Goal: Task Accomplishment & Management: Use online tool/utility

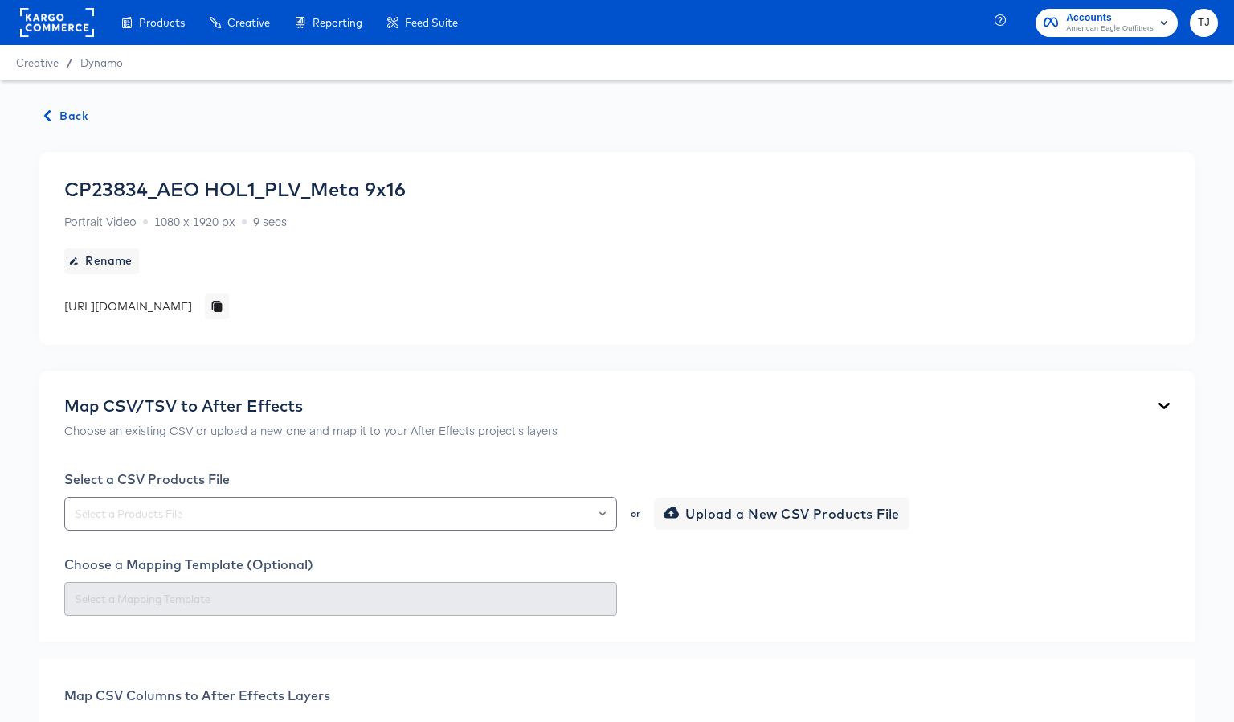
drag, startPoint x: 1200, startPoint y: 75, endPoint x: 920, endPoint y: 25, distance: 284.1
click at [1203, 0] on html "Products Creative Reporting Feed Suite Accounts American Eagle Outfitters TJ Cr…" at bounding box center [617, 361] width 1234 height 722
click at [64, 111] on span "Back" at bounding box center [66, 116] width 43 height 20
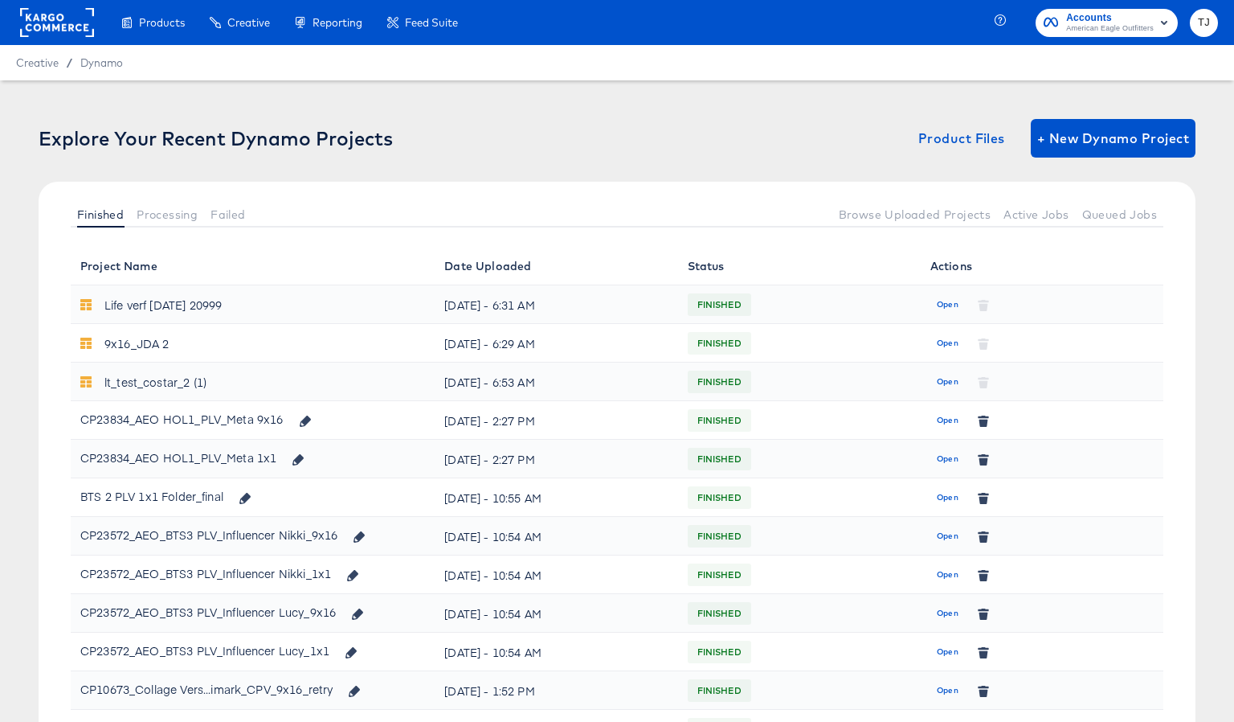
scroll to position [4, 0]
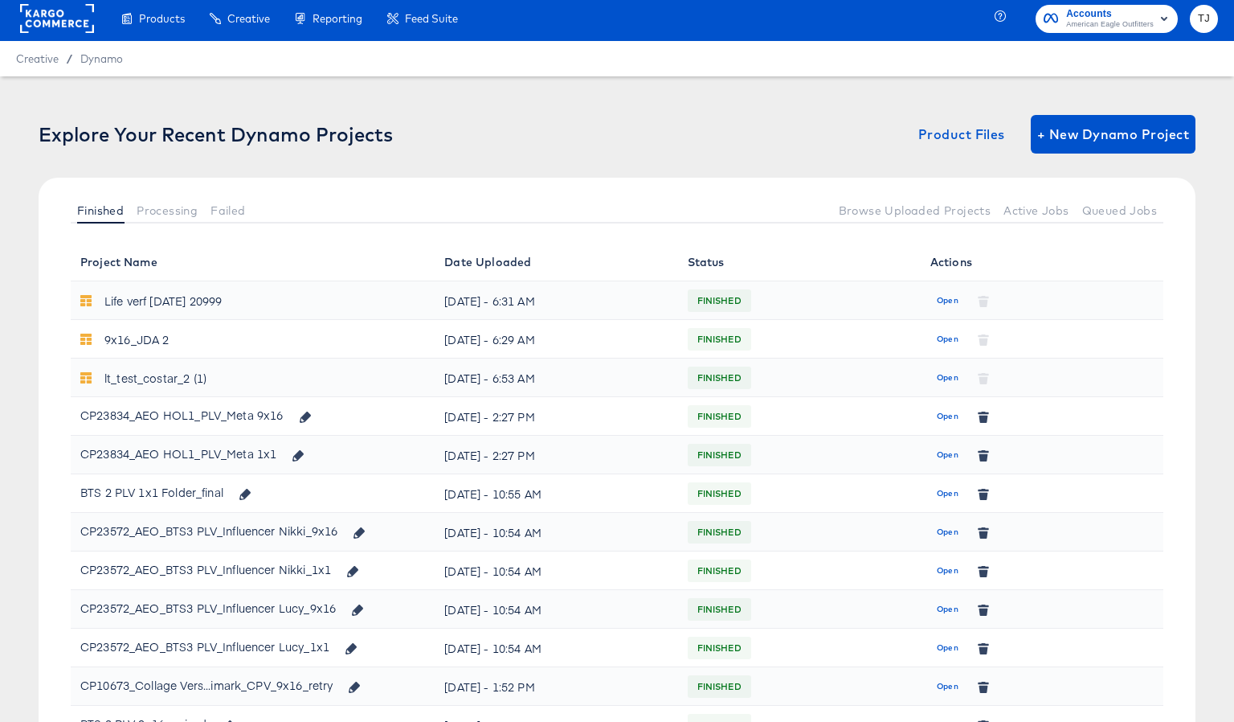
click at [951, 456] on span "Open" at bounding box center [948, 455] width 22 height 14
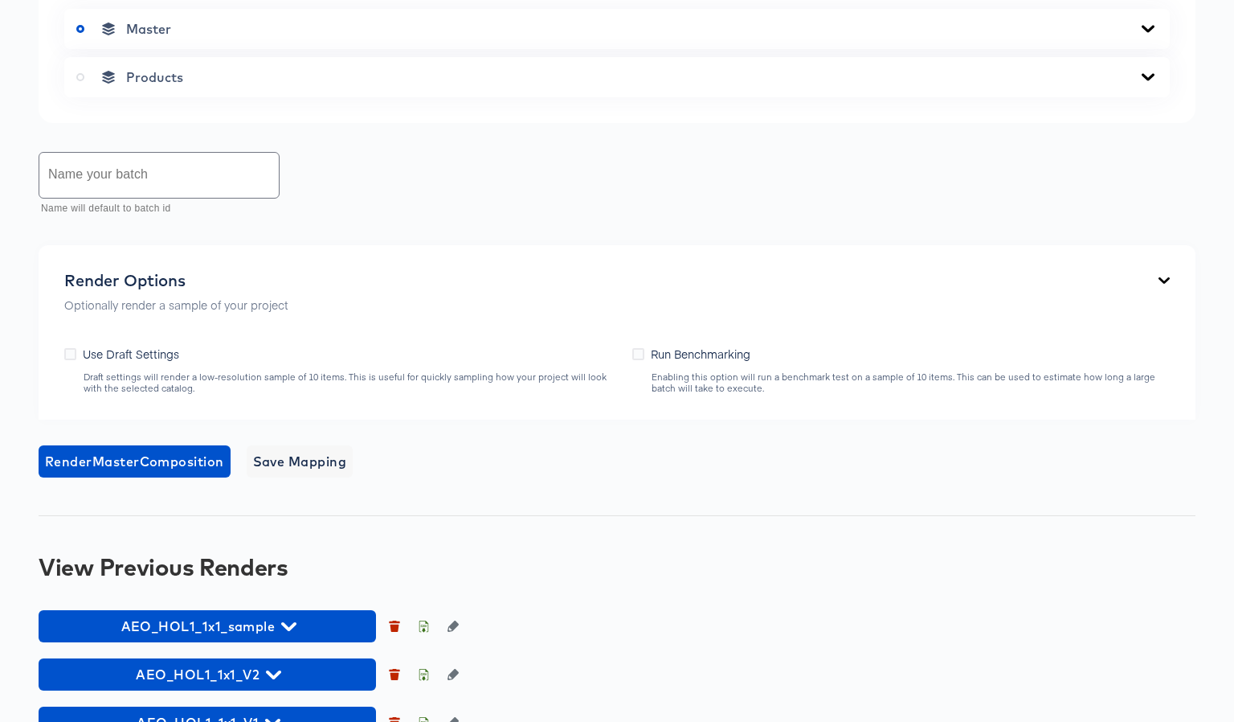
scroll to position [784, 0]
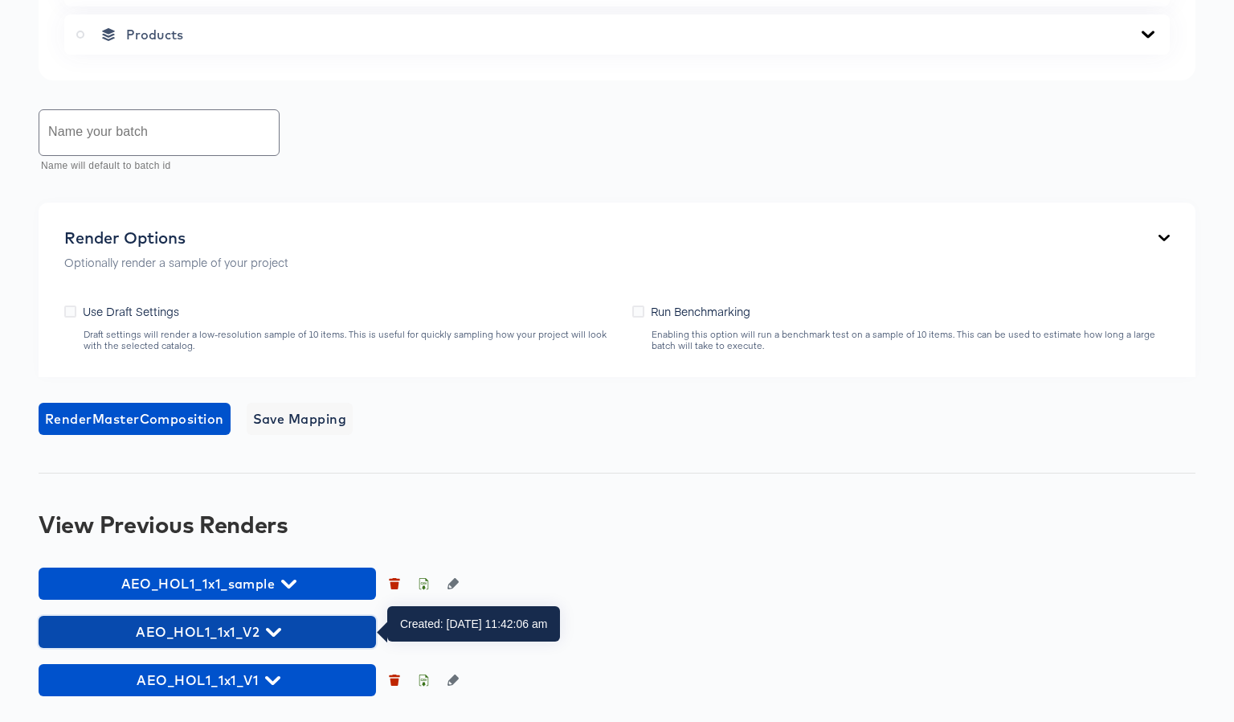
click at [268, 632] on icon "button" at bounding box center [273, 632] width 15 height 9
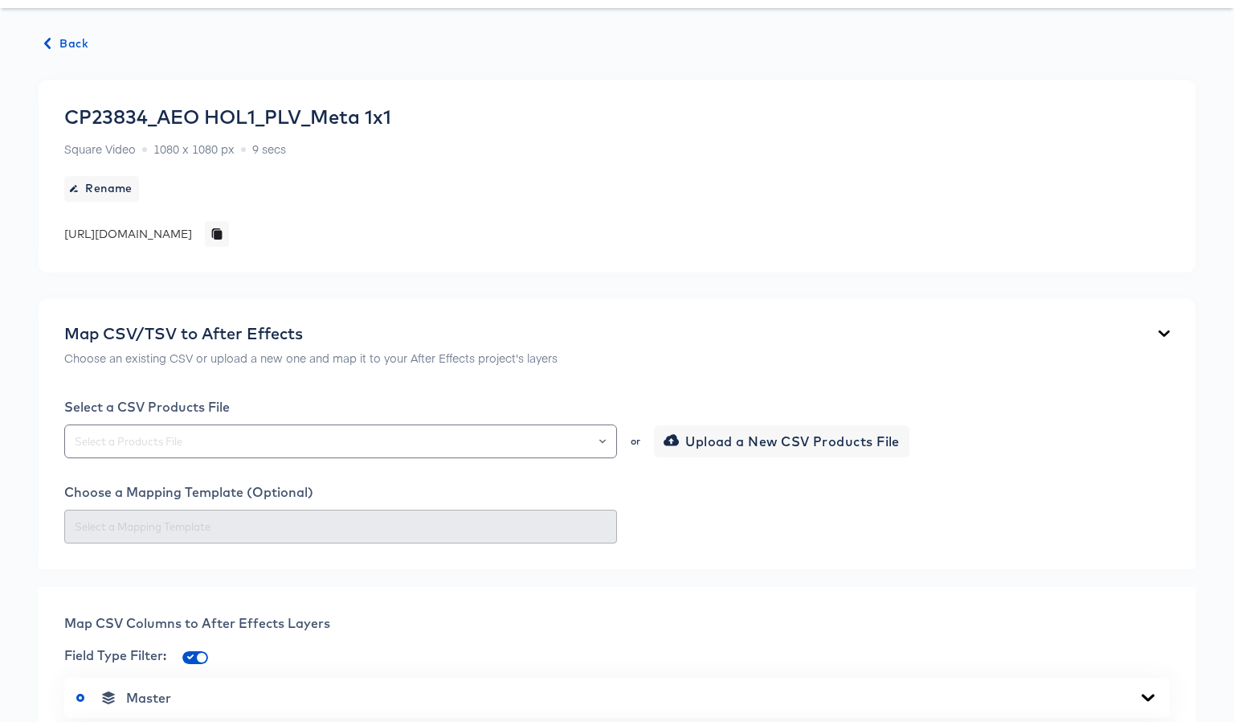
scroll to position [0, 0]
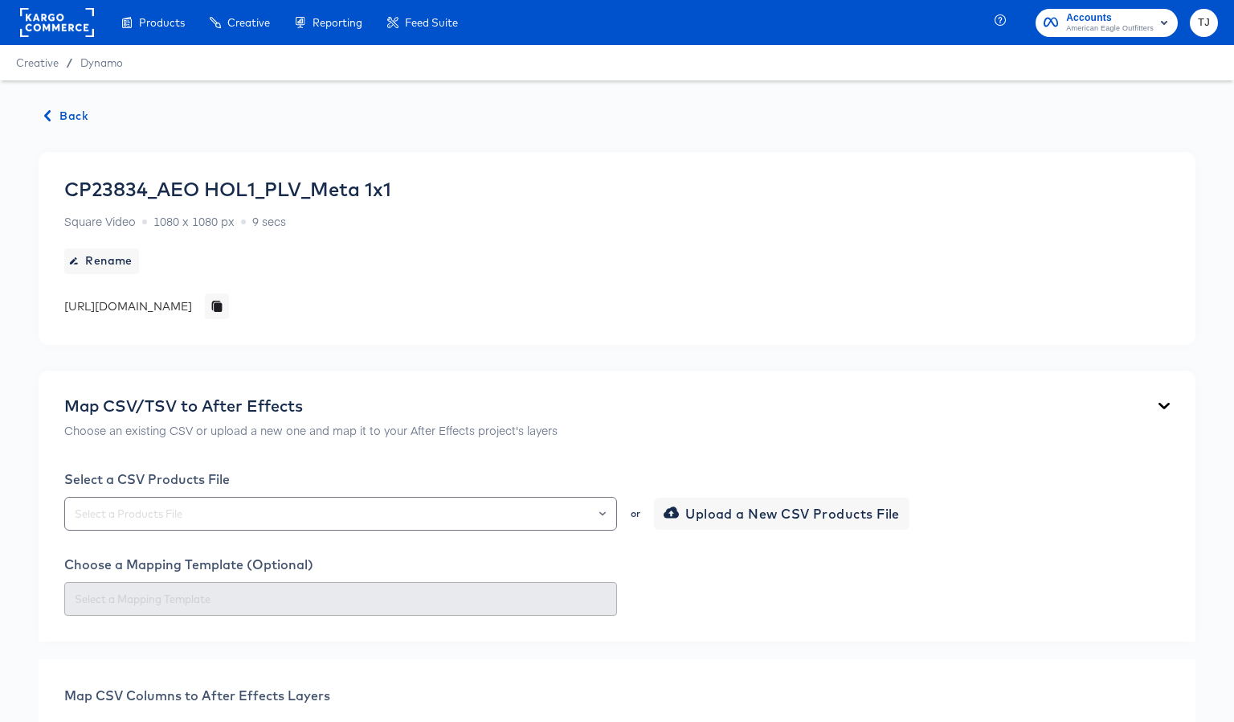
click at [76, 112] on span "Back" at bounding box center [66, 116] width 43 height 20
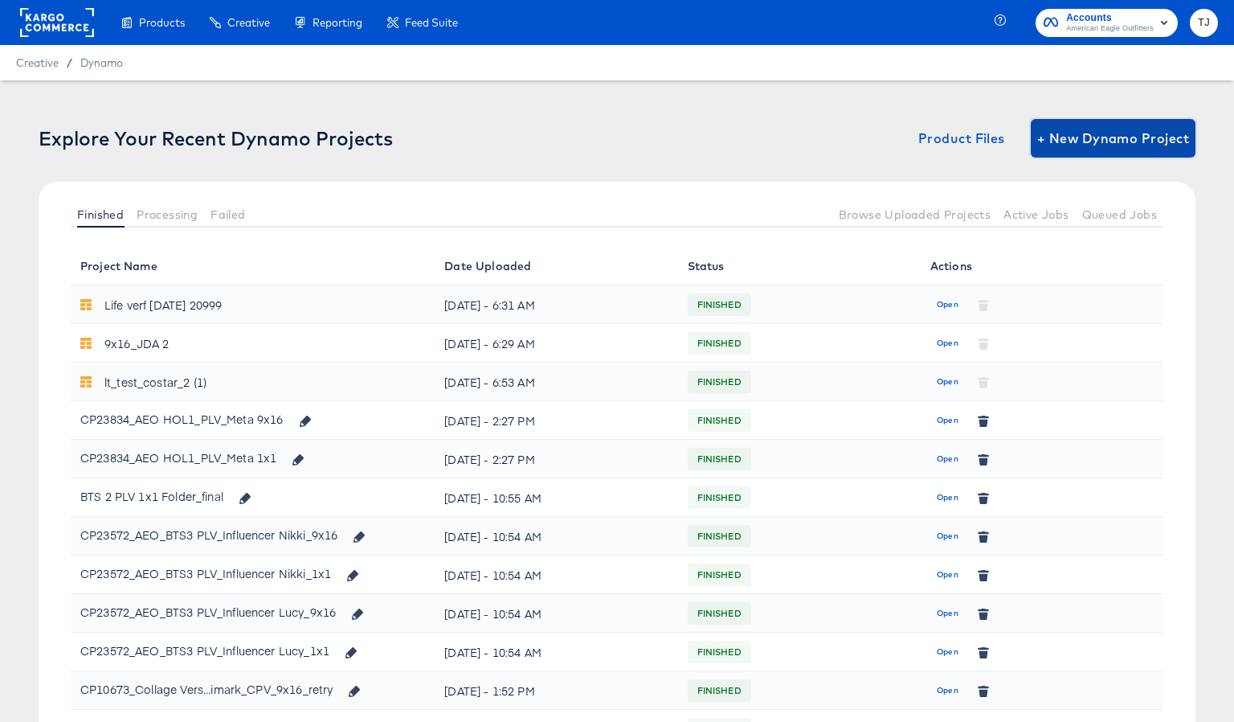
click at [1143, 141] on span "+ New Dynamo Project" at bounding box center [1114, 138] width 152 height 23
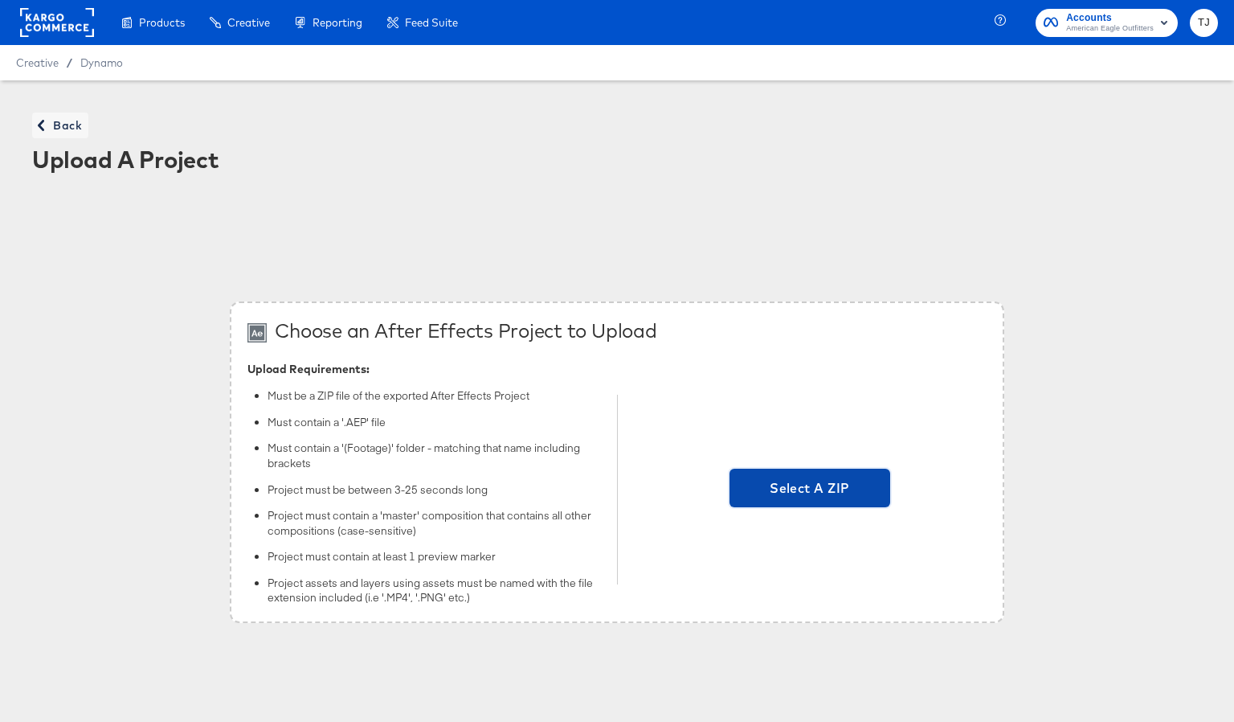
click at [821, 481] on span "Select A ZIP" at bounding box center [810, 488] width 148 height 23
click at [810, 489] on input "Select A ZIP" at bounding box center [810, 489] width 0 height 0
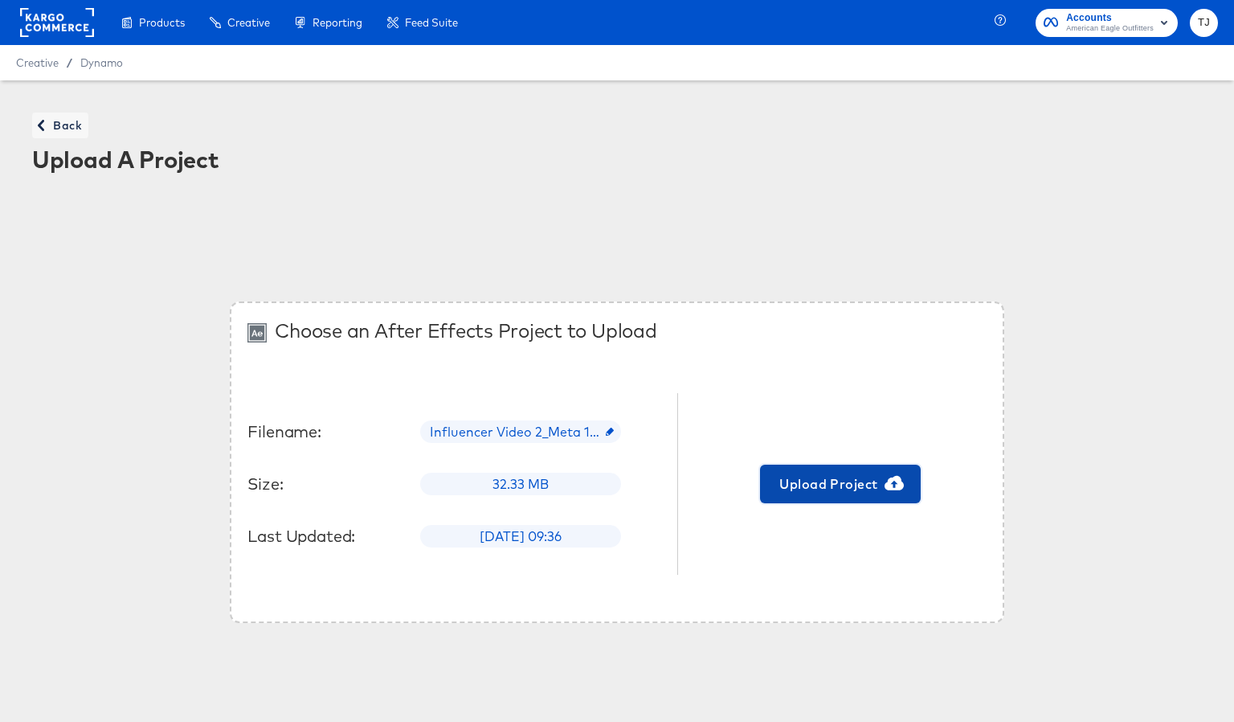
click at [821, 487] on span "Upload Project" at bounding box center [841, 484] width 148 height 23
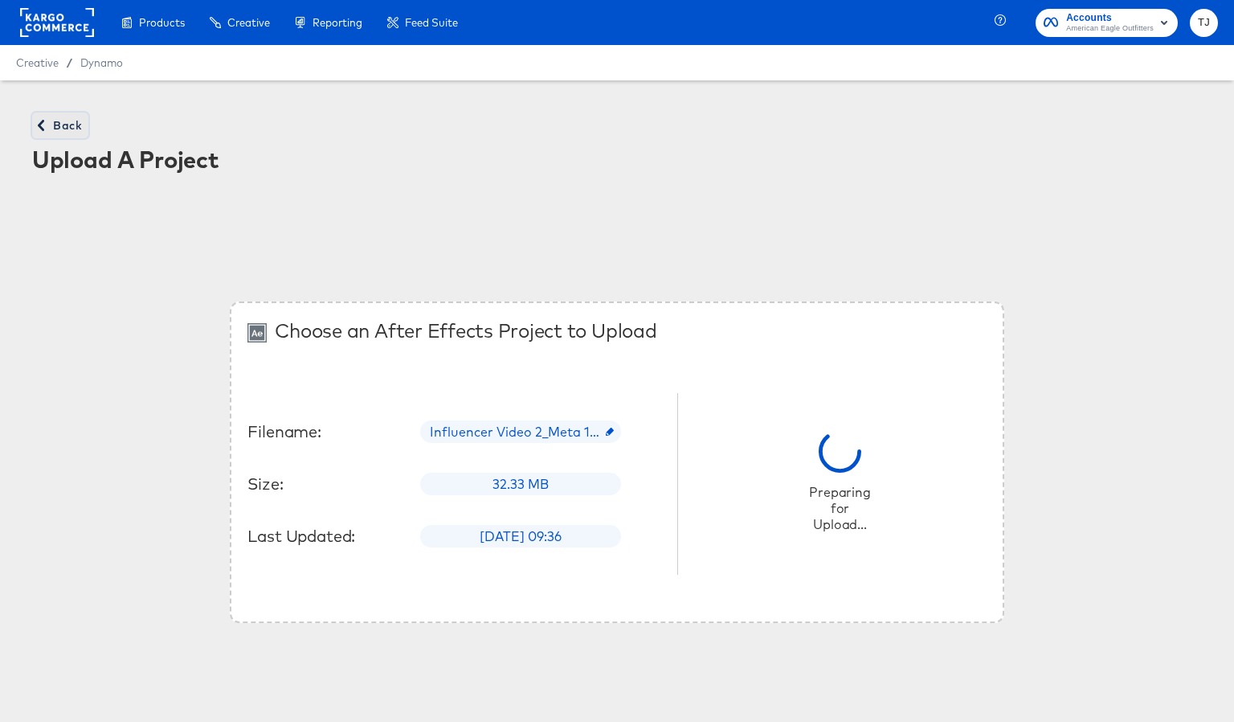
click at [63, 118] on span "Back" at bounding box center [60, 126] width 43 height 20
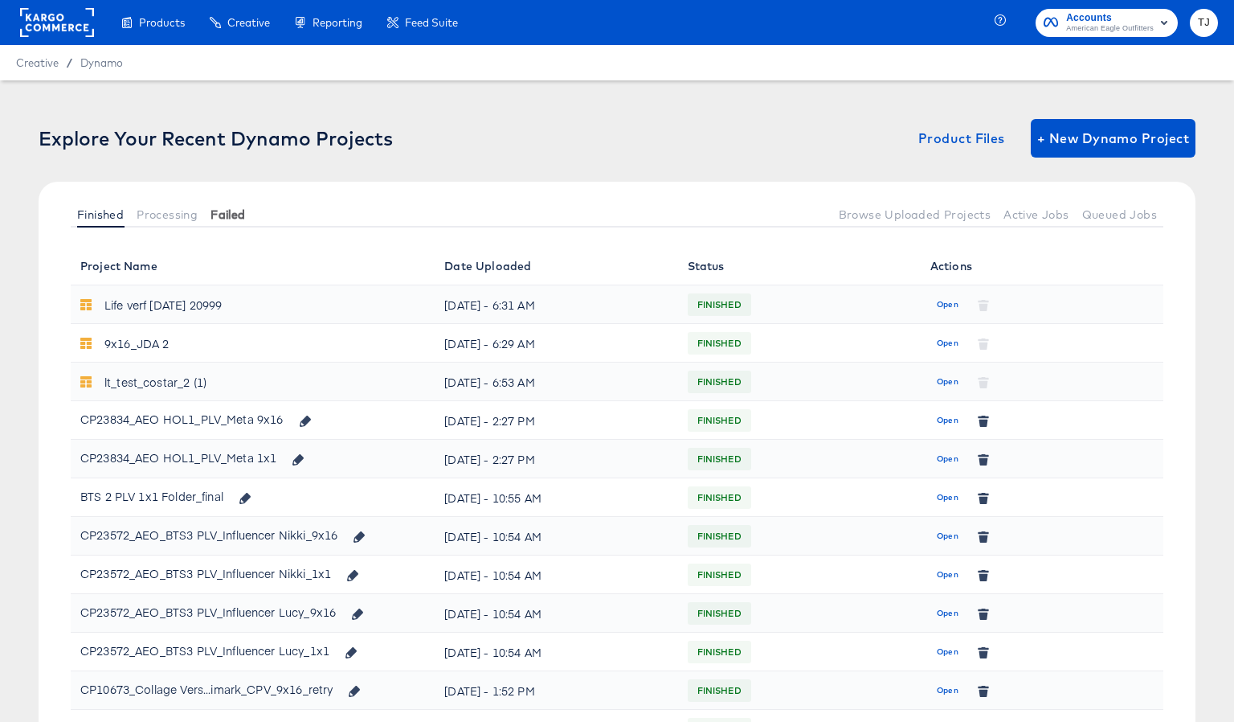
scroll to position [11, 0]
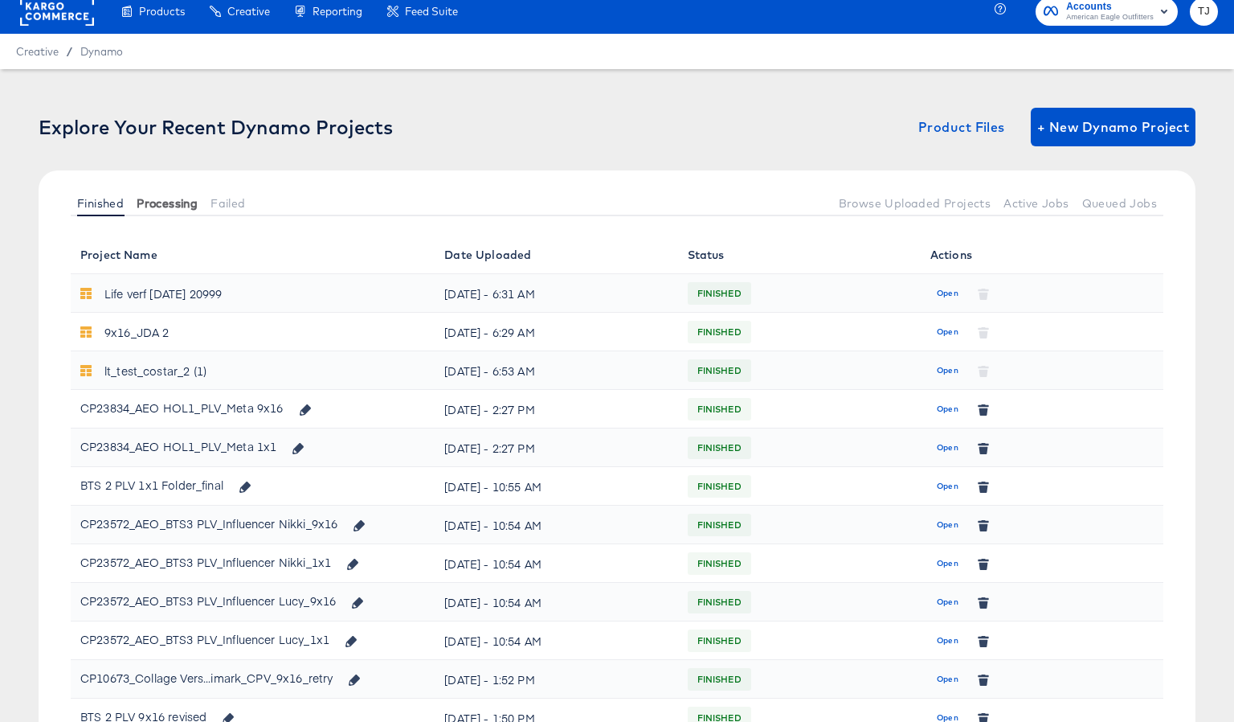
click at [178, 199] on span "Processing" at bounding box center [167, 203] width 61 height 13
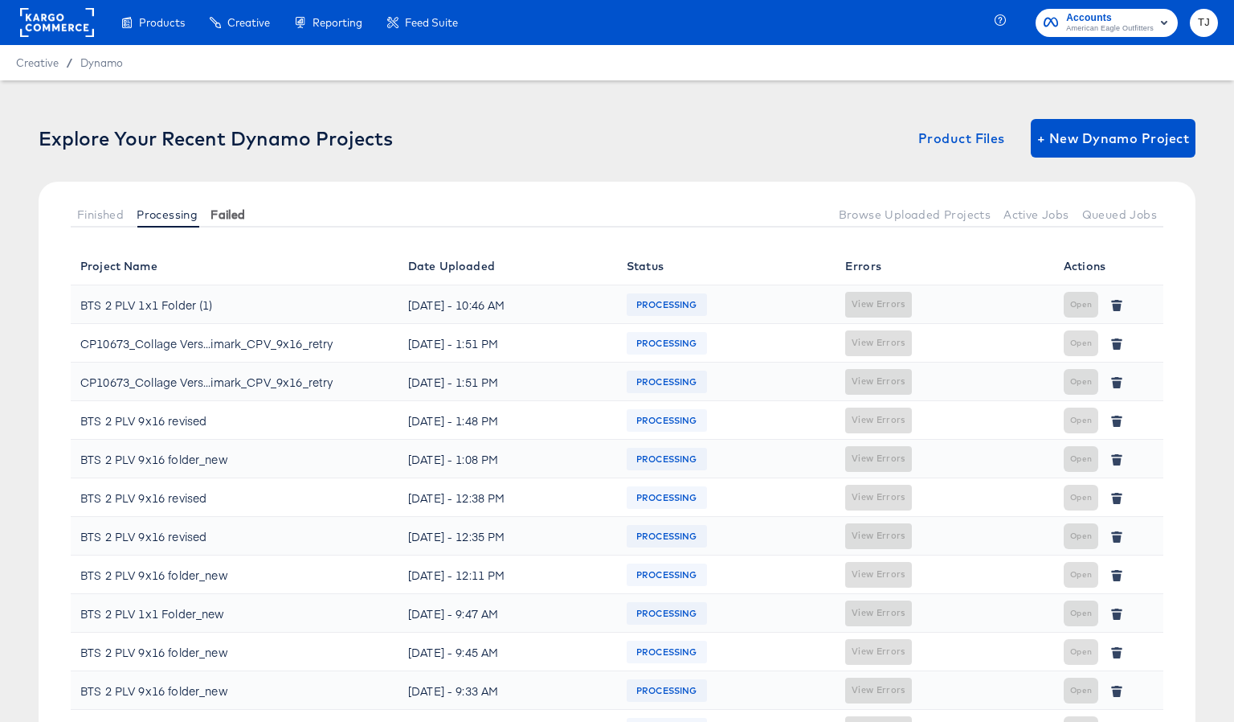
click at [234, 213] on span "Failed" at bounding box center [228, 214] width 35 height 13
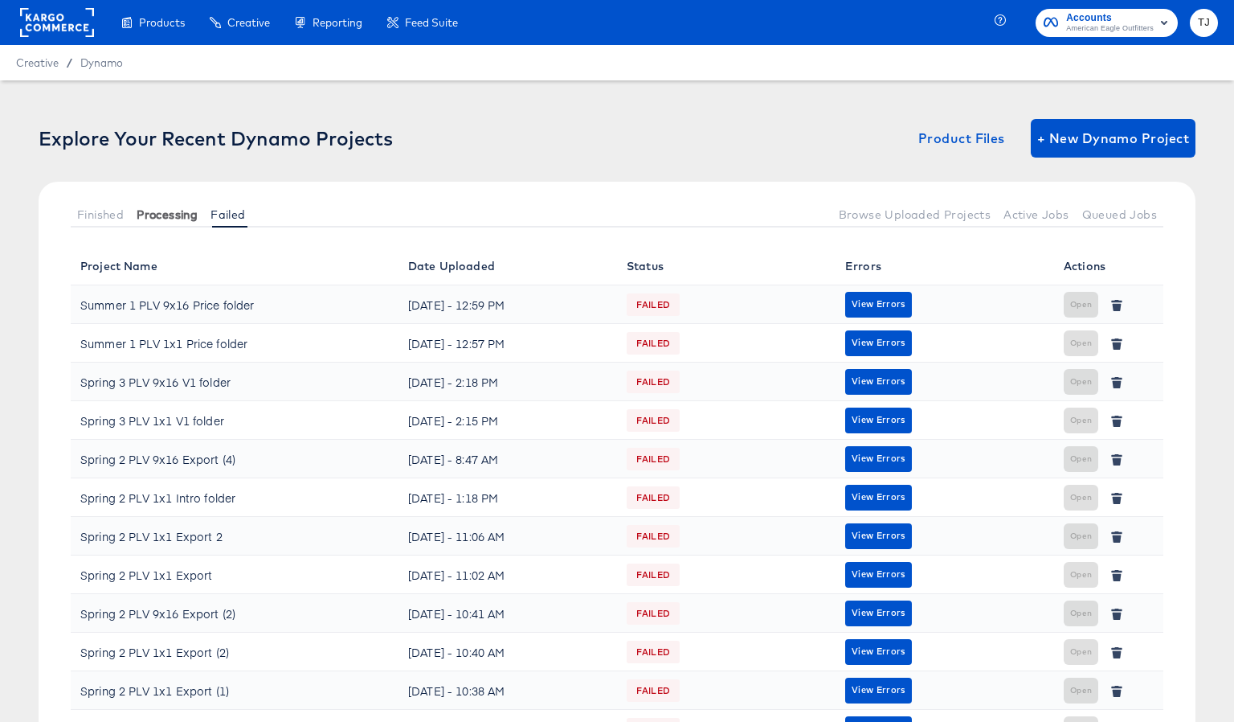
drag, startPoint x: 157, startPoint y: 214, endPoint x: 141, endPoint y: 217, distance: 16.4
click at [157, 214] on span "Processing" at bounding box center [167, 214] width 61 height 13
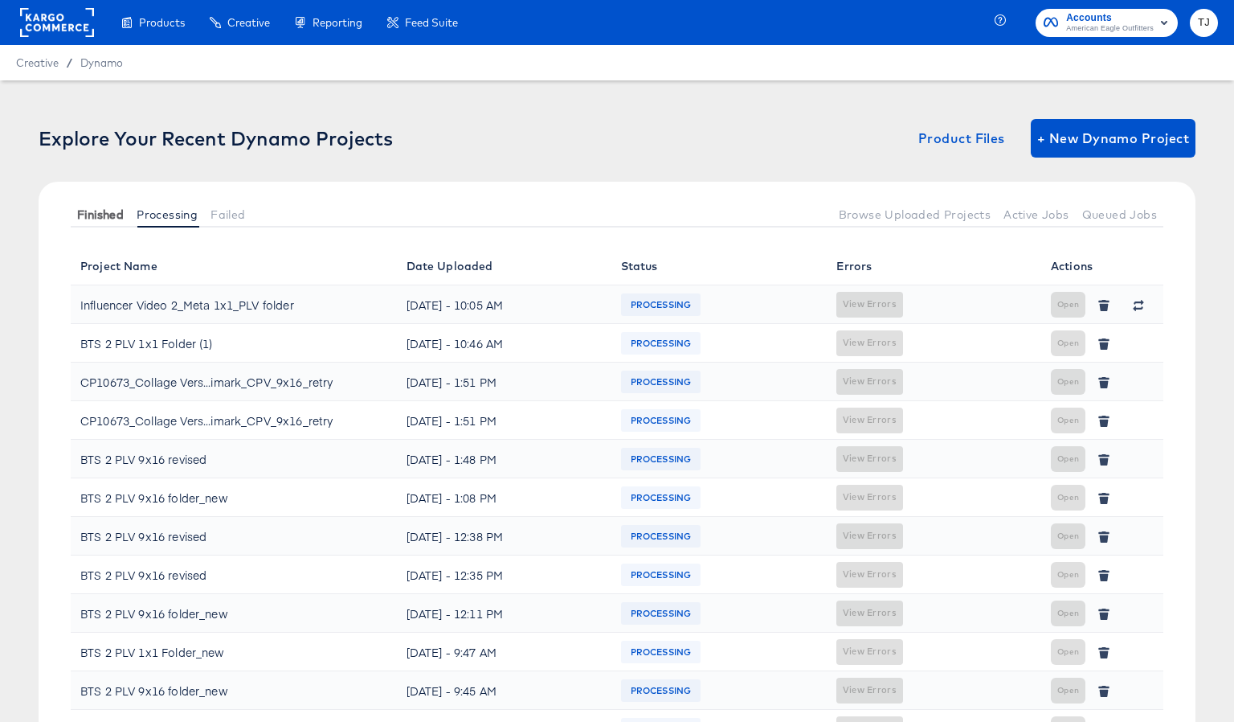
click at [104, 219] on span "Finished" at bounding box center [100, 214] width 47 height 13
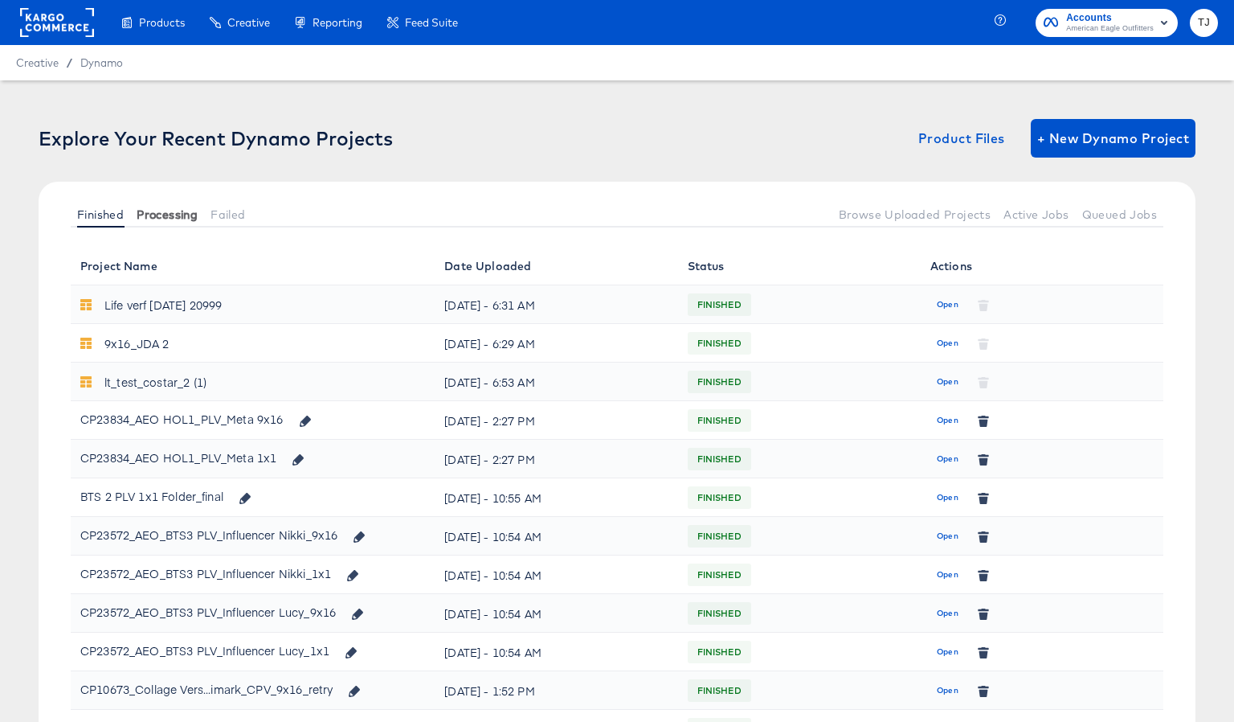
click at [165, 216] on span "Processing" at bounding box center [167, 214] width 61 height 13
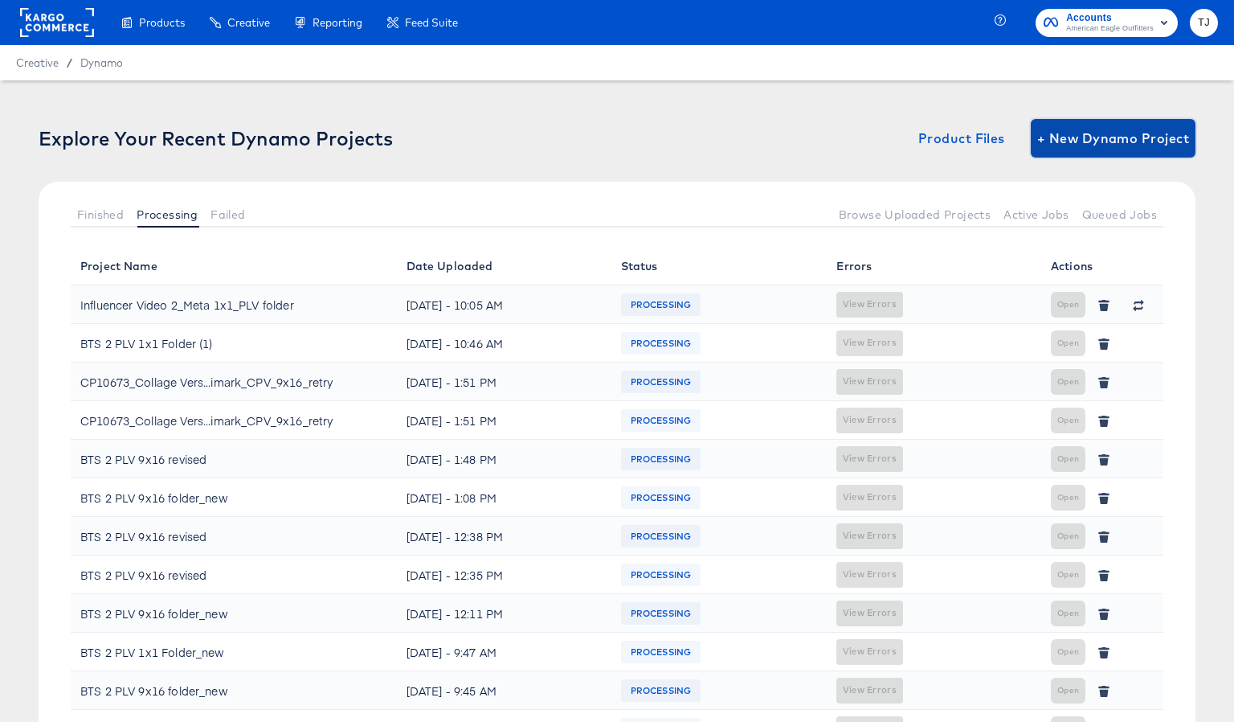
click at [1116, 146] on span "+ New Dynamo Project" at bounding box center [1114, 138] width 152 height 23
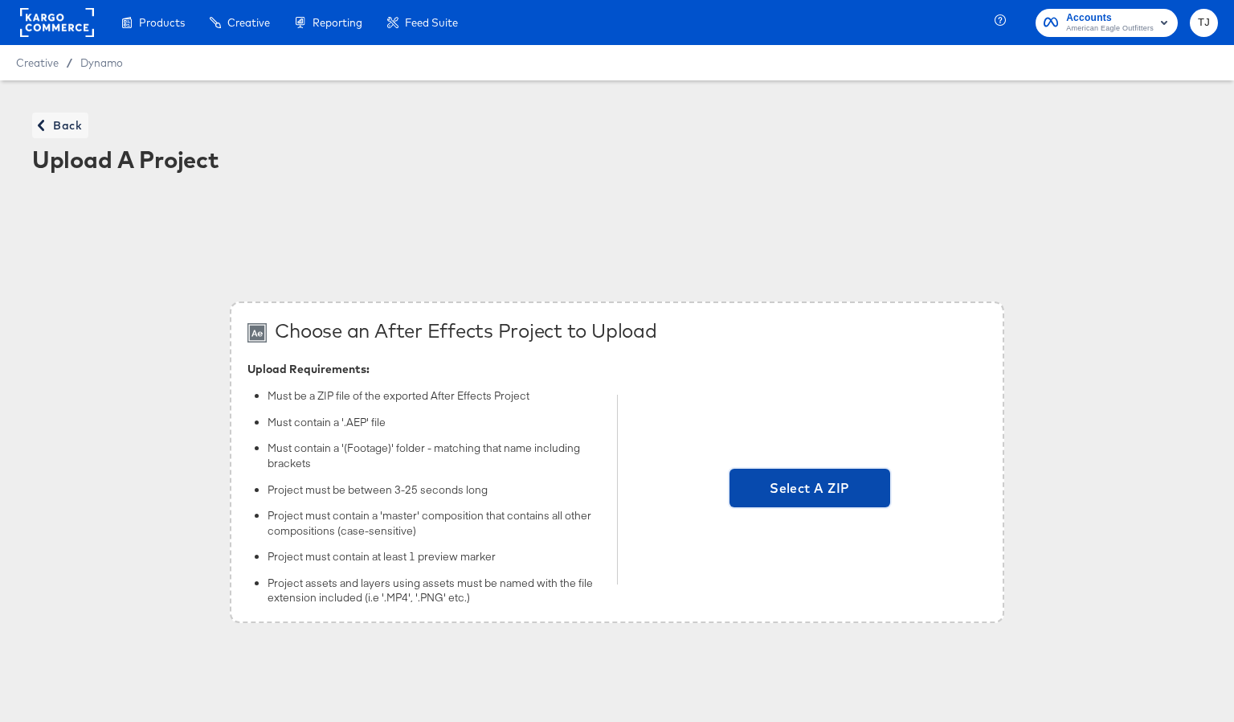
click at [858, 484] on span "Select A ZIP" at bounding box center [810, 488] width 148 height 23
click at [810, 489] on input "Select A ZIP" at bounding box center [810, 489] width 0 height 0
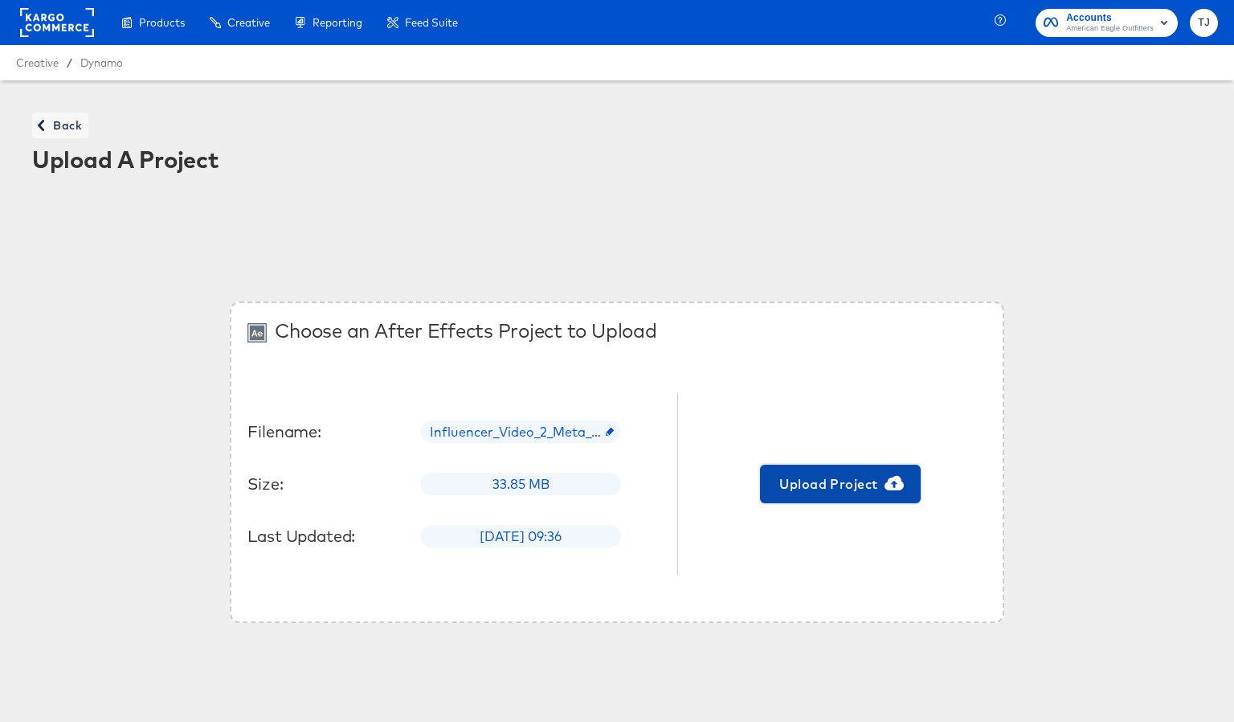
click at [874, 493] on span "Upload Project" at bounding box center [841, 484] width 148 height 23
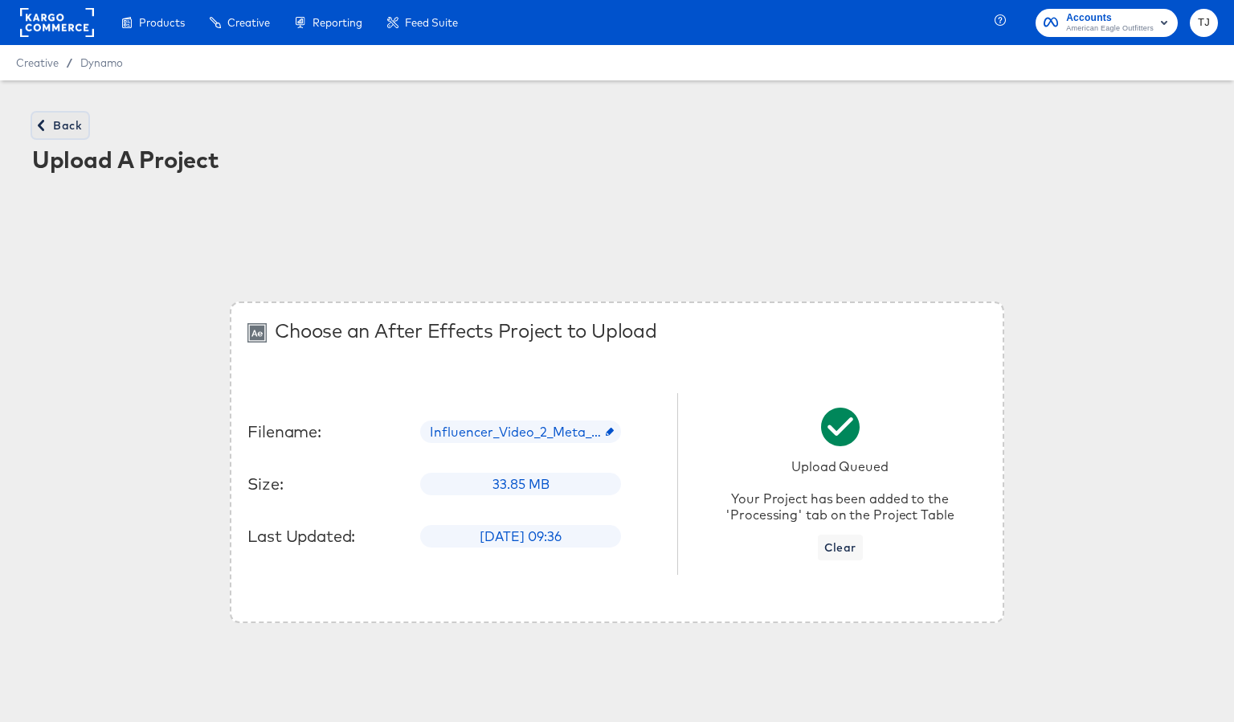
click at [59, 122] on span "Back" at bounding box center [60, 126] width 43 height 20
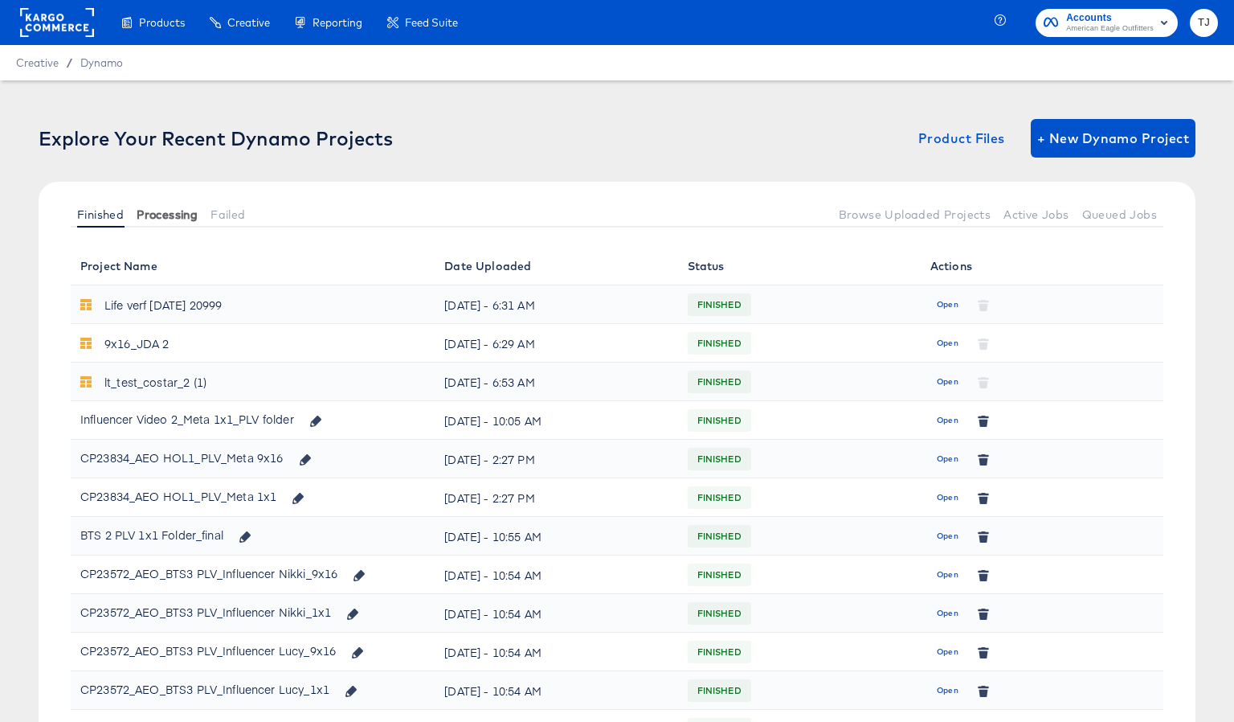
click at [155, 213] on span "Processing" at bounding box center [167, 214] width 61 height 13
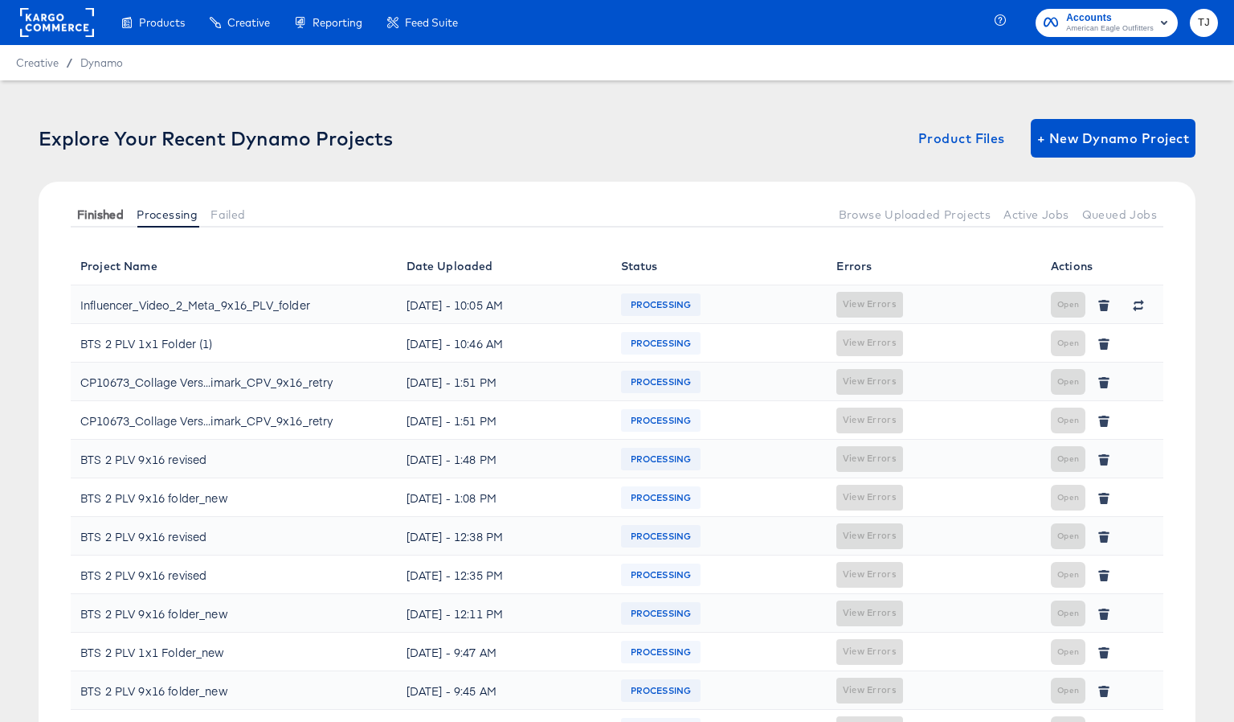
click at [89, 213] on span "Finished" at bounding box center [100, 214] width 47 height 13
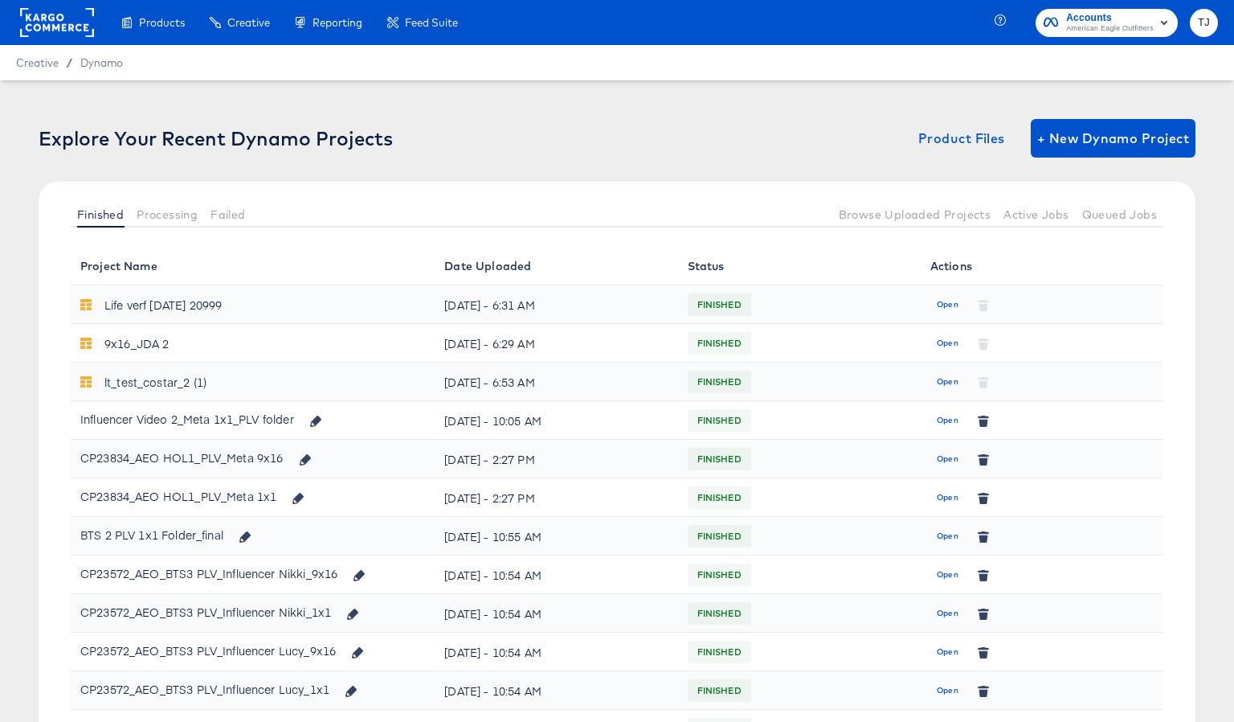
scroll to position [47, 0]
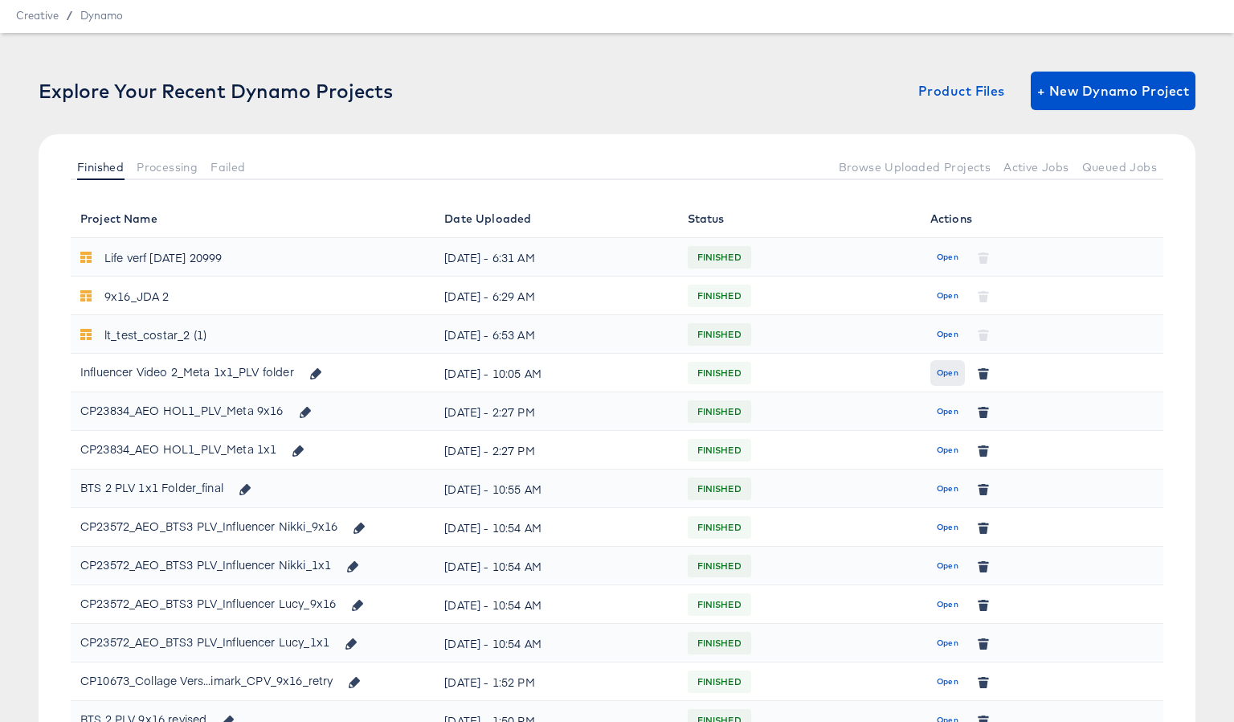
click at [944, 372] on span "Open" at bounding box center [948, 373] width 22 height 14
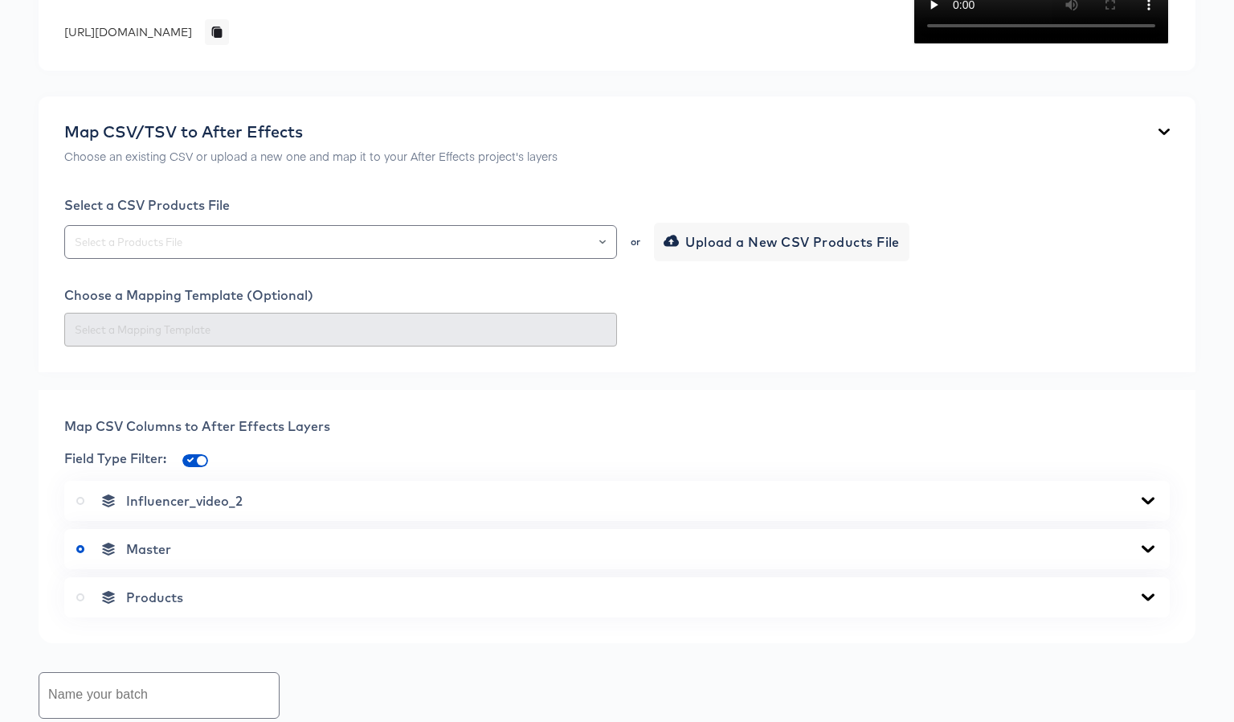
scroll to position [277, 0]
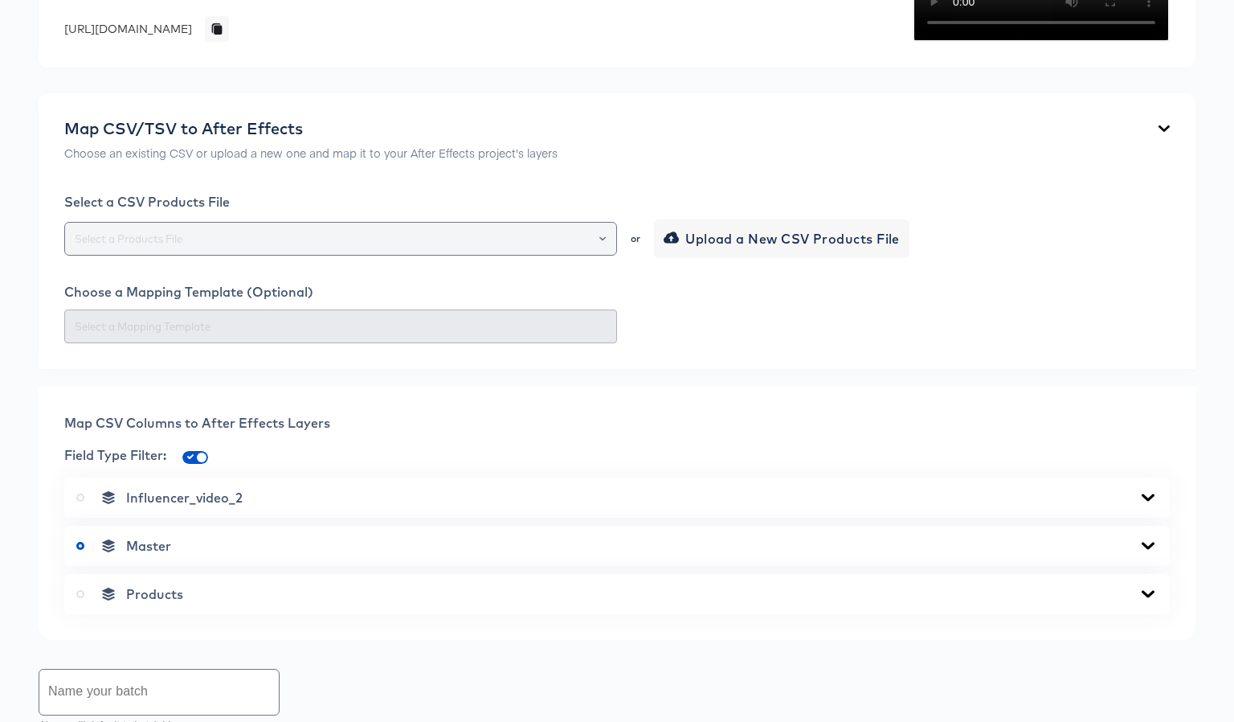
click at [598, 247] on div at bounding box center [595, 238] width 27 height 23
click at [601, 242] on icon "Open" at bounding box center [603, 238] width 6 height 6
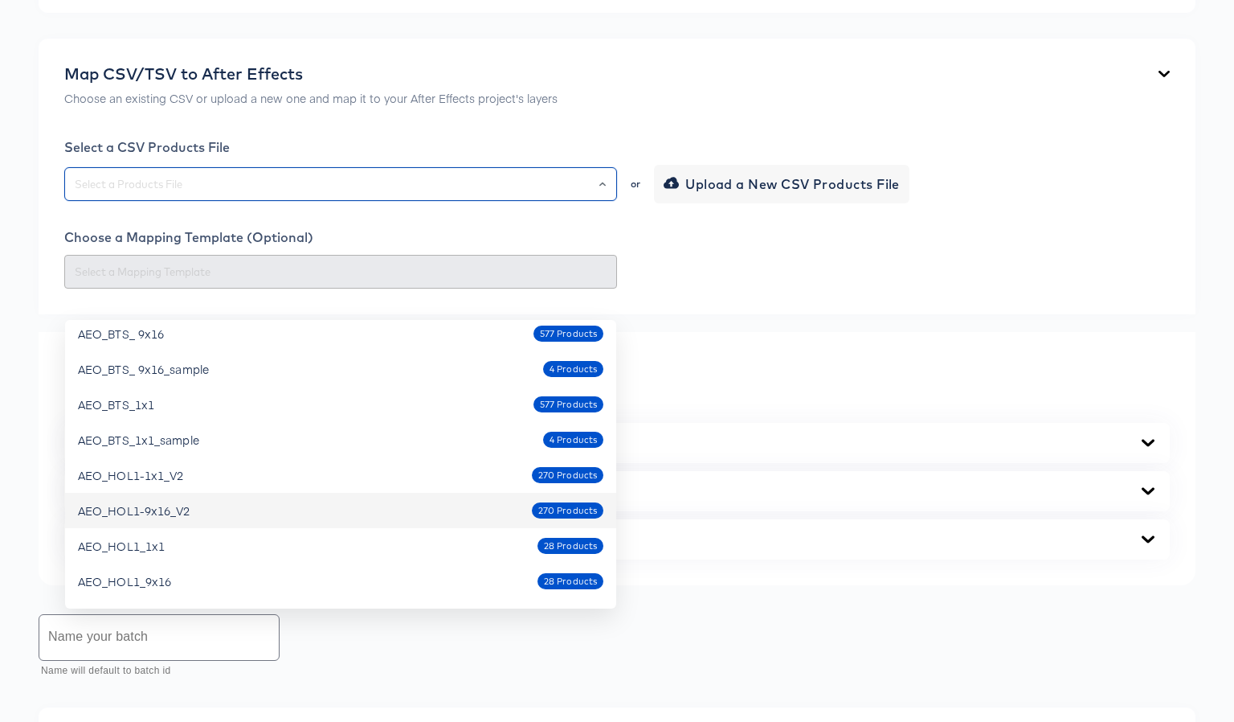
scroll to position [334, 0]
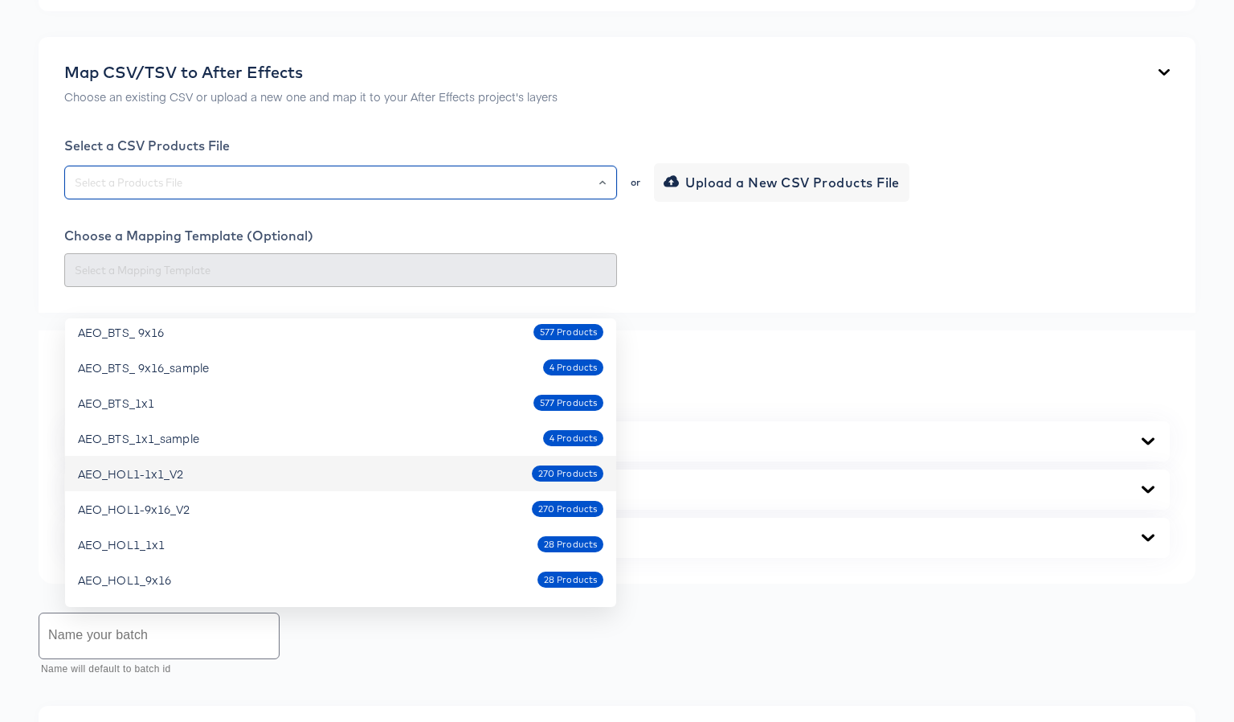
click at [221, 475] on div "AEO_HOL1-1x1_V2 270 Products" at bounding box center [341, 474] width 526 height 26
type input "AEO_HOL1-1x1_V2"
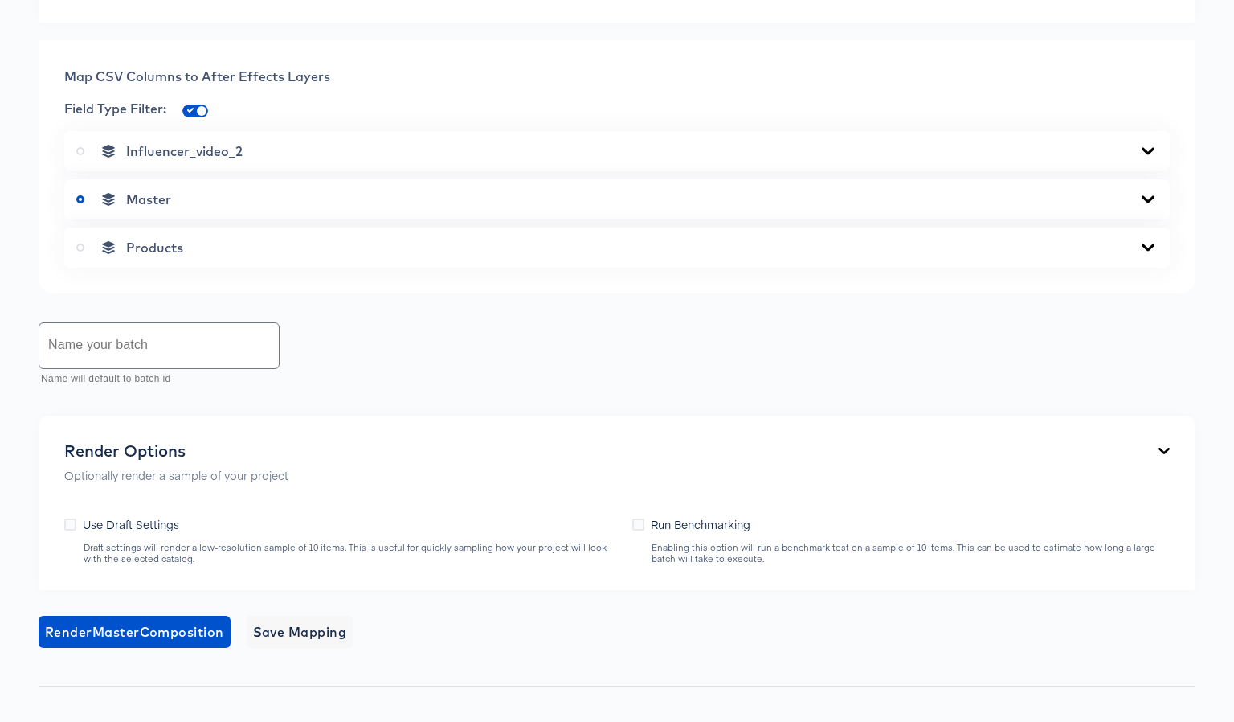
scroll to position [625, 0]
click at [1149, 249] on icon at bounding box center [1148, 245] width 13 height 7
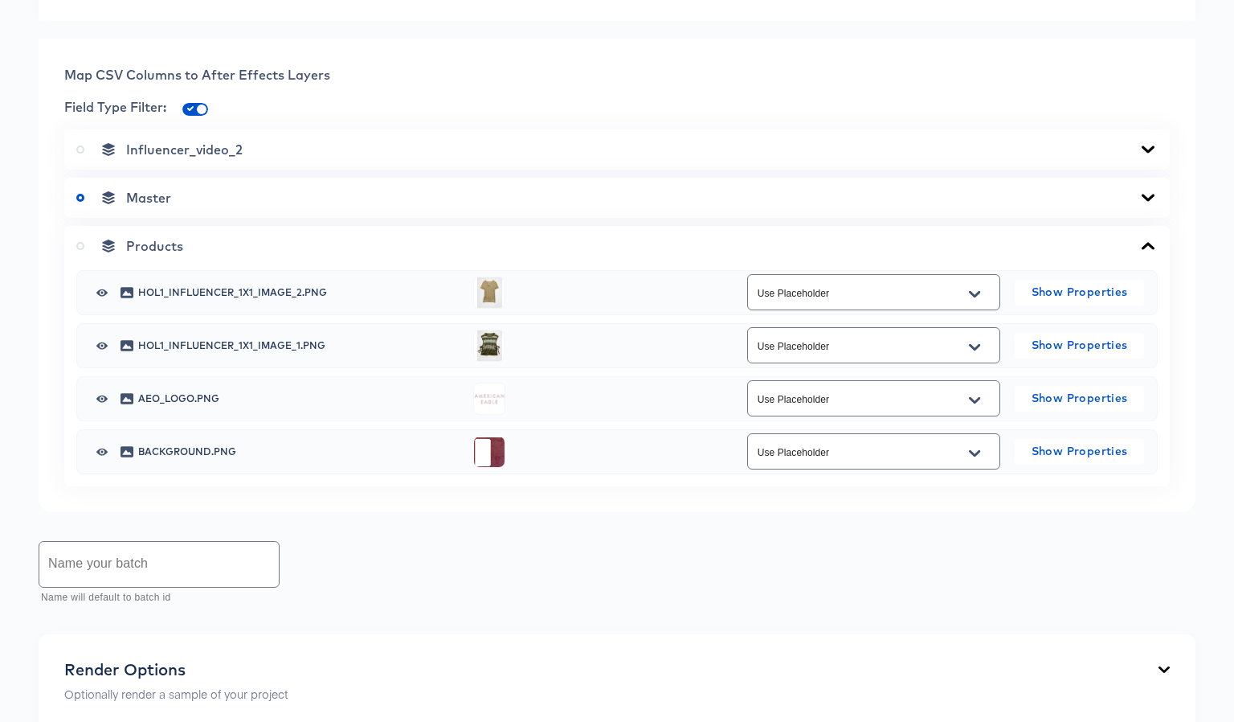
click at [1155, 204] on icon at bounding box center [1148, 197] width 19 height 13
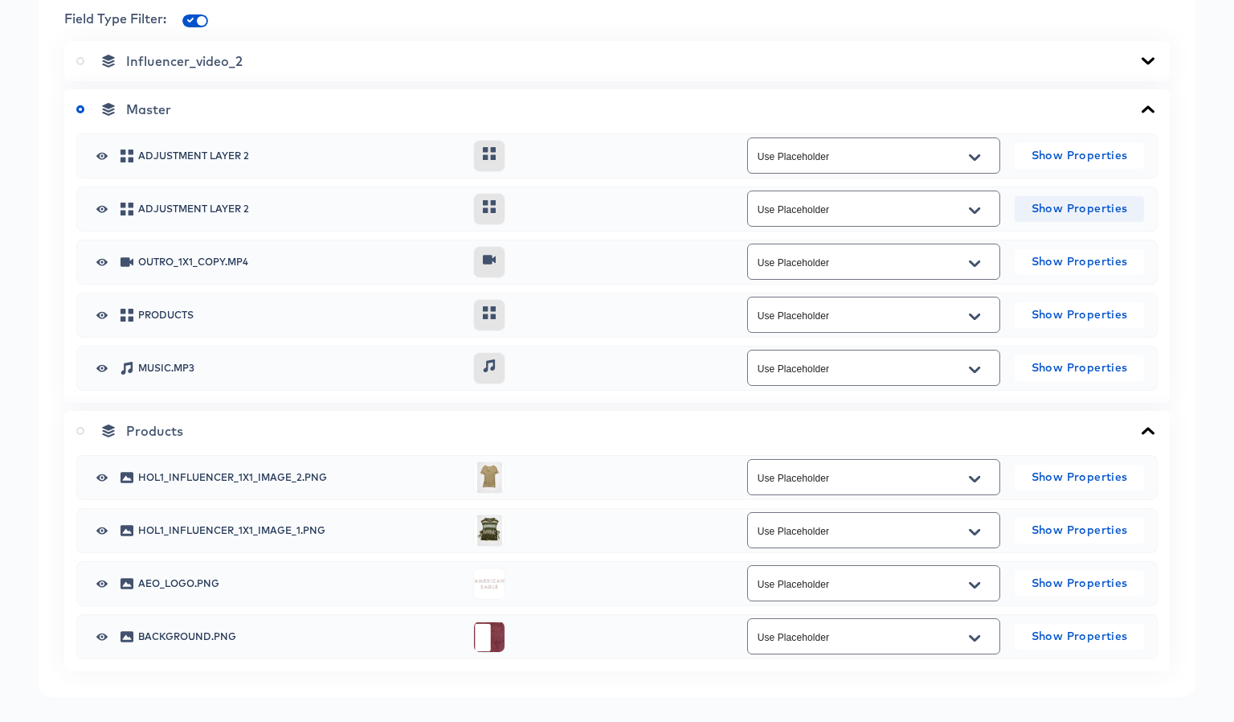
scroll to position [723, 0]
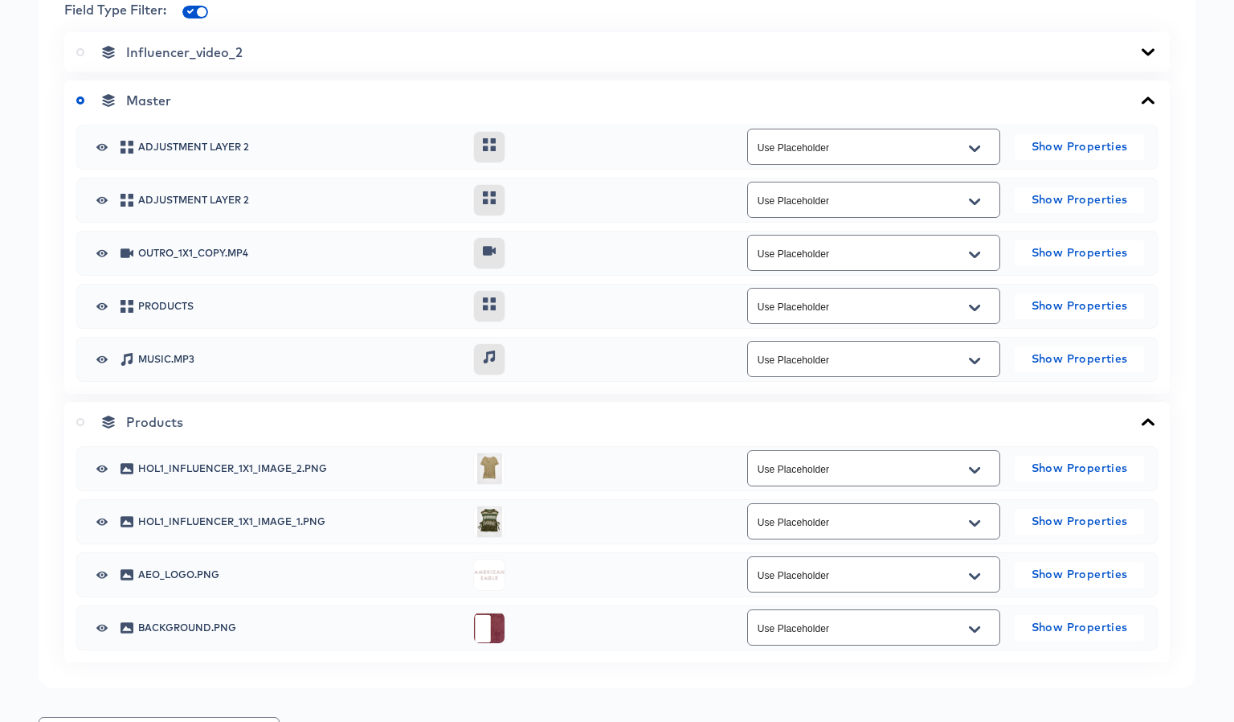
click at [1153, 59] on icon at bounding box center [1148, 52] width 19 height 13
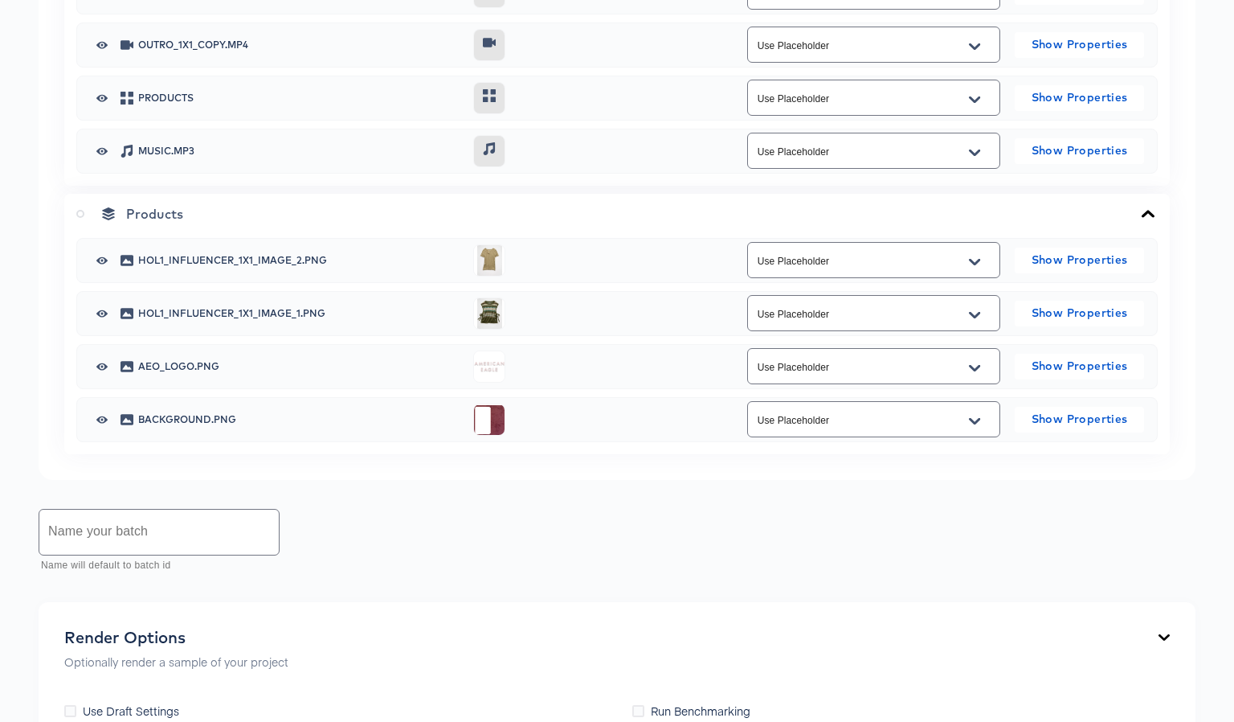
scroll to position [1152, 0]
click at [976, 274] on button "Open" at bounding box center [975, 261] width 24 height 26
click at [862, 465] on li "additional_image_12" at bounding box center [873, 466] width 252 height 26
type input "additional_image_12"
click at [977, 317] on icon "Open" at bounding box center [974, 313] width 11 height 6
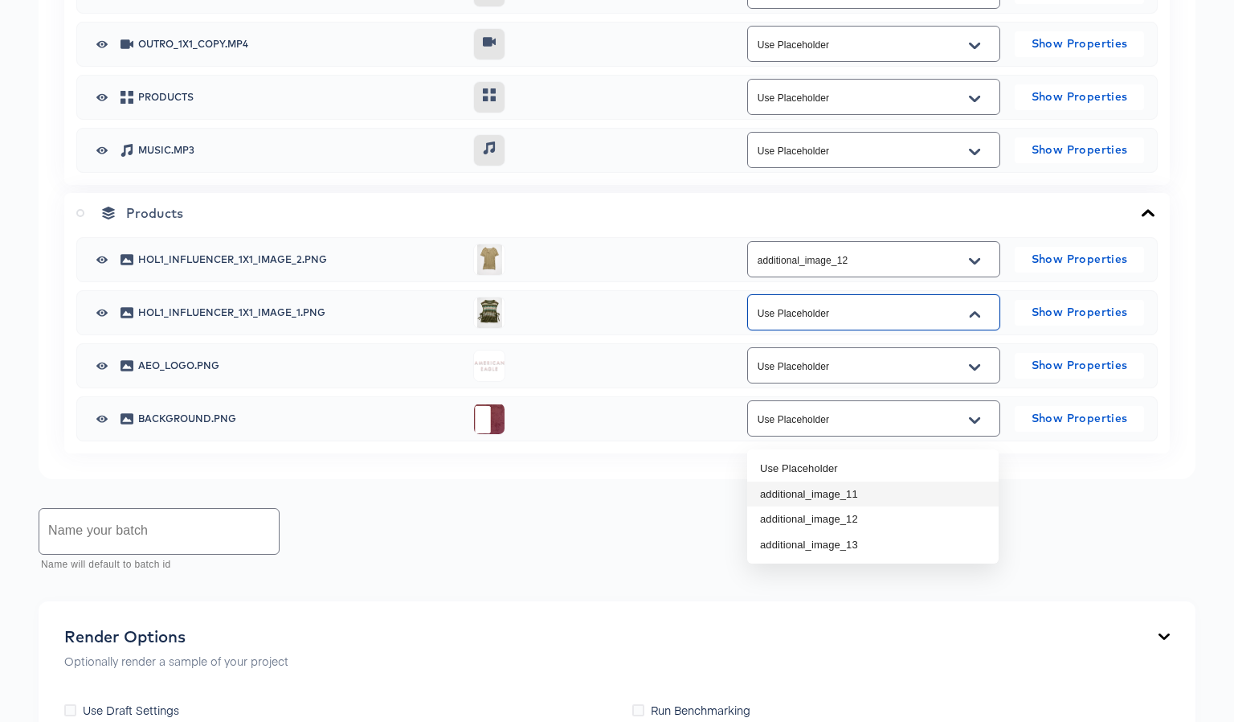
click at [916, 487] on li "additional_image_11" at bounding box center [873, 494] width 252 height 26
type input "additional_image_11"
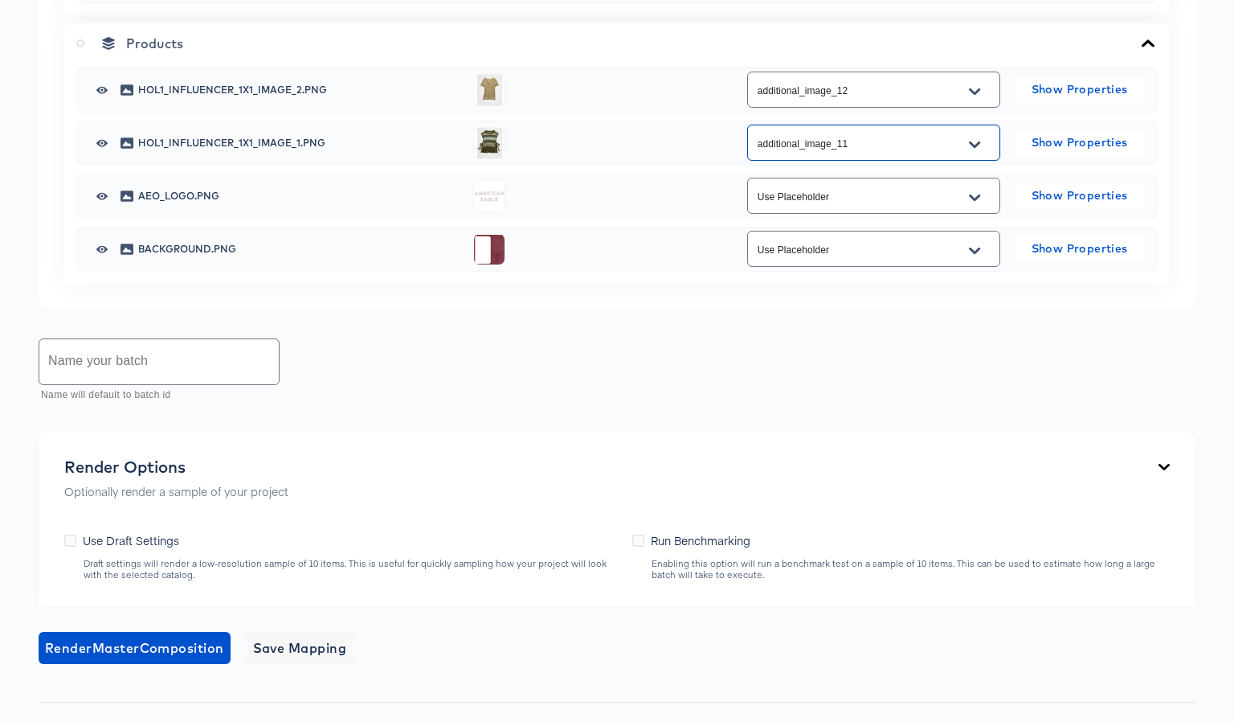
scroll to position [1368, 0]
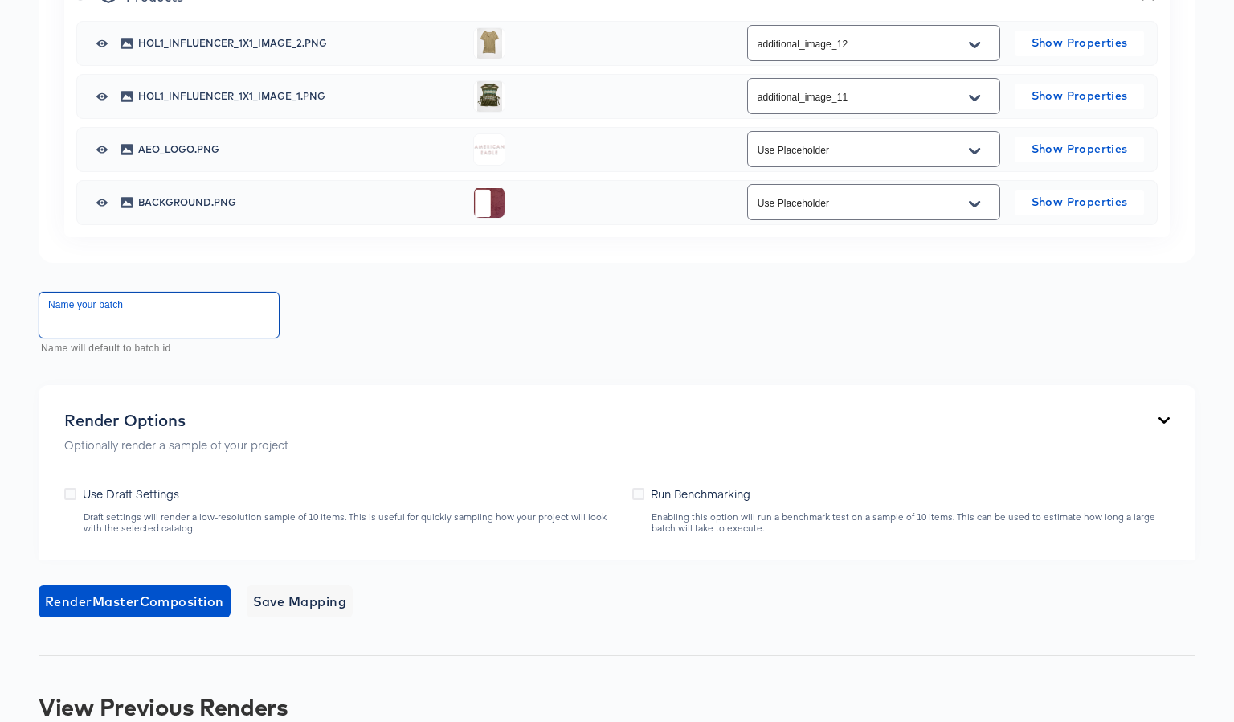
click at [260, 338] on input "text" at bounding box center [159, 315] width 240 height 45
type input "i"
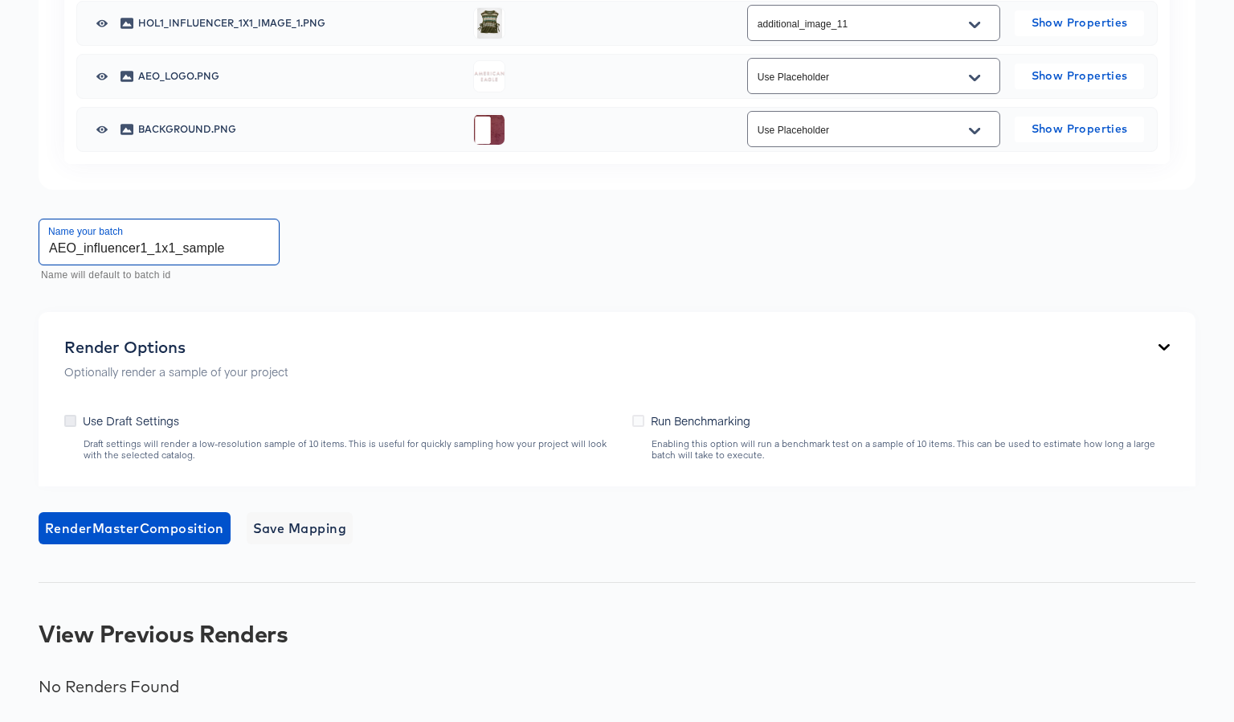
scroll to position [1451, 0]
type input "AEO_influencer1_1x1_sample"
click at [68, 427] on icon at bounding box center [70, 421] width 12 height 12
click at [0, 0] on input "Use Draft Settings" at bounding box center [0, 0] width 0 height 0
click at [103, 539] on span "Render Master Composition" at bounding box center [134, 528] width 179 height 23
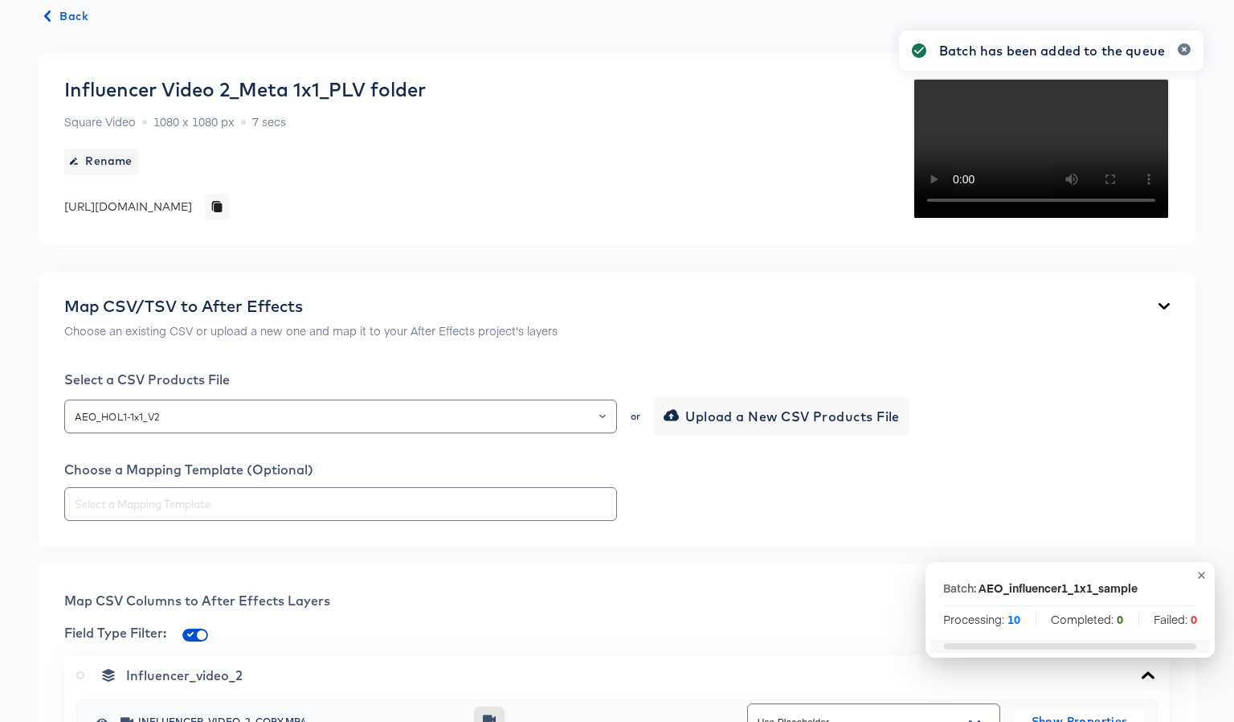
scroll to position [0, 0]
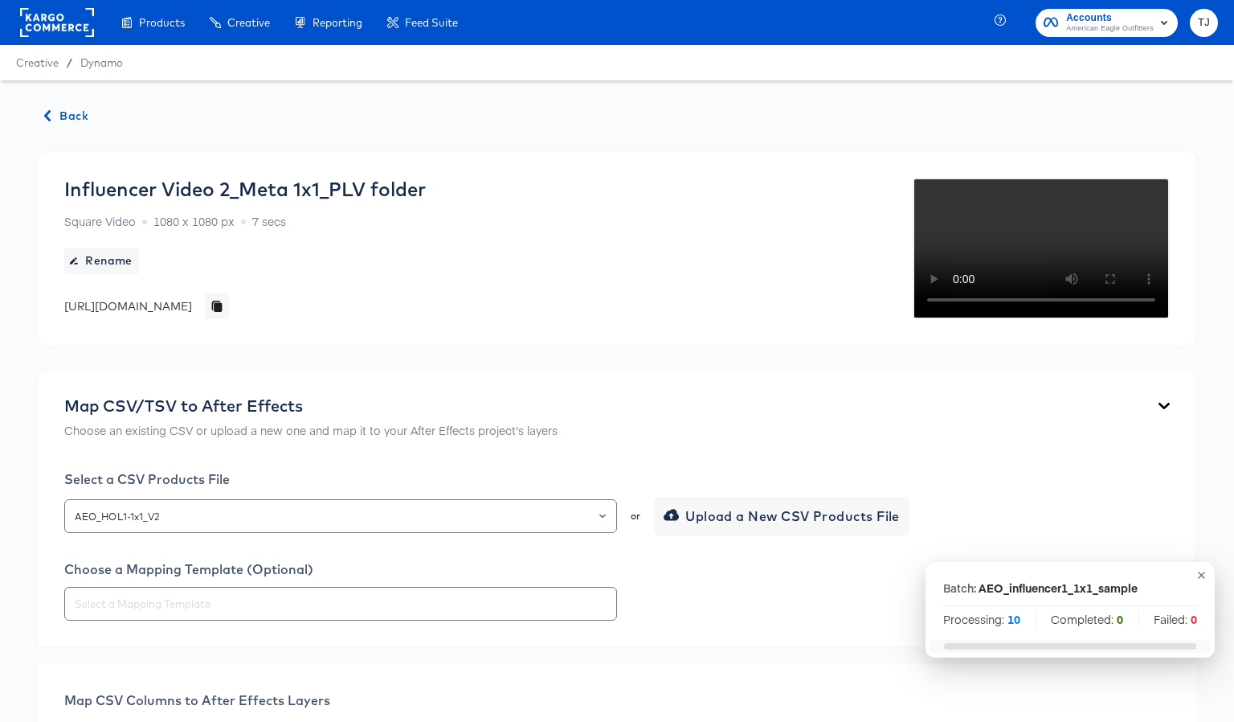
click at [56, 114] on span "Back" at bounding box center [66, 116] width 43 height 20
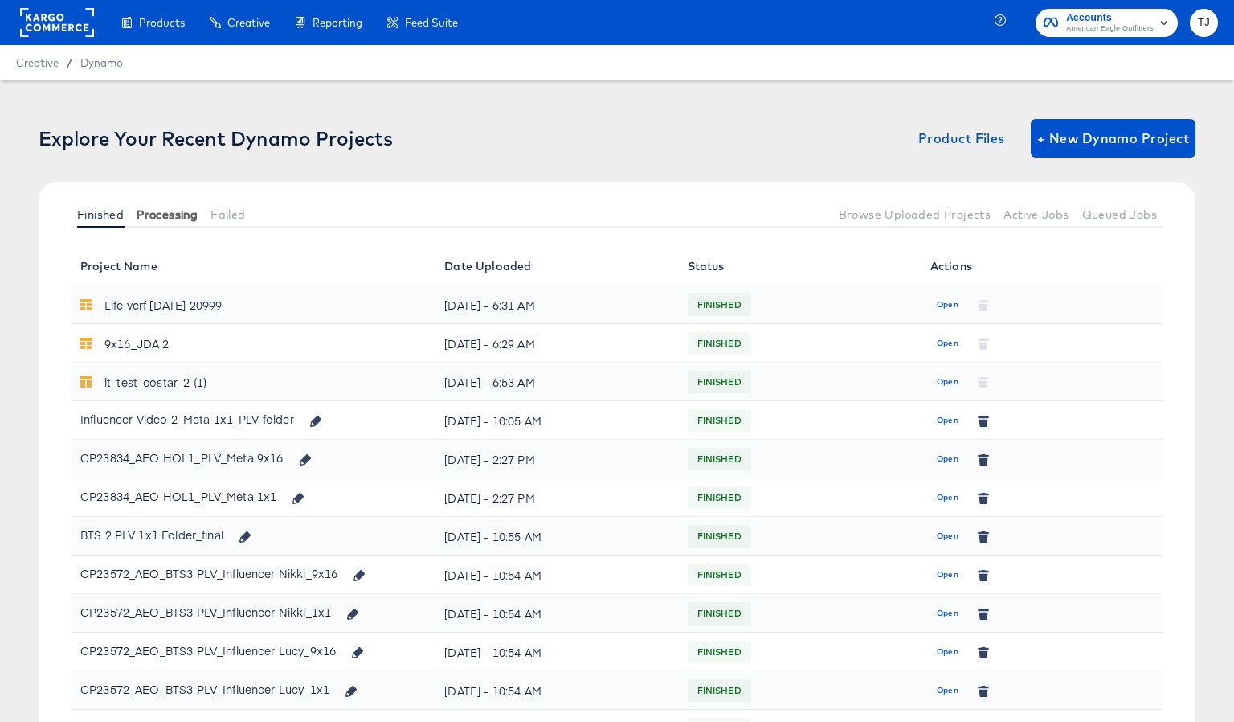
click at [178, 211] on span "Processing" at bounding box center [167, 214] width 61 height 13
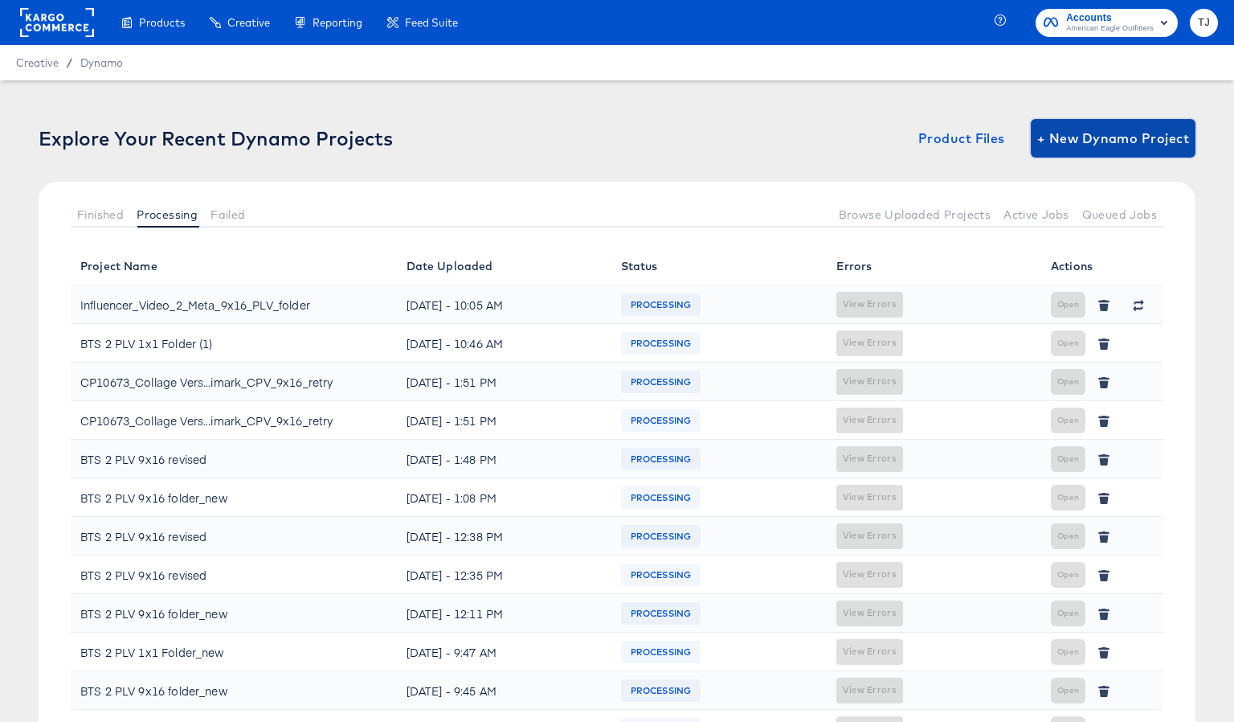
click at [1136, 137] on span "+ New Dynamo Project" at bounding box center [1114, 138] width 152 height 23
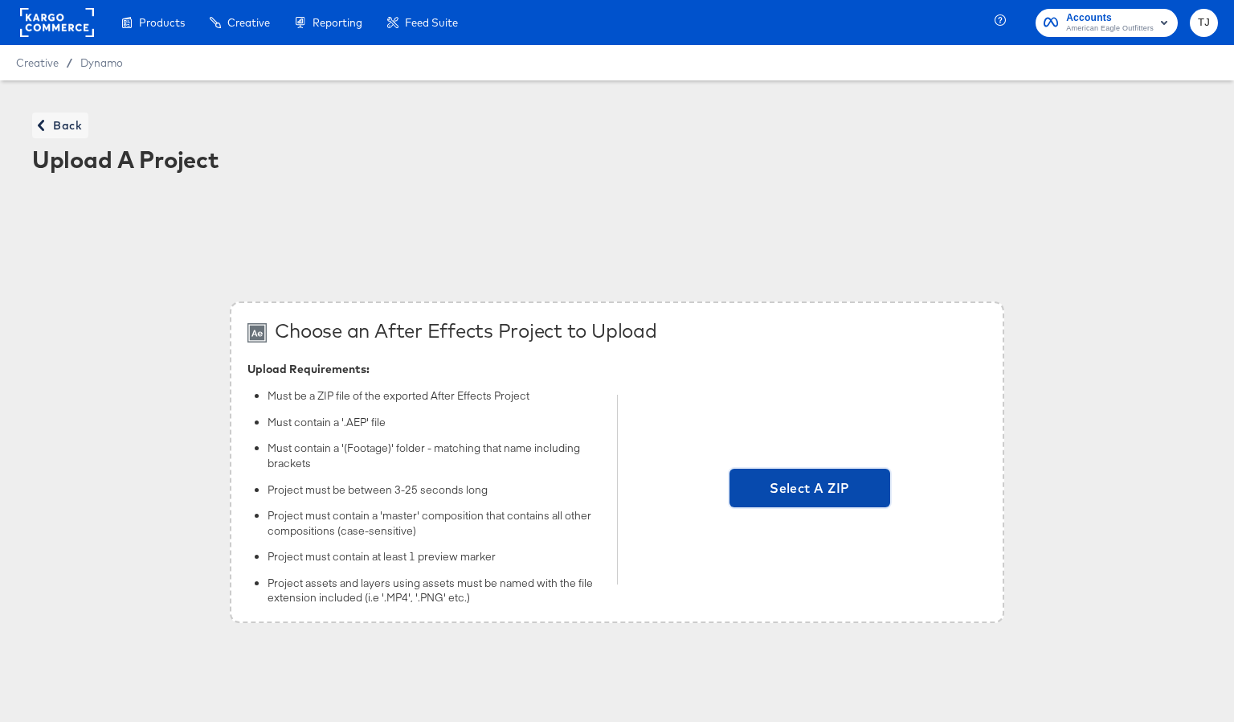
click at [833, 487] on span "Select A ZIP" at bounding box center [810, 488] width 148 height 23
click at [810, 489] on input "Select A ZIP" at bounding box center [810, 489] width 0 height 0
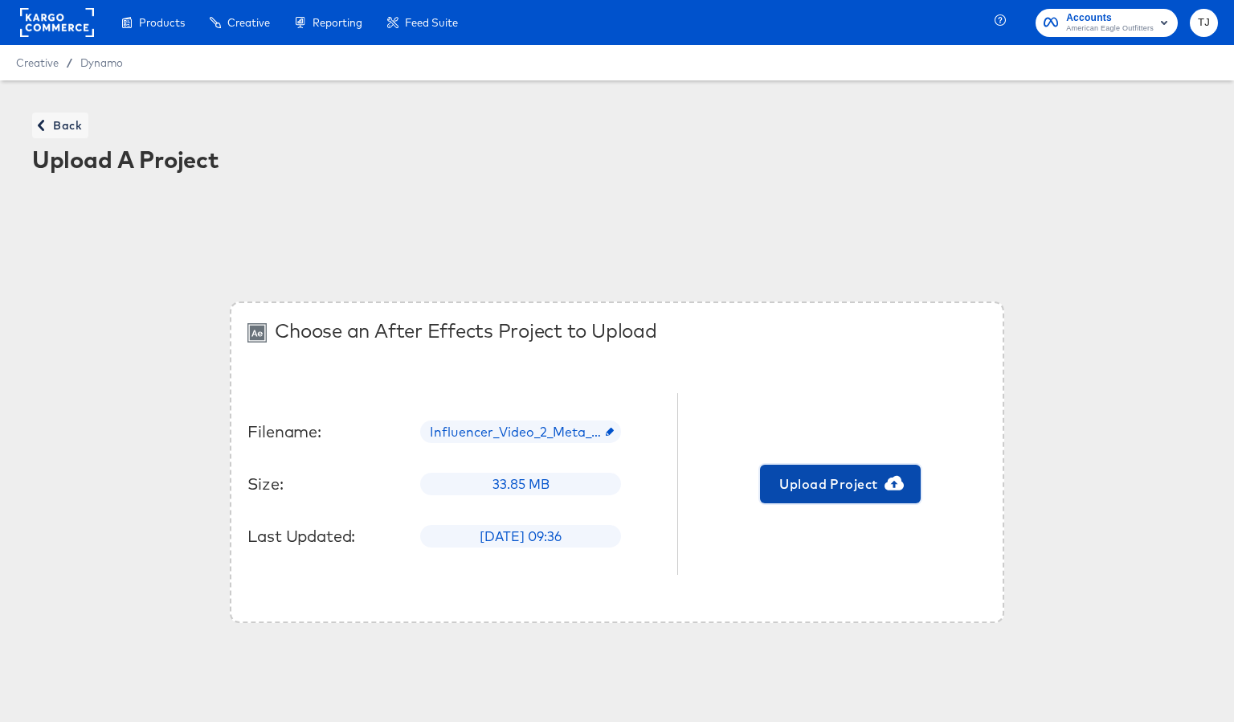
click at [868, 481] on span "Upload Project" at bounding box center [841, 484] width 148 height 23
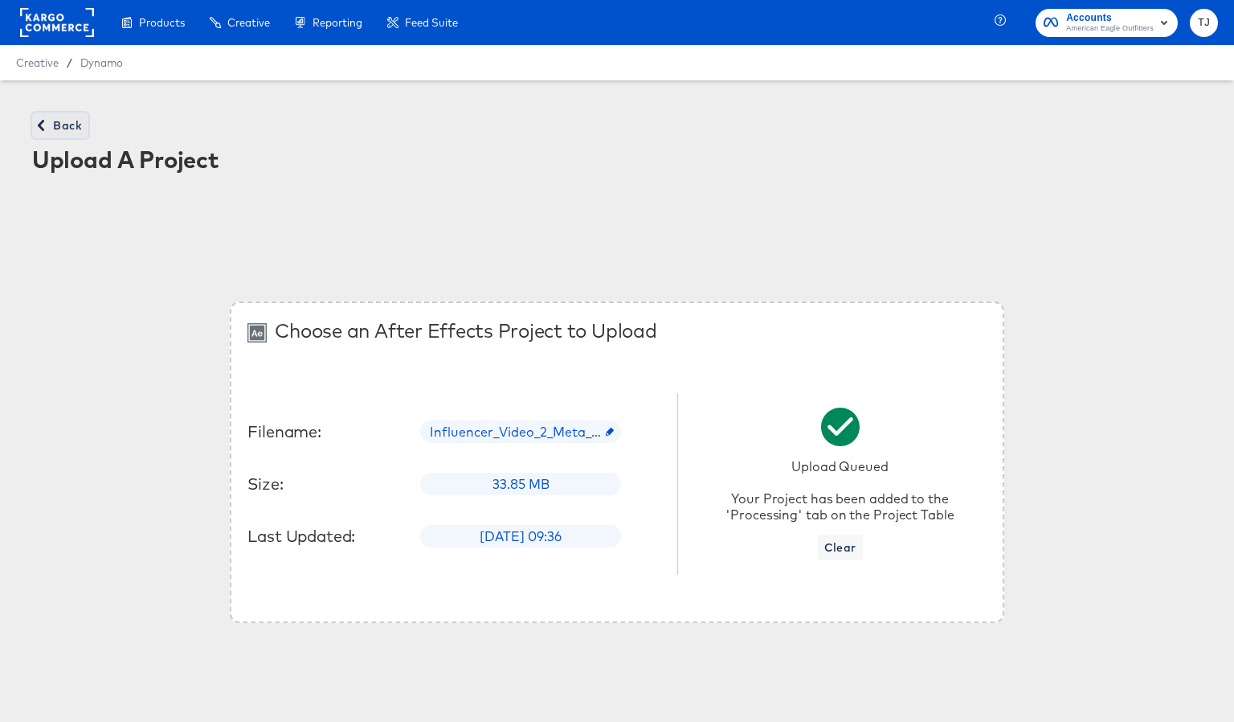
click at [53, 125] on span "Back" at bounding box center [60, 126] width 43 height 20
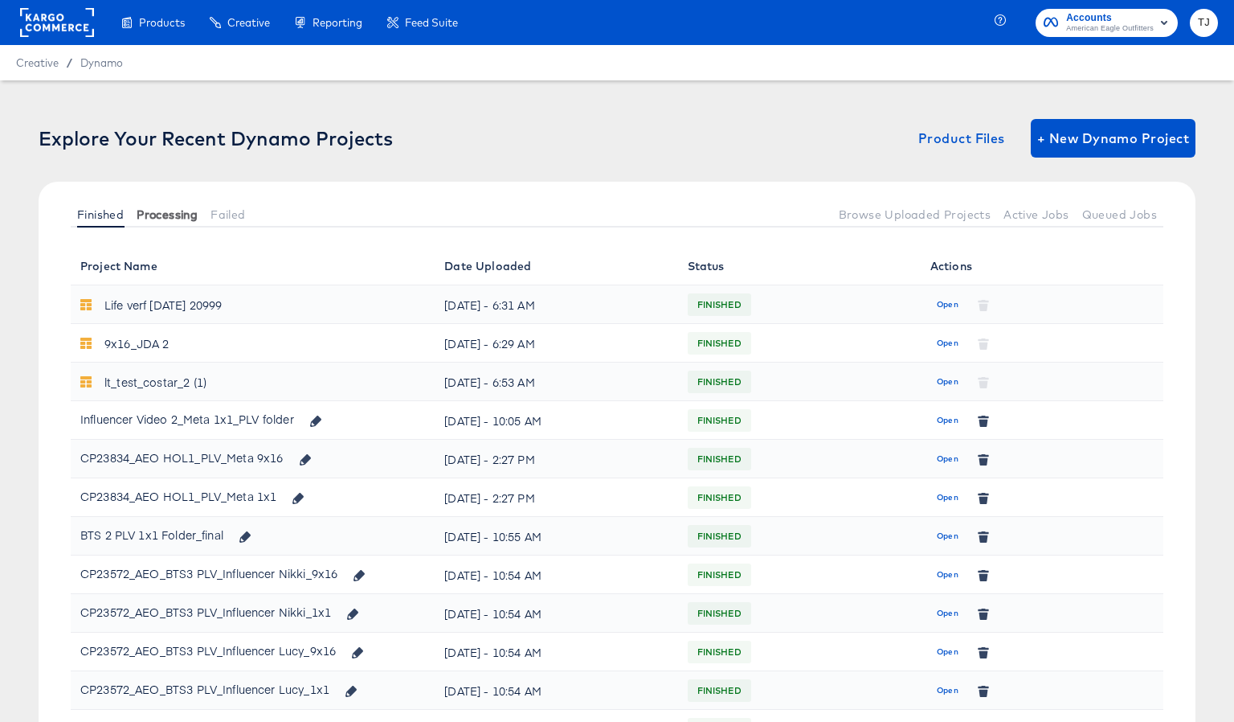
click at [185, 216] on span "Processing" at bounding box center [167, 214] width 61 height 13
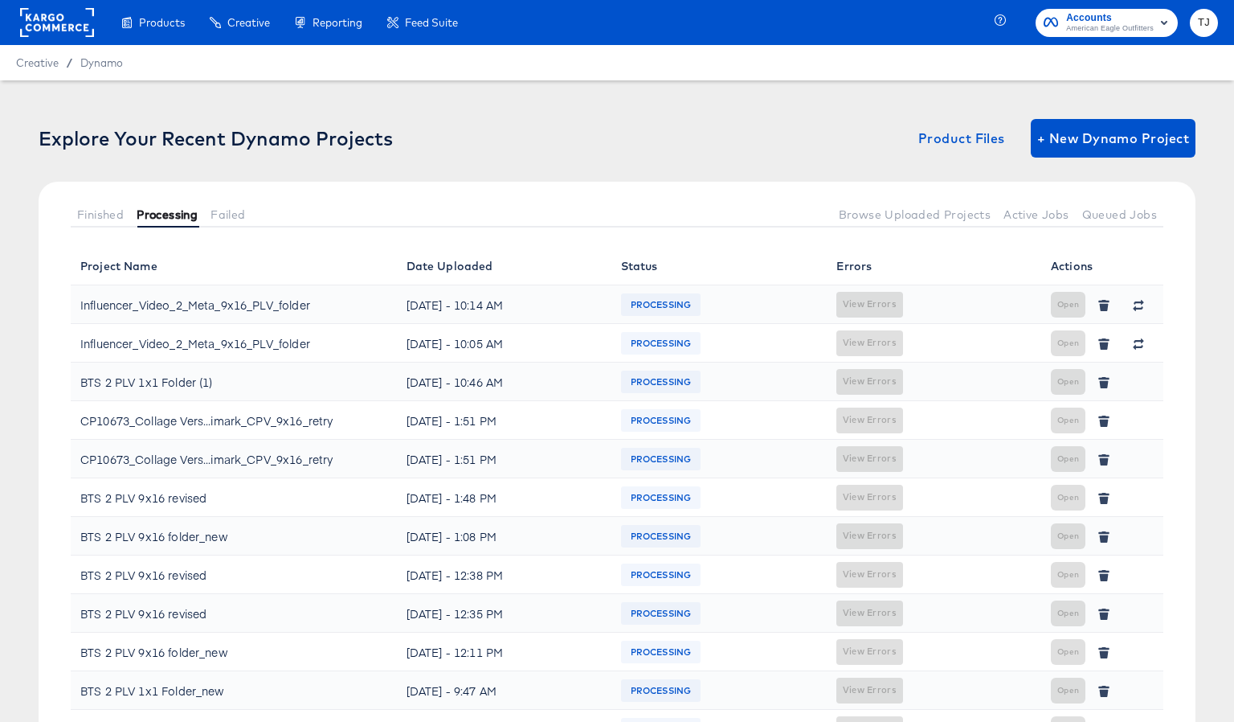
scroll to position [21, 0]
click at [90, 214] on span "Finished" at bounding box center [100, 214] width 47 height 13
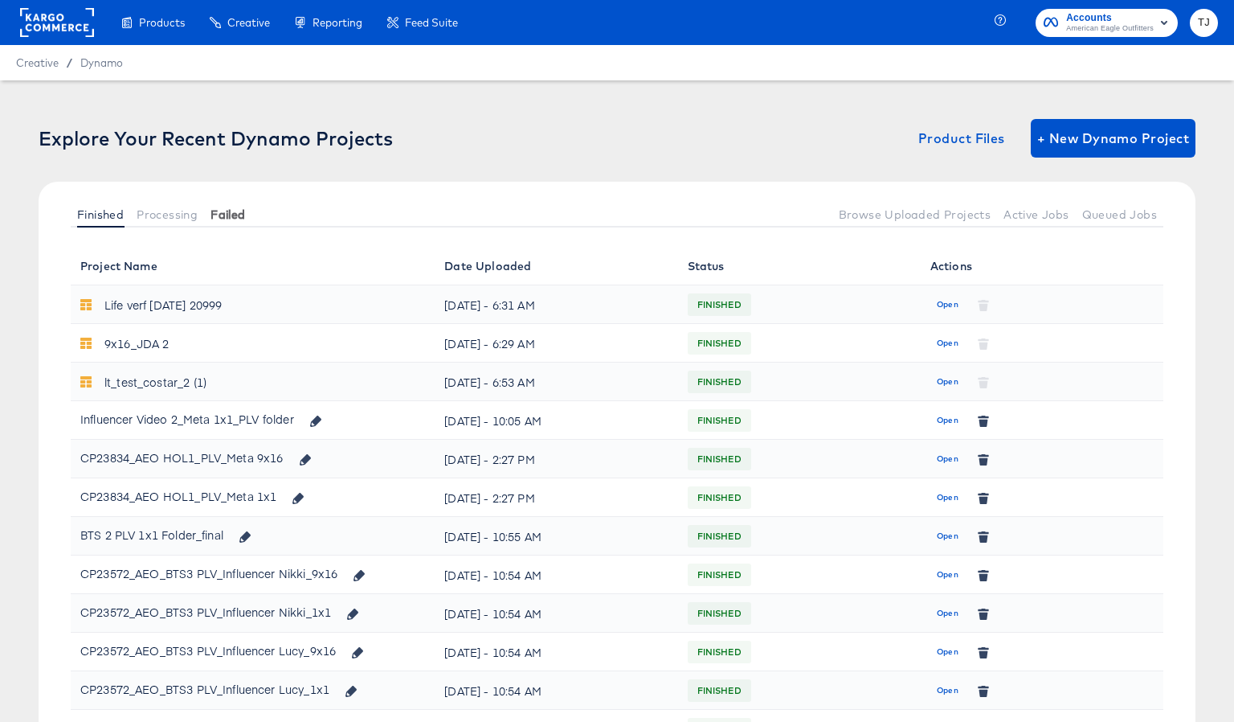
click at [244, 222] on button "Failed" at bounding box center [227, 214] width 47 height 27
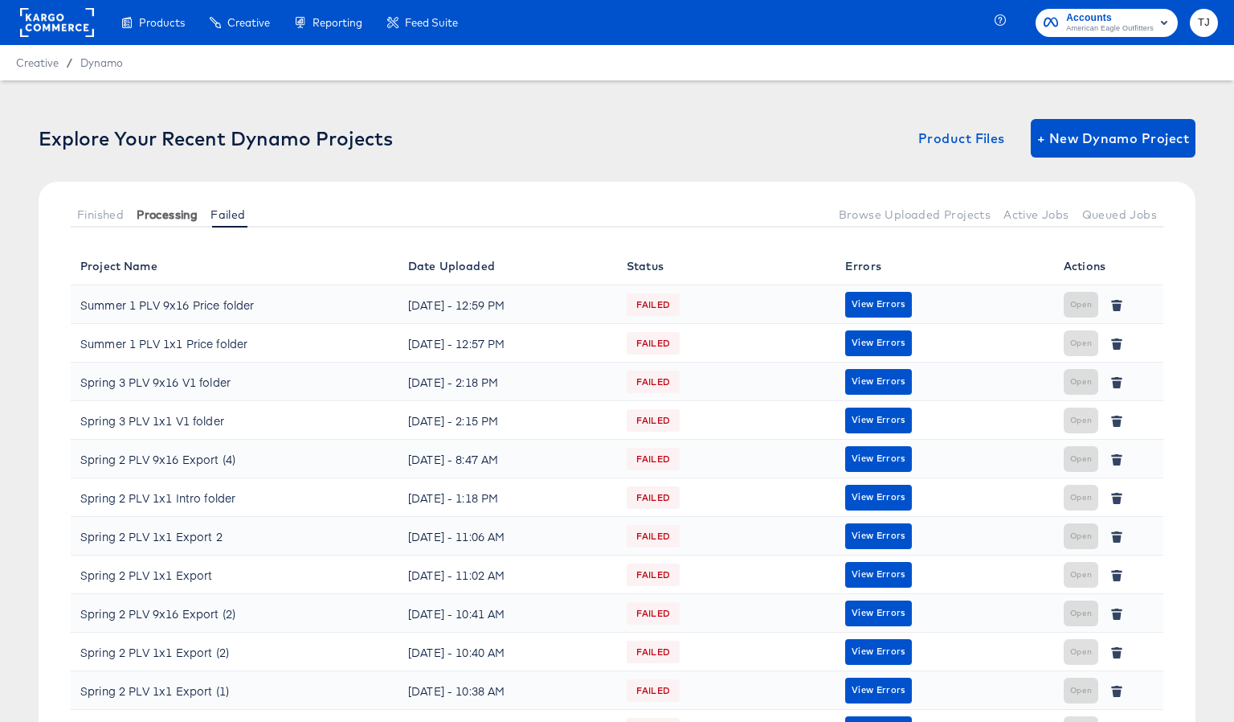
click at [172, 219] on span "Processing" at bounding box center [167, 214] width 61 height 13
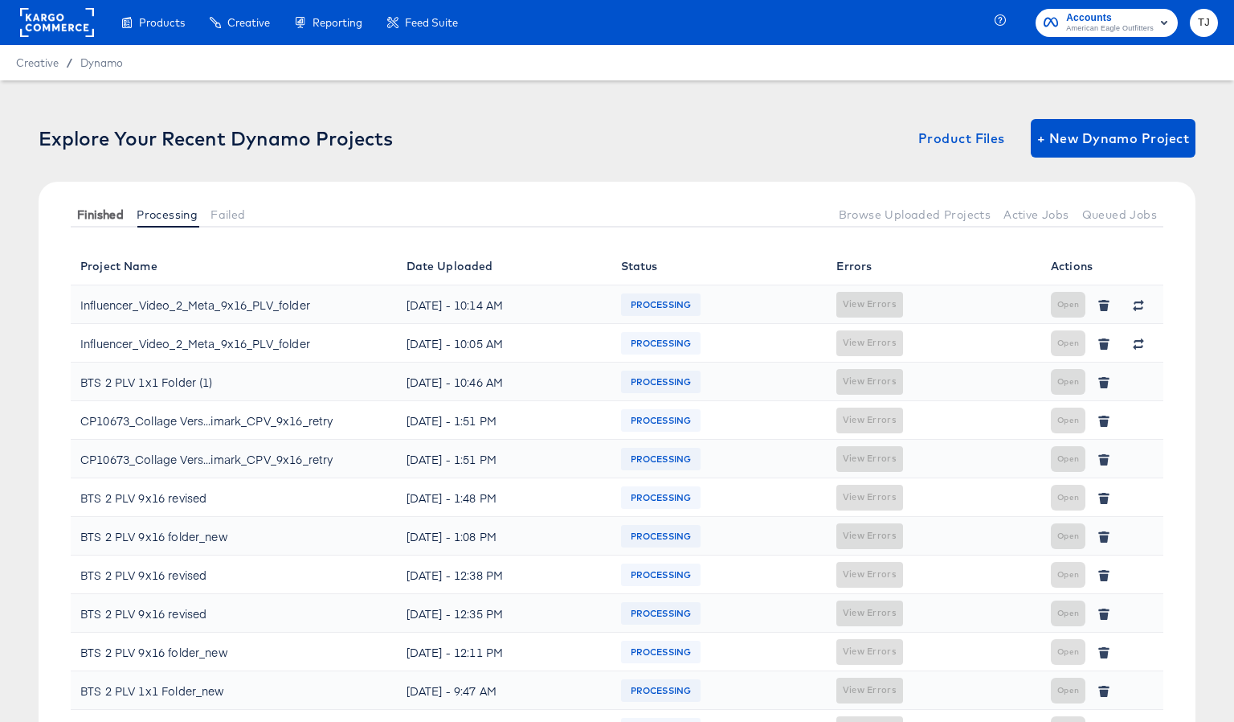
click at [85, 214] on span "Finished" at bounding box center [100, 214] width 47 height 13
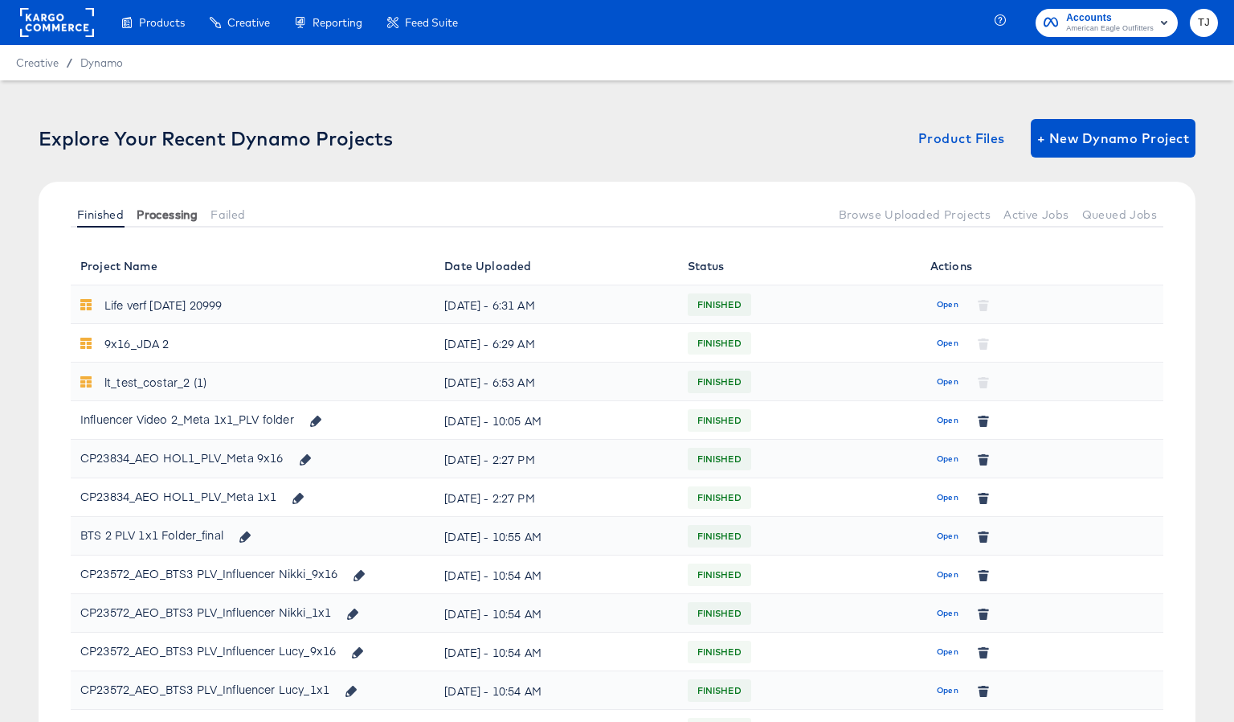
click at [165, 209] on span "Processing" at bounding box center [167, 214] width 61 height 13
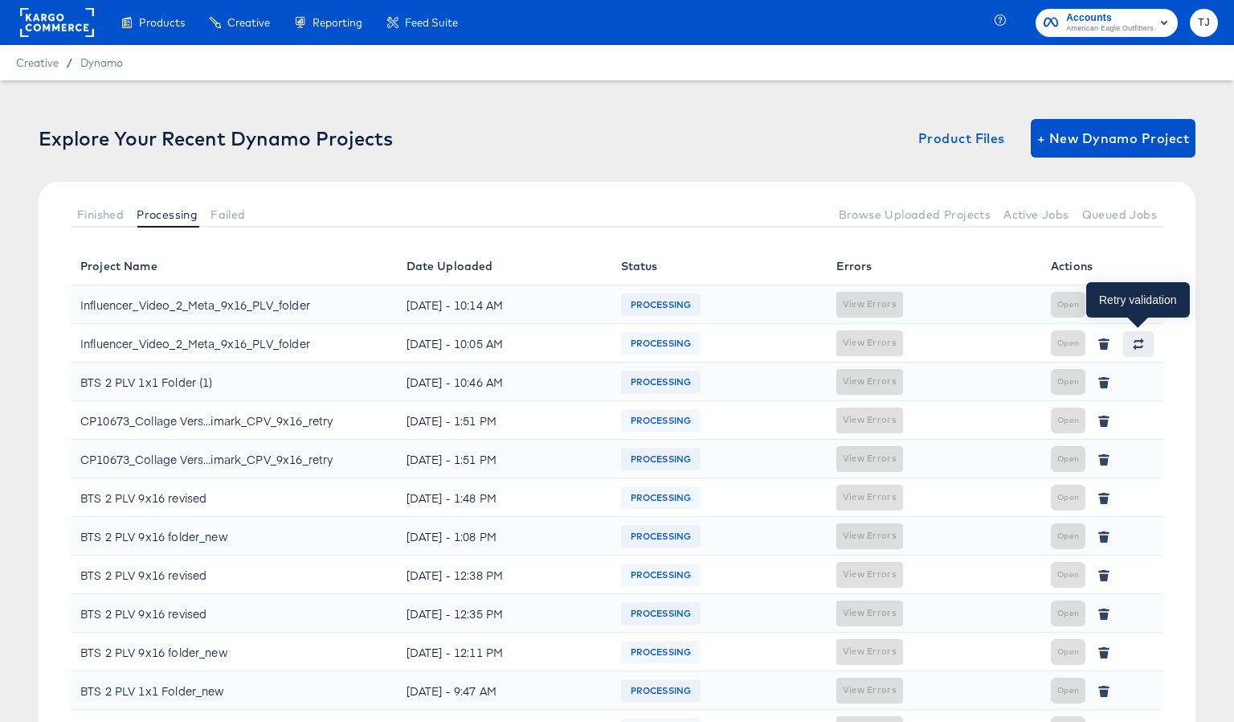
click at [1143, 341] on icon "button" at bounding box center [1139, 340] width 10 height 5
click at [1104, 302] on div "Validation retried successfully The project validation has been retried. Please…" at bounding box center [993, 331] width 453 height 635
click at [1104, 302] on icon "button" at bounding box center [1104, 305] width 11 height 11
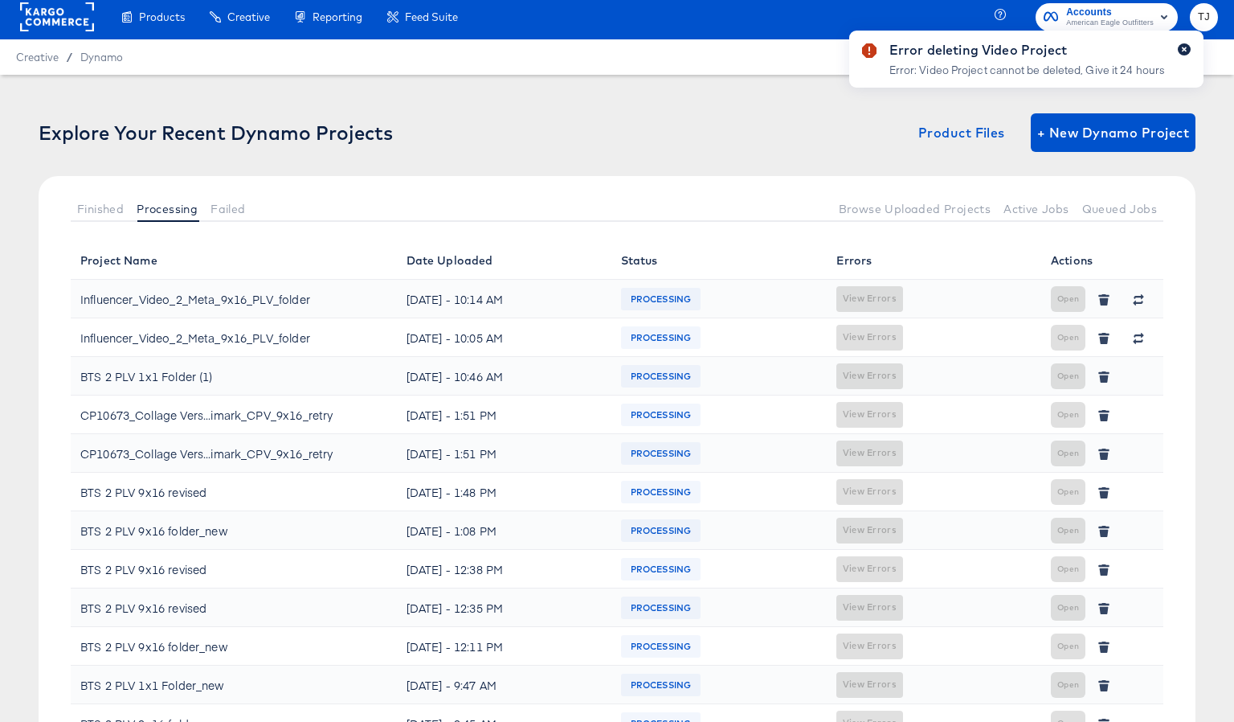
click at [1183, 53] on button "button" at bounding box center [1184, 49] width 13 height 12
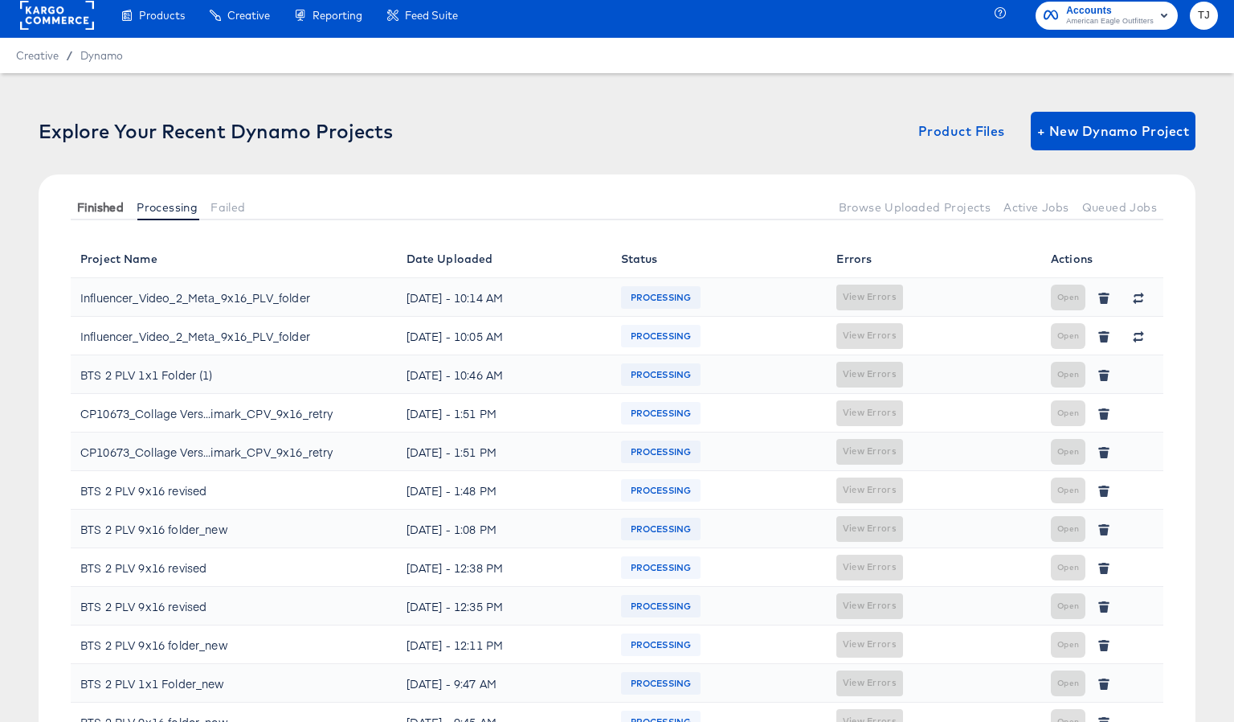
click at [80, 205] on span "Finished" at bounding box center [100, 207] width 47 height 13
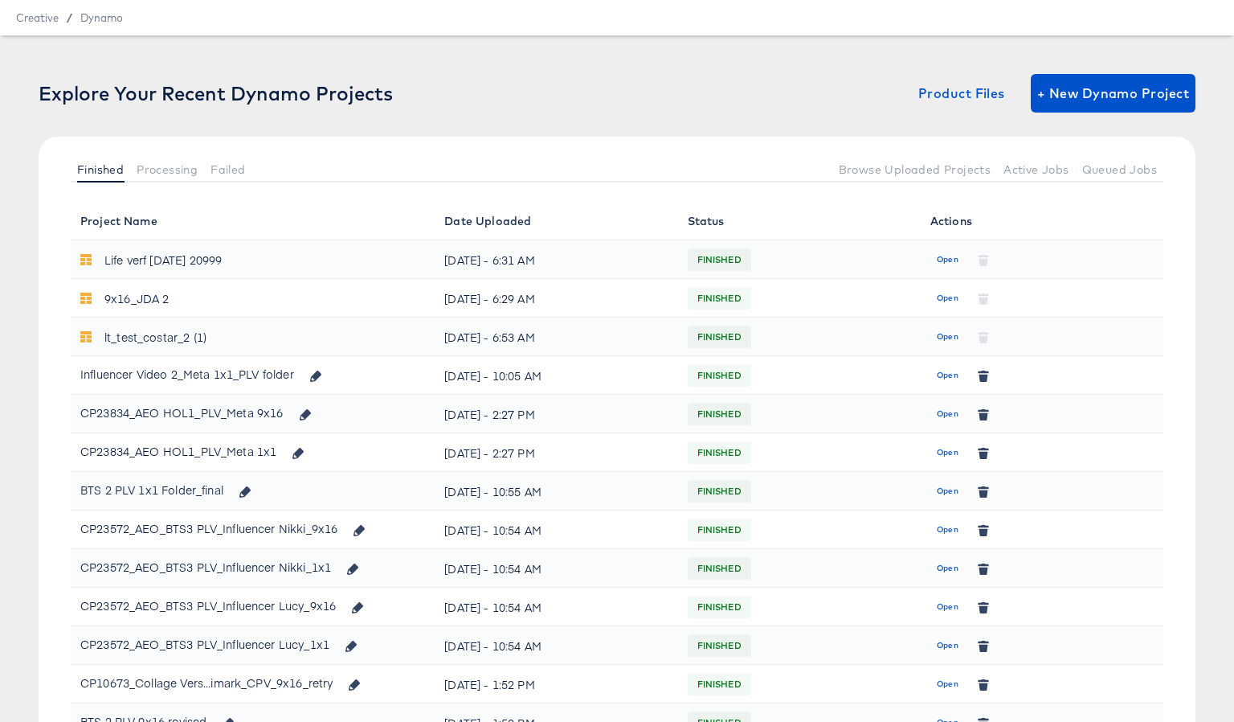
scroll to position [46, 0]
click at [942, 376] on span "Open" at bounding box center [948, 374] width 22 height 14
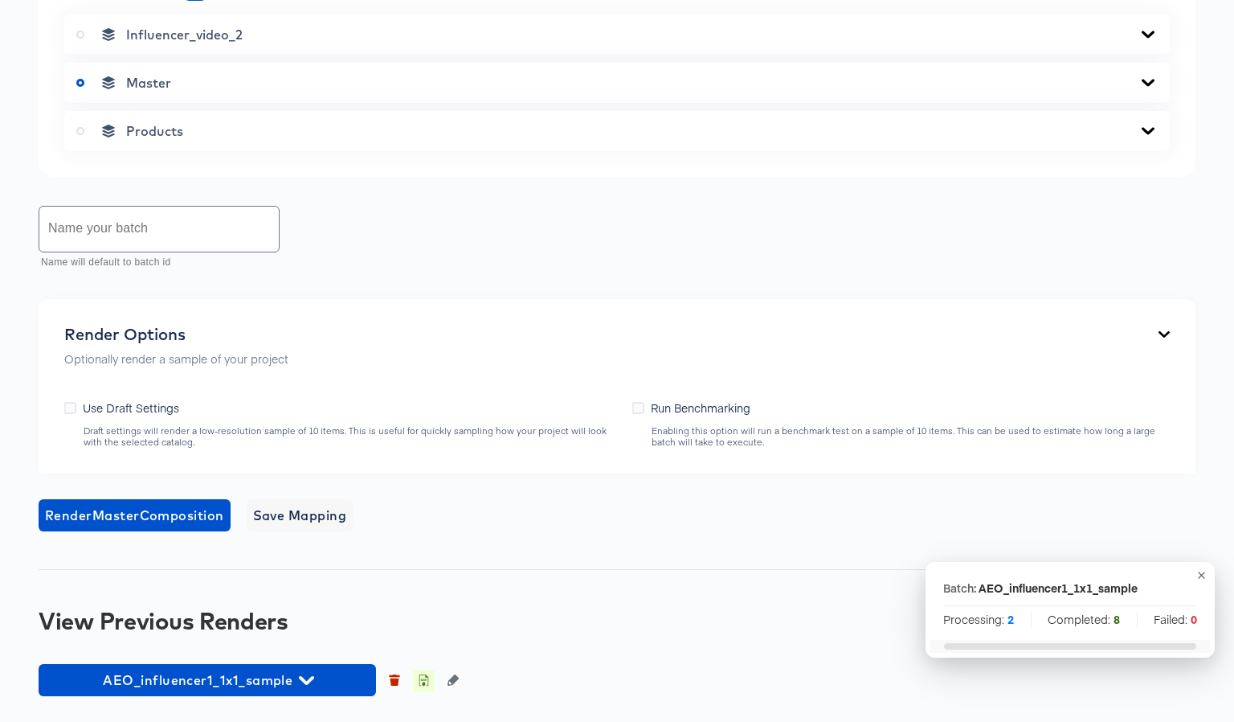
scroll to position [856, 0]
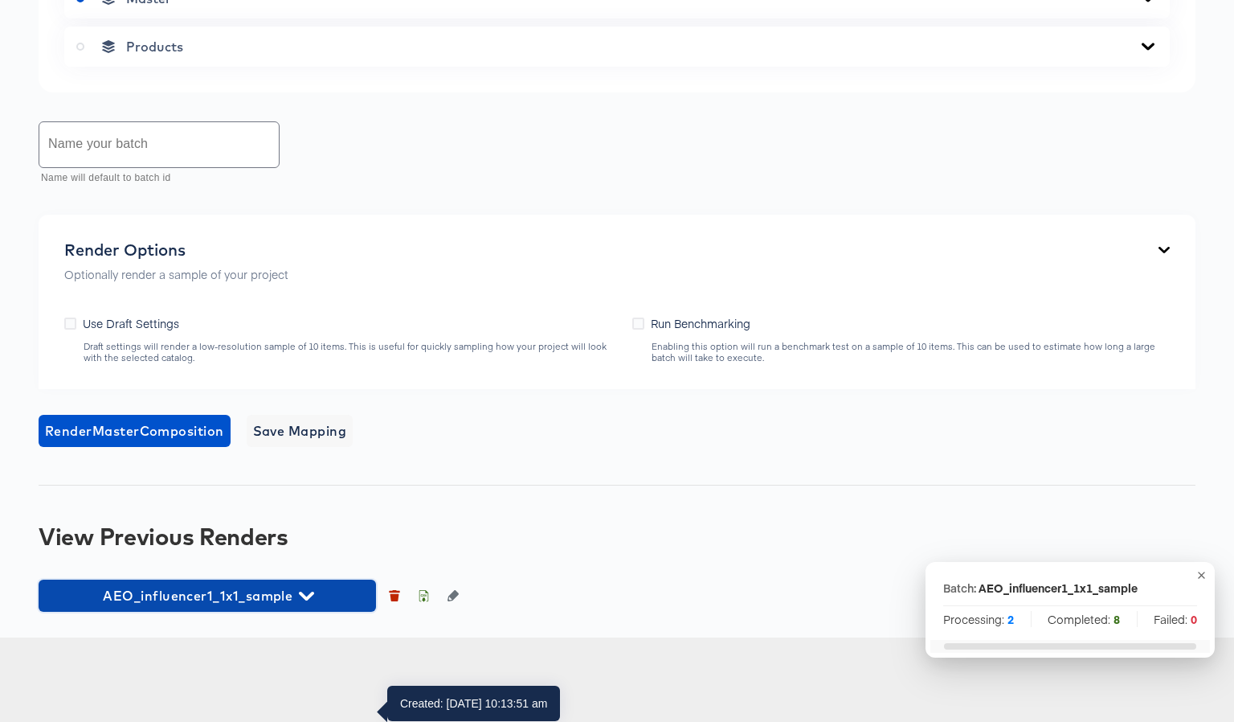
click at [306, 604] on icon "button" at bounding box center [306, 595] width 15 height 15
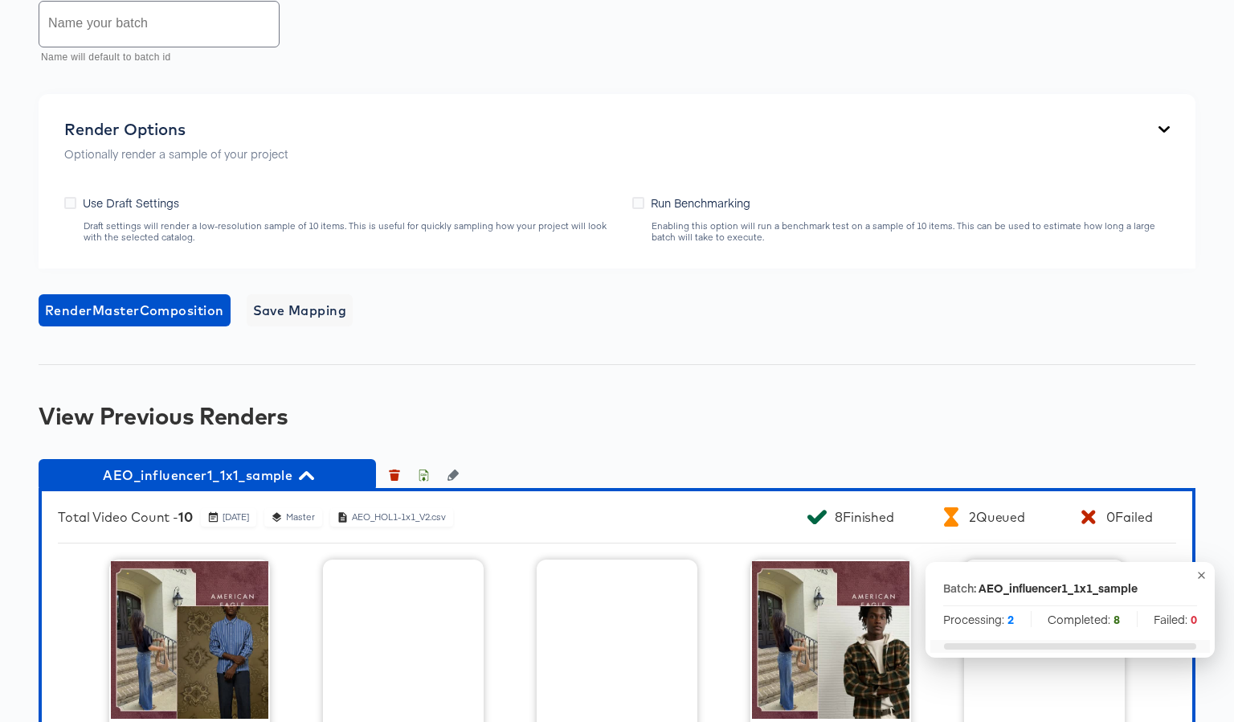
scroll to position [946, 0]
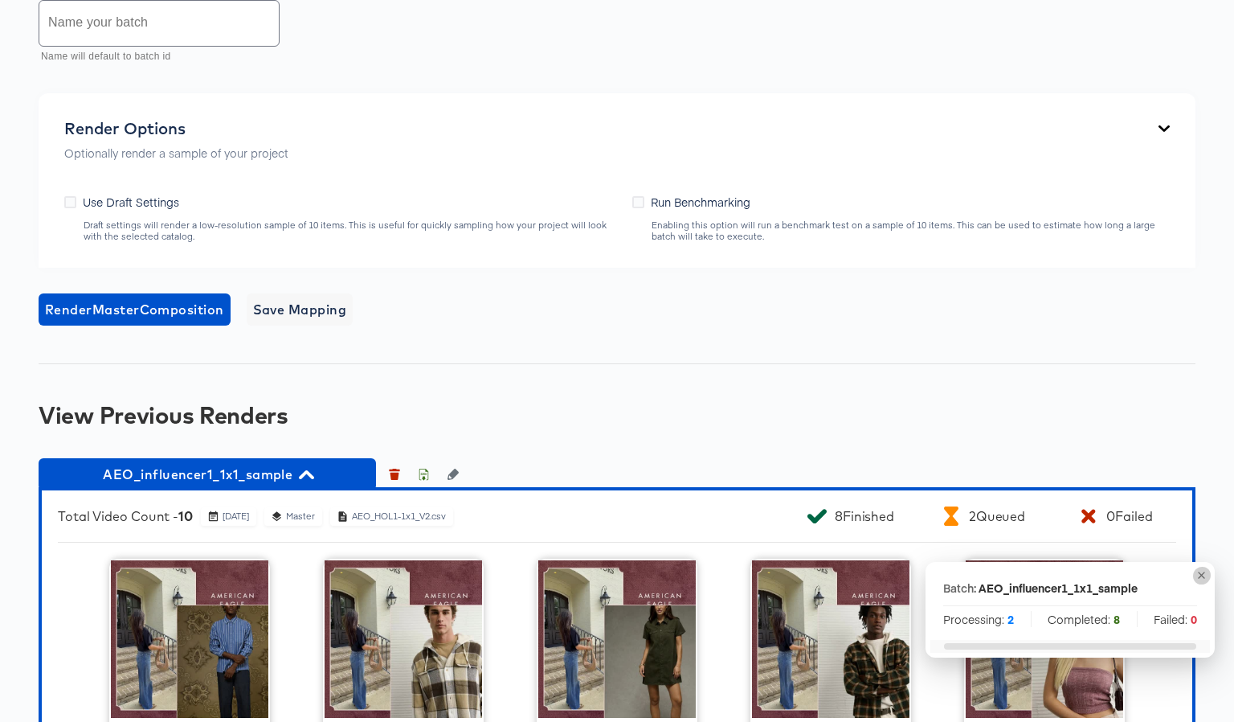
drag, startPoint x: 1198, startPoint y: 572, endPoint x: 1091, endPoint y: 580, distance: 108.0
click at [1198, 572] on icon "button" at bounding box center [1202, 575] width 12 height 12
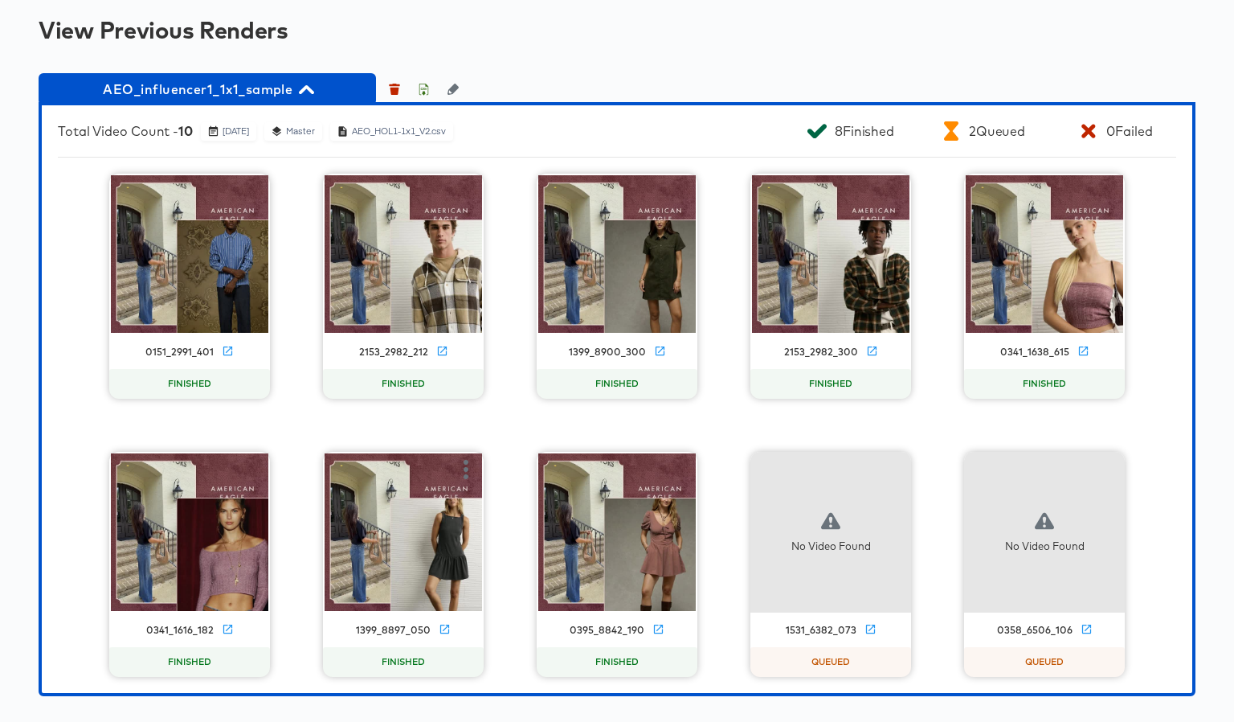
scroll to position [1447, 0]
click at [420, 85] on icon "button" at bounding box center [423, 89] width 11 height 11
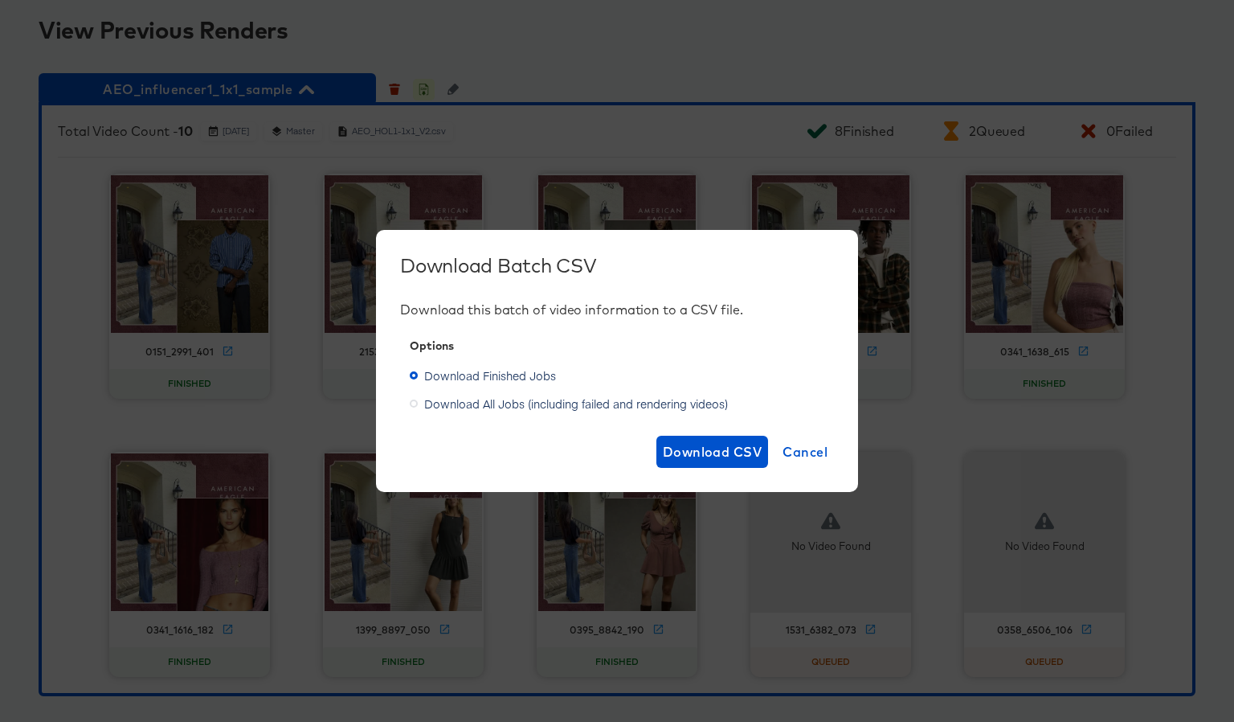
scroll to position [1445, 0]
click at [701, 452] on span "Download CSV" at bounding box center [713, 451] width 100 height 23
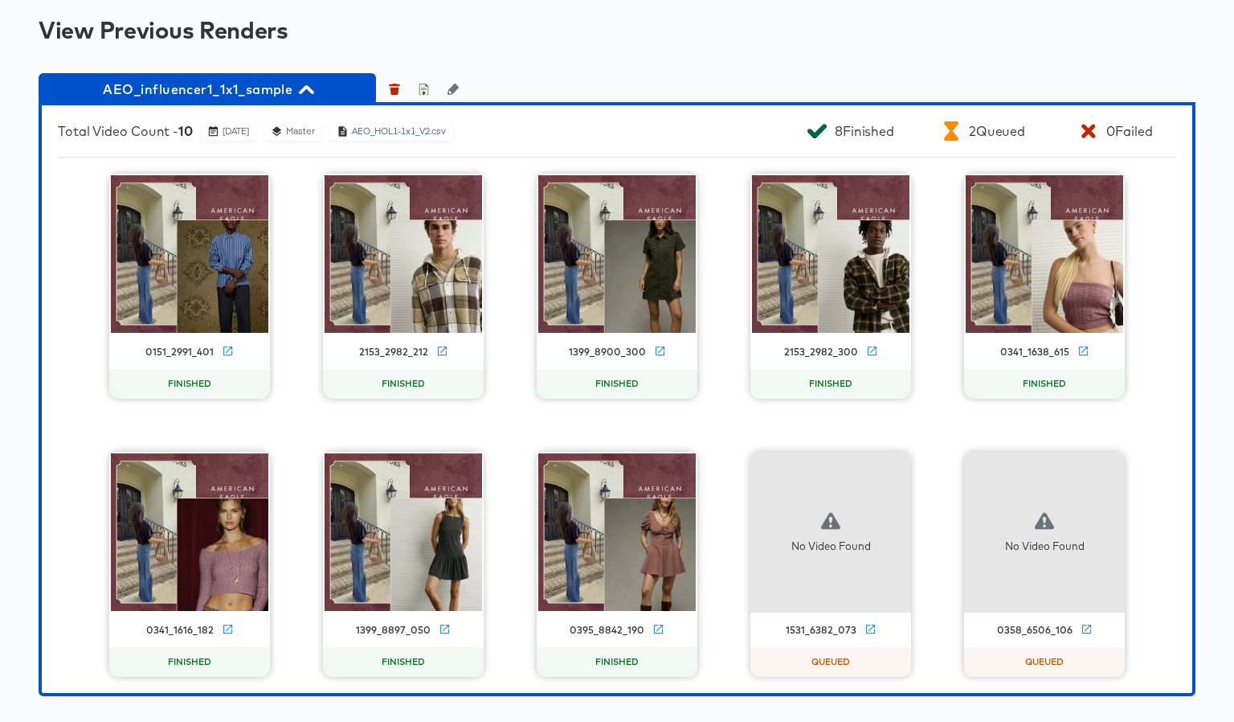
scroll to position [0, 0]
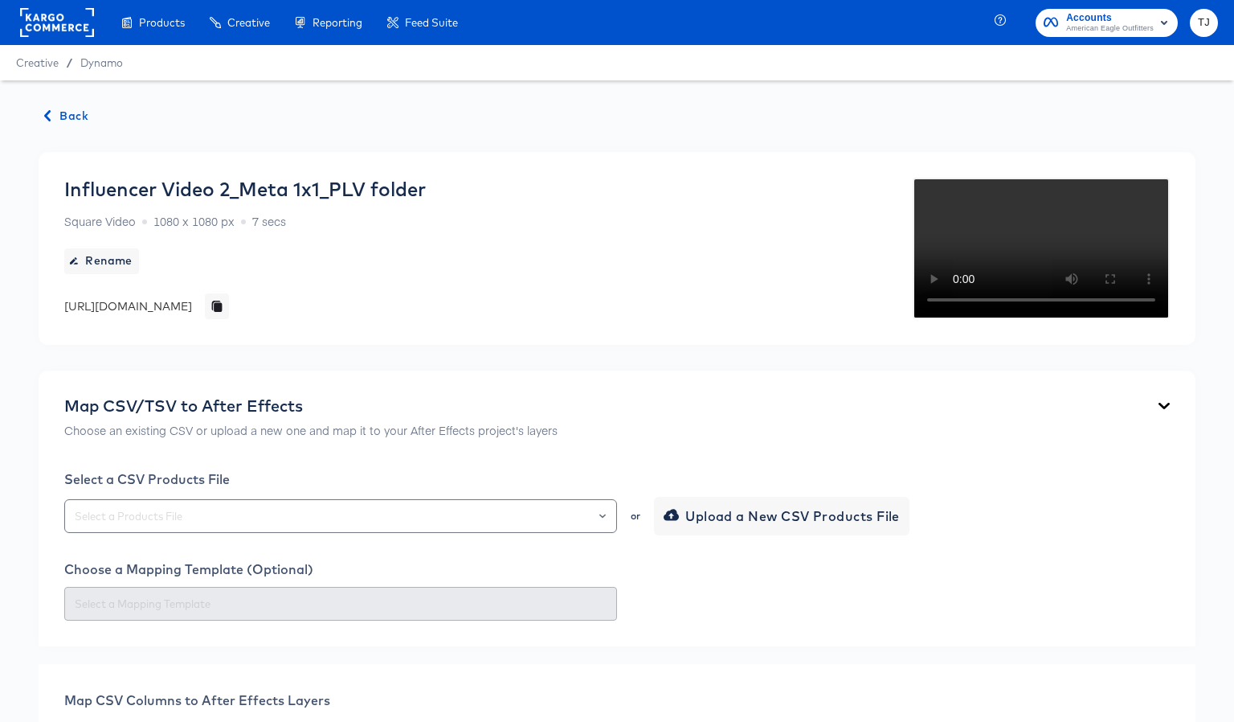
click at [76, 112] on span "Back" at bounding box center [66, 116] width 43 height 20
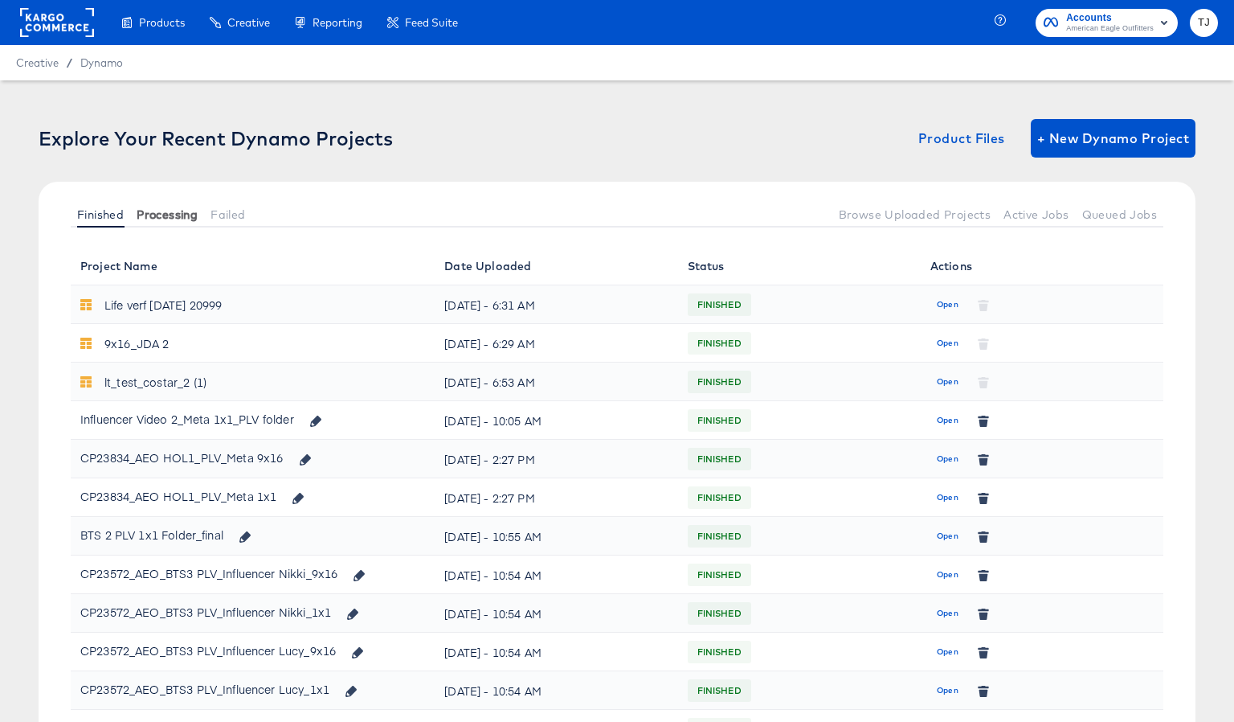
click at [158, 217] on span "Processing" at bounding box center [167, 214] width 61 height 13
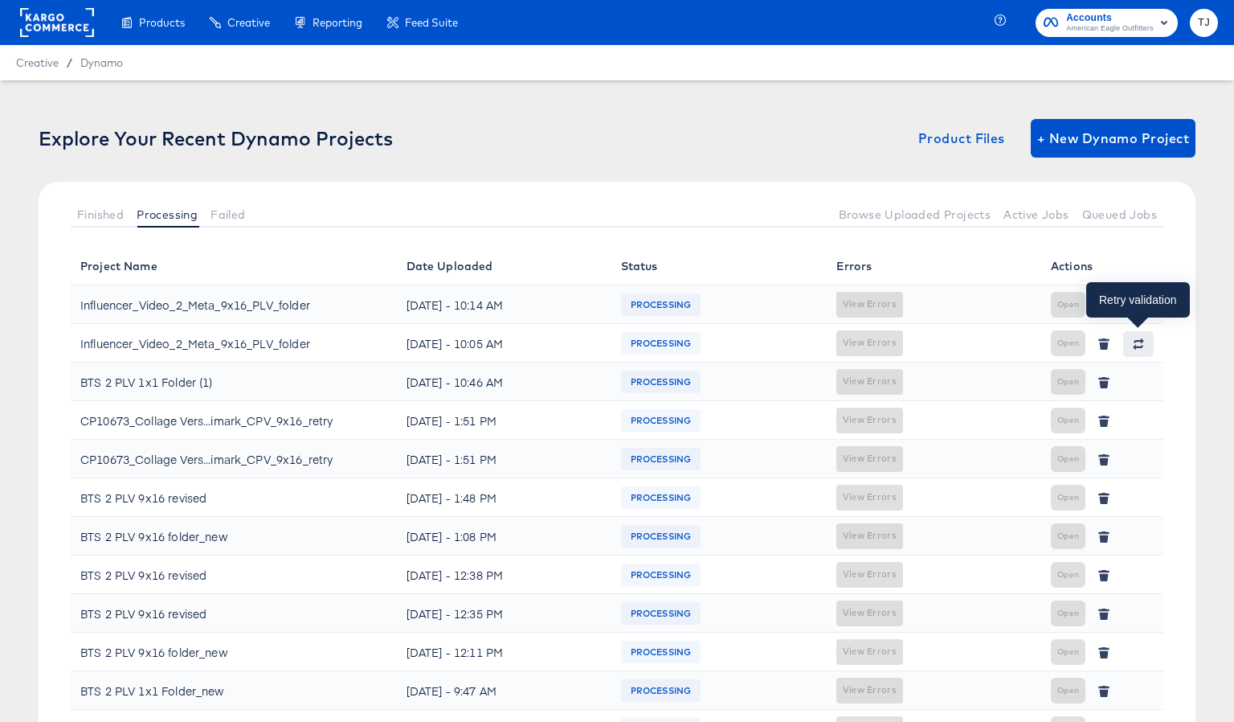
click at [1140, 340] on icon "button" at bounding box center [1139, 340] width 10 height 5
click at [234, 218] on span "Failed" at bounding box center [228, 214] width 35 height 13
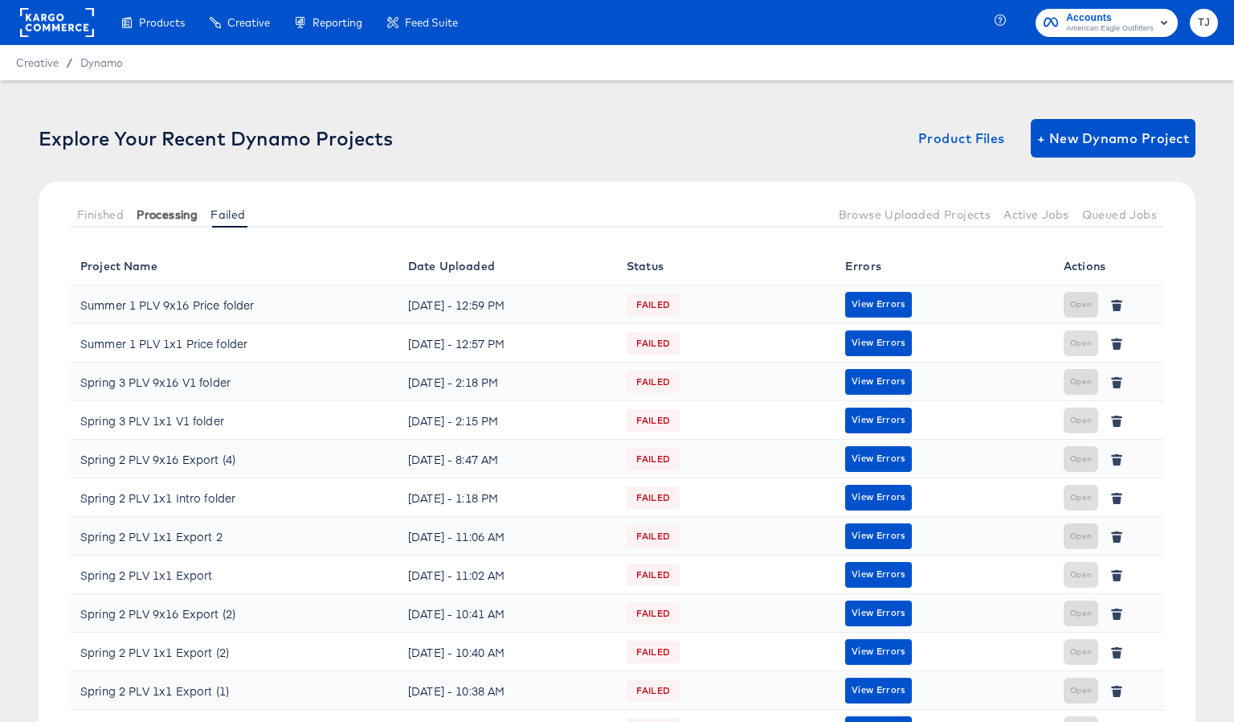
click at [163, 212] on span "Processing" at bounding box center [167, 214] width 61 height 13
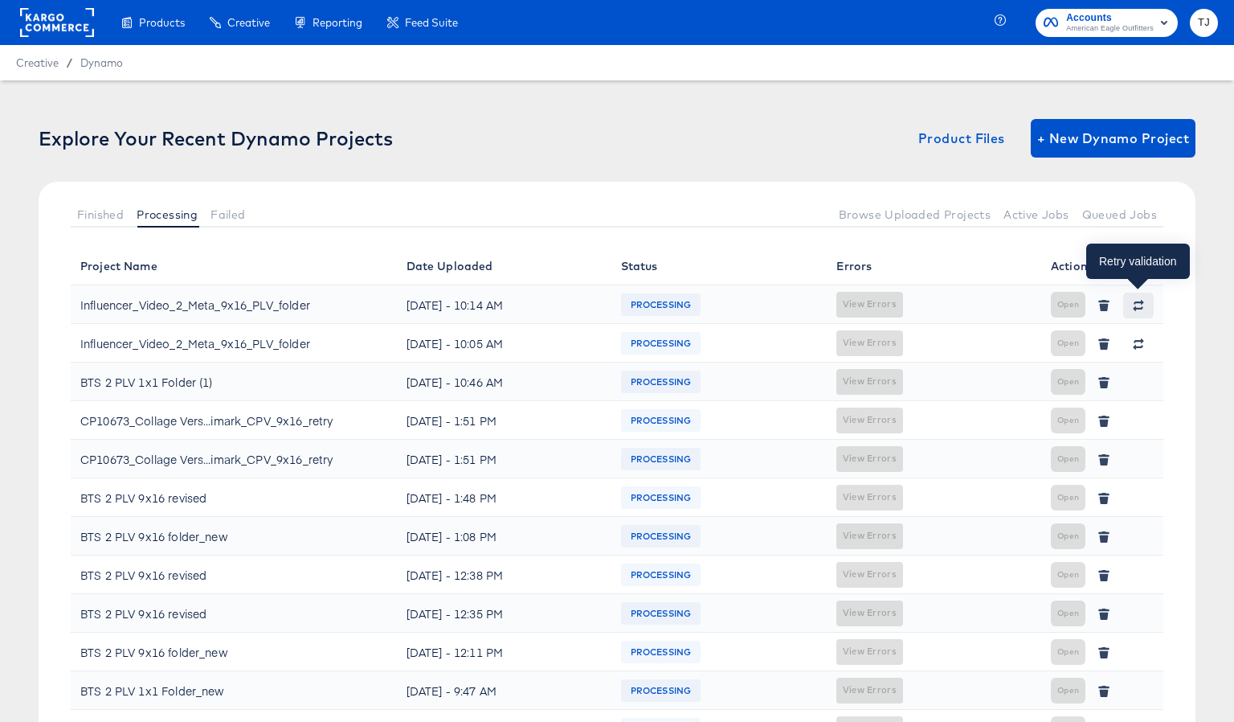
click at [1141, 302] on icon "button" at bounding box center [1139, 302] width 10 height 5
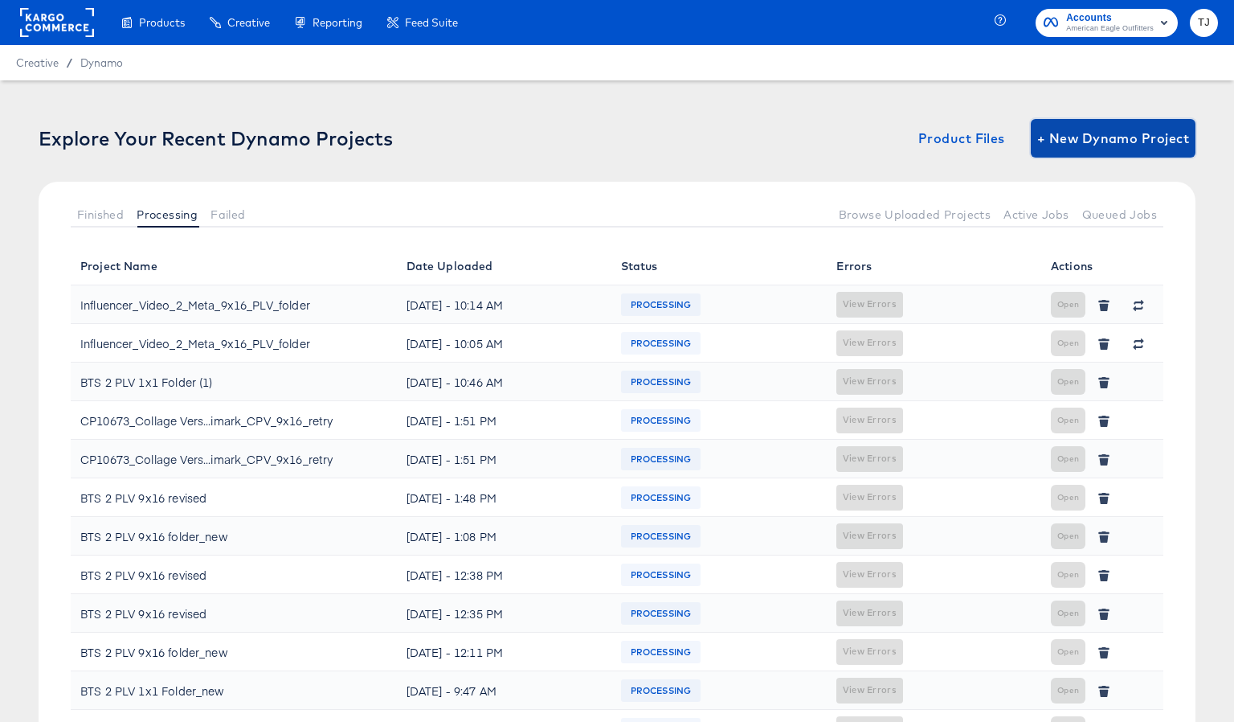
click at [1098, 135] on span "+ New Dynamo Project" at bounding box center [1114, 138] width 152 height 23
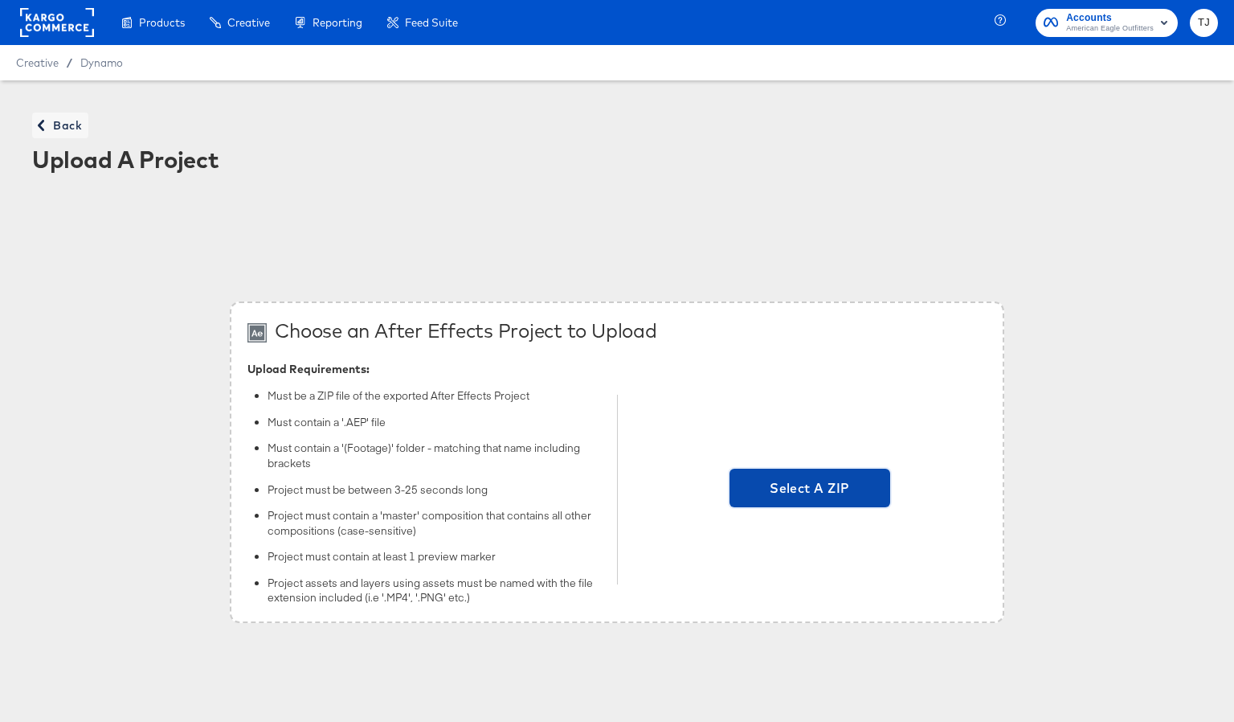
click at [841, 495] on span "Select A ZIP" at bounding box center [810, 488] width 148 height 23
click at [810, 489] on input "Select A ZIP" at bounding box center [810, 489] width 0 height 0
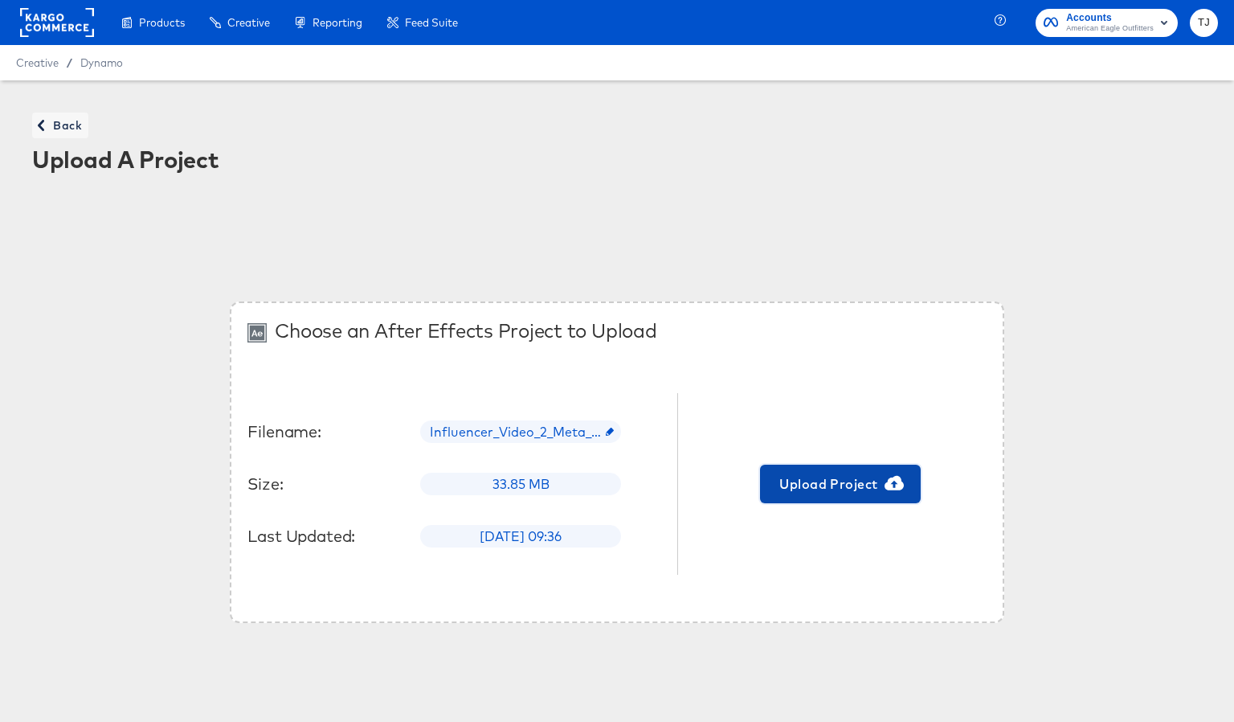
click at [813, 484] on span "Upload Project" at bounding box center [841, 484] width 148 height 23
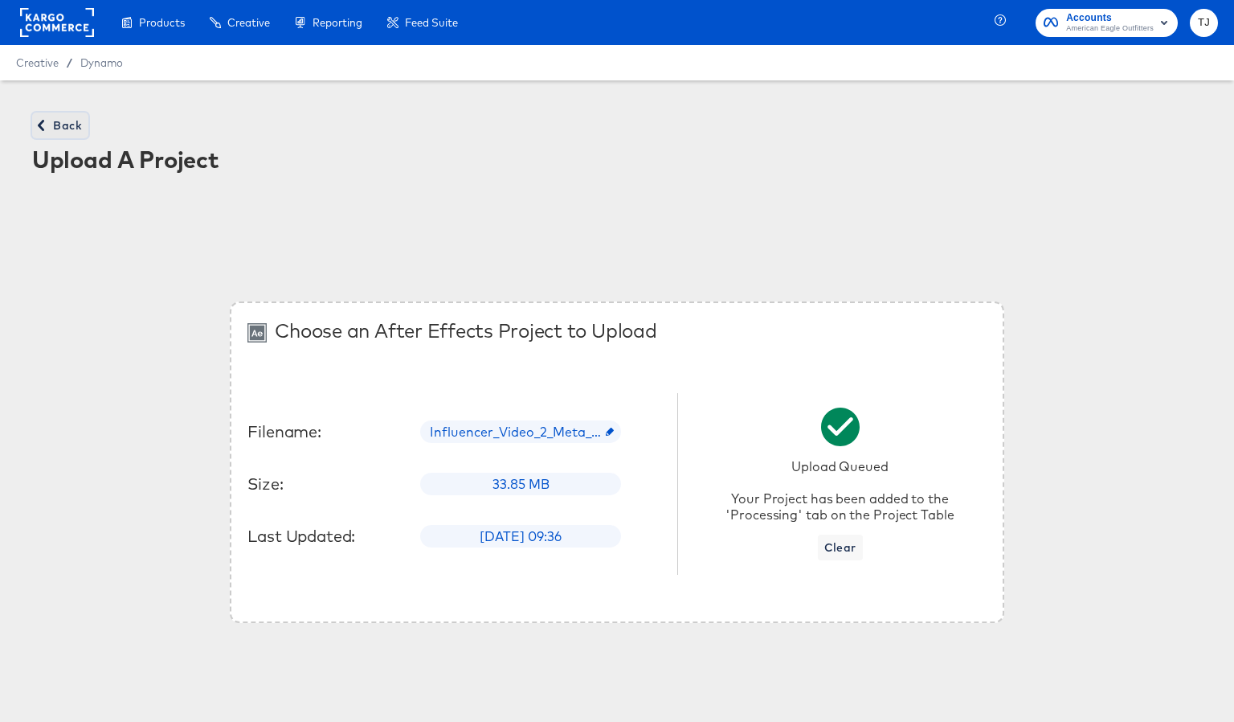
click at [63, 117] on span "Back" at bounding box center [60, 126] width 43 height 20
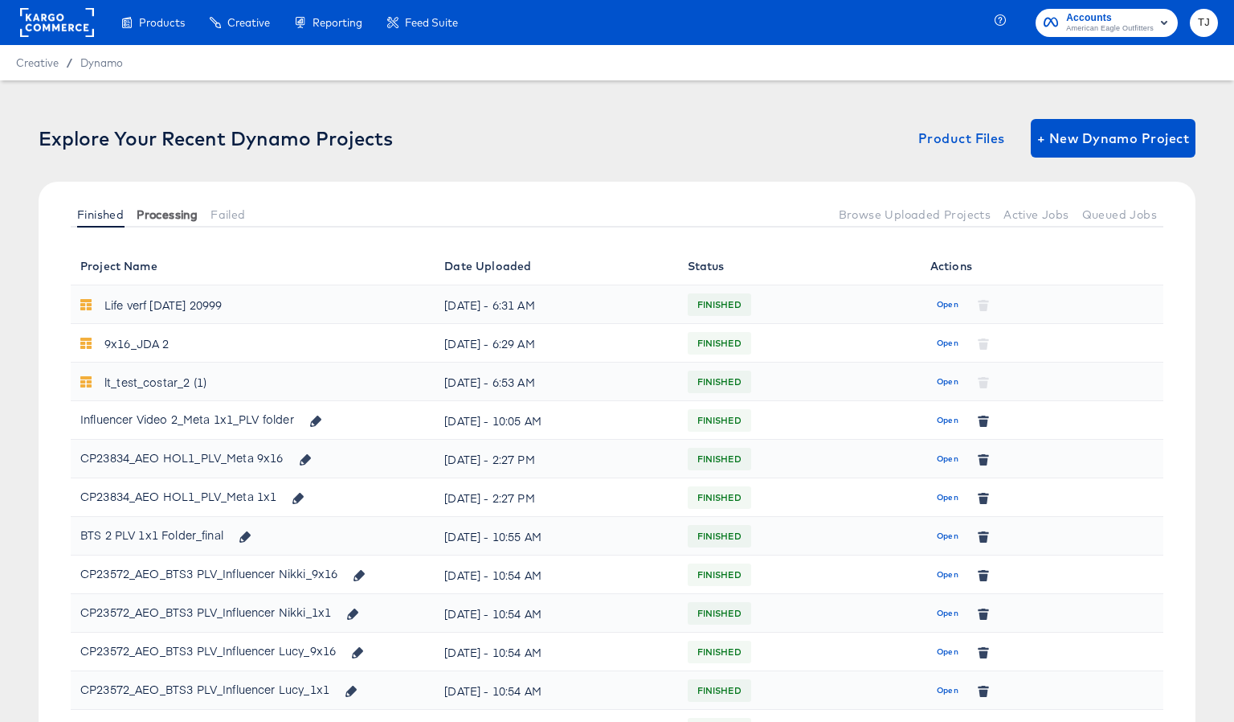
click at [183, 212] on span "Processing" at bounding box center [167, 214] width 61 height 13
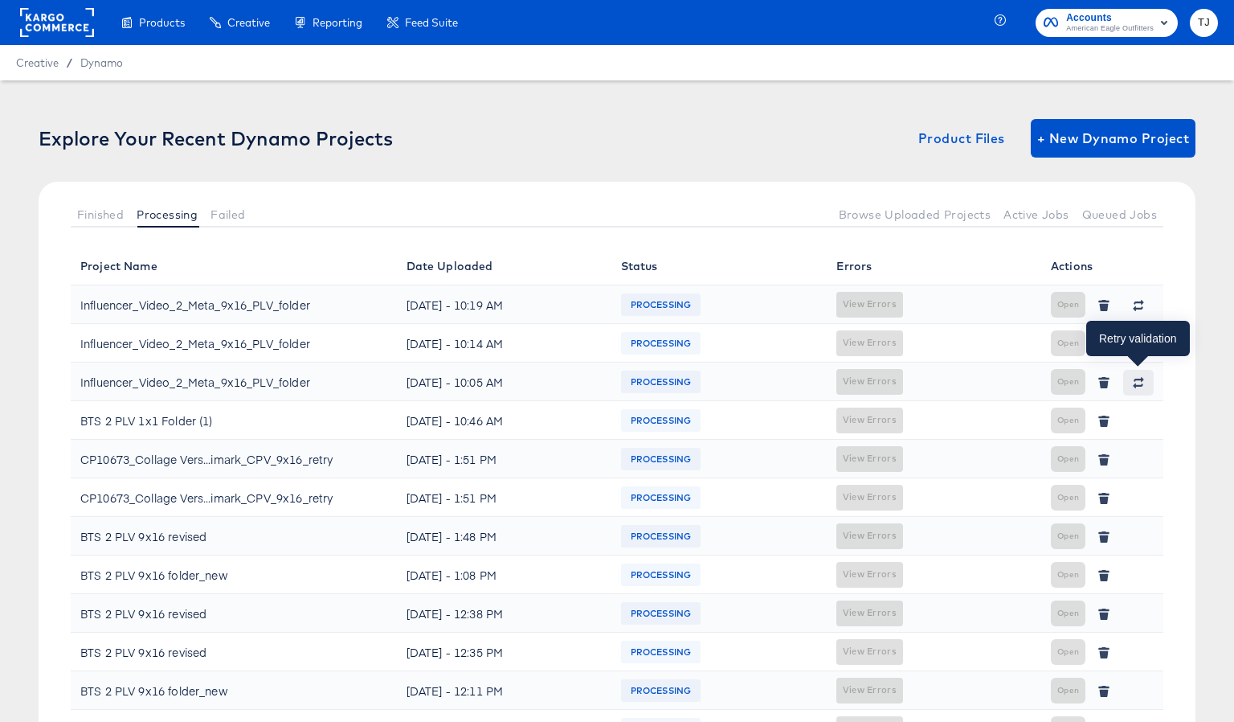
click at [1137, 384] on icon "button" at bounding box center [1138, 382] width 11 height 11
drag, startPoint x: 1146, startPoint y: 379, endPoint x: 1114, endPoint y: 325, distance: 62.7
click at [1139, 373] on button "button" at bounding box center [1139, 383] width 31 height 26
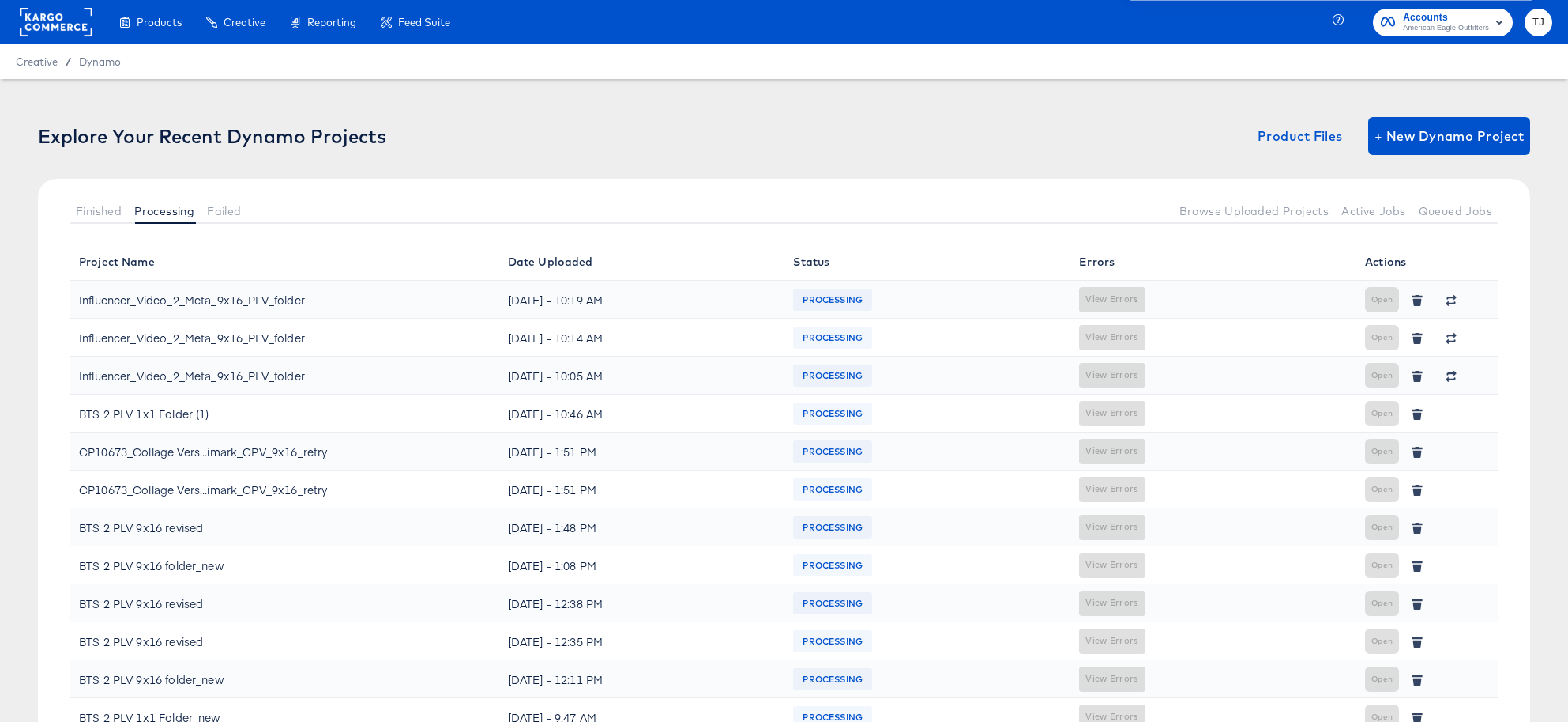
scroll to position [48, 0]
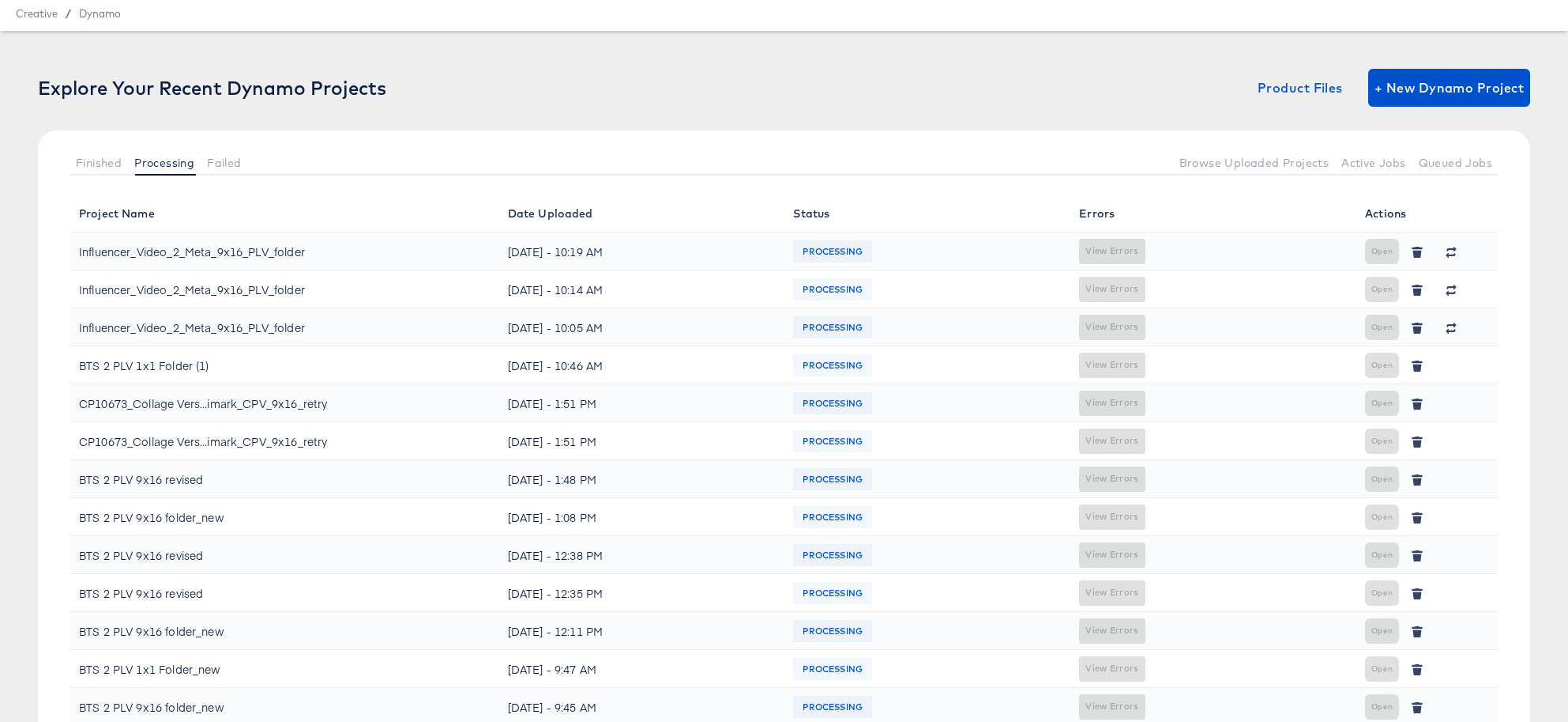
click at [94, 156] on span "Finished" at bounding box center [98, 162] width 46 height 13
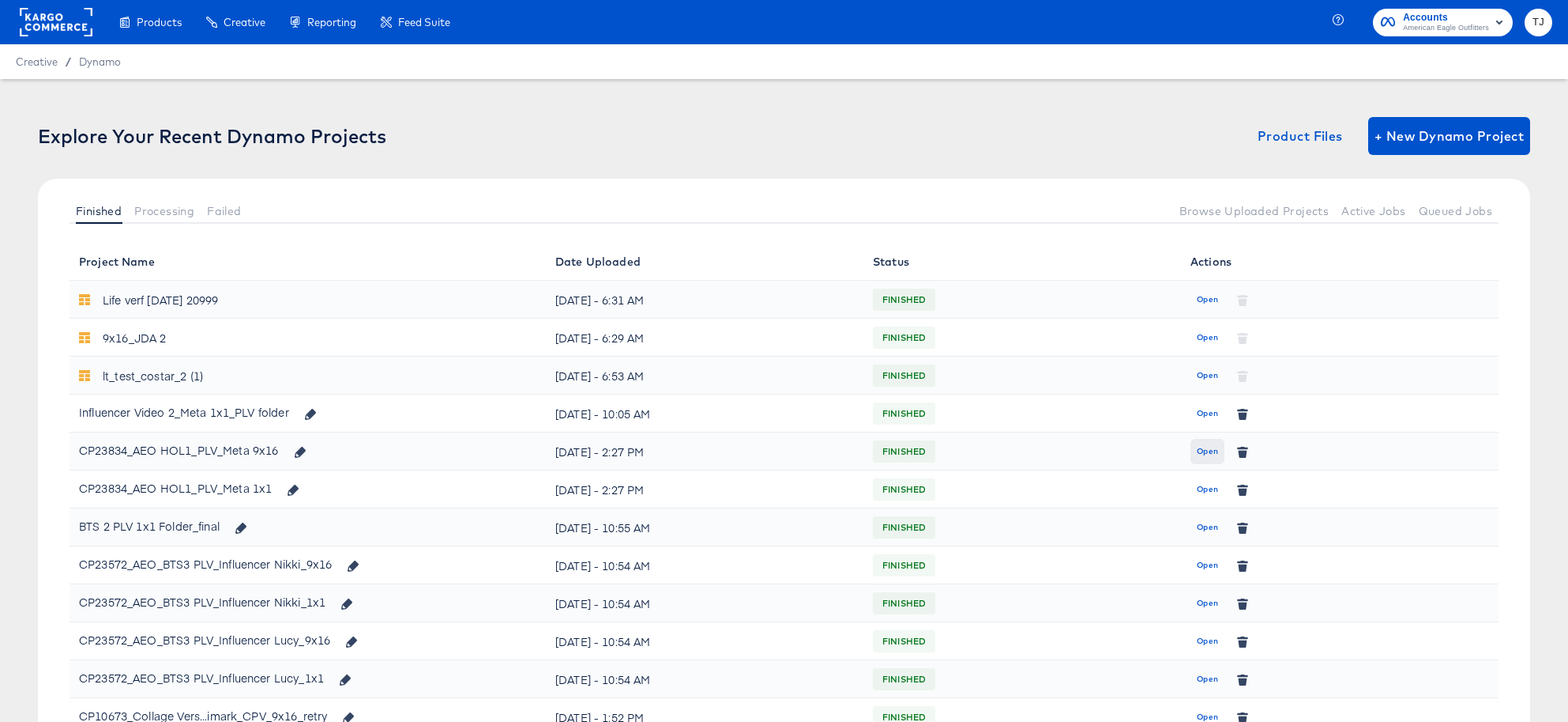
click at [1207, 452] on span "Open" at bounding box center [1208, 451] width 22 height 14
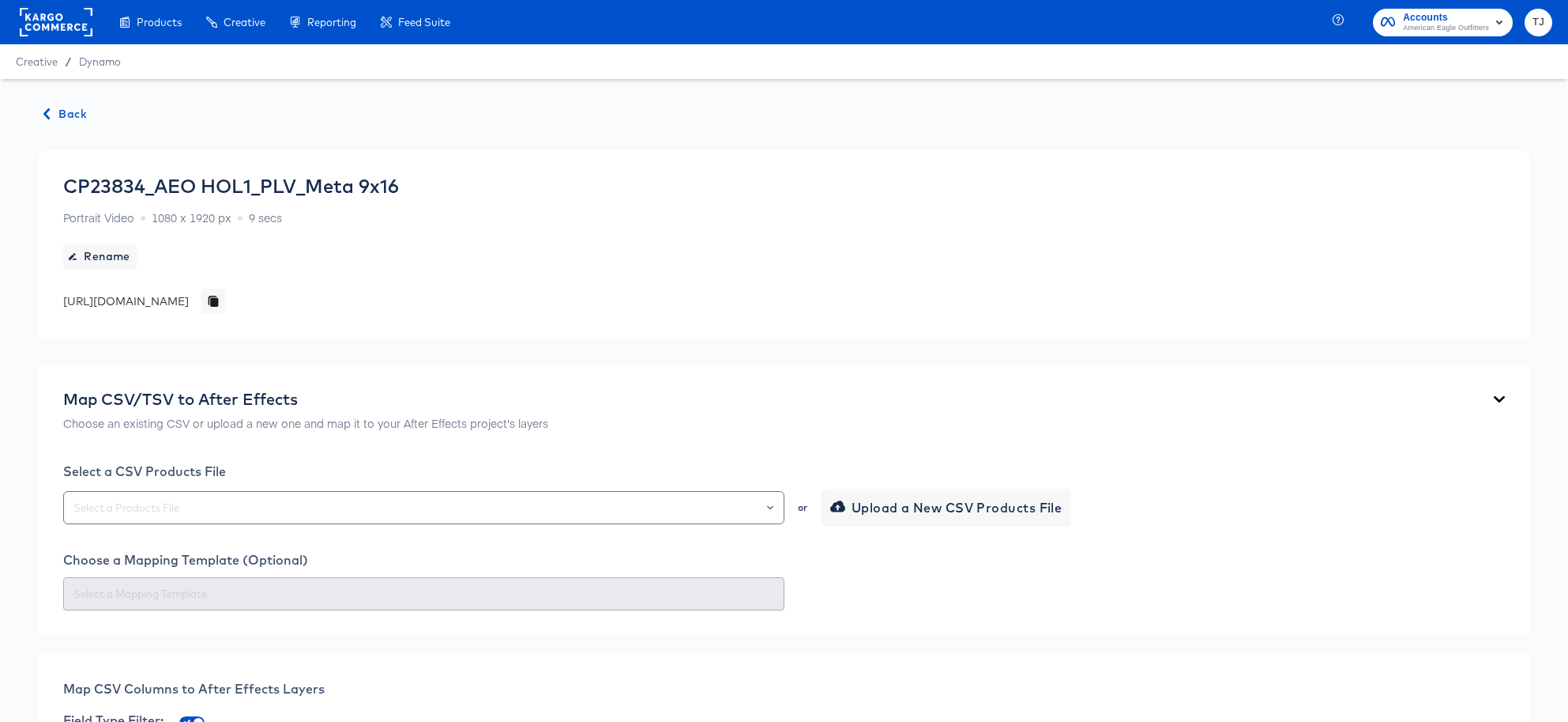
scroll to position [752, 0]
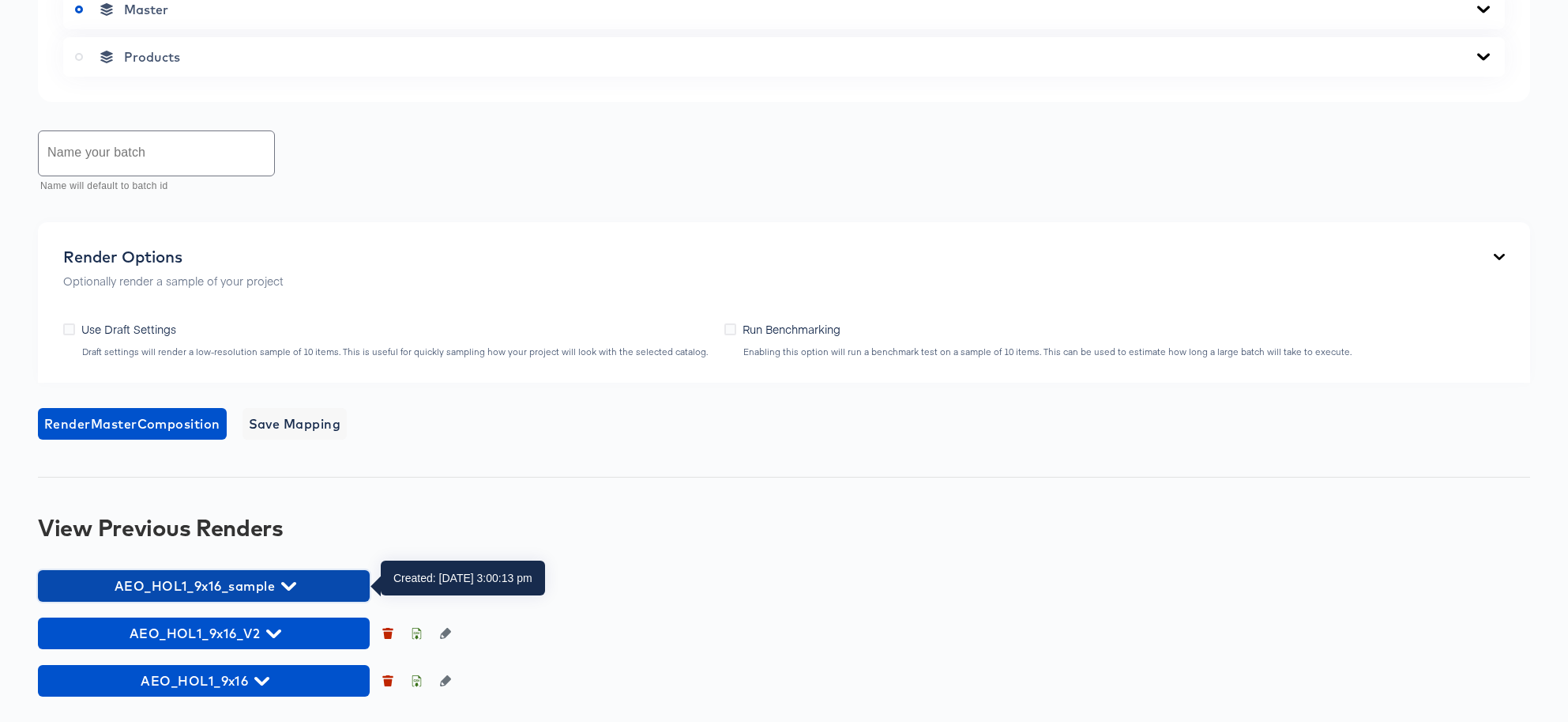
click at [297, 582] on span "AEO_HOL1_9x16_sample" at bounding box center [203, 585] width 316 height 23
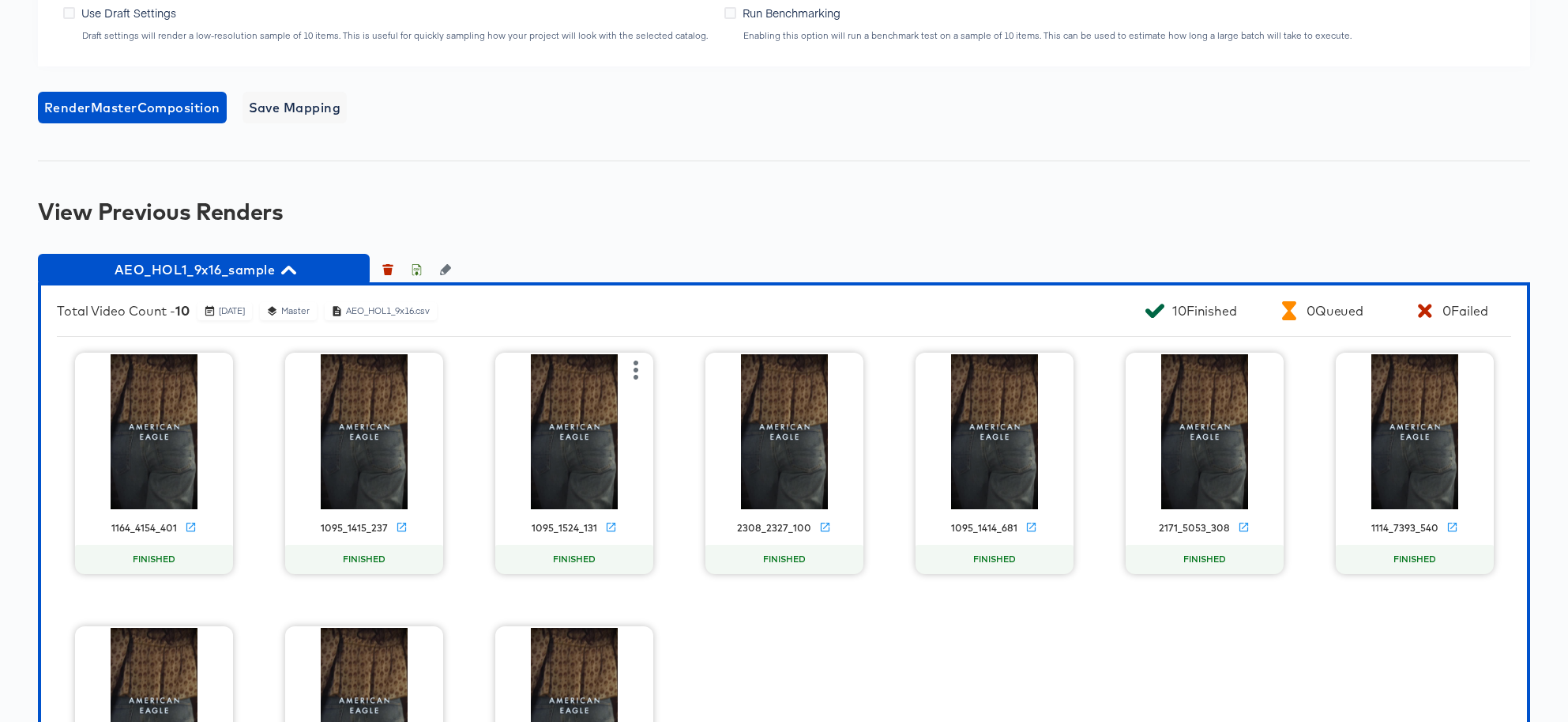
scroll to position [1069, 0]
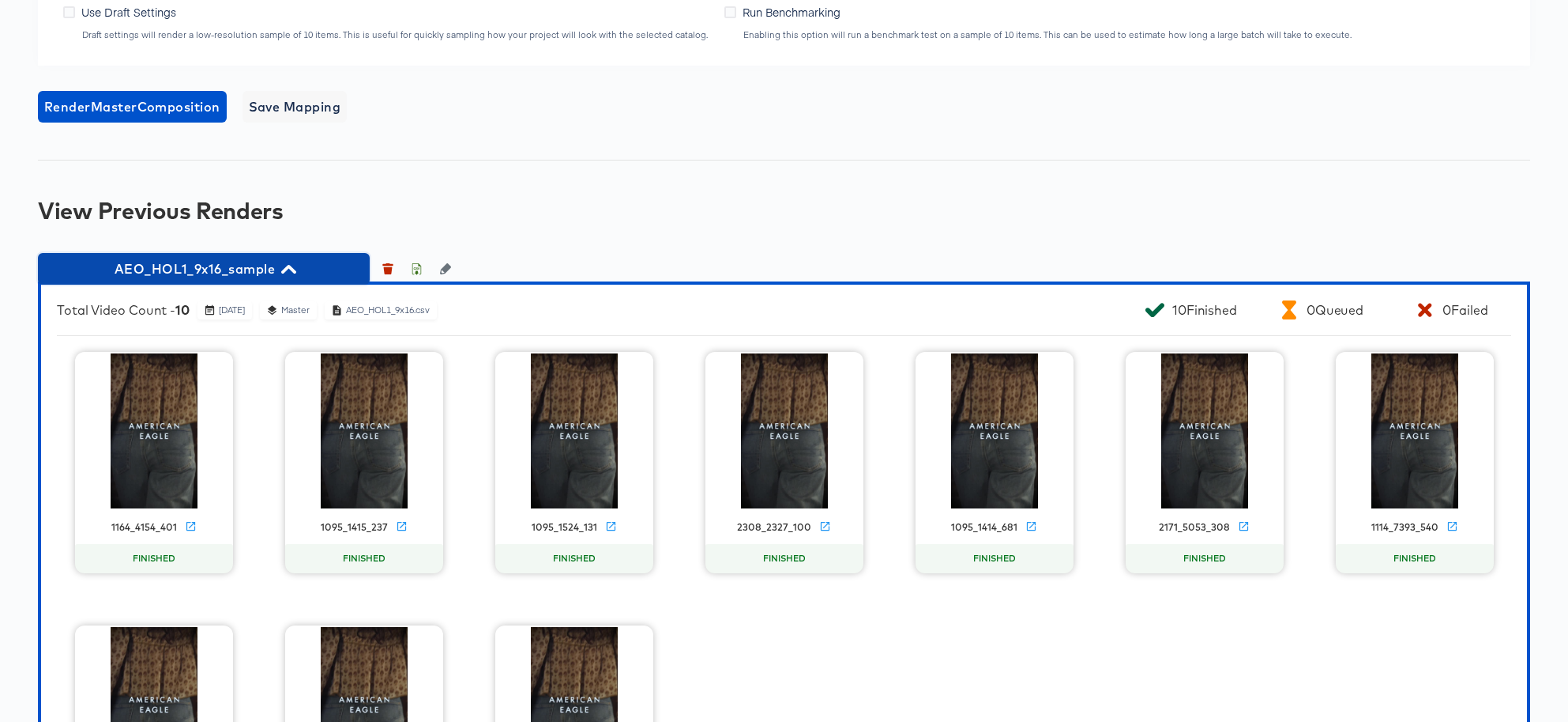
click at [279, 266] on span "AEO_HOL1_9x16_sample" at bounding box center [203, 269] width 316 height 23
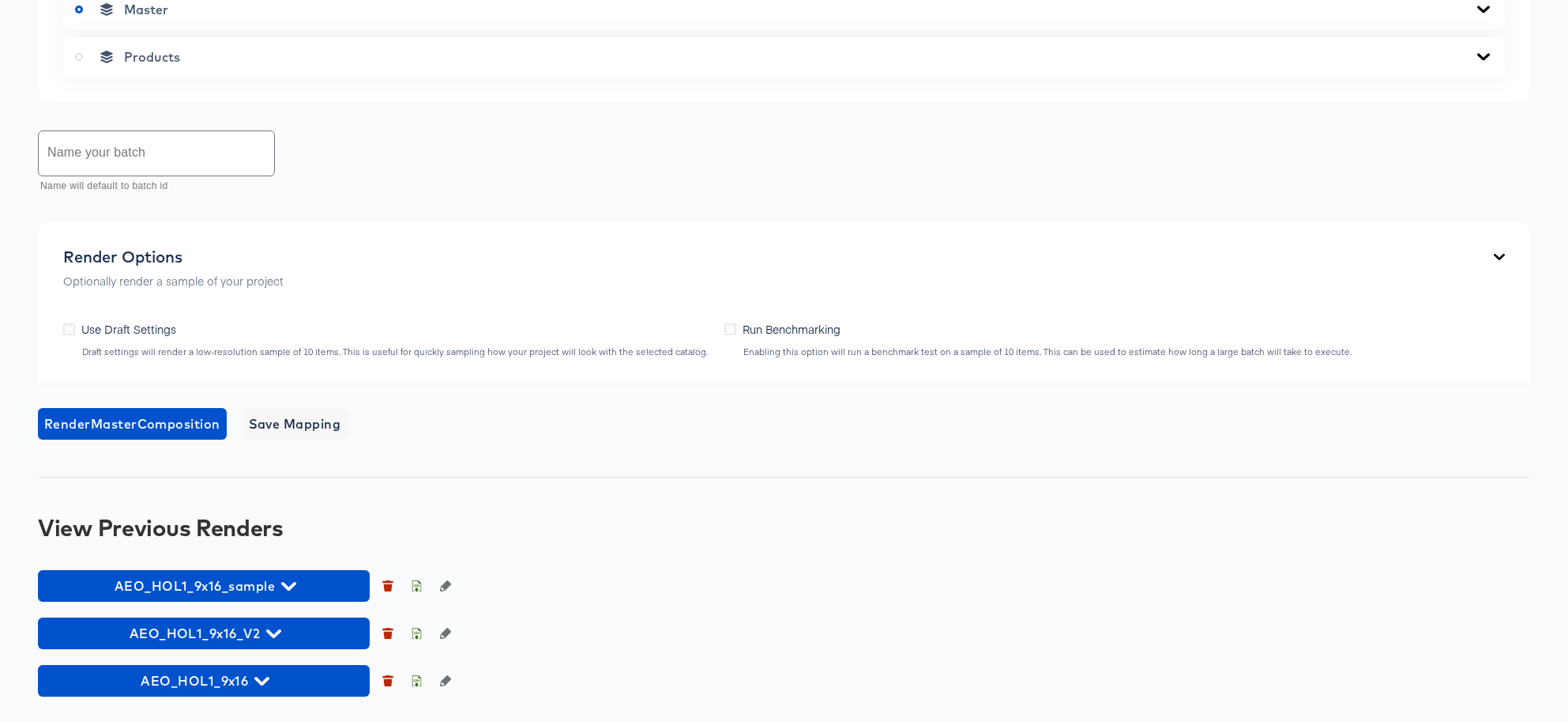
scroll to position [752, 0]
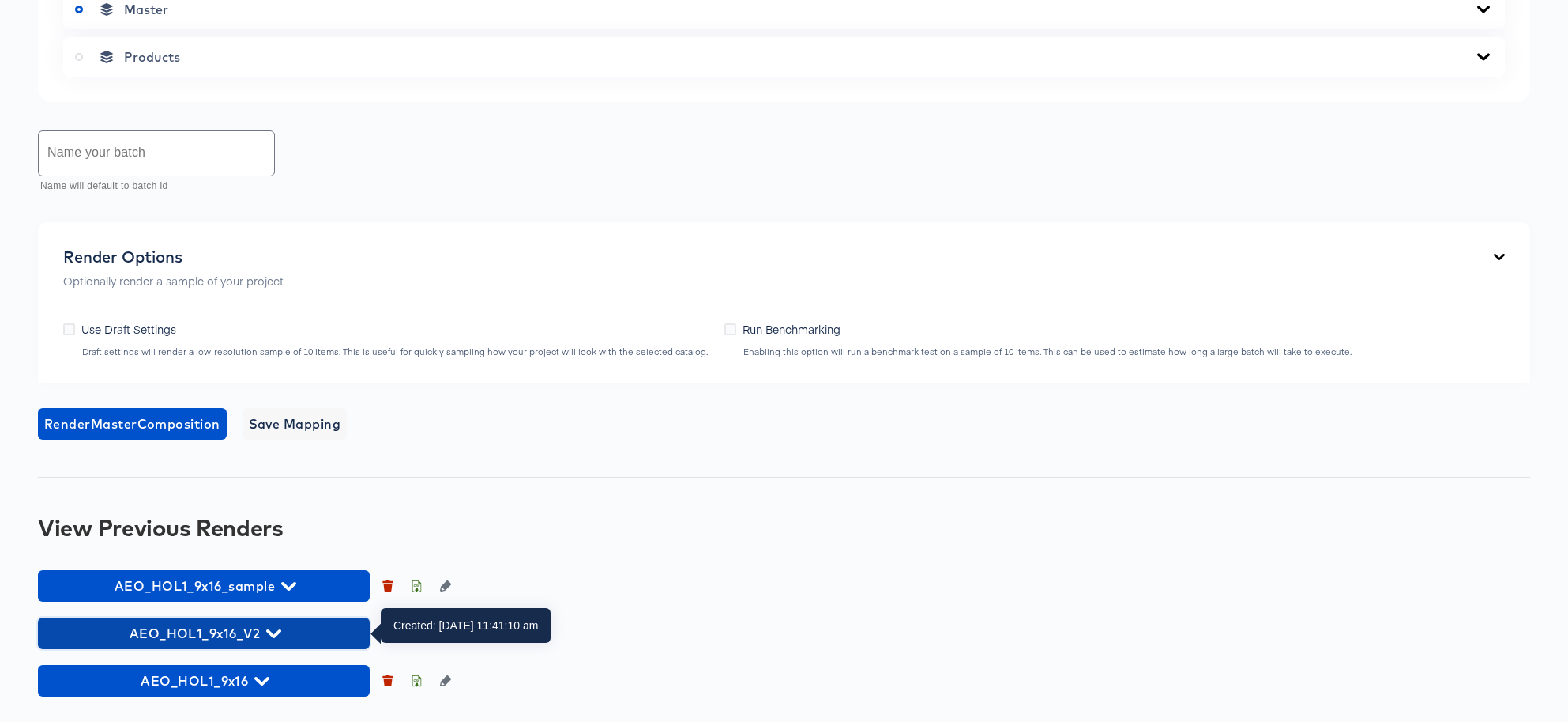
click at [291, 632] on span "AEO_HOL1_9x16_V2" at bounding box center [203, 633] width 316 height 23
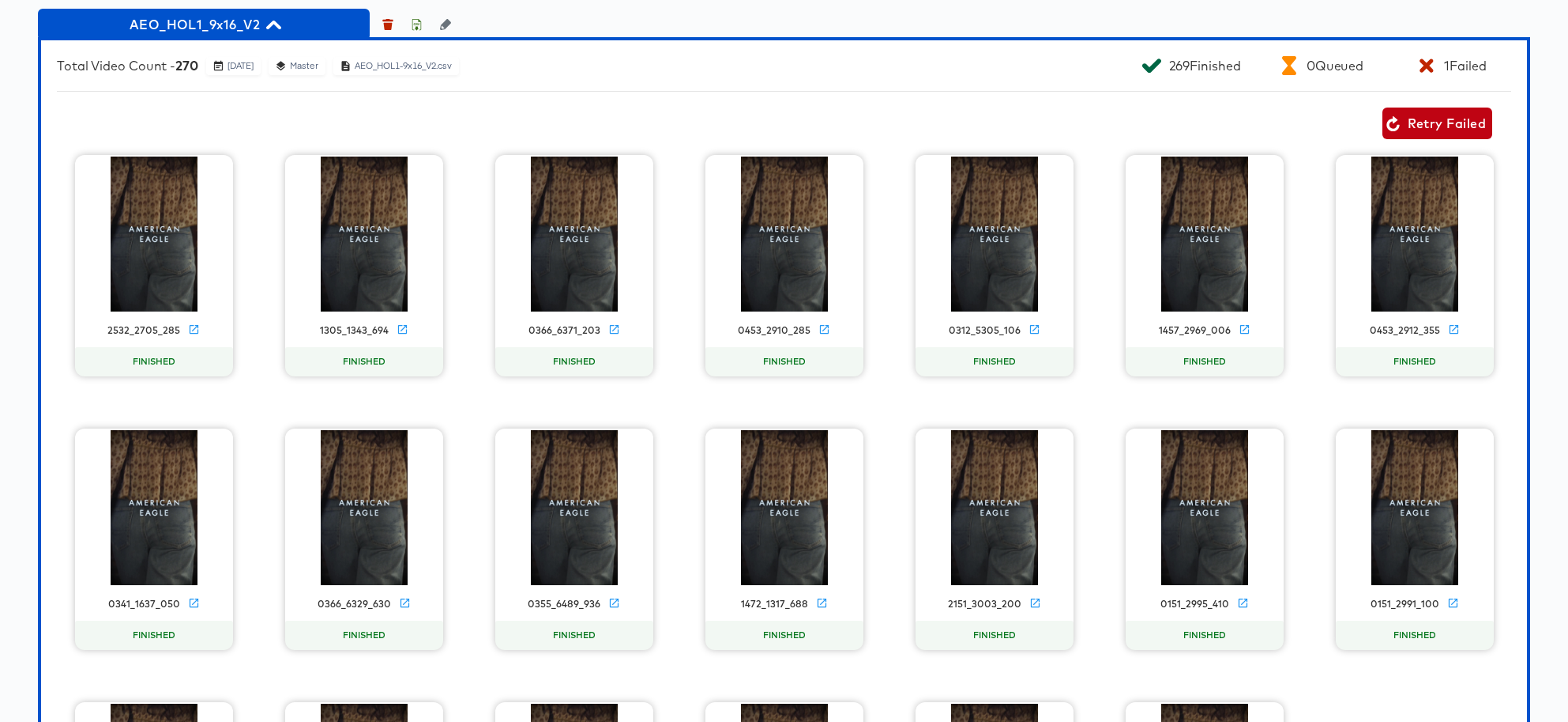
scroll to position [1366, 0]
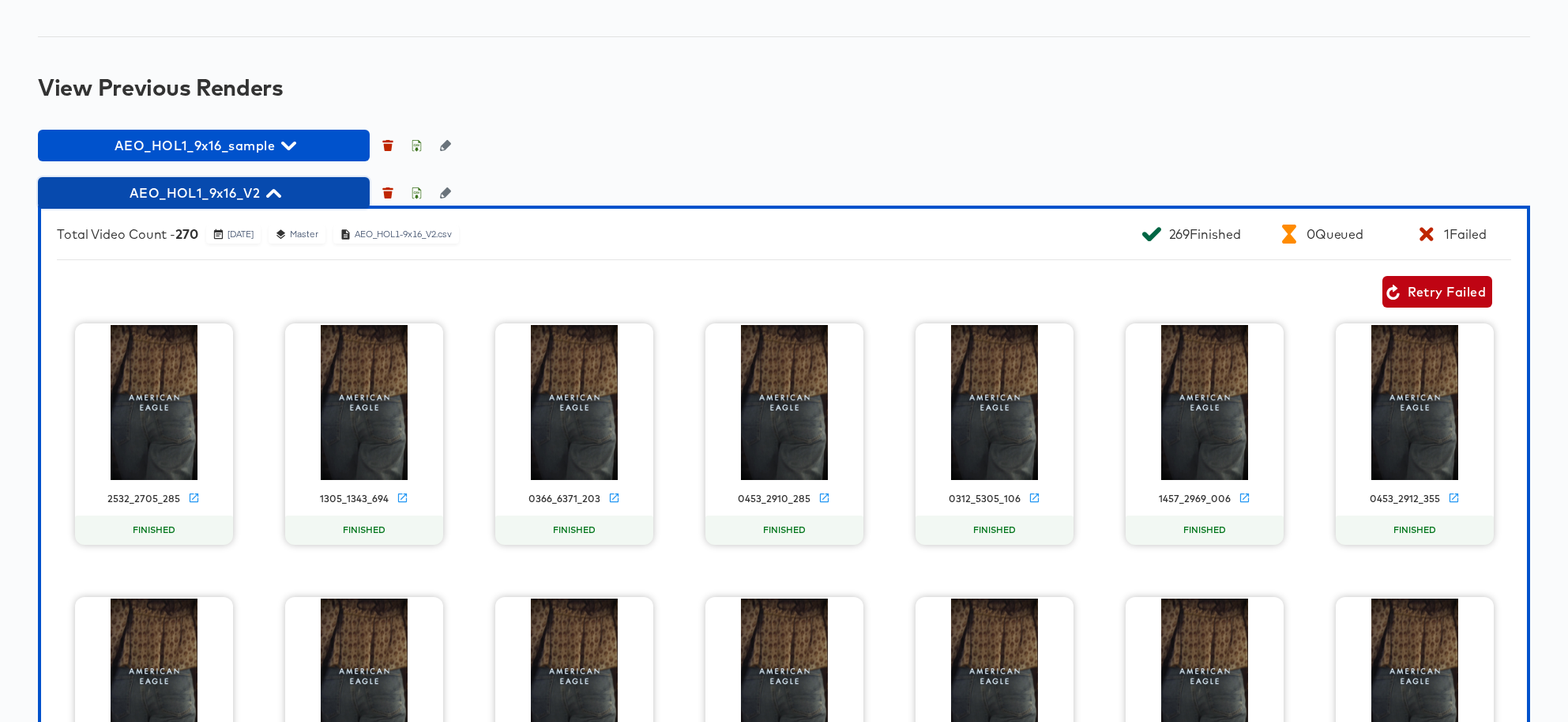
drag, startPoint x: 280, startPoint y: 199, endPoint x: 290, endPoint y: 172, distance: 28.8
click at [280, 197] on span "AEO_HOL1_9x16_V2" at bounding box center [203, 193] width 316 height 23
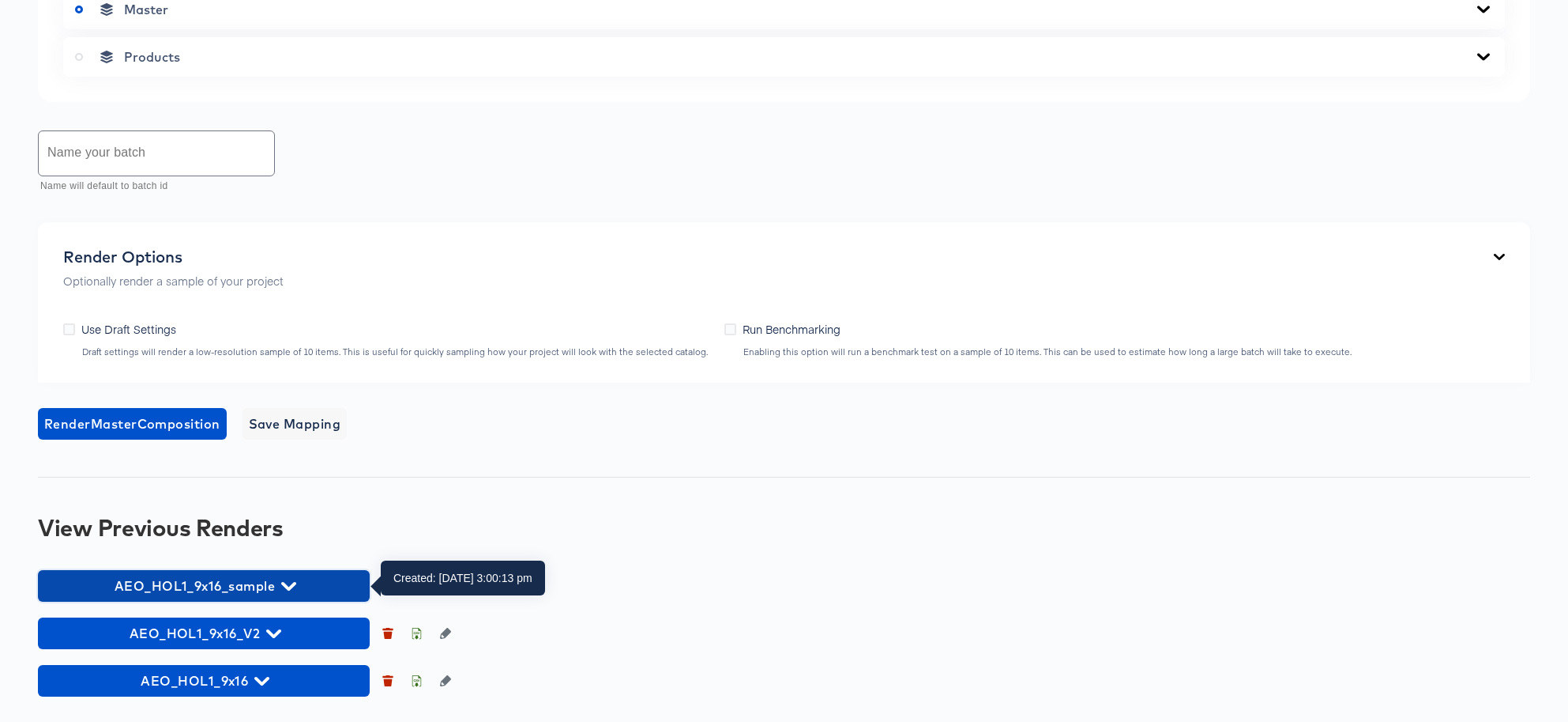
click at [289, 586] on icon "button" at bounding box center [288, 586] width 15 height 9
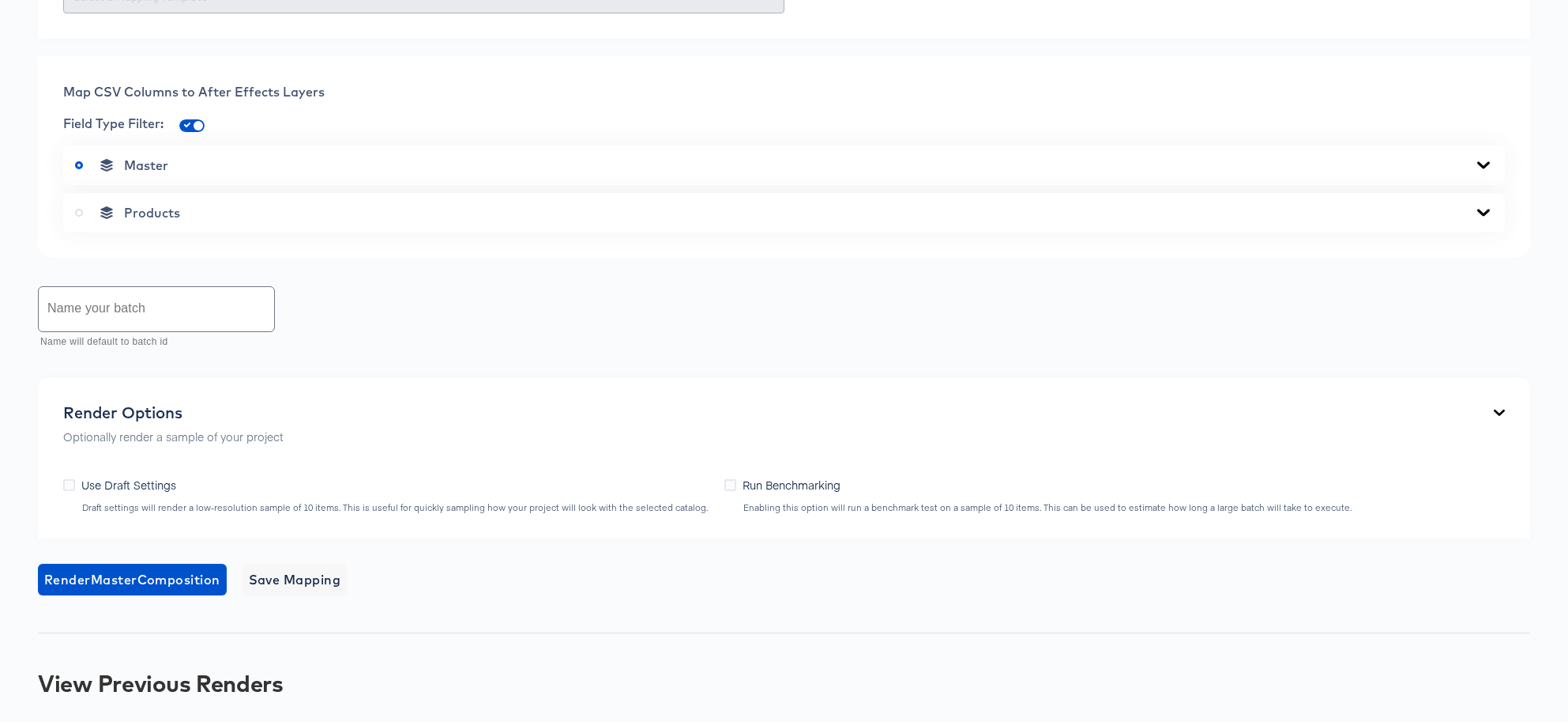
scroll to position [510, 0]
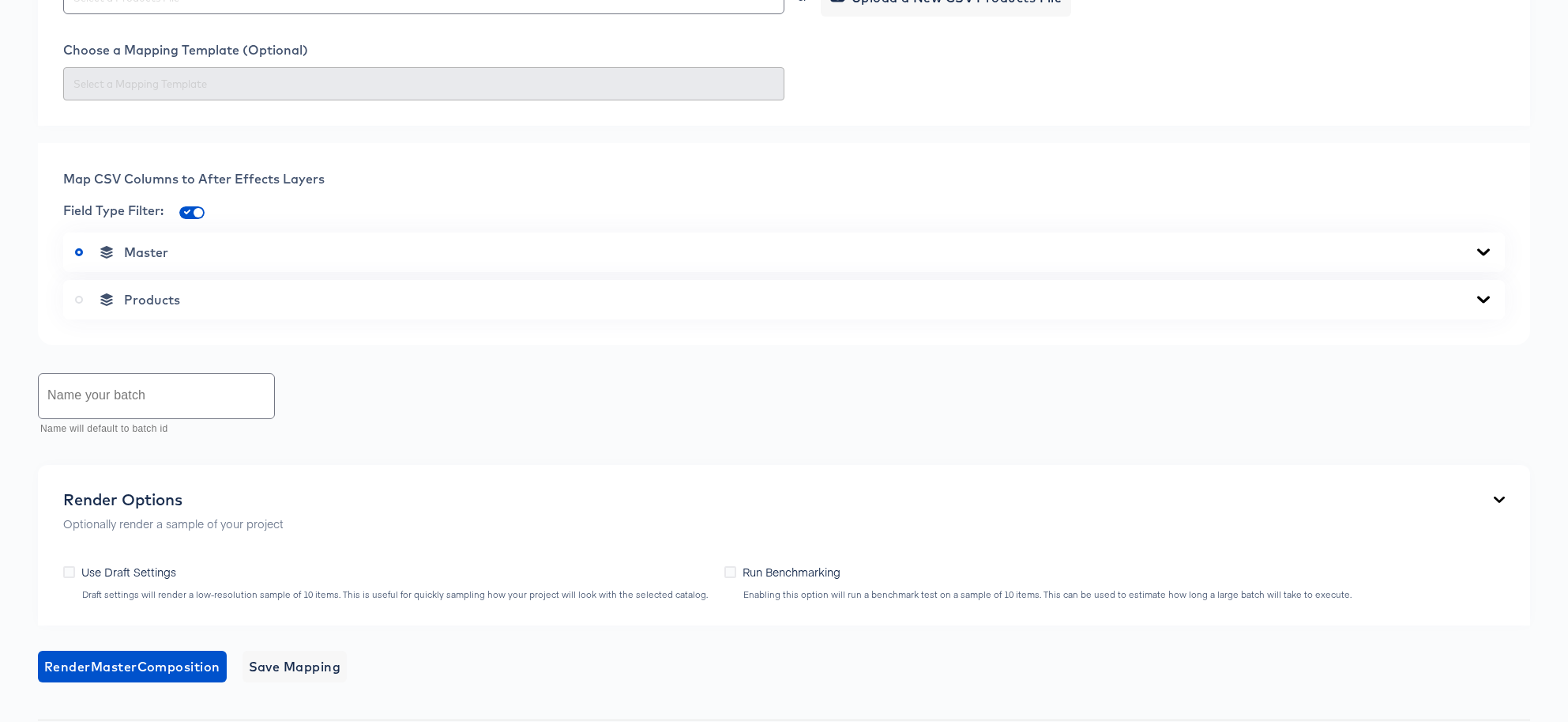
click at [1213, 300] on icon at bounding box center [1483, 299] width 13 height 7
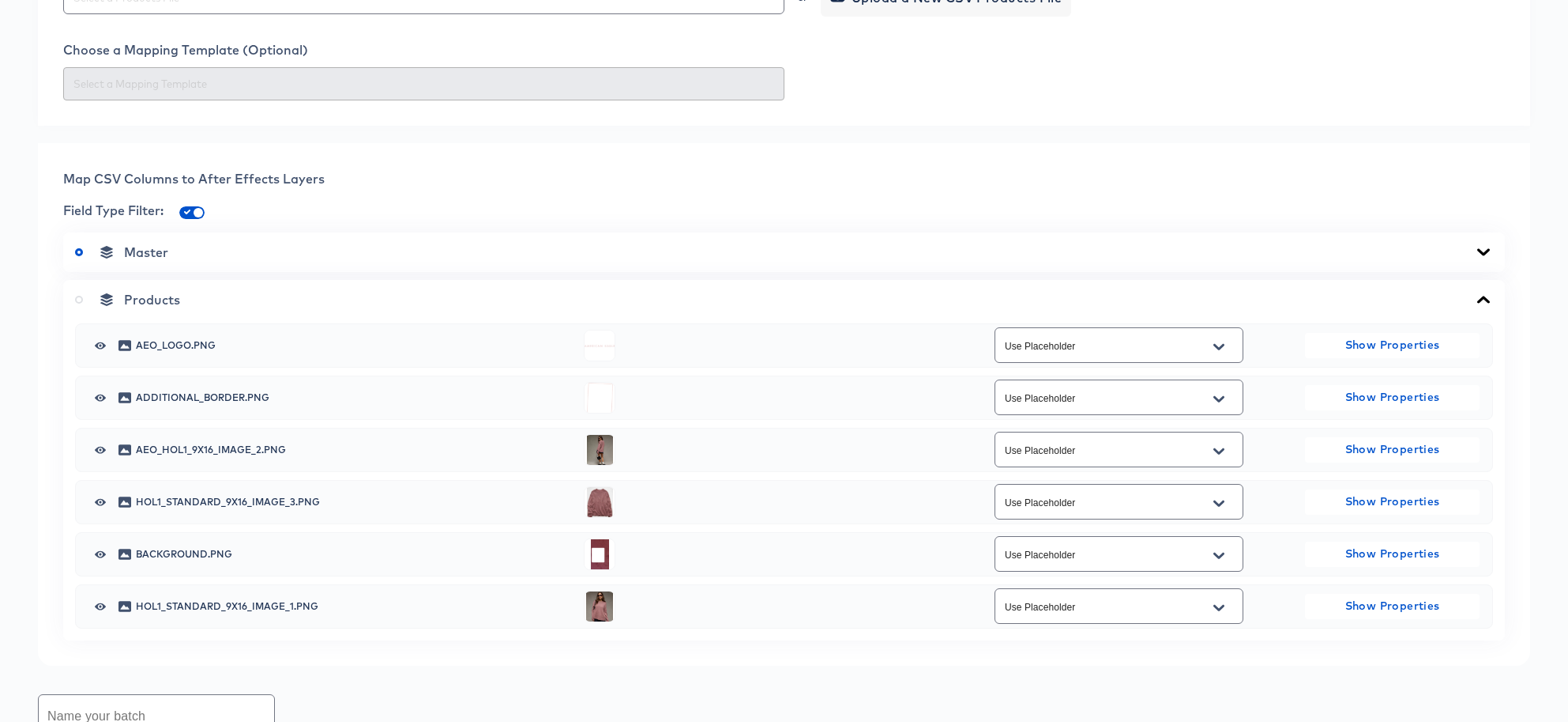
scroll to position [615, 0]
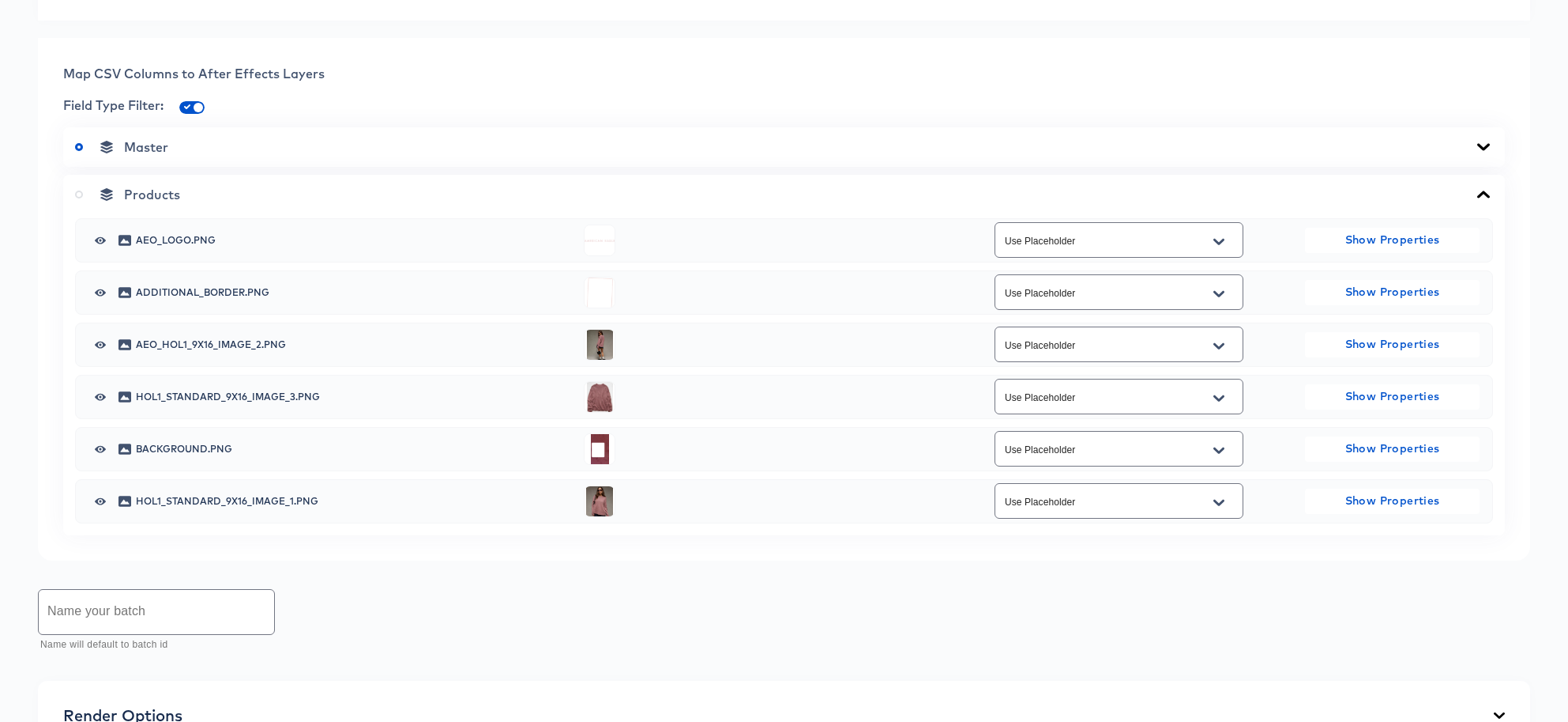
click at [1213, 348] on icon "Open" at bounding box center [1218, 346] width 11 height 13
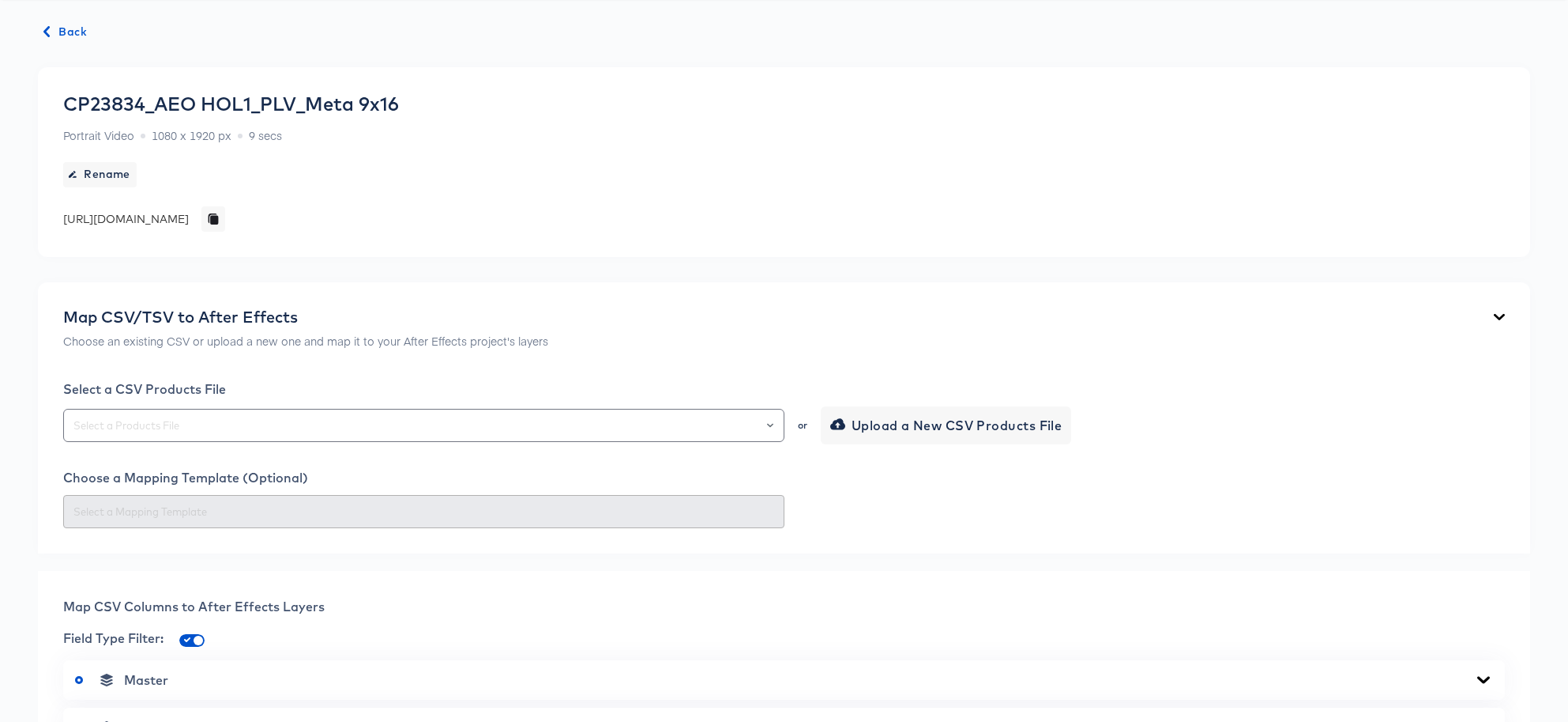
scroll to position [51, 0]
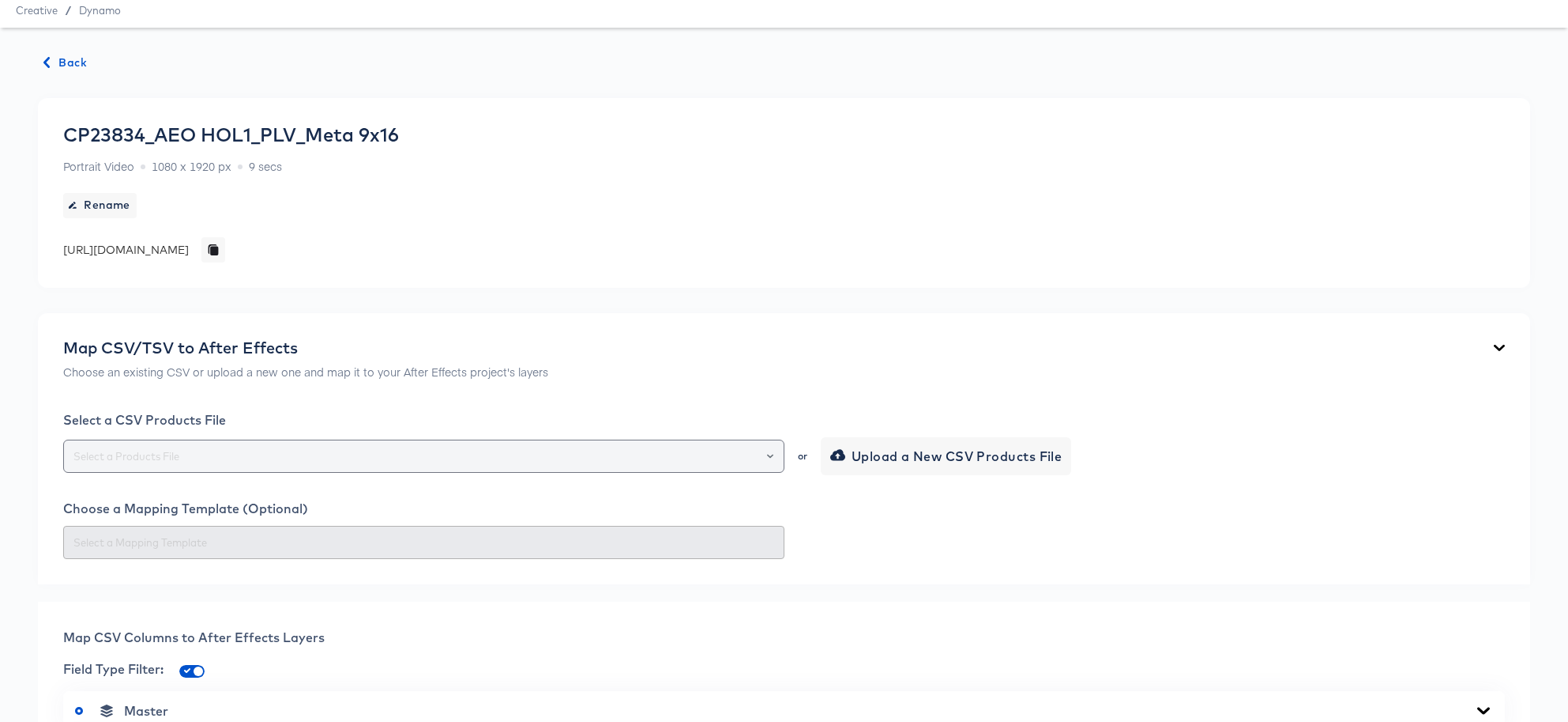
click at [768, 457] on icon "Open" at bounding box center [770, 456] width 6 height 6
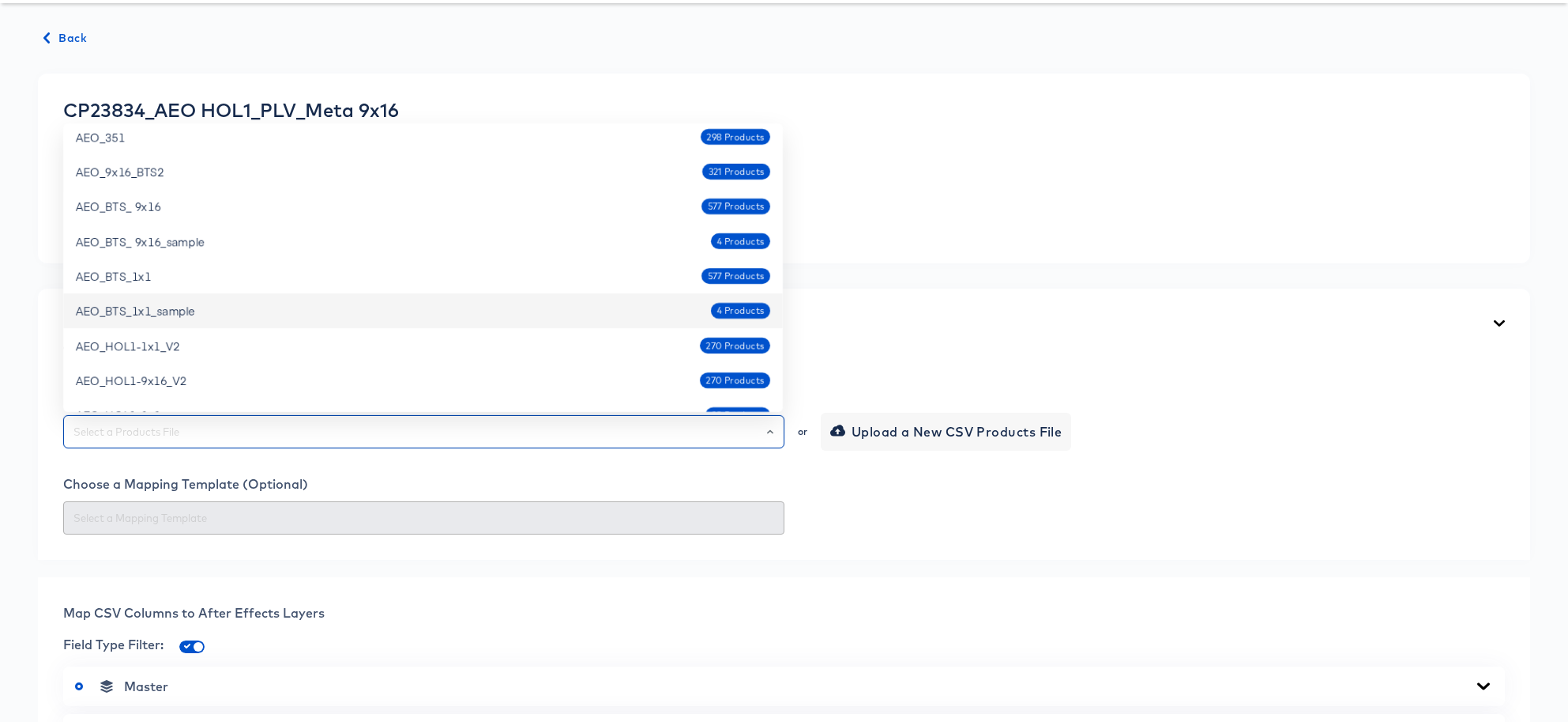
scroll to position [222, 0]
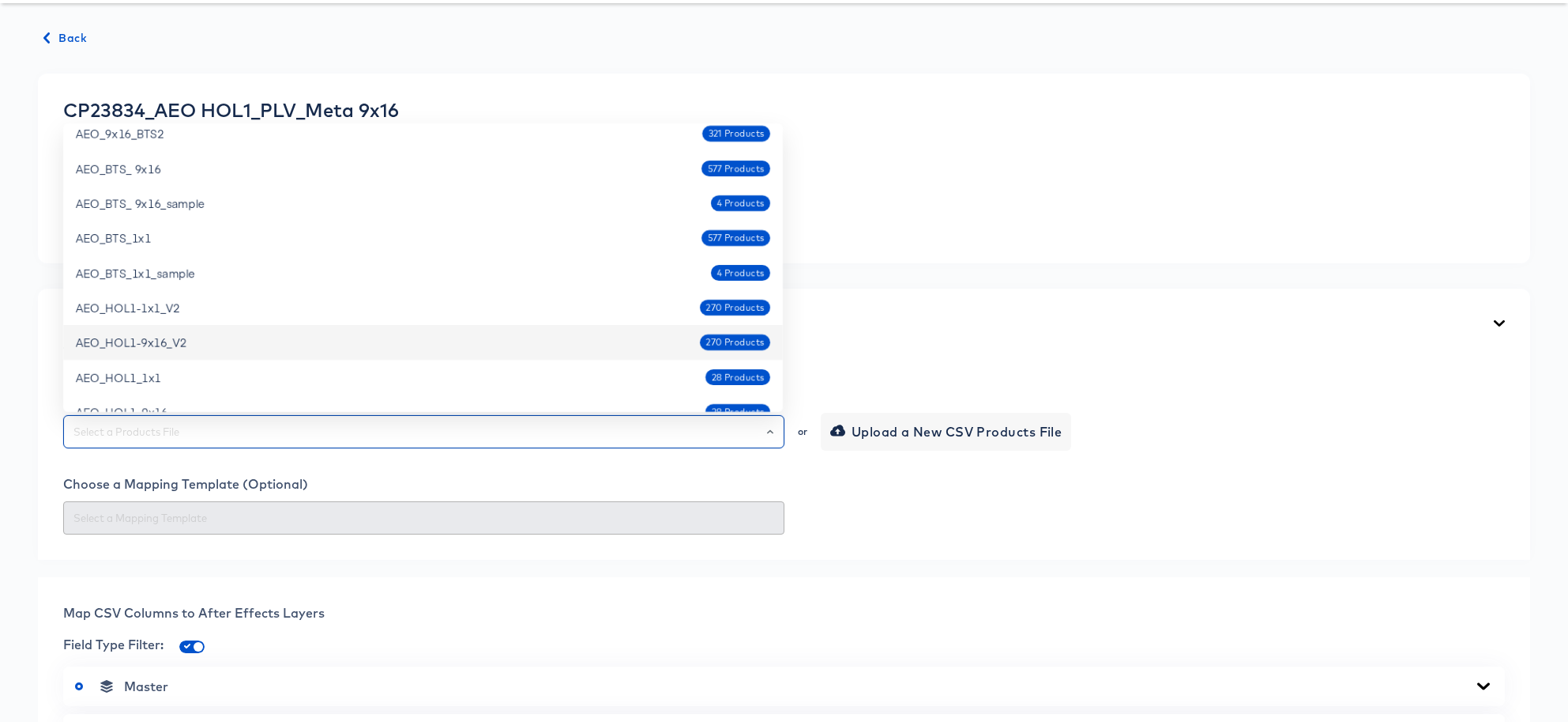
click at [546, 347] on div "AEO_HOL1-9x16_V2 270 Products" at bounding box center [423, 342] width 694 height 26
type input "AEO_HOL1-9x16_V2"
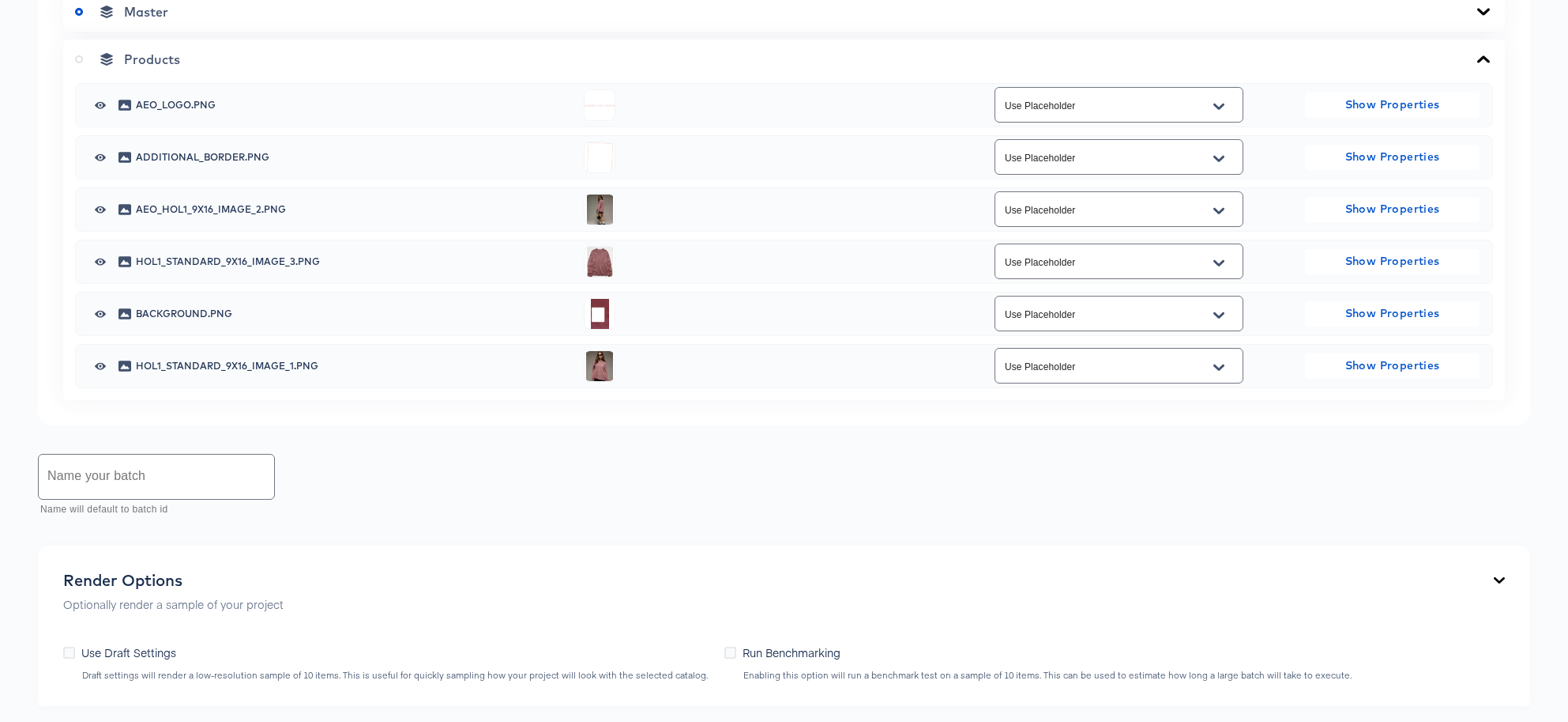
scroll to position [752, 0]
click at [1213, 208] on icon "Open" at bounding box center [1218, 210] width 11 height 13
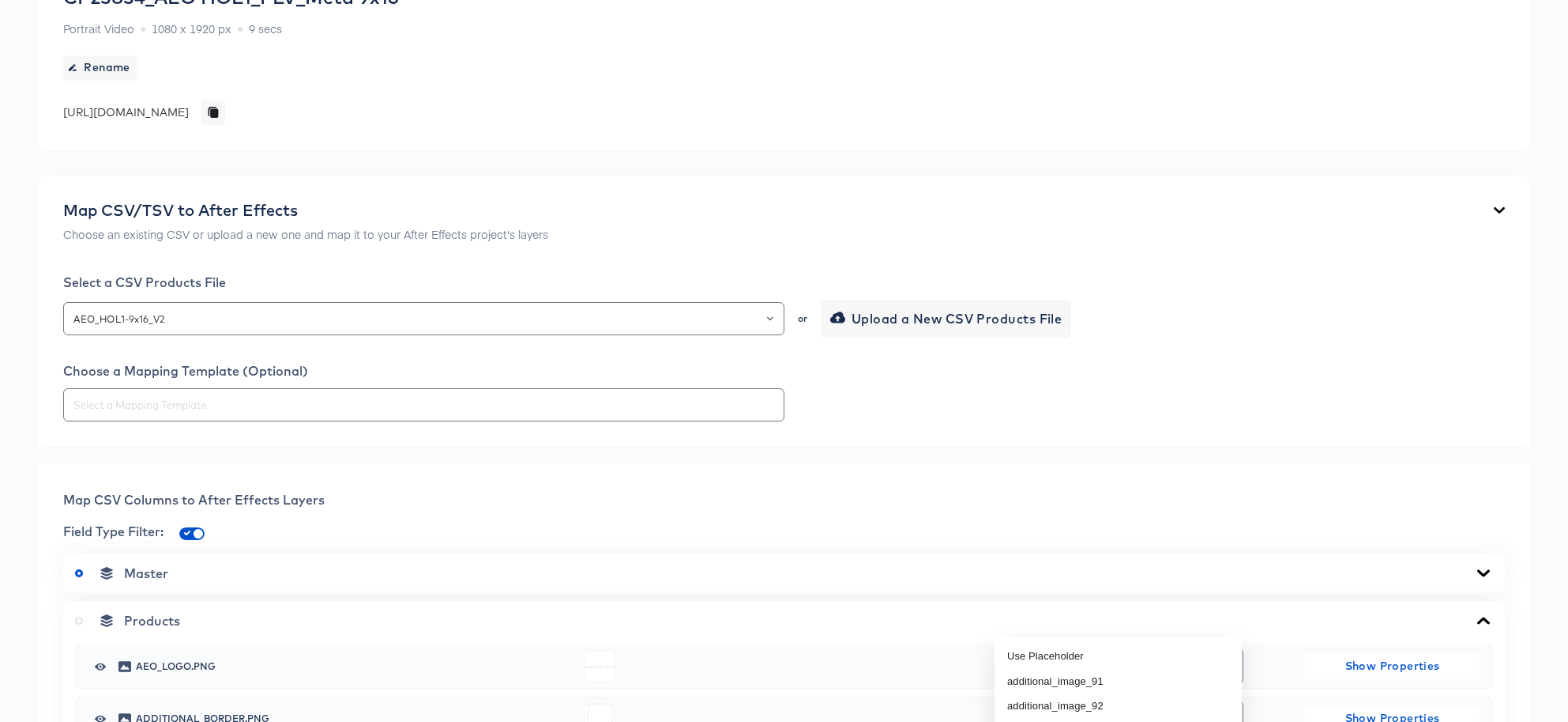
scroll to position [193, 0]
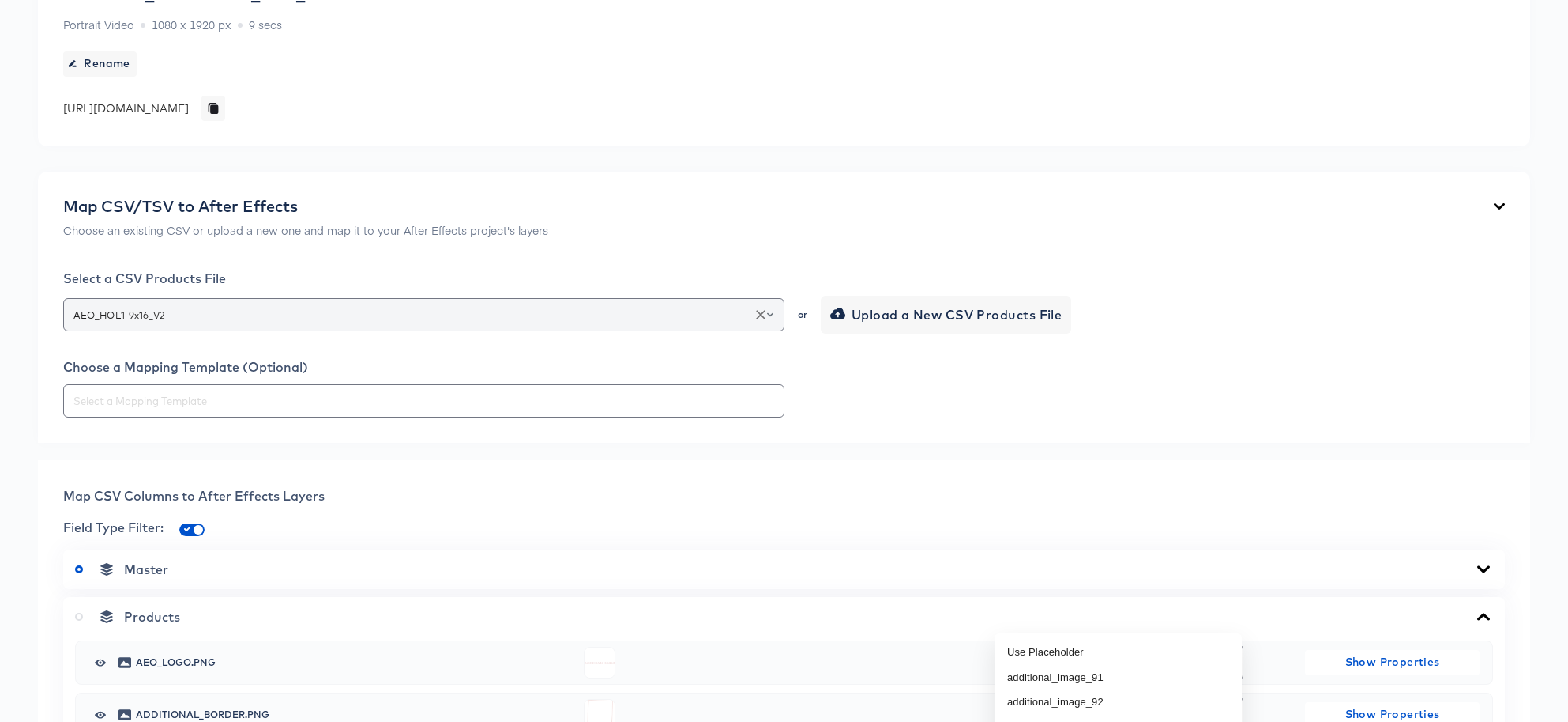
drag, startPoint x: 774, startPoint y: 315, endPoint x: 766, endPoint y: 312, distance: 8.5
click at [773, 315] on div at bounding box center [763, 315] width 27 height 23
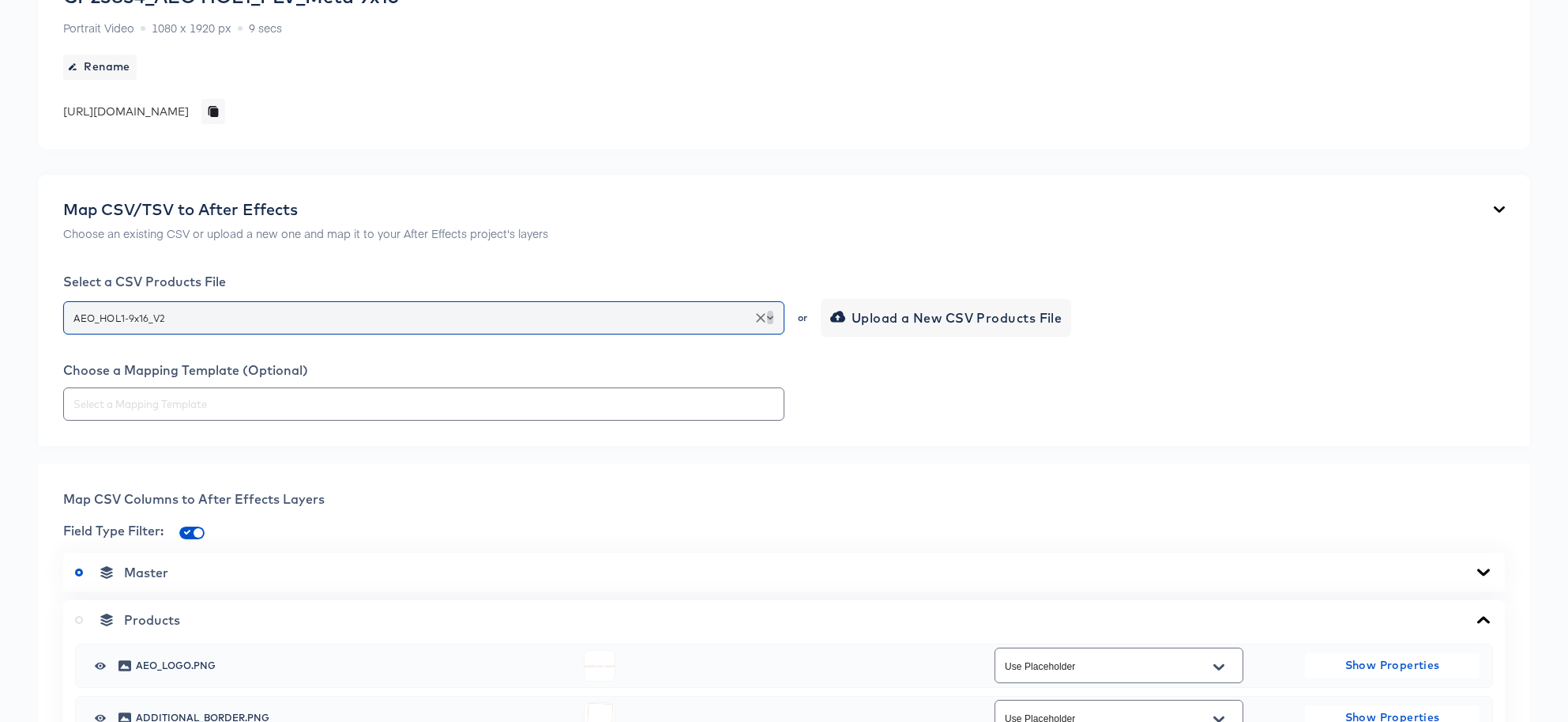
click at [773, 318] on icon "Open" at bounding box center [770, 318] width 6 height 6
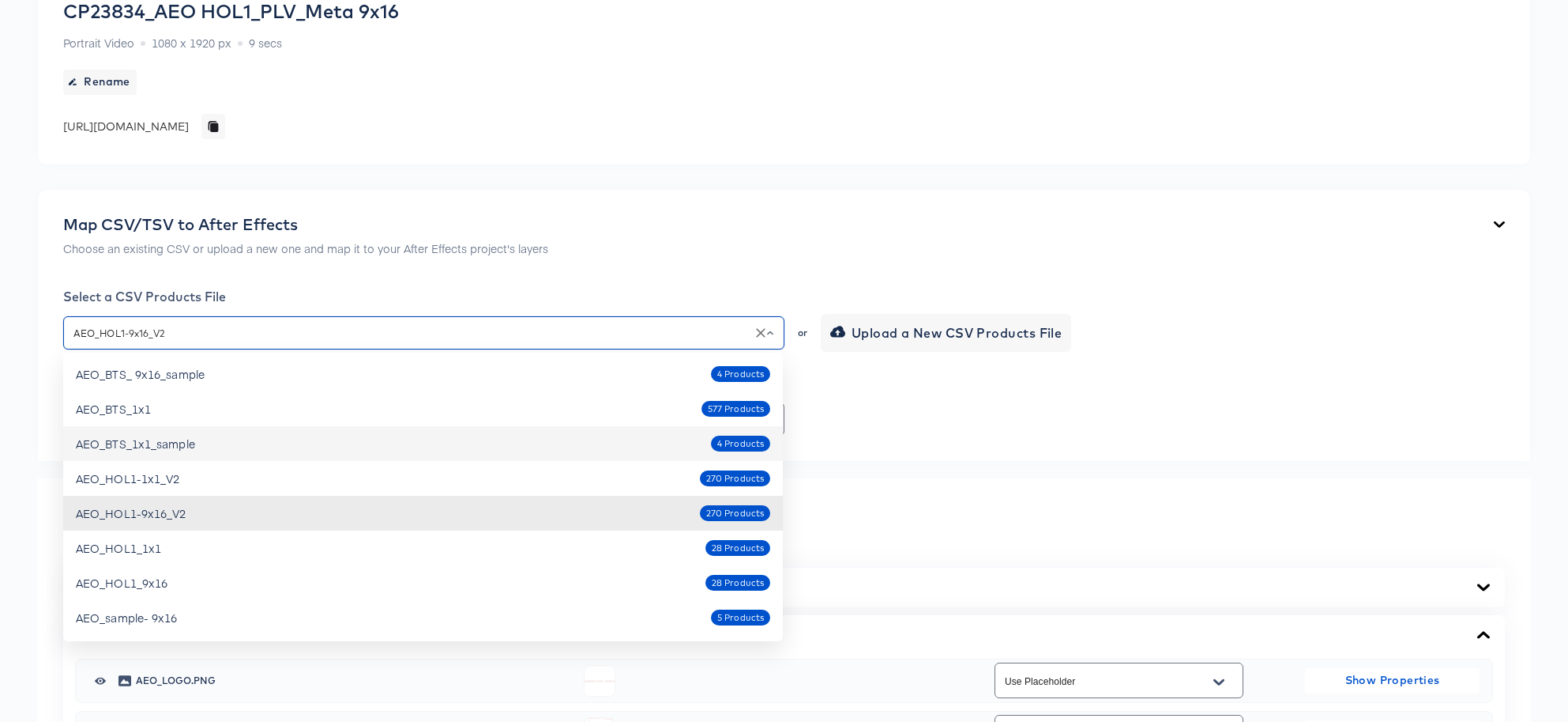
scroll to position [287, 0]
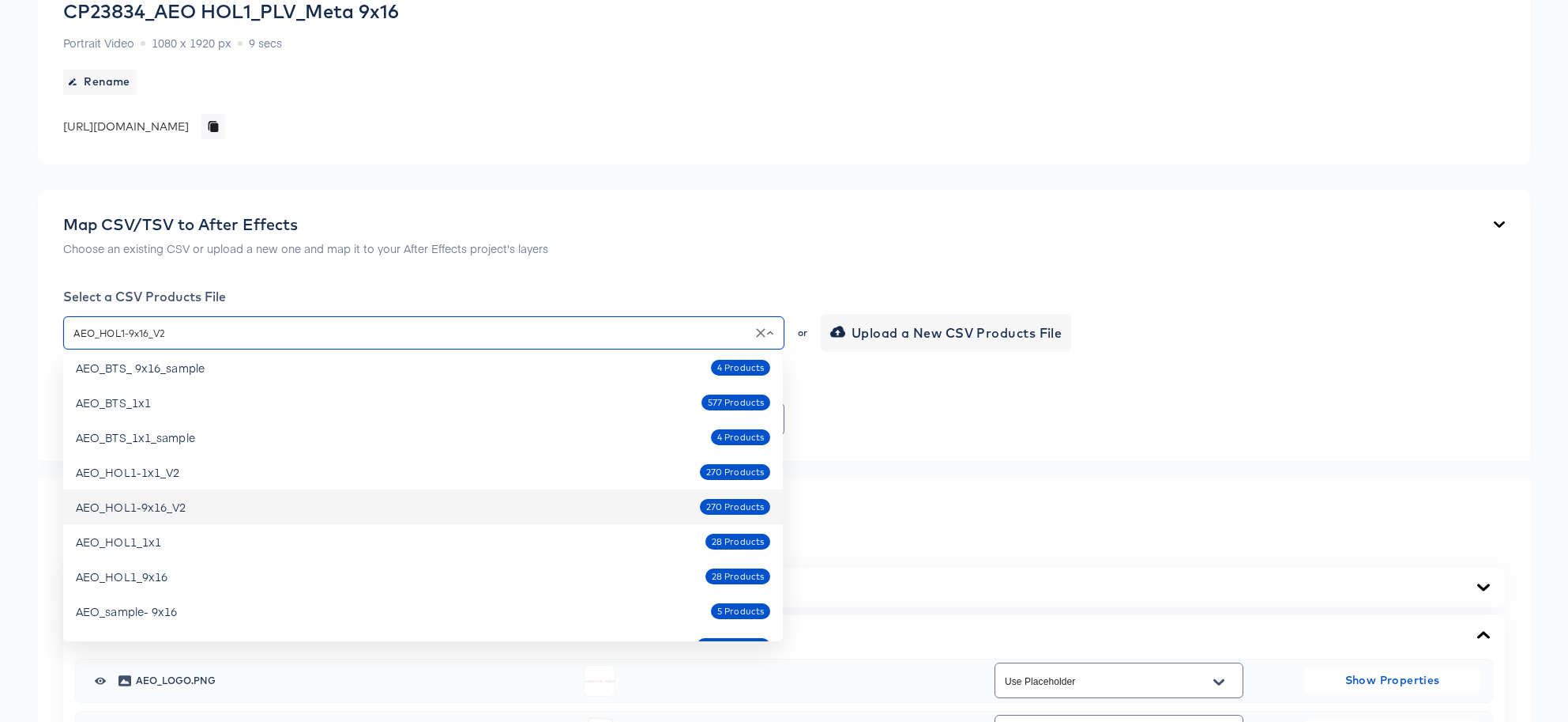
drag, startPoint x: 335, startPoint y: 502, endPoint x: 368, endPoint y: 491, distance: 34.8
click at [335, 502] on div "AEO_HOL1-9x16_V2 270 Products" at bounding box center [423, 507] width 694 height 26
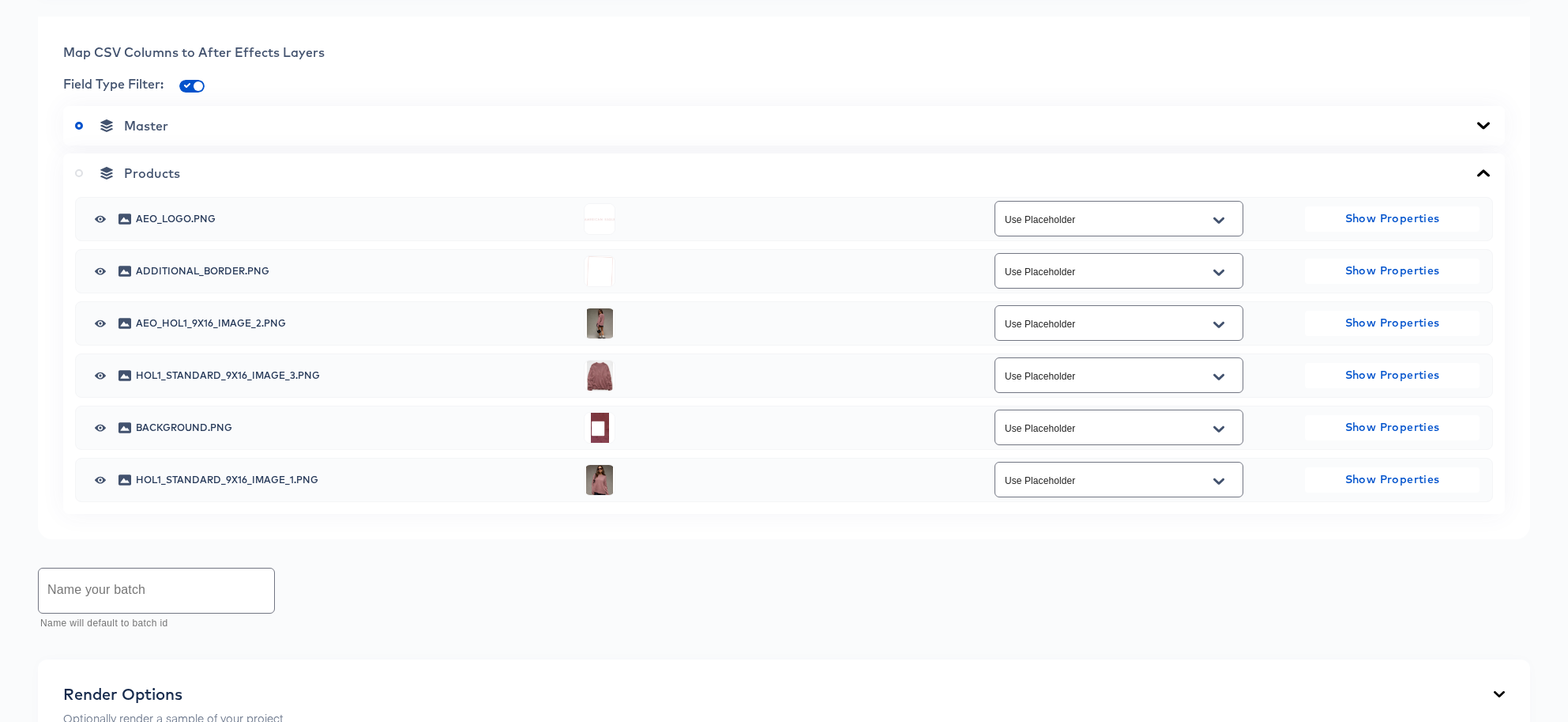
scroll to position [642, 0]
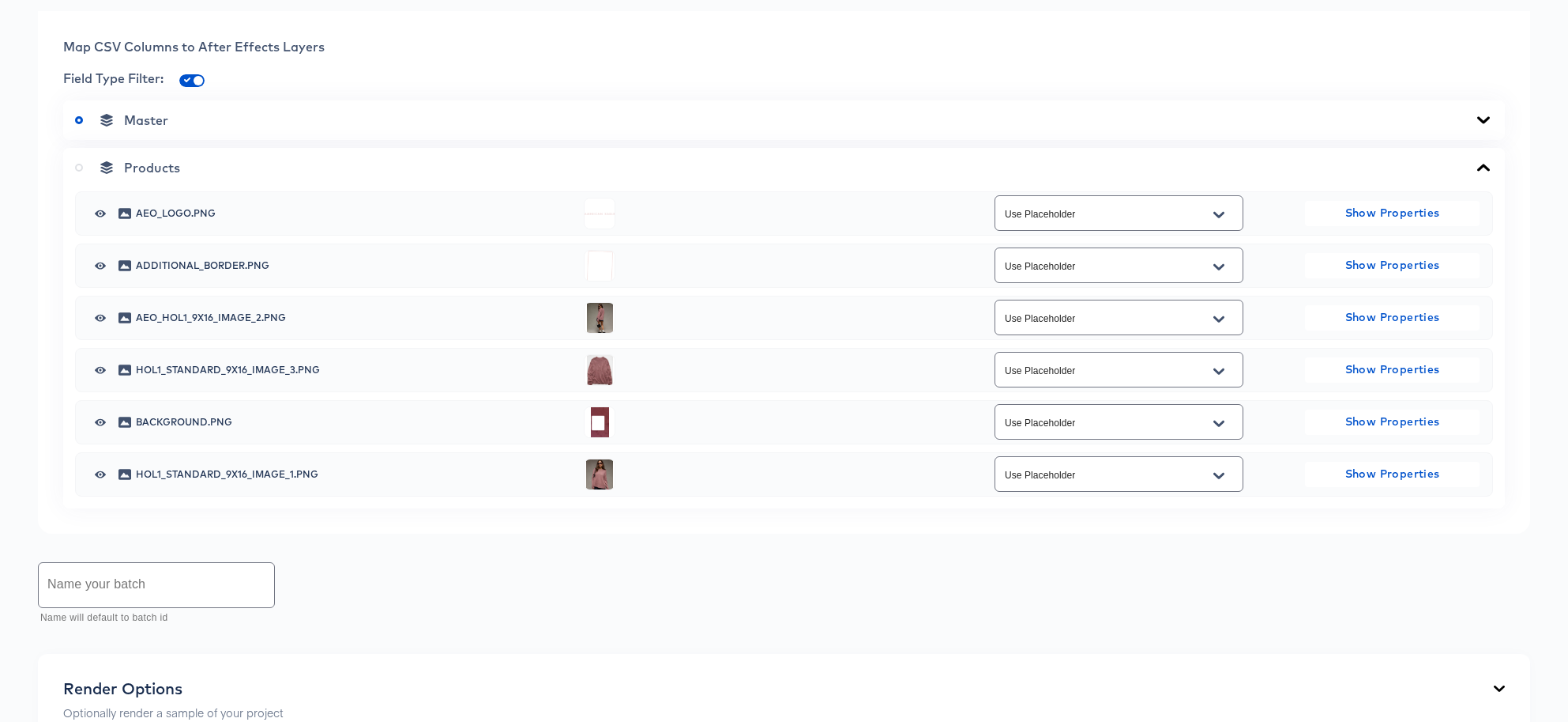
click at [1213, 316] on icon "Open" at bounding box center [1218, 319] width 11 height 13
click at [1125, 409] on li "additional_image_92" at bounding box center [1119, 407] width 248 height 26
type input "additional_image_92"
click at [1213, 373] on icon "Open" at bounding box center [1218, 371] width 11 height 6
click at [1194, 484] on li "additional_image_93" at bounding box center [1119, 485] width 248 height 26
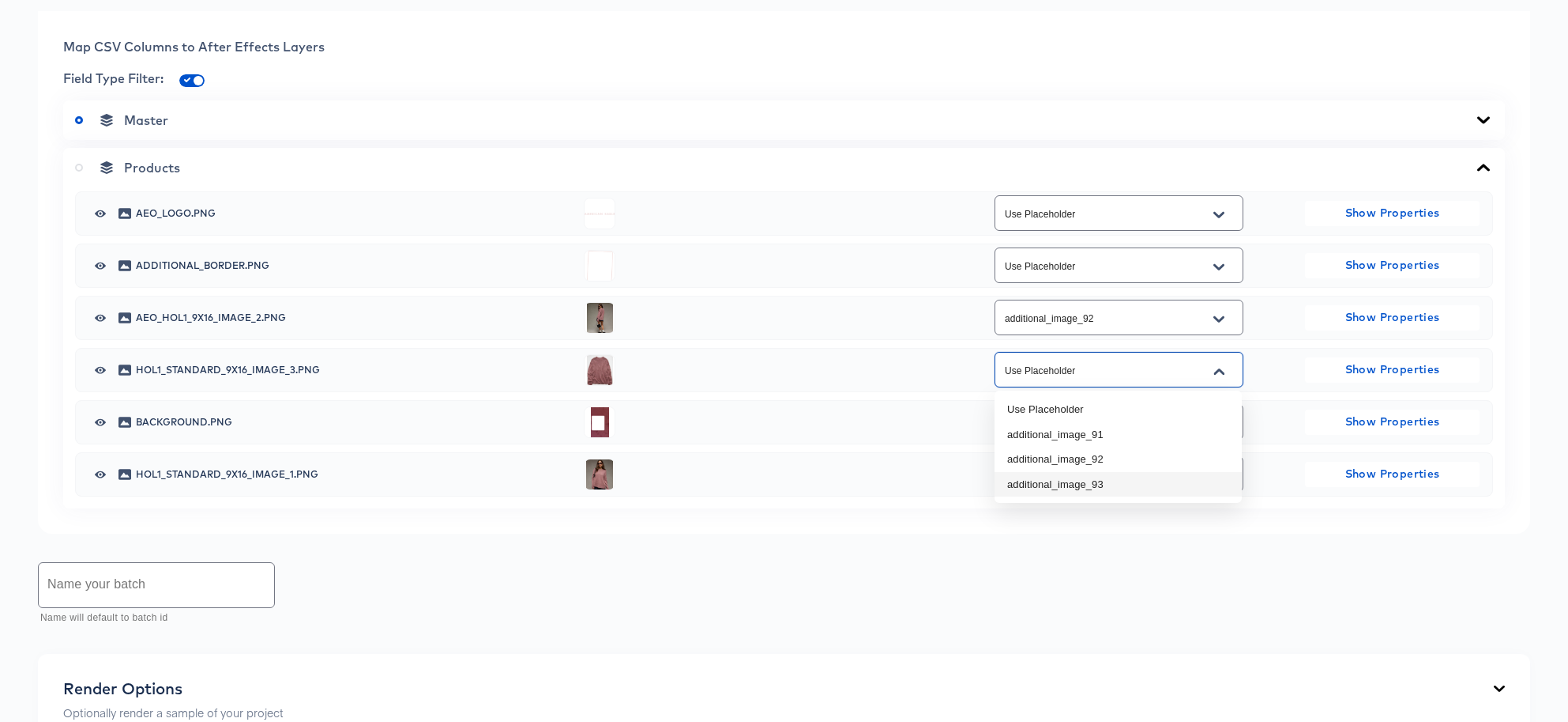
type input "additional_image_93"
click at [1213, 471] on button "Open" at bounding box center [1219, 476] width 24 height 26
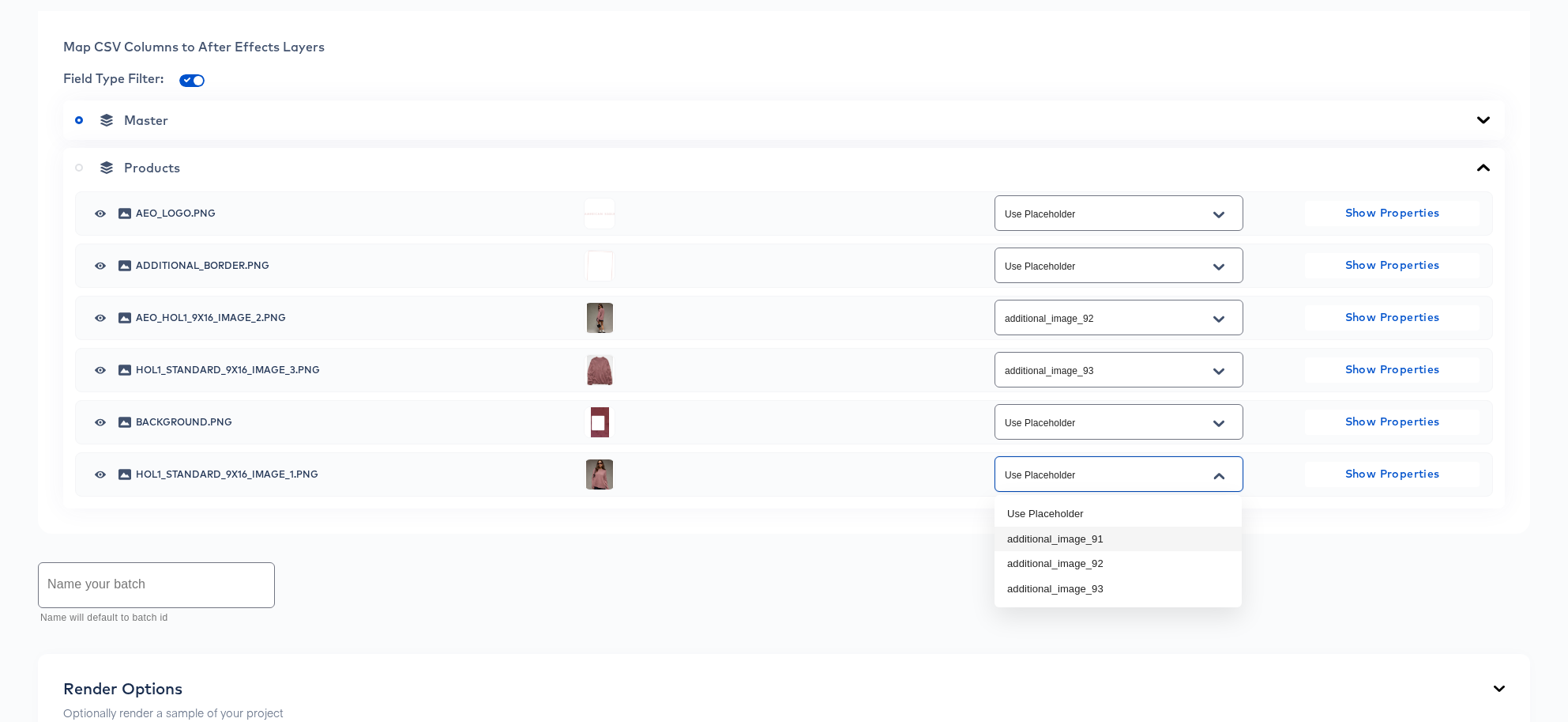
click at [1130, 542] on li "additional_image_91" at bounding box center [1119, 539] width 248 height 26
type input "additional_image_91"
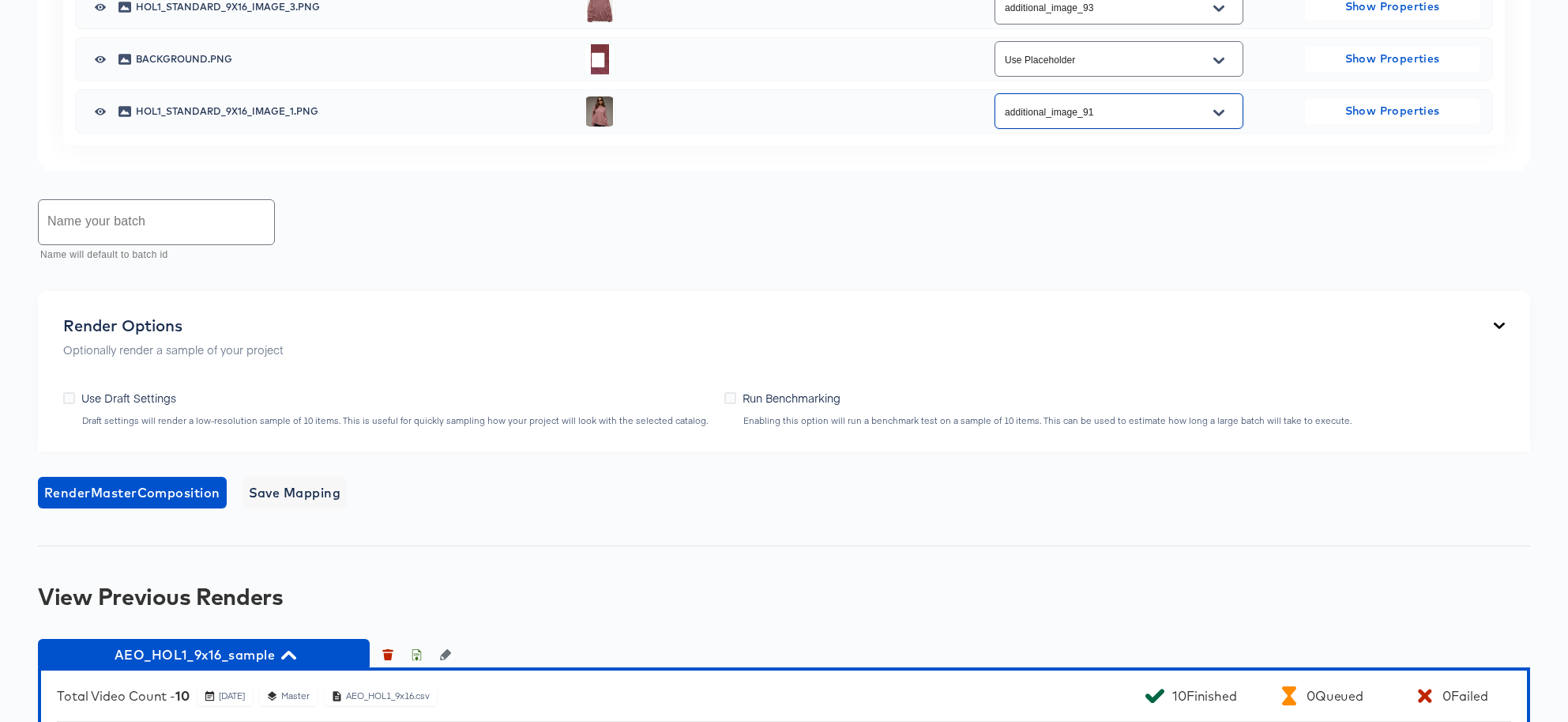
scroll to position [1018, 0]
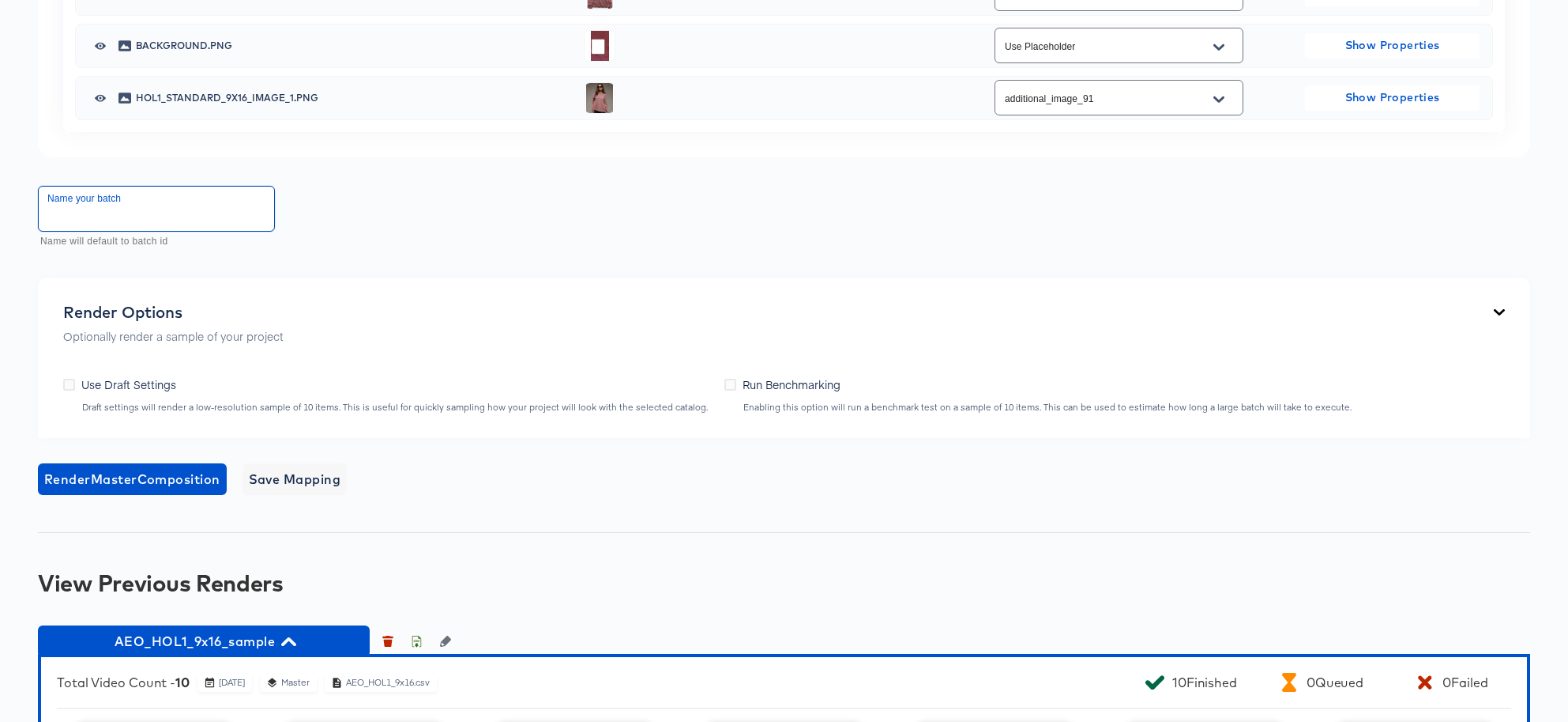
click at [221, 206] on input "text" at bounding box center [156, 209] width 236 height 44
type input "AEO_HOL1_9x16_V3"
click at [170, 481] on span "Render Master Composition" at bounding box center [132, 479] width 176 height 23
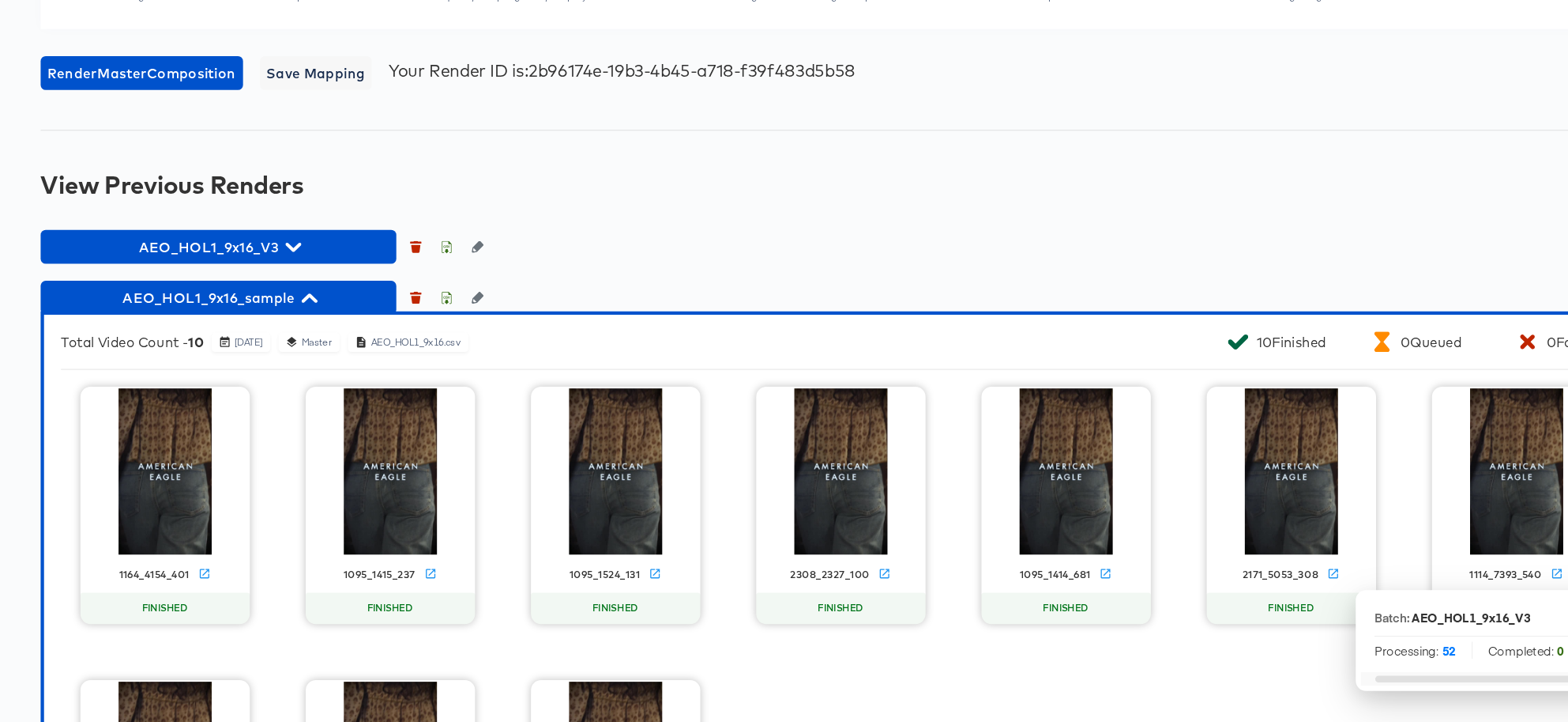
scroll to position [1407, 0]
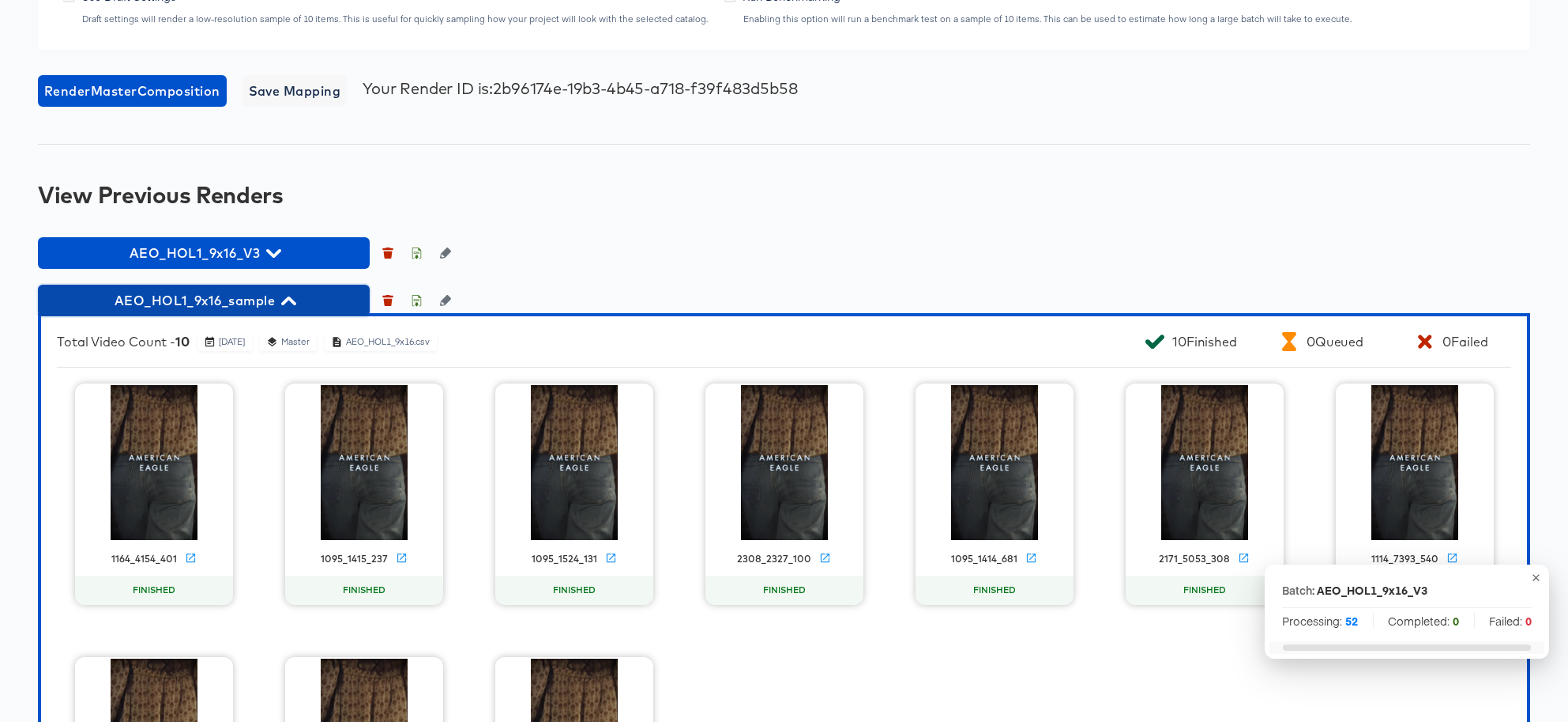
drag, startPoint x: 280, startPoint y: 293, endPoint x: 284, endPoint y: 284, distance: 9.8
click at [281, 293] on icon "button" at bounding box center [288, 300] width 15 height 15
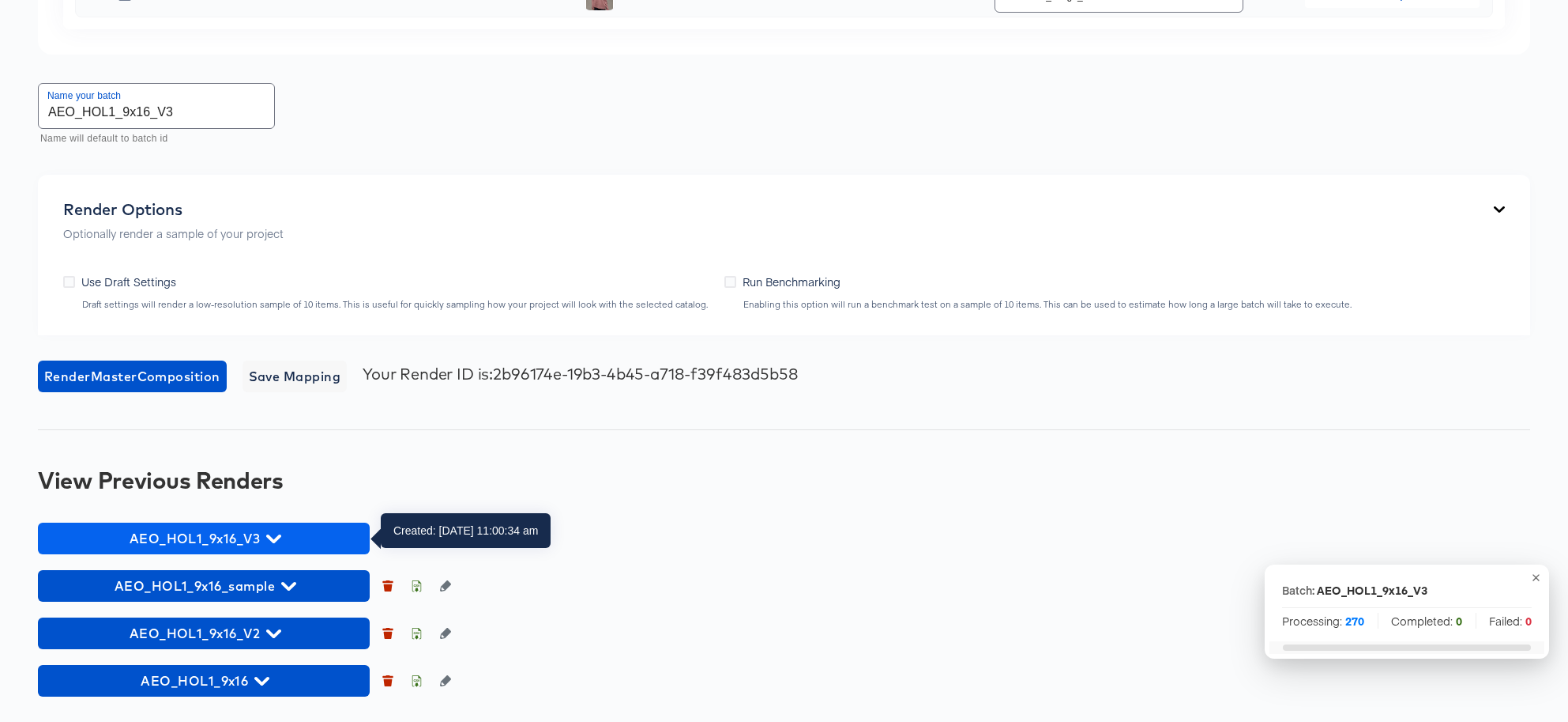
click at [301, 529] on span "AEO_HOL1_9x16_V3" at bounding box center [203, 538] width 316 height 23
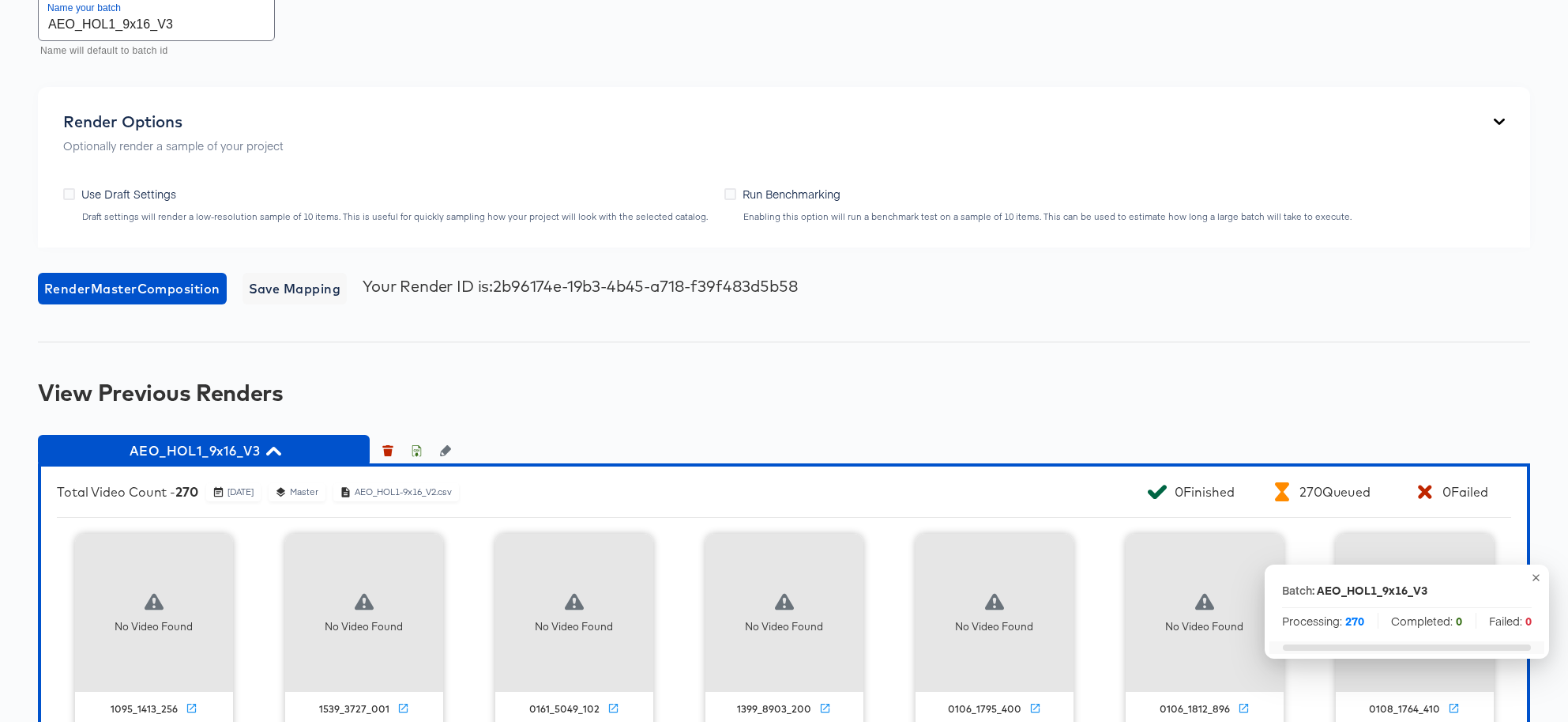
scroll to position [1318, 0]
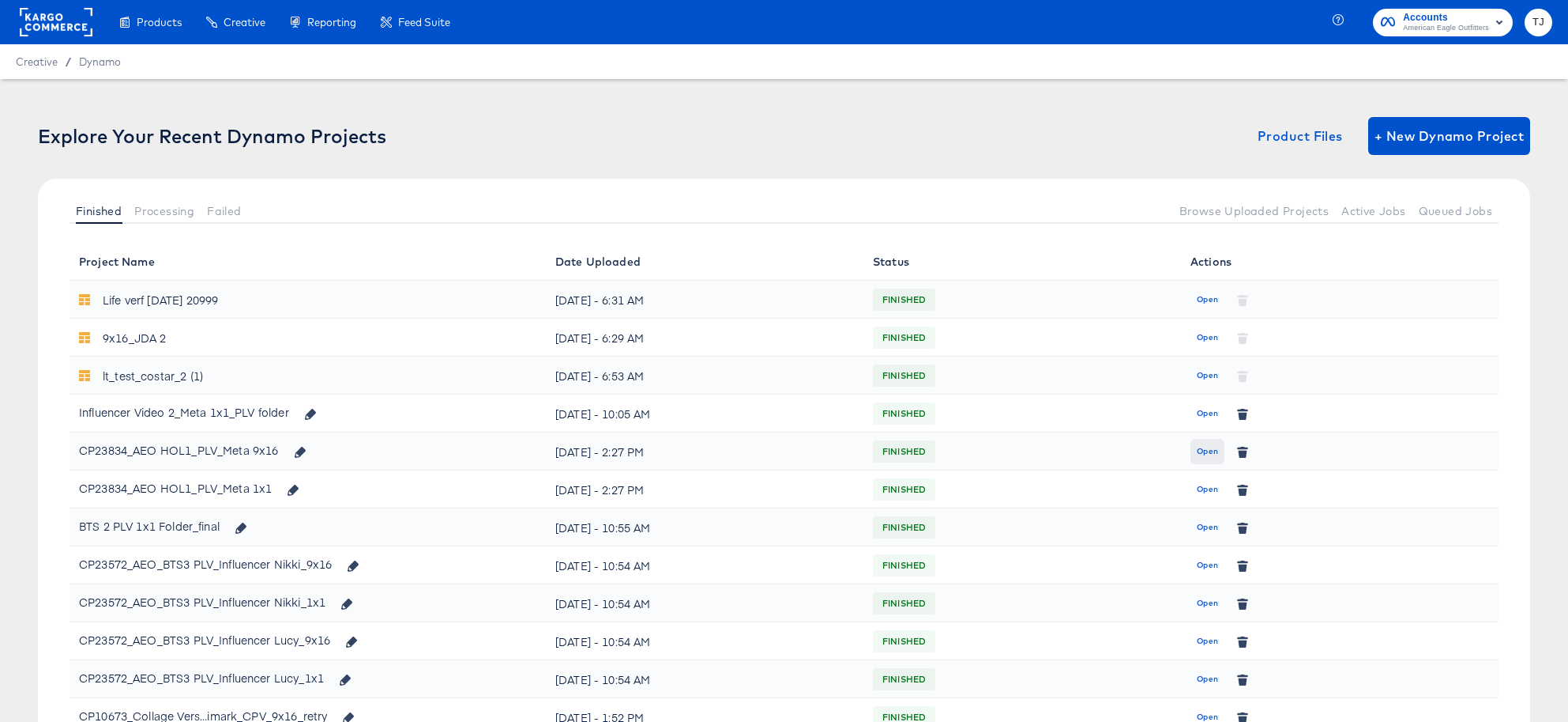
click at [1211, 448] on span "Open" at bounding box center [1208, 451] width 22 height 14
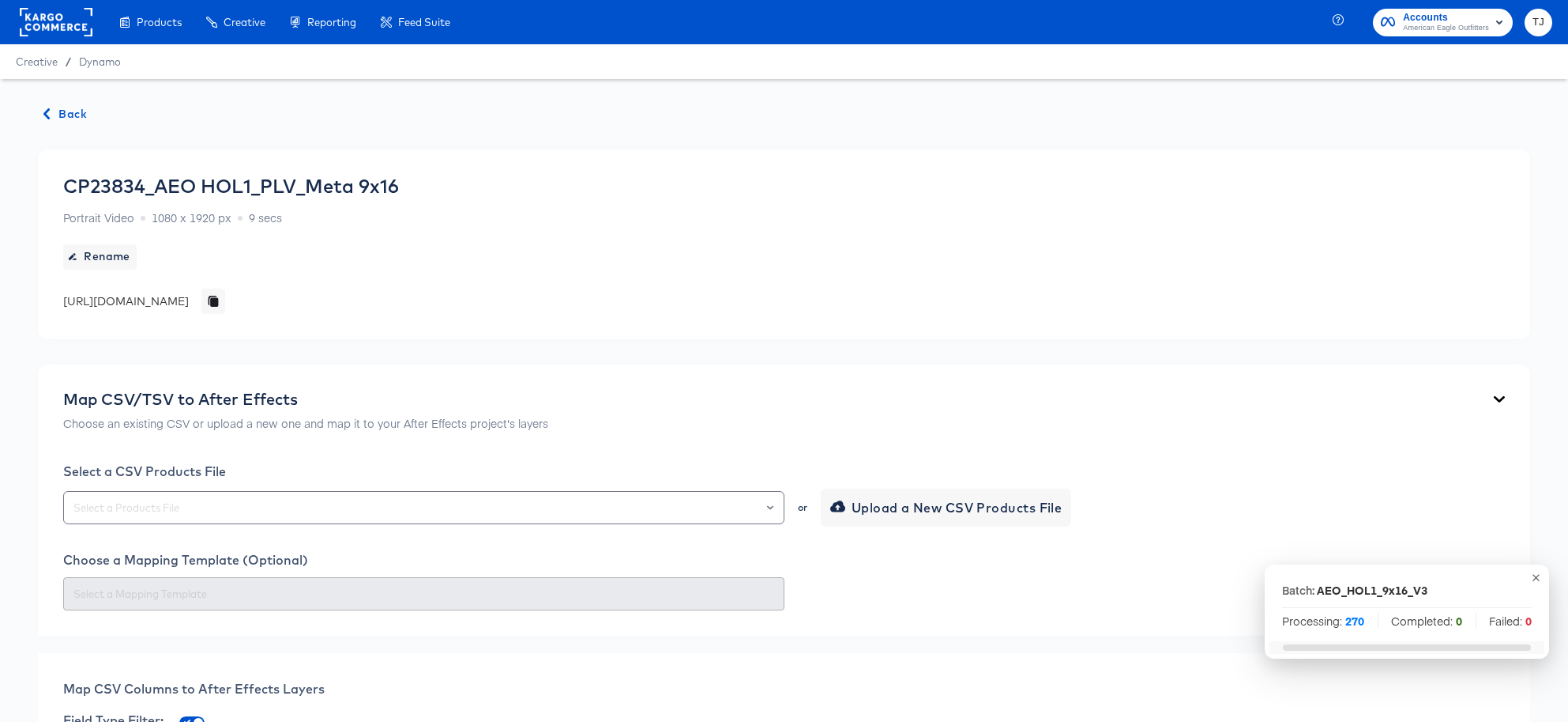
click at [1213, 577] on icon "button" at bounding box center [1537, 577] width 12 height 12
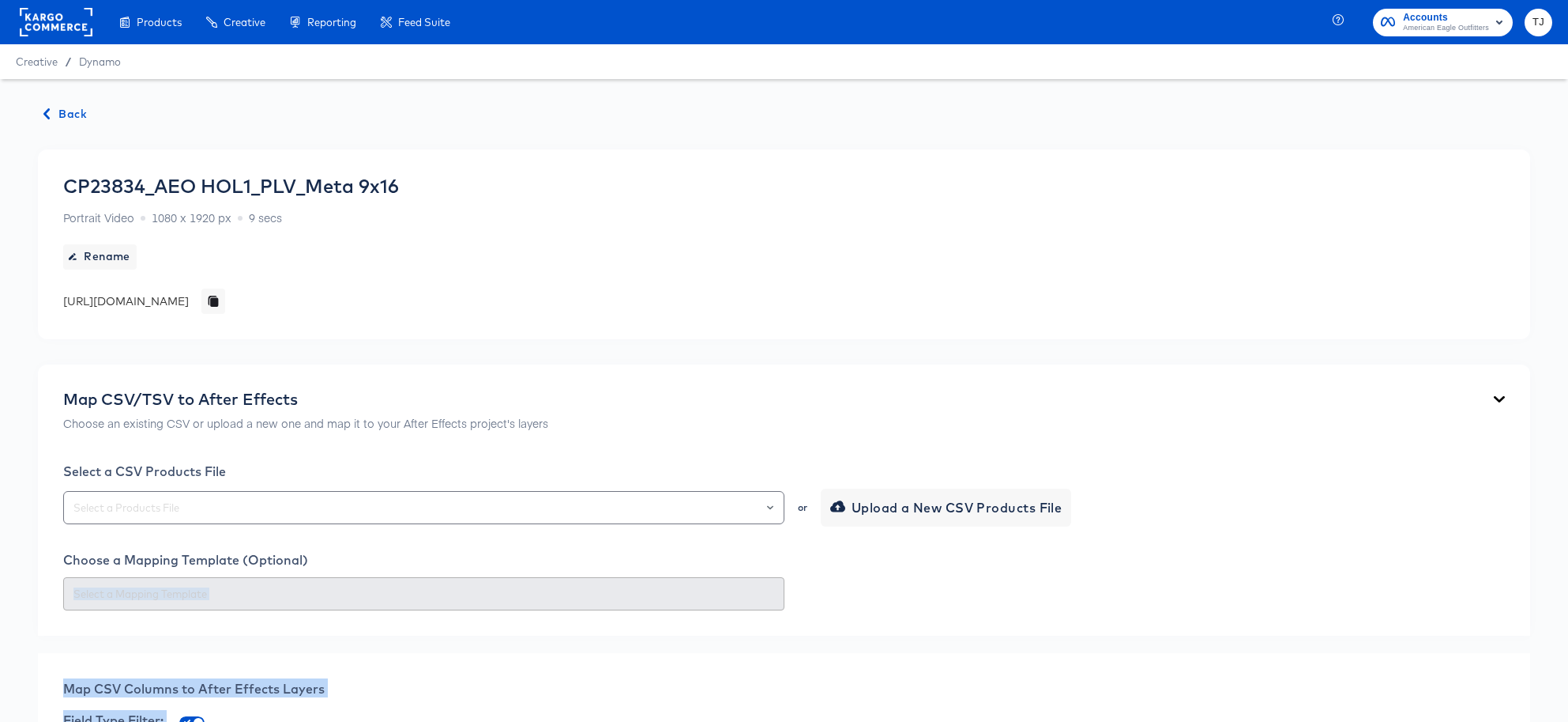
drag, startPoint x: 1538, startPoint y: 577, endPoint x: 1538, endPoint y: 592, distance: 15.0
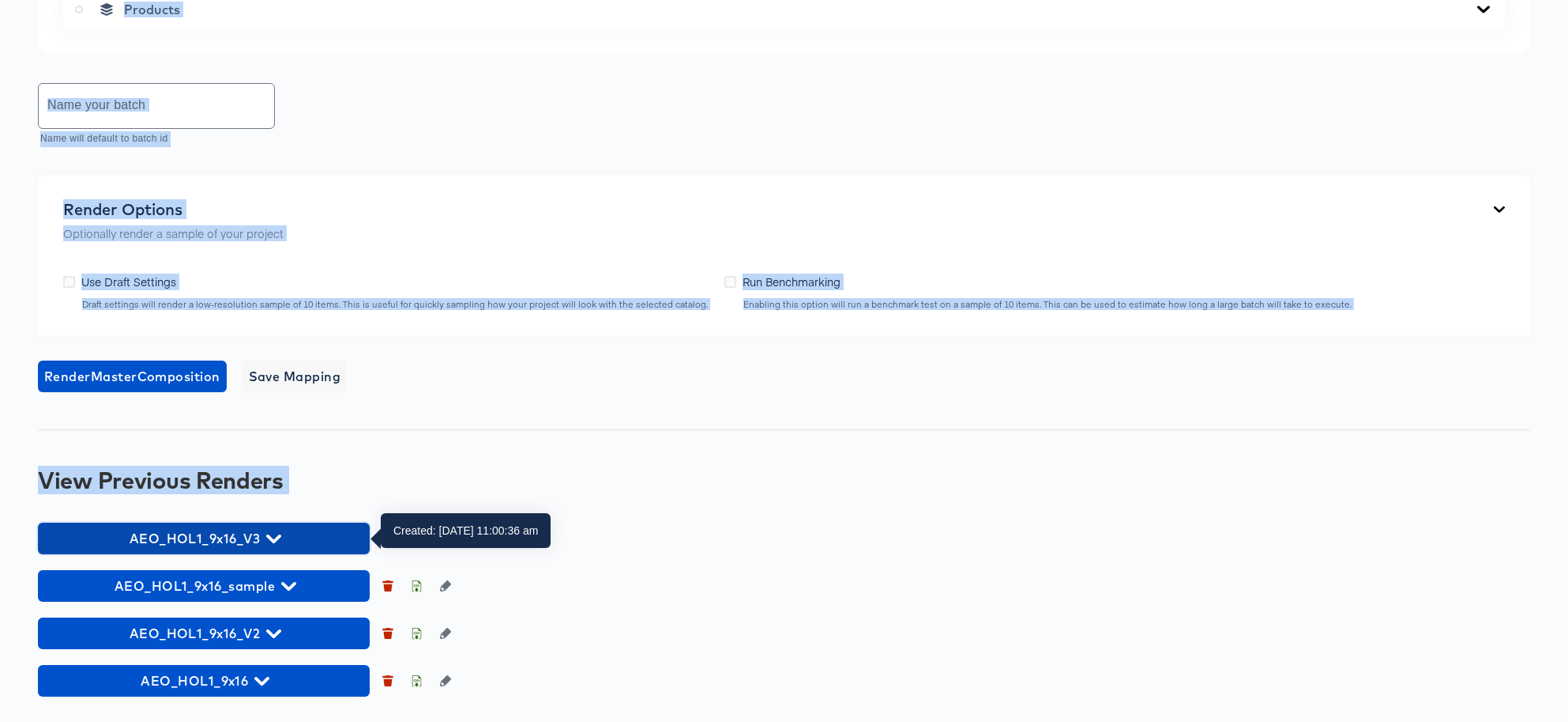
click at [263, 535] on span "AEO_HOL1_9x16_V3" at bounding box center [203, 538] width 316 height 23
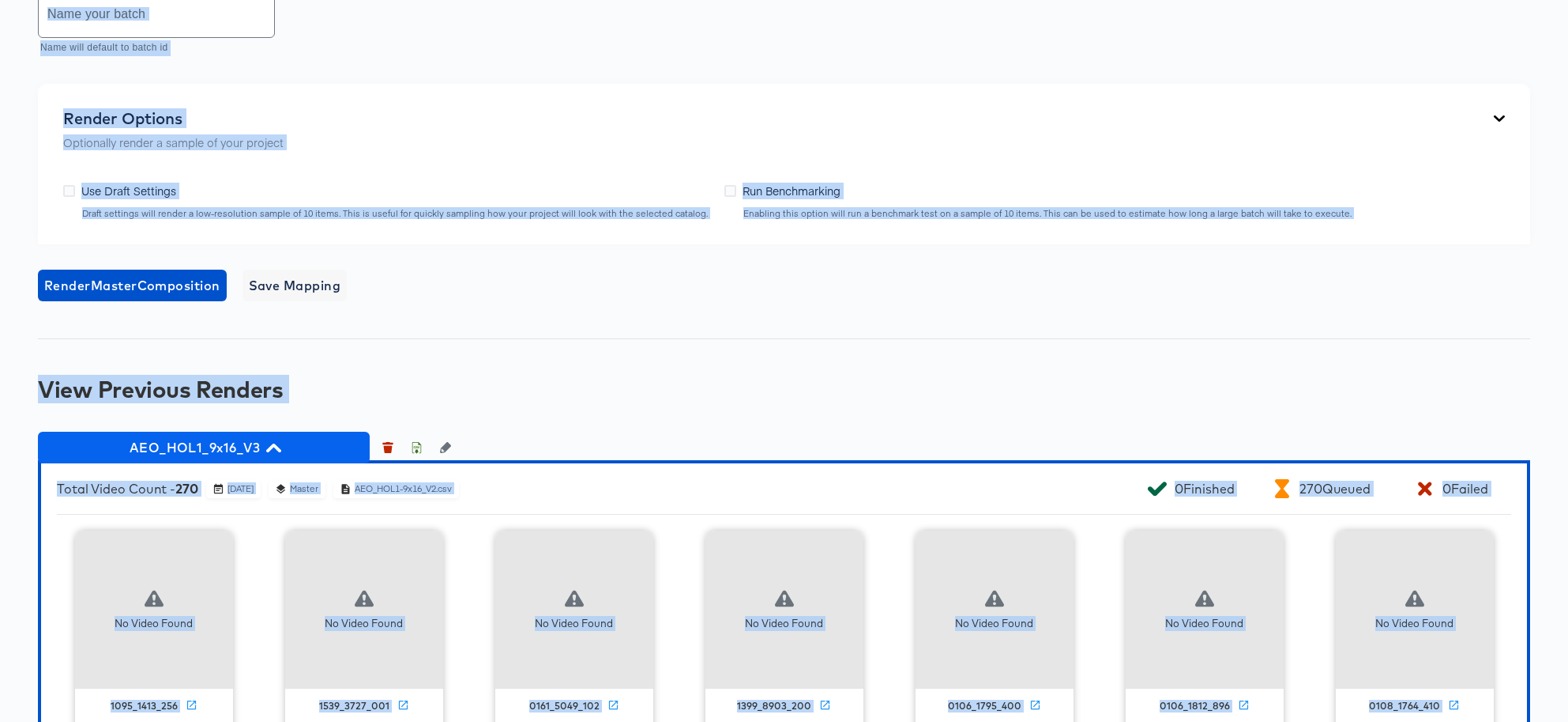
scroll to position [911, 0]
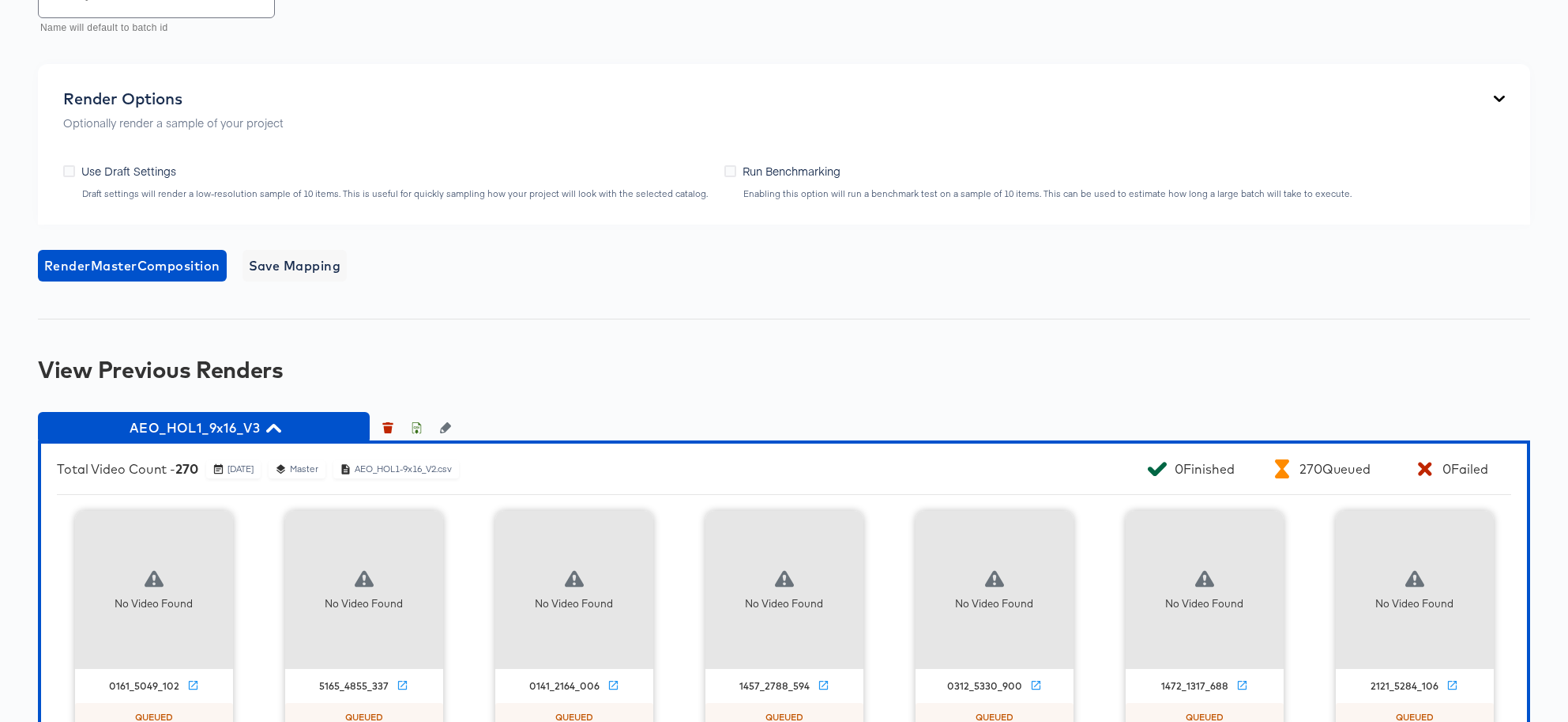
click at [1213, 37] on div "Name your batch Name will default to batch id" at bounding box center [784, 5] width 1492 height 71
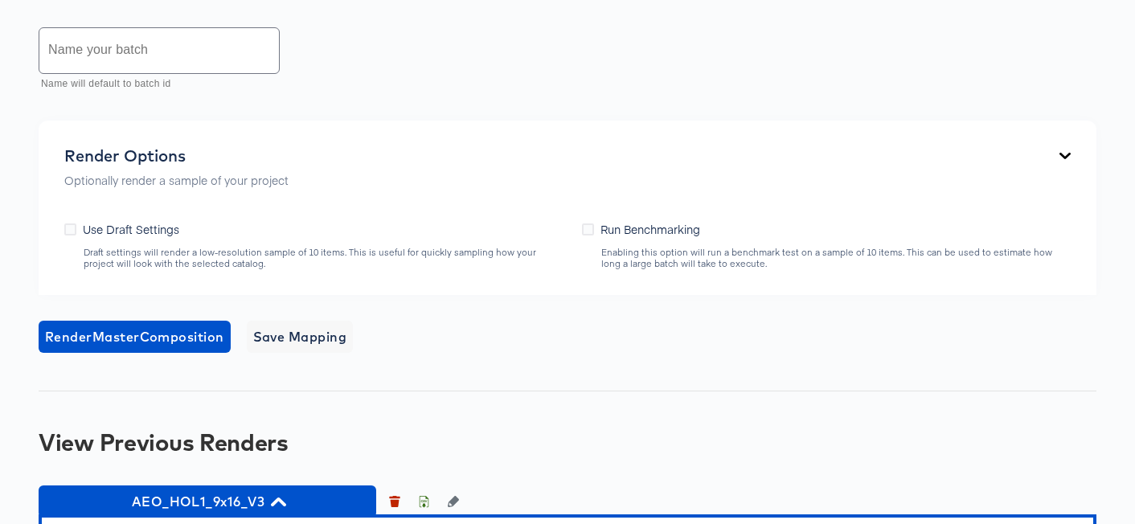
scroll to position [1840, 0]
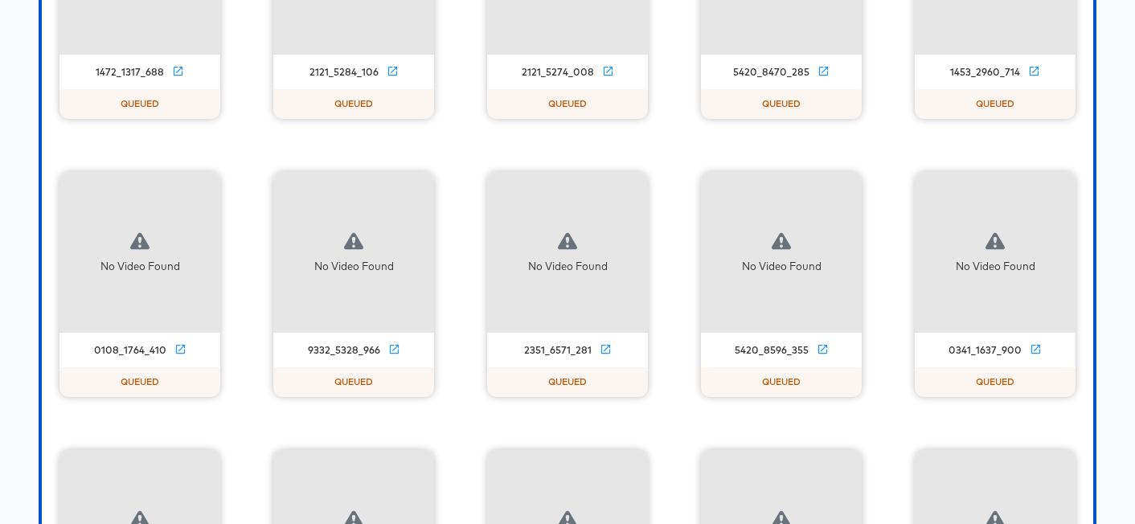
click at [271, 508] on div "No Video Found 0161_5049_102 QUEUED No Video Found 5165_4855_337 QUEUED No Vide…" at bounding box center [567, 199] width 1019 height 1166
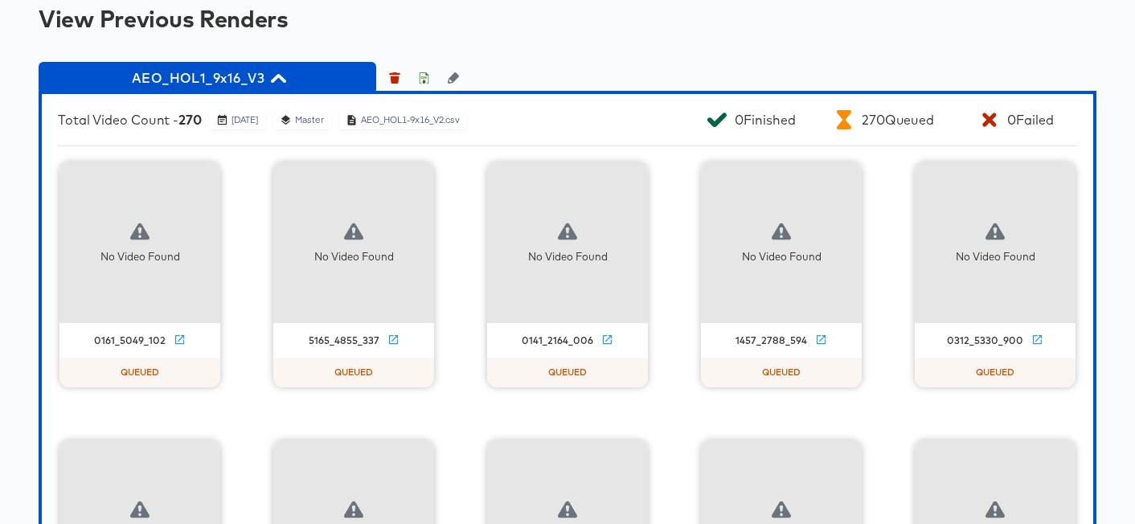
scroll to position [1185, 0]
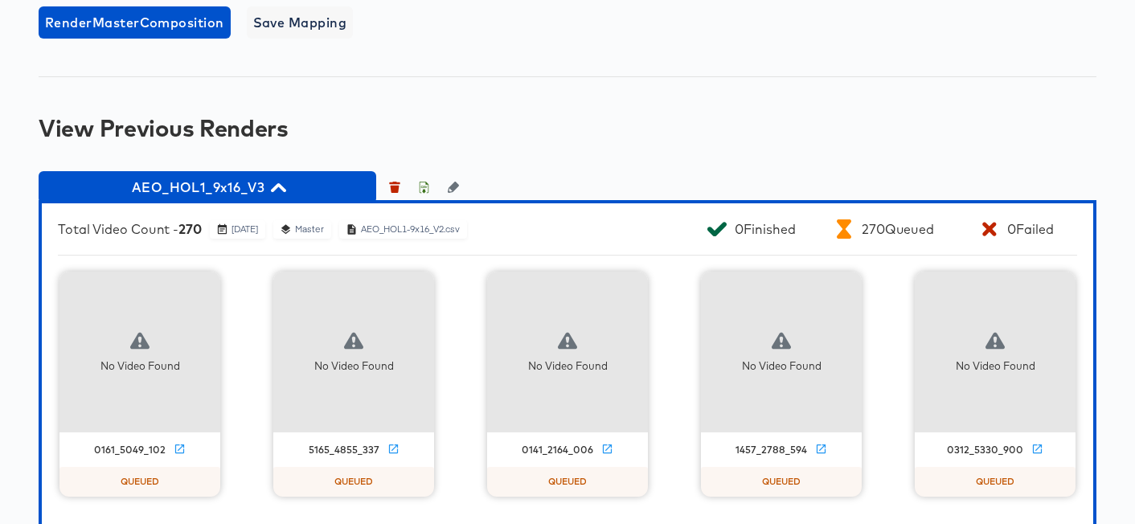
click at [605, 142] on div "Back CP23834_AEO HOL1_PLV_Meta 9x16 Portrait Video 1080 x 1920 px 9 secs Rename…" at bounding box center [567, 262] width 1135 height 2732
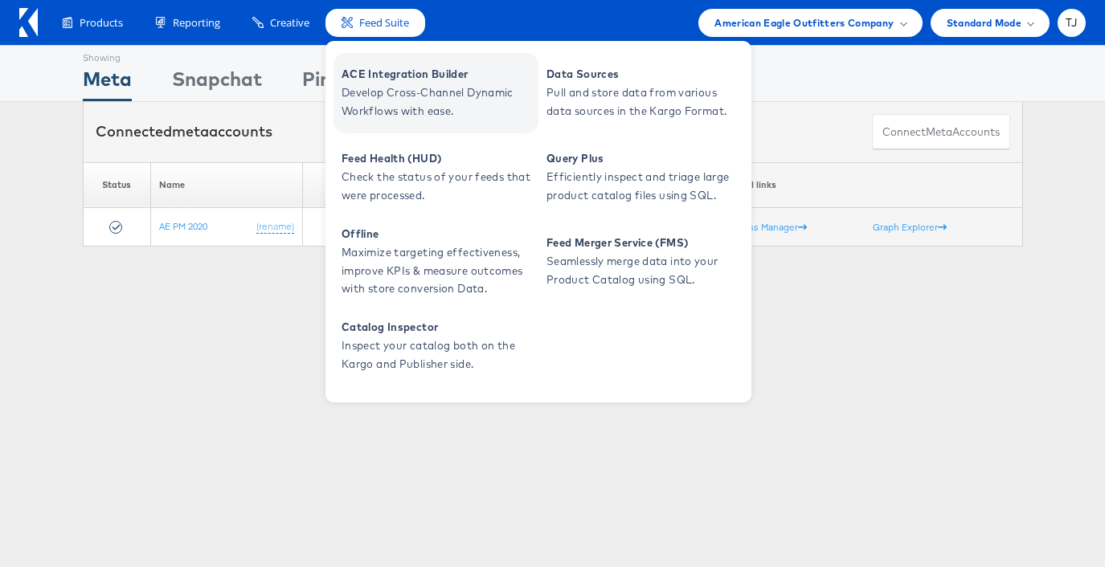
click at [393, 76] on span "ACE Integration Builder" at bounding box center [438, 74] width 193 height 18
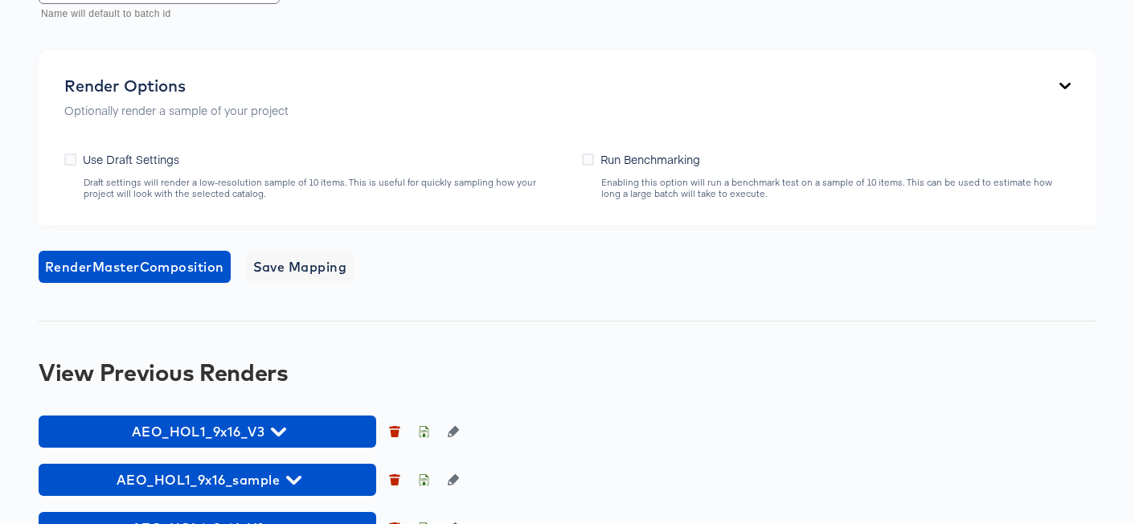
scroll to position [1030, 0]
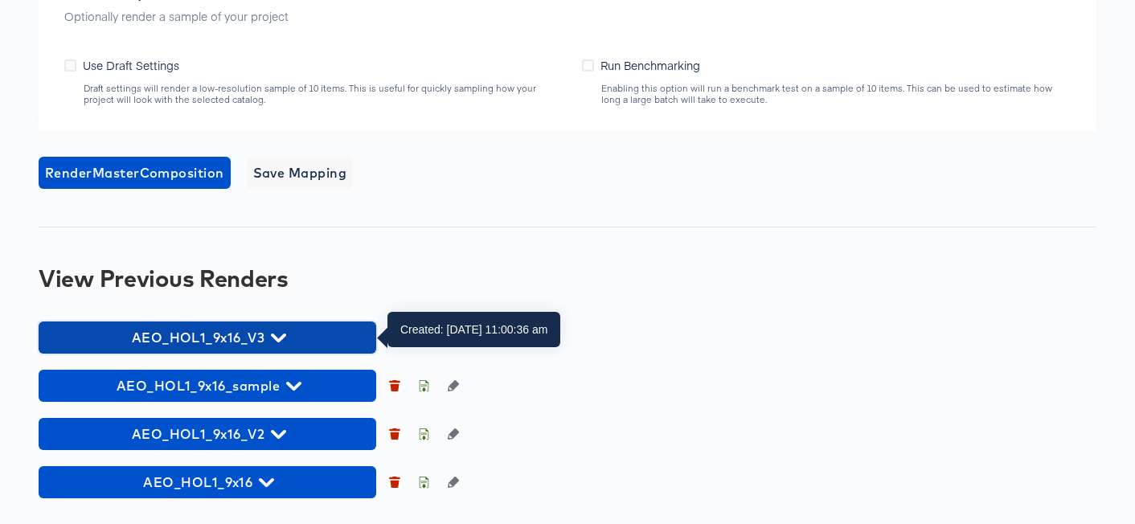
click at [284, 330] on icon "button" at bounding box center [278, 337] width 15 height 15
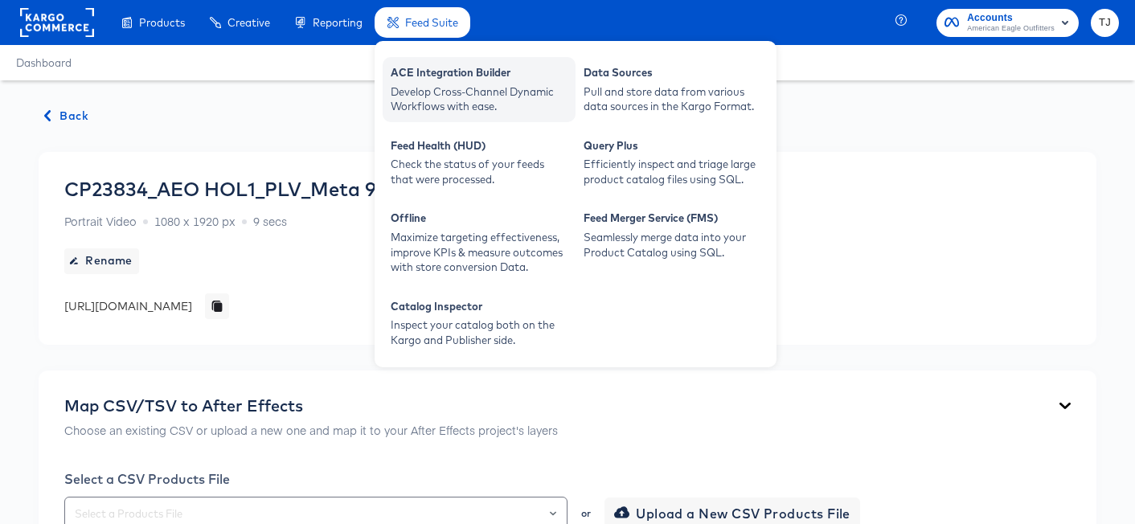
click at [453, 68] on div "ACE Integration Builder" at bounding box center [479, 74] width 177 height 19
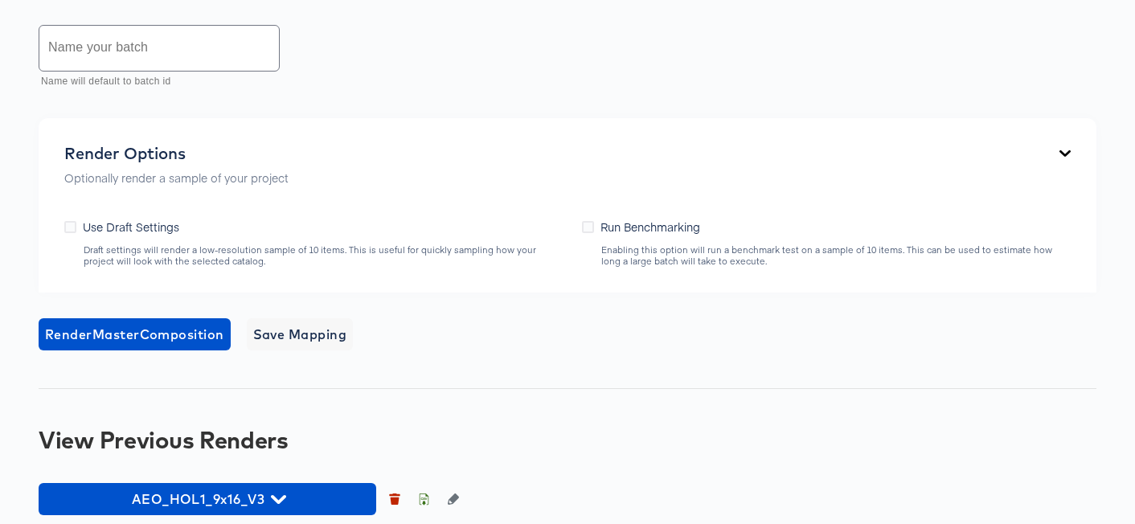
scroll to position [1030, 0]
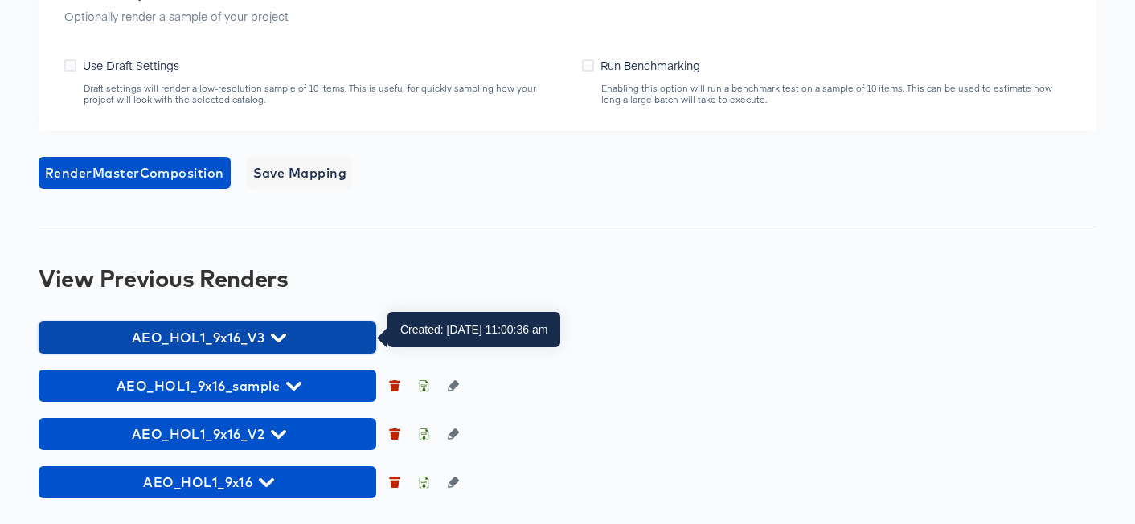
click at [282, 340] on icon "button" at bounding box center [278, 337] width 15 height 15
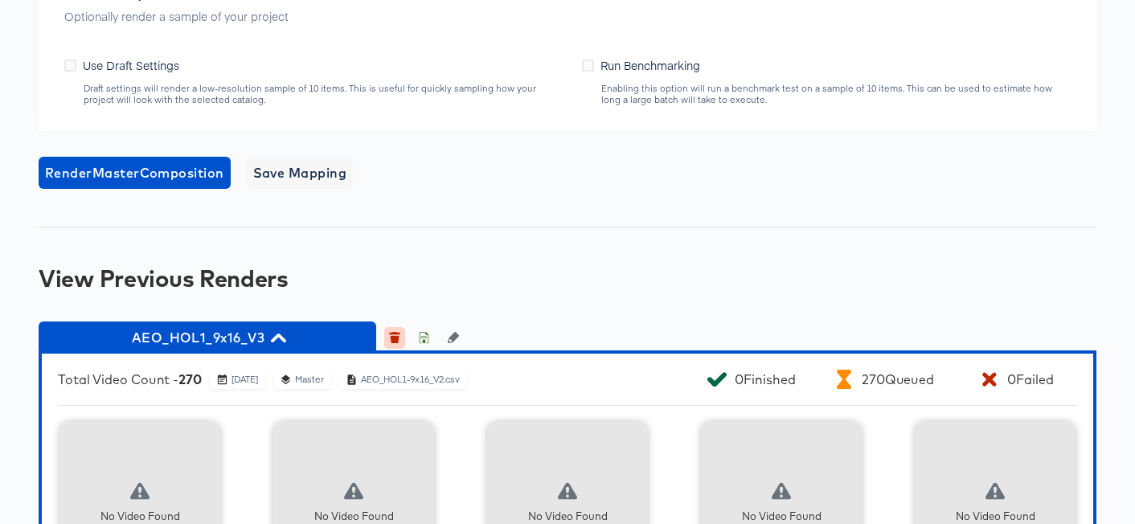
click at [397, 338] on icon "button" at bounding box center [395, 339] width 9 height 7
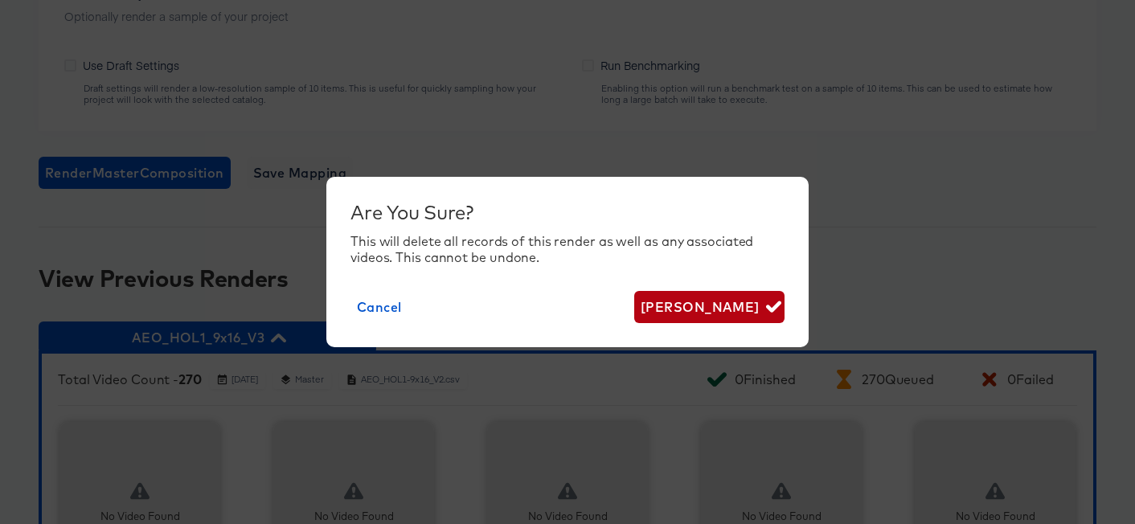
scroll to position [1031, 0]
click at [723, 301] on span "[PERSON_NAME]" at bounding box center [709, 307] width 137 height 23
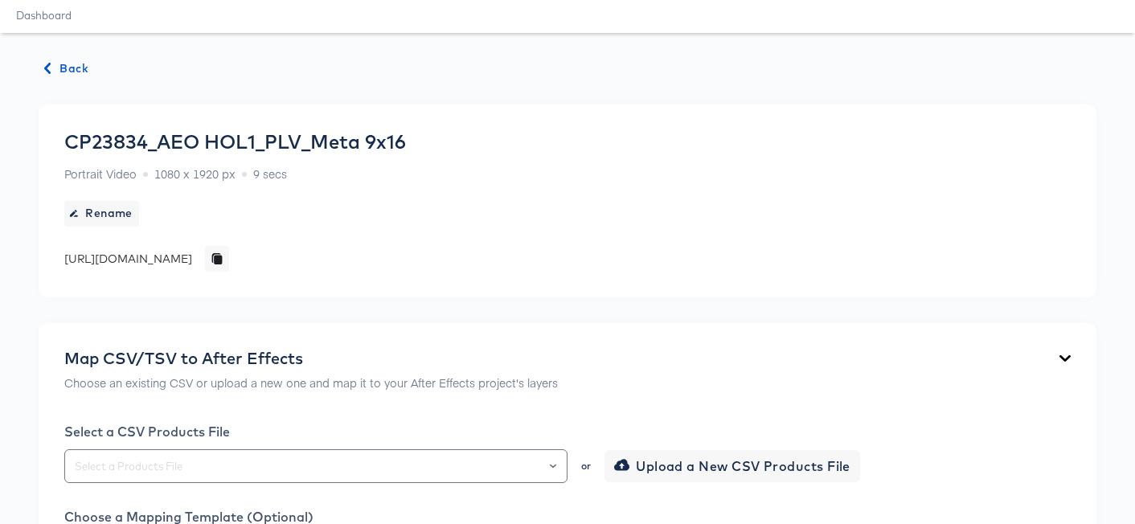
scroll to position [0, 0]
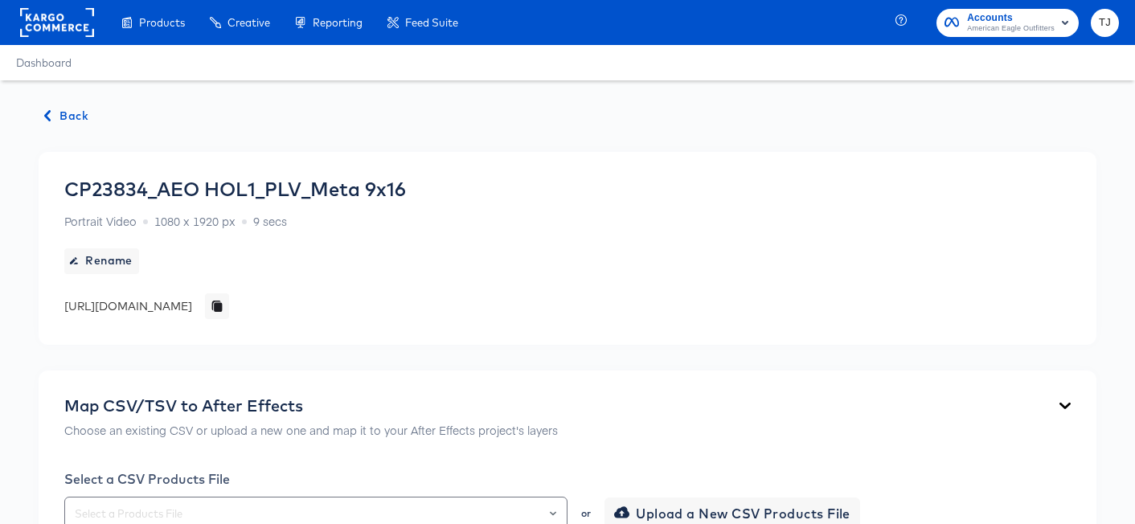
click at [76, 114] on span "Back" at bounding box center [66, 116] width 43 height 20
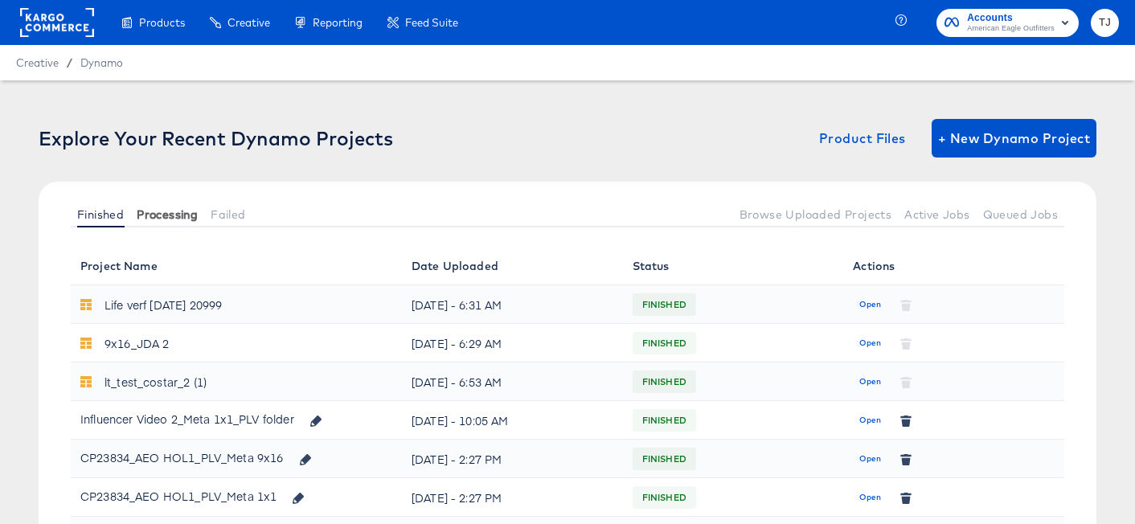
click at [190, 212] on span "Processing" at bounding box center [167, 214] width 61 height 13
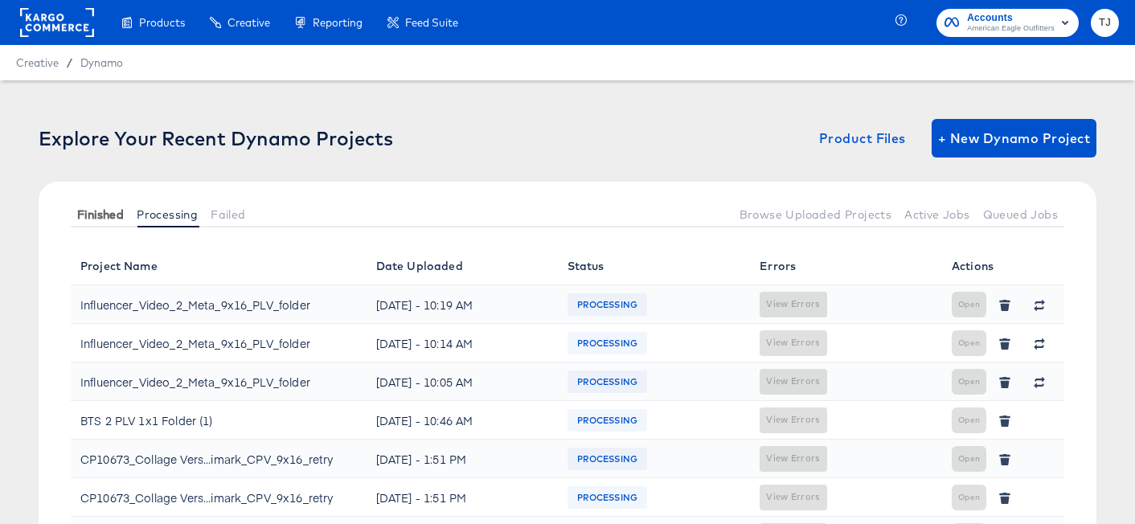
drag, startPoint x: 100, startPoint y: 221, endPoint x: 120, endPoint y: 208, distance: 23.9
click at [99, 222] on button "Finished" at bounding box center [100, 214] width 59 height 27
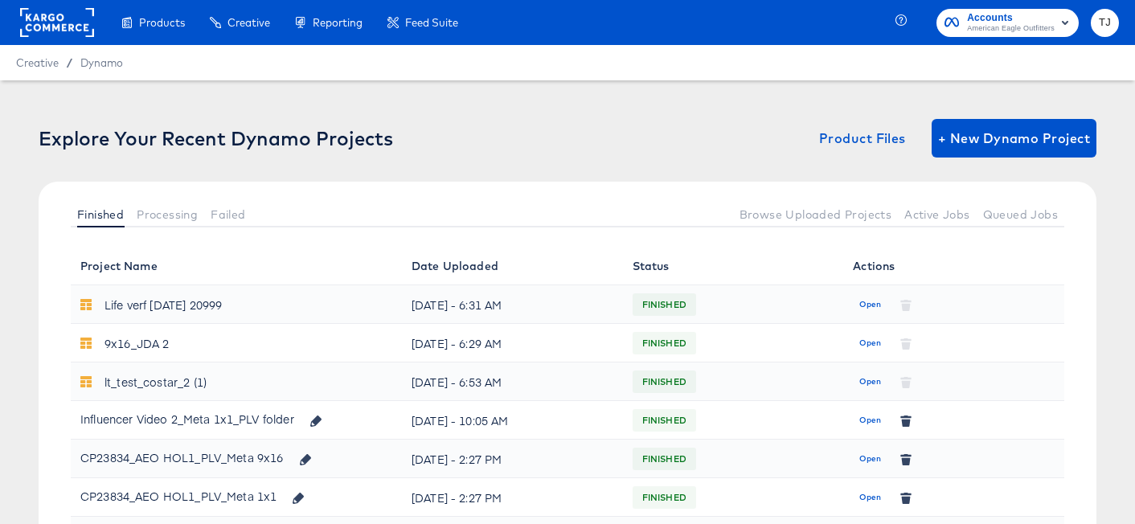
click at [864, 417] on span "Open" at bounding box center [870, 420] width 22 height 14
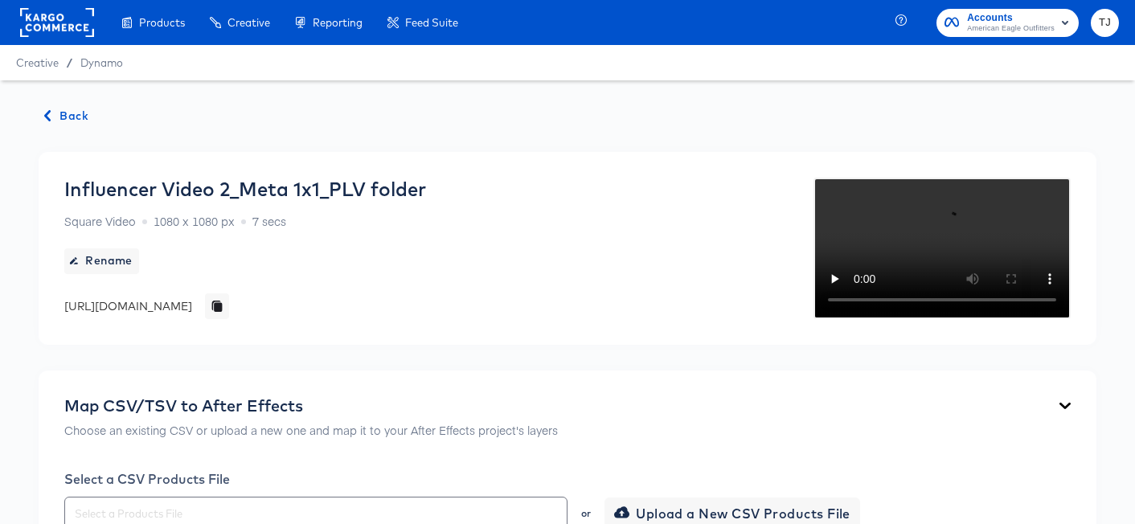
scroll to position [1049, 0]
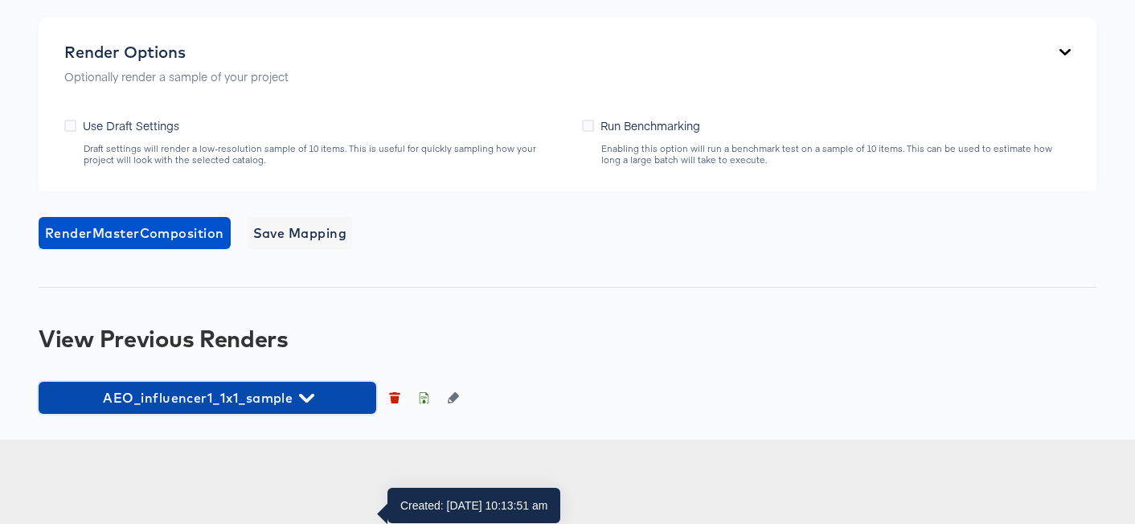
click at [318, 409] on span "AEO_influencer1_1x1_sample" at bounding box center [207, 398] width 321 height 23
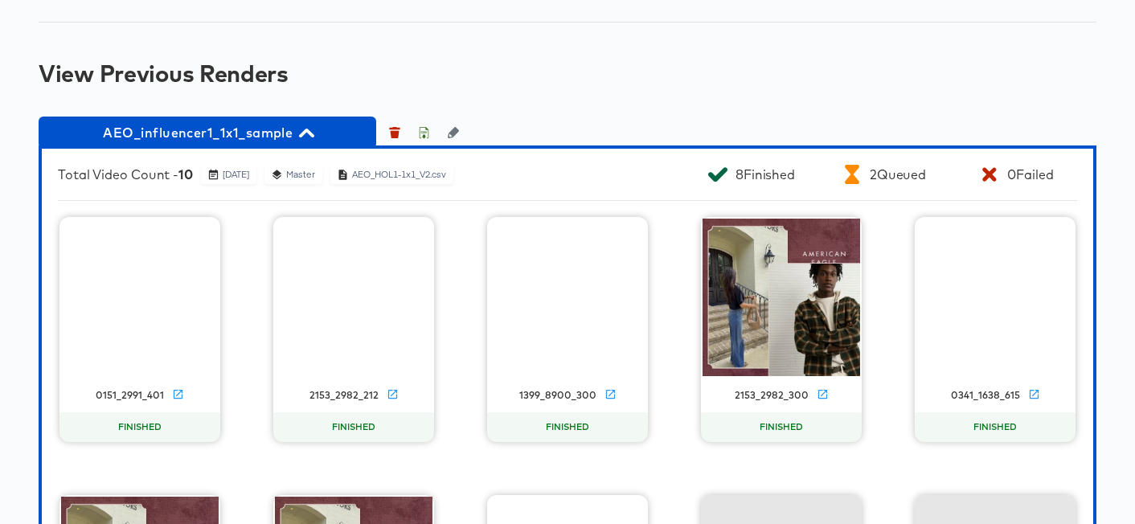
scroll to position [1284, 0]
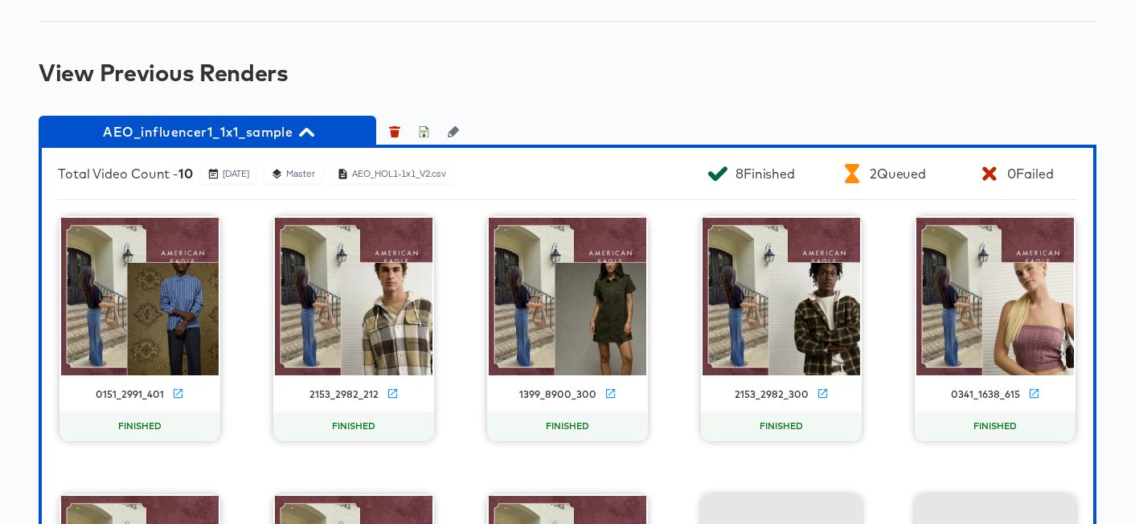
drag, startPoint x: 522, startPoint y: 147, endPoint x: 506, endPoint y: 165, distance: 24.4
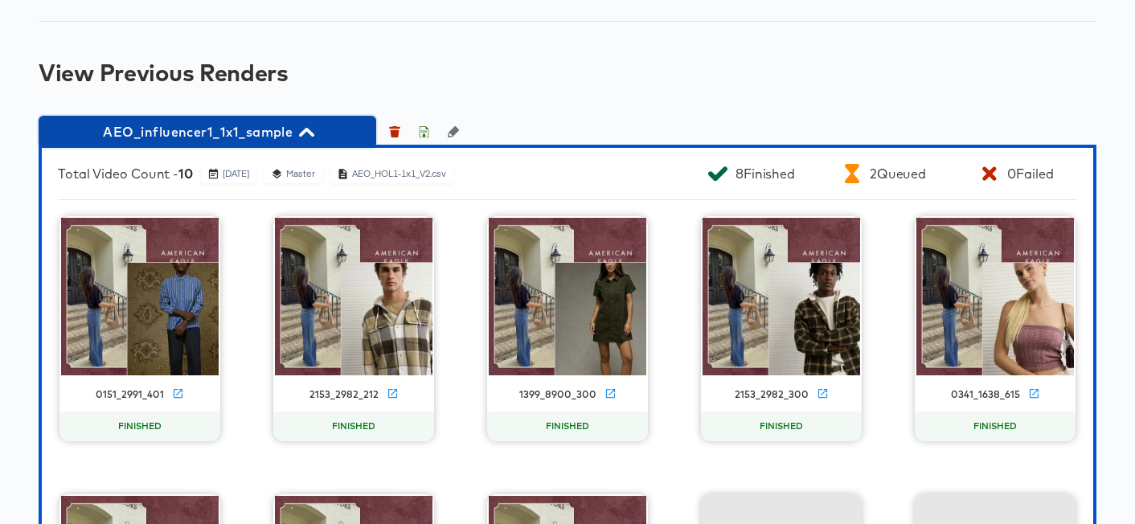
click at [313, 143] on span "AEO_influencer1_1x1_sample" at bounding box center [207, 132] width 321 height 23
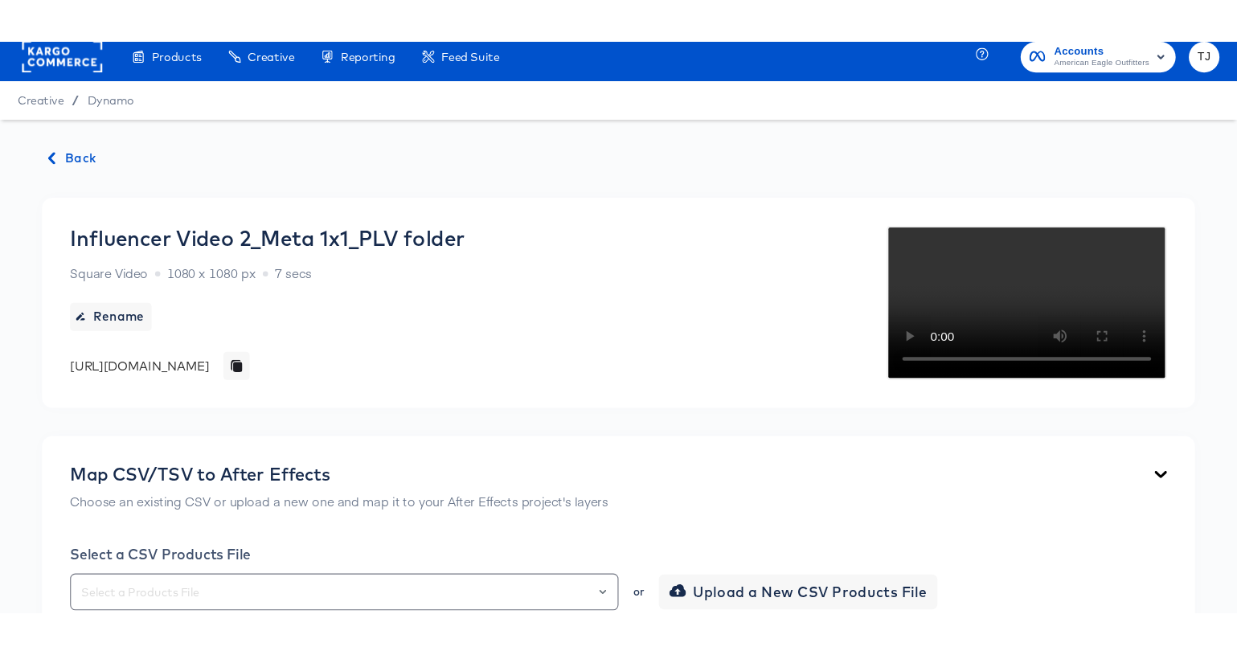
scroll to position [0, 0]
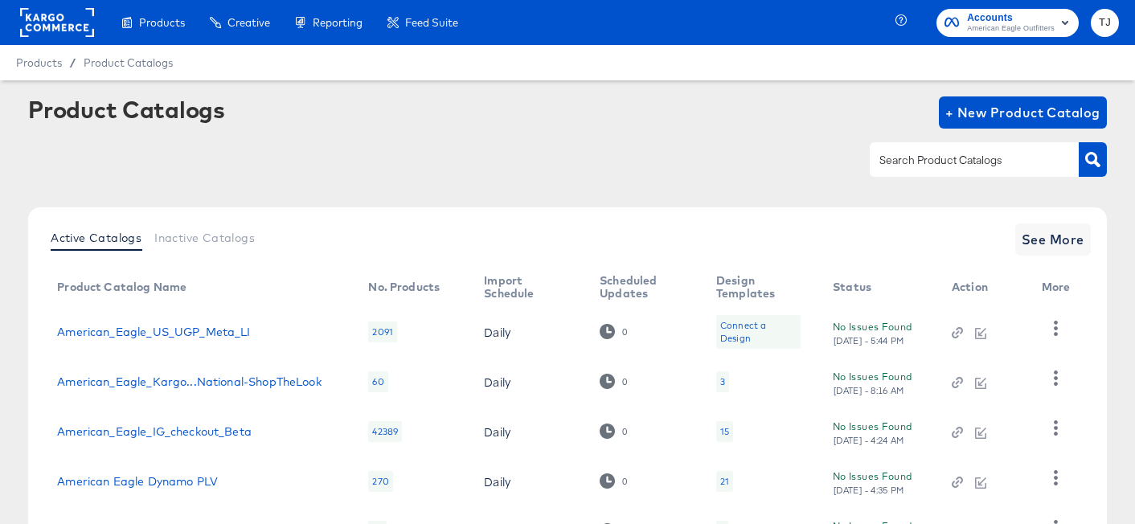
scroll to position [138, 0]
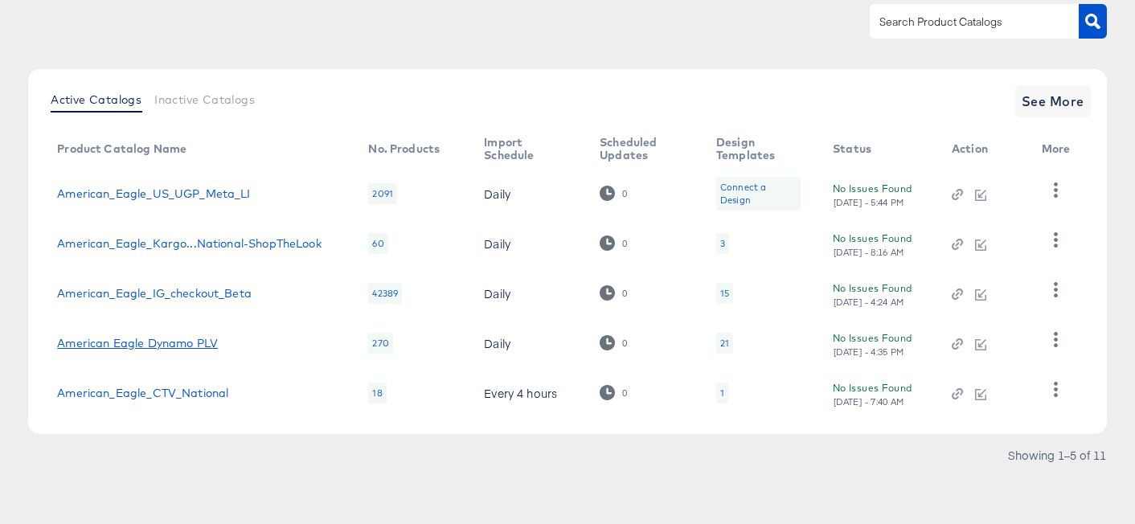
click at [118, 340] on link "American Eagle Dynamo PLV" at bounding box center [137, 343] width 161 height 13
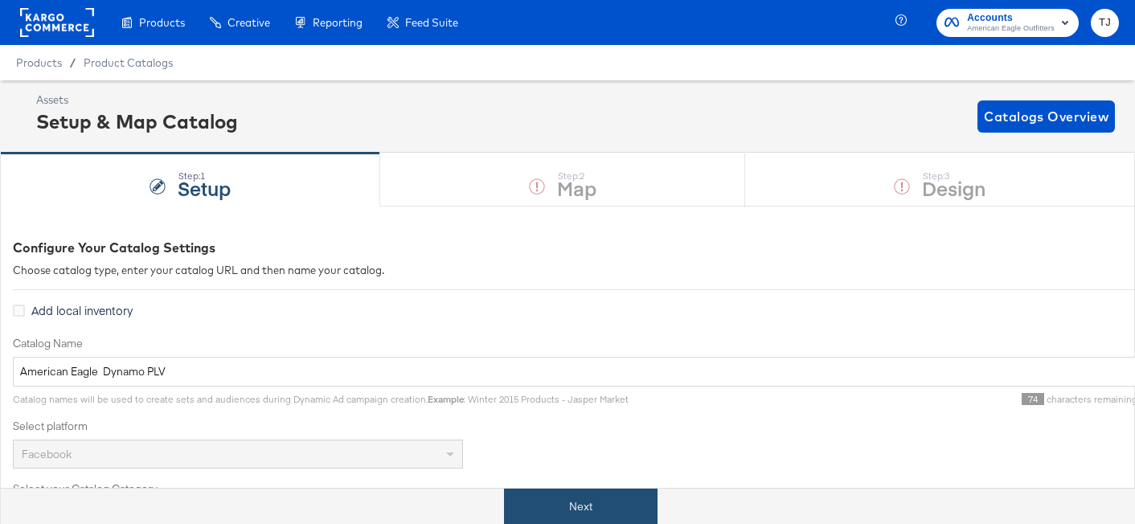
click at [578, 498] on button "Next" at bounding box center [581, 507] width 154 height 36
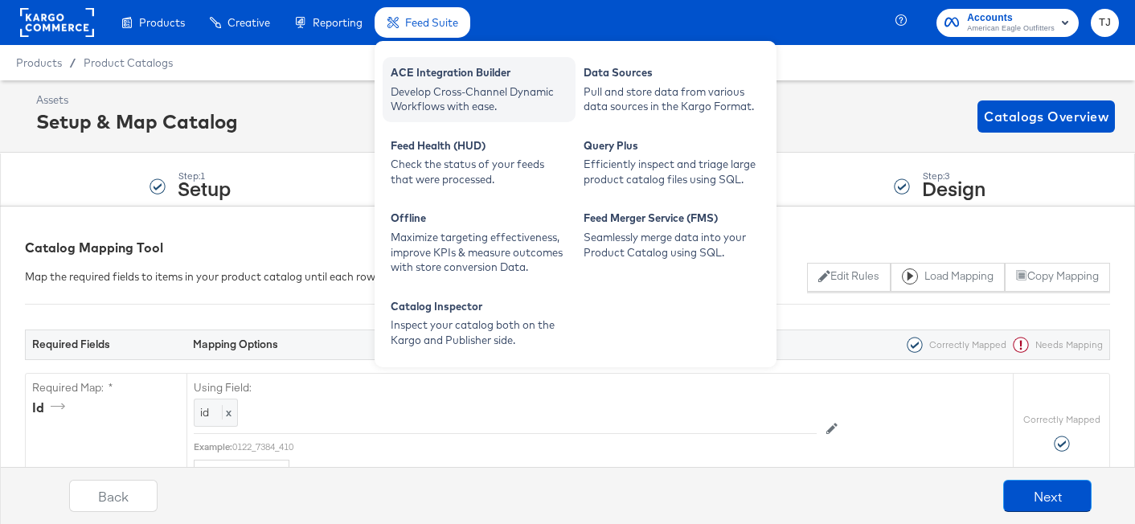
click at [446, 77] on div "ACE Integration Builder" at bounding box center [479, 74] width 177 height 19
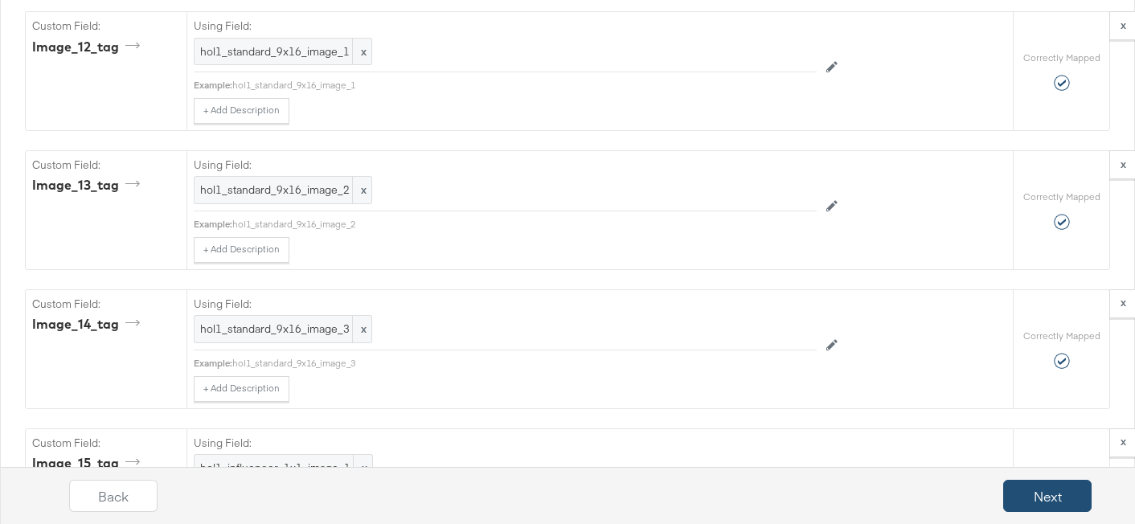
scroll to position [3424, 0]
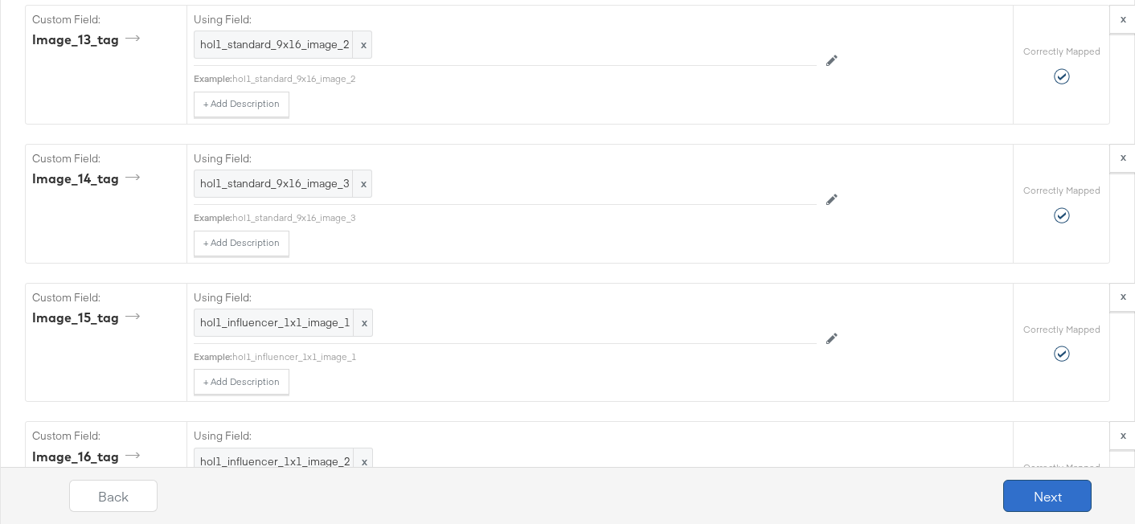
click at [1038, 497] on button "Next" at bounding box center [1047, 496] width 88 height 32
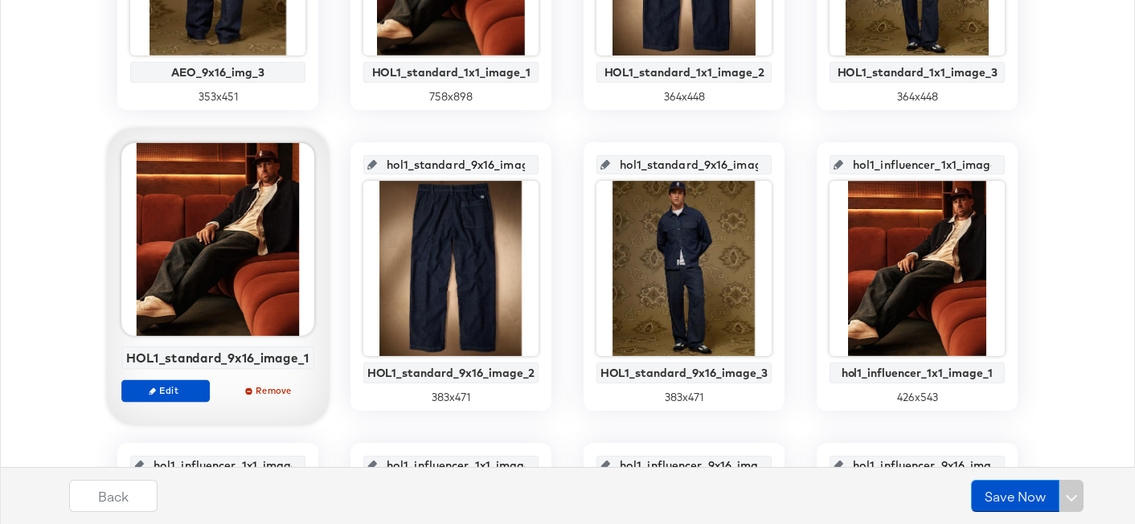
scroll to position [1143, 0]
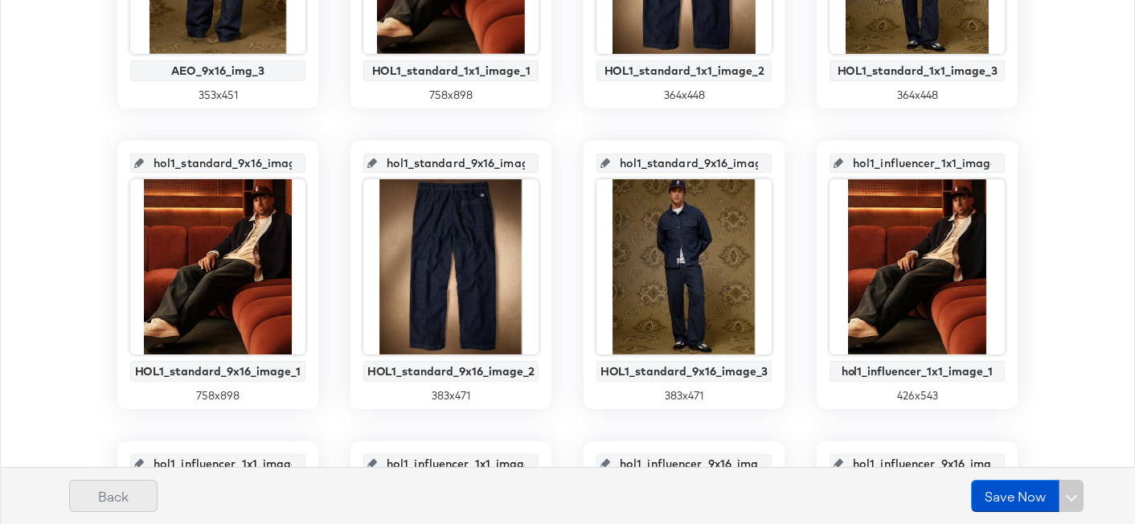
click at [137, 493] on button "Back" at bounding box center [113, 496] width 88 height 32
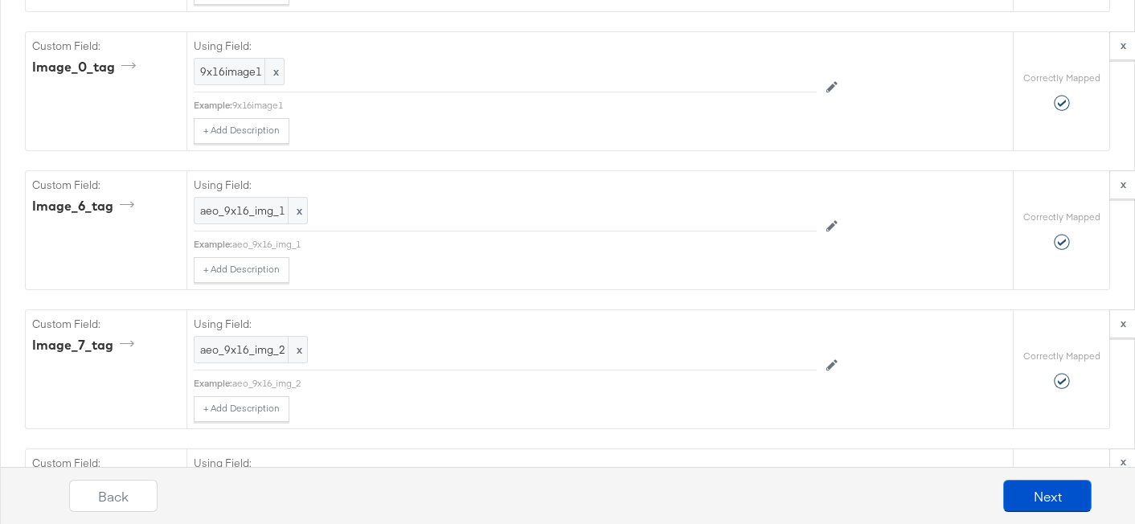
scroll to position [0, 0]
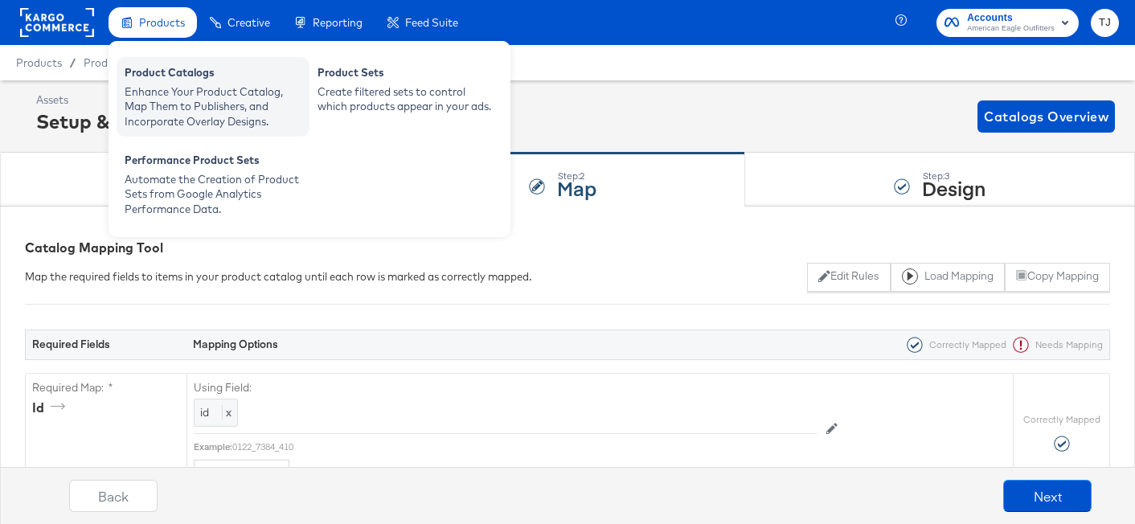
click at [155, 63] on div "Product Catalogs Enhance Your Product Catalog, Map Them to Publishers, and Inco…" at bounding box center [213, 97] width 193 height 80
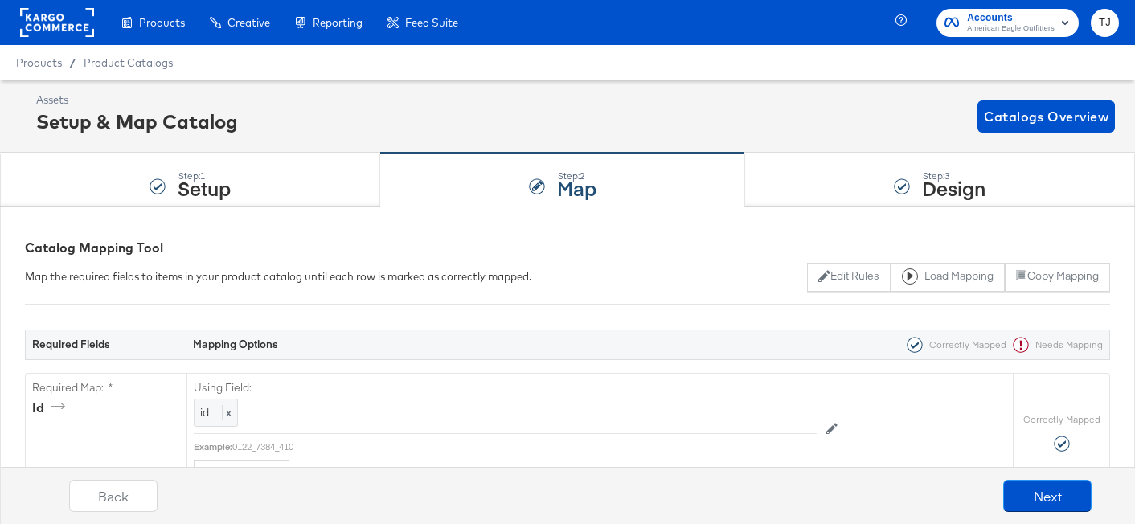
click at [0, 0] on div "Enhance Your Product Catalog, Map Them to Publishers, and Incorporate Overlay D…" at bounding box center [0, 0] width 0 height 0
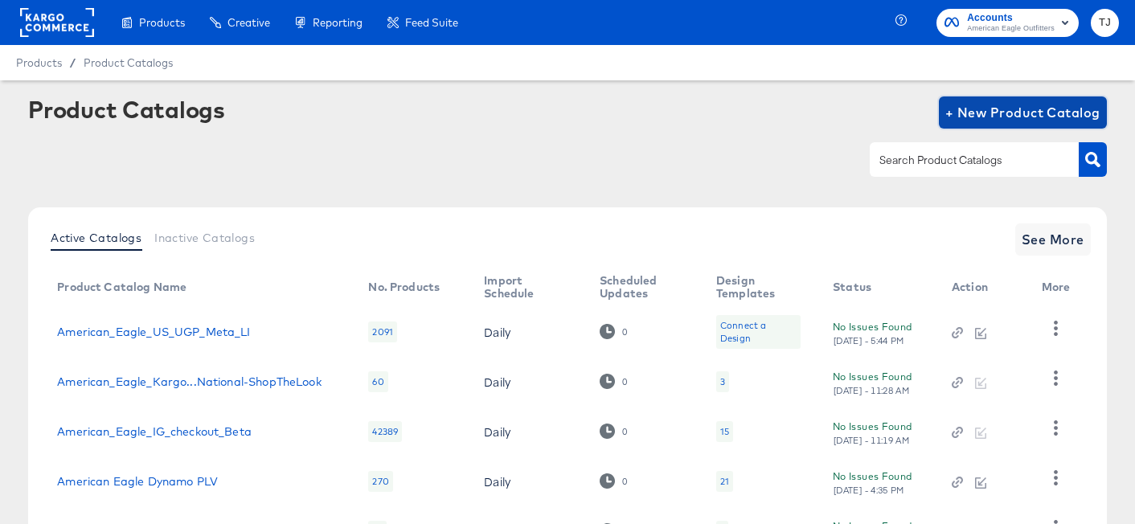
click at [1052, 110] on span "+ New Product Catalog" at bounding box center [1022, 112] width 155 height 23
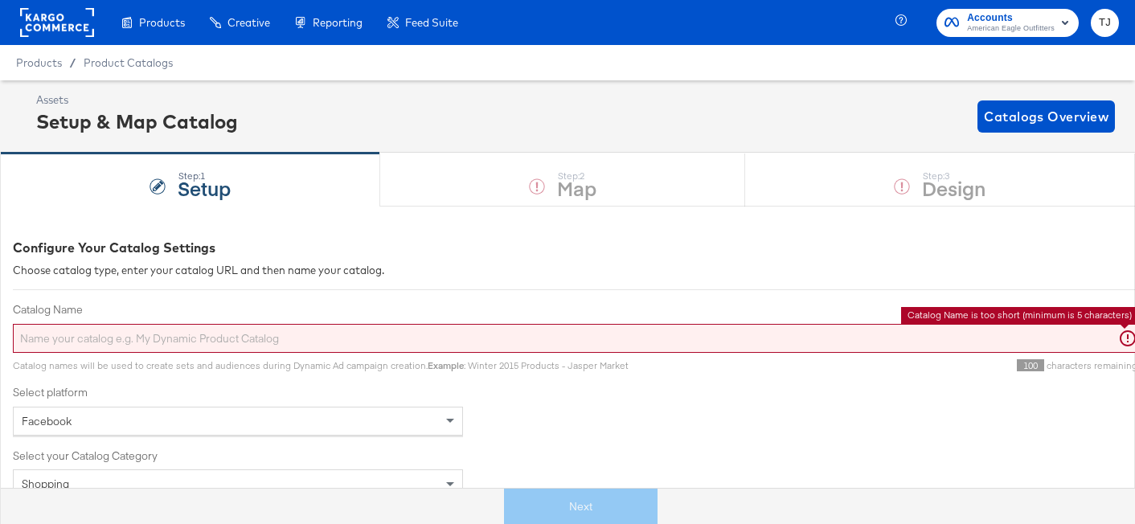
click at [424, 334] on input "Catalog Name" at bounding box center [575, 339] width 1125 height 30
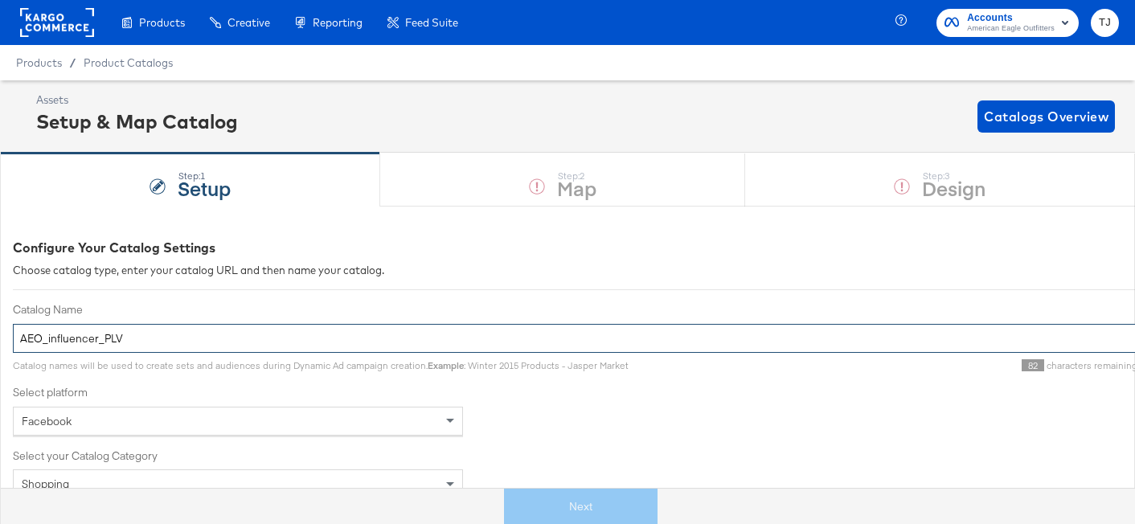
type input "AEO_influencer_PLV"
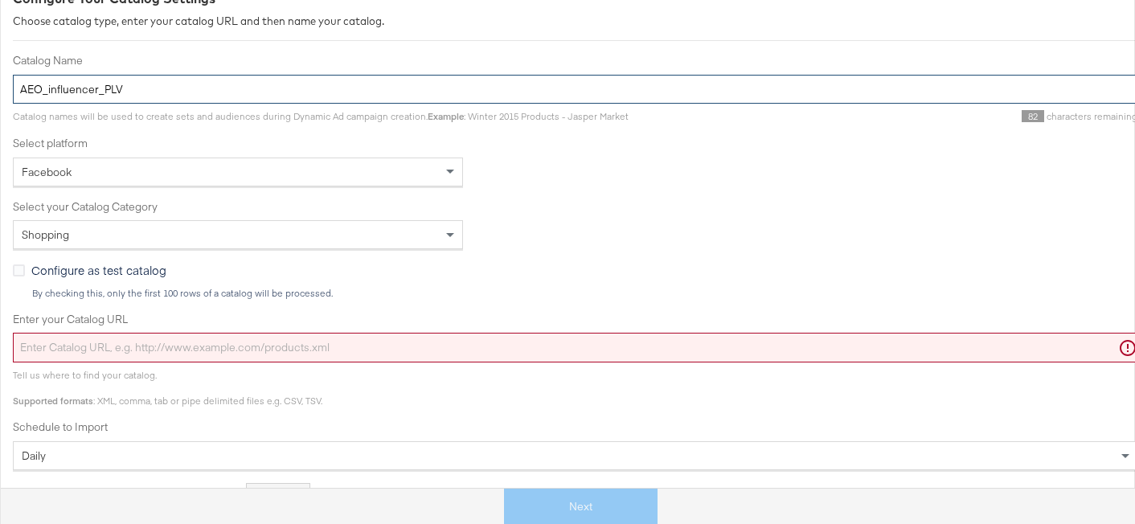
scroll to position [257, 0]
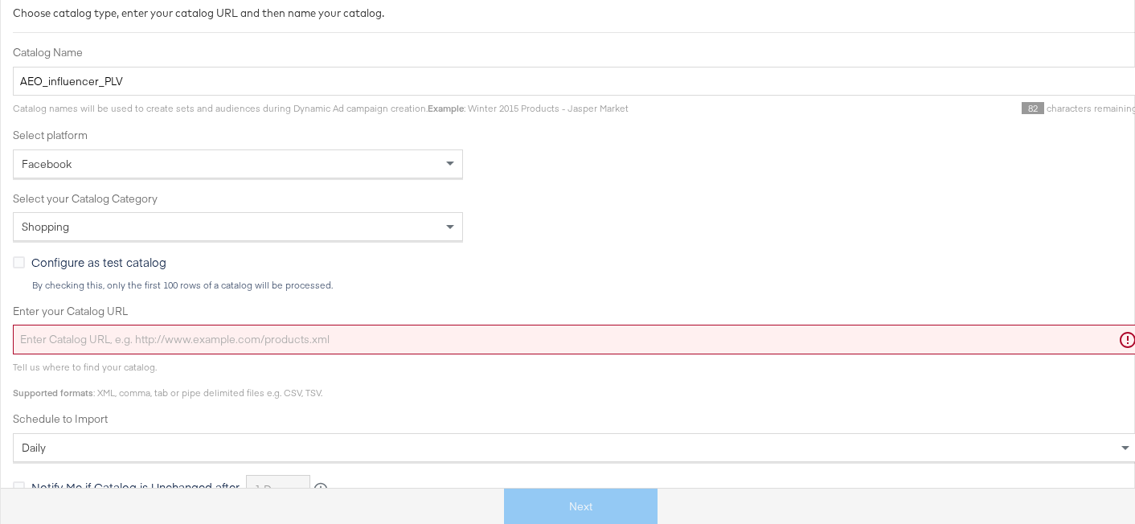
click at [252, 342] on input "Enter your Catalog URL" at bounding box center [575, 340] width 1125 height 30
paste input "[URL][DOMAIN_NAME]"
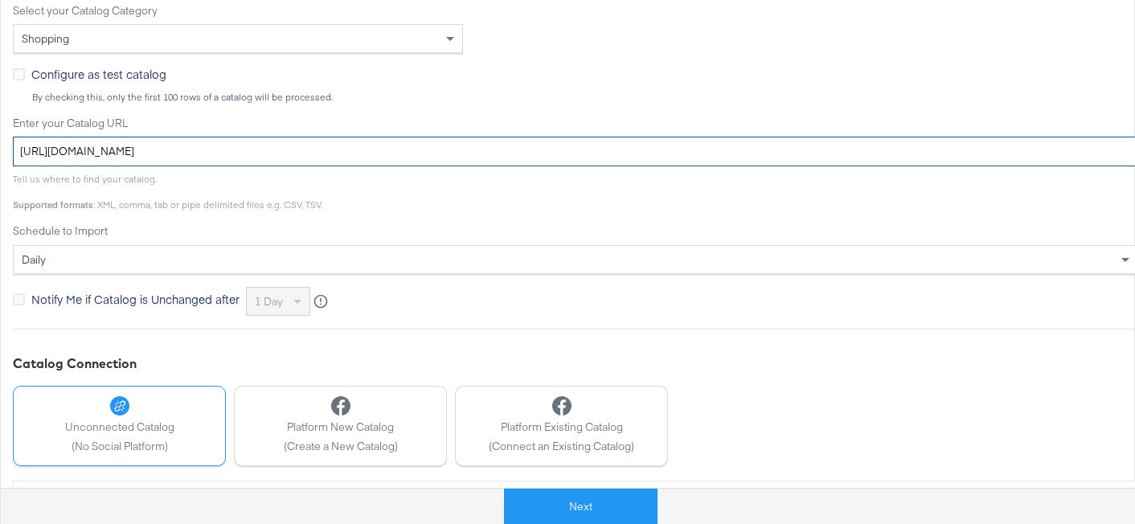
scroll to position [448, 0]
type input "[URL][DOMAIN_NAME]"
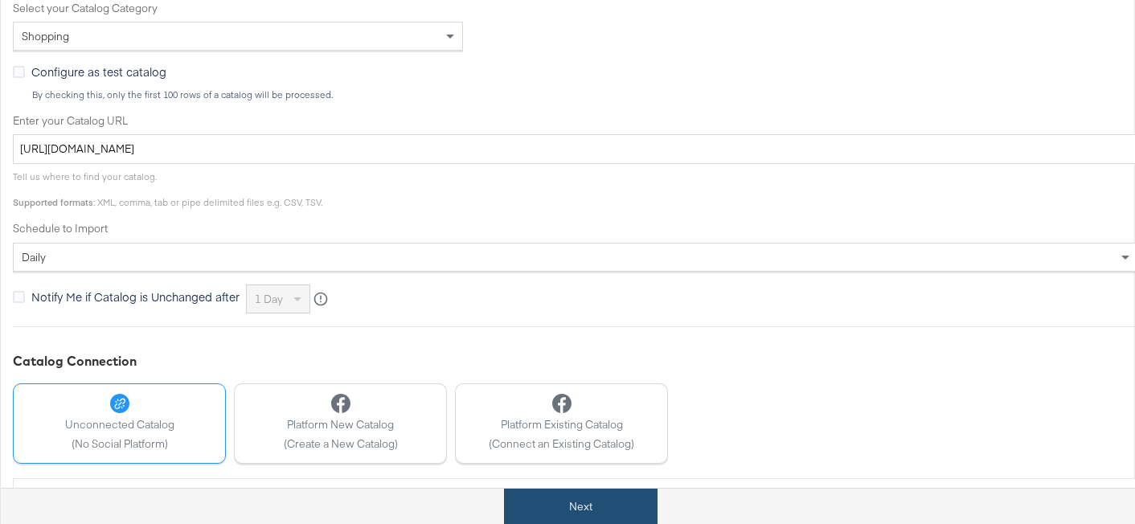
click at [600, 499] on button "Next" at bounding box center [581, 507] width 154 height 36
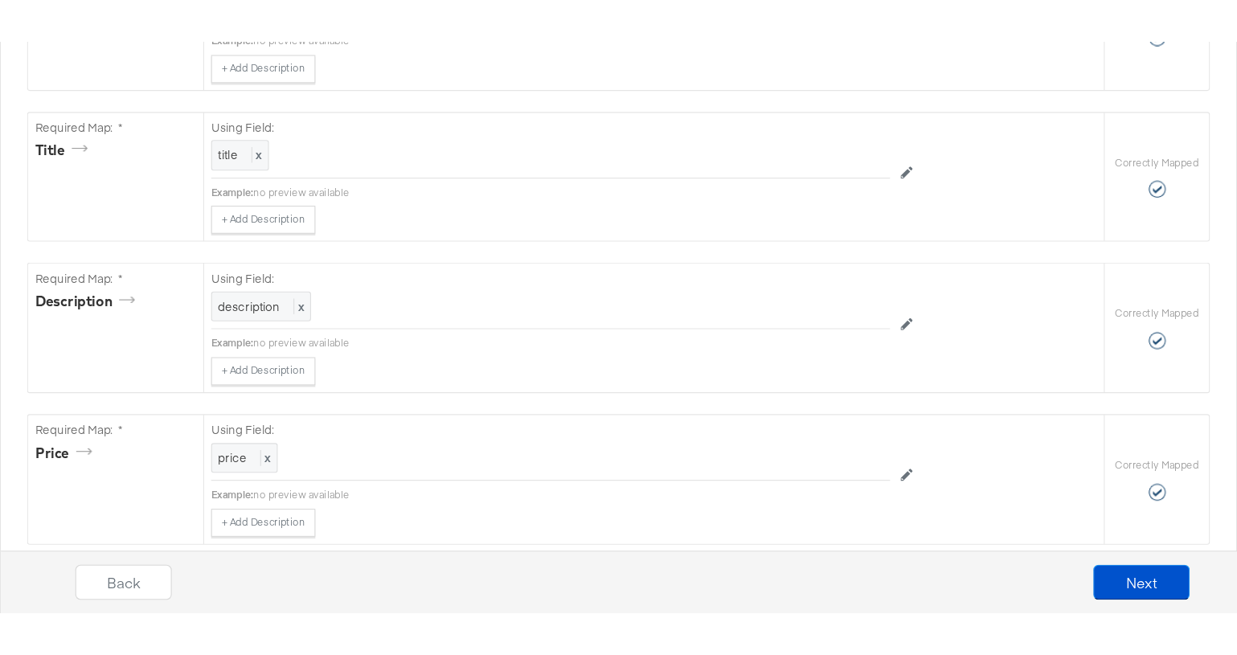
scroll to position [0, 0]
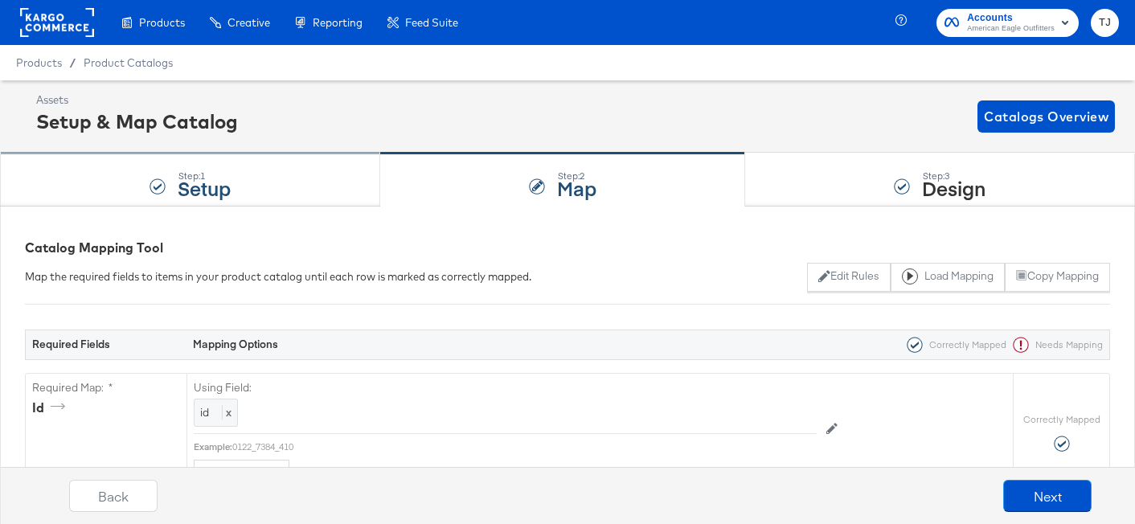
click at [260, 180] on div "Step: 1 Setup" at bounding box center [190, 180] width 380 height 53
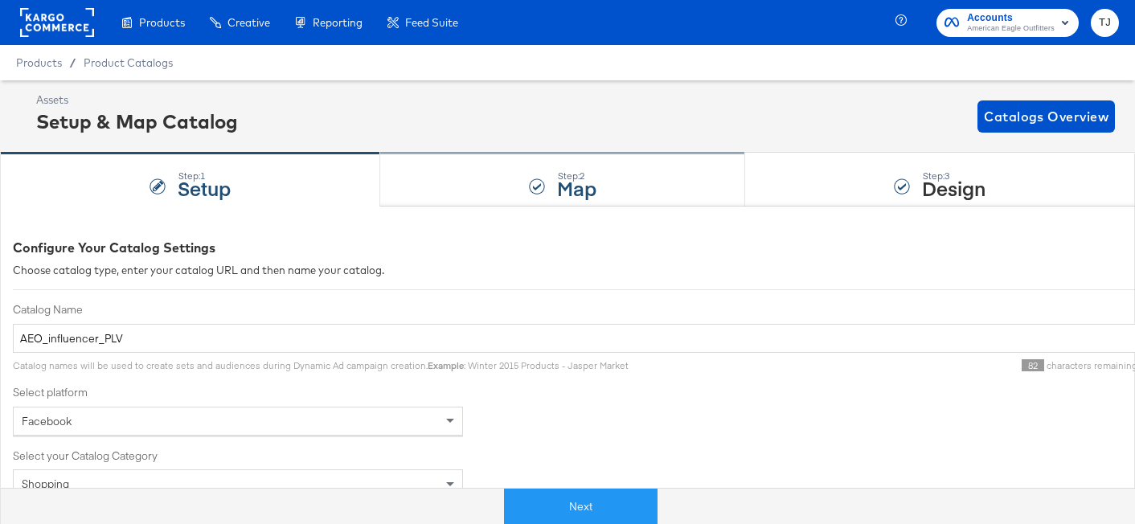
click at [514, 186] on div "Step: 2 Map" at bounding box center [563, 180] width 366 height 53
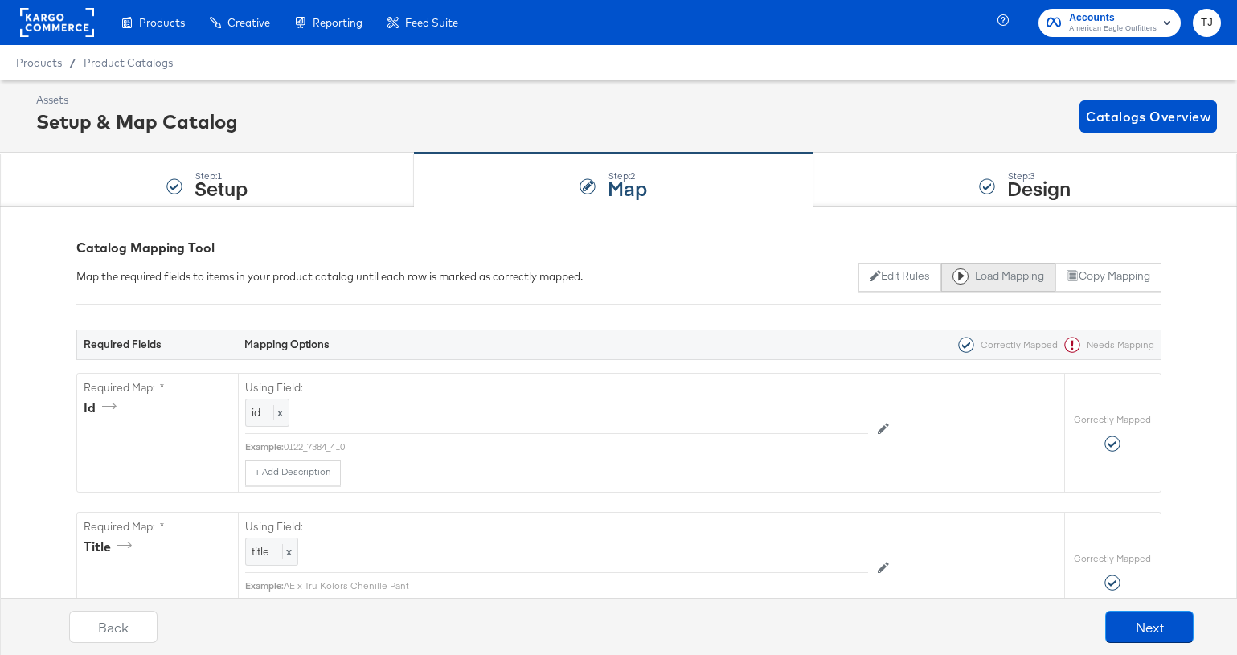
click at [1001, 277] on button "Load Mapping" at bounding box center [998, 277] width 114 height 29
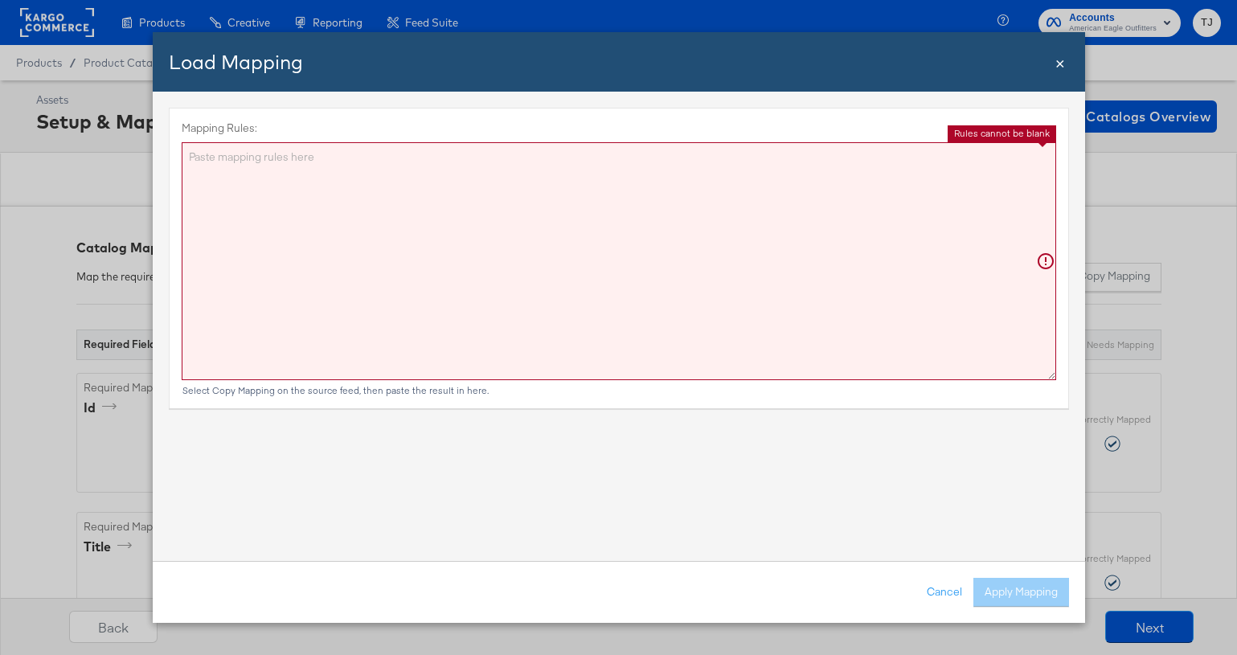
click at [542, 204] on textarea "Mapping Rules:" at bounding box center [619, 261] width 874 height 238
paste textarea "{"id":"{{{\"id\"}}}","title":"{{{\"title\"}}}","description":"{{{\"description\…"
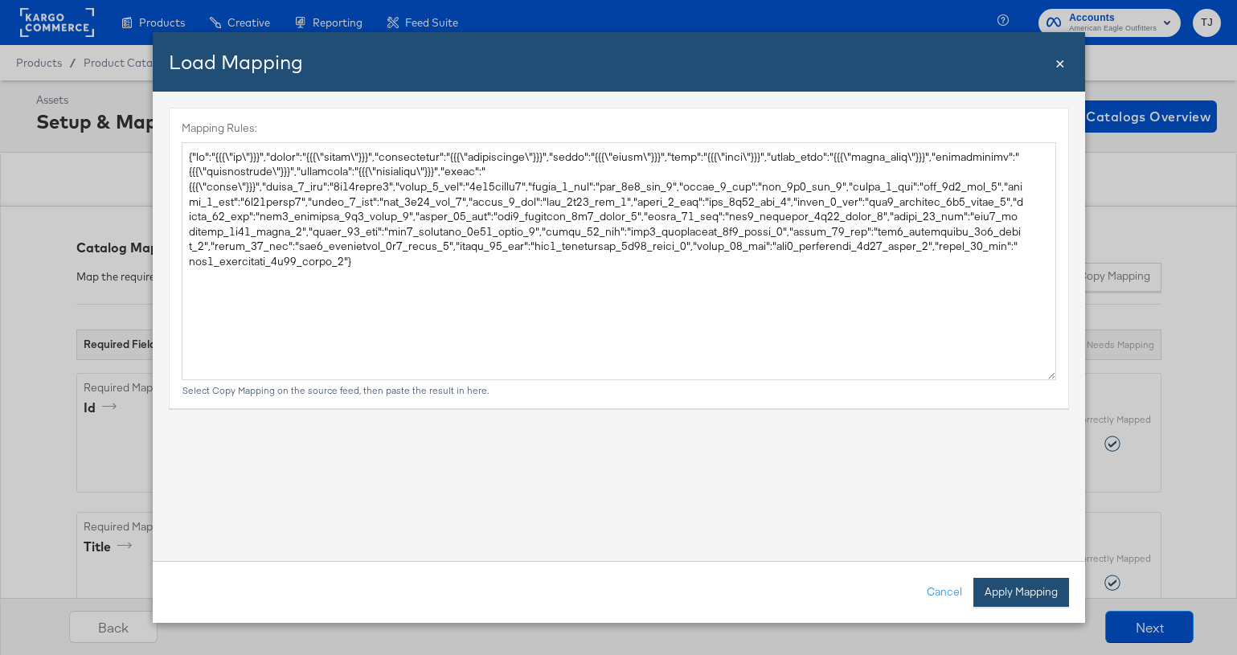
type textarea "{ "id": "{{{\"id\"}}}", "title": "{{{\"title\"}}}", "description": "{{{\"descri…"
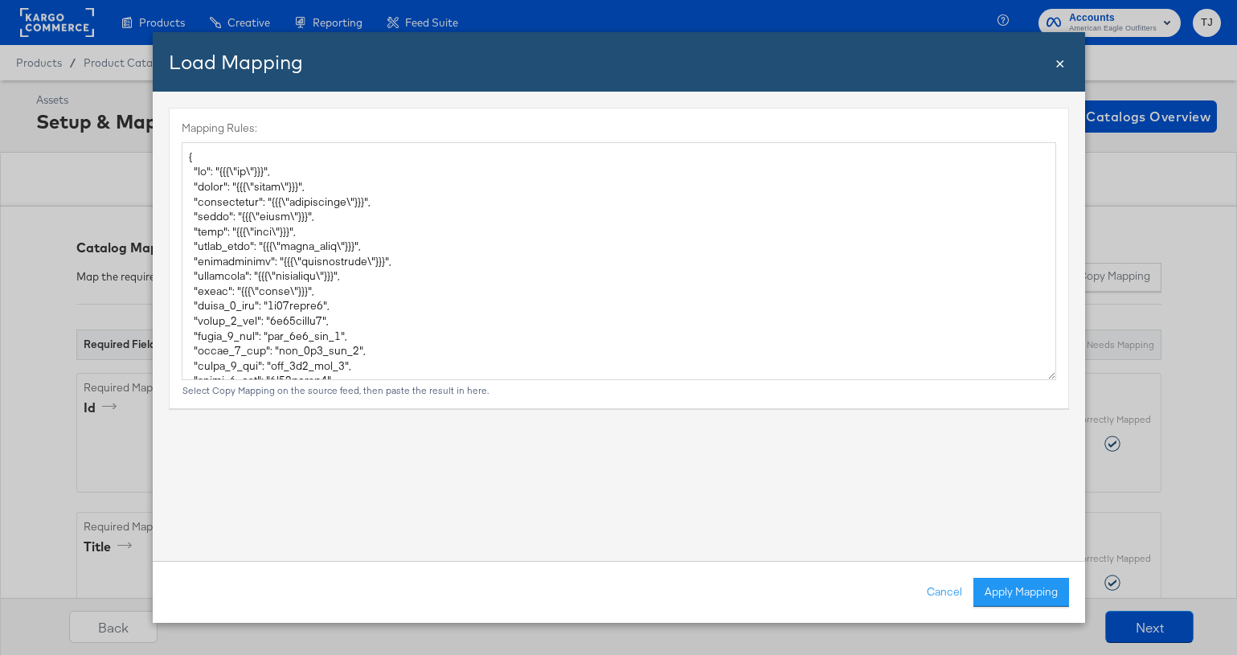
click at [1009, 523] on button "Apply Mapping" at bounding box center [1021, 592] width 96 height 29
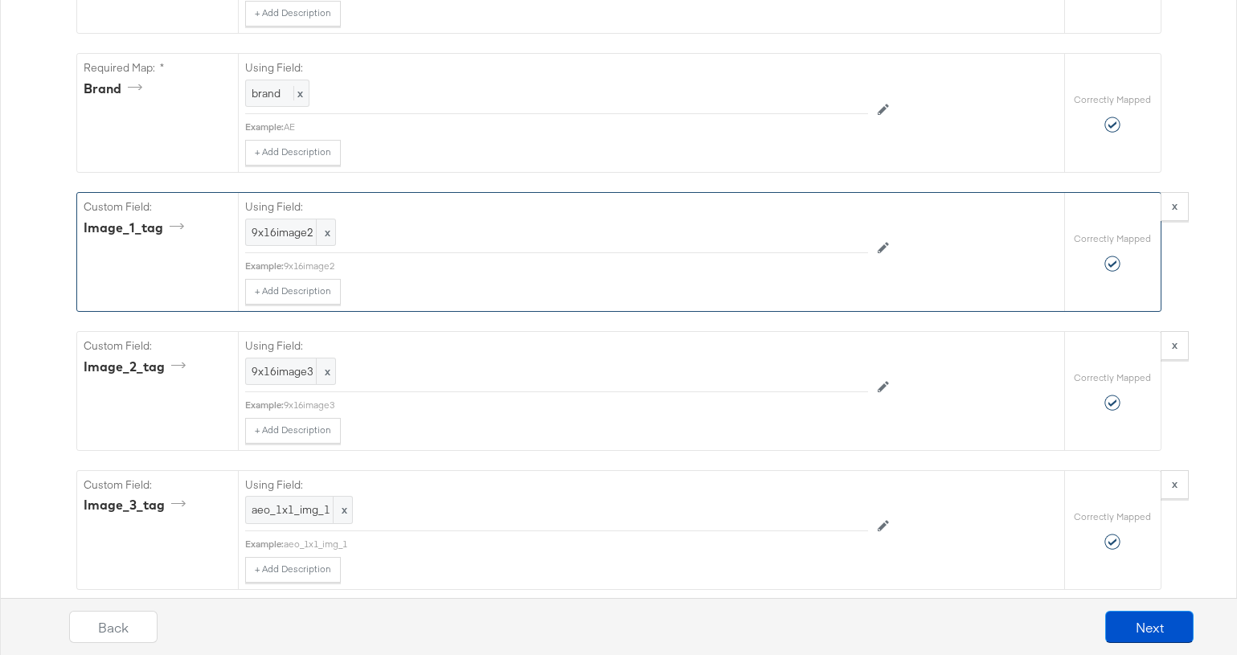
scroll to position [1427, 0]
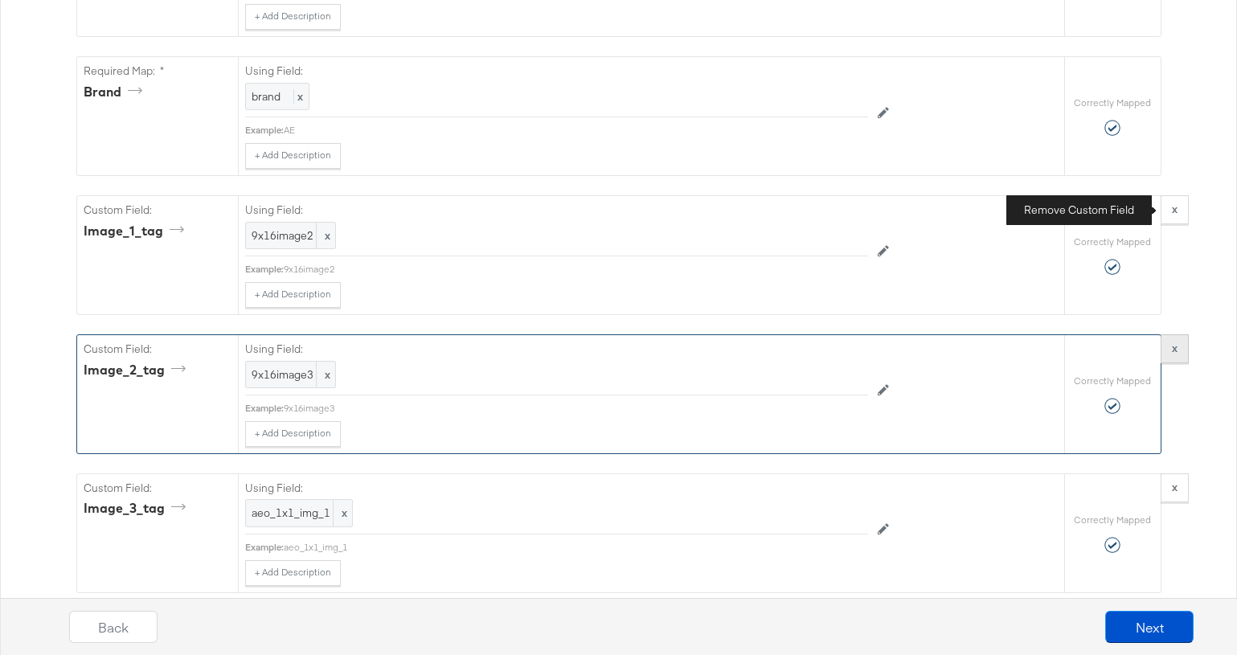
click at [1134, 207] on button "x" at bounding box center [1175, 209] width 28 height 29
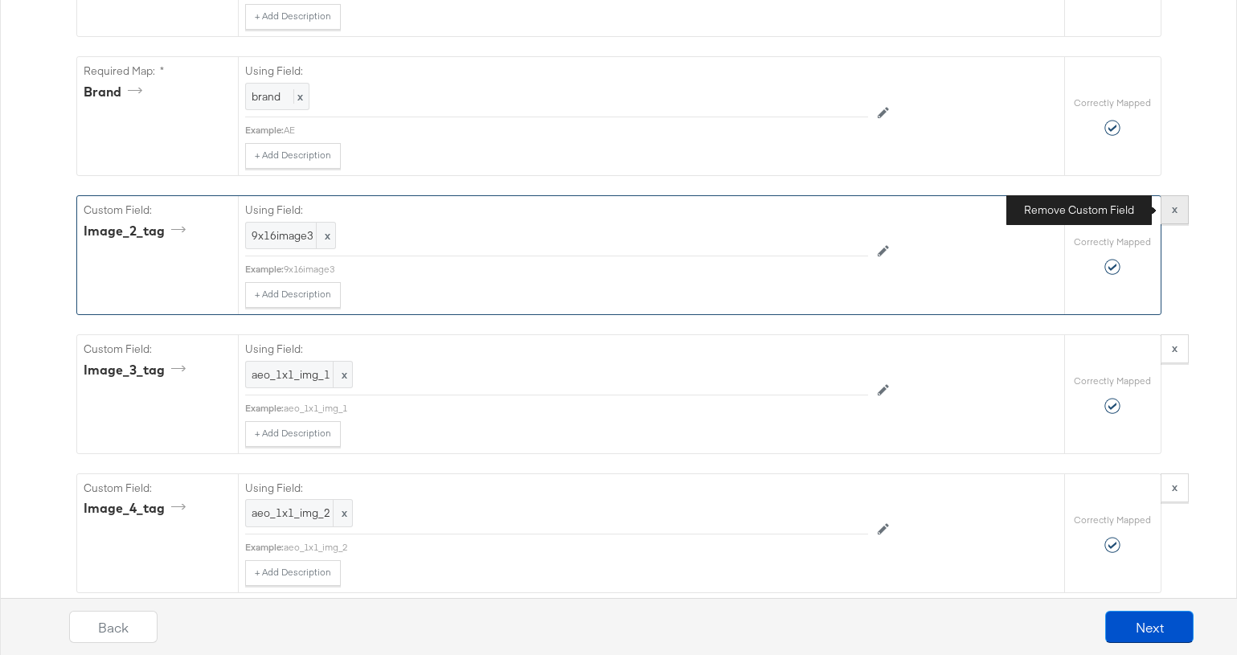
click at [1134, 207] on button "x" at bounding box center [1175, 209] width 28 height 29
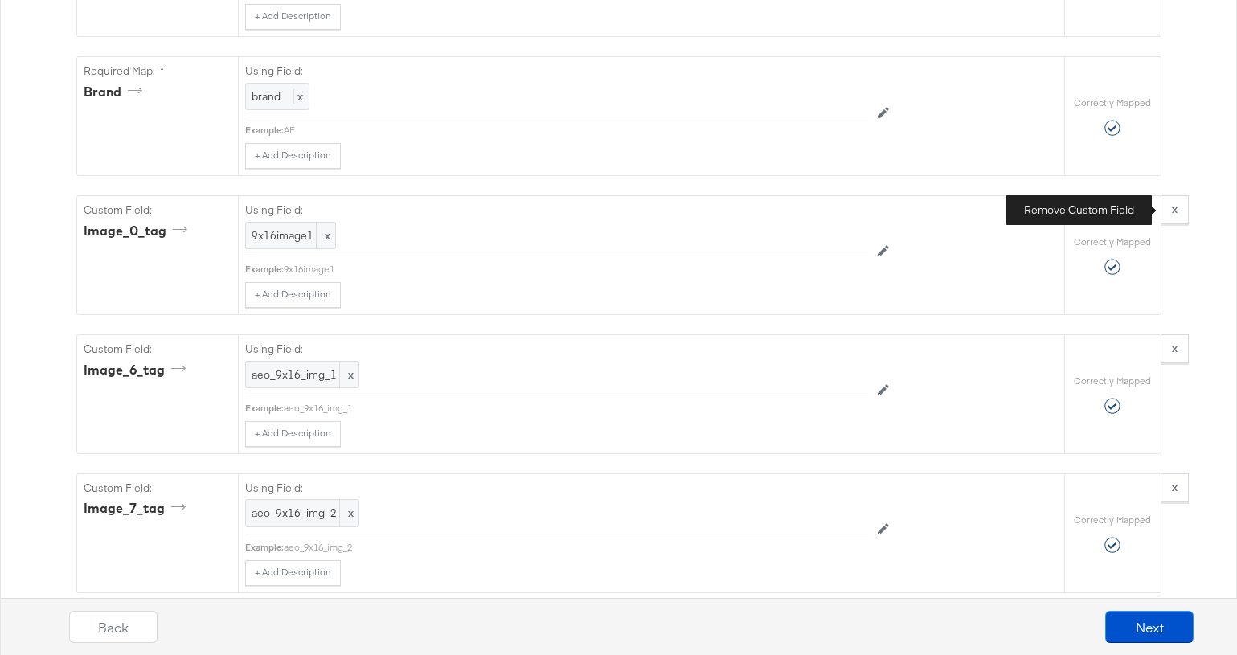
click at [1134, 207] on button "x" at bounding box center [1175, 209] width 28 height 29
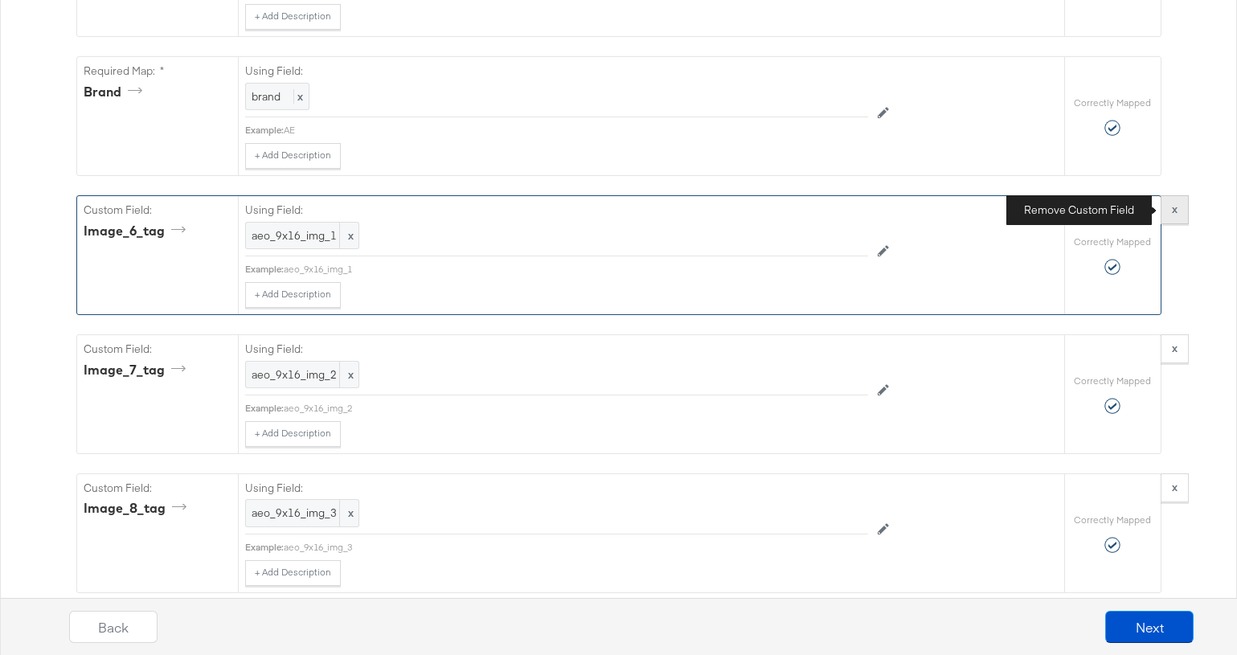
click at [1134, 207] on button "x" at bounding box center [1175, 209] width 28 height 29
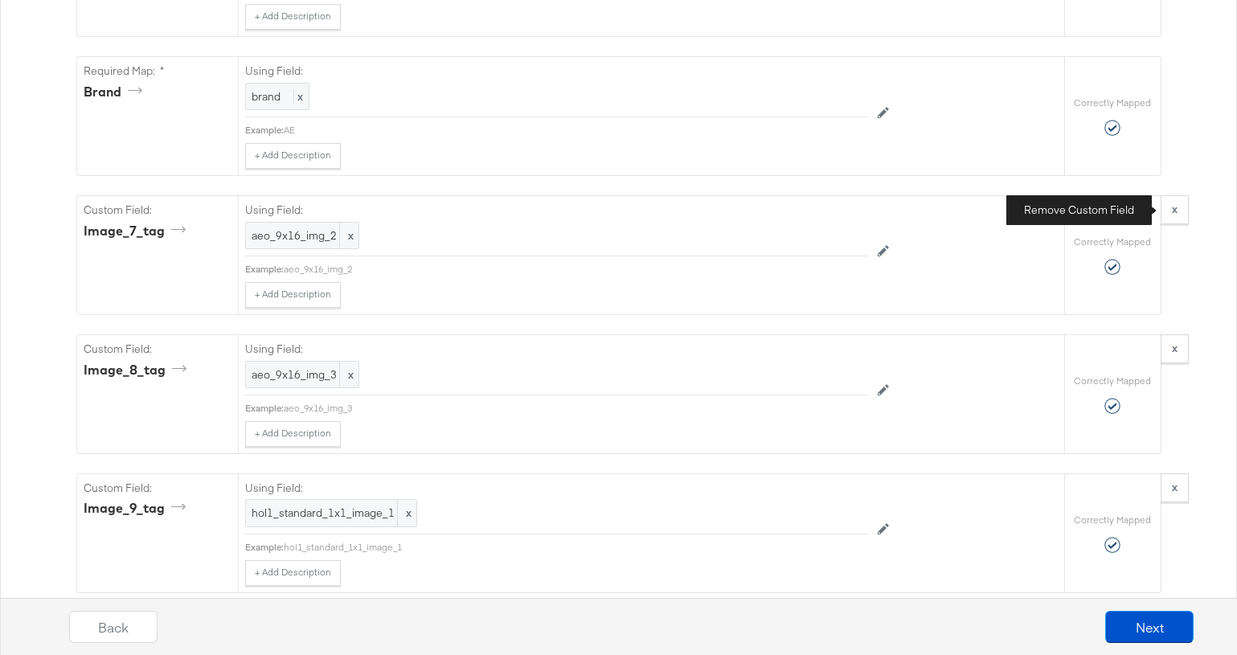
click at [1134, 207] on button "x" at bounding box center [1175, 209] width 28 height 29
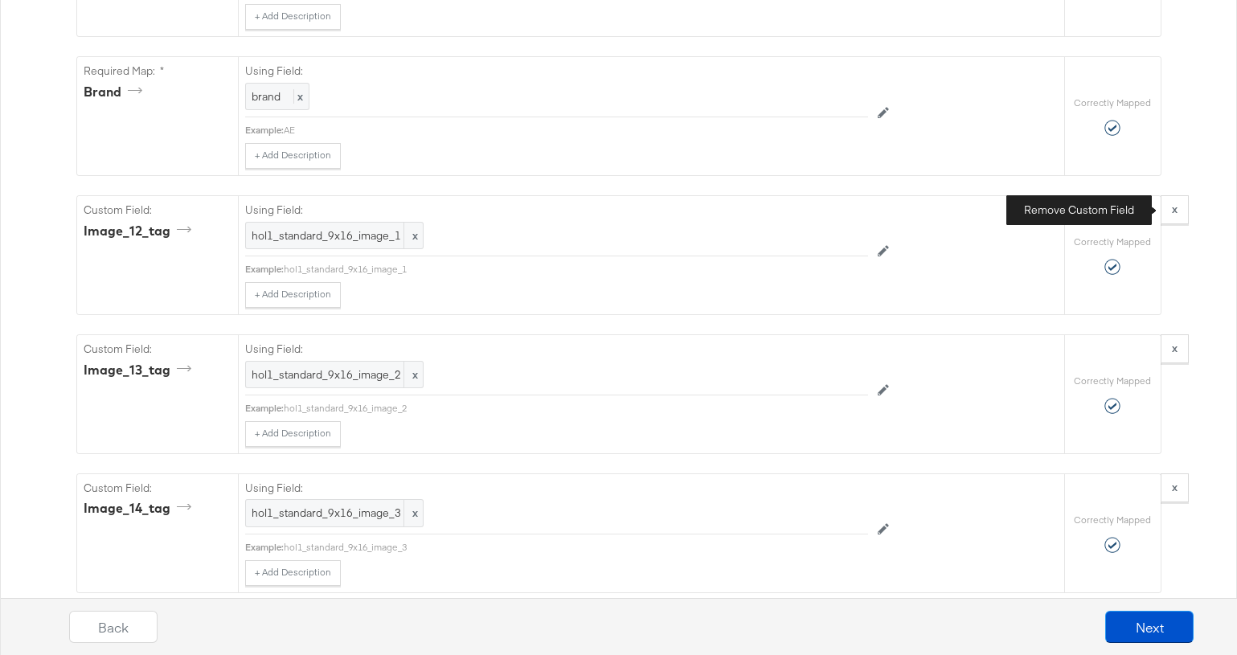
click at [1134, 207] on button "x" at bounding box center [1175, 209] width 28 height 29
click at [1134, 334] on button "x" at bounding box center [1175, 348] width 28 height 29
click at [1134, 207] on button "x" at bounding box center [1175, 209] width 28 height 29
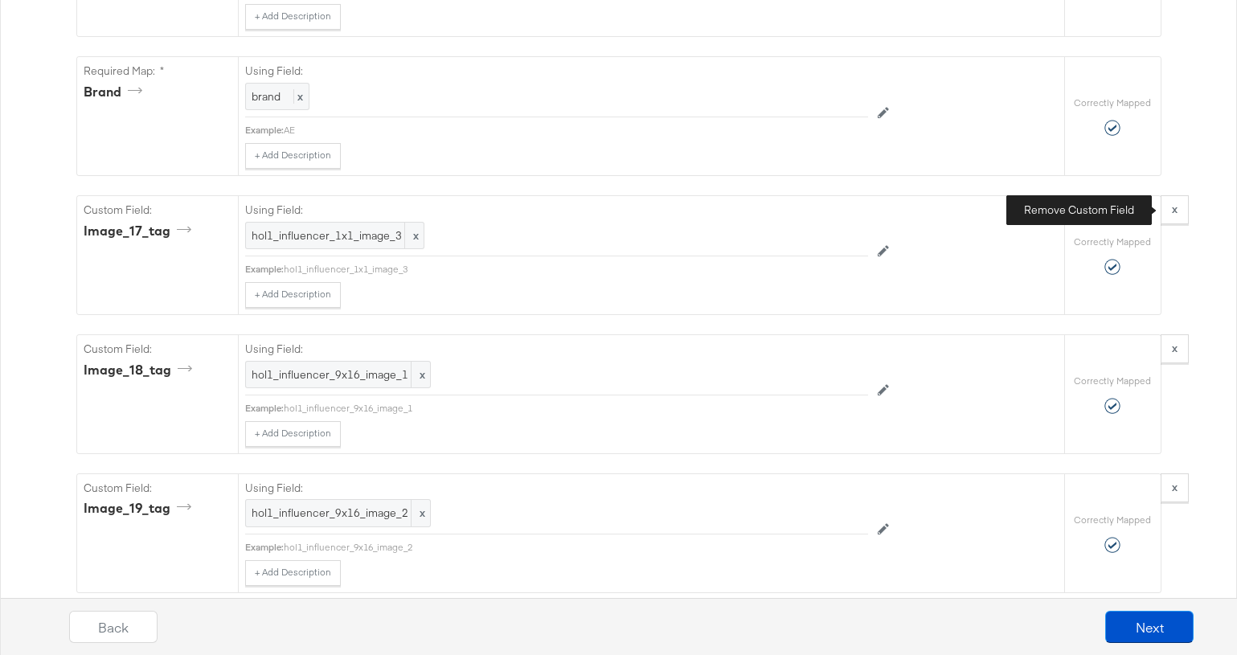
click at [1134, 207] on button "x" at bounding box center [1175, 209] width 28 height 29
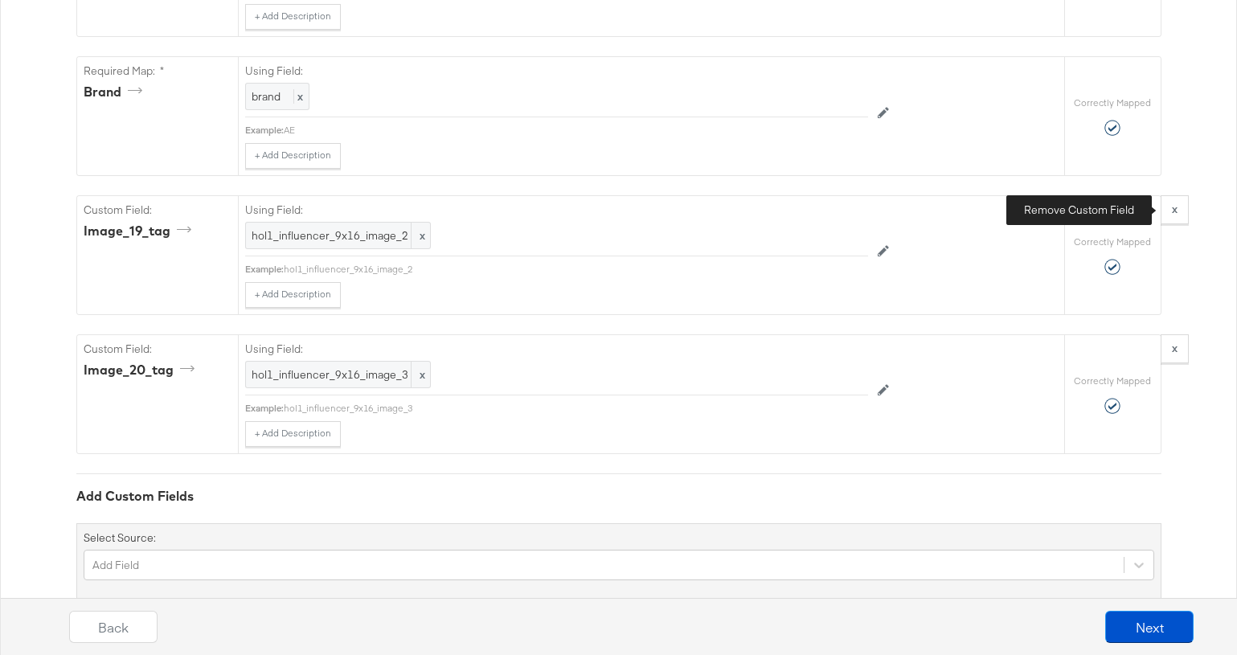
click at [1134, 207] on button "x" at bounding box center [1175, 209] width 28 height 29
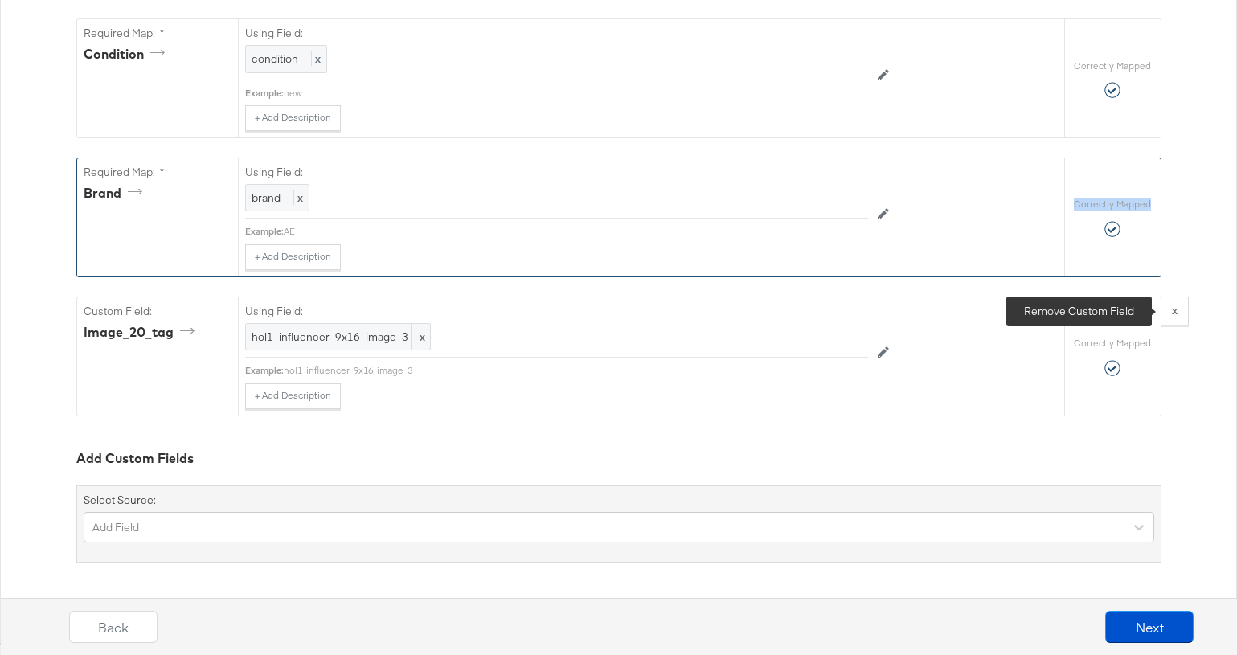
drag, startPoint x: 1169, startPoint y: 309, endPoint x: 1154, endPoint y: 309, distance: 15.3
click at [1134, 309] on button "x" at bounding box center [1175, 311] width 28 height 29
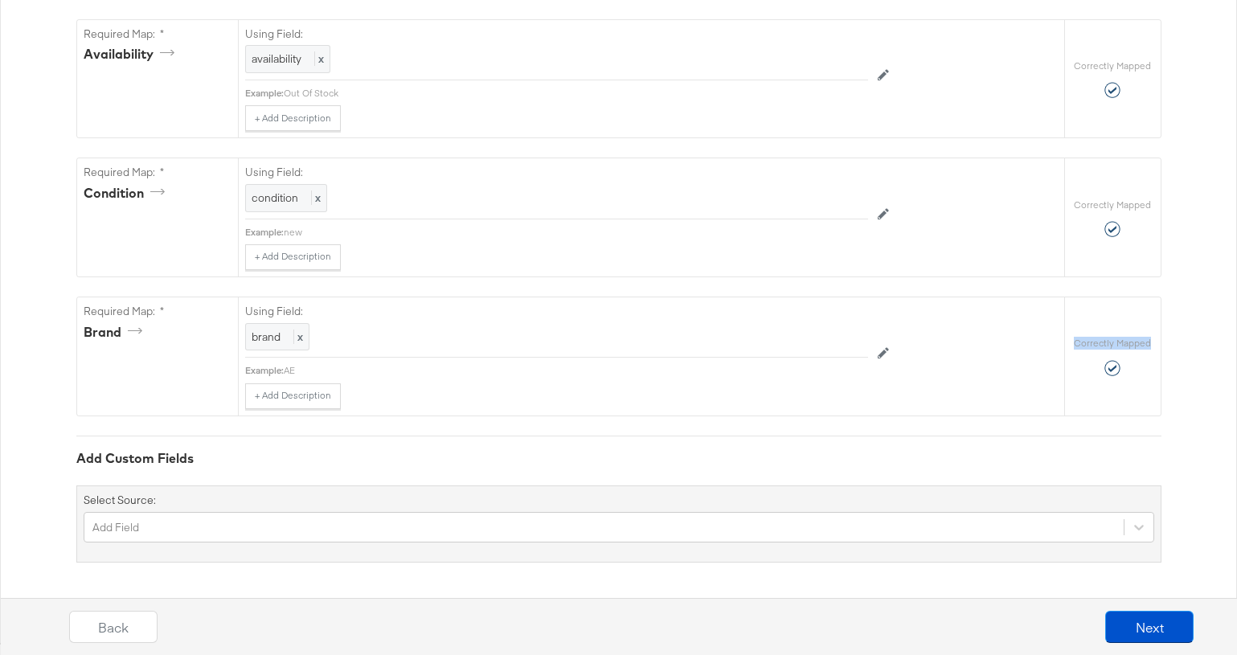
click at [1133, 523] on button "Next" at bounding box center [1149, 627] width 88 height 32
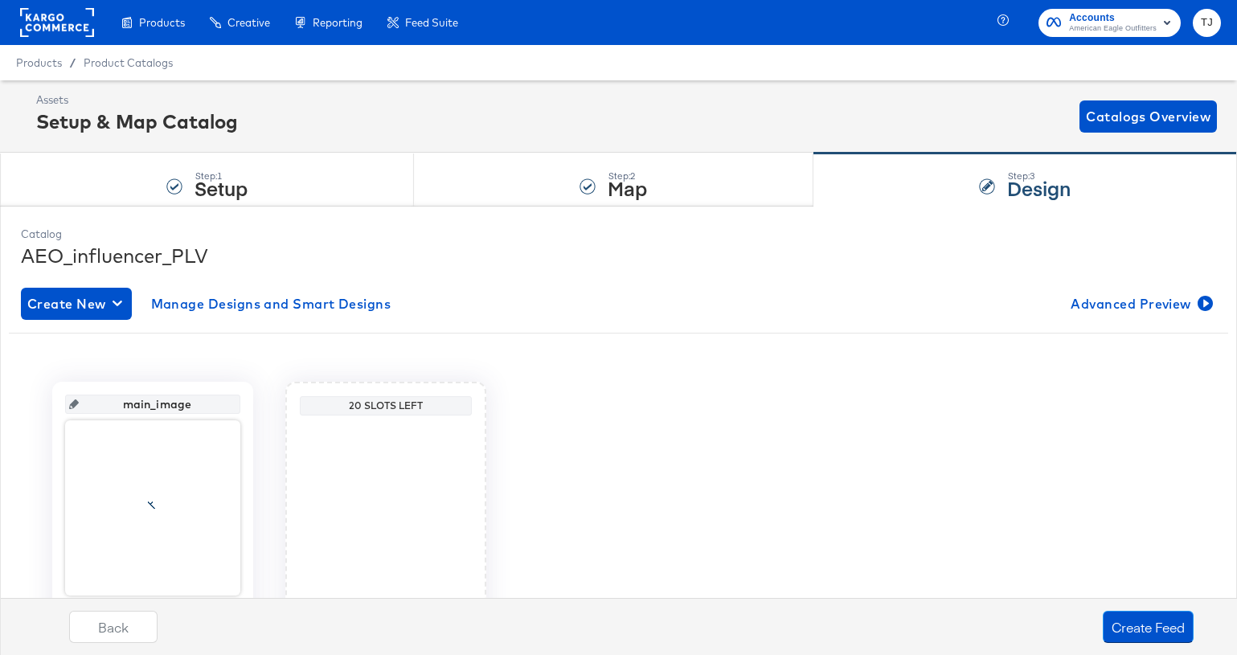
scroll to position [75, 0]
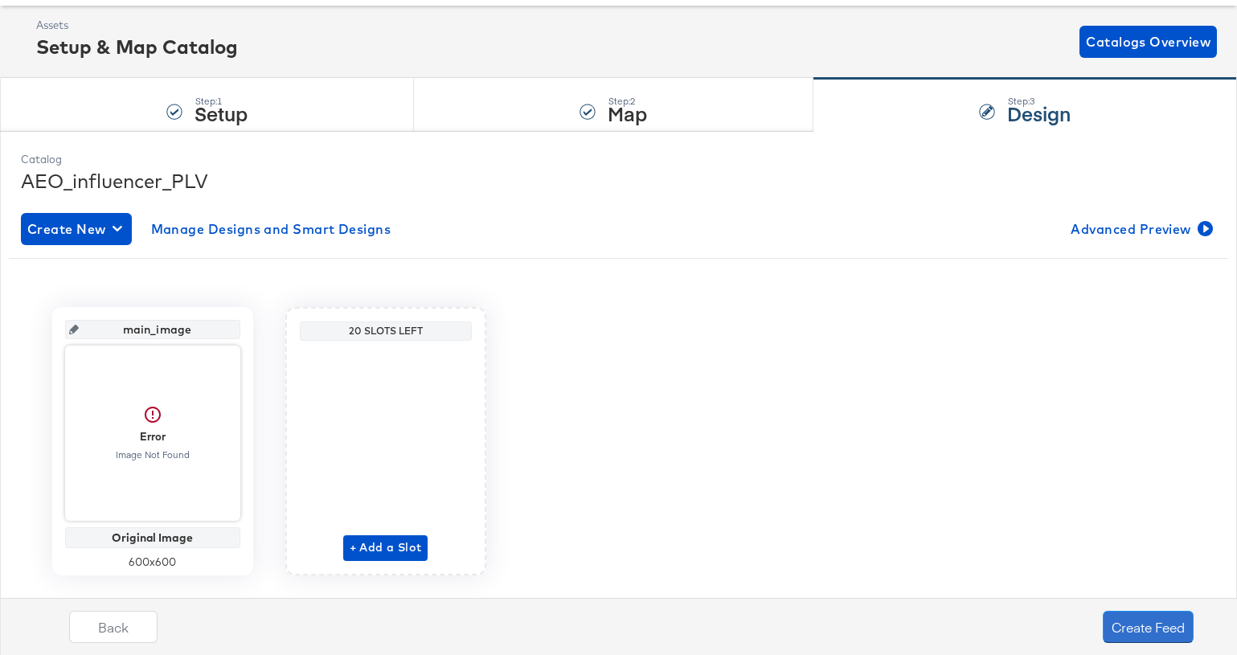
drag, startPoint x: 1140, startPoint y: 623, endPoint x: 712, endPoint y: 472, distance: 453.5
click at [721, 483] on div "Catalog AEO_influencer_PLV Create New Manage Designs and Smart Designs Advanced…" at bounding box center [618, 405] width 1237 height 548
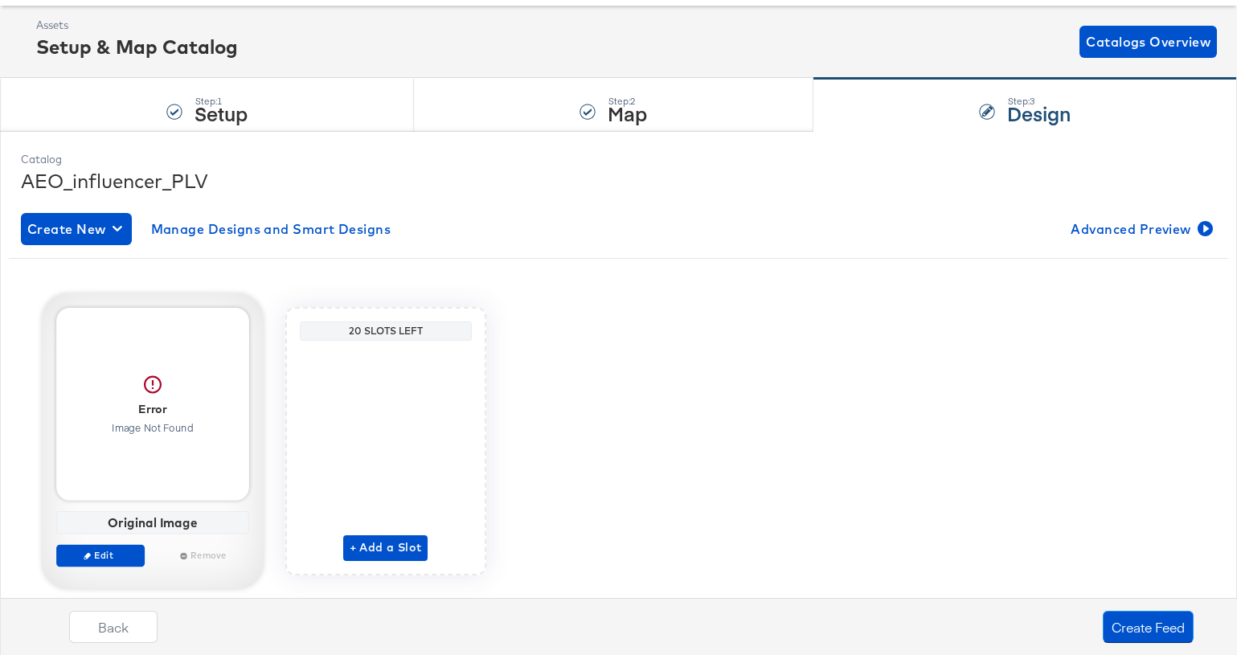
drag, startPoint x: 189, startPoint y: 524, endPoint x: 176, endPoint y: 526, distance: 13.0
click at [182, 523] on div "Original Image" at bounding box center [152, 522] width 184 height 14
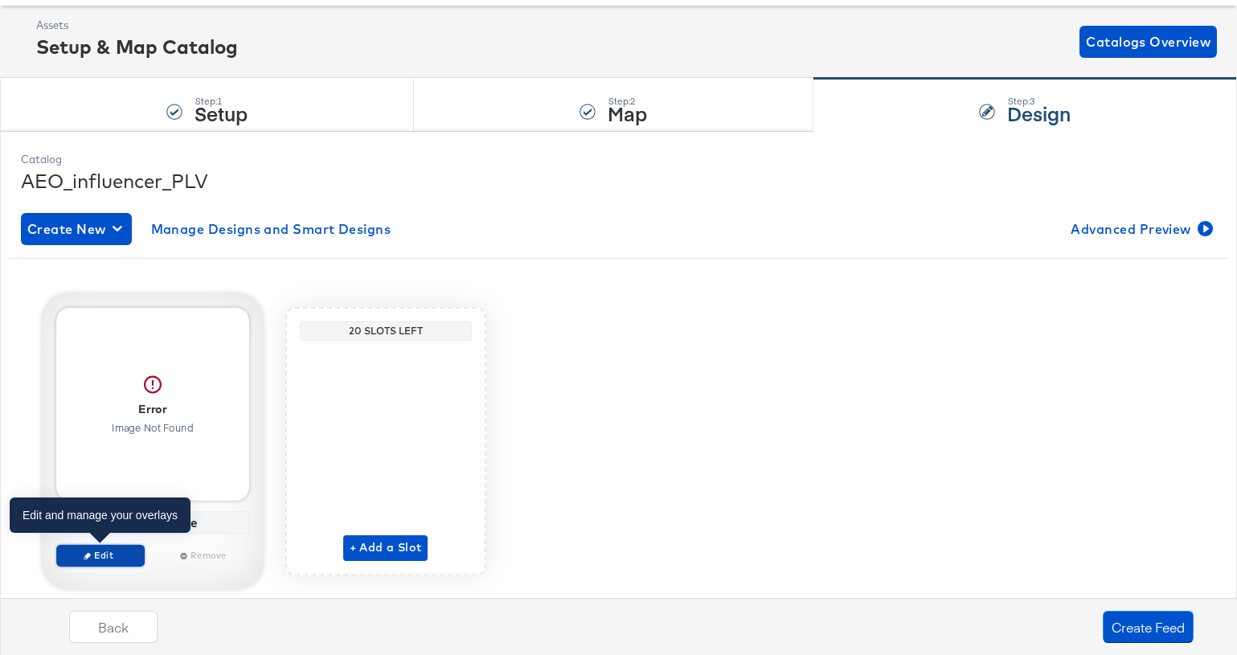
click at [106, 523] on span "Edit" at bounding box center [100, 555] width 74 height 12
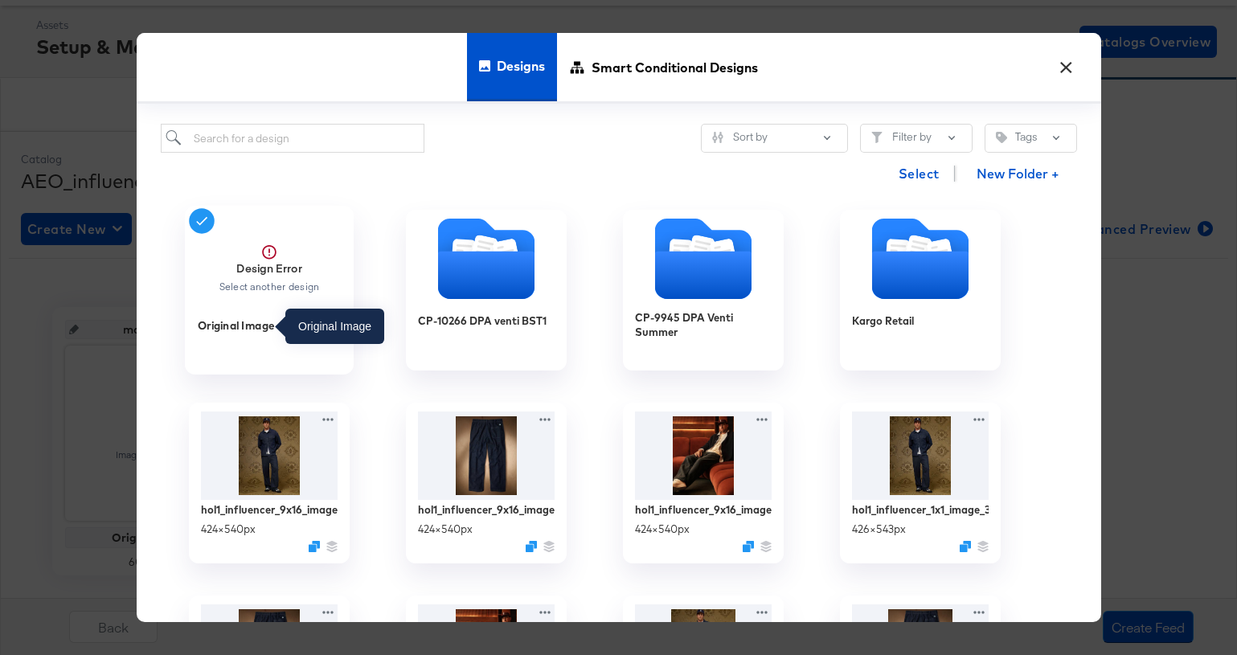
click at [257, 322] on div "Original Image" at bounding box center [235, 325] width 77 height 15
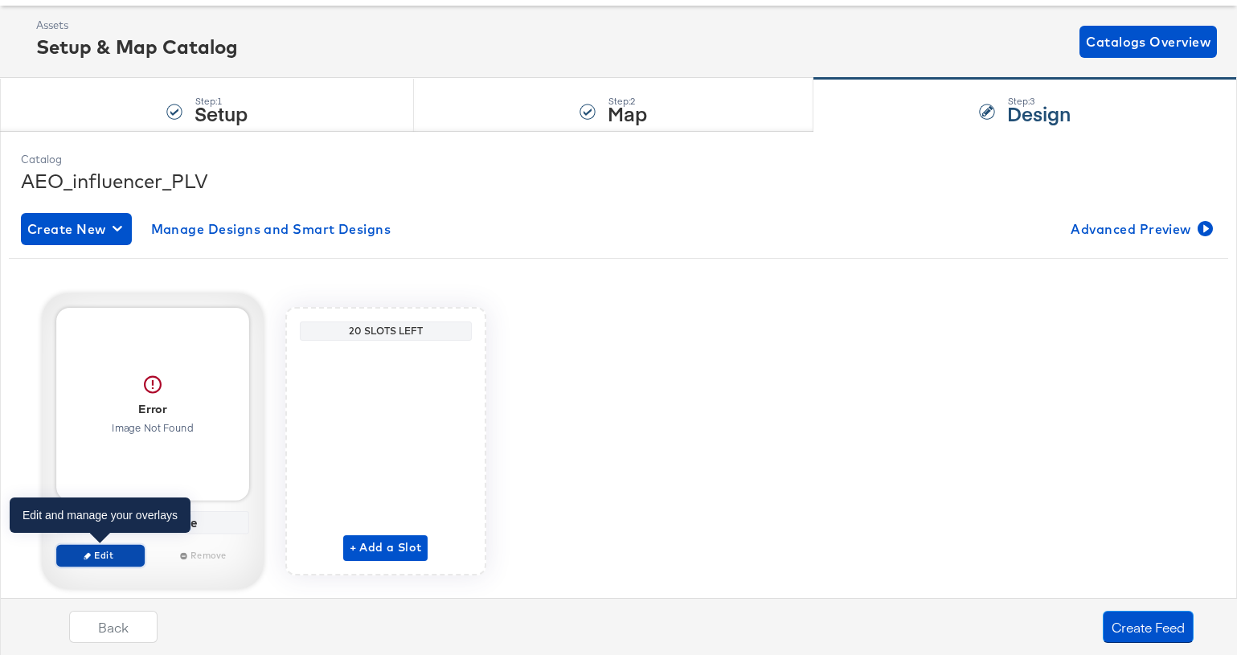
click at [100, 523] on span "Edit" at bounding box center [100, 555] width 74 height 12
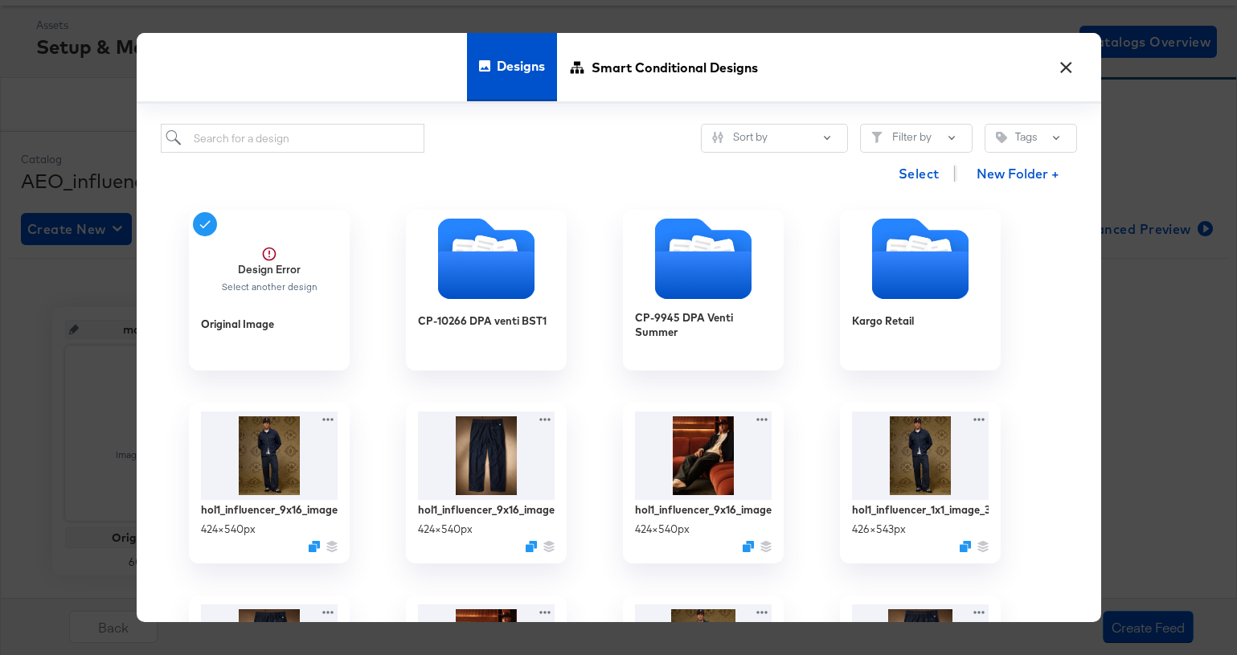
scroll to position [74, 0]
click at [292, 142] on input "search" at bounding box center [293, 139] width 264 height 30
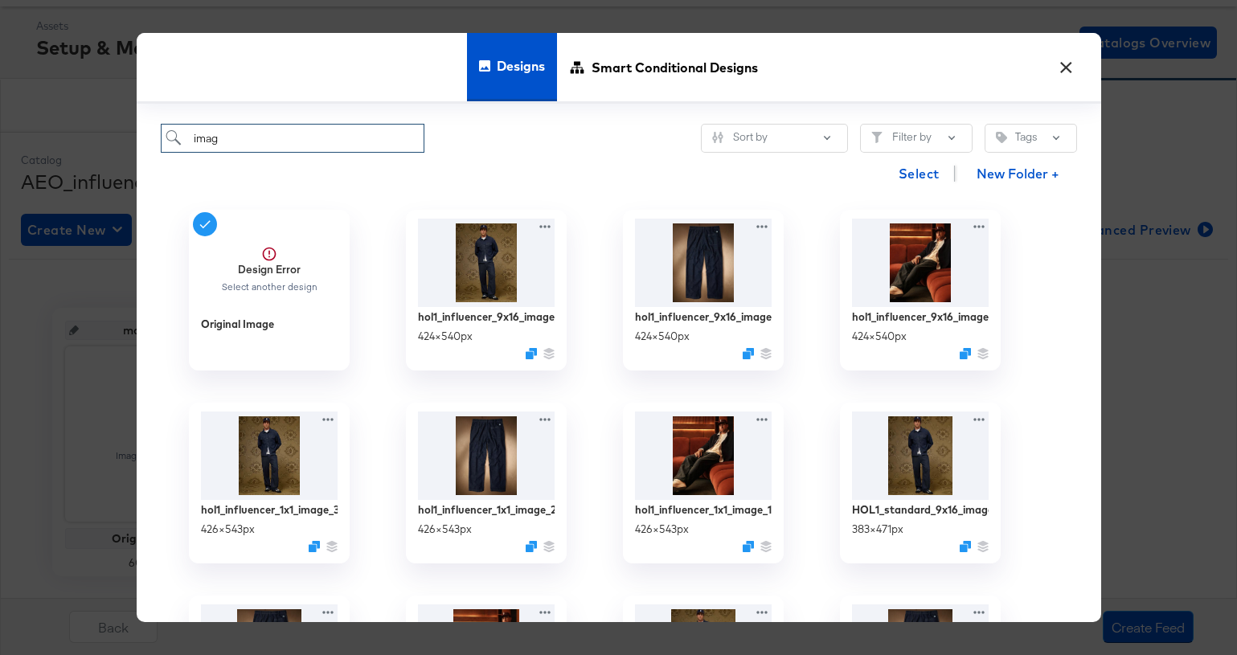
scroll to position [0, 0]
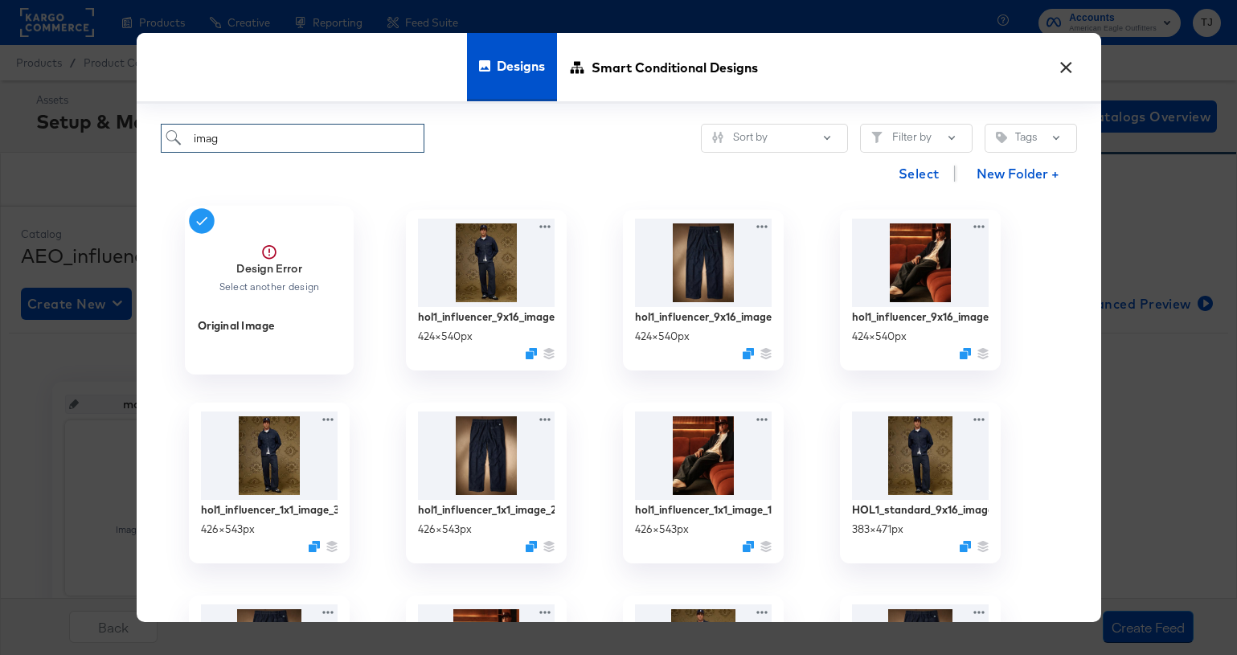
type input "imag"
click at [264, 263] on strong "Design Error" at bounding box center [269, 267] width 66 height 15
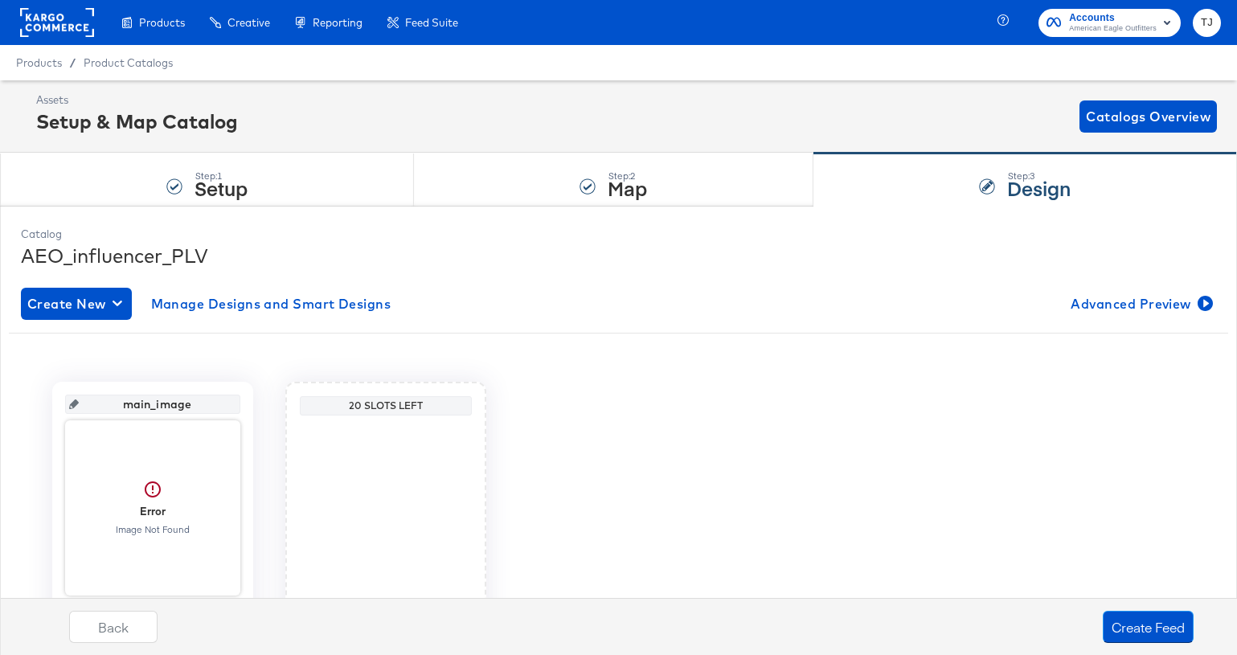
scroll to position [88, 0]
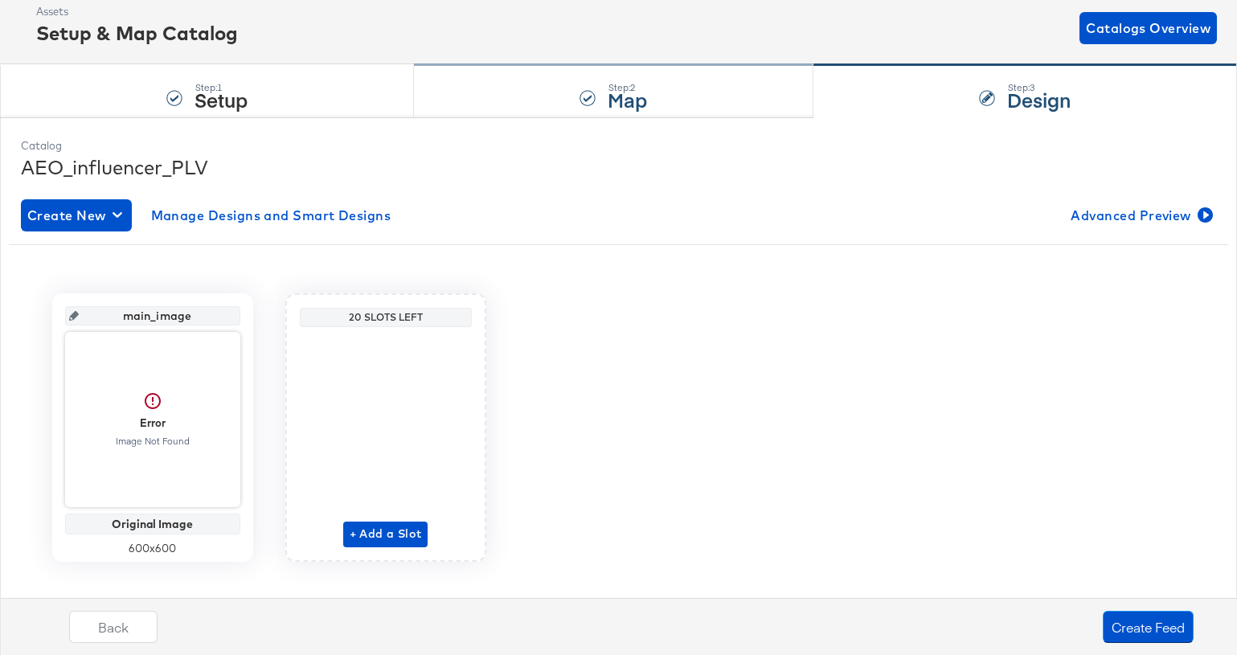
click at [645, 104] on strong "Map" at bounding box center [627, 99] width 39 height 27
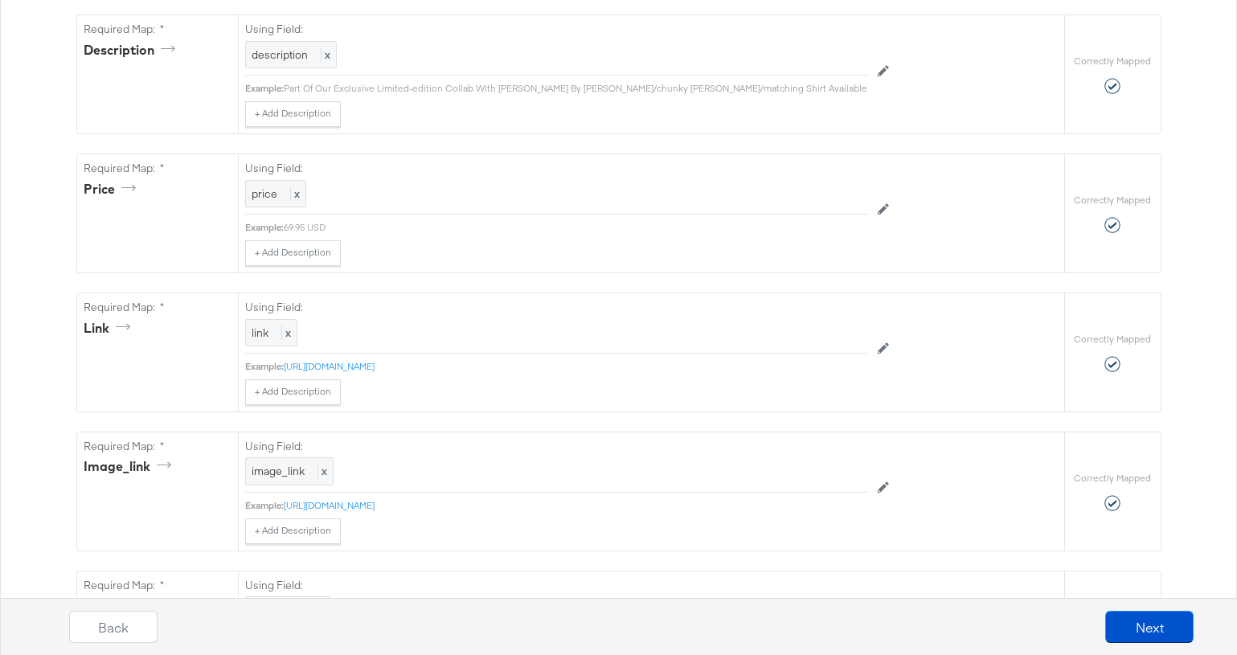
scroll to position [645, 0]
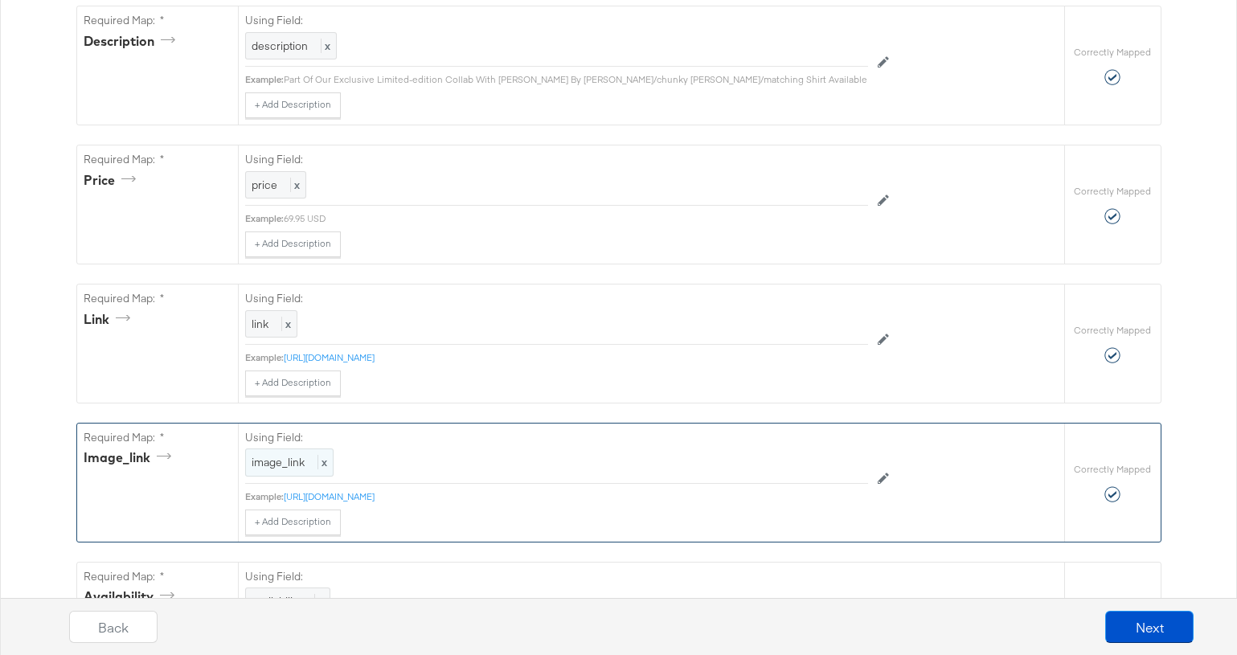
click at [325, 465] on span "x" at bounding box center [322, 462] width 10 height 14
click at [778, 464] on span at bounding box center [782, 464] width 8 height 6
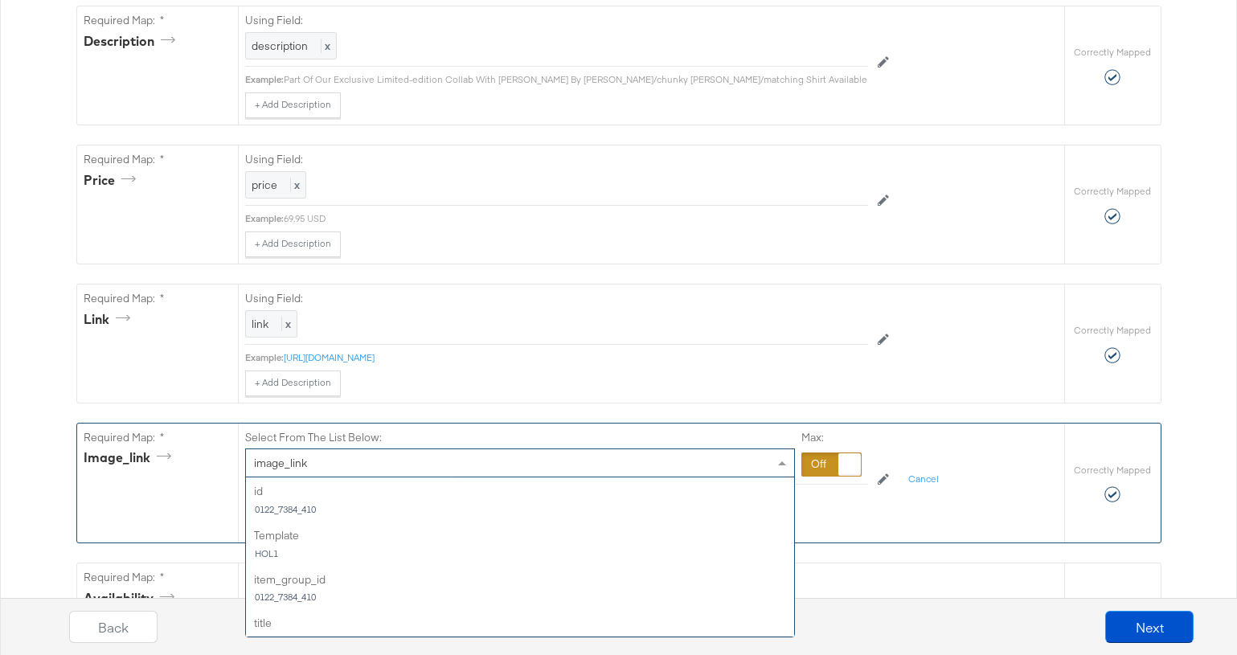
scroll to position [1348, 0]
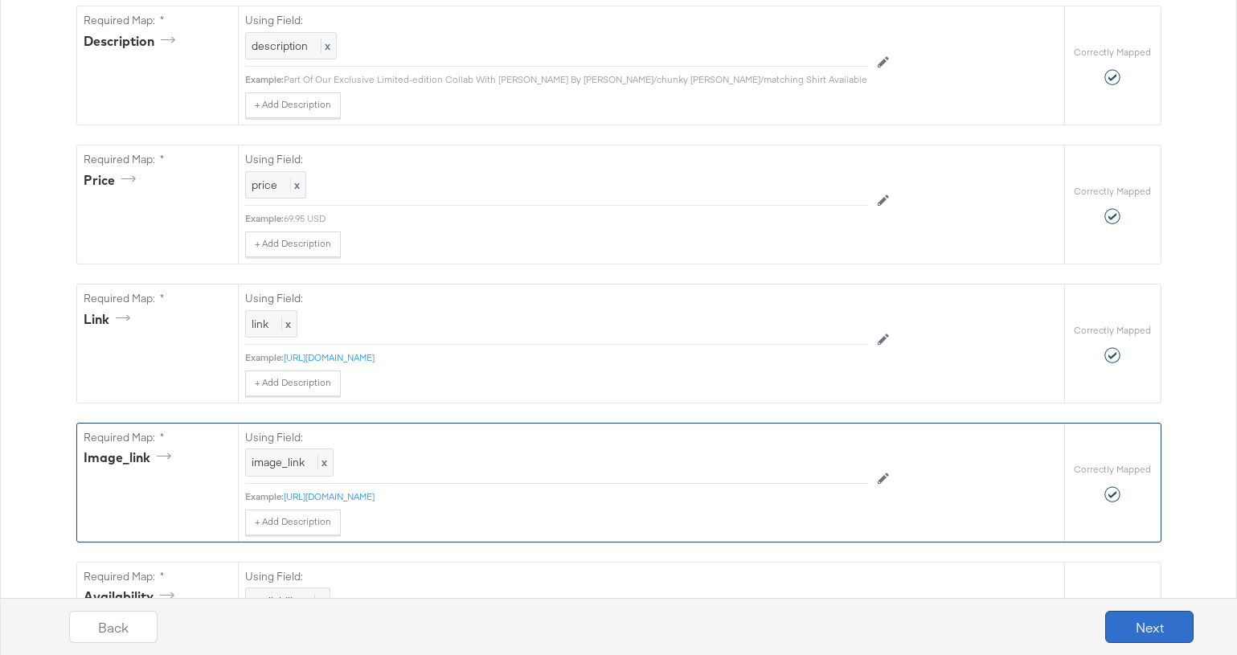
click at [1134, 523] on button "Next" at bounding box center [1149, 627] width 88 height 32
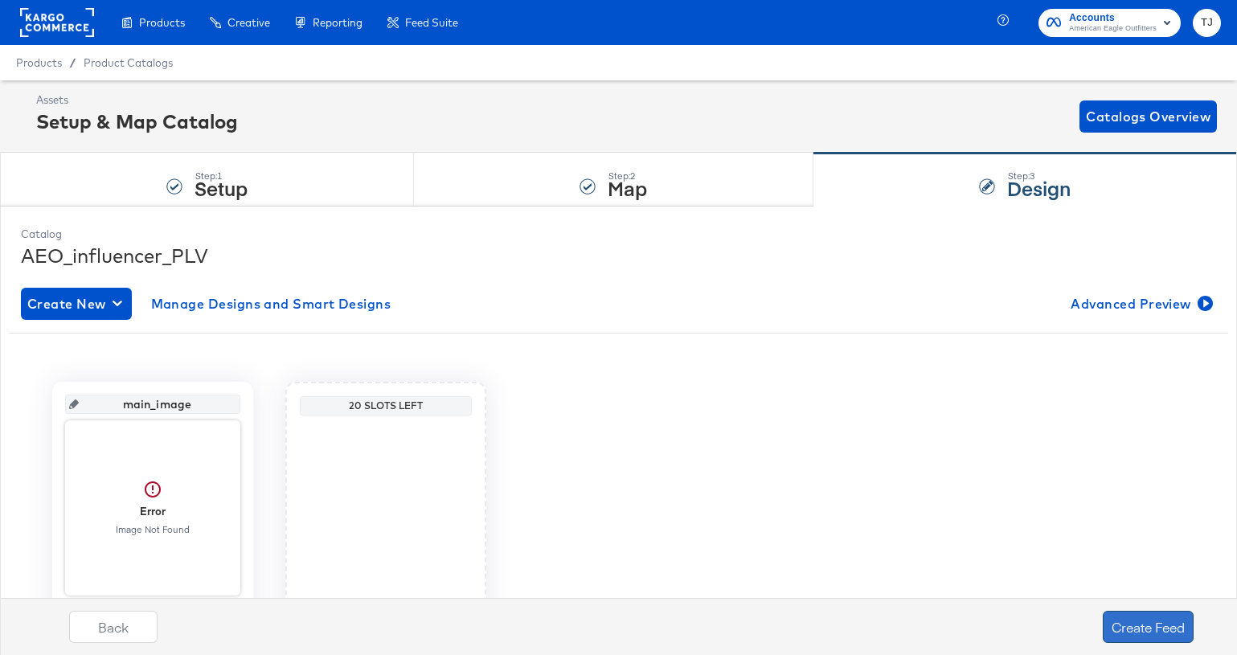
click at [1134, 523] on button "Create Feed" at bounding box center [1148, 627] width 91 height 32
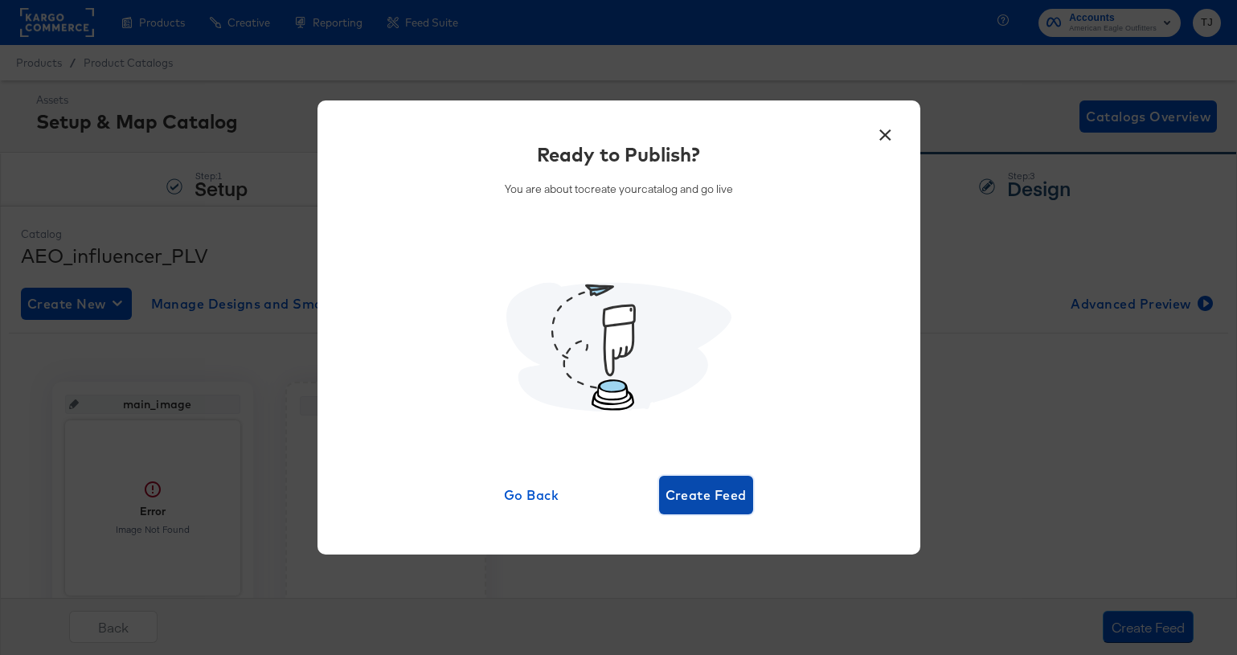
click at [710, 497] on span "Create Feed" at bounding box center [705, 495] width 81 height 23
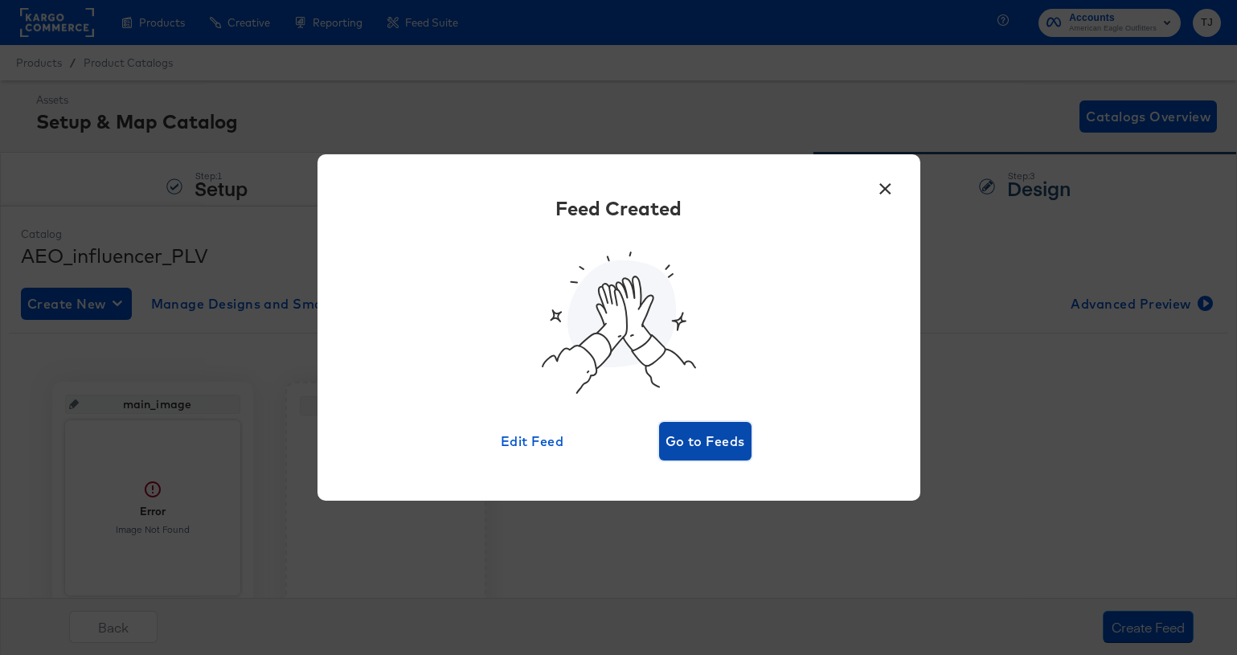
click at [716, 442] on span "Go to Feeds" at bounding box center [705, 441] width 80 height 23
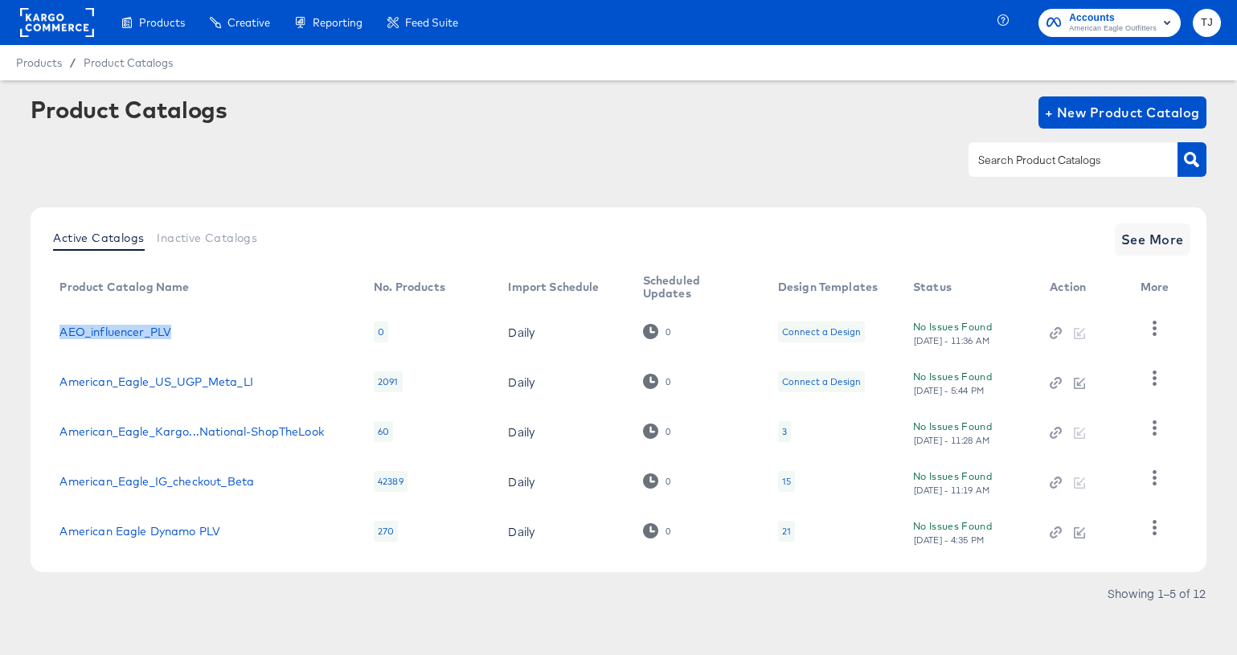
drag, startPoint x: 186, startPoint y: 334, endPoint x: 49, endPoint y: 328, distance: 137.6
click at [49, 328] on td "AEO_influencer_PLV" at bounding box center [204, 332] width 314 height 50
copy link "AEO_influencer_PLV"
drag, startPoint x: 238, startPoint y: 530, endPoint x: 61, endPoint y: 533, distance: 176.8
click at [61, 523] on div "American Eagle Dynamo PLV" at bounding box center [200, 531] width 282 height 13
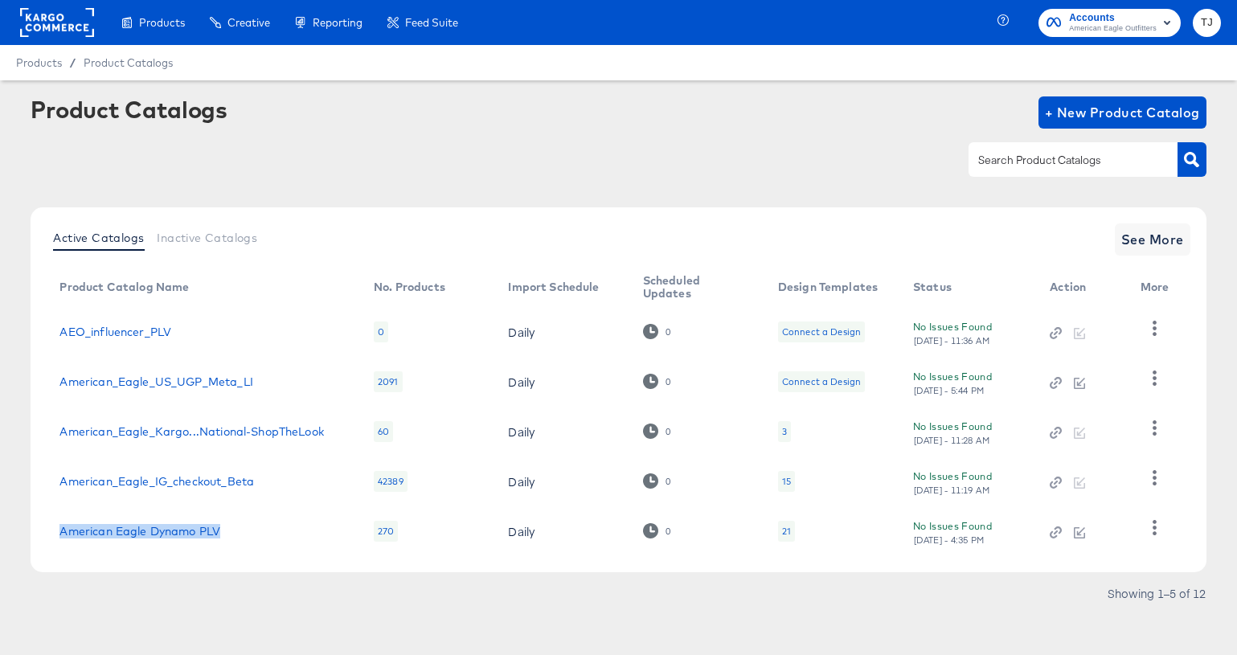
copy link "American Eagle Dynamo PLV"
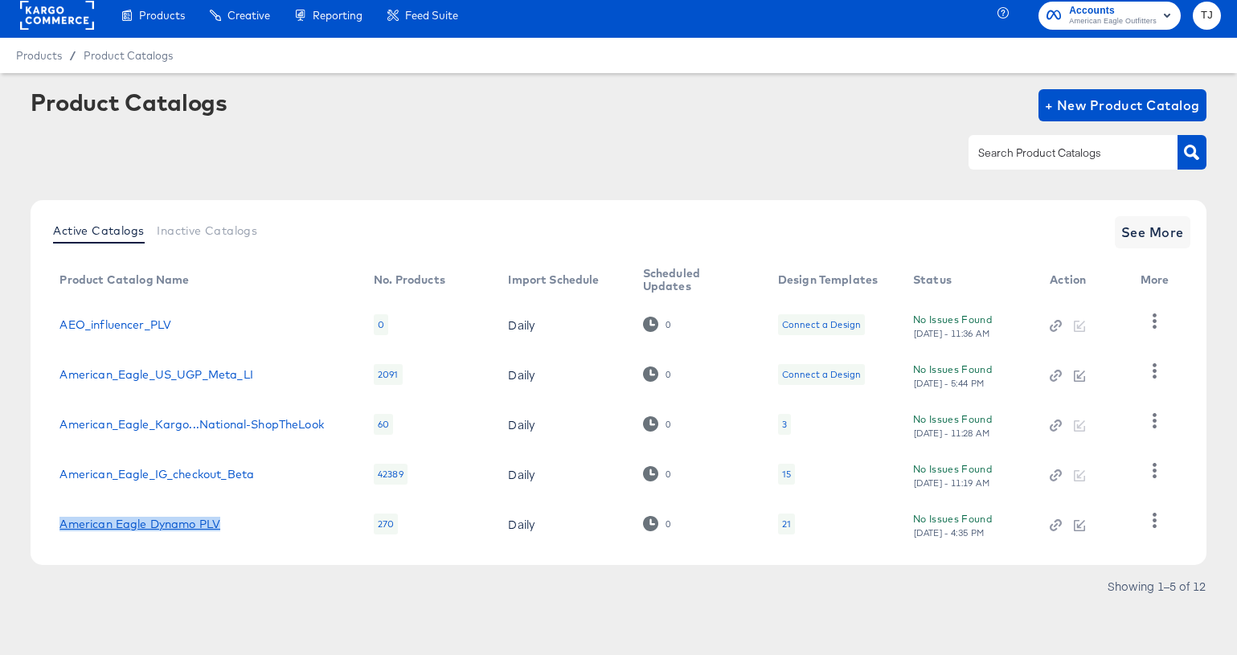
click at [191, 523] on link "American Eagle Dynamo PLV" at bounding box center [139, 524] width 161 height 13
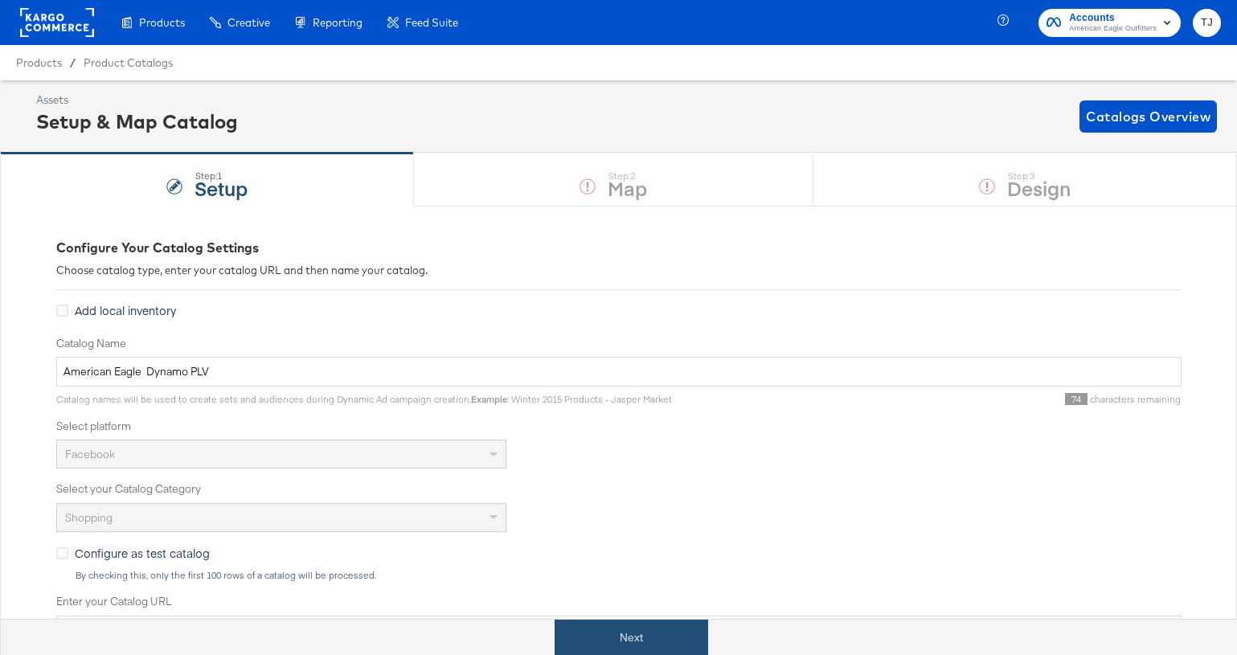
click at [641, 523] on button "Next" at bounding box center [632, 638] width 154 height 36
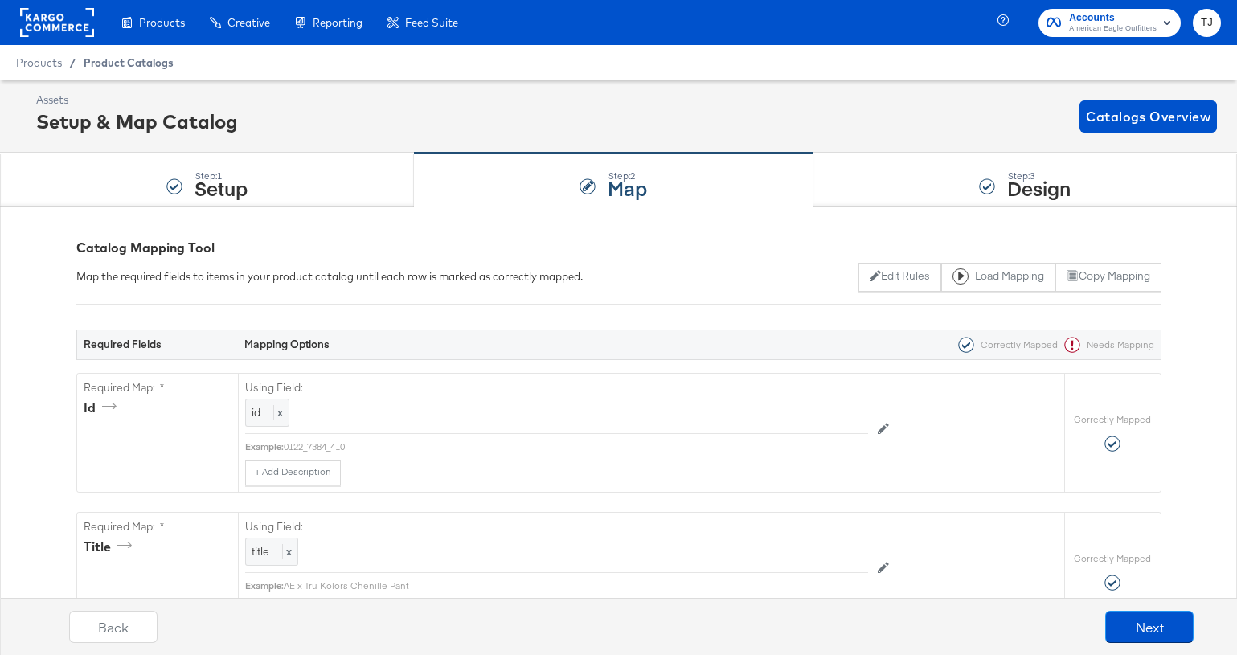
click at [0, 0] on div "Product Catalogs" at bounding box center [0, 0] width 0 height 0
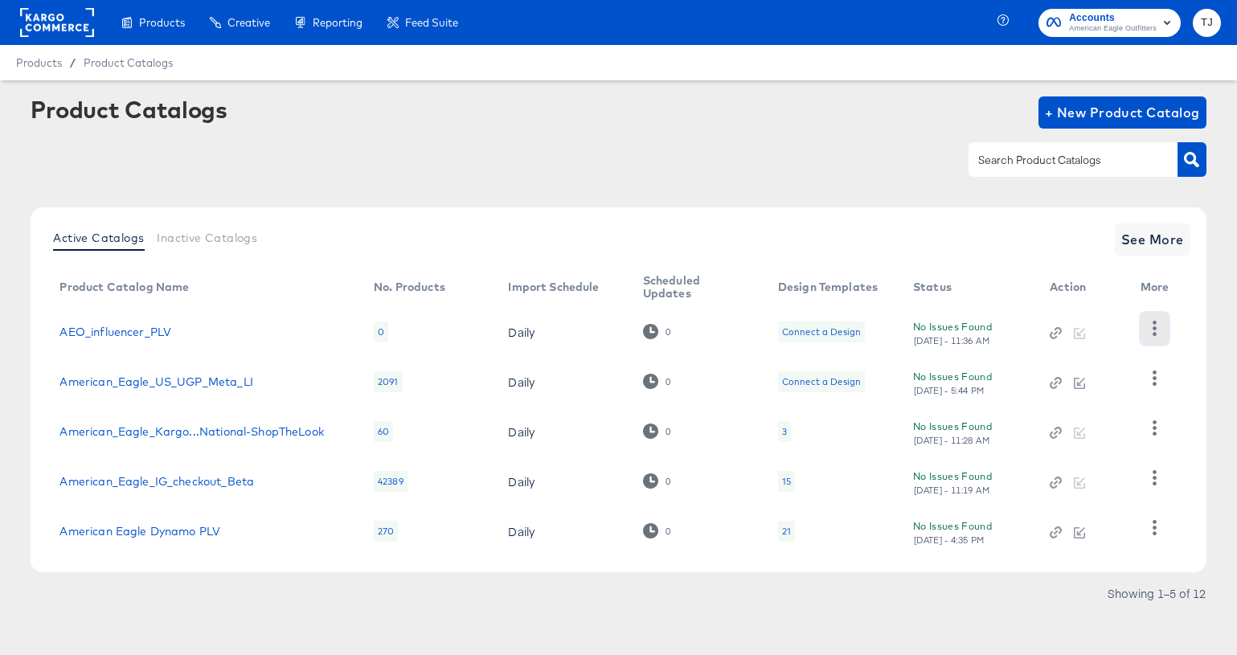
click at [1134, 330] on icon "button" at bounding box center [1154, 328] width 15 height 15
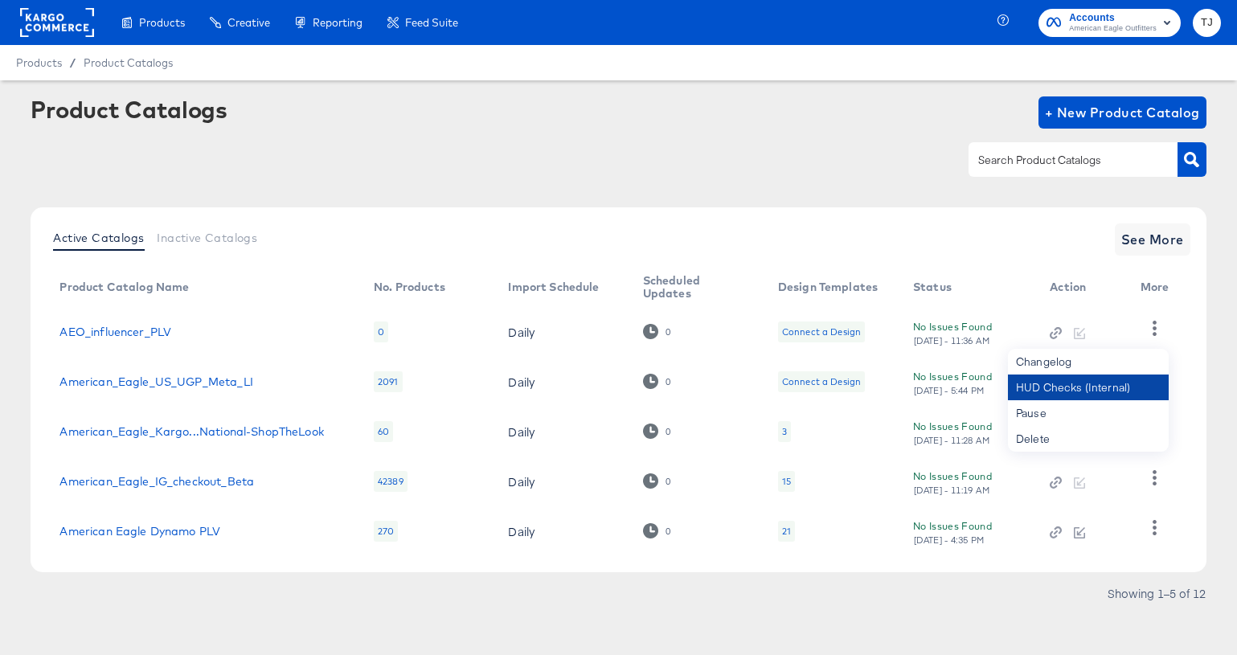
click at [1088, 389] on div "HUD Checks (Internal)" at bounding box center [1088, 388] width 161 height 26
drag, startPoint x: 423, startPoint y: 132, endPoint x: 409, endPoint y: 147, distance: 20.5
click at [419, 136] on div "Product Catalogs + New Product Catalog" at bounding box center [618, 145] width 1175 height 98
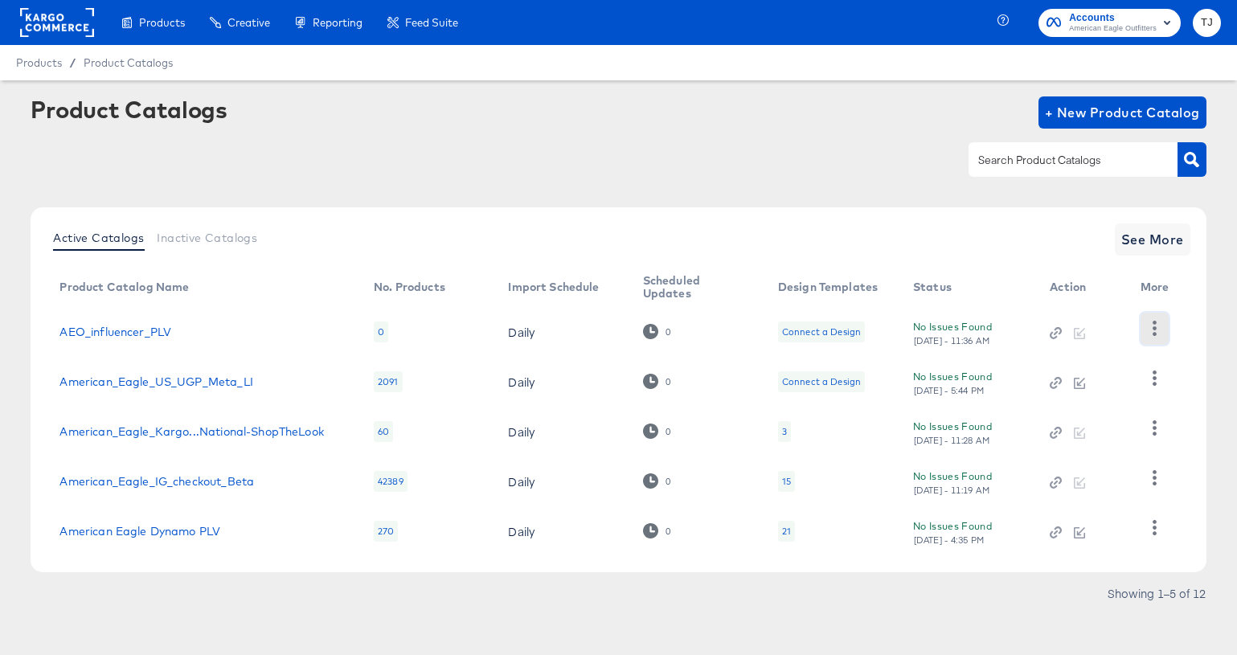
click at [1134, 331] on icon "button" at bounding box center [1154, 328] width 15 height 15
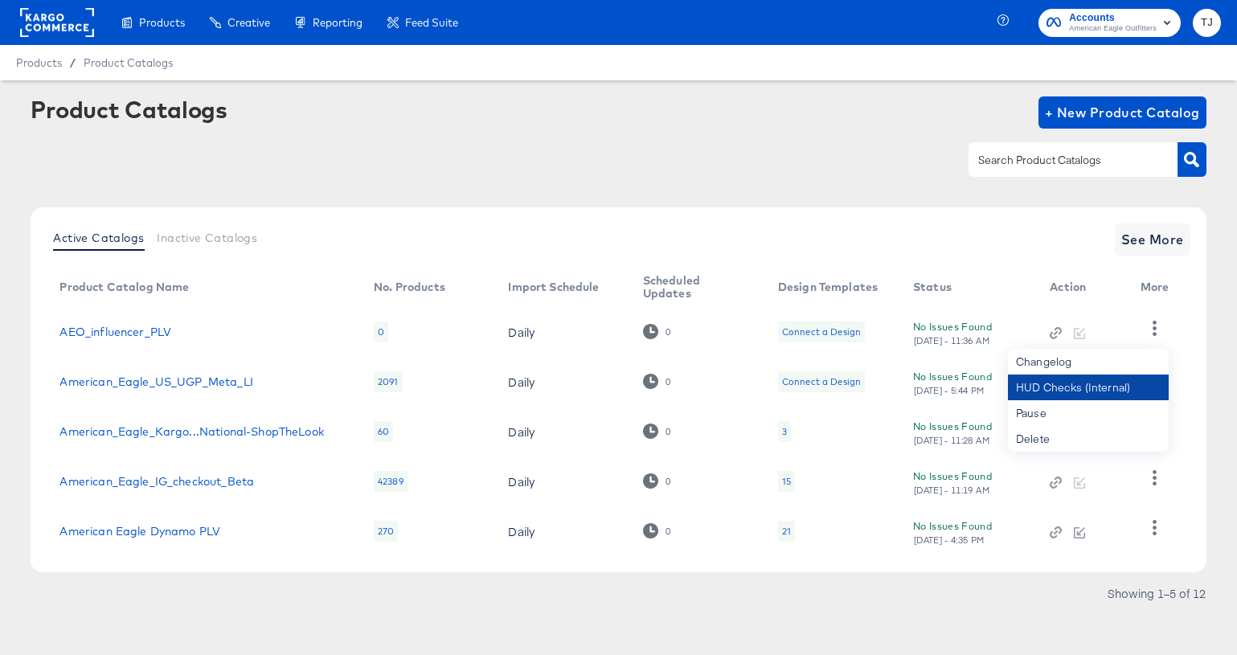
click at [1128, 389] on div "HUD Checks (Internal)" at bounding box center [1088, 388] width 161 height 26
click at [1134, 523] on icon "button" at bounding box center [1154, 527] width 15 height 15
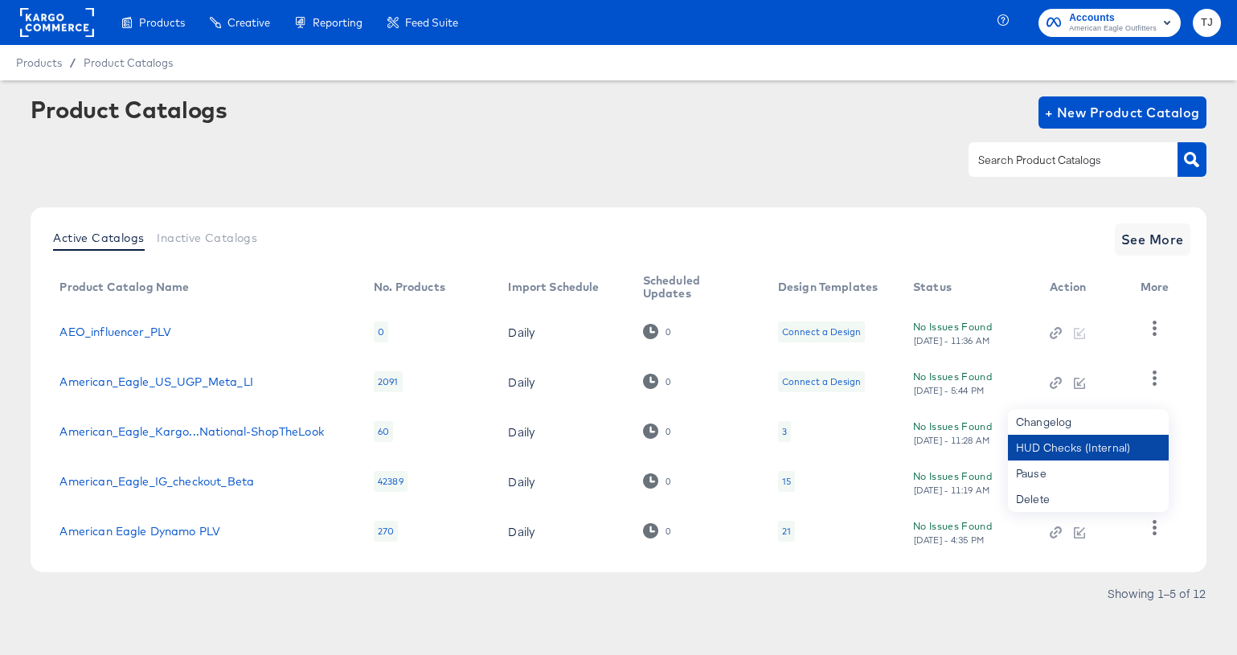
click at [1108, 444] on div "HUD Checks (Internal)" at bounding box center [1088, 448] width 161 height 26
click at [130, 329] on link "AEO_influencer_PLV" at bounding box center [115, 331] width 112 height 13
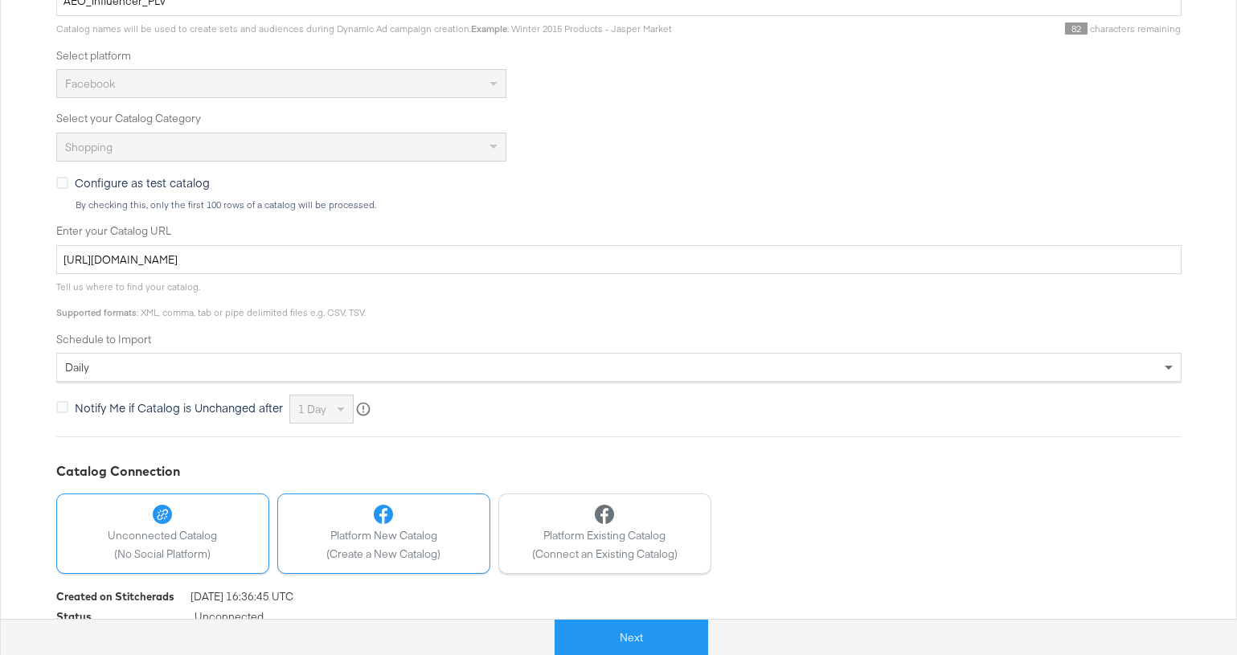
scroll to position [424, 0]
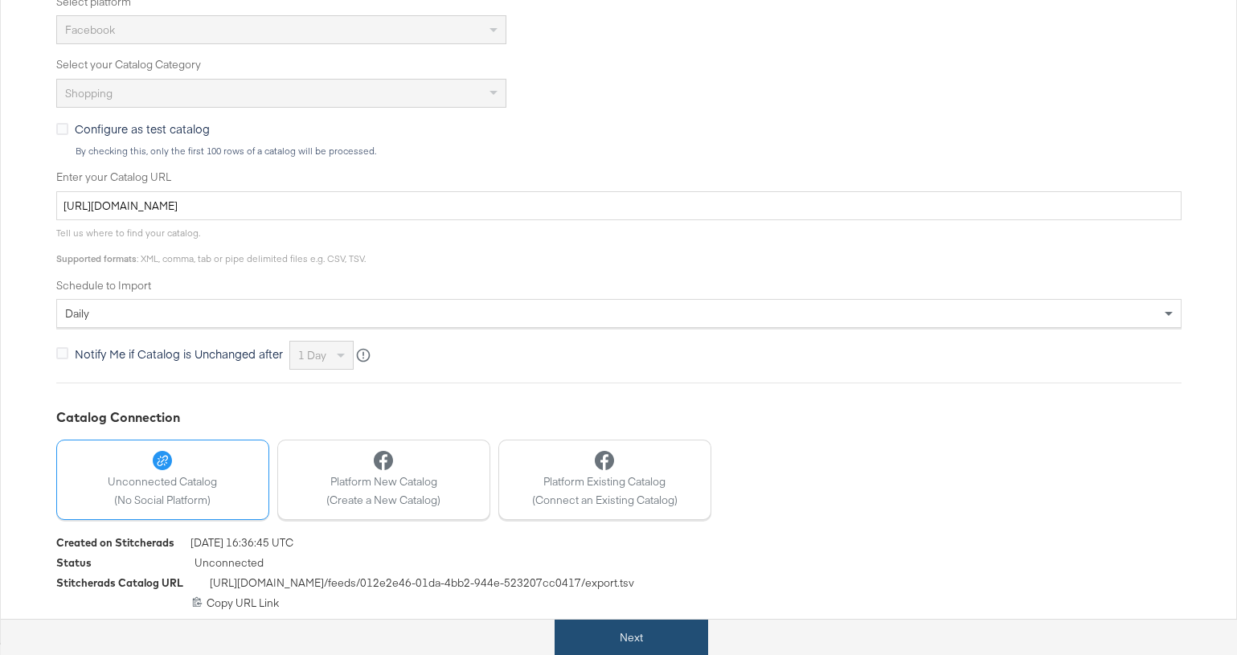
click at [678, 523] on button "Next" at bounding box center [632, 638] width 154 height 36
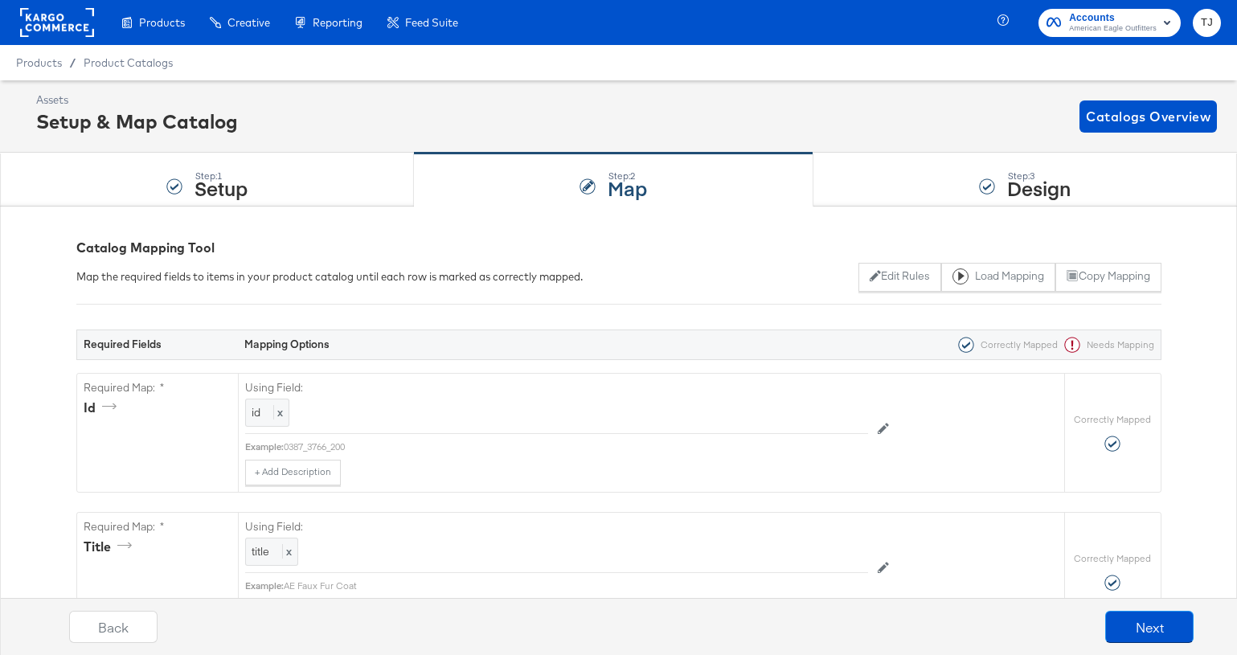
scroll to position [5, 0]
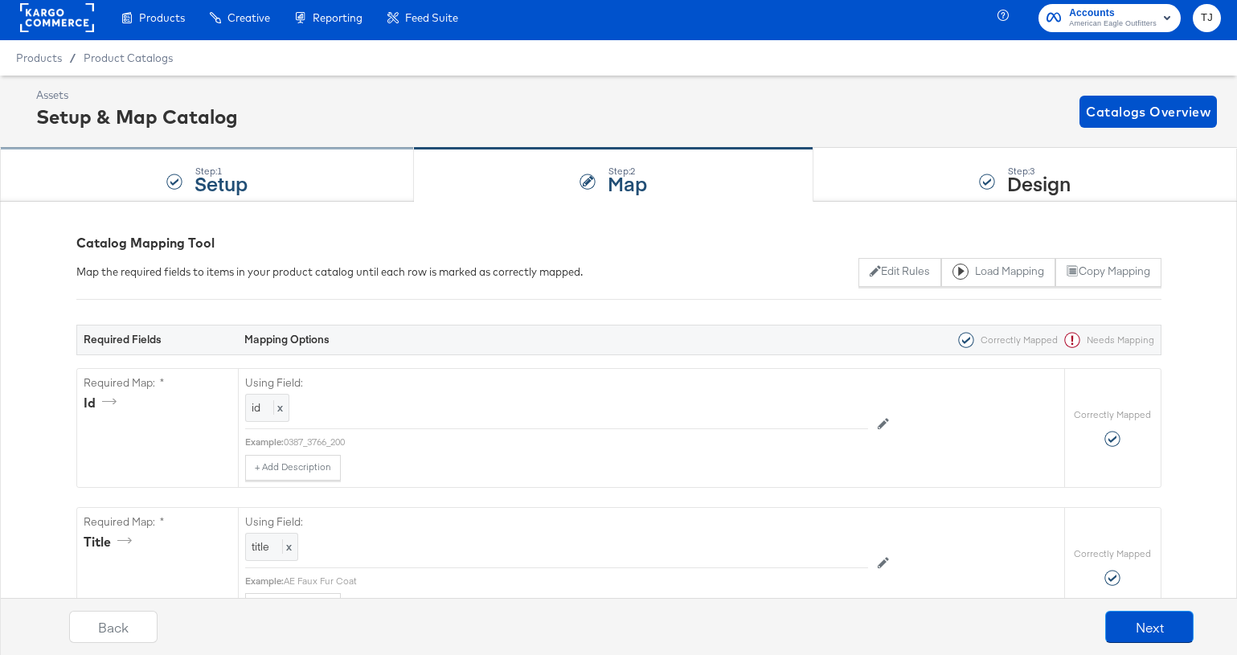
click at [311, 175] on div "Step: 1 Setup" at bounding box center [207, 175] width 414 height 53
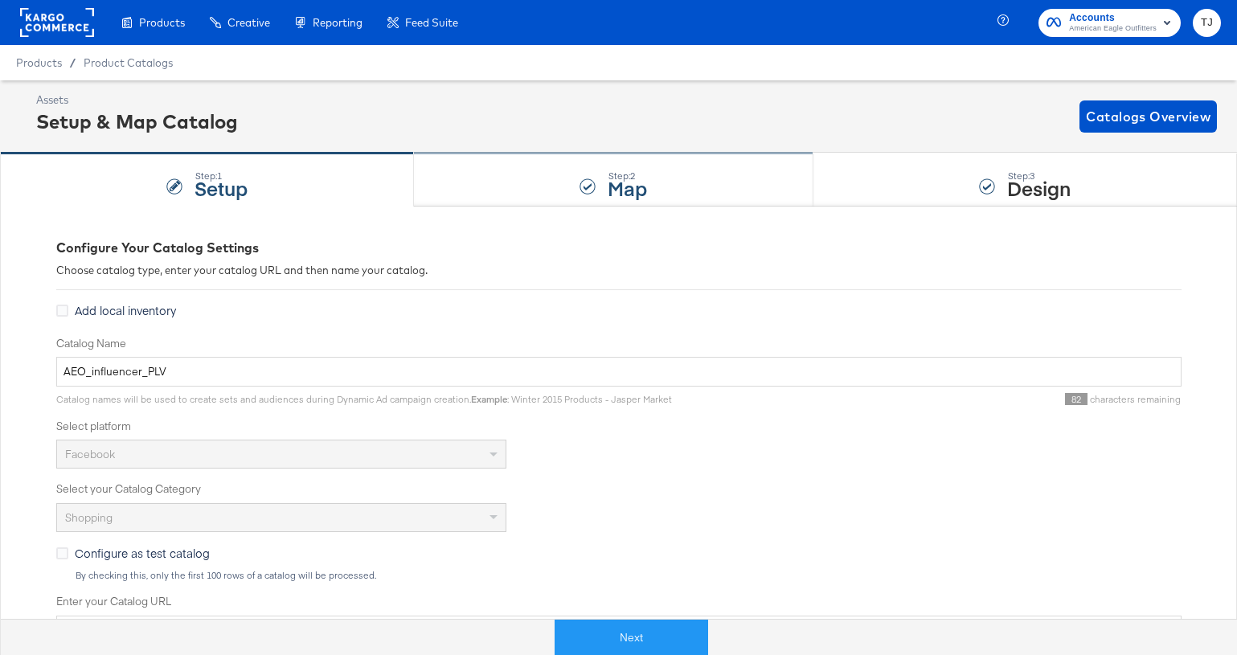
drag, startPoint x: 623, startPoint y: 188, endPoint x: 641, endPoint y: 186, distance: 18.6
click at [622, 188] on strong "Map" at bounding box center [627, 187] width 39 height 27
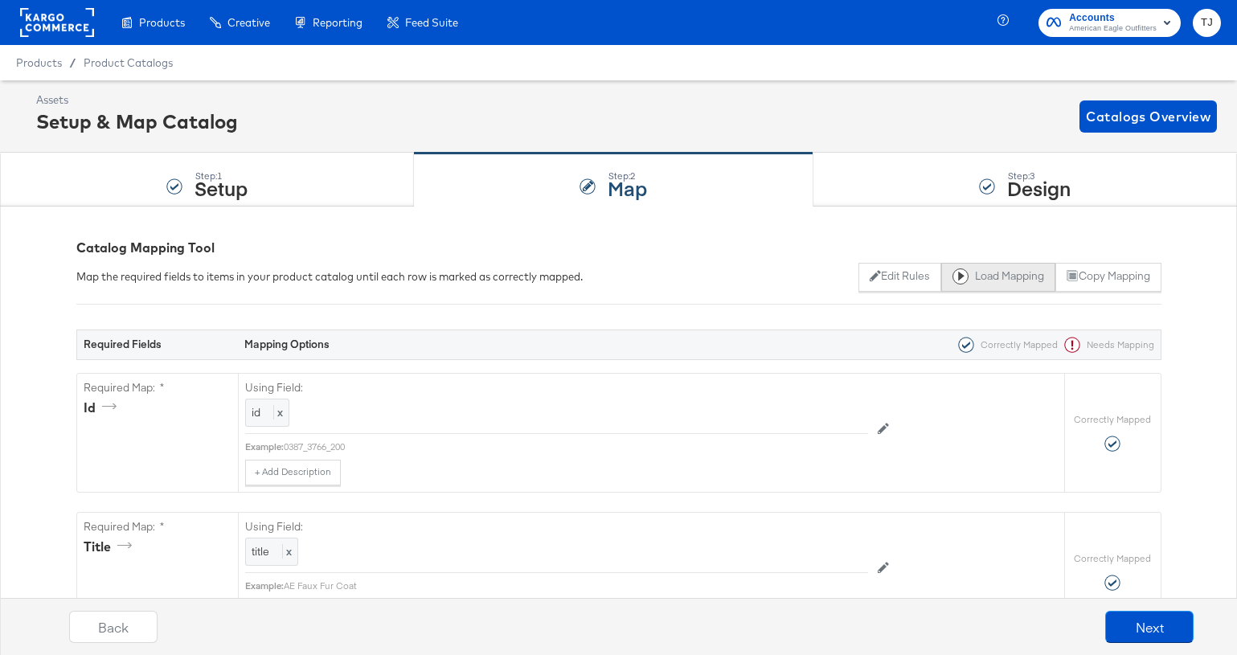
click at [972, 274] on button "Load Mapping" at bounding box center [998, 277] width 114 height 29
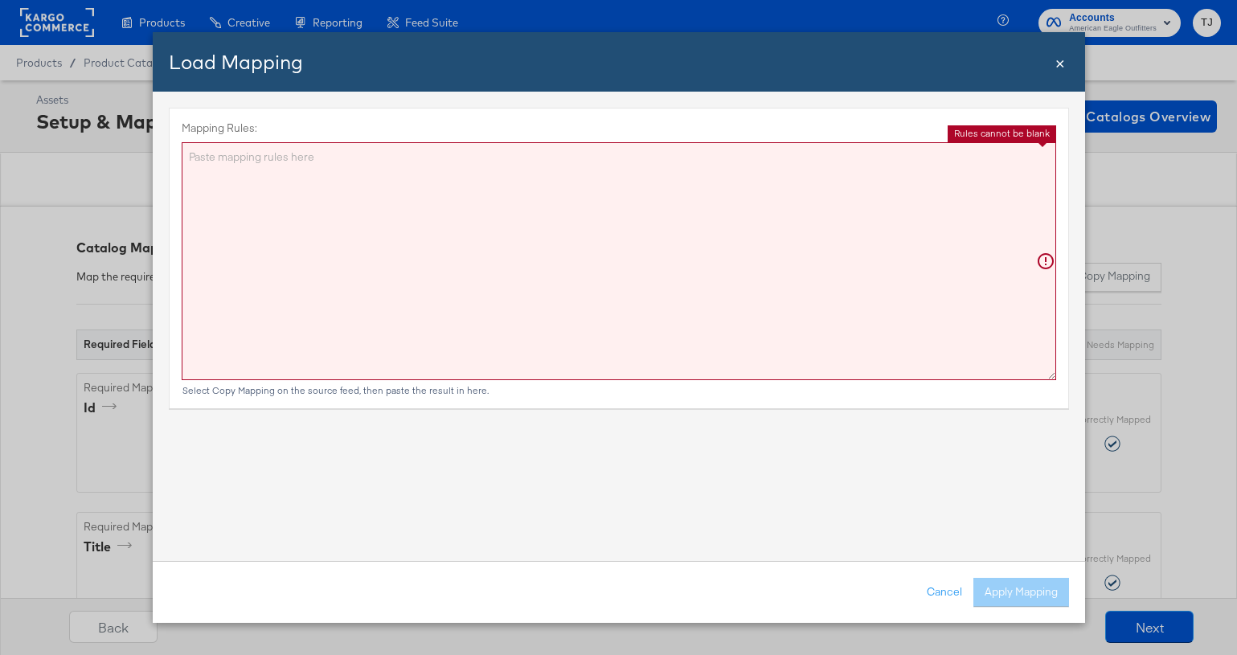
click at [497, 224] on textarea "Mapping Rules:" at bounding box center [619, 261] width 874 height 238
paste textarea "{"id":"{{{\"id\"}}}","title":"{{{\"title\"}}}","description":"{{{\"description\…"
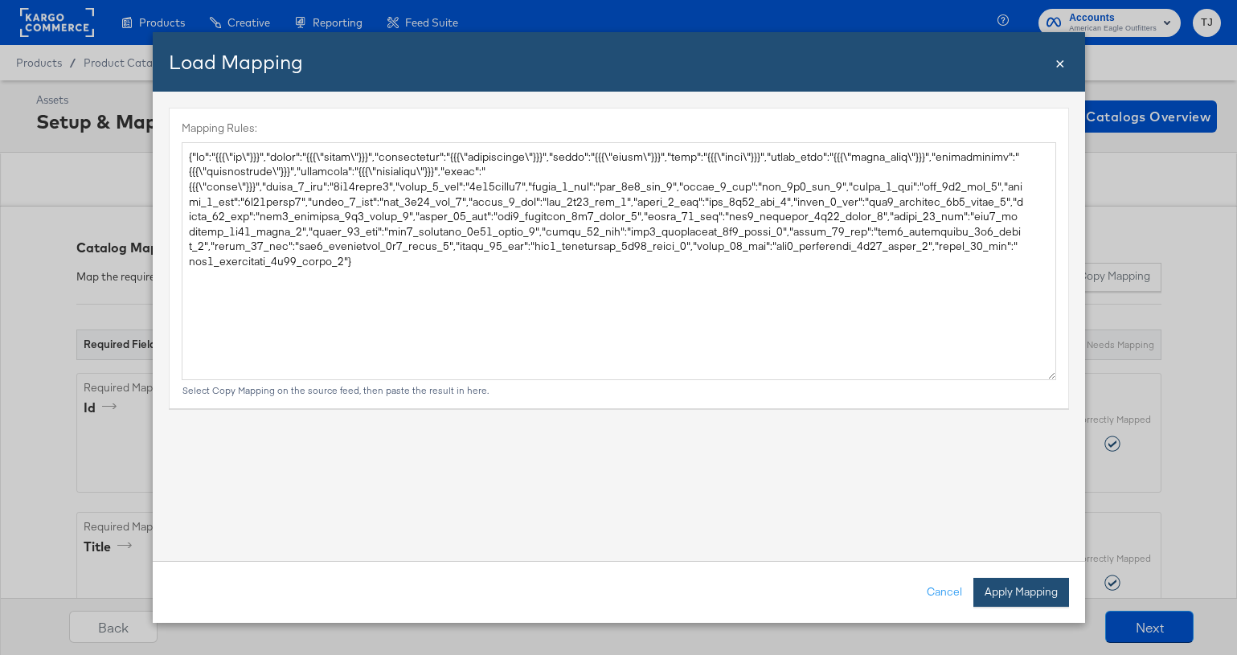
type textarea "{ "id": "{{{\"id\"}}}", "title": "{{{\"title\"}}}", "description": "{{{\"descri…"
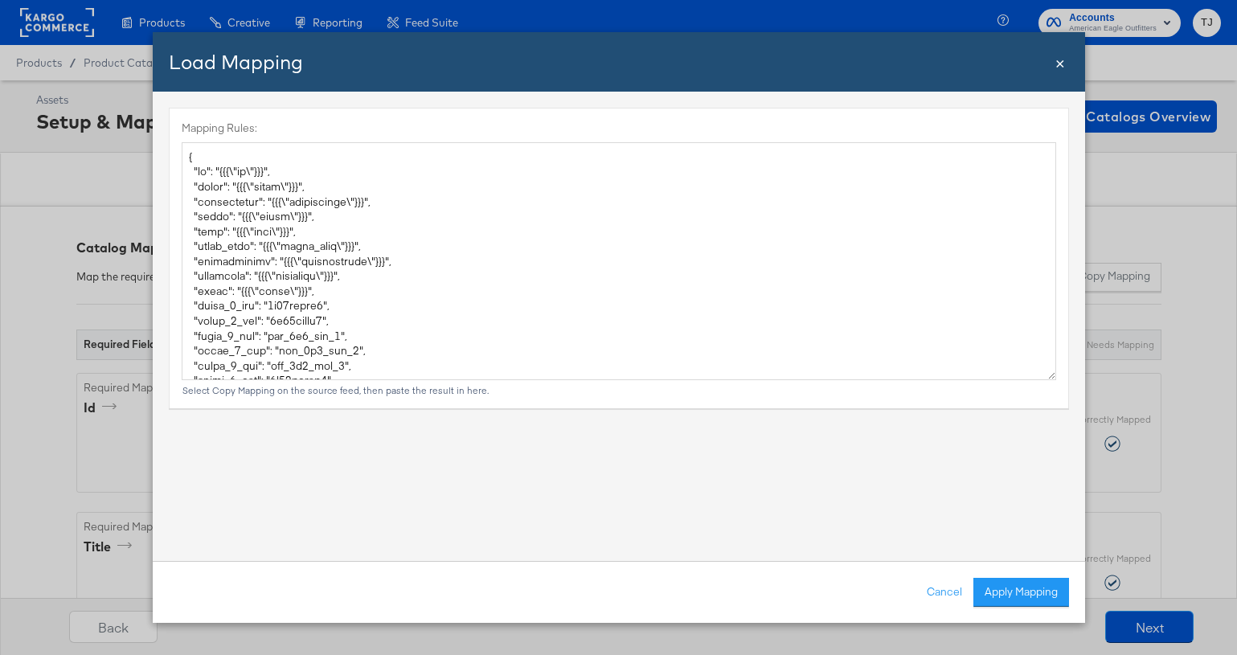
click at [1047, 523] on button "Apply Mapping" at bounding box center [1021, 592] width 96 height 29
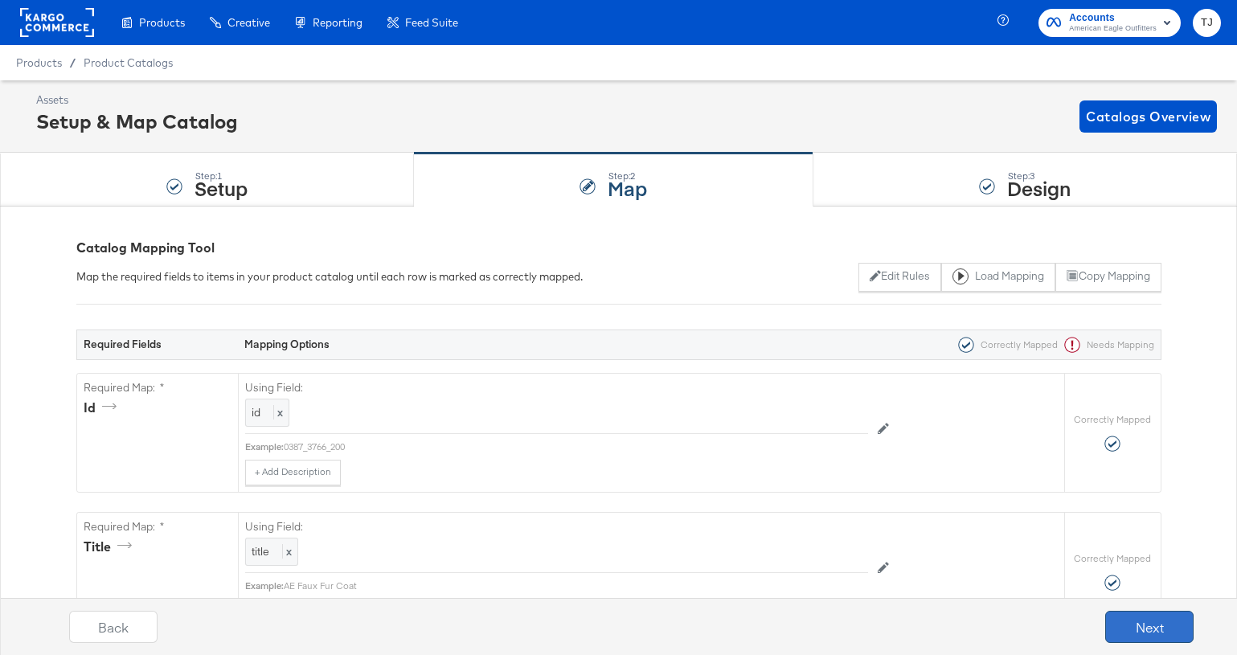
click at [1134, 523] on button "Next" at bounding box center [1149, 627] width 88 height 32
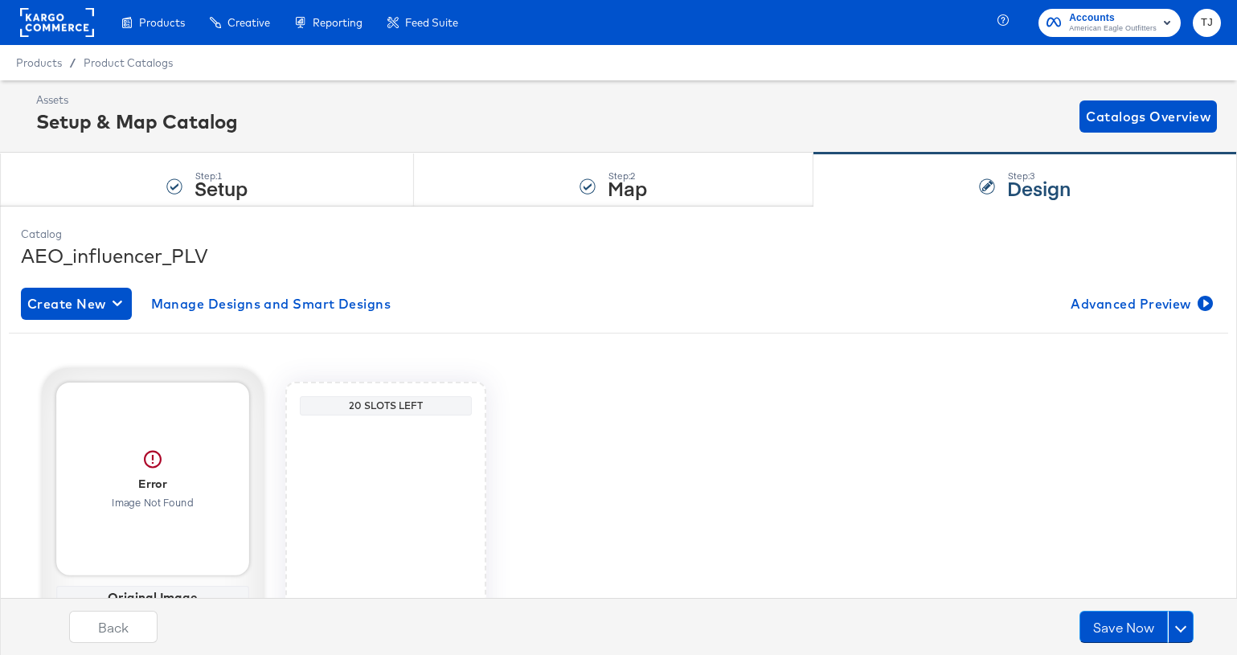
scroll to position [112, 0]
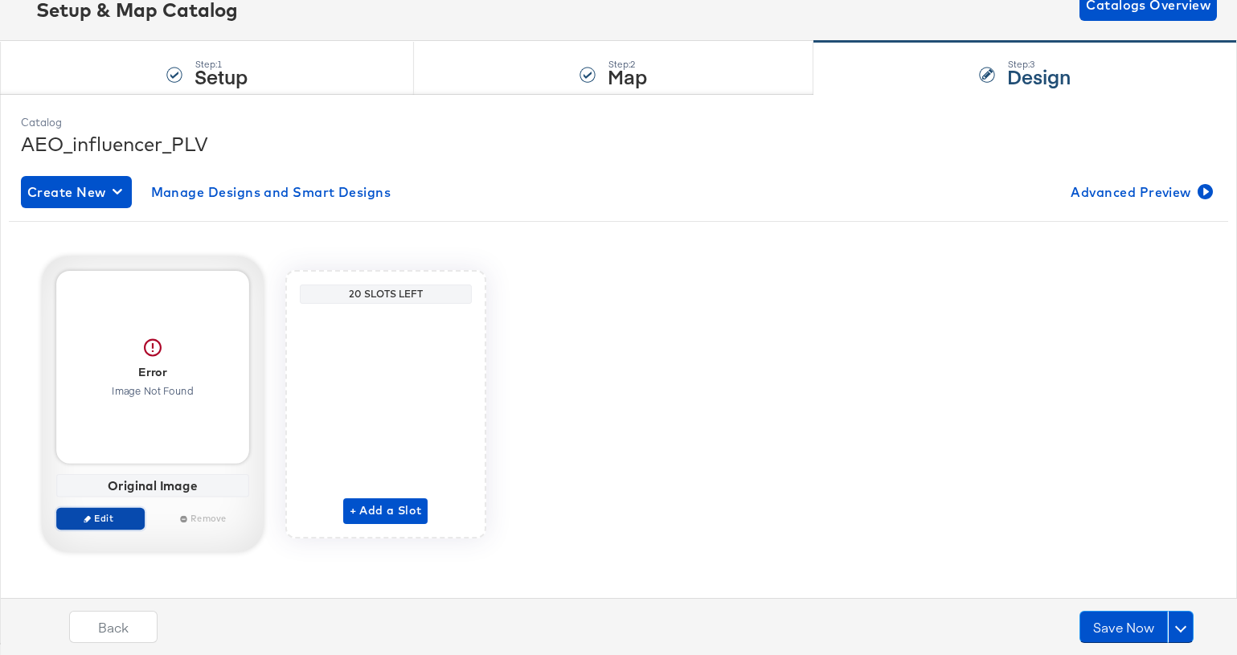
click at [121, 519] on span "Edit" at bounding box center [100, 518] width 74 height 12
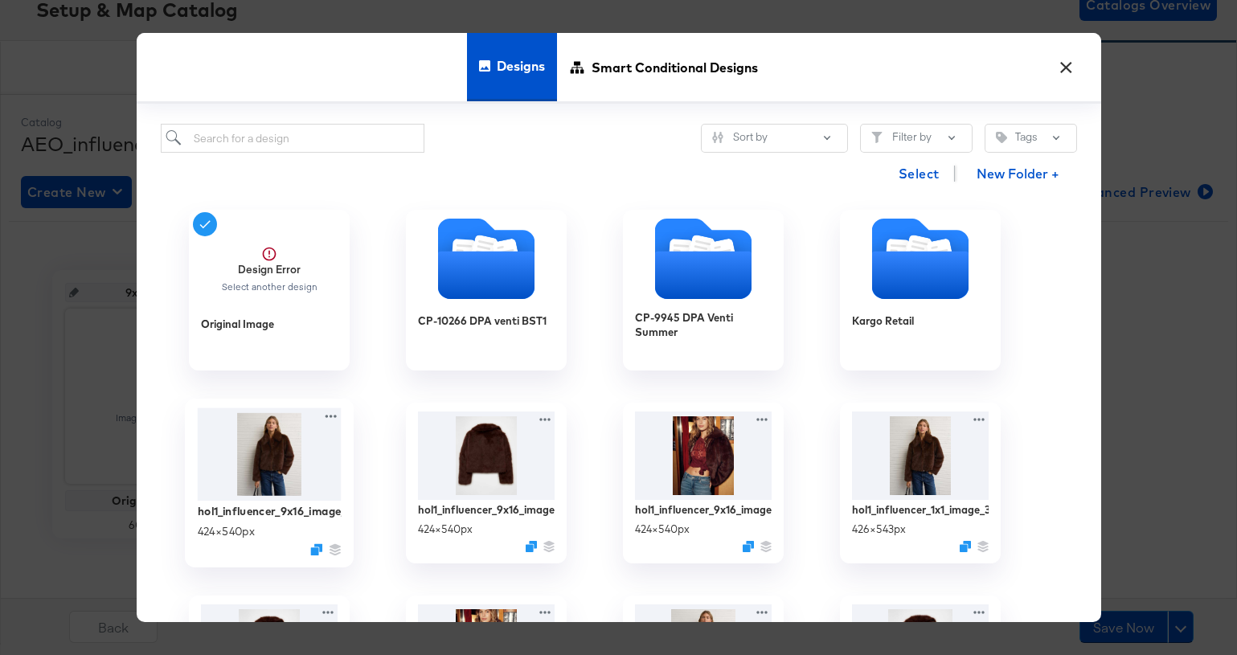
click at [293, 493] on img at bounding box center [269, 454] width 144 height 92
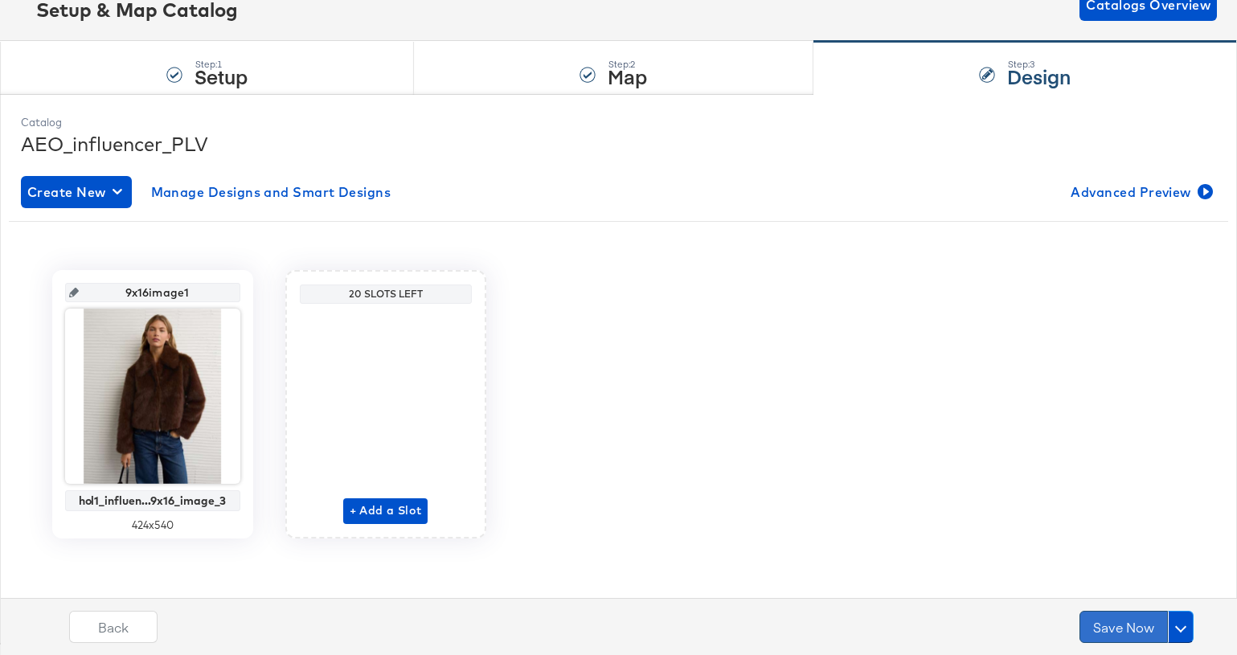
click at [1107, 523] on button "Save Now" at bounding box center [1123, 627] width 88 height 32
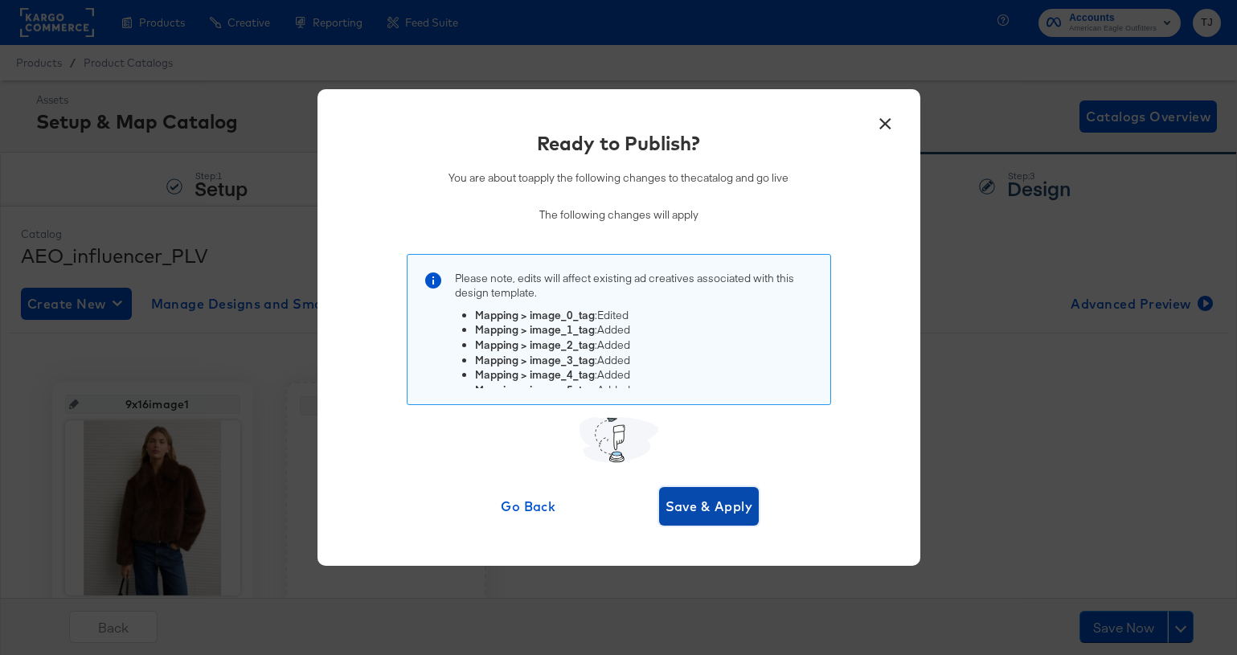
click at [727, 506] on span "Save & Apply" at bounding box center [709, 506] width 88 height 23
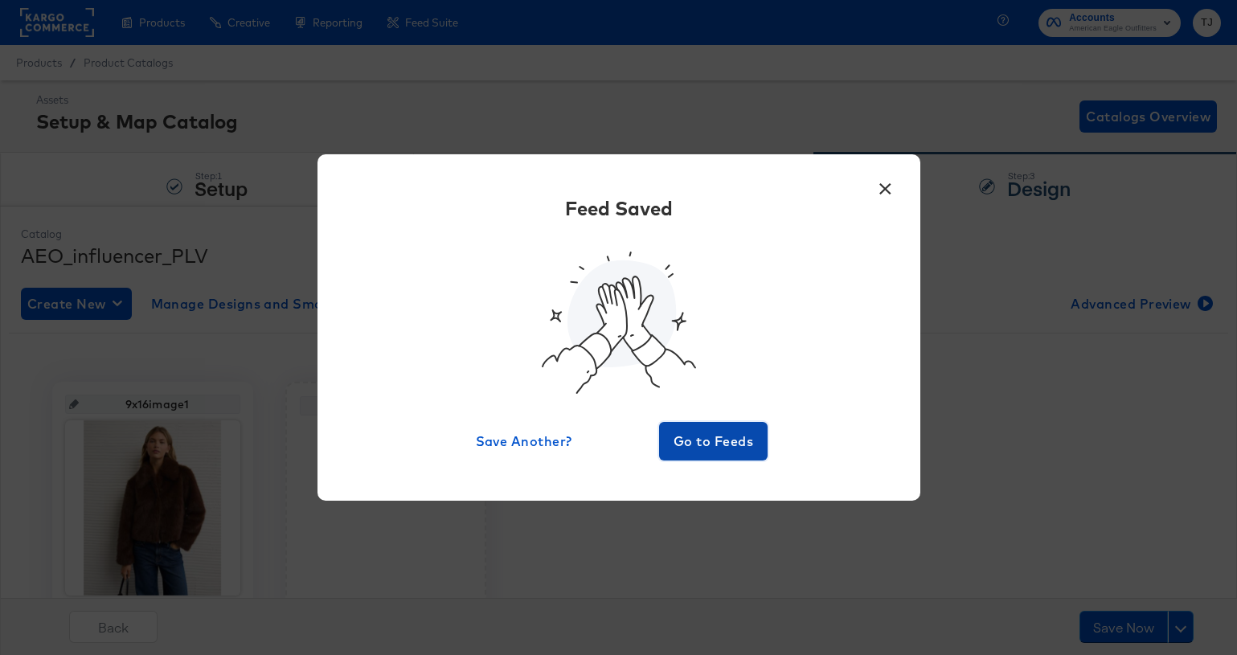
click at [727, 432] on span "Go to Feeds" at bounding box center [713, 441] width 96 height 23
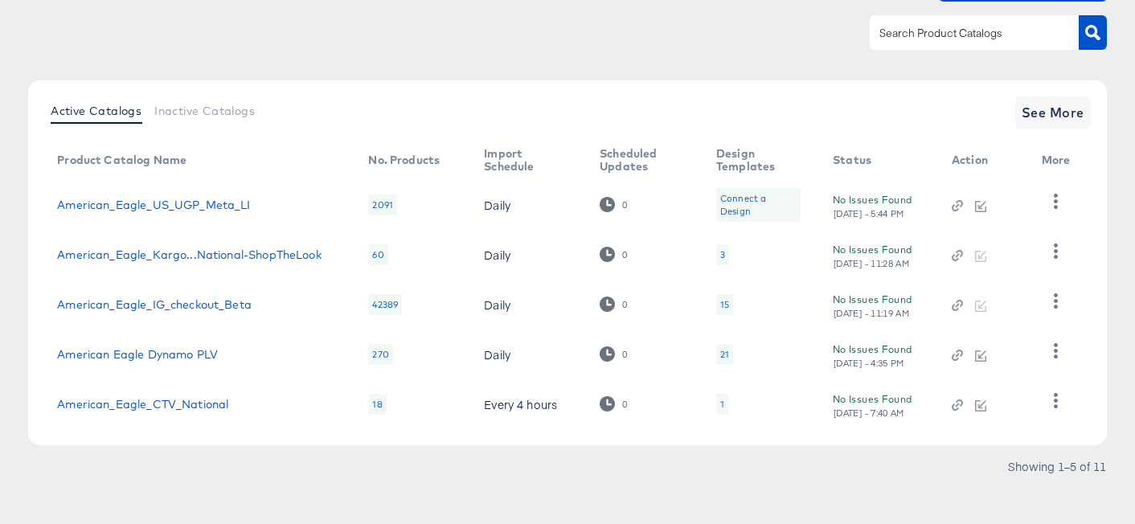
scroll to position [138, 0]
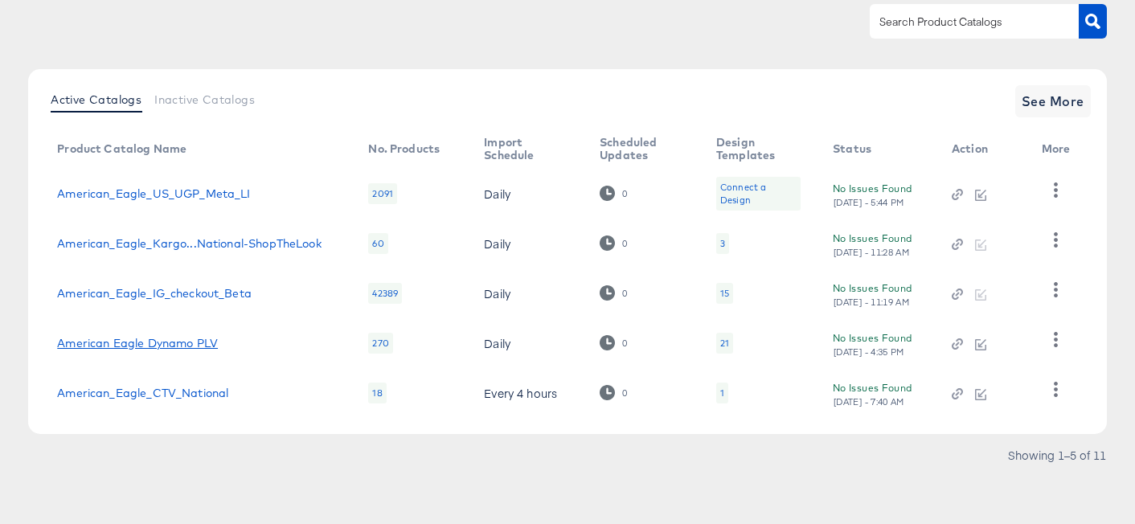
click at [154, 342] on link "American Eagle Dynamo PLV" at bounding box center [137, 343] width 161 height 13
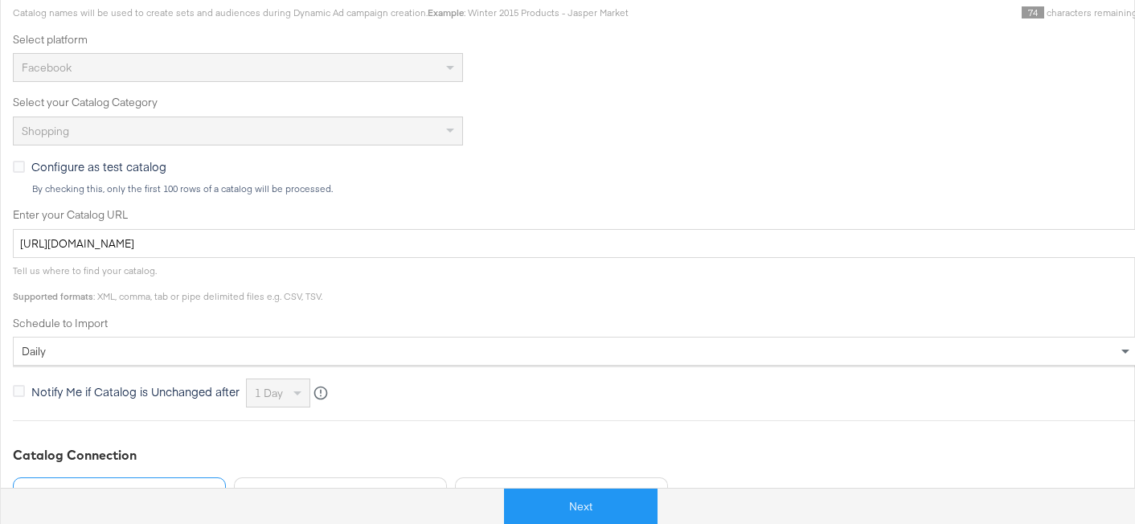
scroll to position [385, 0]
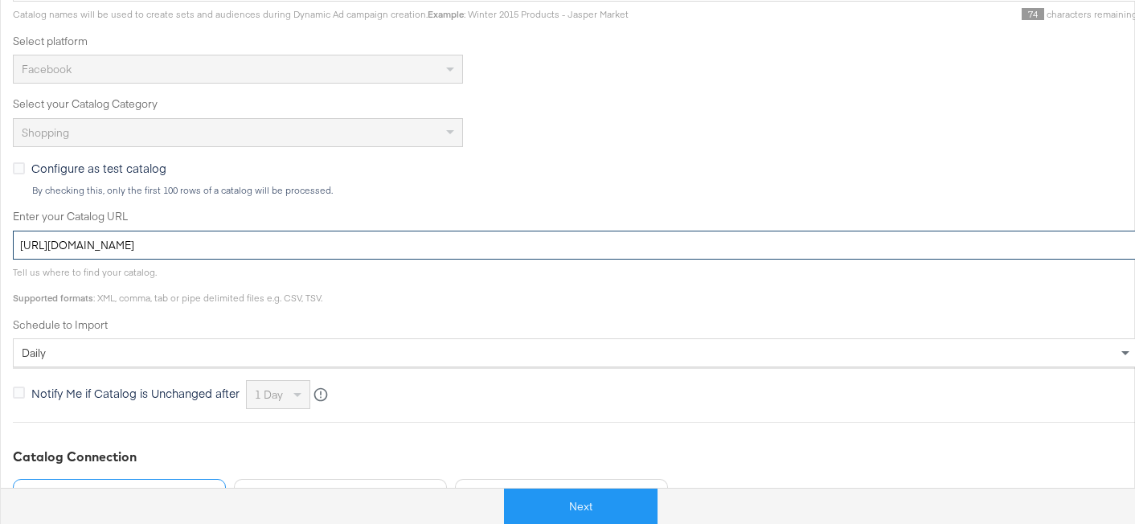
drag, startPoint x: 448, startPoint y: 242, endPoint x: 68, endPoint y: 234, distance: 379.4
click at [69, 234] on input "https://ace.stitcherads.com/exports/346/universal/none/universal/export.tsv.gz" at bounding box center [575, 246] width 1125 height 30
click at [65, 234] on input "https://ace.stitcherads.com/exports/346/universal/none/universal/export.tsv.gz" at bounding box center [575, 246] width 1125 height 30
drag, startPoint x: 431, startPoint y: 244, endPoint x: 51, endPoint y: 235, distance: 380.3
click at [51, 235] on input "[URL][DOMAIN_NAME]" at bounding box center [575, 246] width 1125 height 30
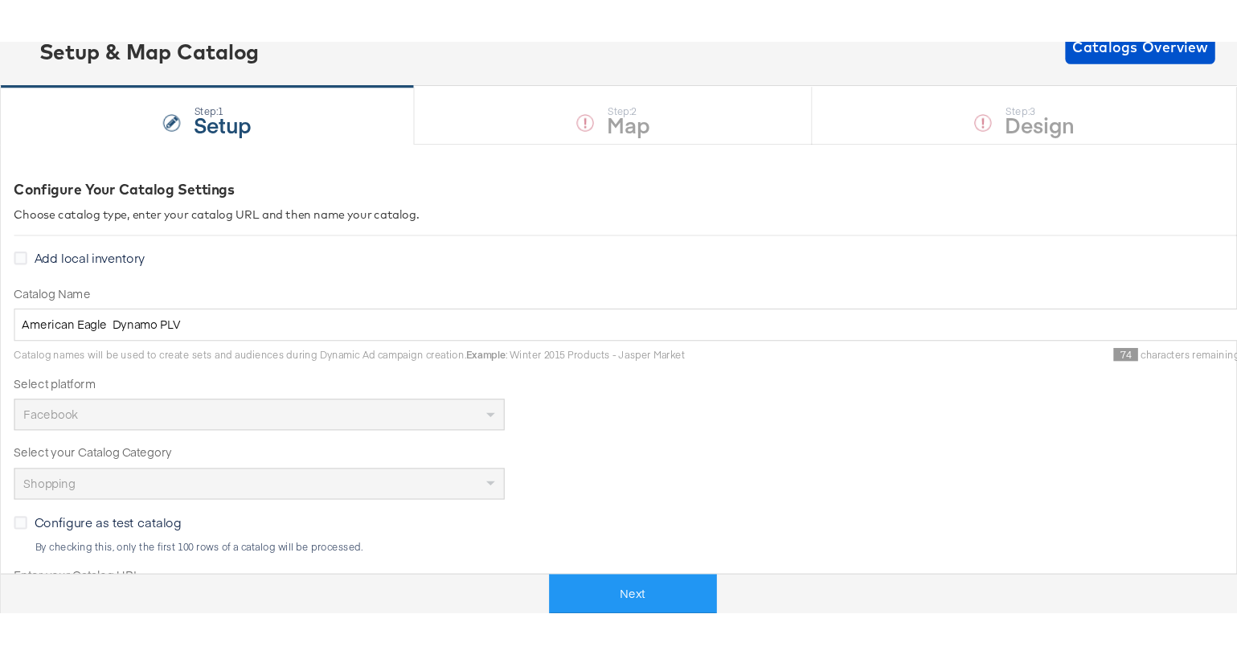
scroll to position [0, 0]
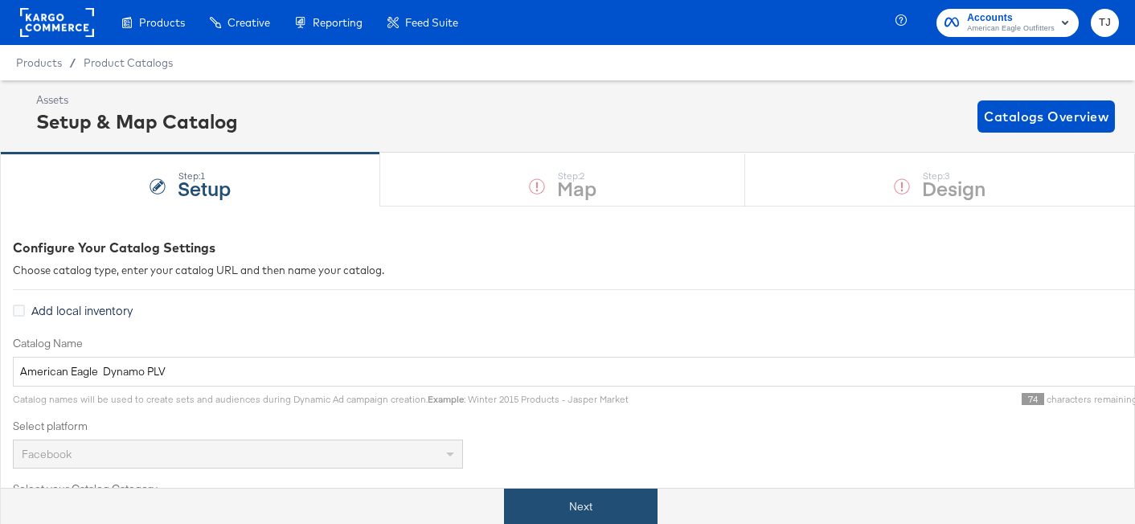
click at [628, 509] on button "Next" at bounding box center [581, 507] width 154 height 36
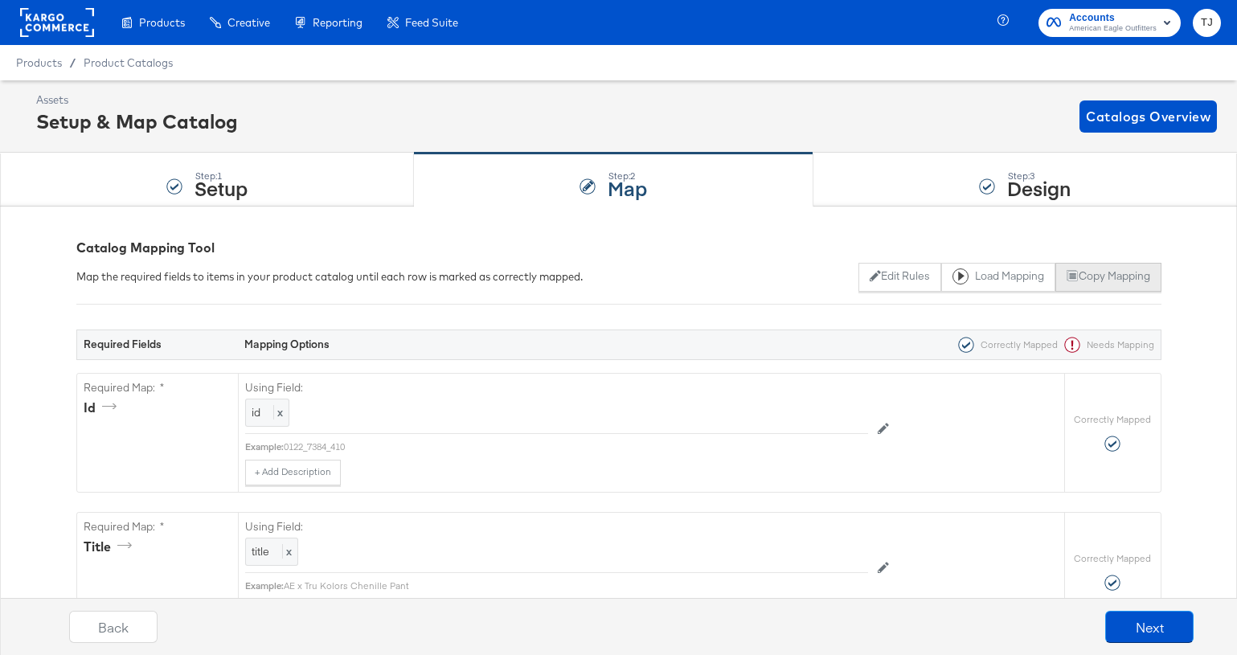
click at [1116, 275] on button "Copy Mapping" at bounding box center [1107, 277] width 105 height 29
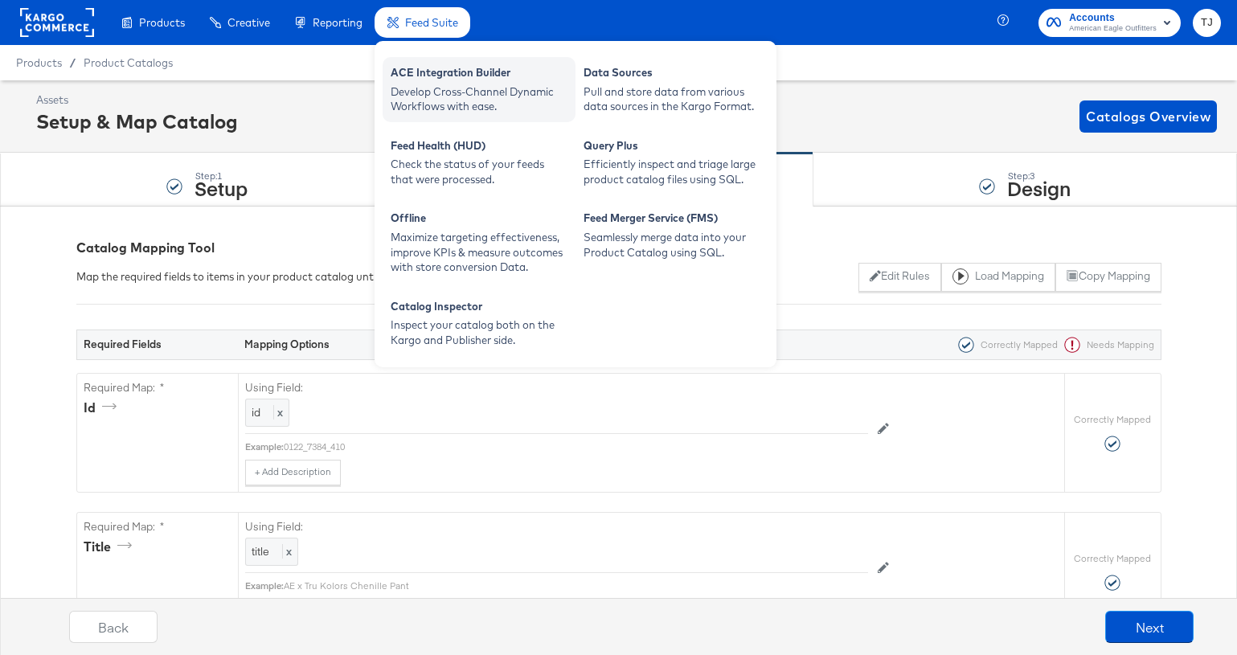
click at [425, 72] on div "ACE Integration Builder" at bounding box center [479, 74] width 177 height 19
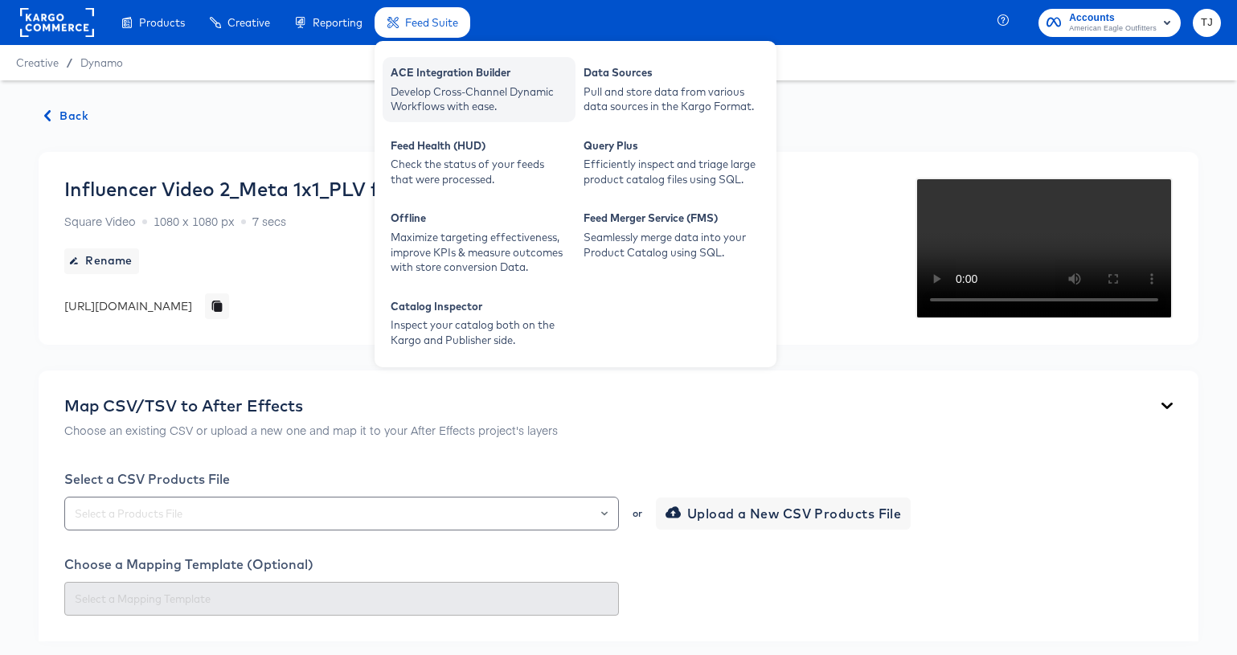
click at [429, 74] on div "ACE Integration Builder" at bounding box center [479, 74] width 177 height 19
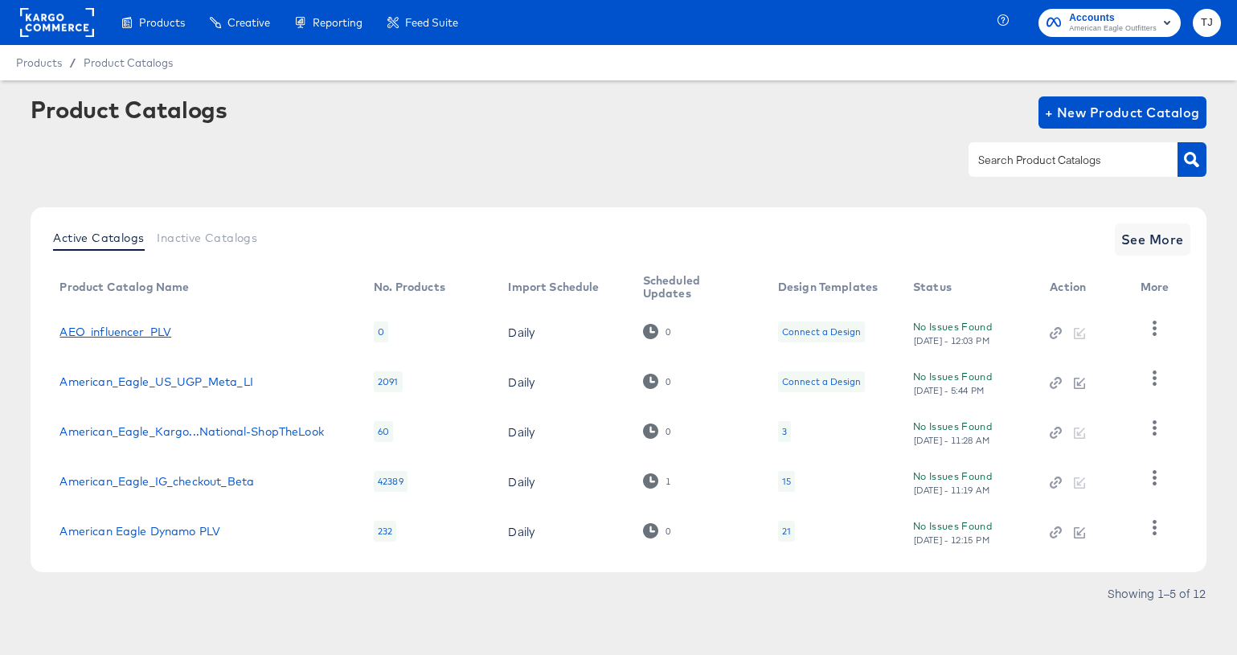
click at [160, 332] on link "AEO_influencer_PLV" at bounding box center [115, 331] width 112 height 13
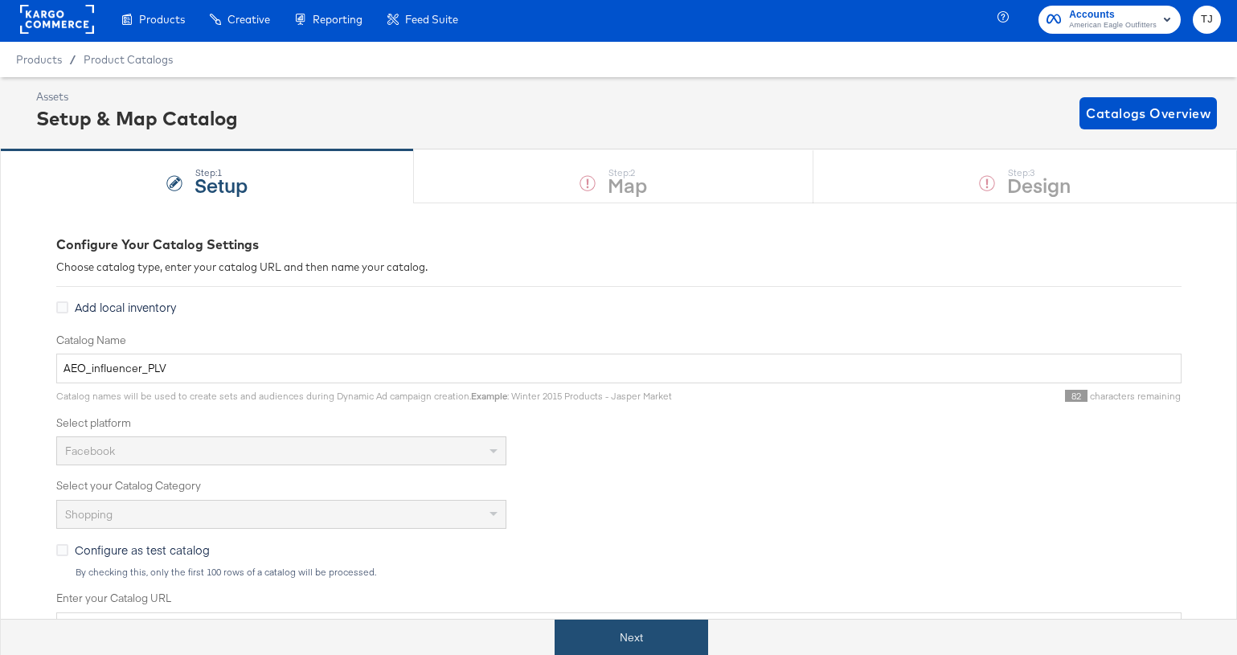
click at [702, 637] on button "Next" at bounding box center [632, 638] width 154 height 36
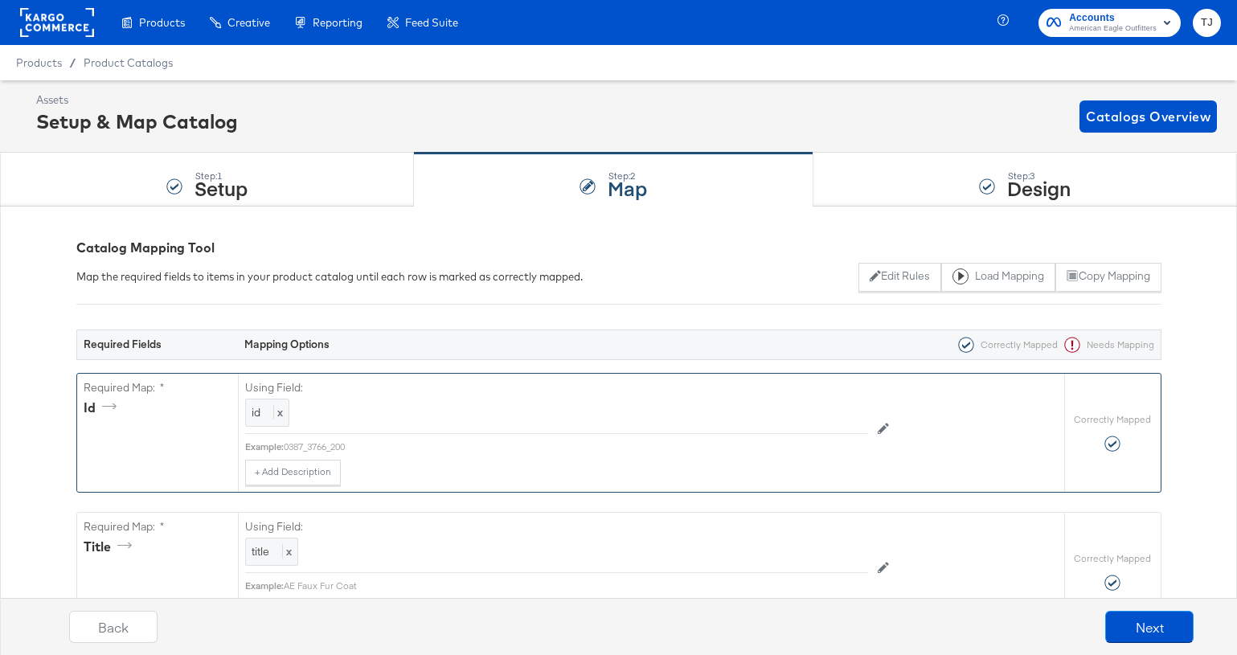
scroll to position [379, 0]
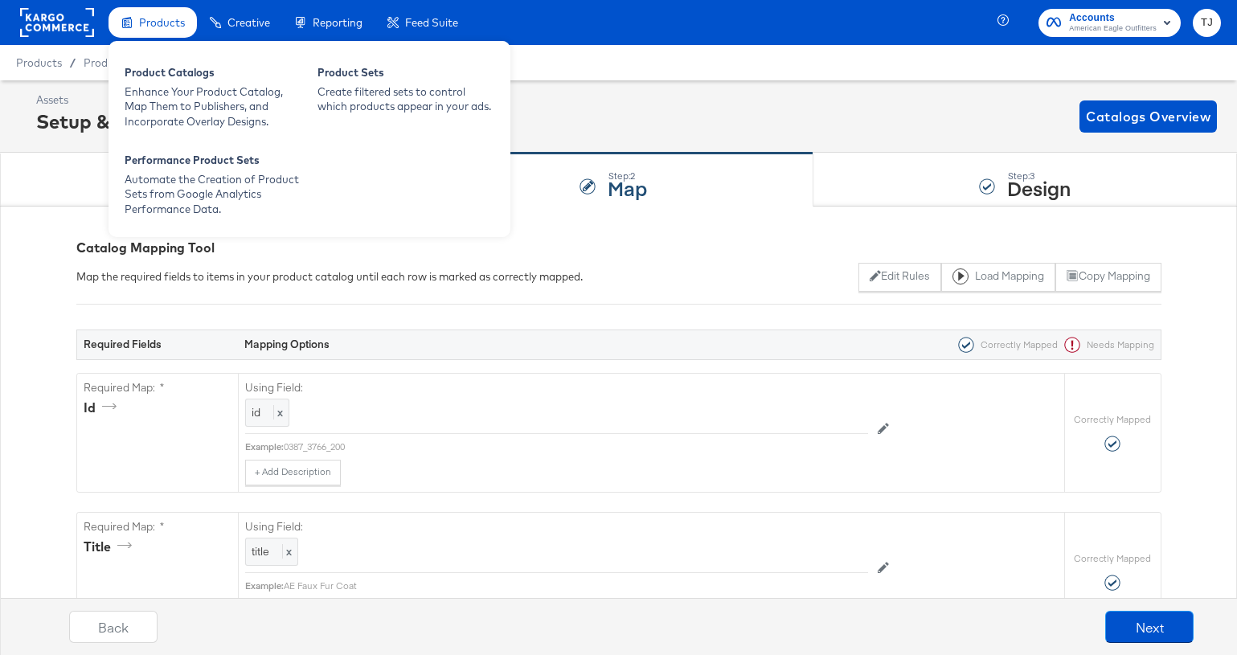
click at [149, 21] on span "Products" at bounding box center [162, 22] width 46 height 13
click at [152, 88] on div "Enhance Your Product Catalog, Map Them to Publishers, and Incorporate Overlay D…" at bounding box center [213, 106] width 177 height 45
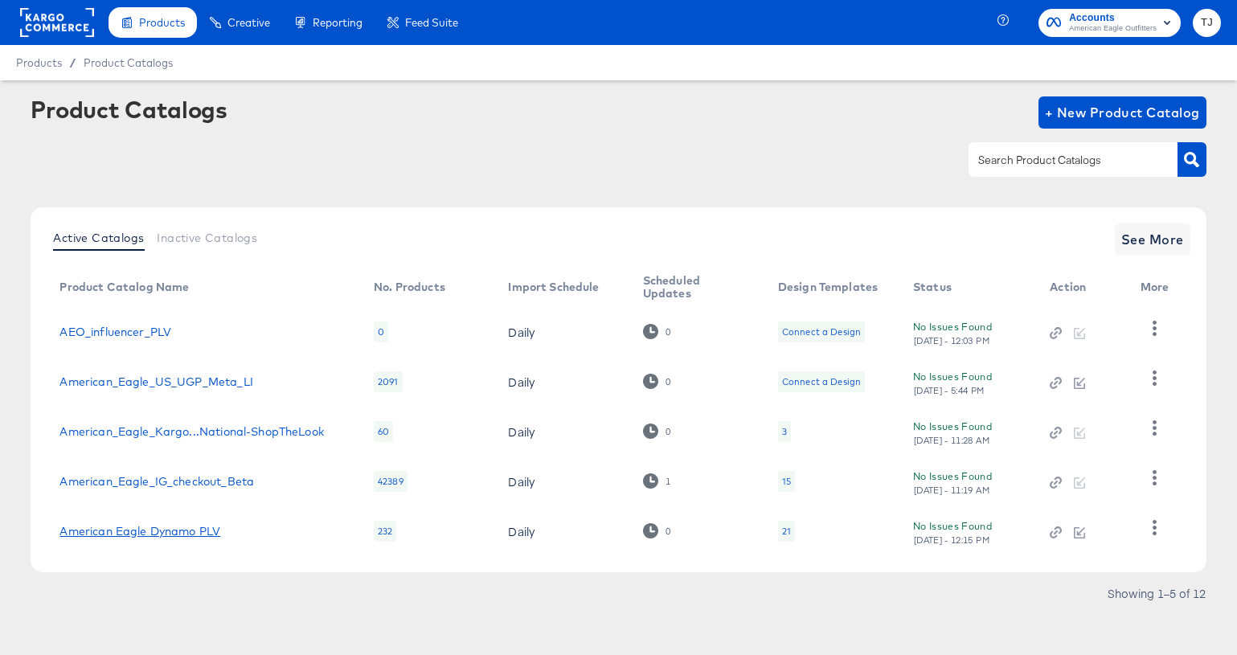
click at [160, 532] on link "American Eagle Dynamo PLV" at bounding box center [139, 531] width 161 height 13
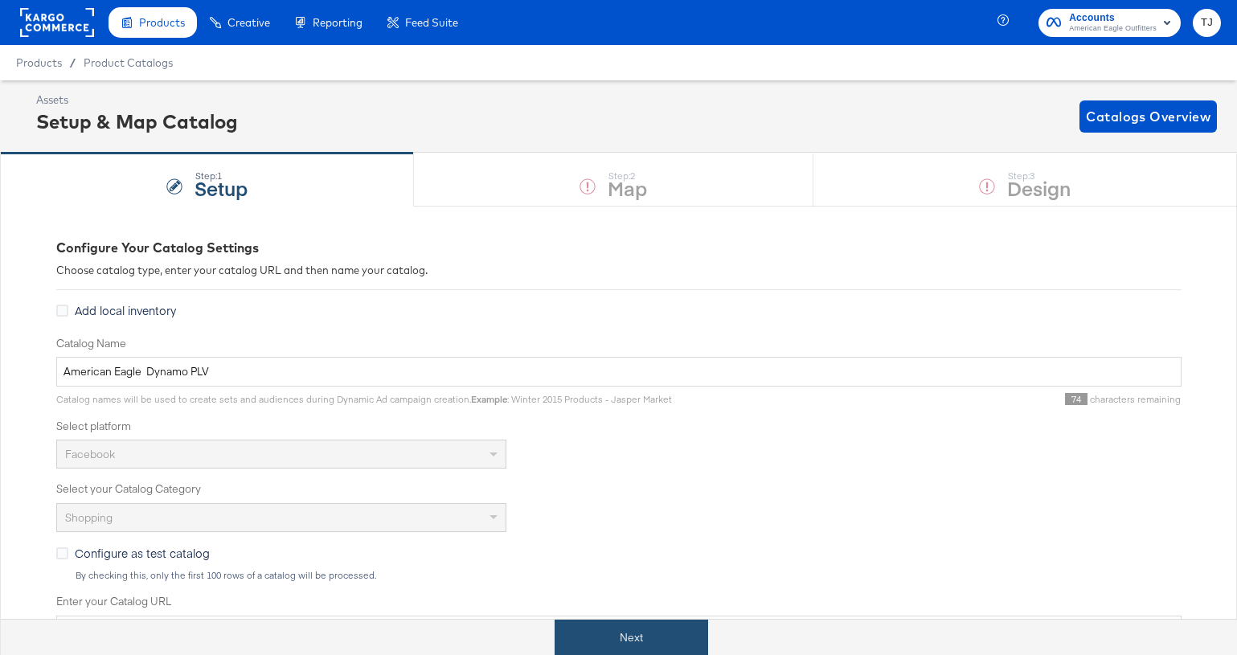
click at [645, 635] on button "Next" at bounding box center [632, 638] width 154 height 36
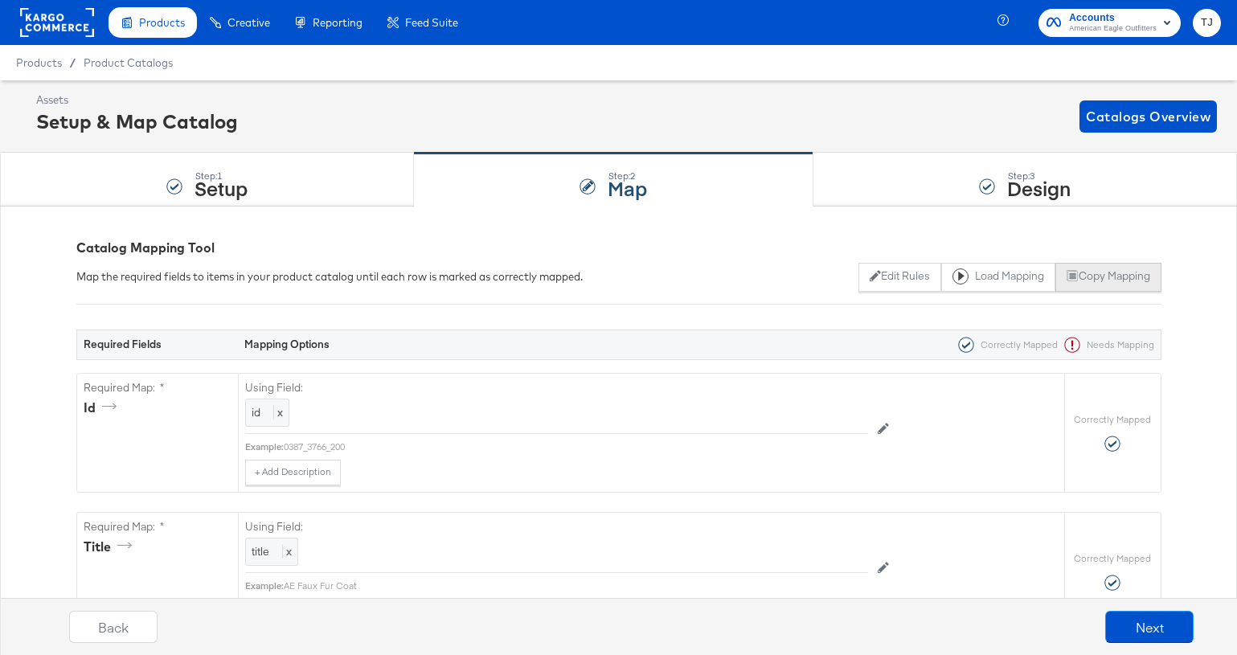
click at [1094, 270] on button "Copy Mapping" at bounding box center [1107, 277] width 105 height 29
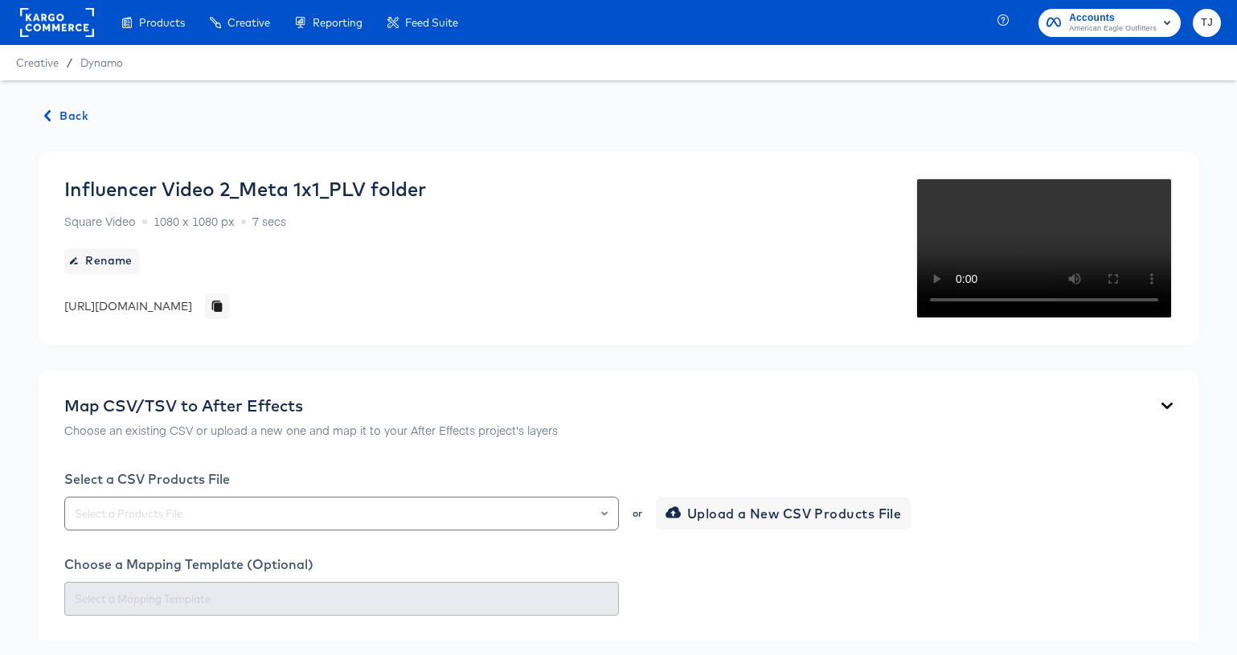
click at [73, 117] on span "Back" at bounding box center [66, 116] width 43 height 20
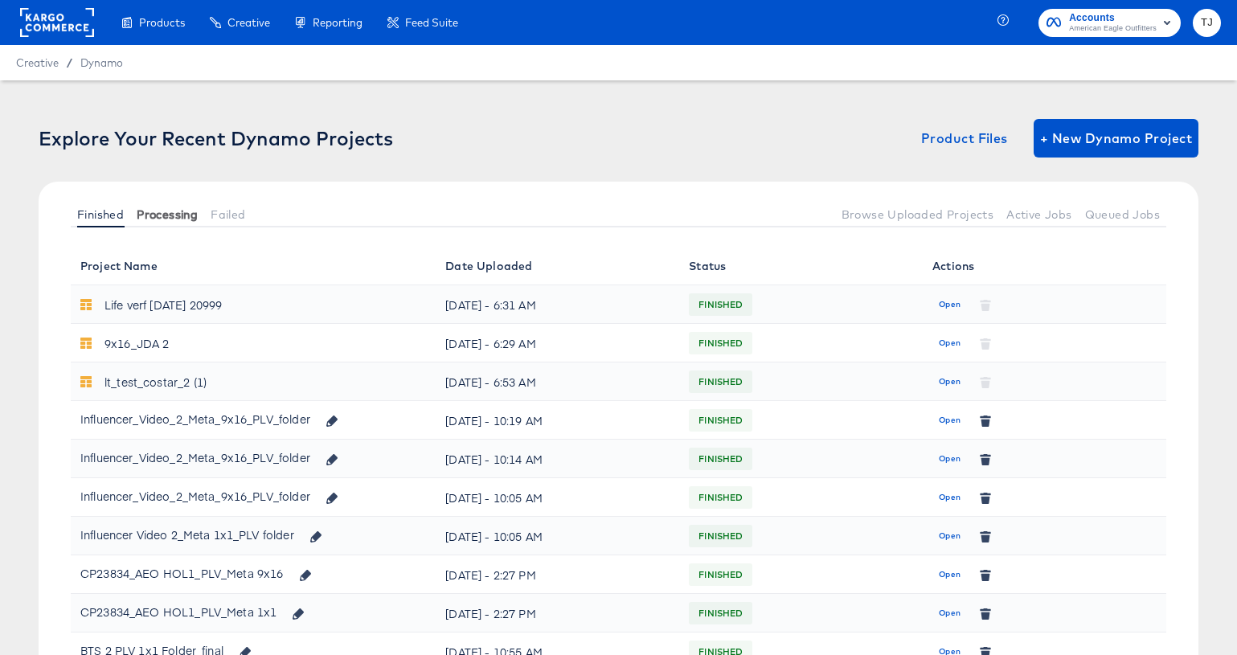
click at [159, 216] on span "Processing" at bounding box center [167, 214] width 61 height 13
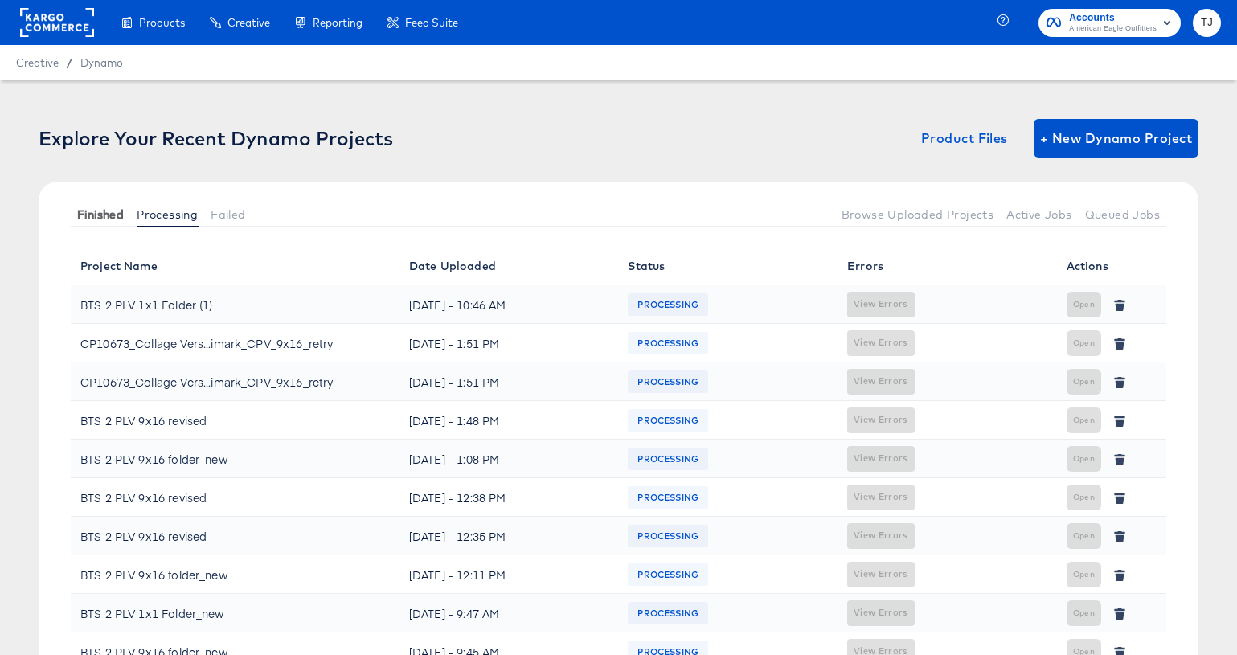
click at [104, 211] on span "Finished" at bounding box center [100, 214] width 47 height 13
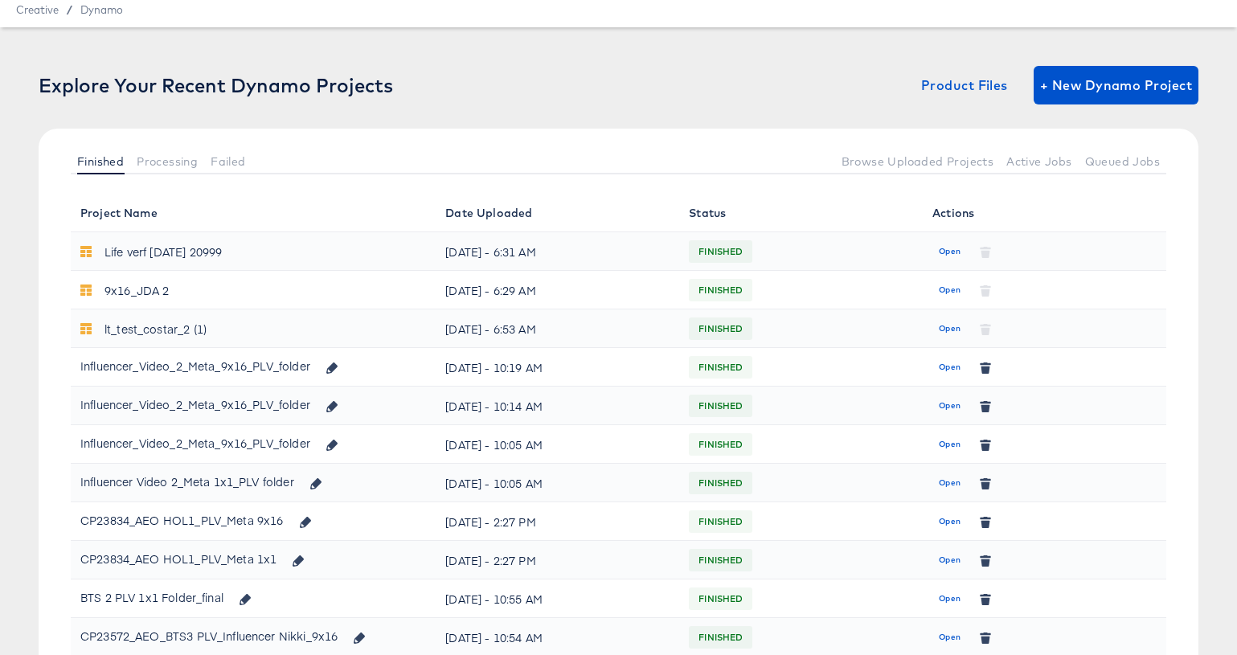
scroll to position [54, 0]
click at [985, 368] on icon "button" at bounding box center [985, 368] width 9 height 7
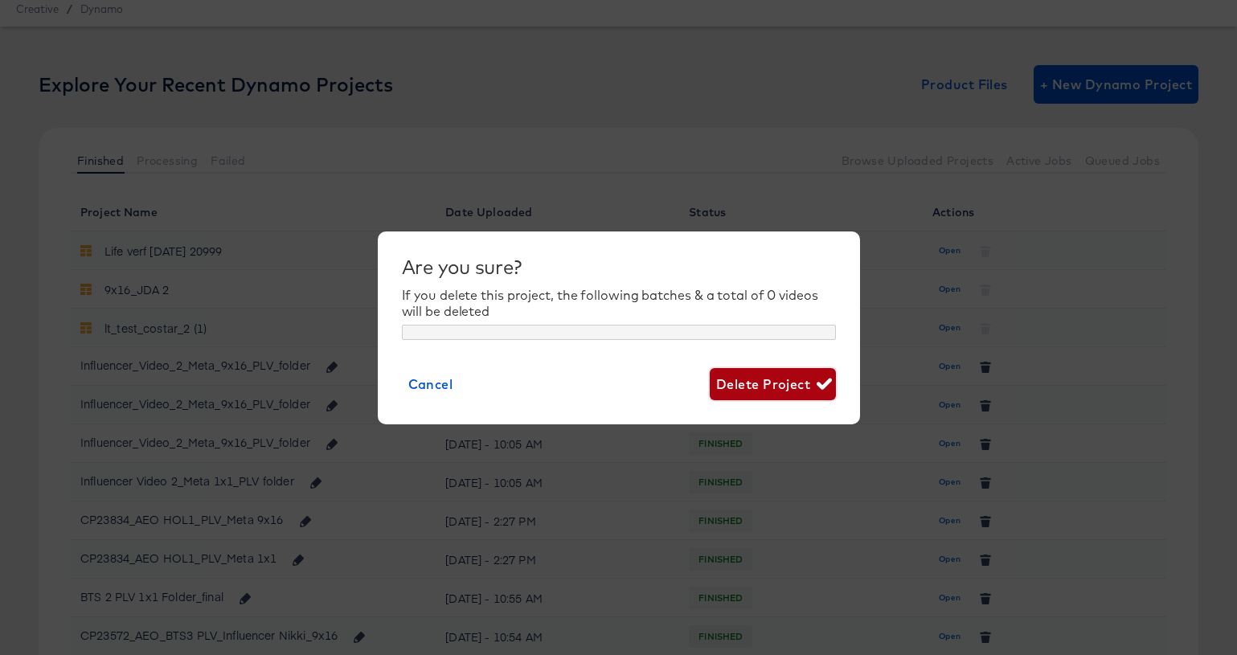
click at [821, 379] on icon "button" at bounding box center [824, 383] width 15 height 15
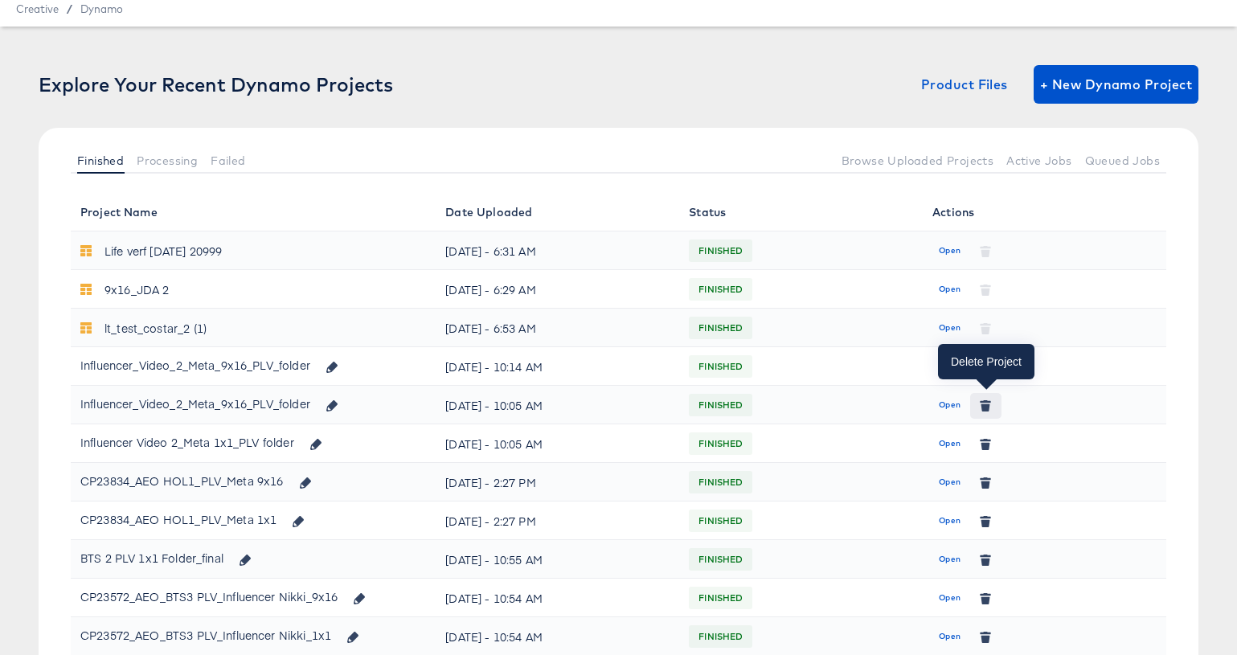
click at [985, 405] on icon "button" at bounding box center [985, 406] width 9 height 7
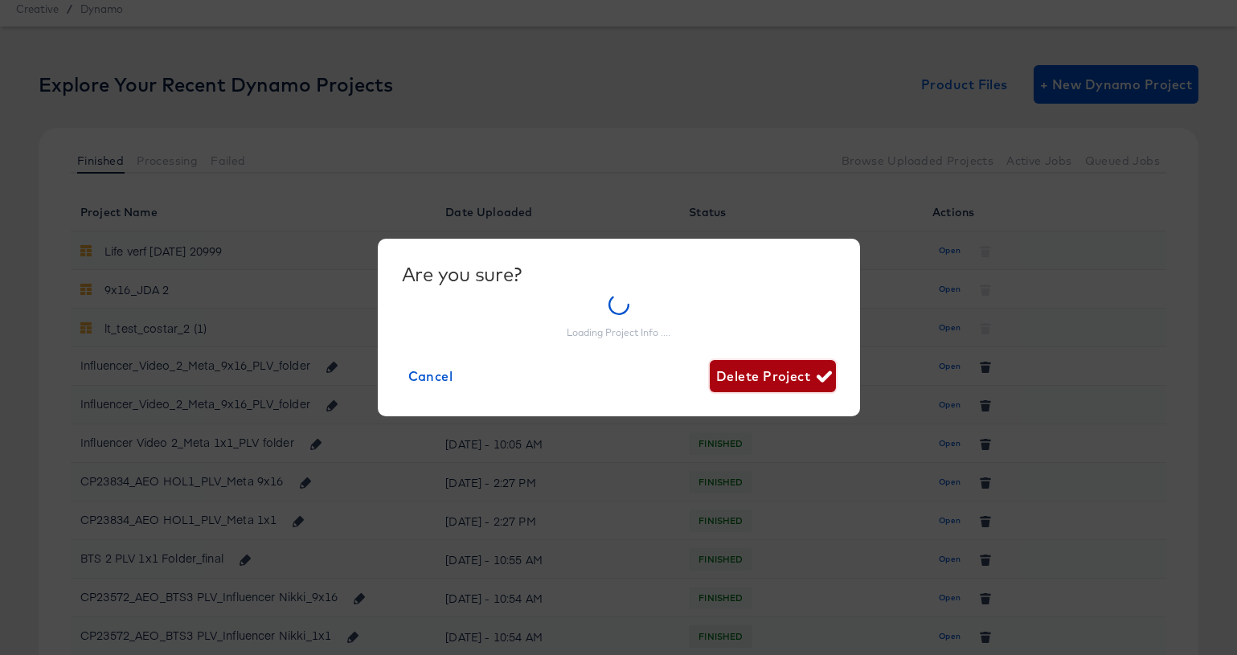
click at [751, 375] on span "Delete Project" at bounding box center [772, 376] width 113 height 23
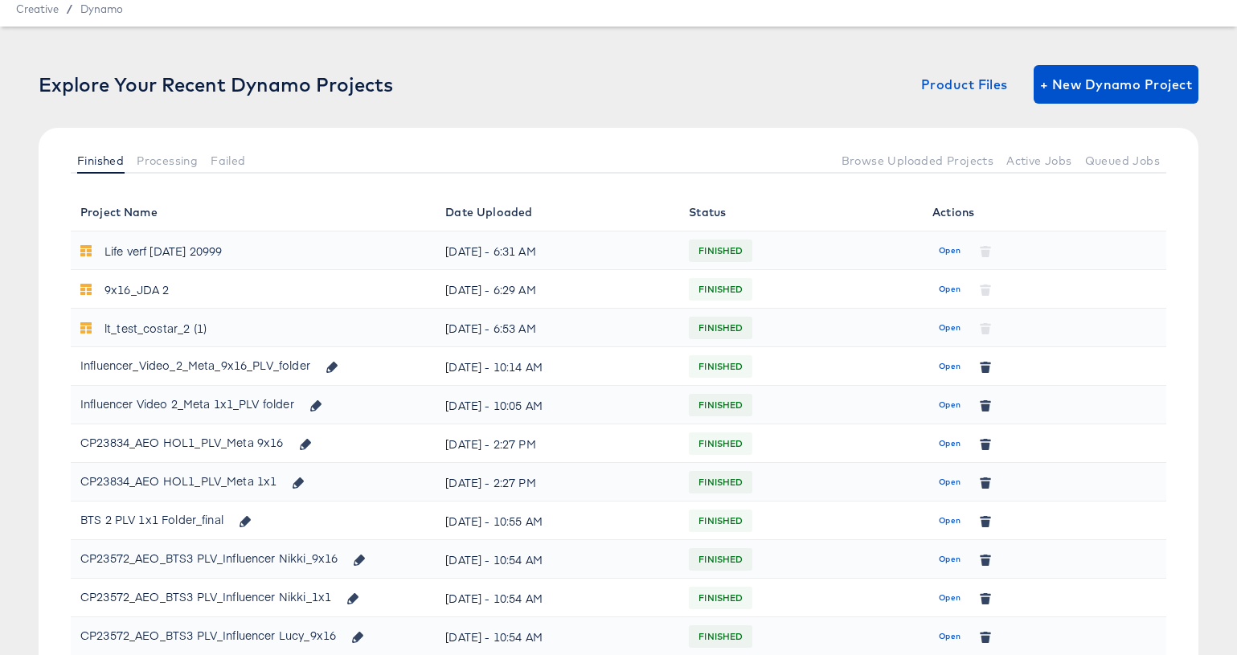
click at [948, 445] on span "Open" at bounding box center [950, 443] width 22 height 14
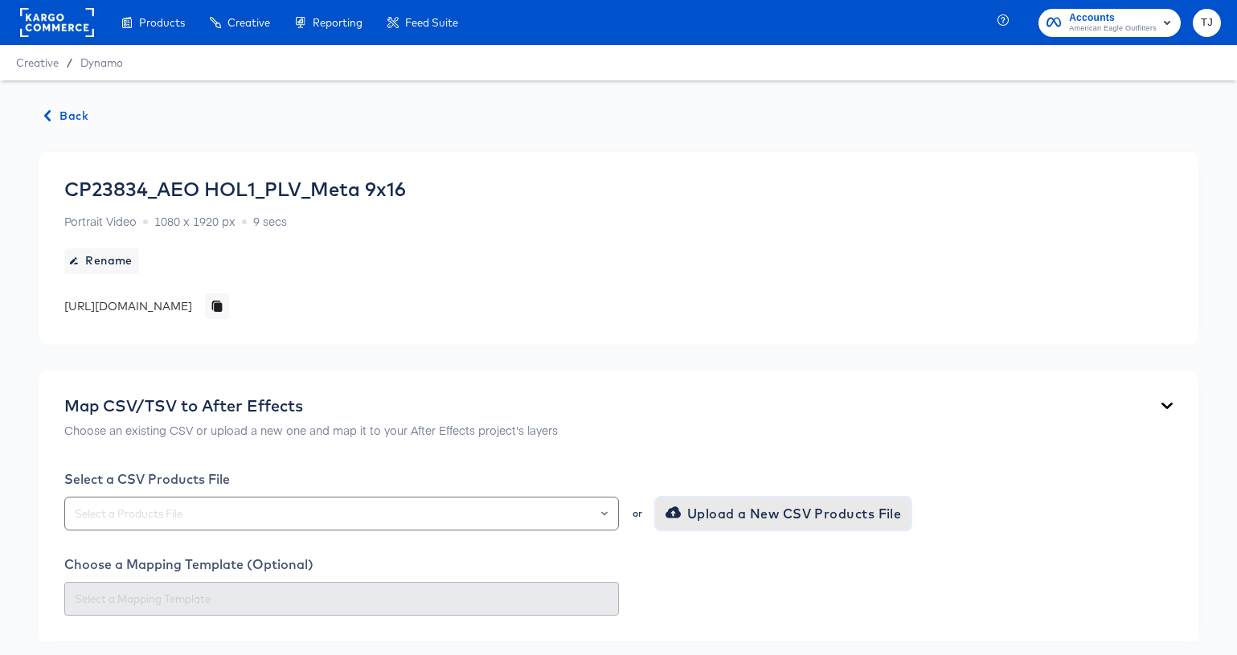
click at [826, 508] on span "Upload a New CSV Products File" at bounding box center [785, 513] width 233 height 23
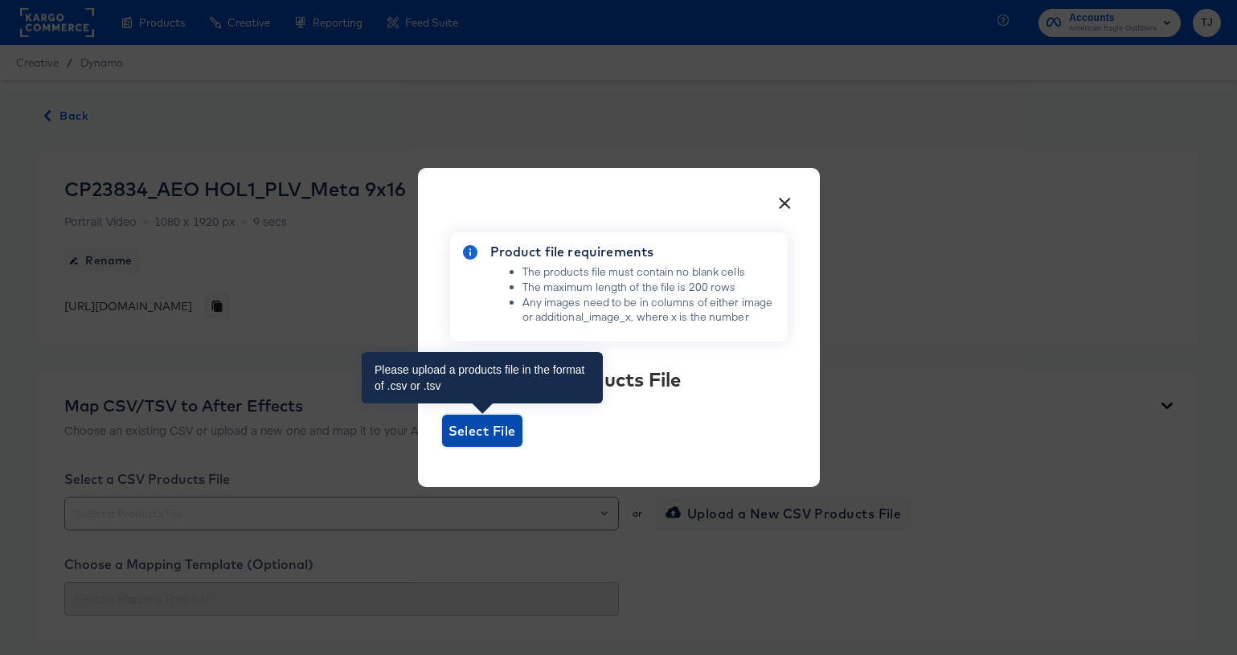
click at [507, 433] on span "Select File" at bounding box center [482, 431] width 68 height 23
click at [442, 447] on input "Select File" at bounding box center [442, 447] width 0 height 0
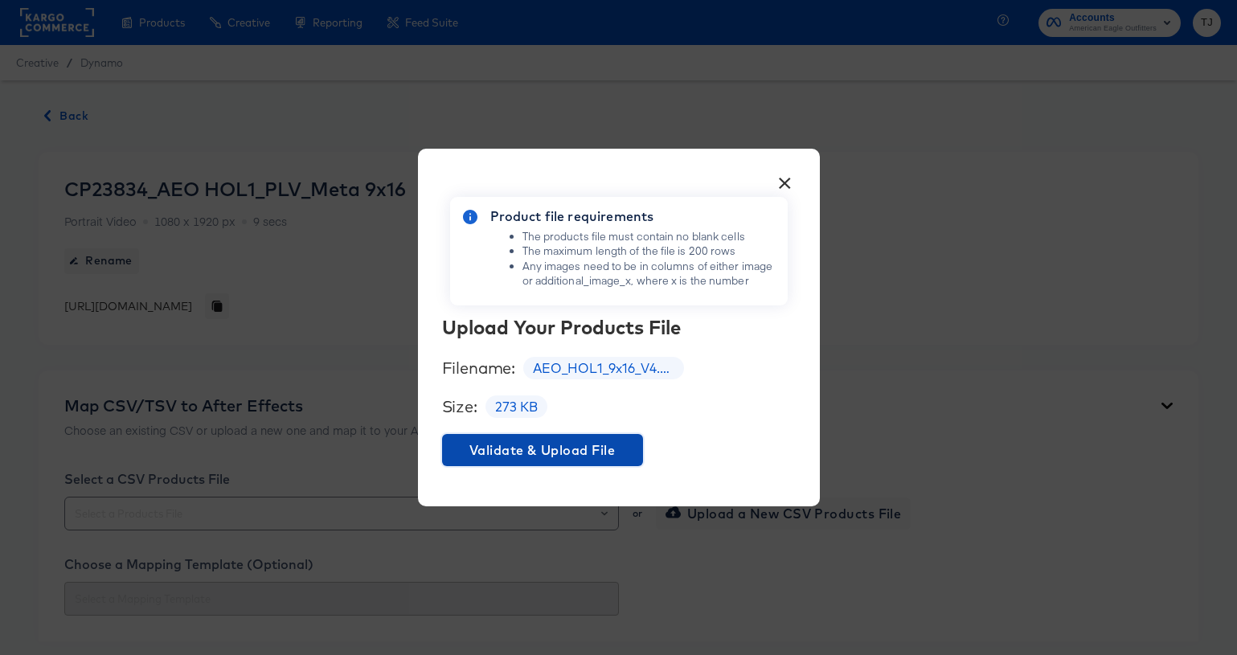
click at [583, 444] on span "Validate & Upload File" at bounding box center [542, 450] width 188 height 23
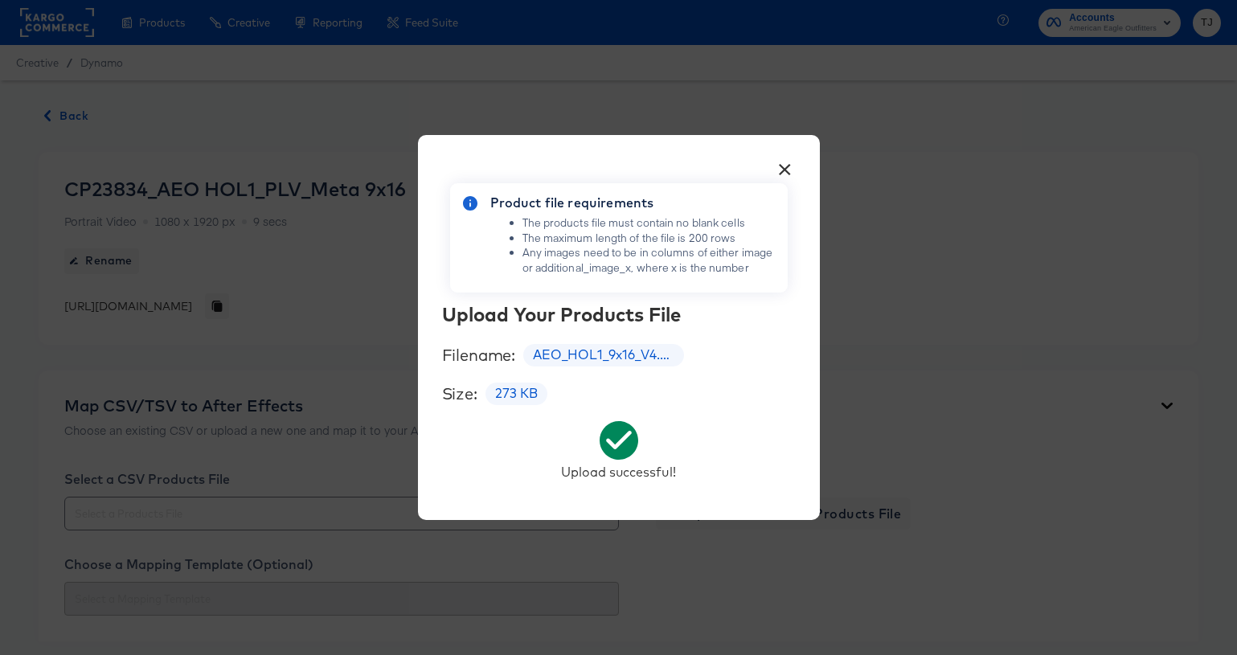
drag, startPoint x: 787, startPoint y: 166, endPoint x: 751, endPoint y: 196, distance: 47.3
click at [786, 166] on button "×" at bounding box center [785, 165] width 29 height 29
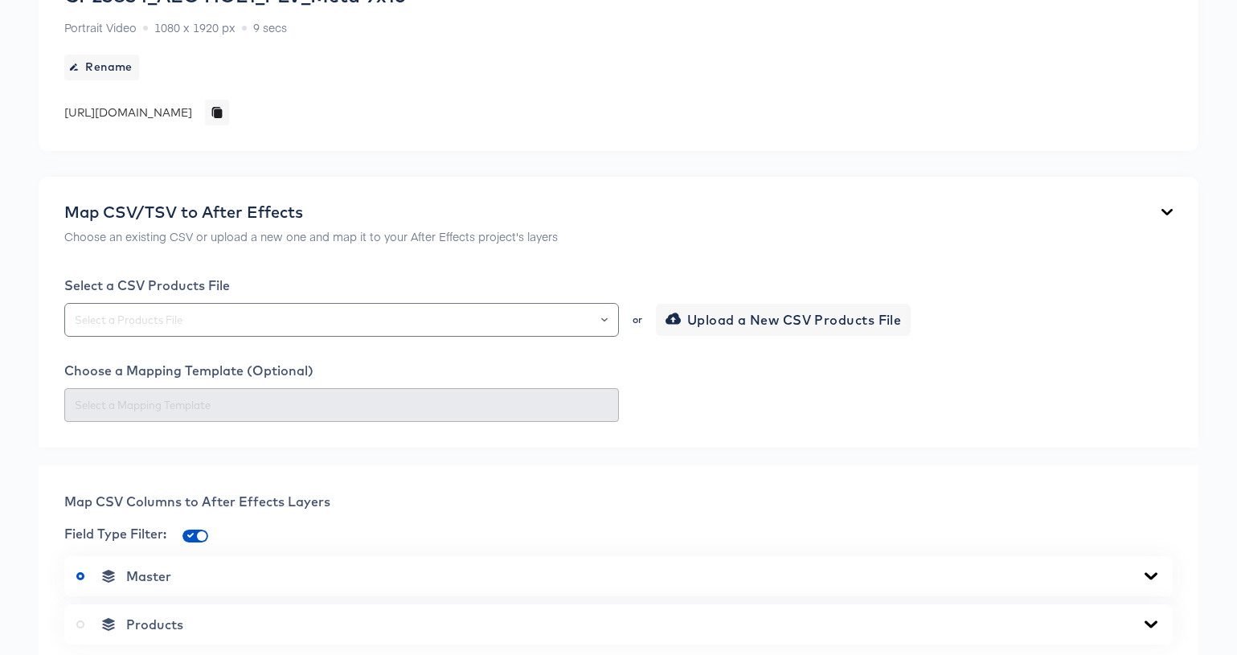
scroll to position [196, 0]
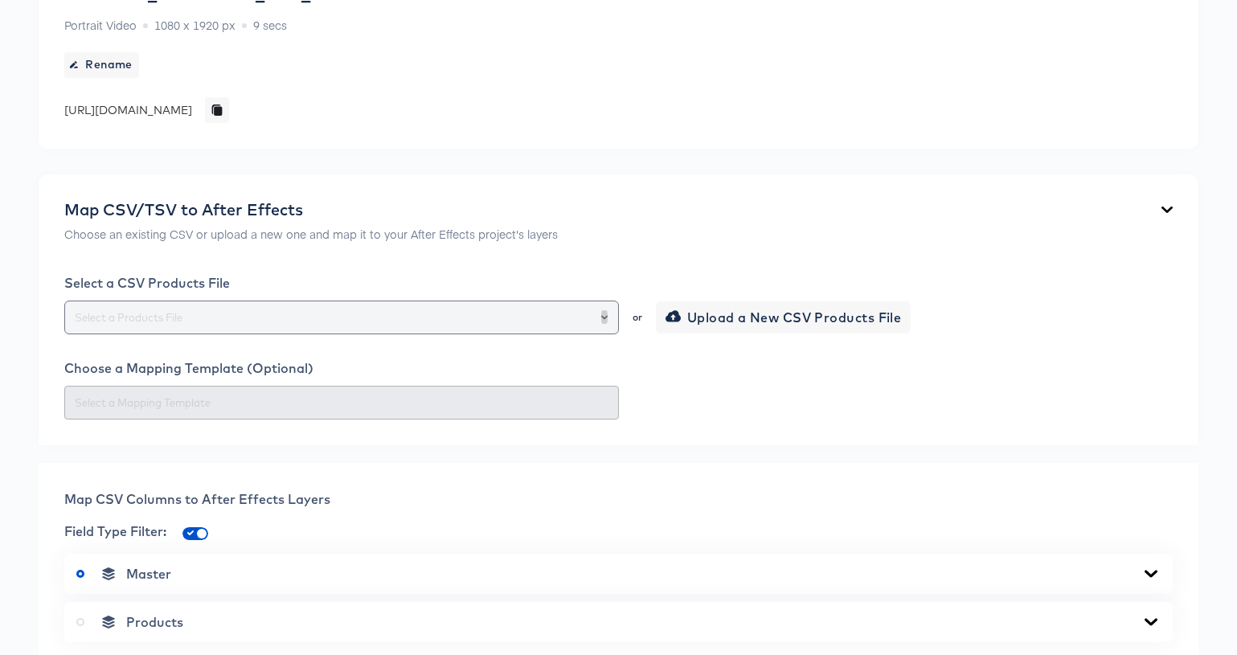
click at [604, 317] on icon "Open" at bounding box center [604, 317] width 6 height 6
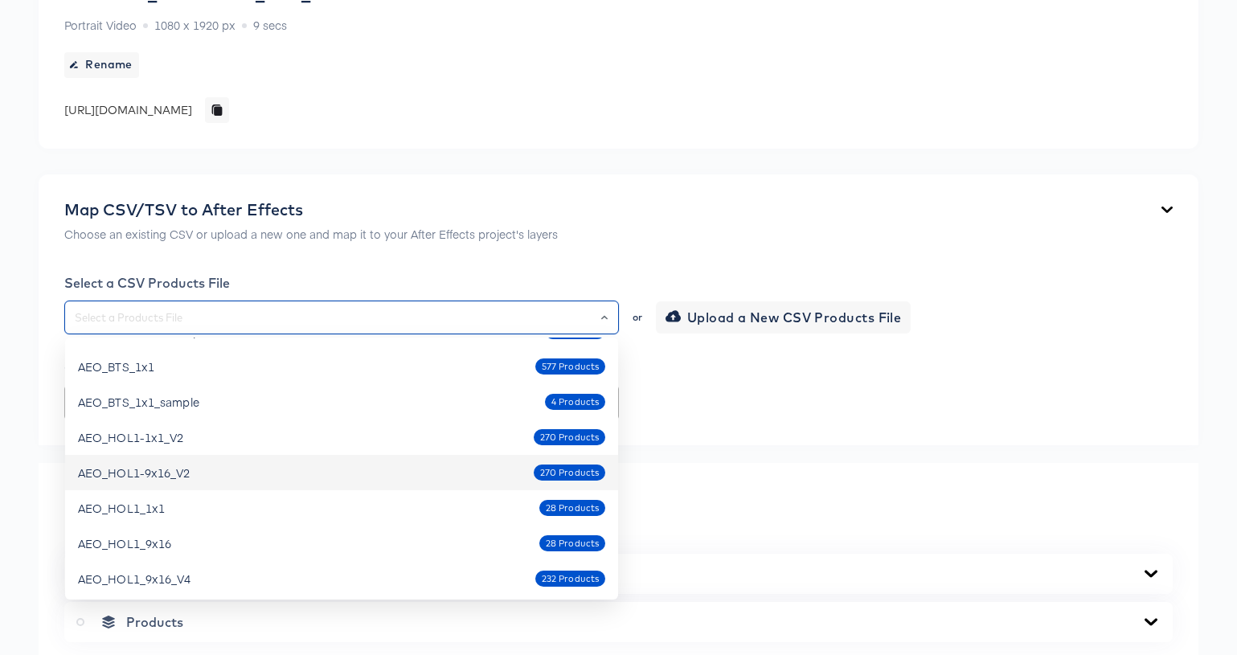
scroll to position [380, 0]
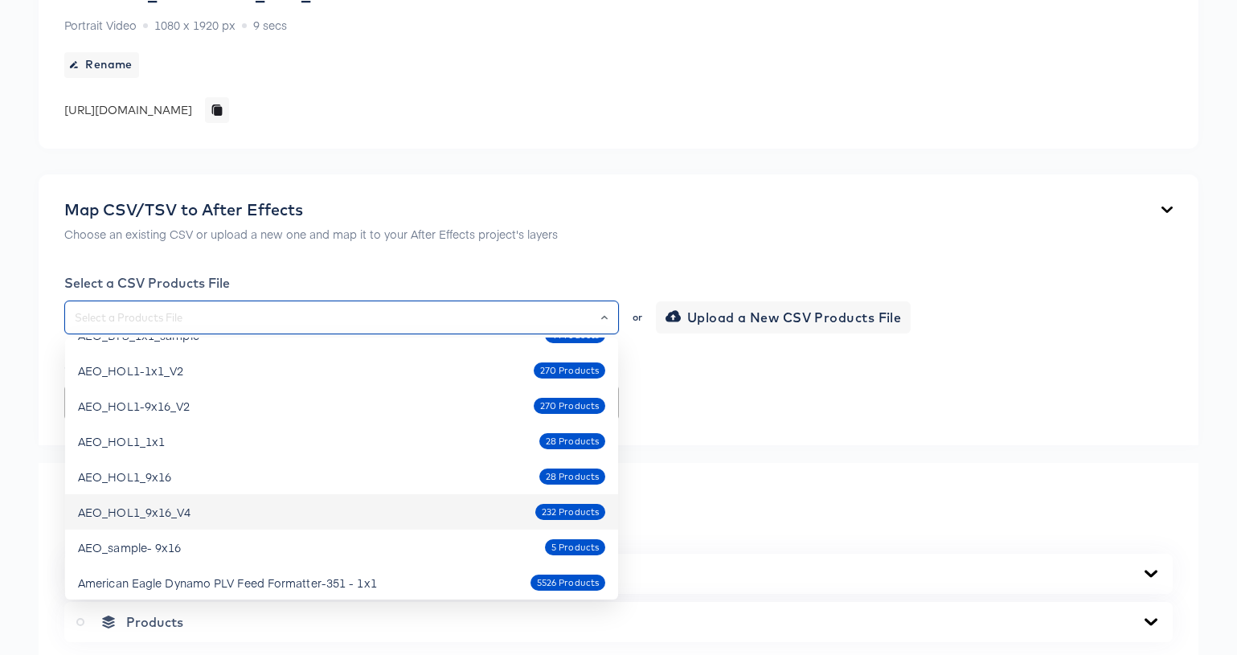
click at [347, 506] on div "AEO_HOL1_9x16_V4 232 Products" at bounding box center [341, 512] width 527 height 26
type input "AEO_HOL1_9x16_V4"
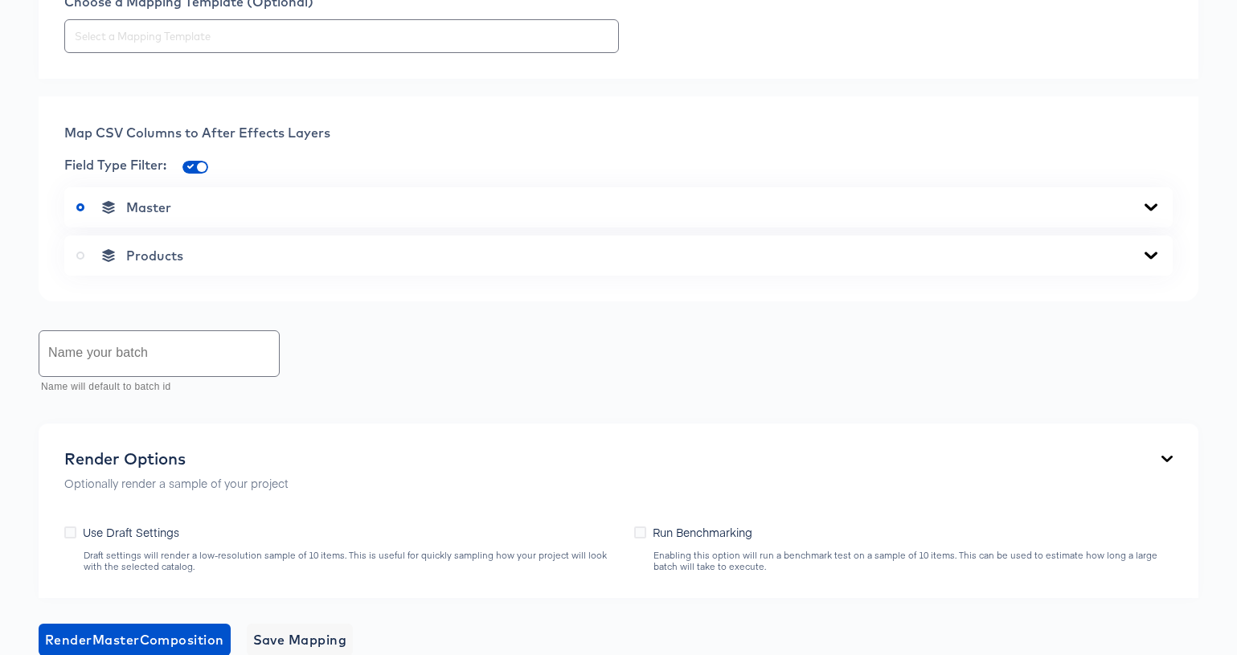
scroll to position [572, 0]
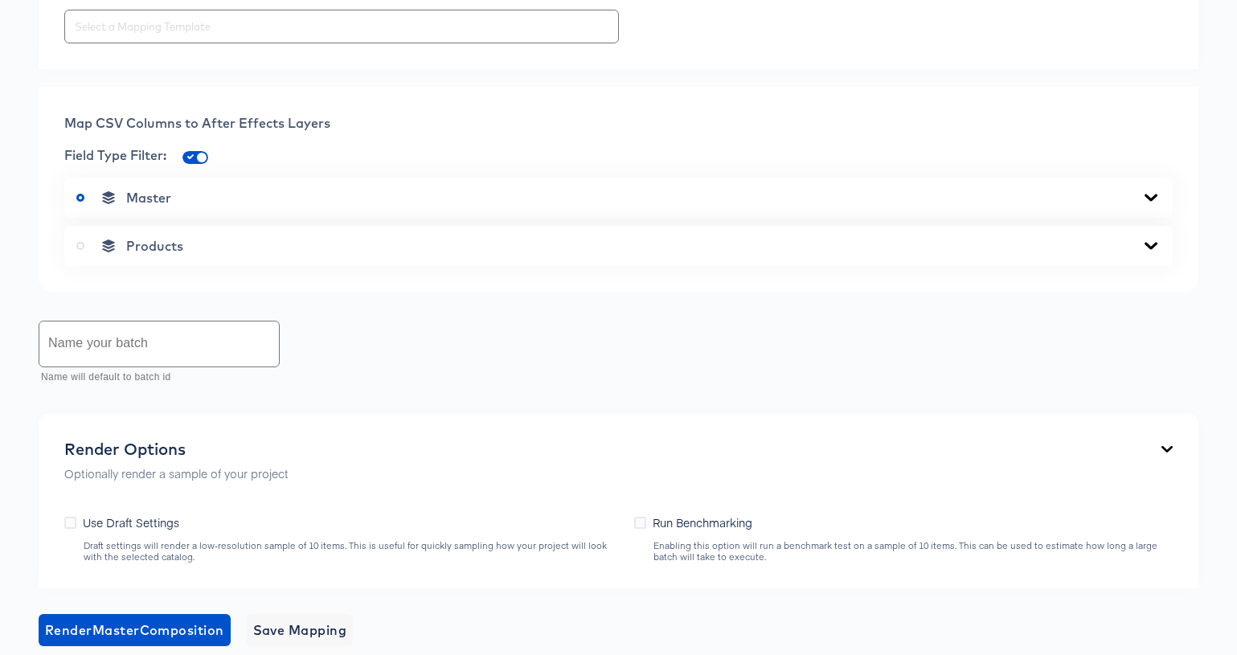
click at [1153, 245] on icon at bounding box center [1150, 245] width 13 height 7
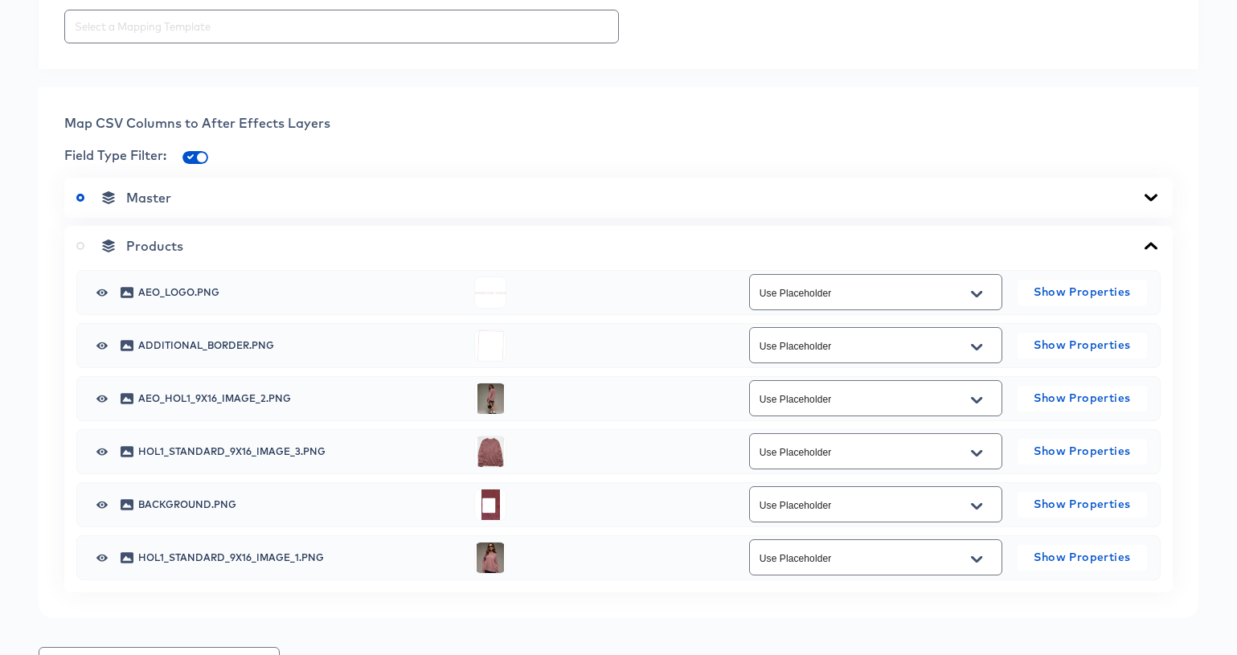
click at [977, 400] on icon "Open" at bounding box center [976, 399] width 11 height 6
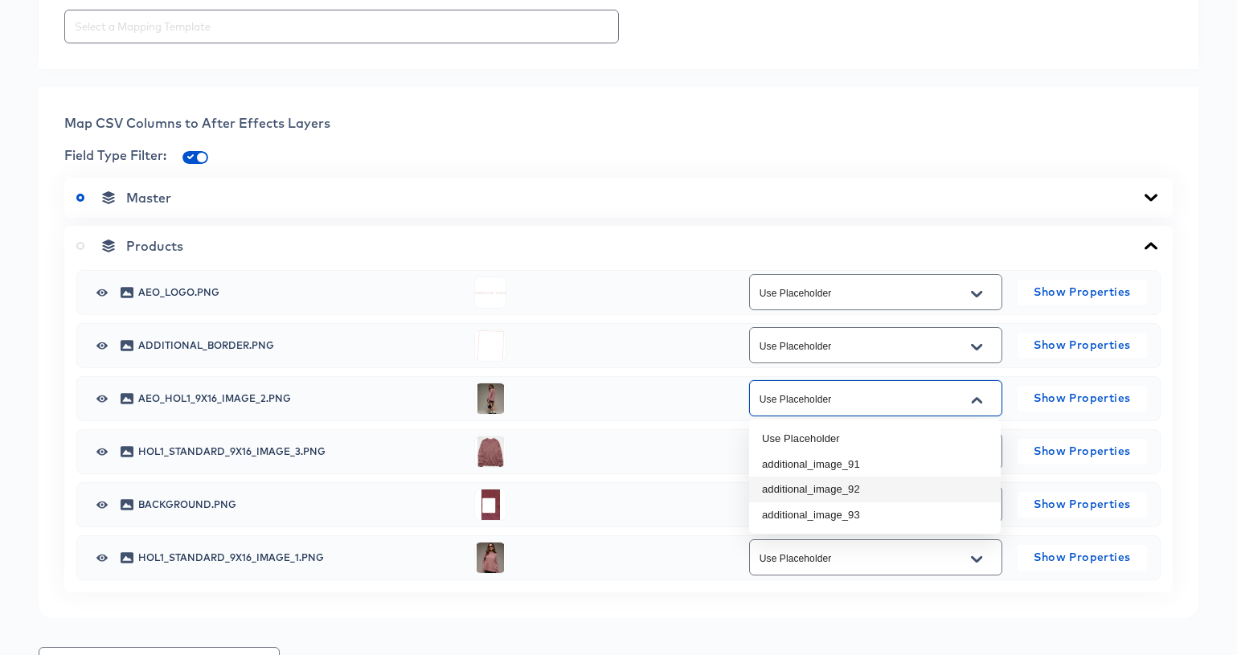
click at [944, 485] on li "additional_image_92" at bounding box center [875, 490] width 252 height 26
type input "additional_image_92"
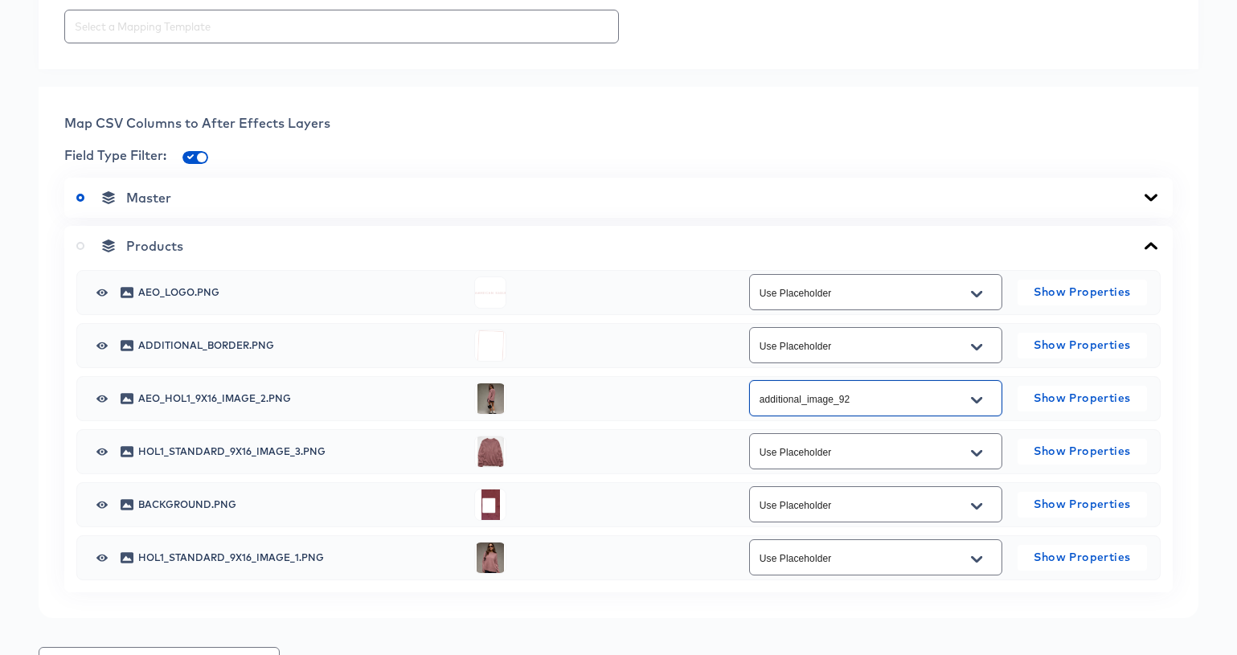
click at [975, 454] on icon "Open" at bounding box center [976, 452] width 11 height 6
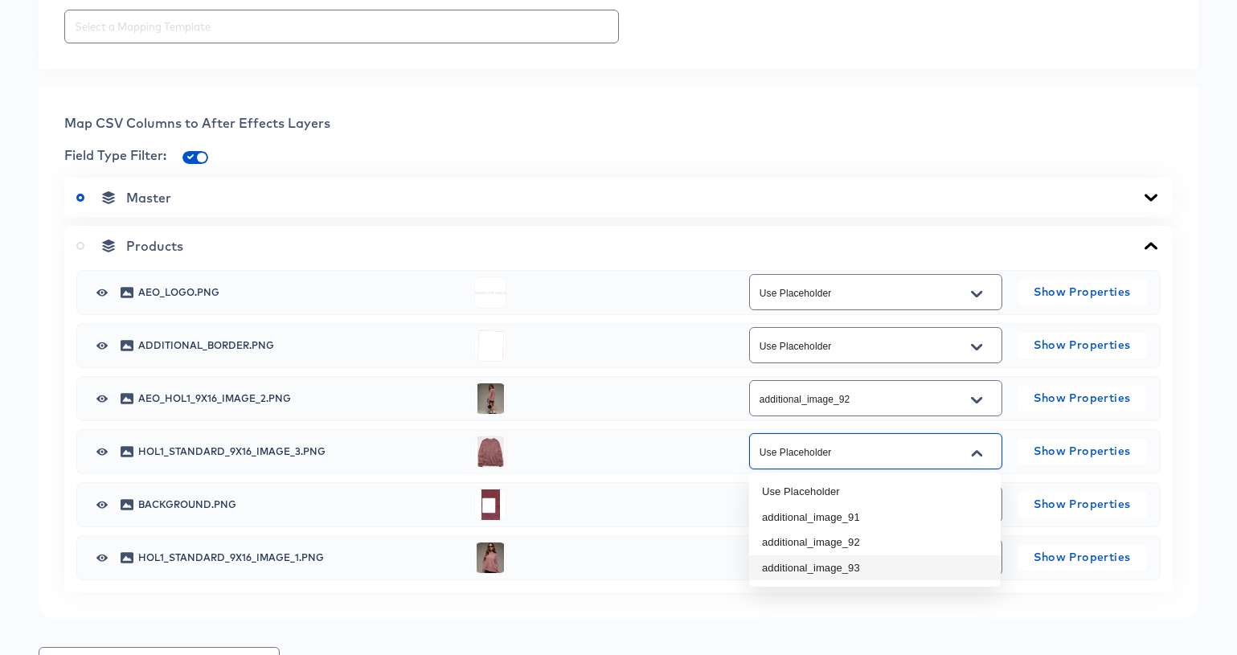
click at [911, 574] on li "additional_image_93" at bounding box center [875, 568] width 252 height 26
type input "additional_image_93"
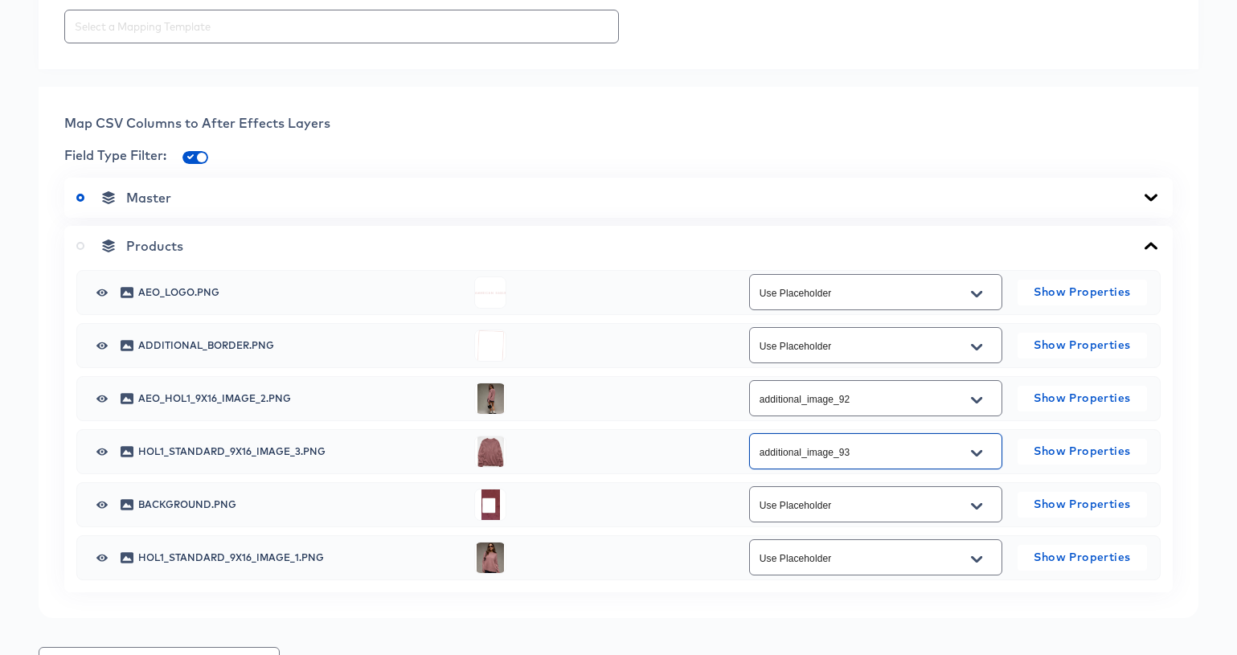
click at [981, 563] on icon "Open" at bounding box center [976, 559] width 11 height 13
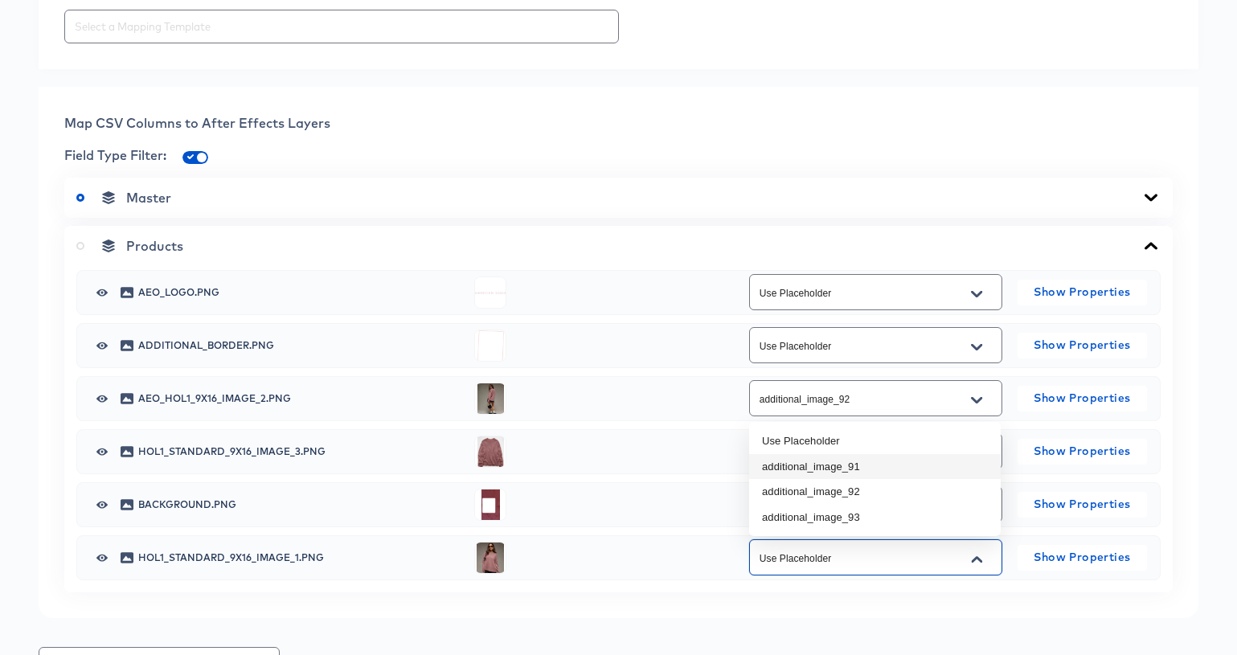
click at [918, 465] on li "additional_image_91" at bounding box center [875, 467] width 252 height 26
type input "additional_image_91"
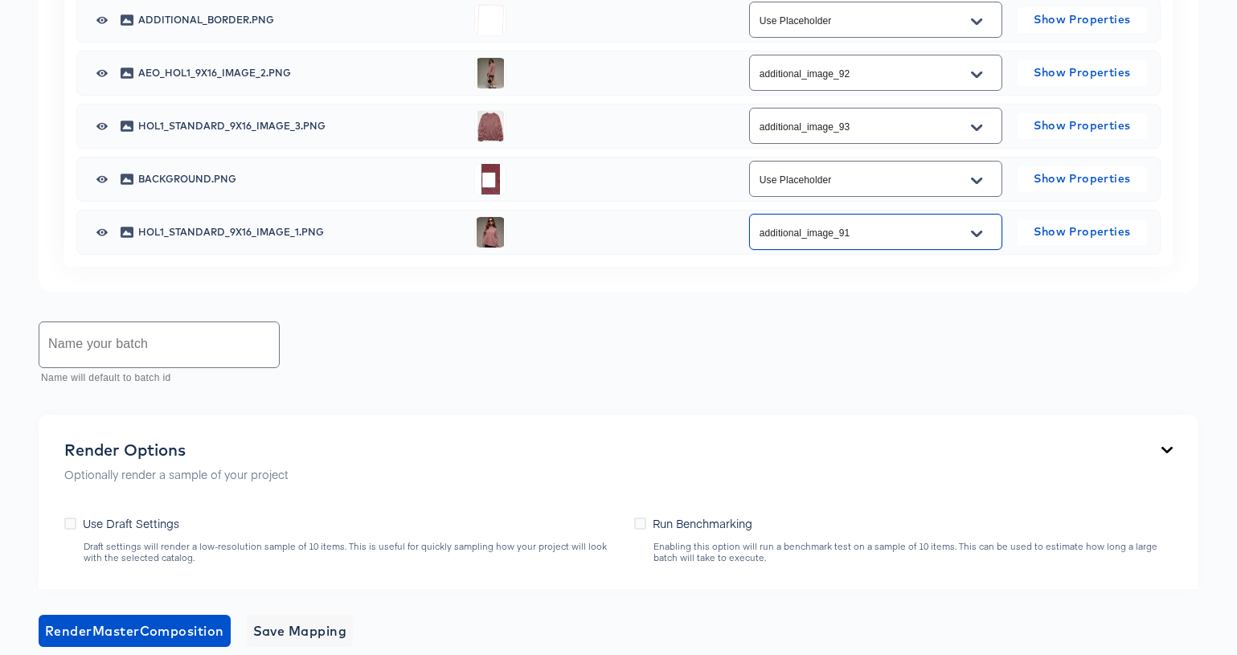
scroll to position [902, 0]
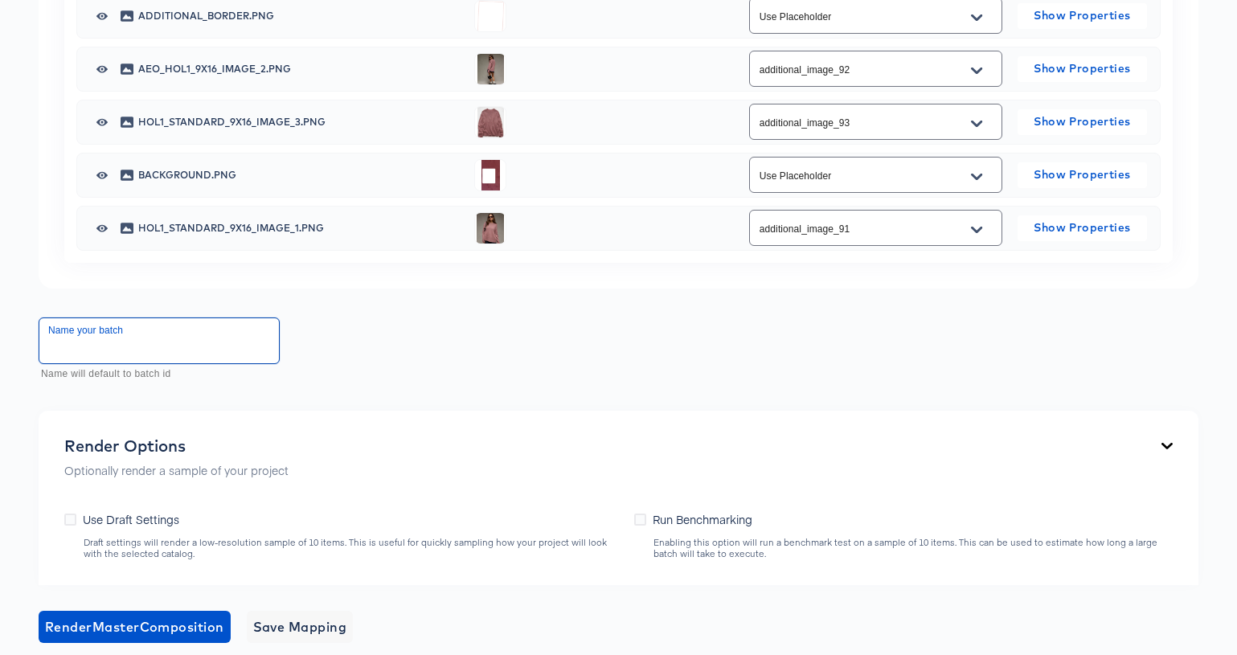
click at [204, 349] on input "text" at bounding box center [159, 340] width 240 height 45
type input "AEO_HOL1_9x16_V4"
click at [683, 403] on div "Back CP23834_AEO HOL1_PLV_Meta 9x16 Portrait Video 1080 x 1920 px 9 secs Rename…" at bounding box center [618, 54] width 1237 height 1751
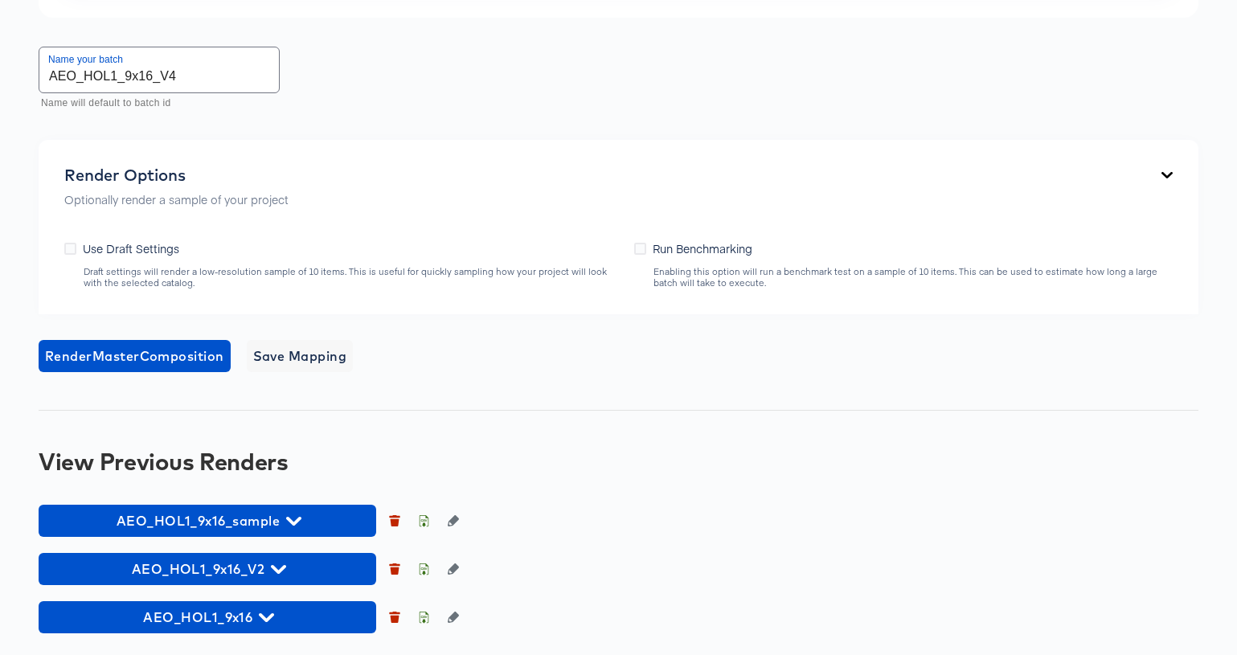
scroll to position [1177, 0]
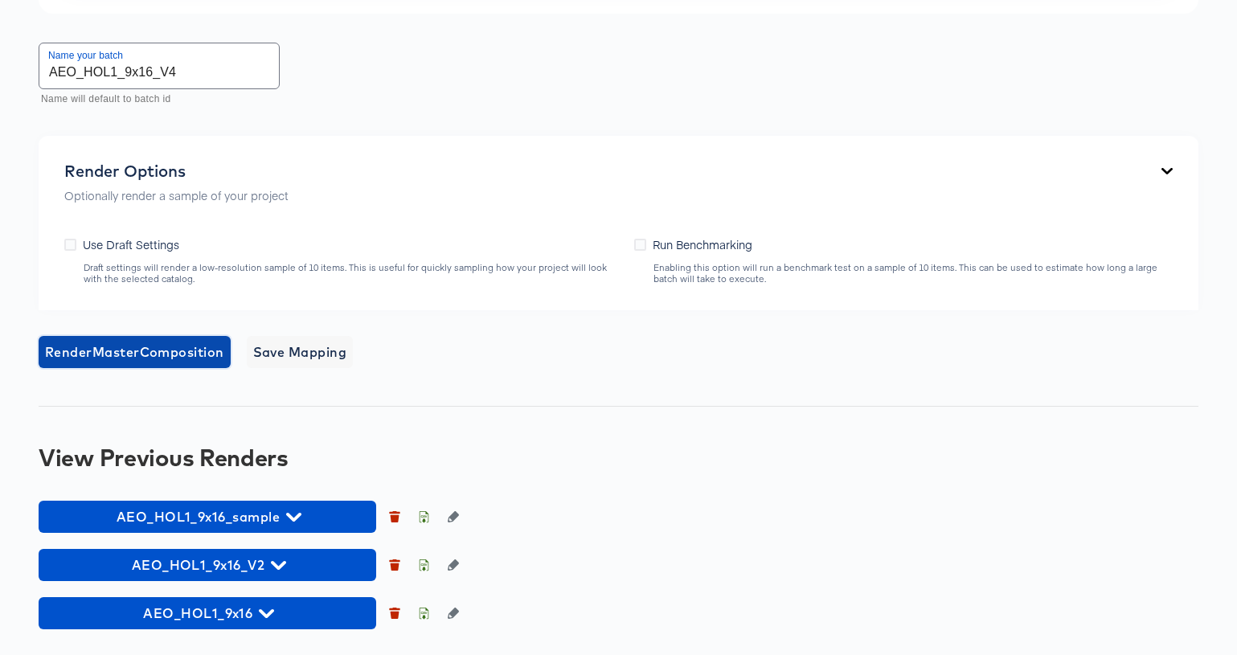
click at [124, 351] on span "Render Master Composition" at bounding box center [134, 352] width 179 height 23
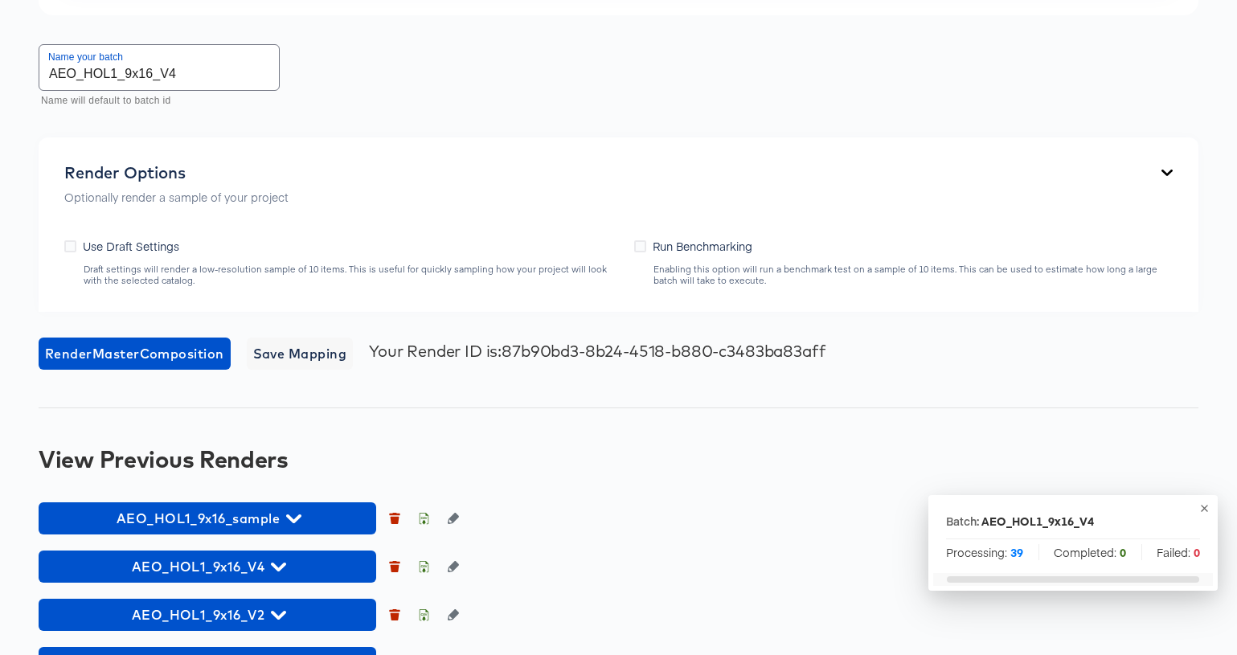
scroll to position [0, 0]
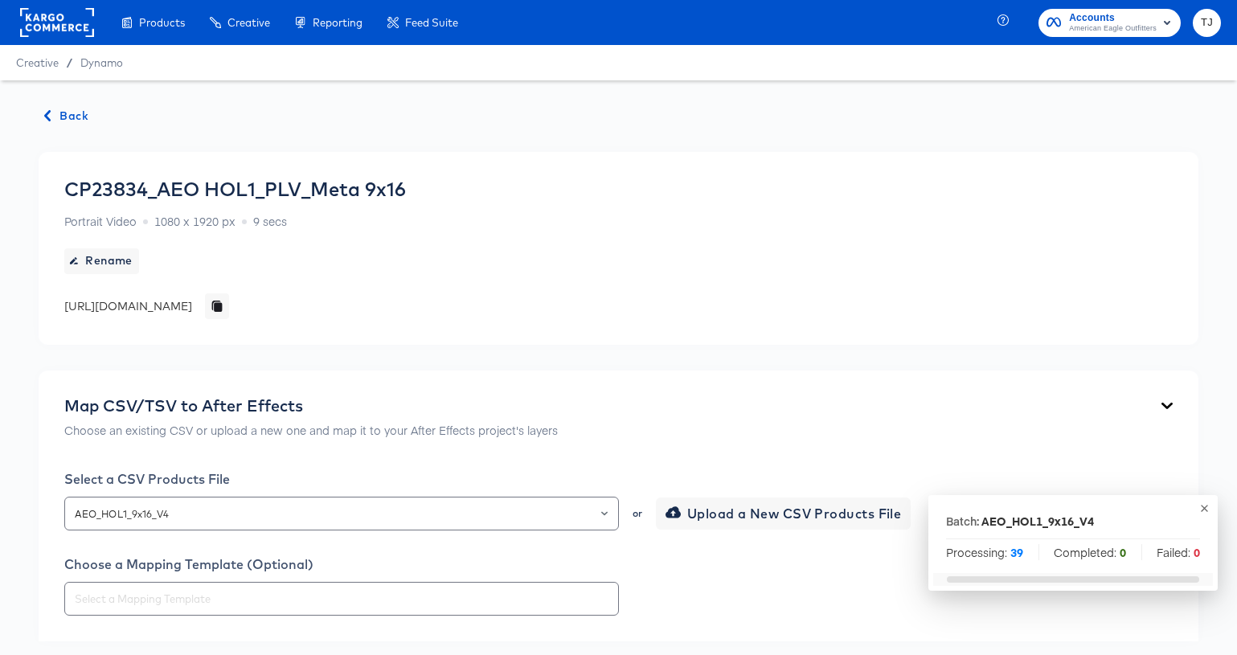
click at [68, 110] on span "Back" at bounding box center [66, 116] width 43 height 20
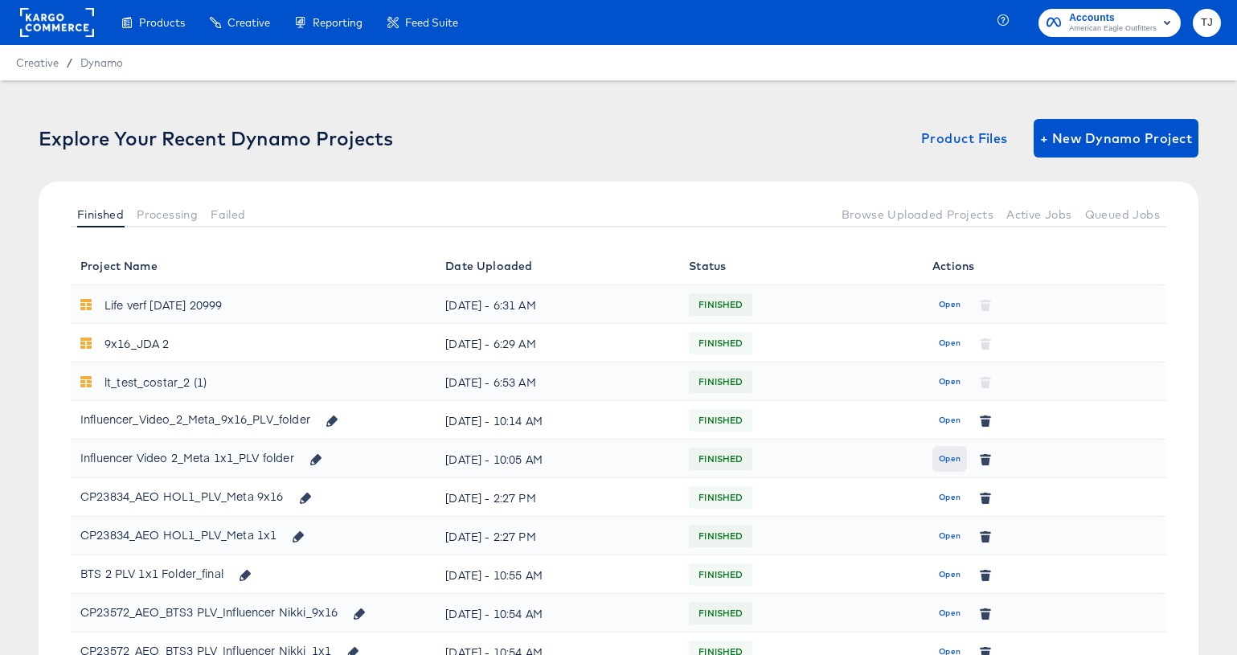
click at [947, 459] on span "Open" at bounding box center [950, 459] width 22 height 14
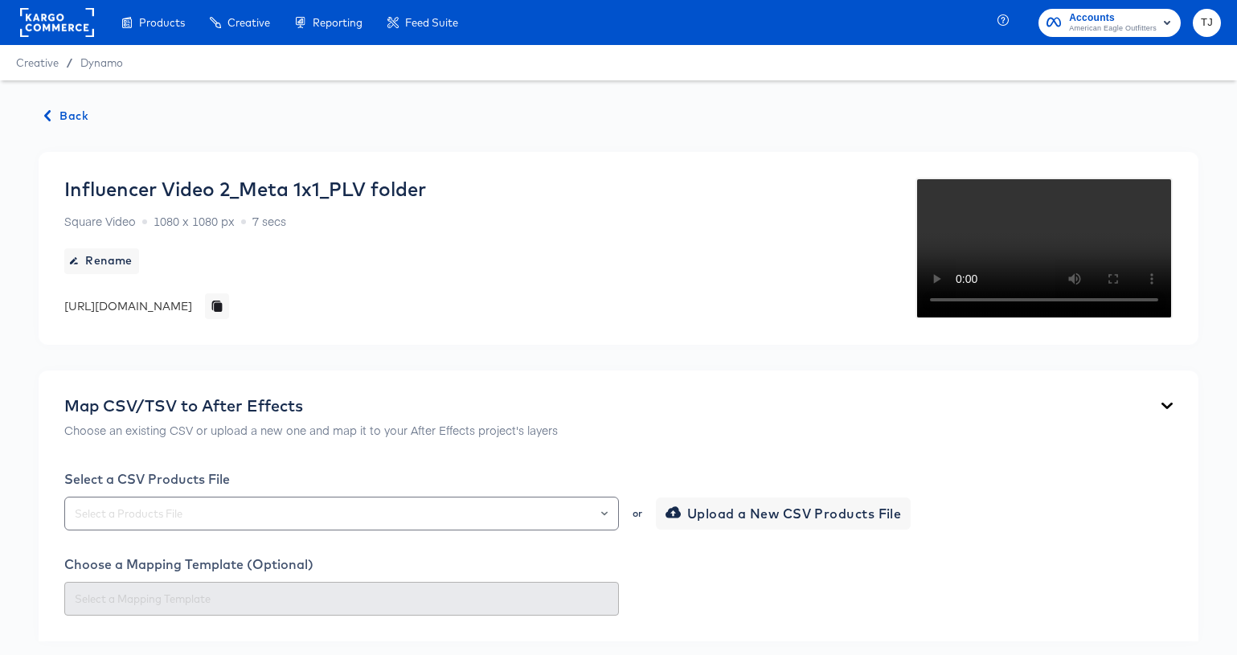
click at [776, 445] on div "Map CSV/TSV to After Effects Choose an existing CSV or upload a new one and map…" at bounding box center [618, 420] width 1108 height 49
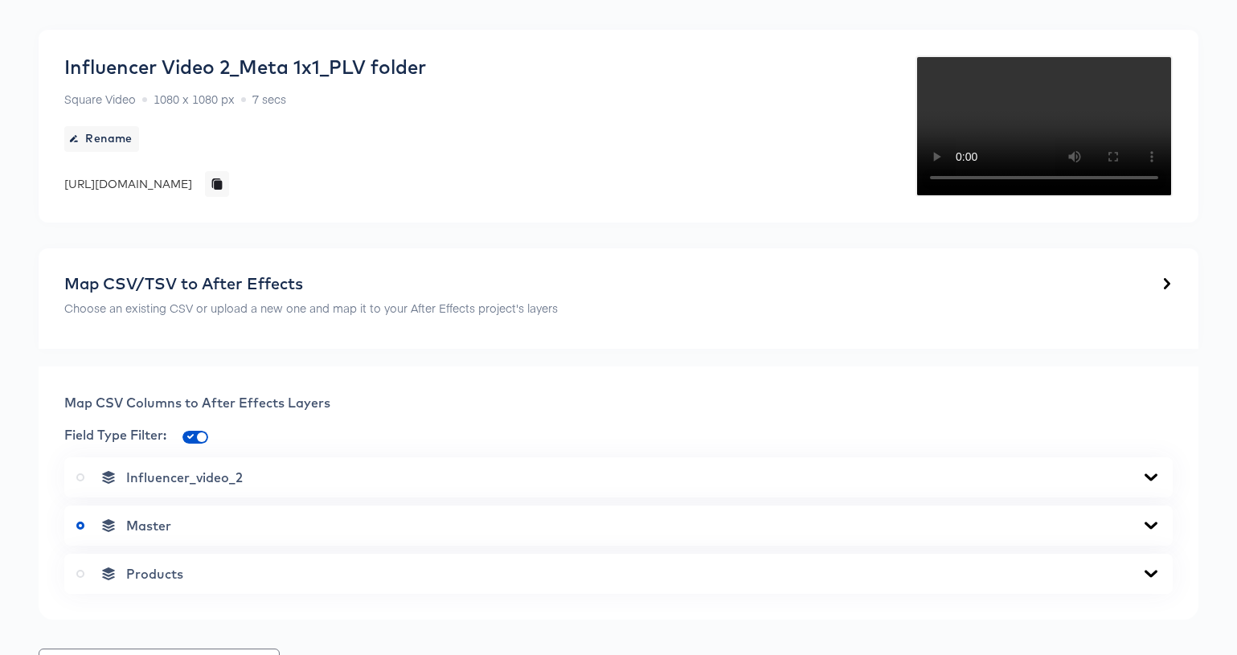
scroll to position [119, 0]
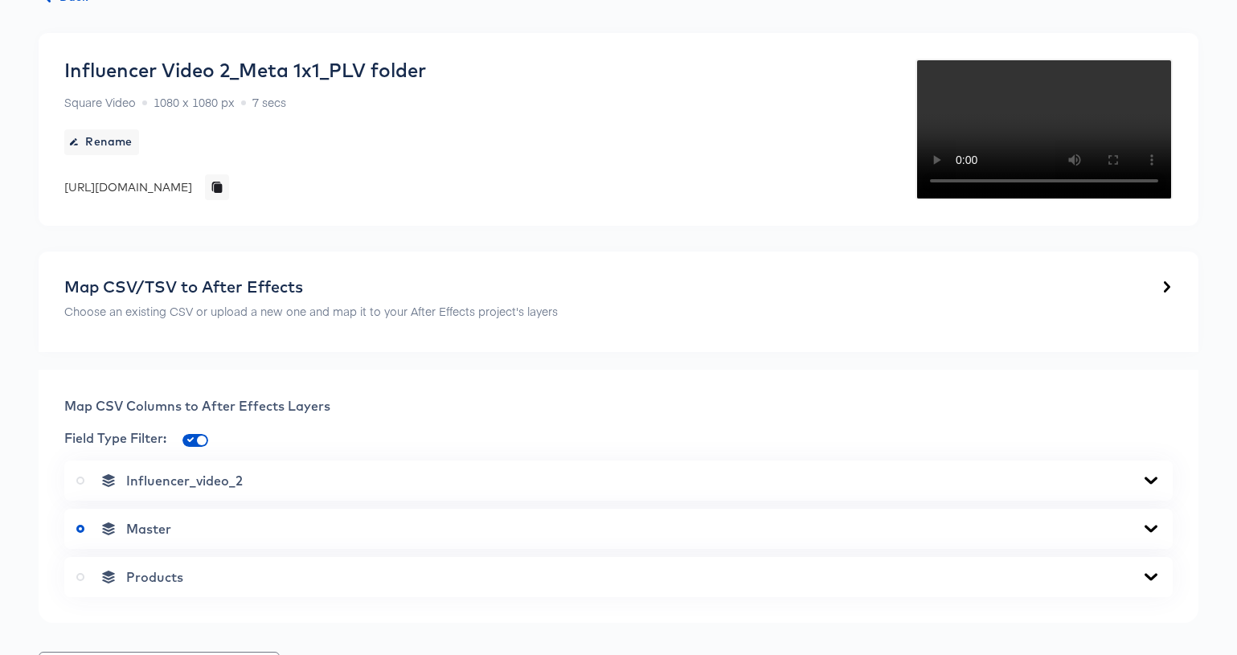
click at [1163, 297] on icon at bounding box center [1166, 286] width 11 height 19
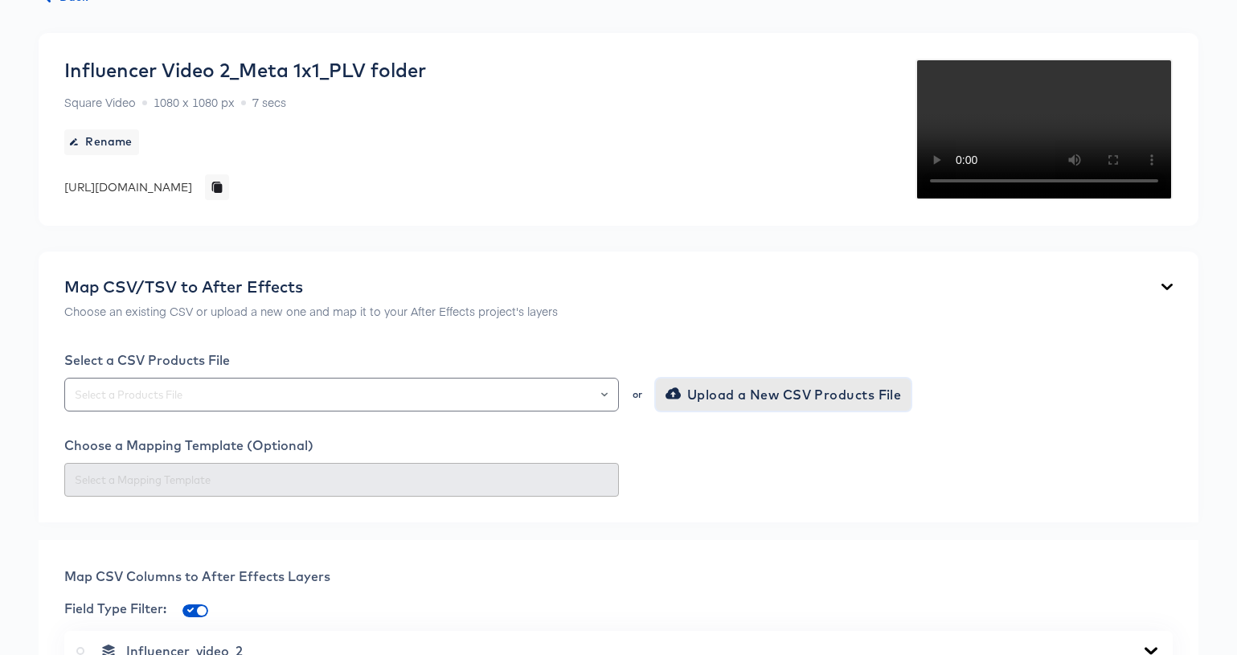
click at [768, 406] on span "Upload a New CSV Products File" at bounding box center [785, 394] width 233 height 23
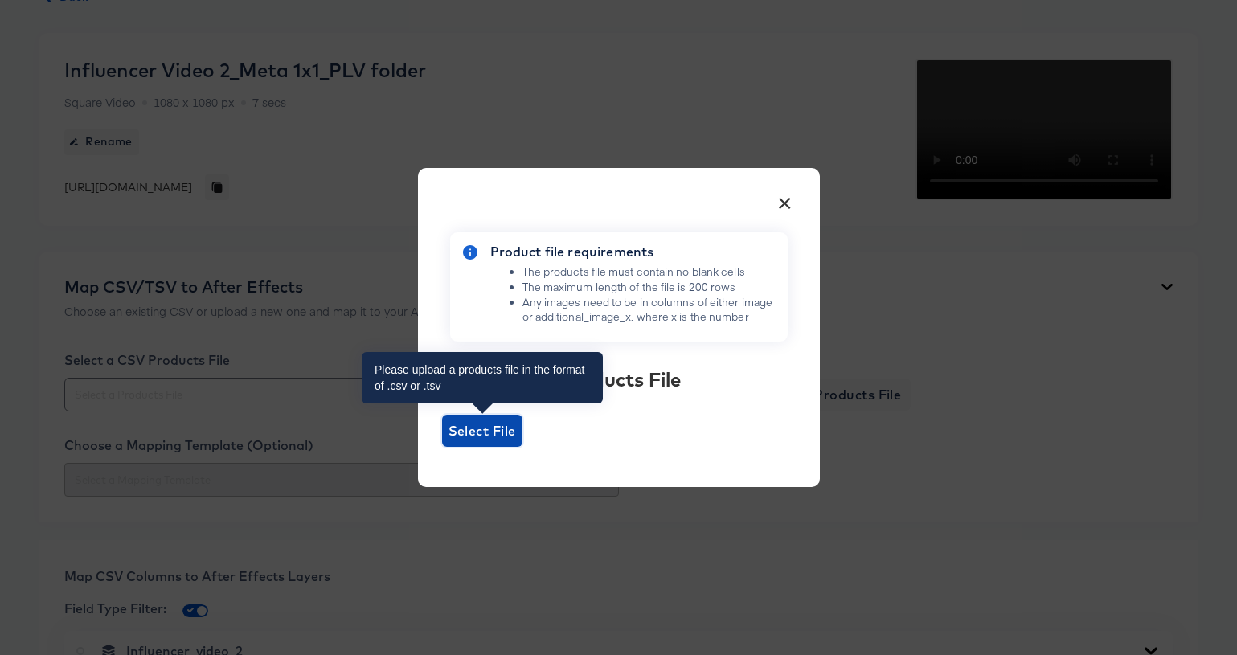
click at [489, 424] on span "Select File" at bounding box center [482, 431] width 68 height 23
click at [442, 447] on input "Select File" at bounding box center [442, 447] width 0 height 0
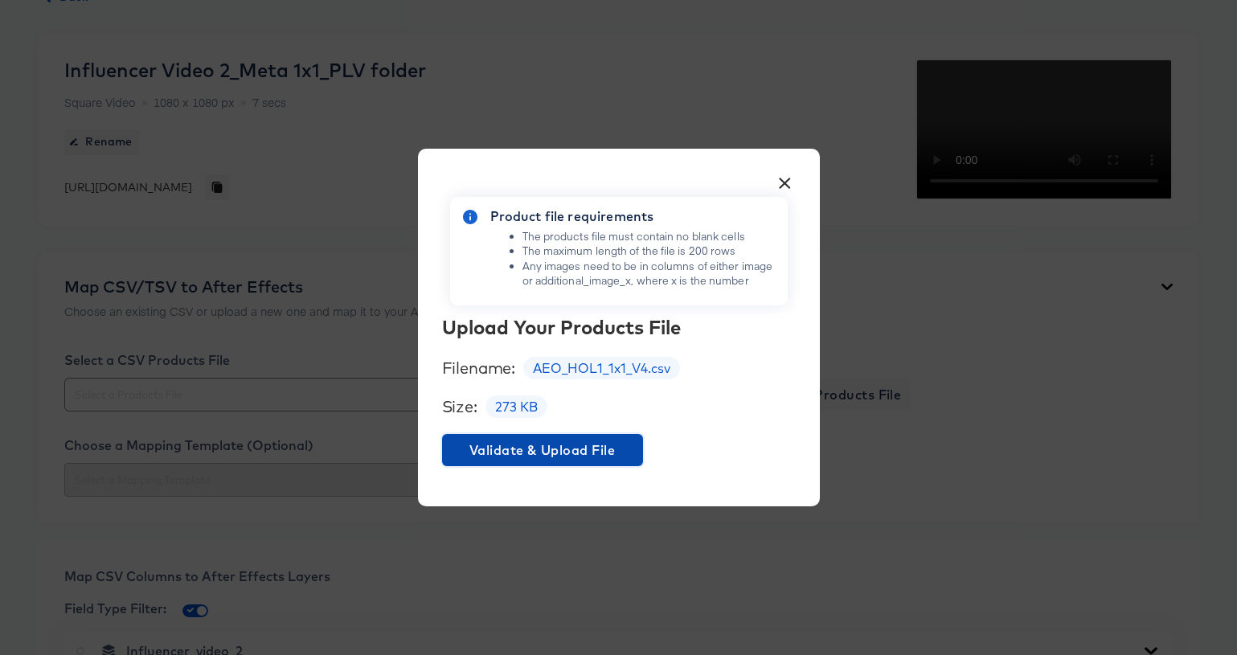
scroll to position [126, 0]
click at [552, 447] on span "Validate & Upload File" at bounding box center [542, 450] width 188 height 23
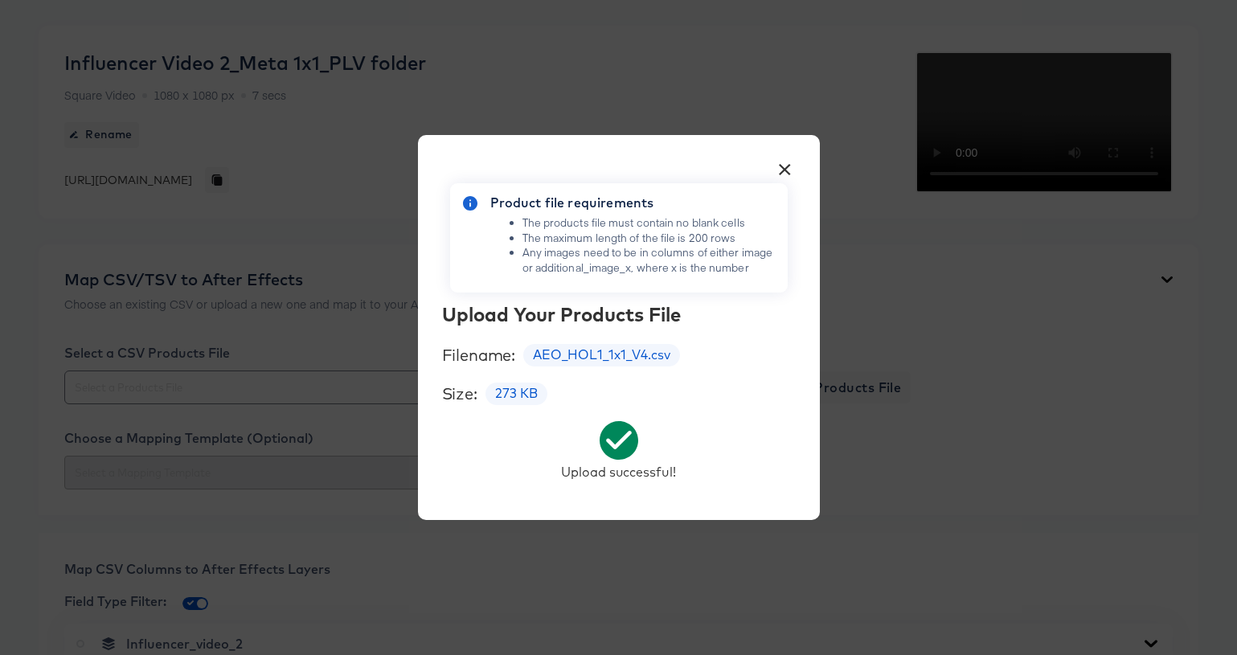
scroll to position [235, 0]
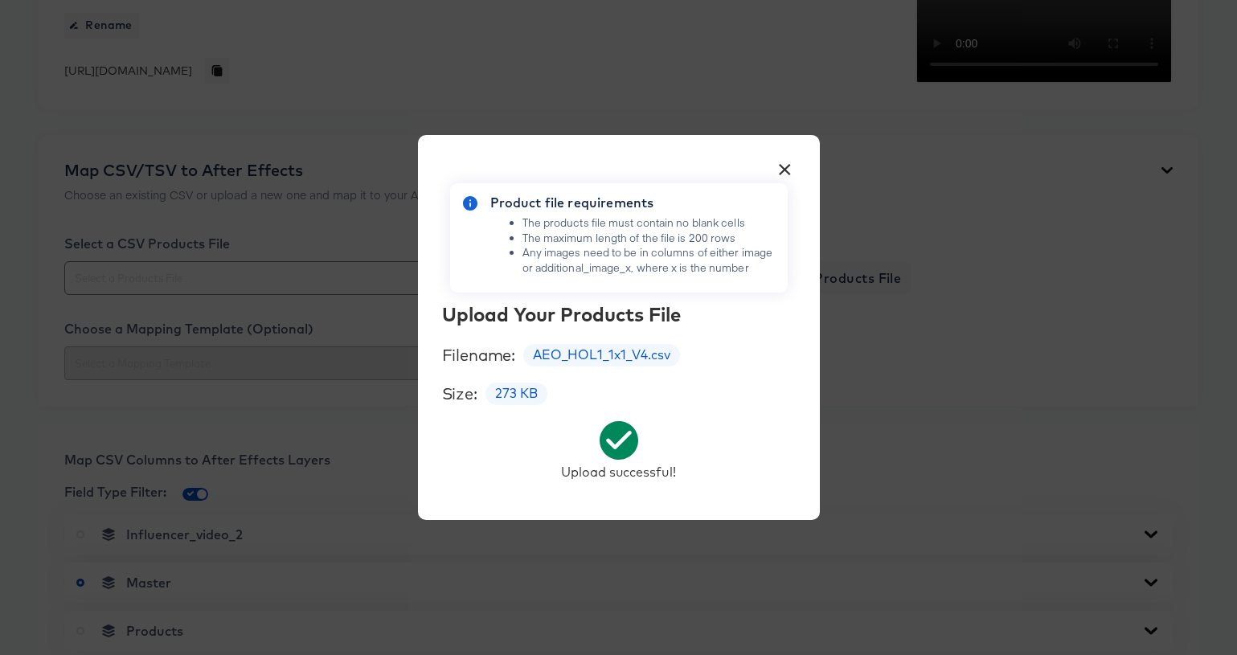
drag, startPoint x: 788, startPoint y: 165, endPoint x: 780, endPoint y: 175, distance: 12.7
click at [788, 165] on button "×" at bounding box center [785, 165] width 29 height 29
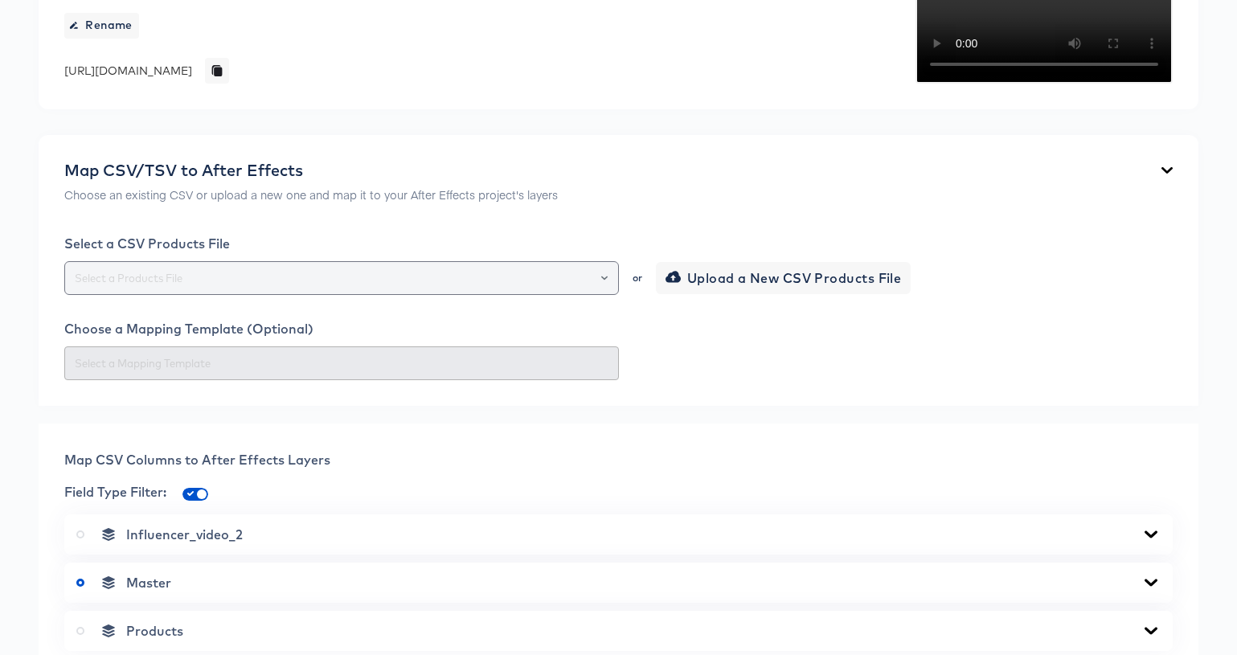
click at [604, 289] on button "Open" at bounding box center [604, 278] width 6 height 23
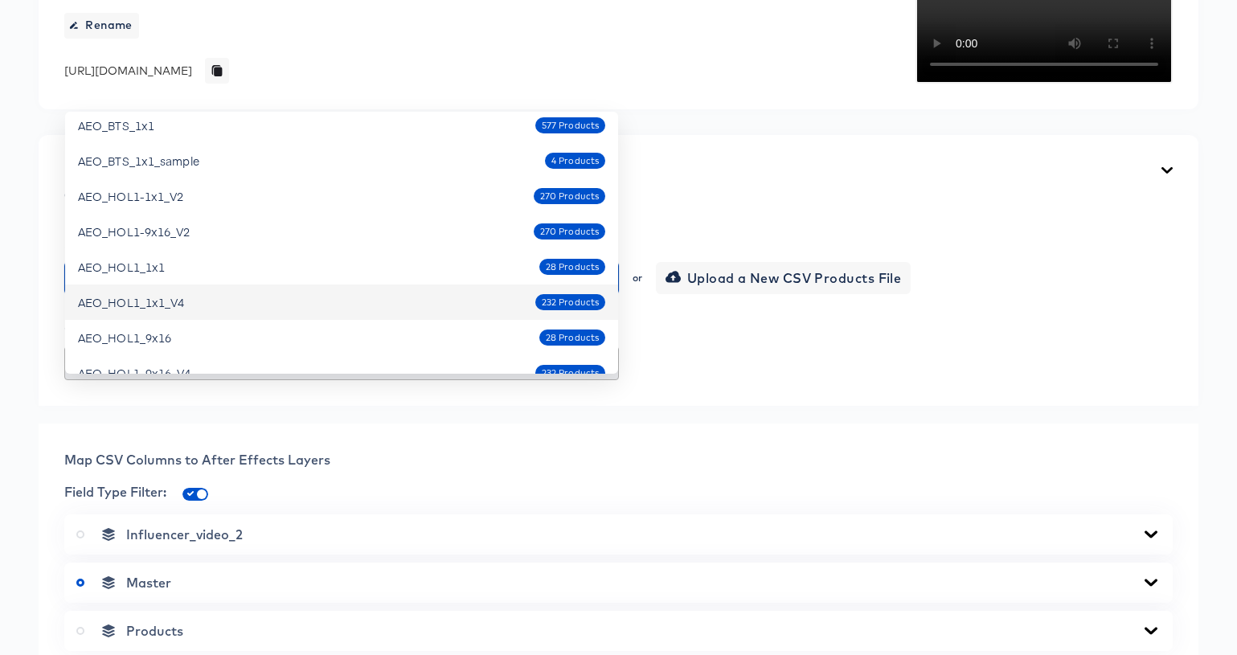
scroll to position [372, 0]
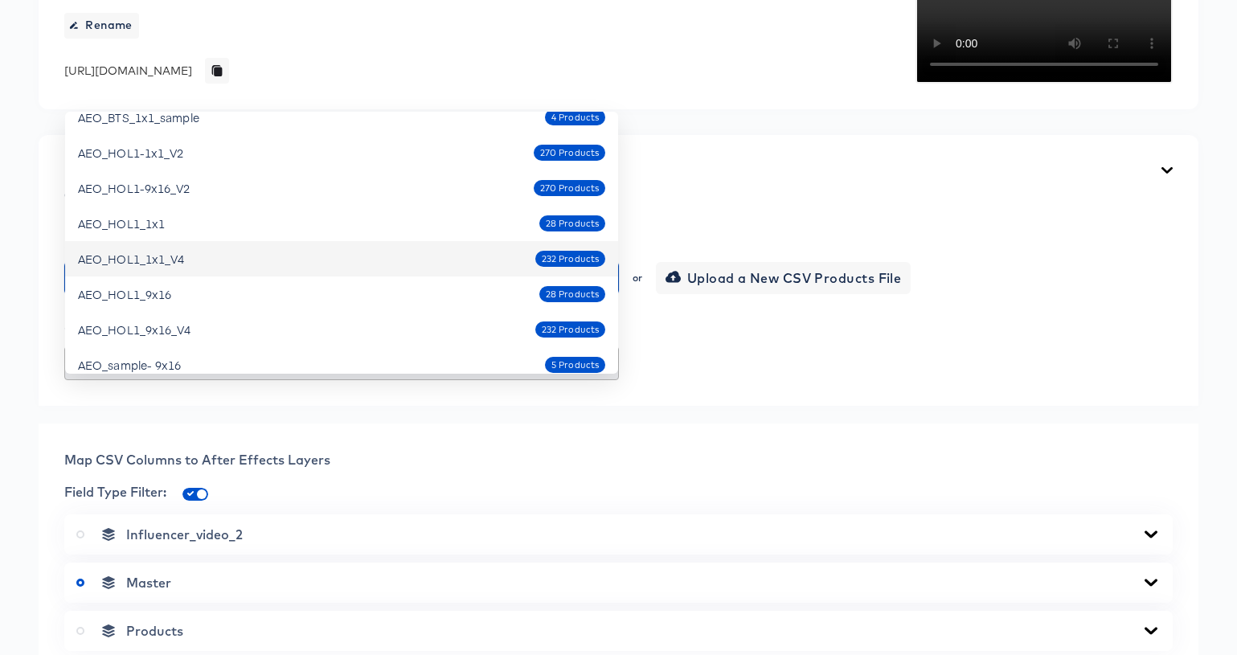
click at [310, 266] on div "AEO_HOL1_1x1_V4 232 Products" at bounding box center [341, 259] width 527 height 26
type input "AEO_HOL1_1x1_V4"
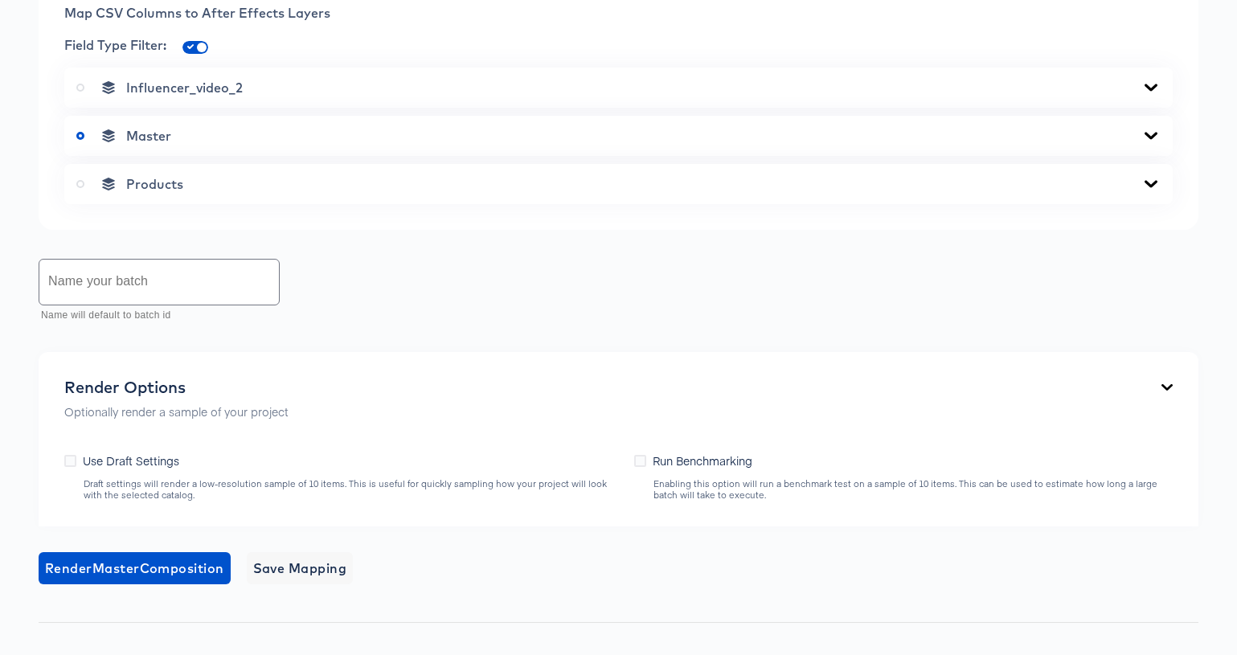
scroll to position [689, 0]
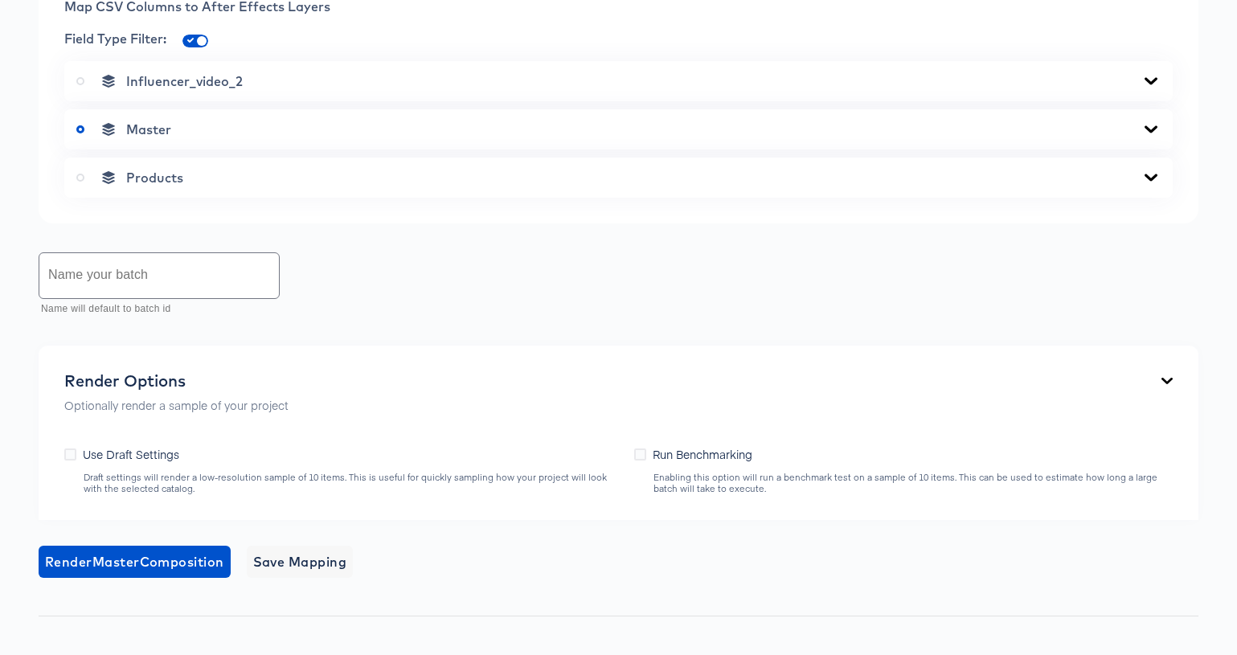
click at [1153, 184] on icon at bounding box center [1150, 177] width 19 height 13
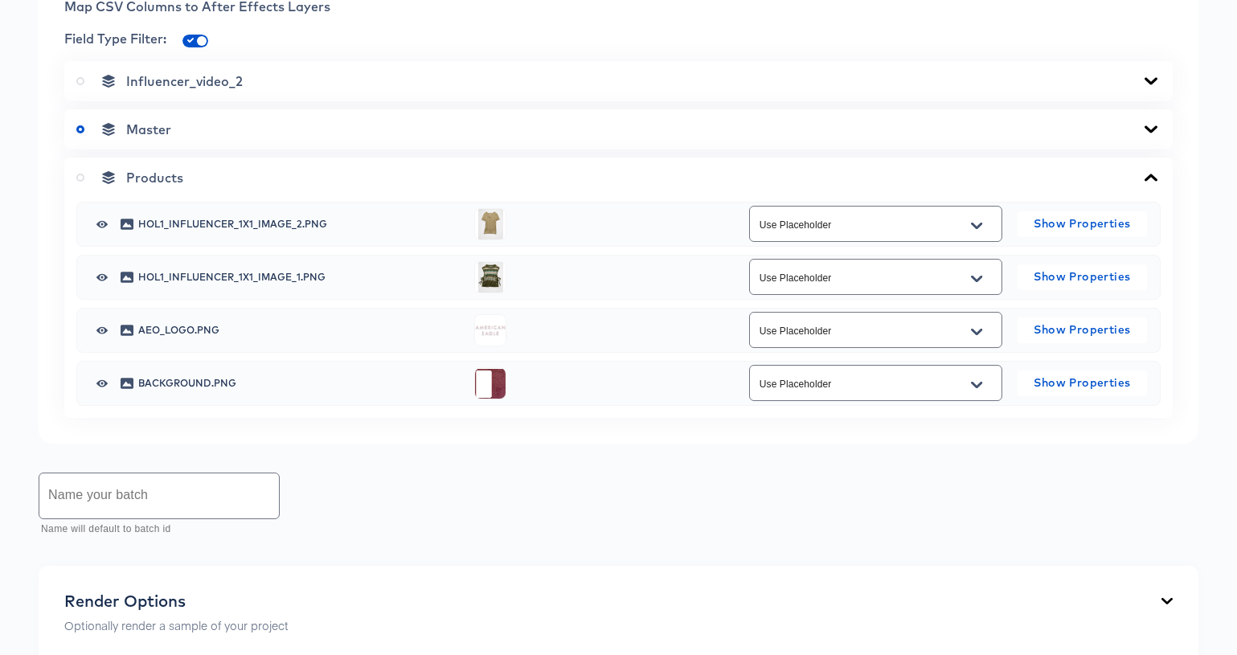
click at [981, 285] on icon "Open" at bounding box center [976, 278] width 11 height 13
click at [915, 458] on li "additional_image_11" at bounding box center [875, 459] width 252 height 26
type input "additional_image_11"
drag, startPoint x: 977, startPoint y: 338, endPoint x: 973, endPoint y: 350, distance: 12.7
click at [977, 232] on icon "Open" at bounding box center [976, 225] width 11 height 13
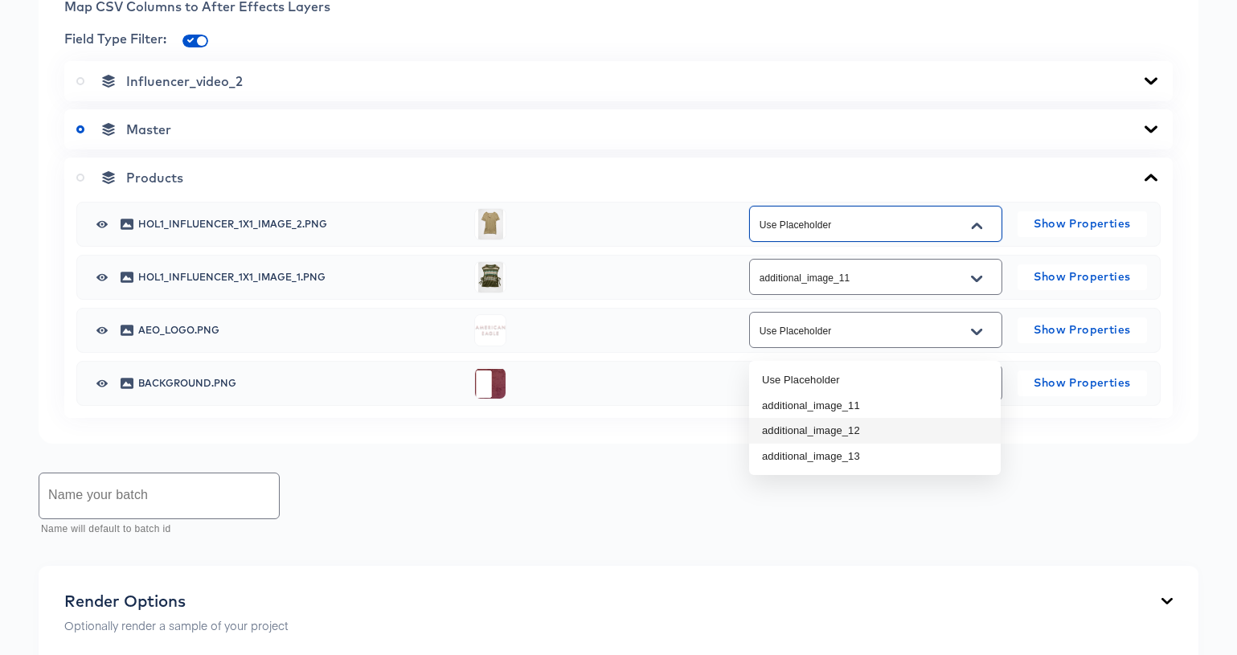
click at [911, 433] on li "additional_image_12" at bounding box center [875, 431] width 252 height 26
type input "additional_image_12"
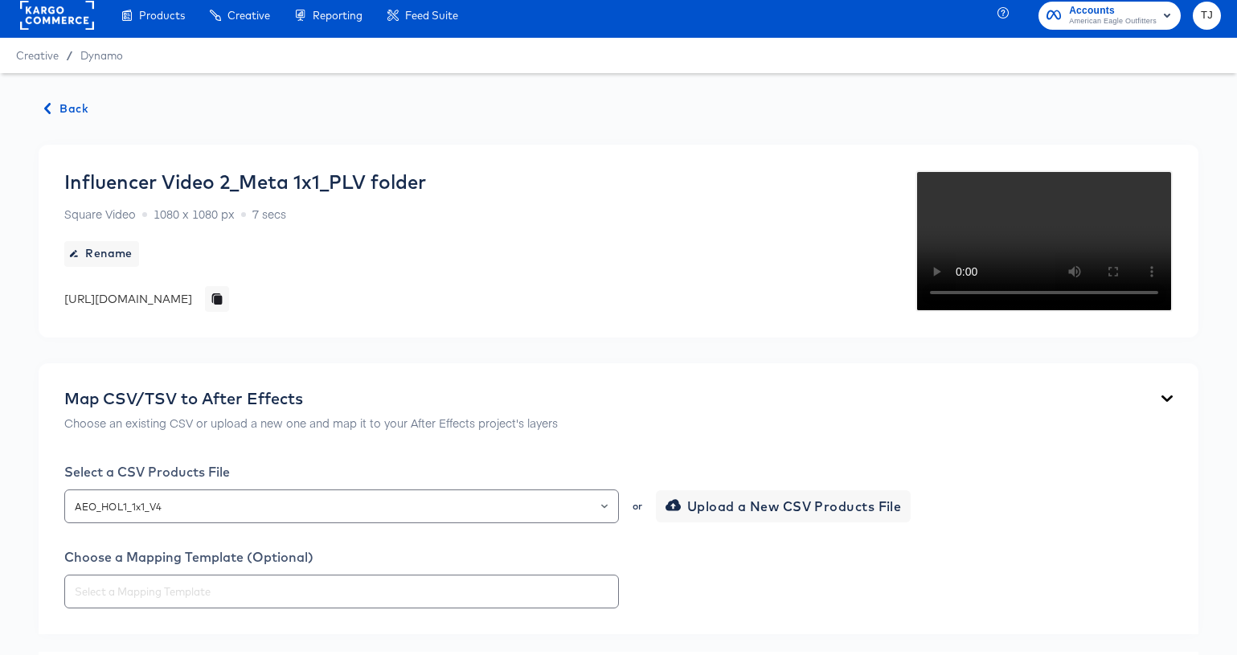
scroll to position [0, 0]
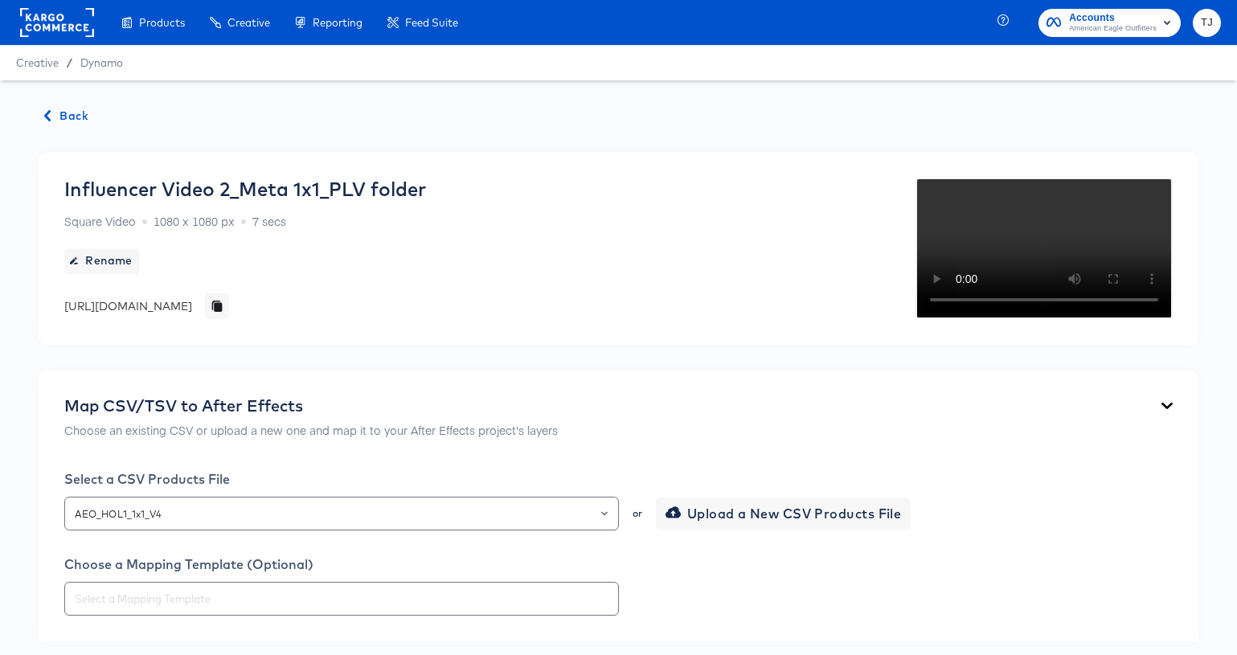
click at [75, 117] on span "Back" at bounding box center [66, 116] width 43 height 20
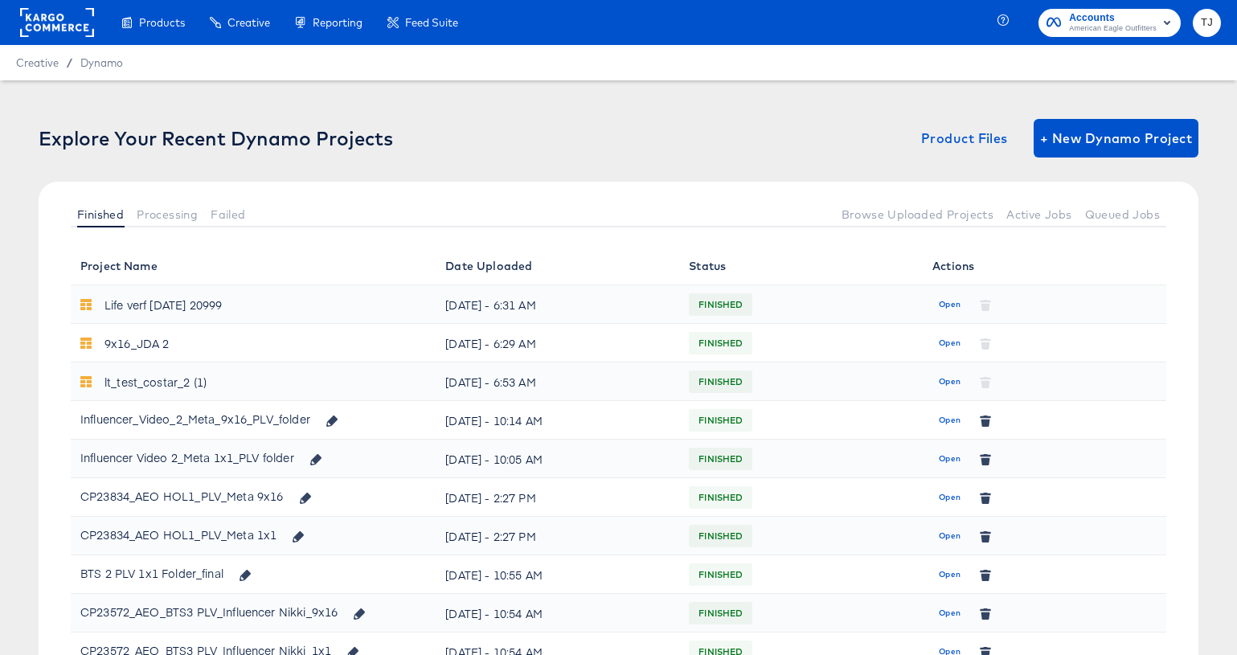
click at [949, 533] on span "Open" at bounding box center [950, 536] width 22 height 14
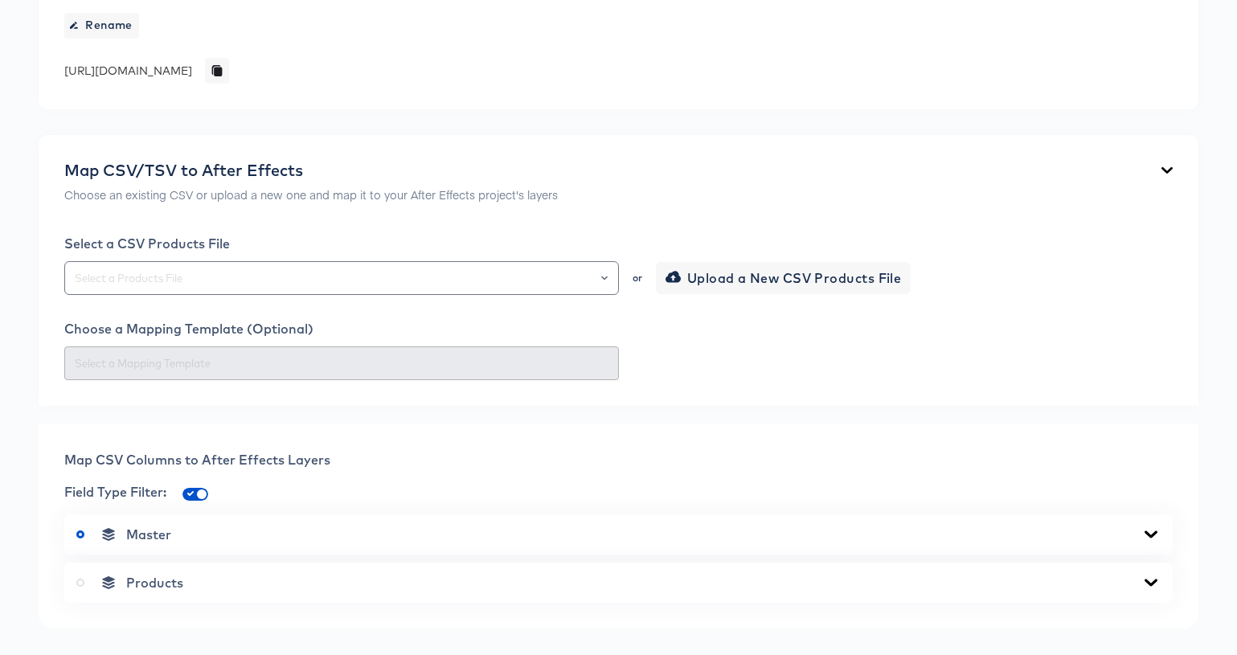
scroll to position [242, 0]
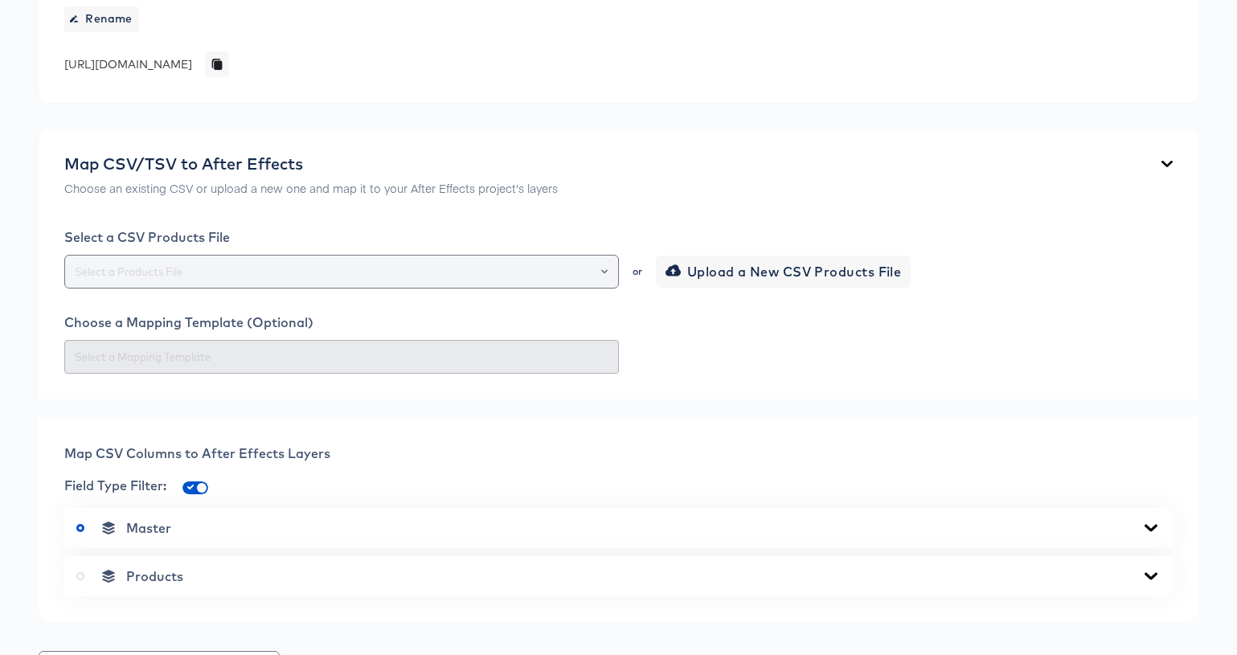
click at [606, 275] on button "Open" at bounding box center [604, 271] width 6 height 23
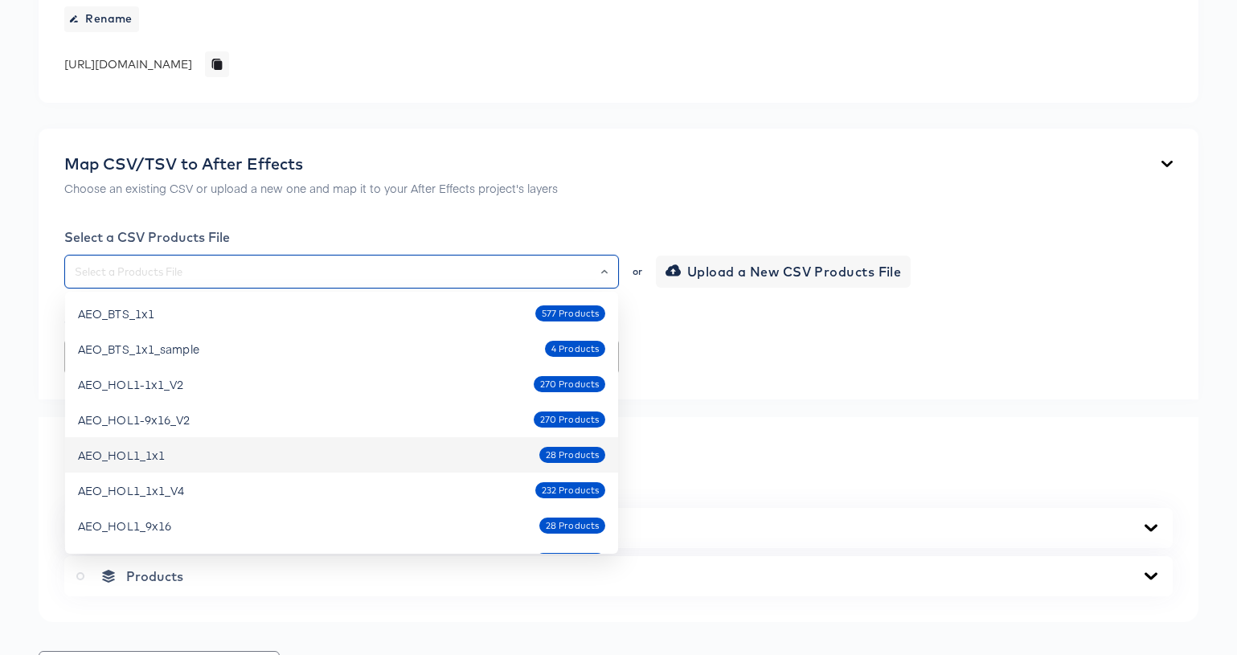
scroll to position [340, 0]
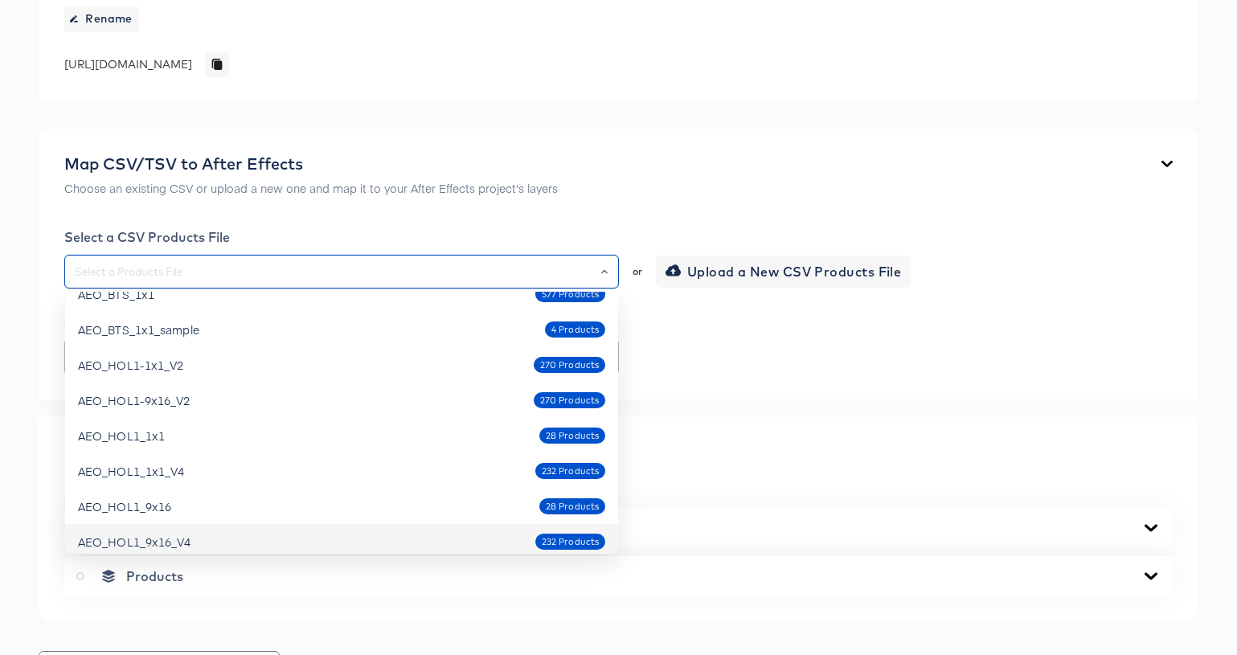
click at [409, 534] on div "AEO_HOL1_9x16_V4 232 Products" at bounding box center [341, 542] width 527 height 26
type input "AEO_HOL1_9x16_V4"
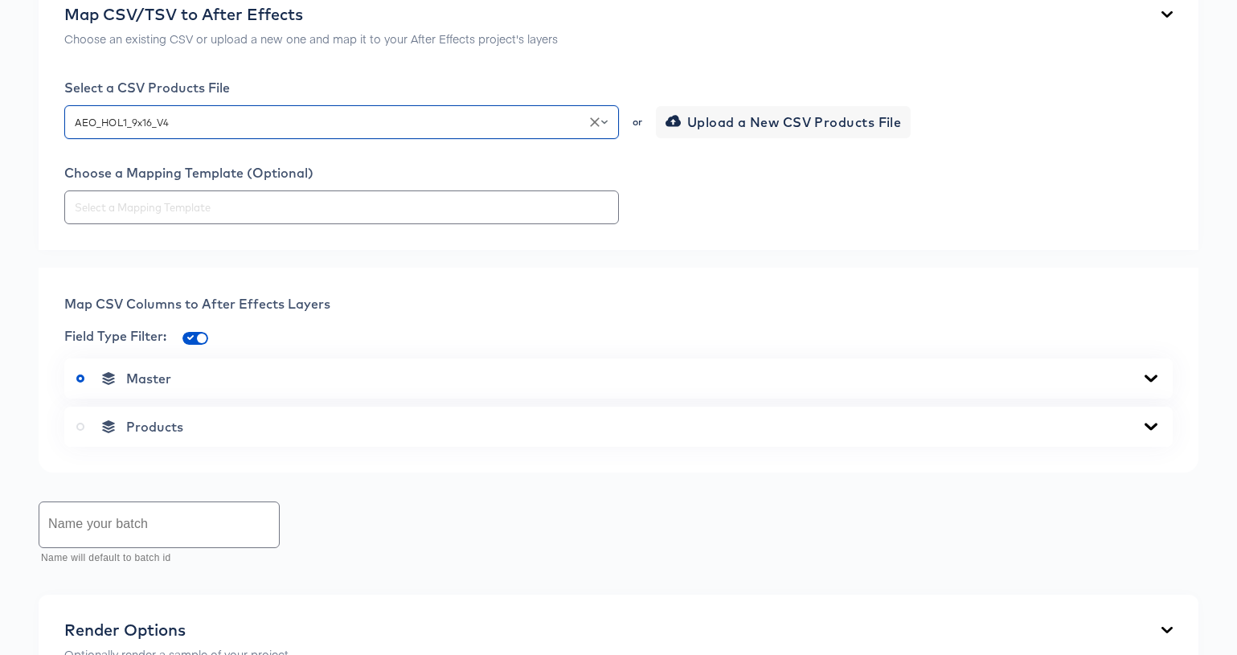
scroll to position [437, 0]
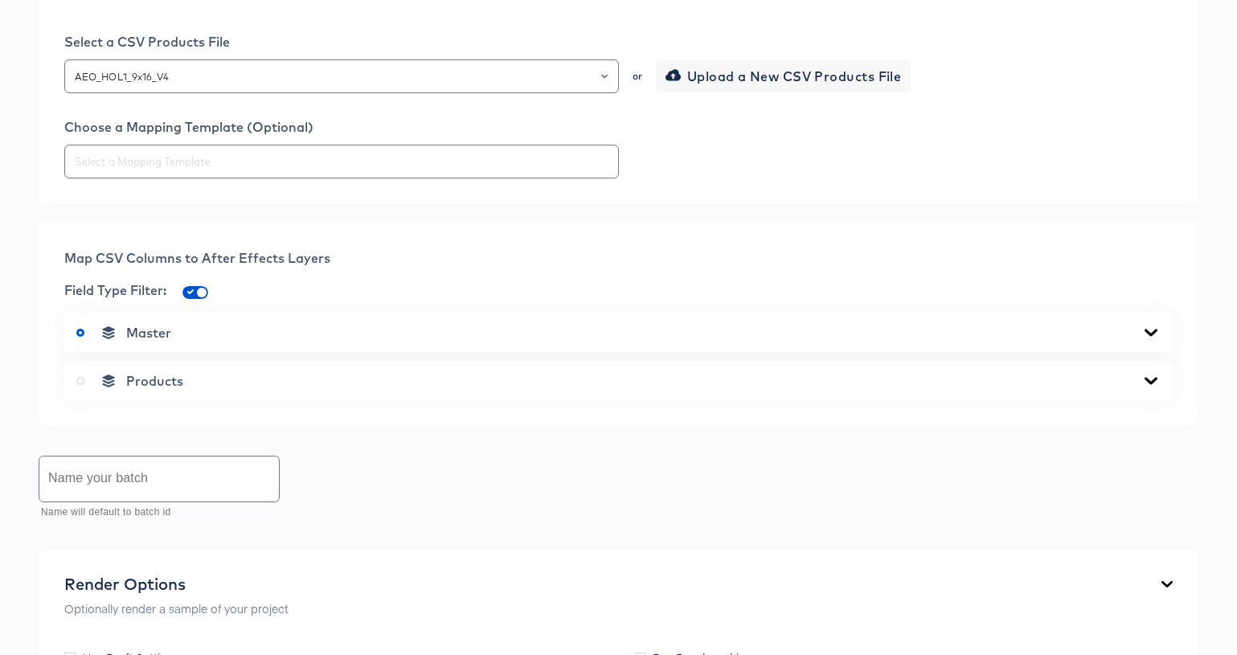
click at [1148, 379] on icon at bounding box center [1150, 380] width 13 height 7
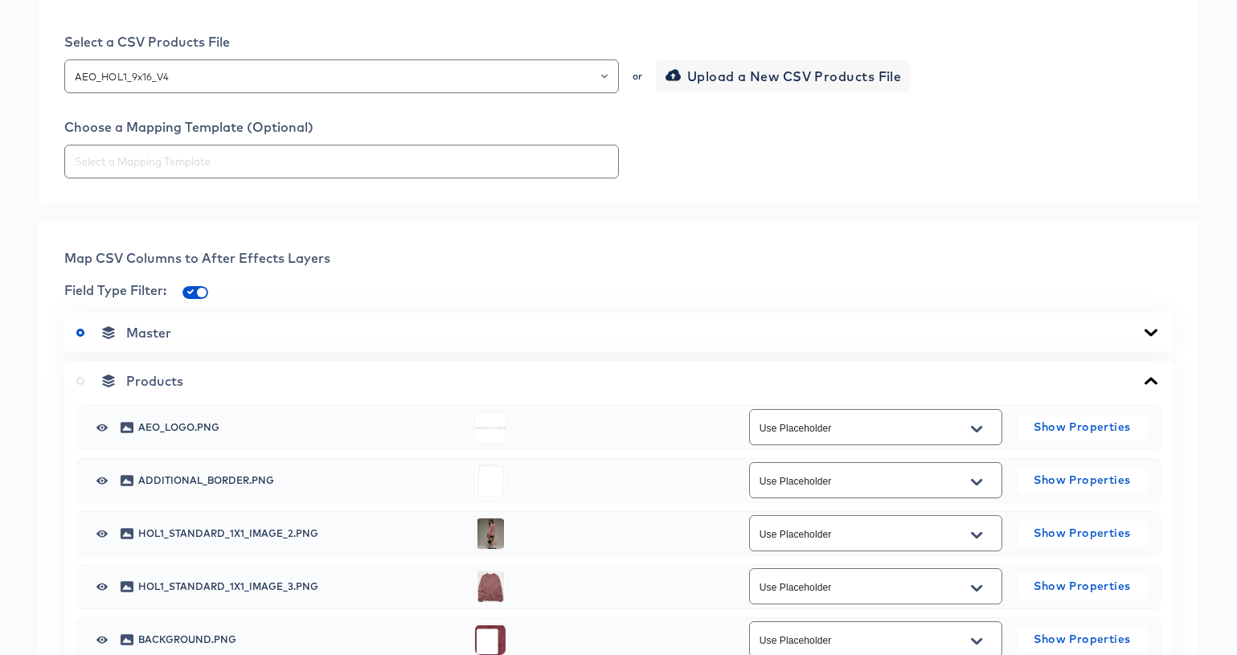
scroll to position [510, 0]
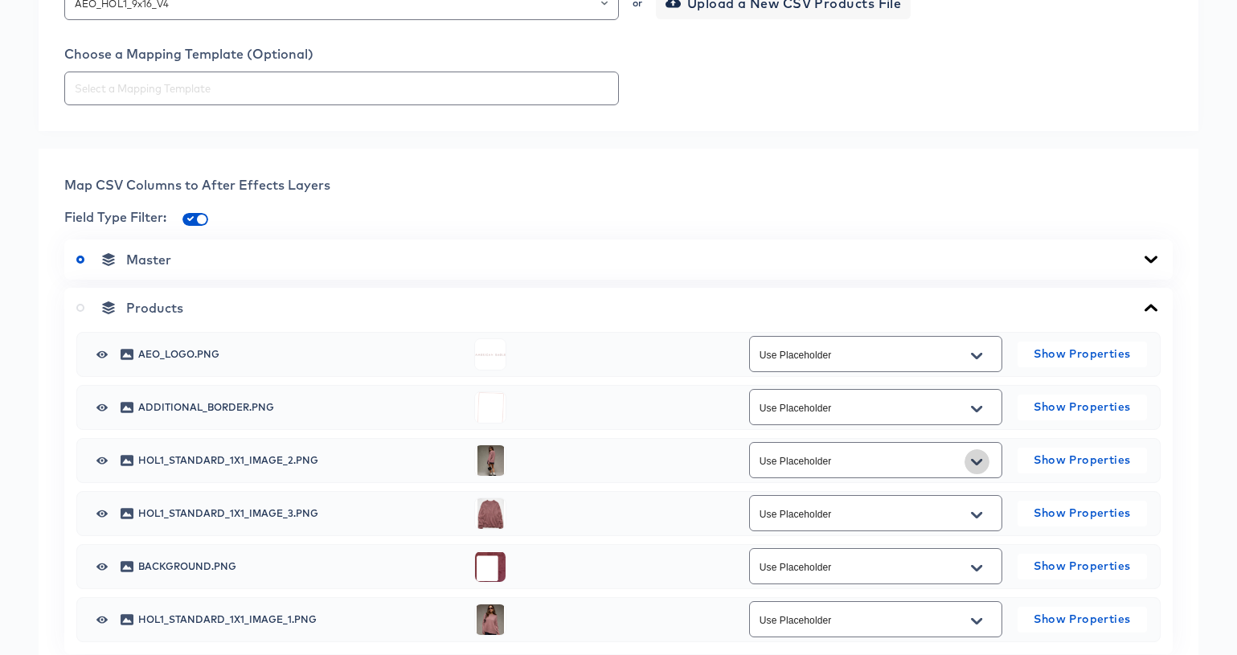
click at [979, 461] on icon "Open" at bounding box center [976, 461] width 11 height 6
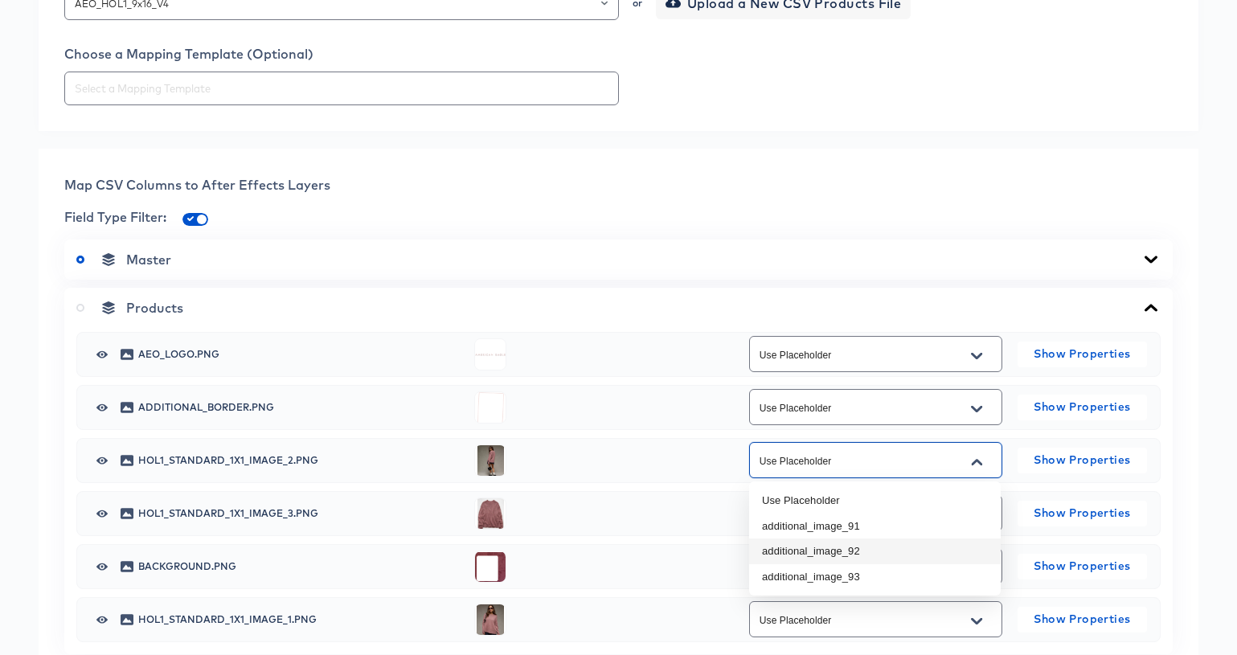
click at [916, 548] on li "additional_image_92" at bounding box center [875, 551] width 252 height 26
type input "additional_image_92"
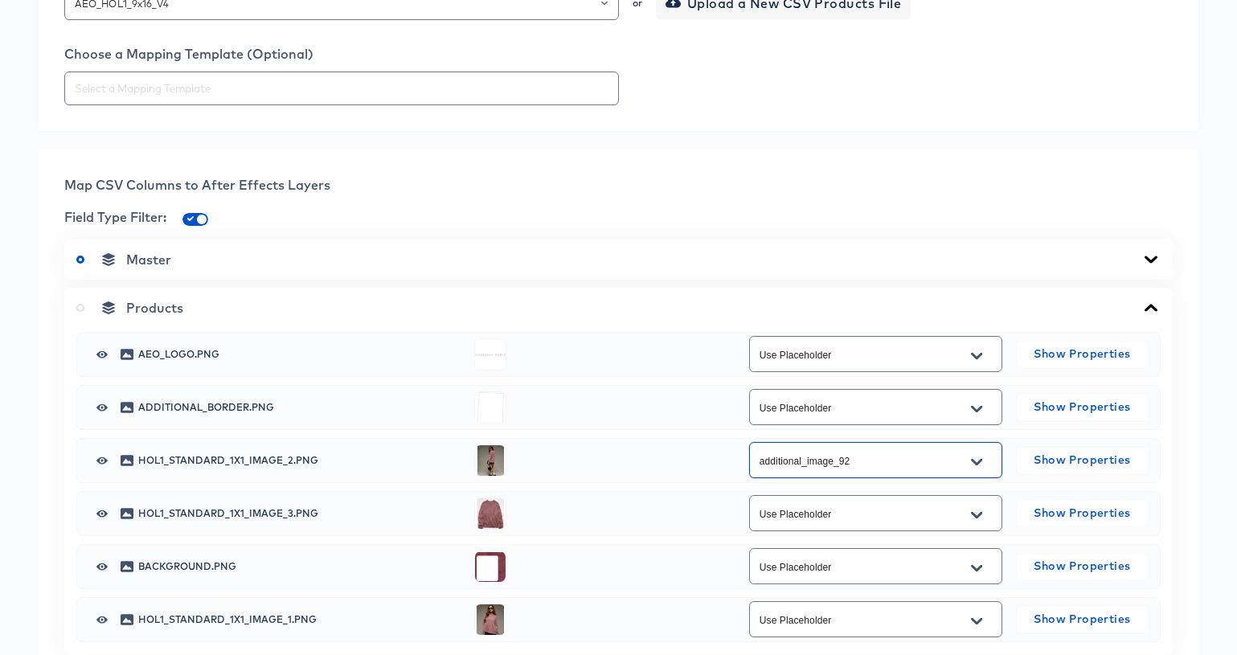
click at [976, 515] on icon "Open" at bounding box center [976, 514] width 11 height 6
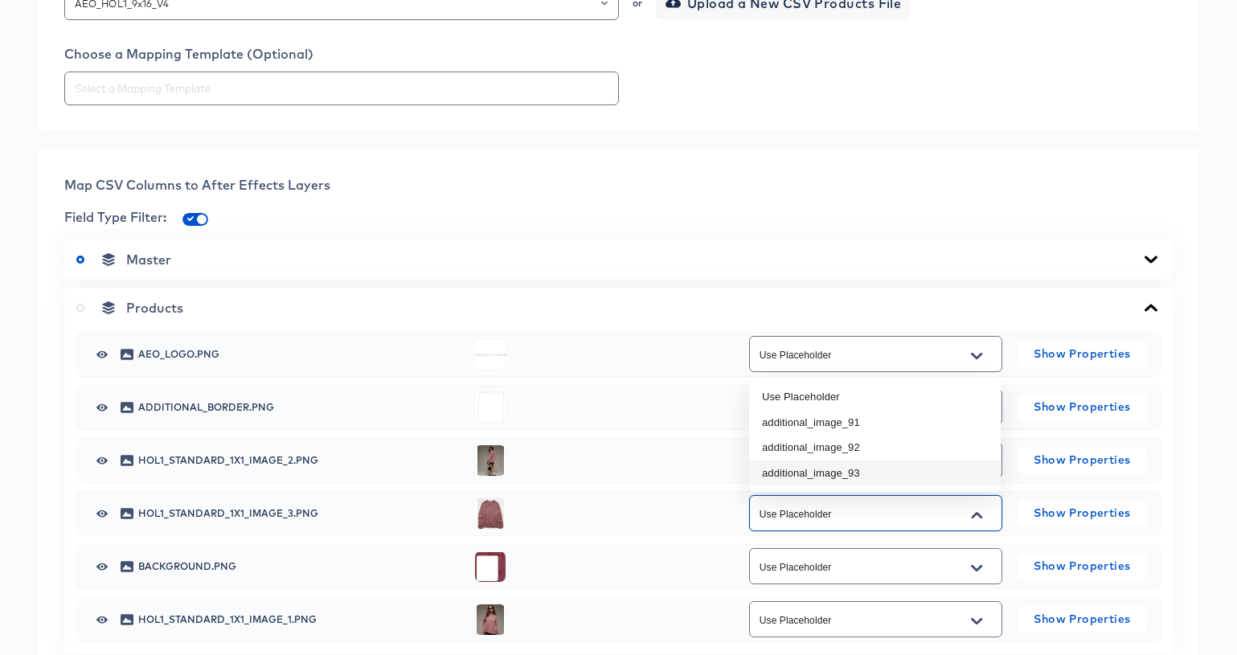
click at [927, 479] on li "additional_image_93" at bounding box center [875, 474] width 252 height 26
type input "additional_image_93"
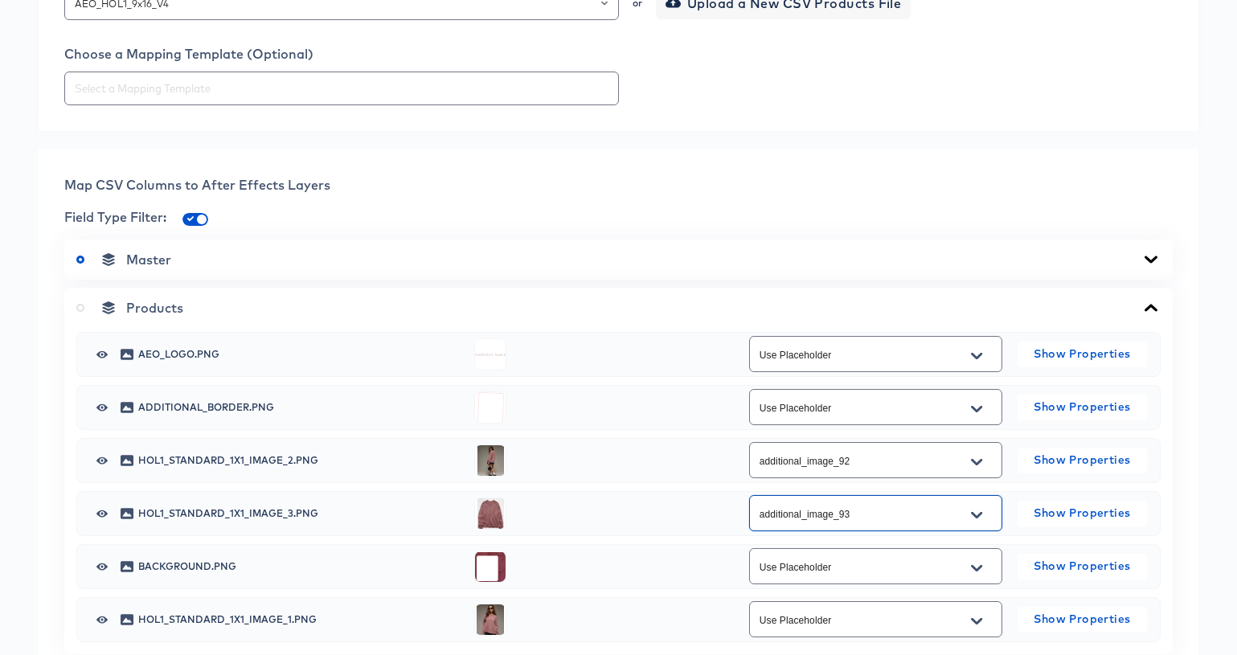
click at [976, 617] on icon "Open" at bounding box center [976, 621] width 11 height 13
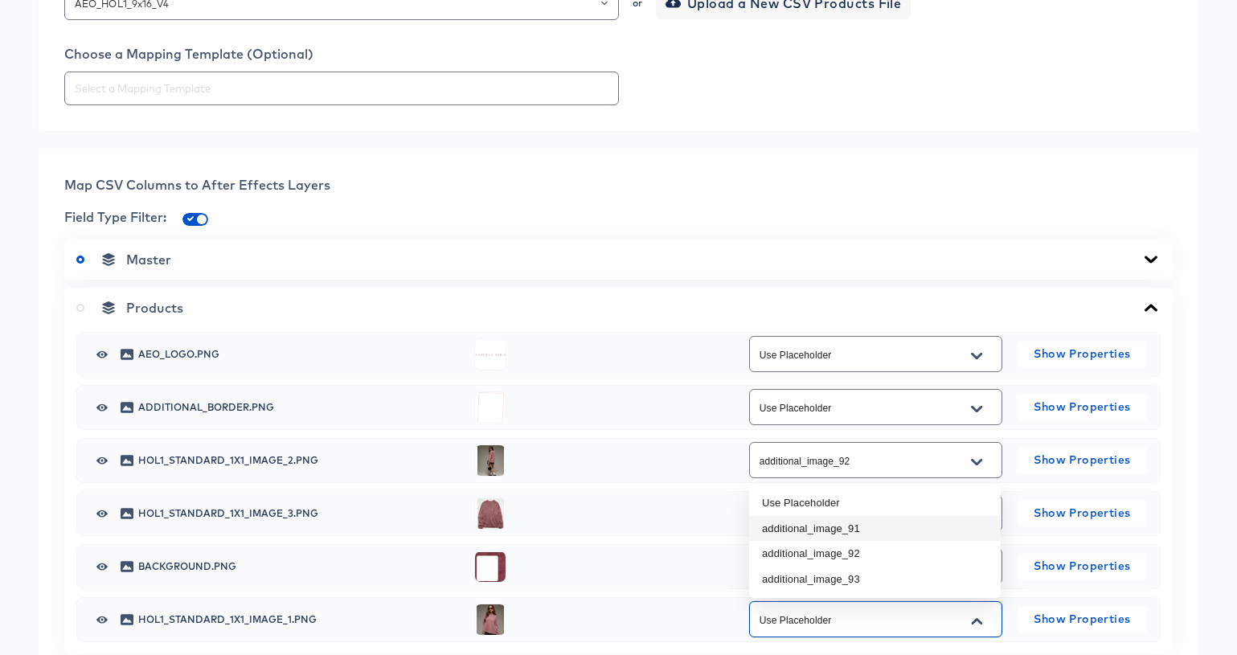
drag, startPoint x: 938, startPoint y: 530, endPoint x: 925, endPoint y: 530, distance: 12.9
click at [938, 530] on li "additional_image_91" at bounding box center [875, 529] width 252 height 26
type input "additional_image_91"
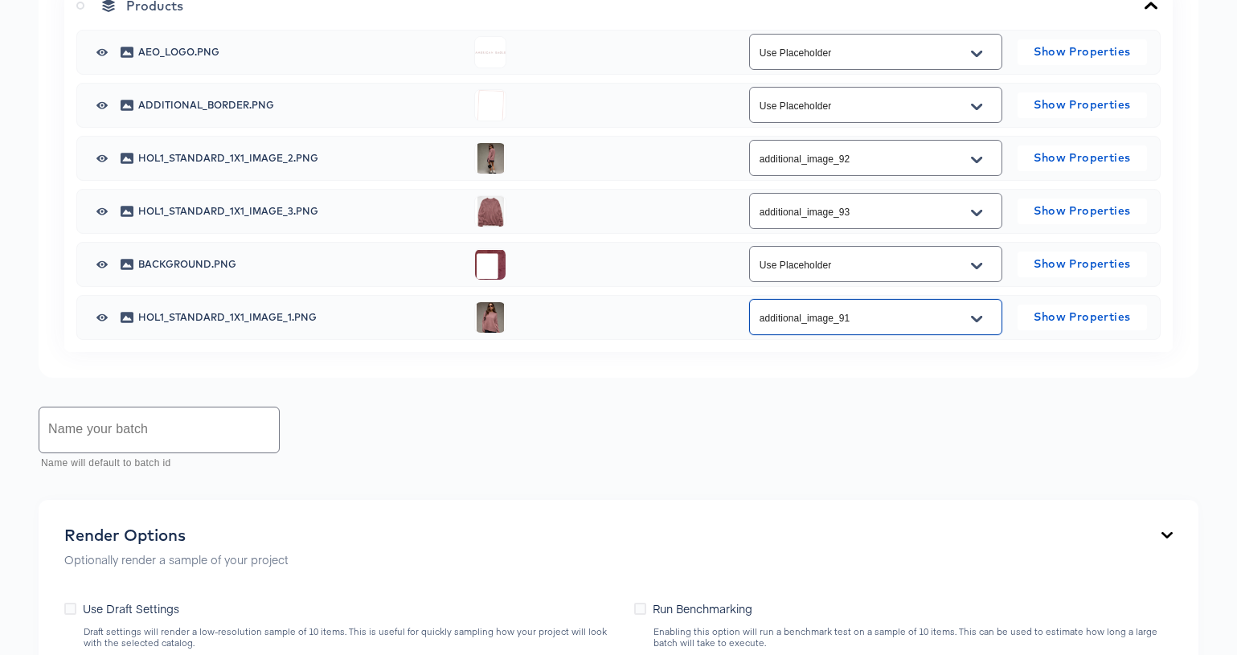
scroll to position [1030, 0]
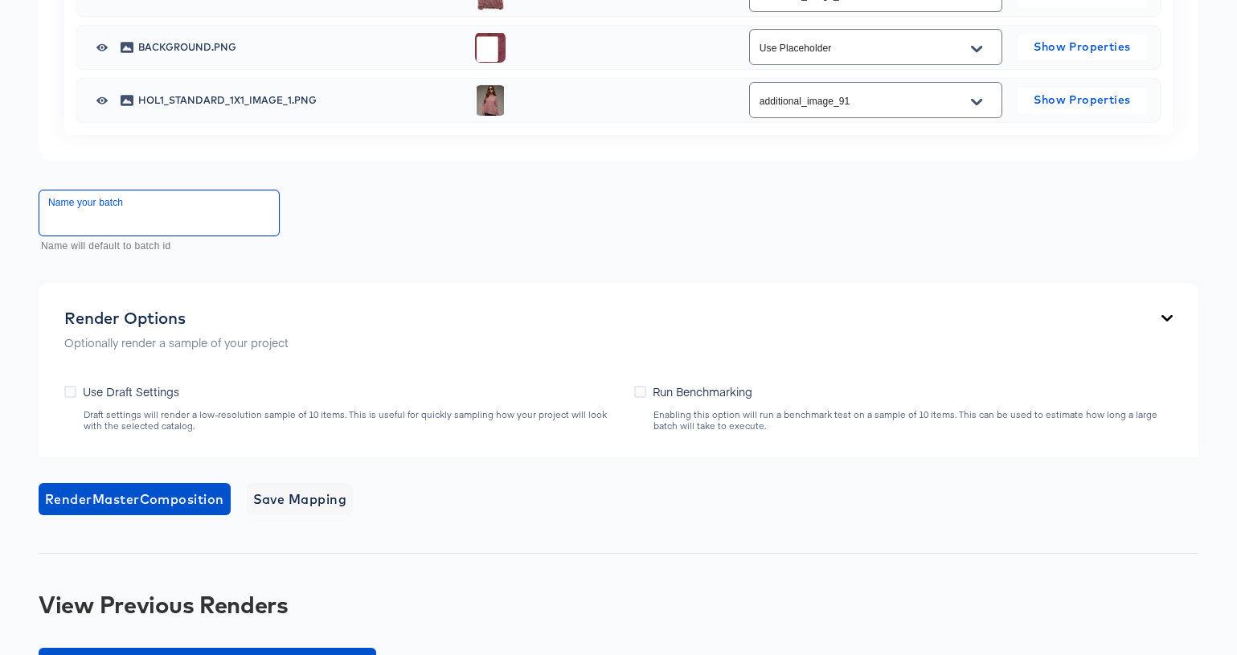
click at [231, 219] on input "text" at bounding box center [159, 212] width 240 height 45
type input "AEO_HOL1_1x1_V4"
click at [194, 501] on span "Render Master Composition" at bounding box center [134, 499] width 179 height 23
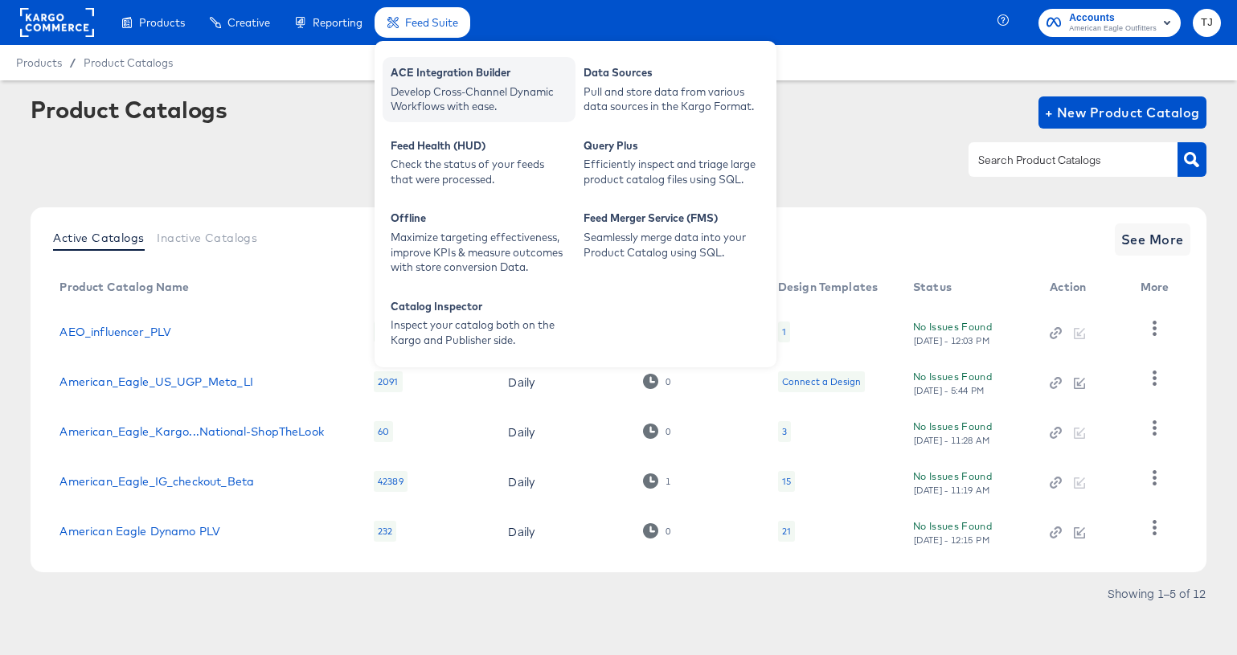
click at [455, 88] on div "Develop Cross-Channel Dynamic Workflows with ease." at bounding box center [479, 99] width 177 height 30
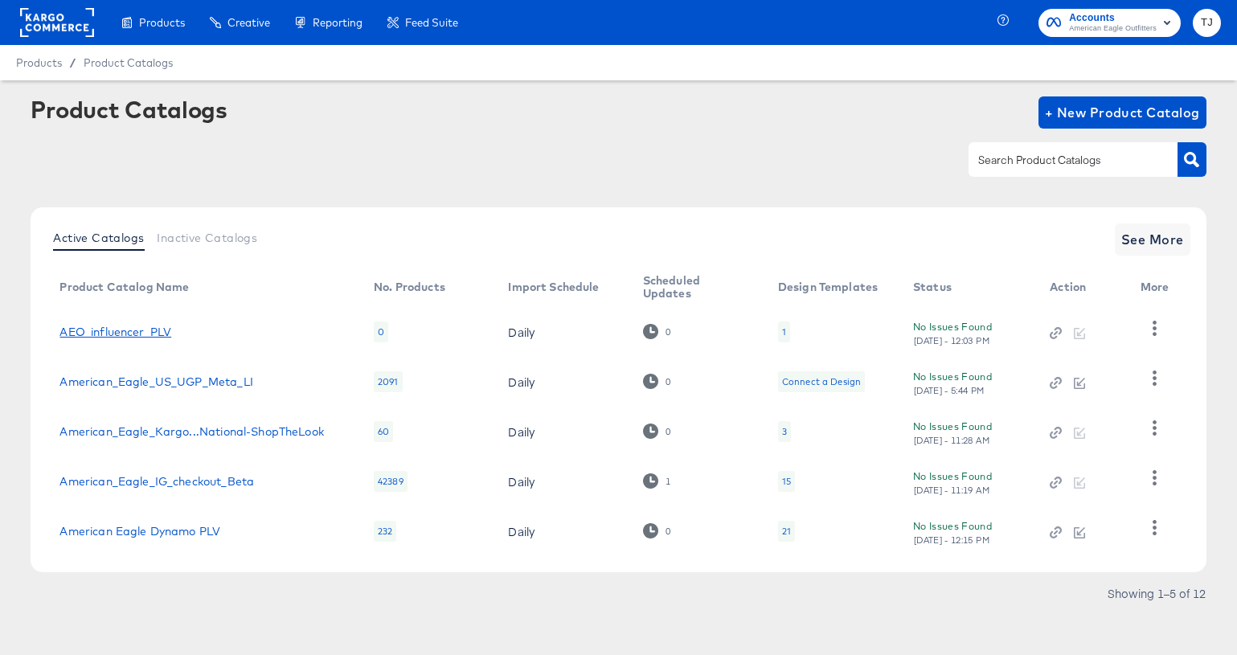
click at [117, 330] on link "AEO_influencer_PLV" at bounding box center [115, 331] width 112 height 13
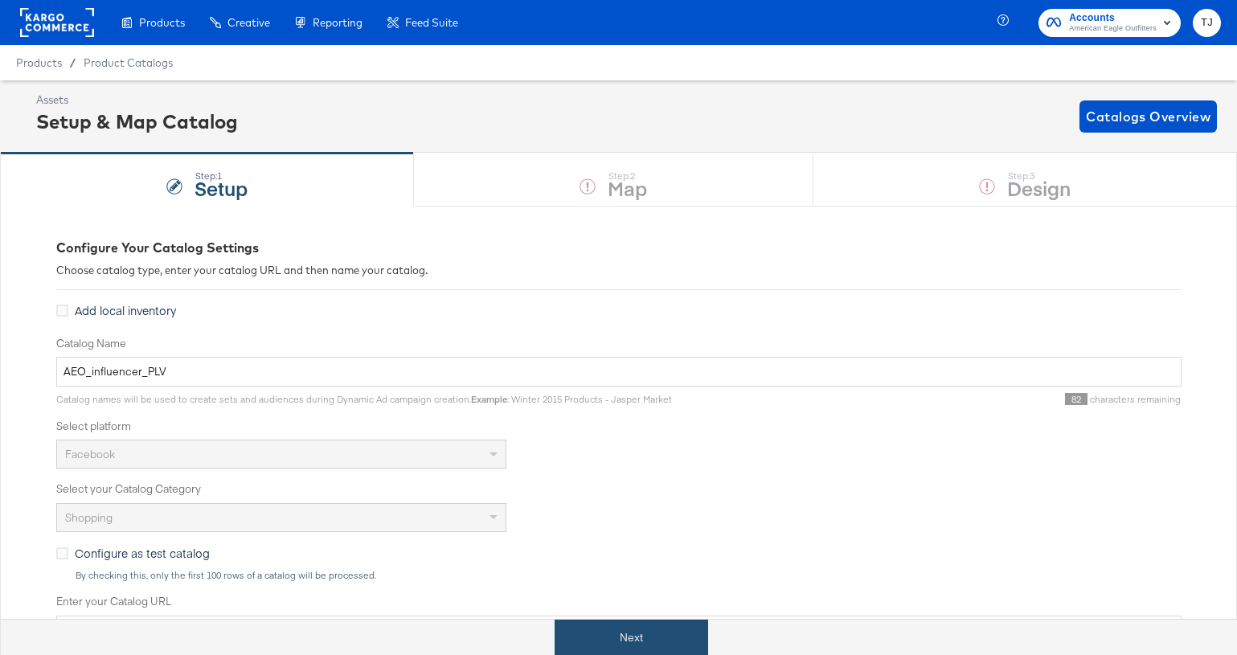
click at [659, 638] on button "Next" at bounding box center [632, 638] width 154 height 36
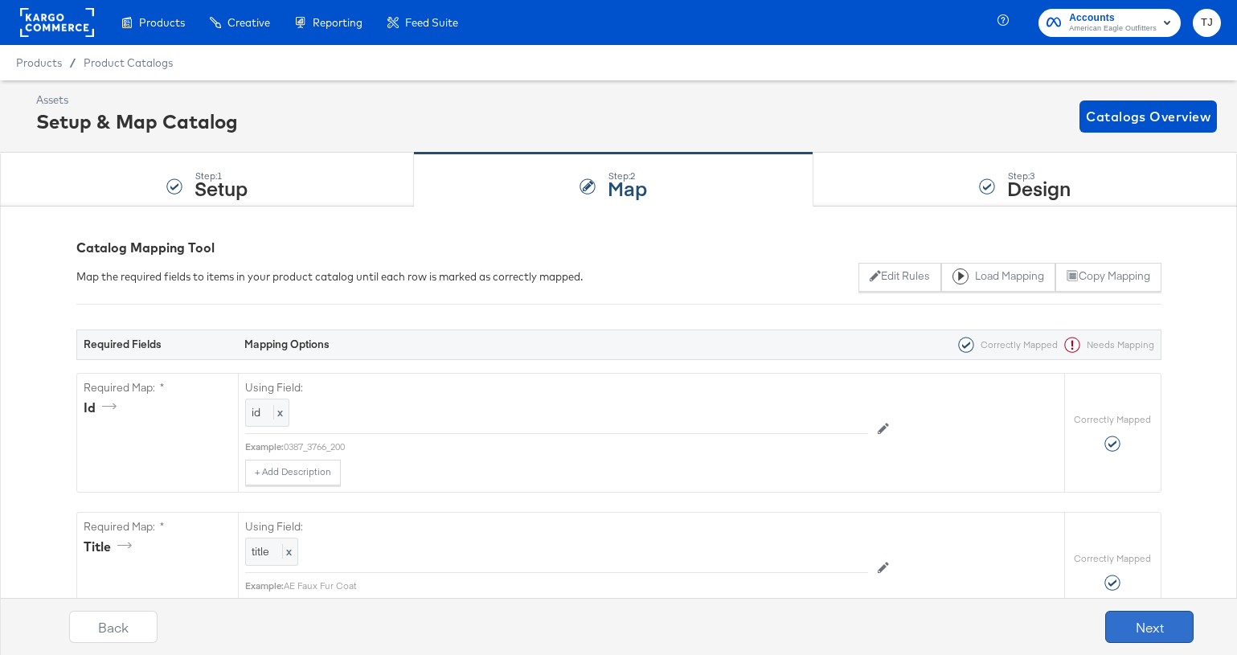
click at [1172, 624] on button "Next" at bounding box center [1149, 627] width 88 height 32
click at [203, 192] on strong "Setup" at bounding box center [220, 187] width 53 height 27
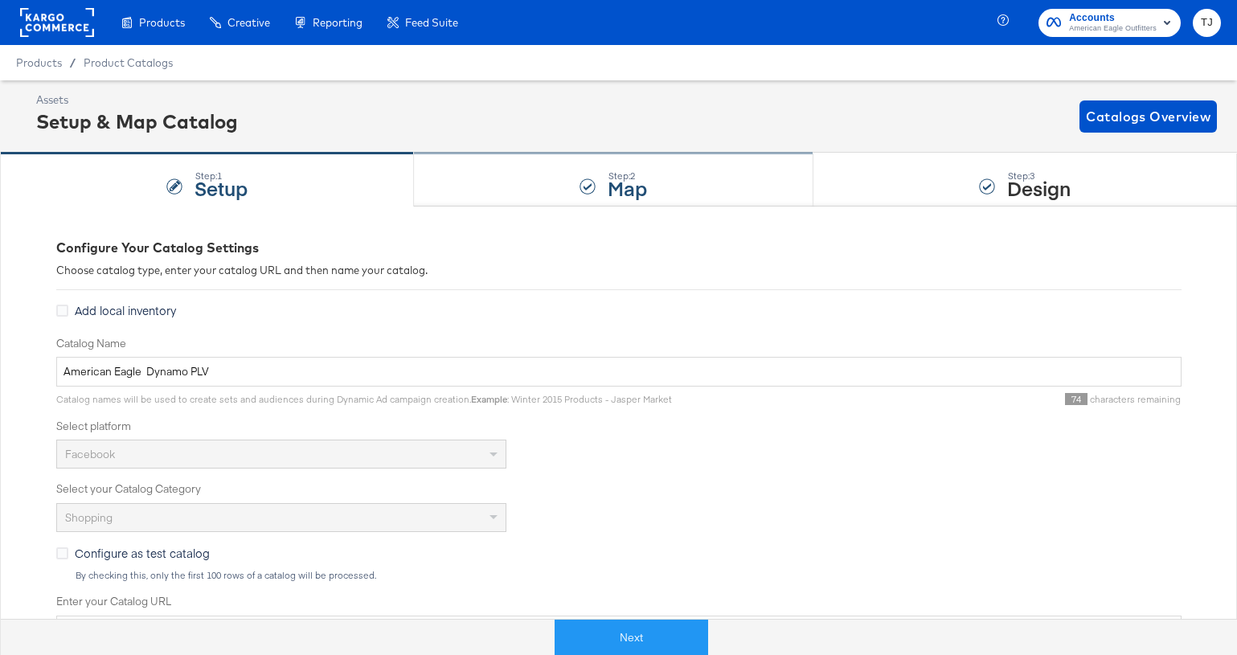
click at [542, 190] on div "Step: 2 Map" at bounding box center [613, 180] width 399 height 53
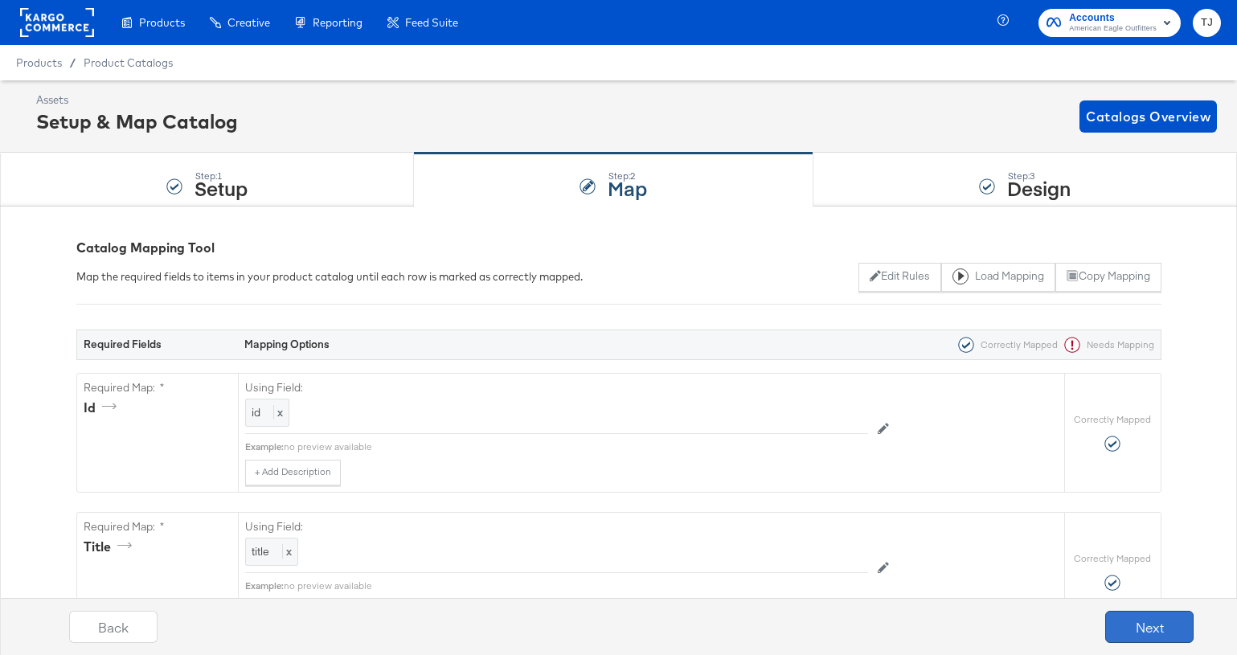
click at [1120, 624] on button "Next" at bounding box center [1149, 627] width 88 height 32
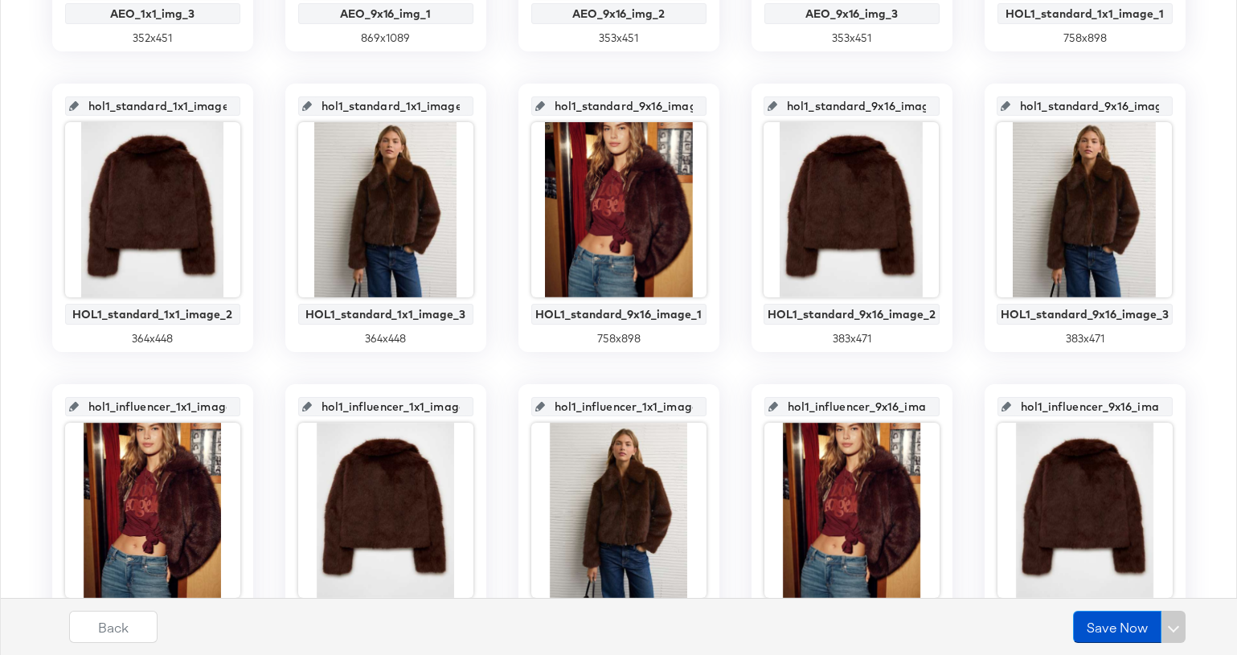
scroll to position [891, 0]
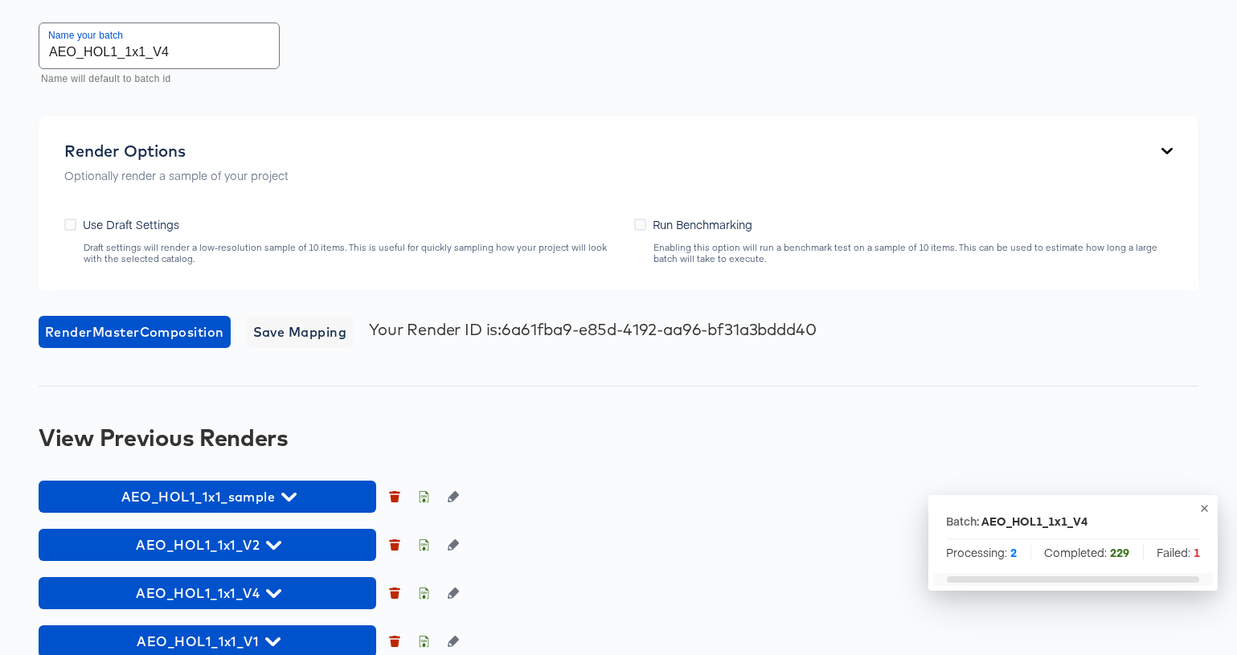
scroll to position [1225, 0]
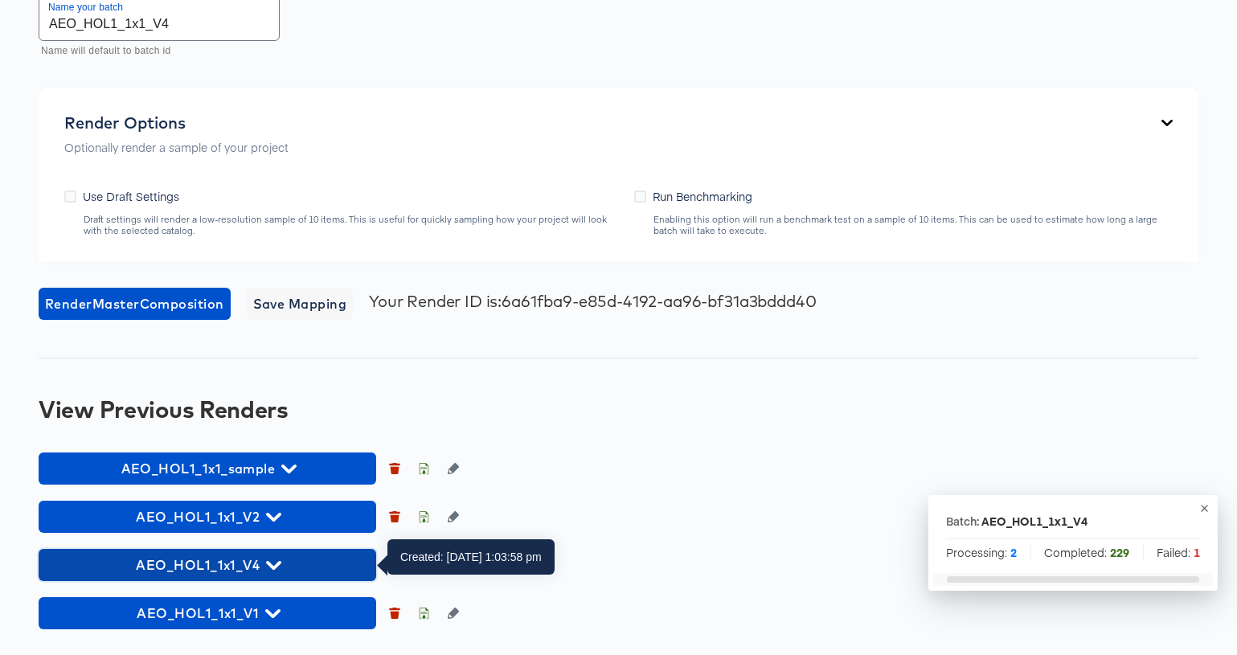
click at [285, 563] on span "AEO_HOL1_1x1_V4" at bounding box center [207, 565] width 321 height 23
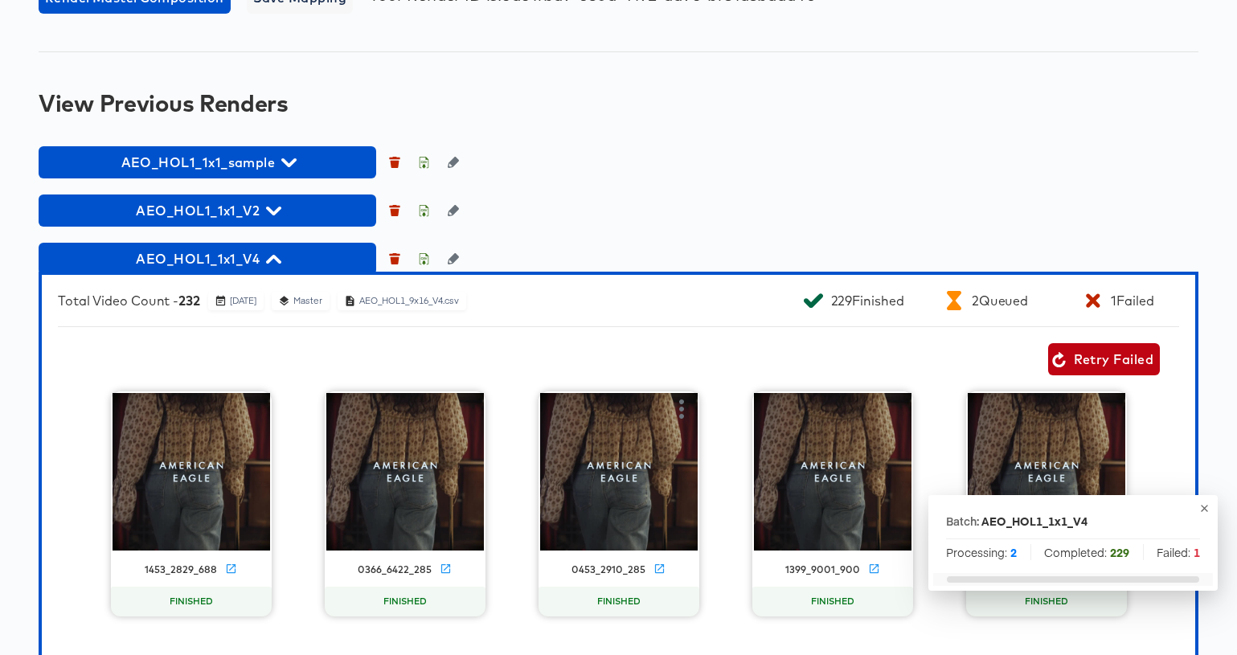
scroll to position [1533, 0]
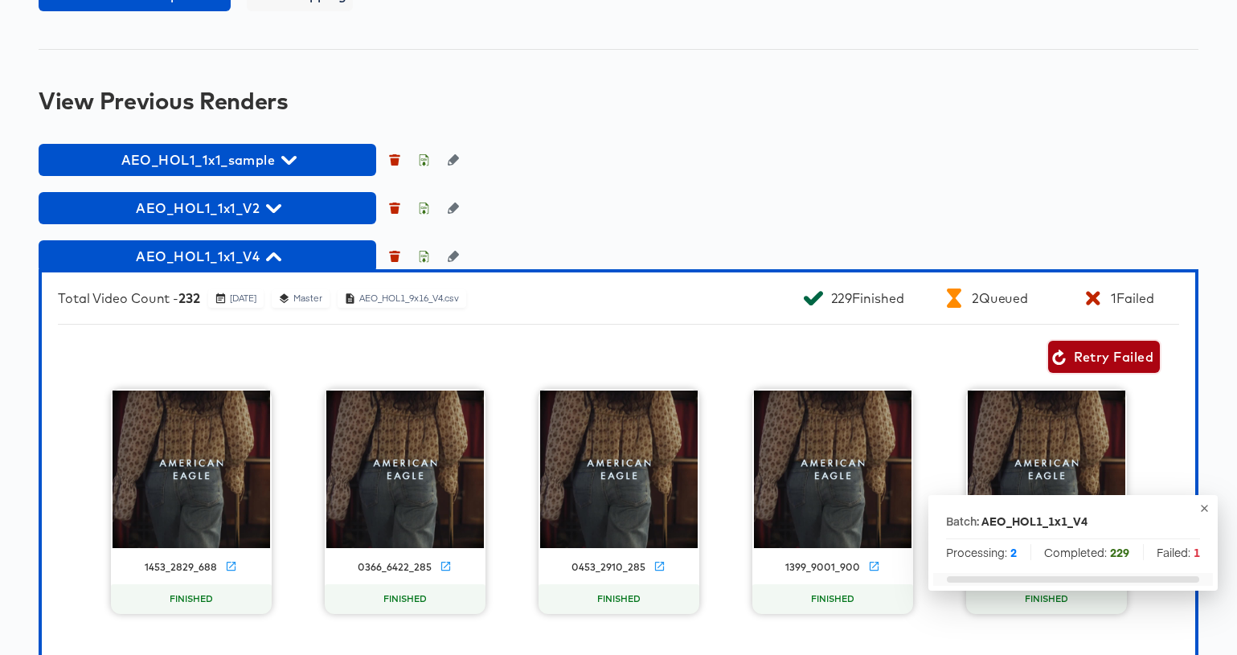
click at [1105, 358] on span "Retry Failed" at bounding box center [1103, 357] width 99 height 23
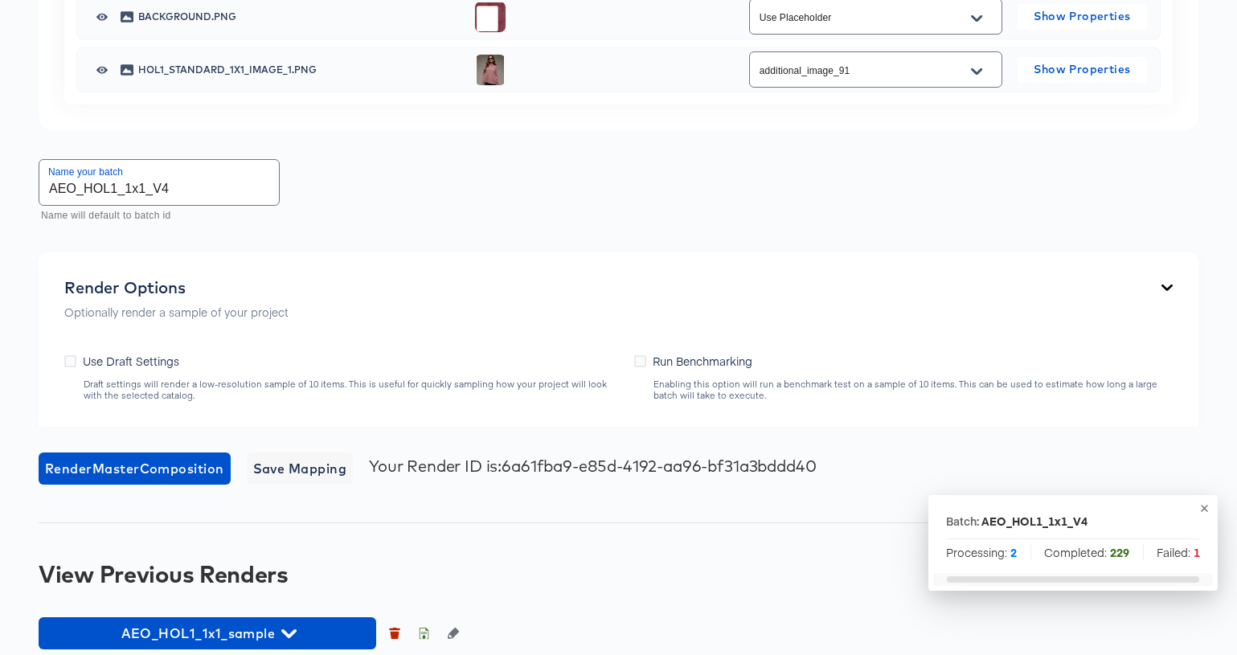
scroll to position [0, 0]
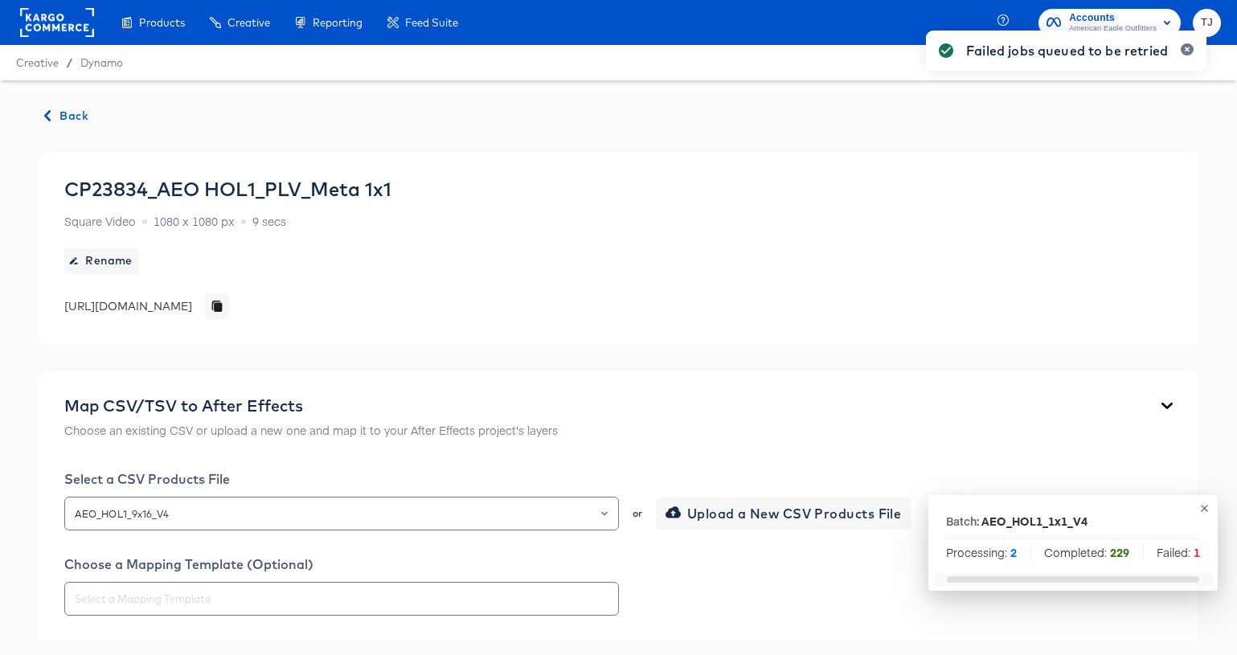
click at [74, 114] on span "Back" at bounding box center [66, 116] width 43 height 20
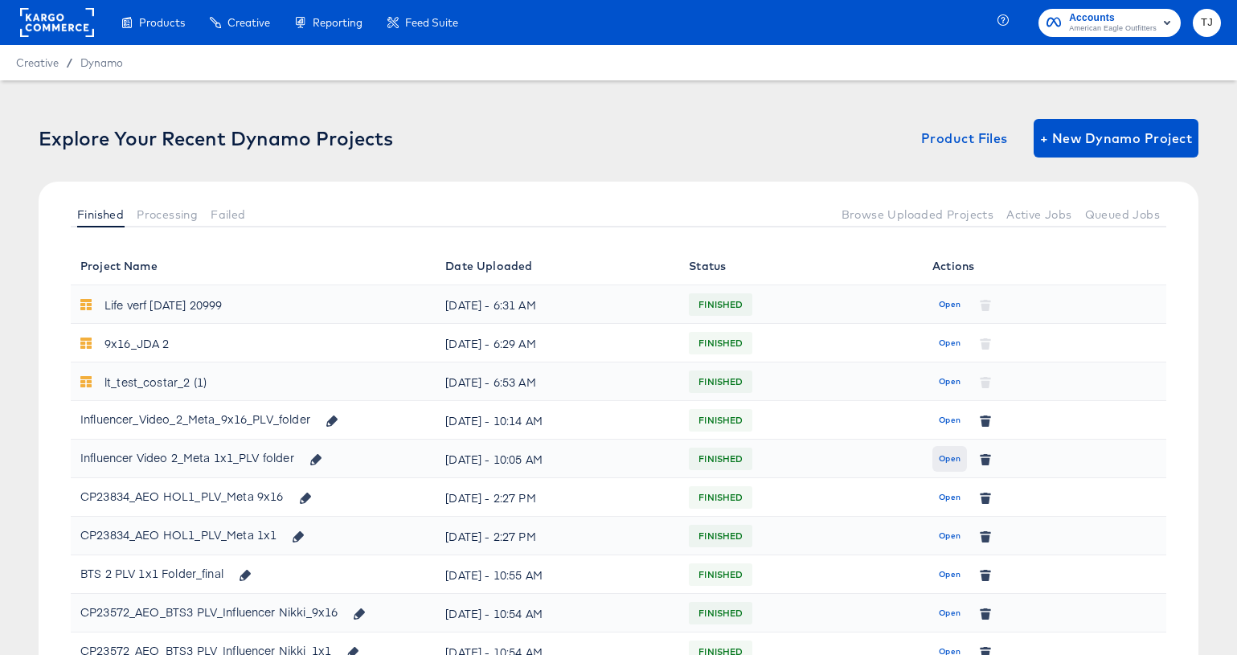
click at [949, 459] on span "Open" at bounding box center [950, 459] width 22 height 14
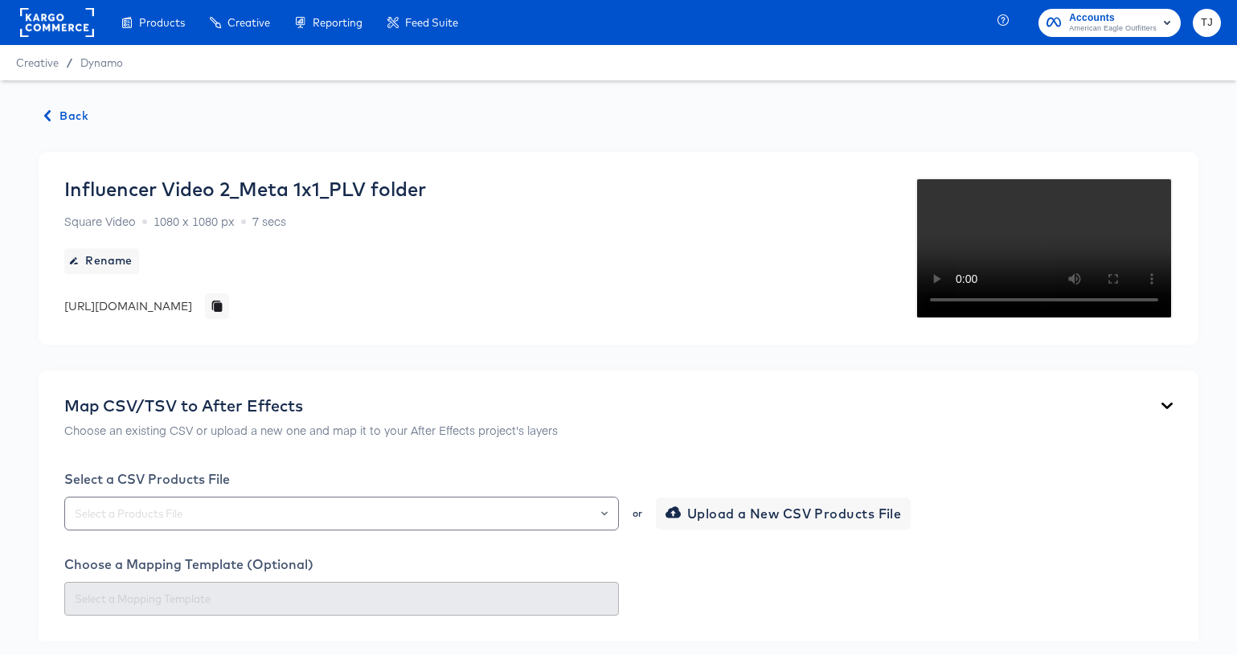
scroll to position [27, 0]
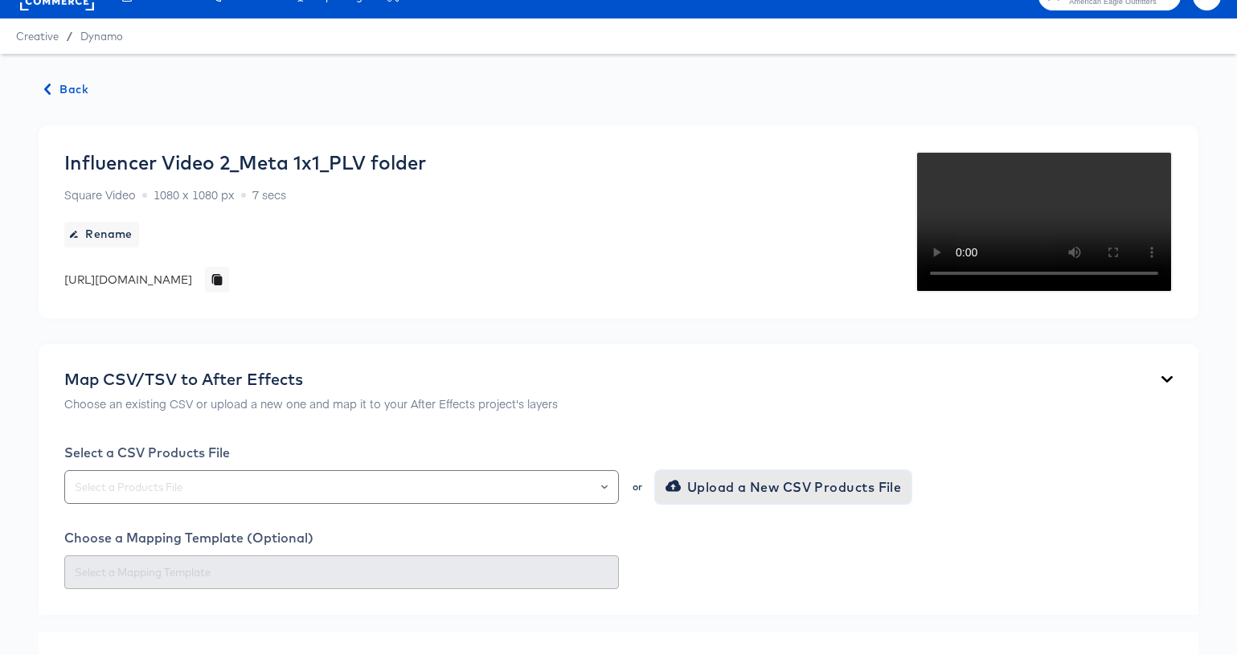
click at [761, 498] on span "Upload a New CSV Products File" at bounding box center [785, 487] width 233 height 23
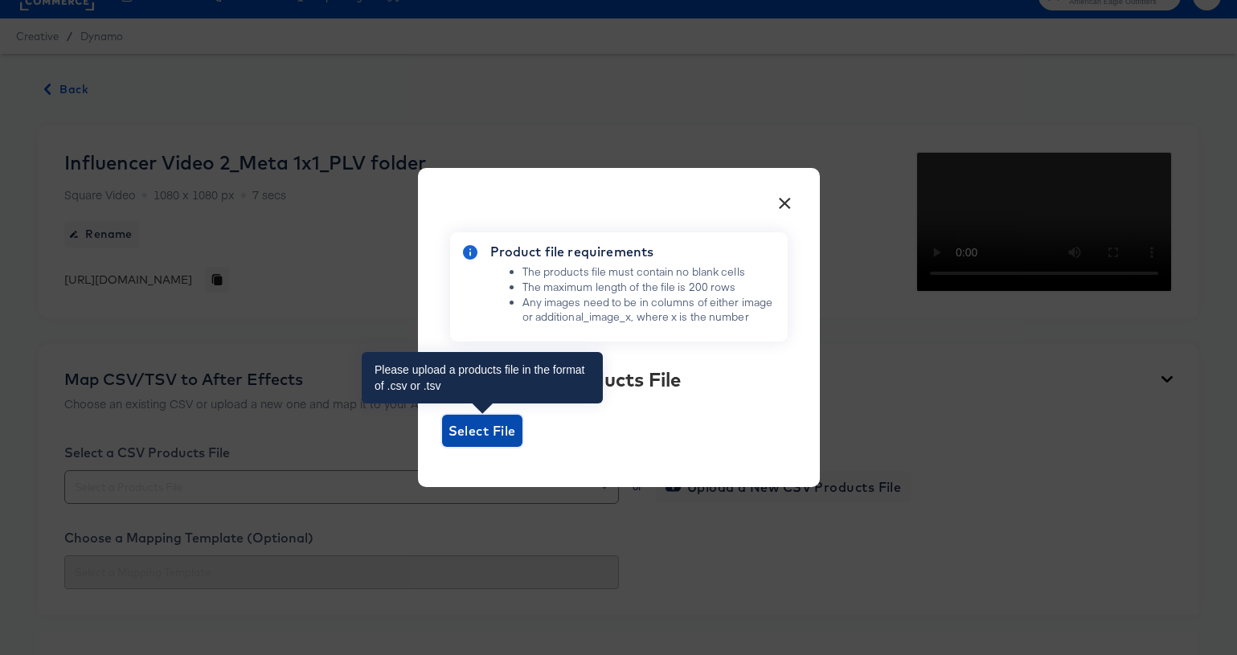
click at [477, 427] on span "Select File" at bounding box center [482, 431] width 68 height 23
click at [442, 447] on input "Select File" at bounding box center [442, 447] width 0 height 0
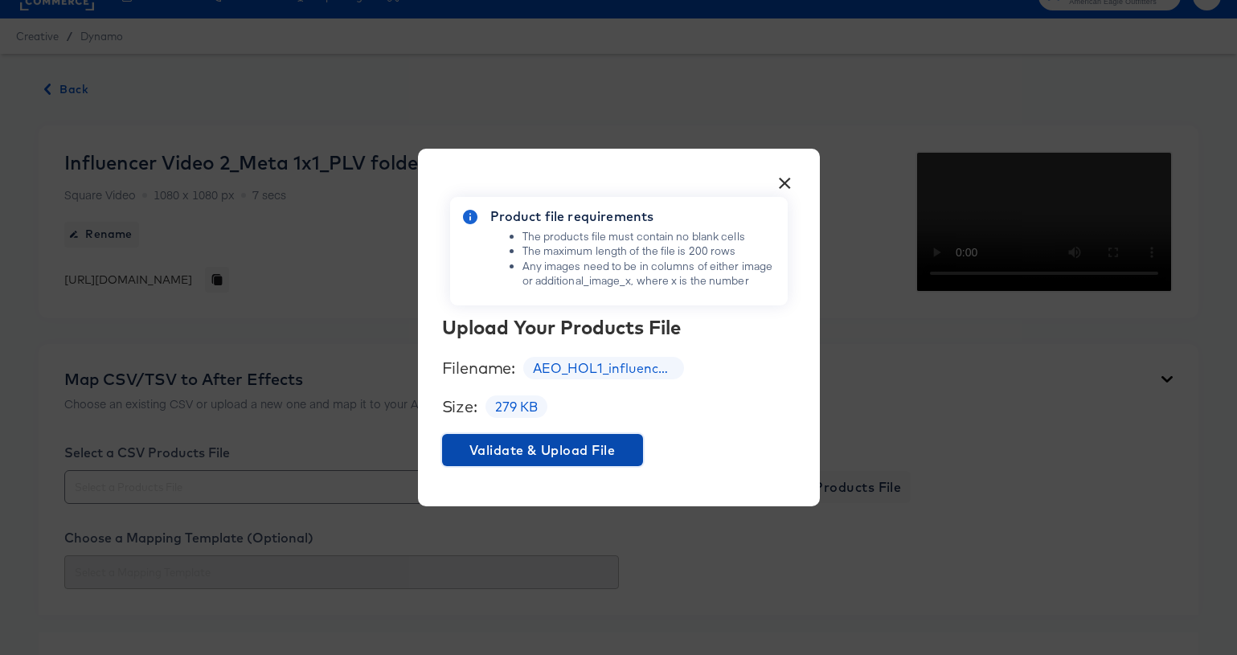
click at [567, 448] on span "Validate & Upload File" at bounding box center [542, 450] width 188 height 23
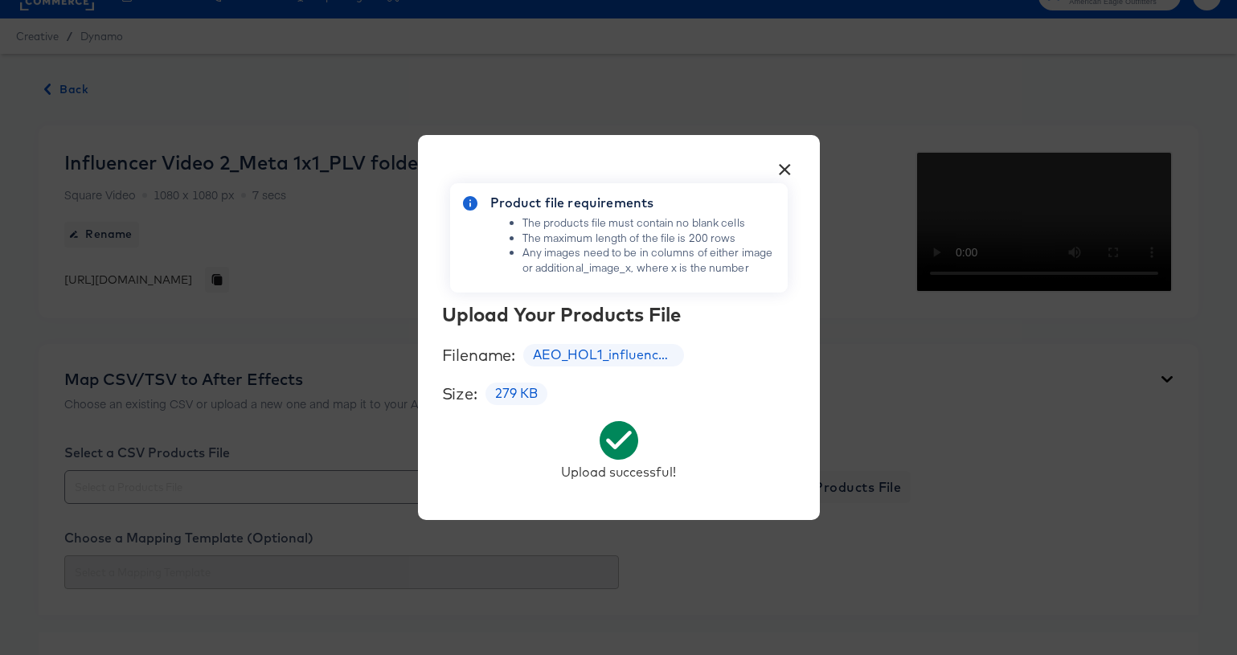
click at [779, 167] on button "×" at bounding box center [785, 165] width 29 height 29
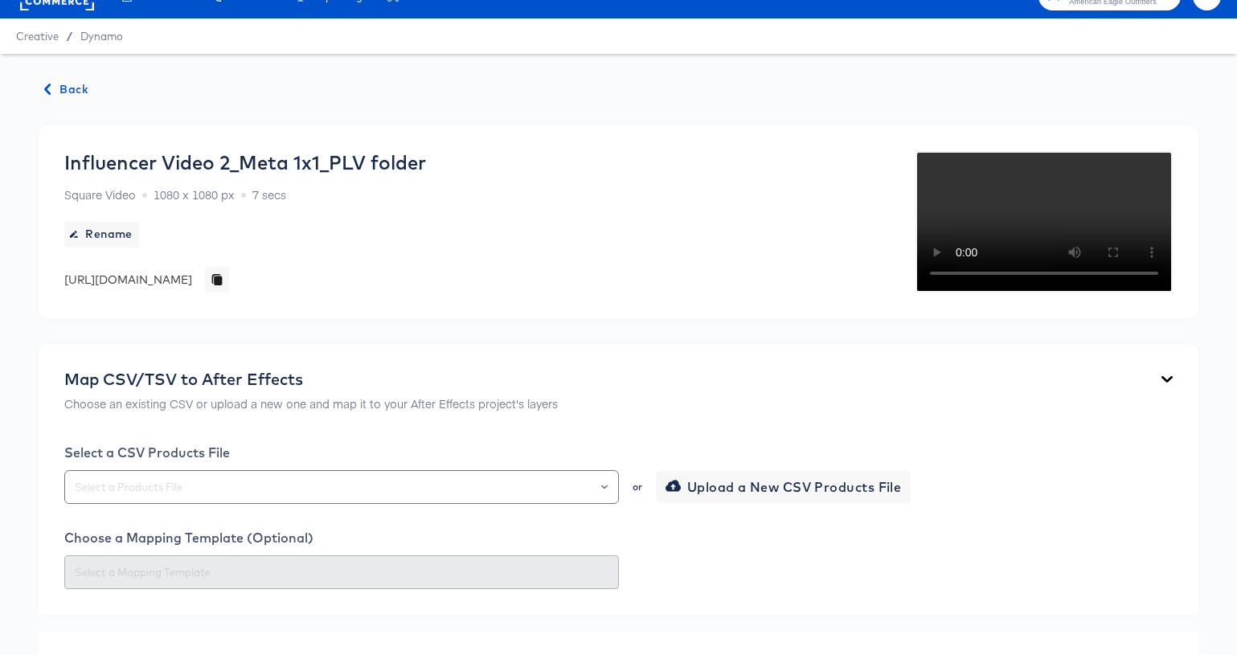
scroll to position [62, 0]
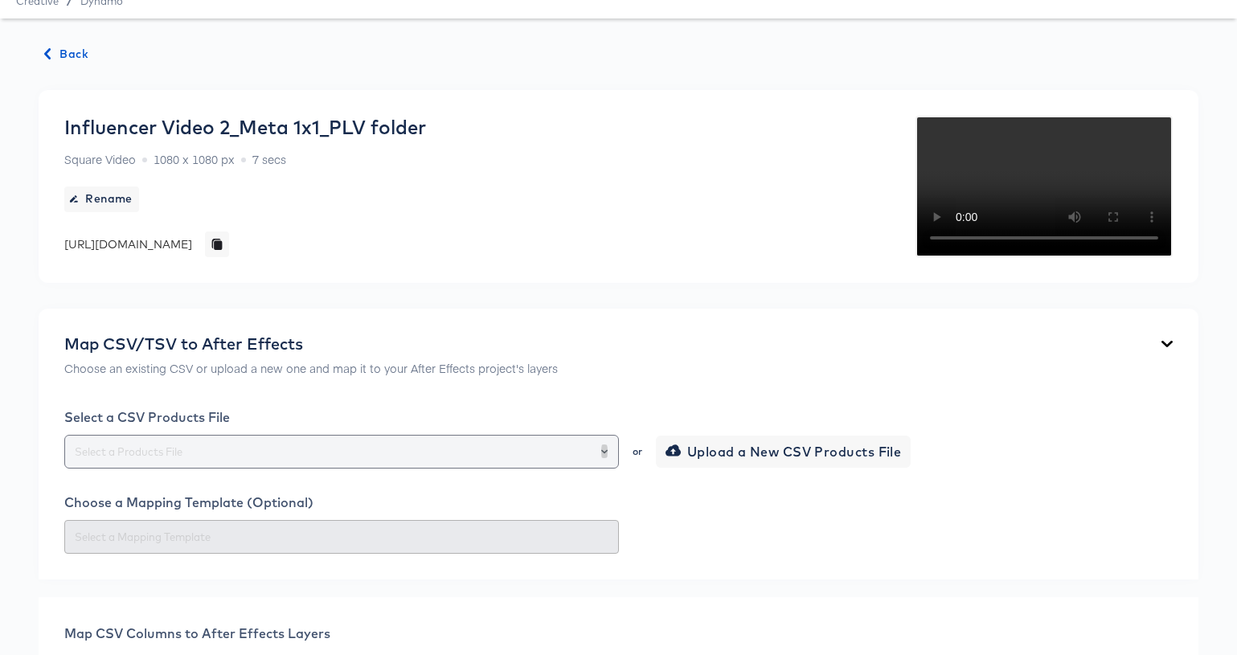
click at [604, 453] on icon "Open" at bounding box center [604, 451] width 6 height 4
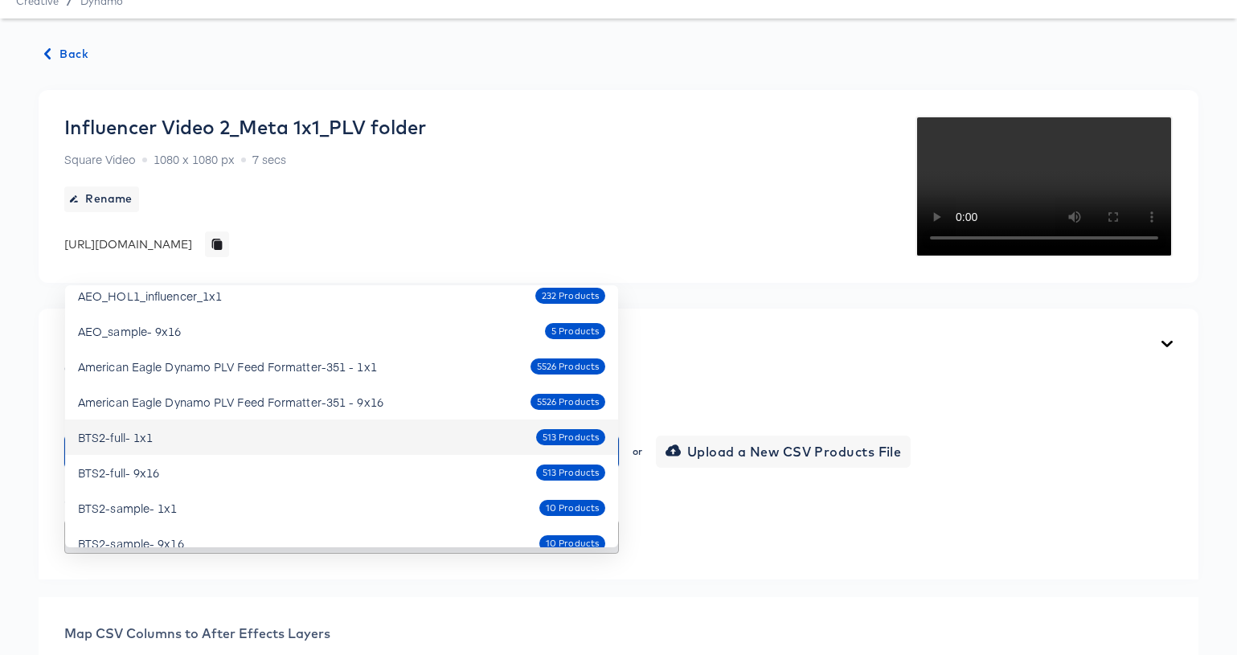
scroll to position [559, 0]
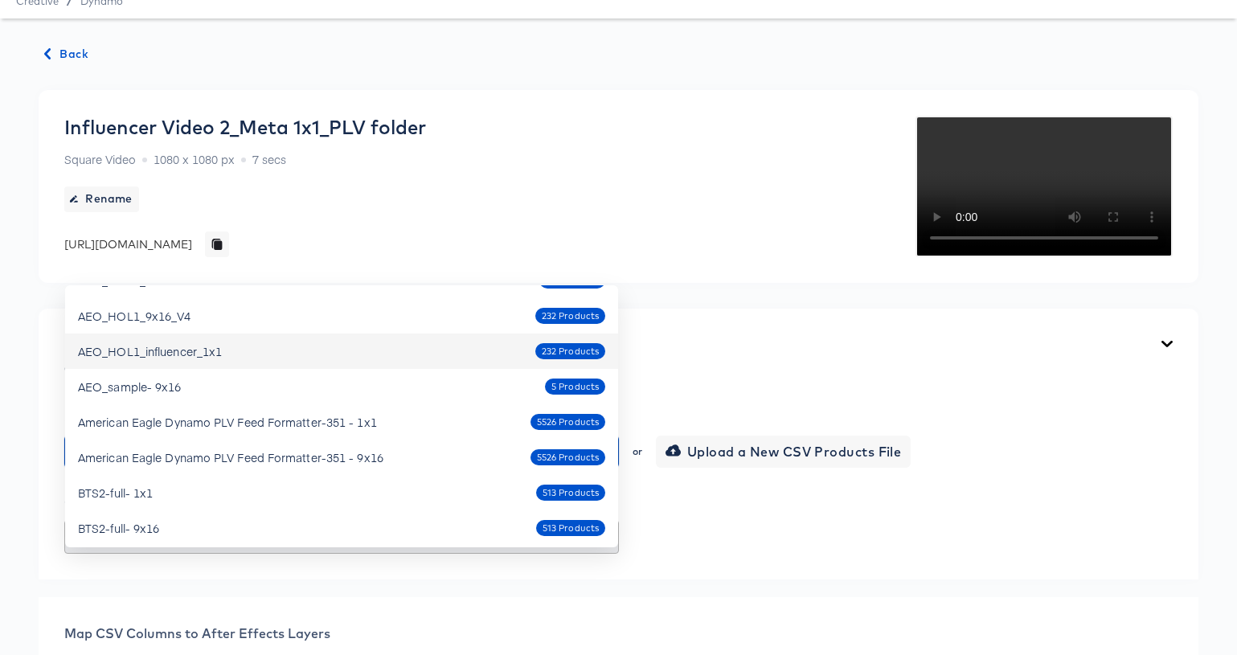
click at [389, 354] on div "AEO_HOL1_influencer_1x1 232 Products" at bounding box center [341, 351] width 527 height 26
type input "AEO_HOL1_influencer_1x1"
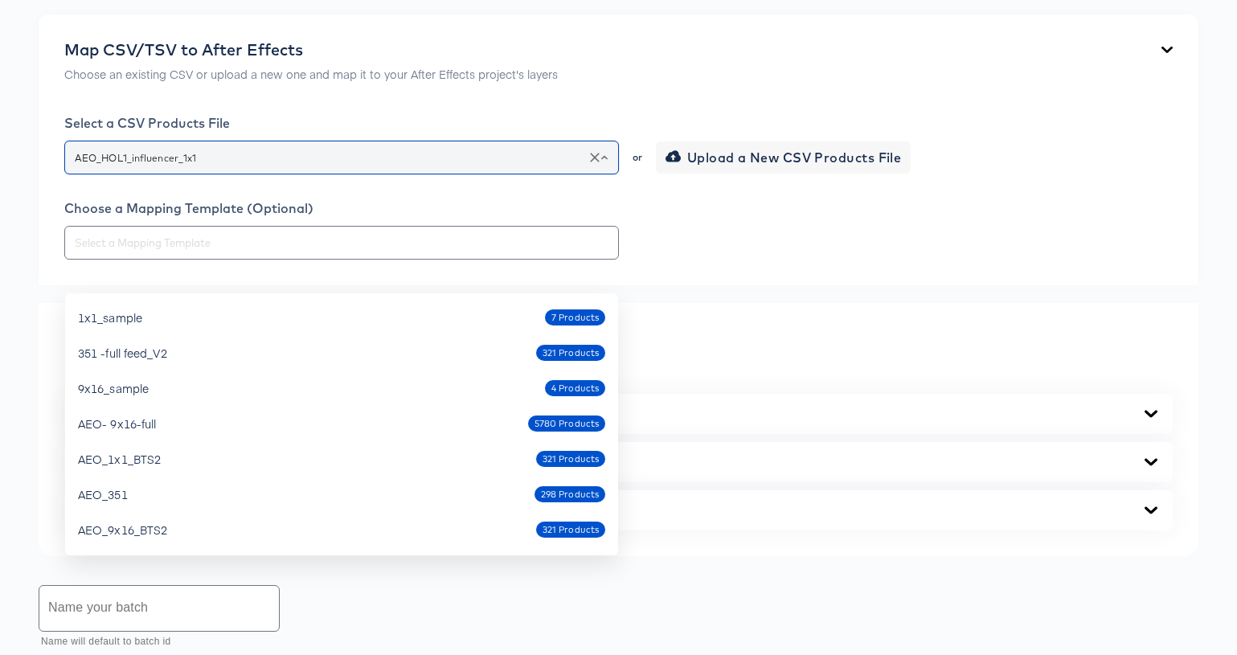
scroll to position [384, 0]
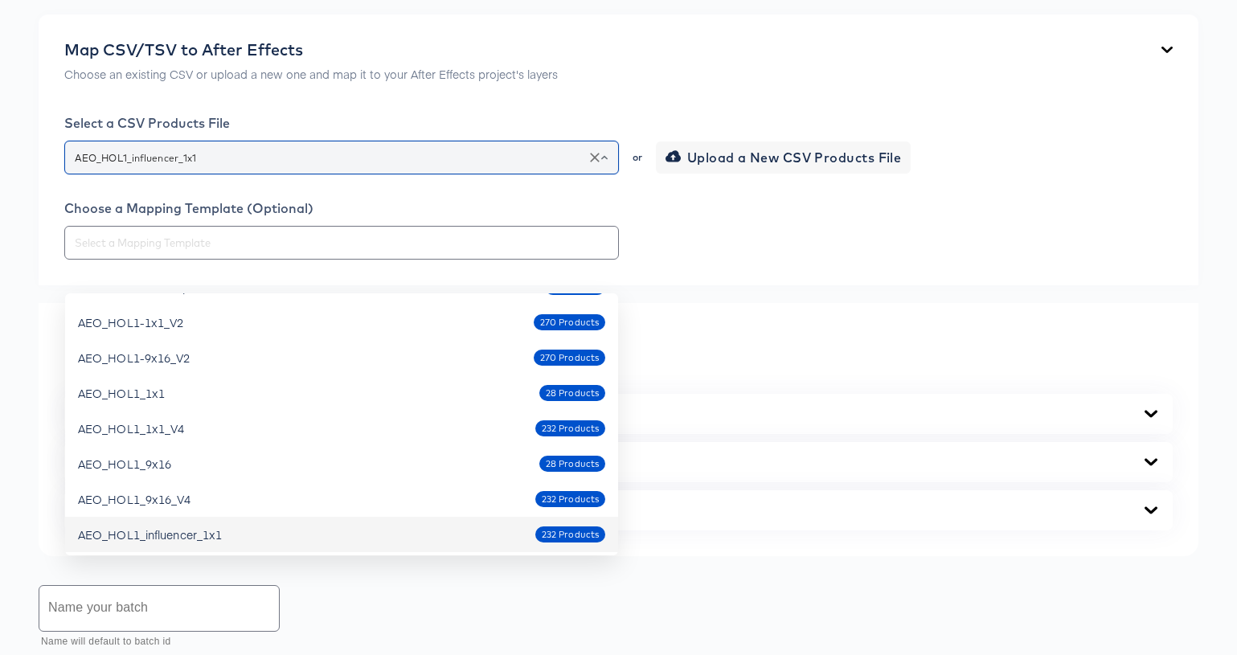
drag, startPoint x: 207, startPoint y: 271, endPoint x: 97, endPoint y: 258, distance: 110.9
click at [97, 174] on div "AEO_HOL1_influencer_1x1" at bounding box center [341, 158] width 555 height 34
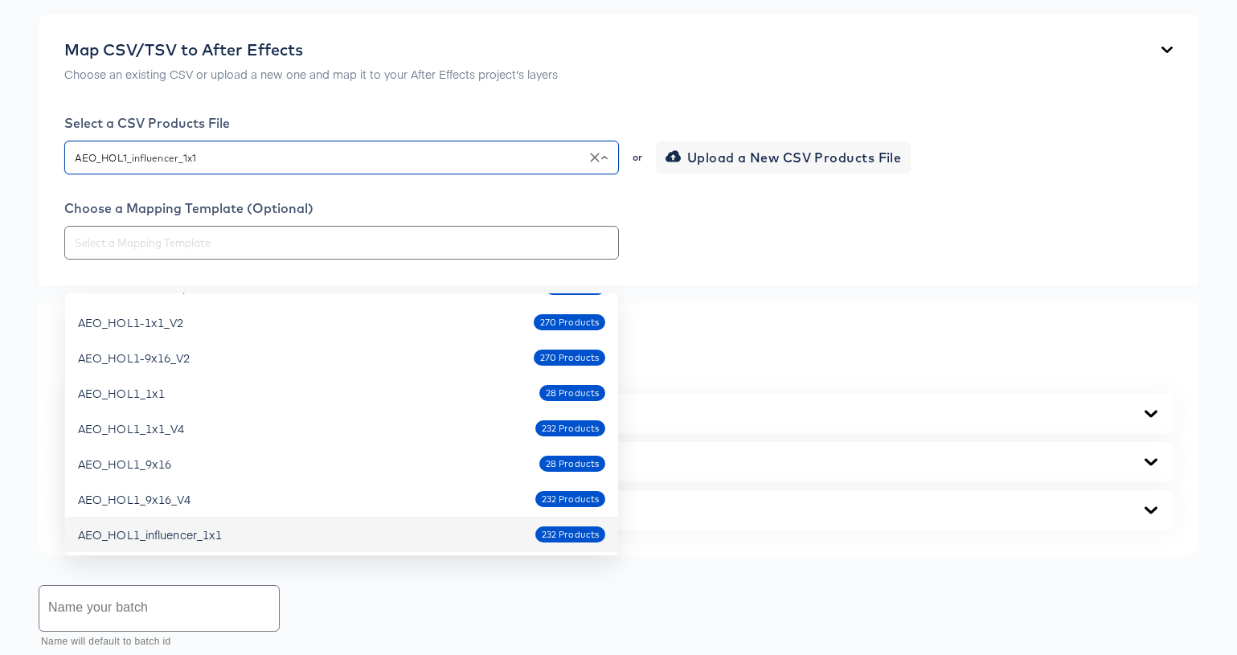
click at [745, 386] on div "Field Type Filter:" at bounding box center [618, 373] width 1108 height 25
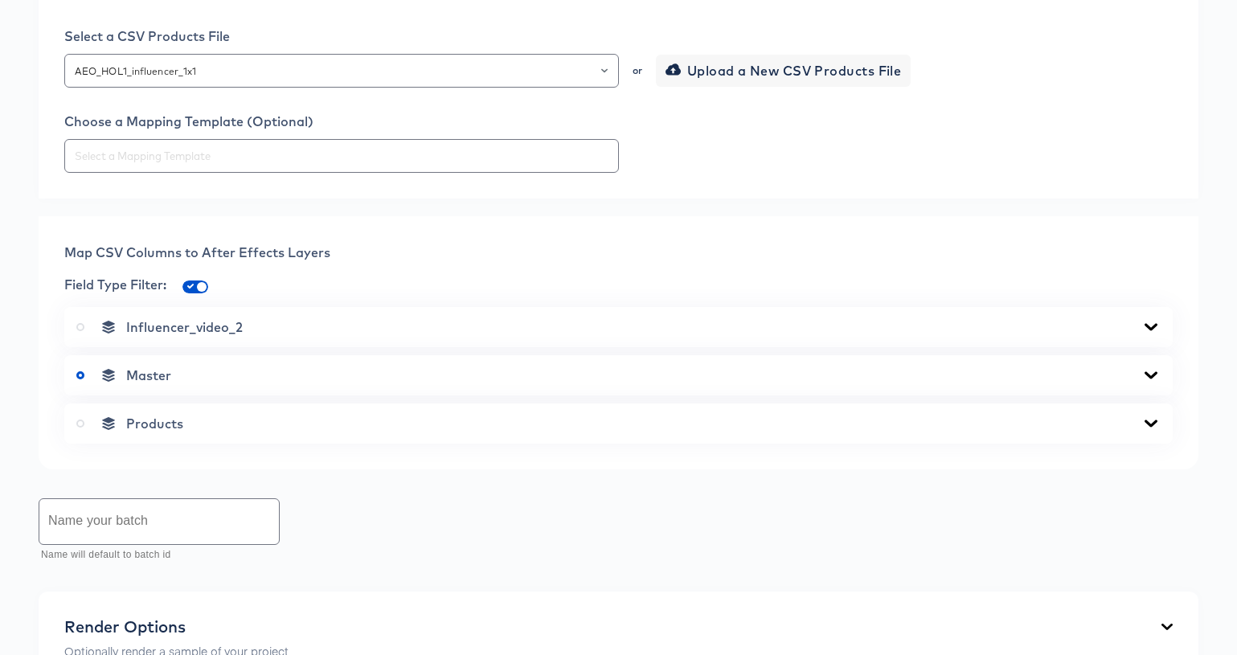
scroll to position [512, 0]
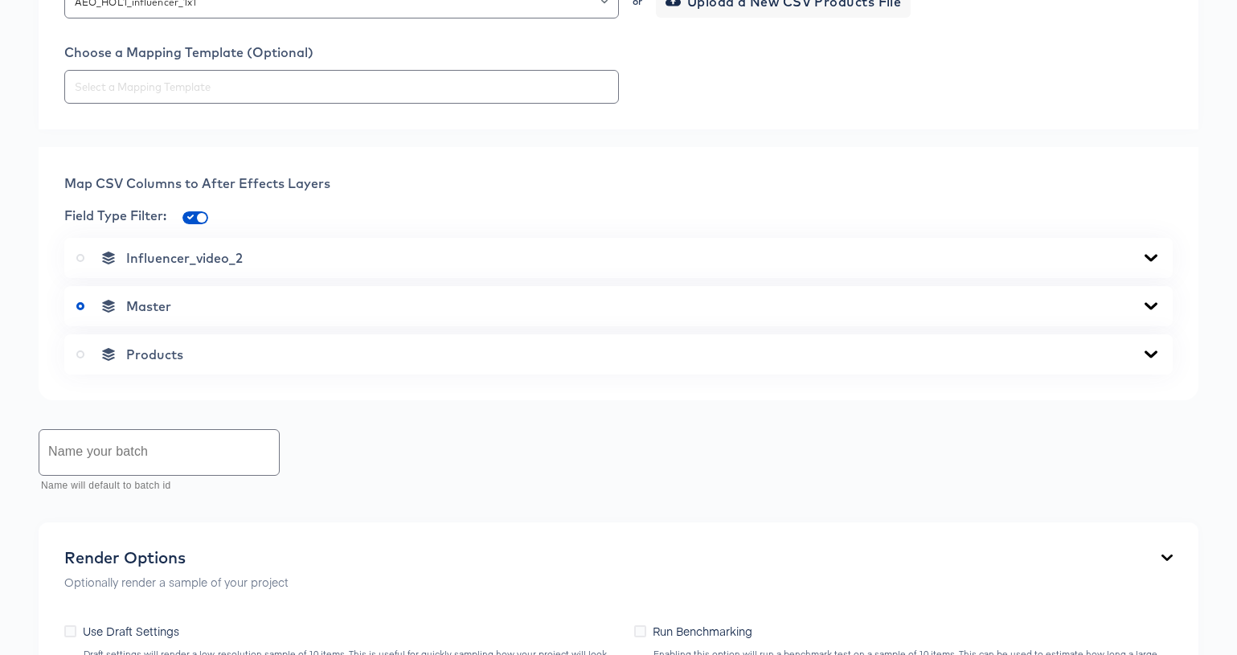
click at [1140, 362] on div "Products" at bounding box center [618, 354] width 1084 height 16
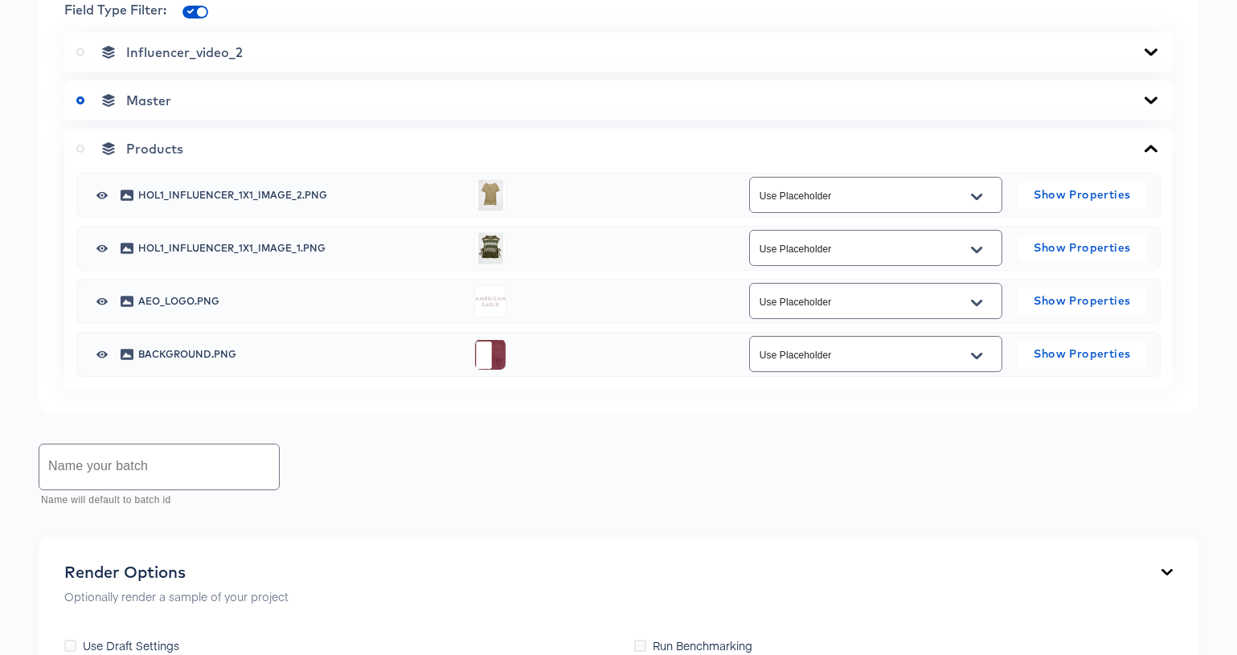
scroll to position [723, 0]
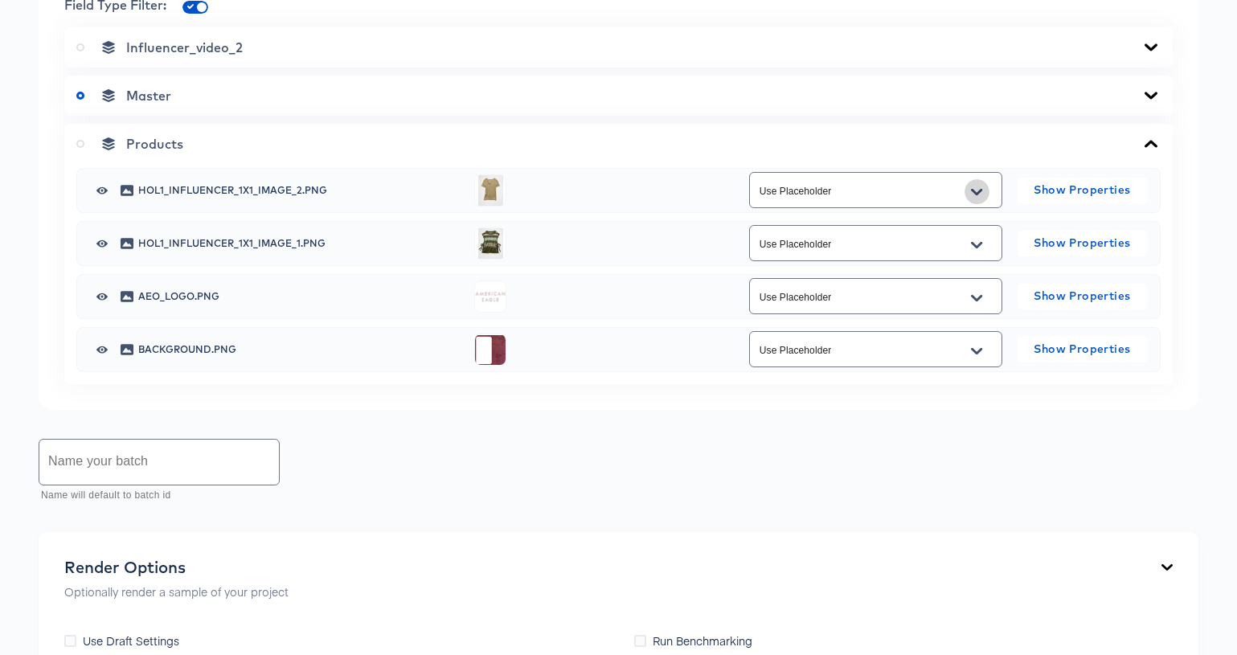
click at [977, 194] on icon "Open" at bounding box center [976, 191] width 11 height 6
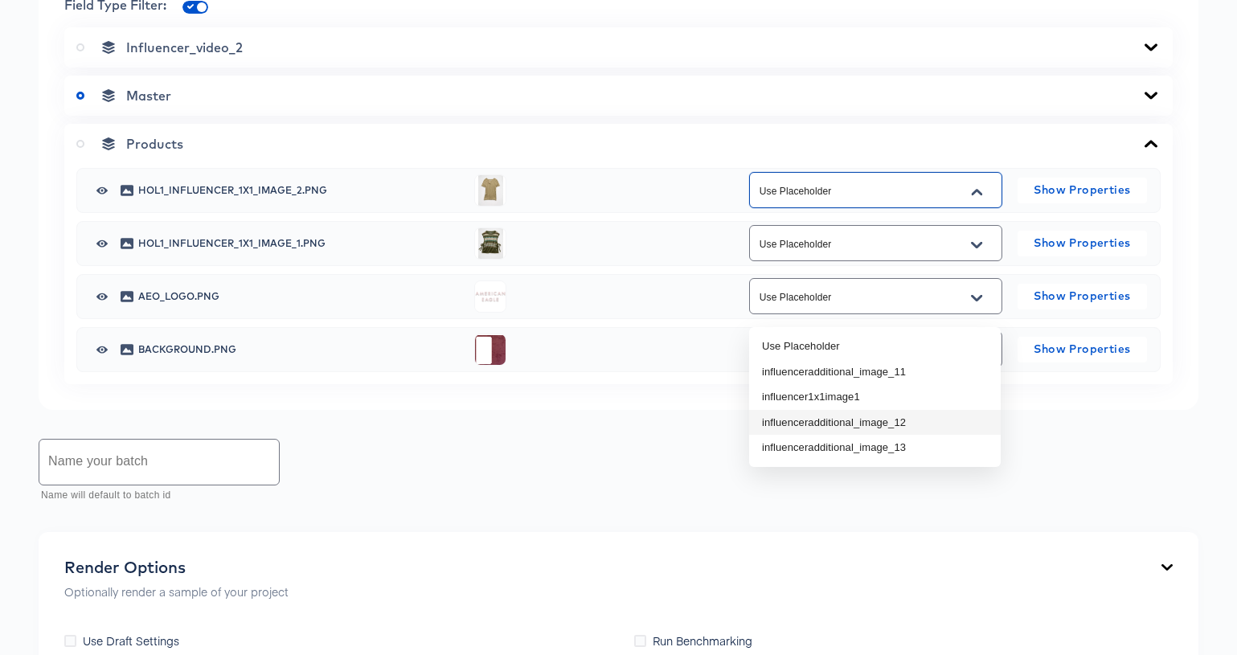
click at [926, 417] on li "influenceradditional_image_12" at bounding box center [875, 423] width 252 height 26
type input "influenceradditional_image_12"
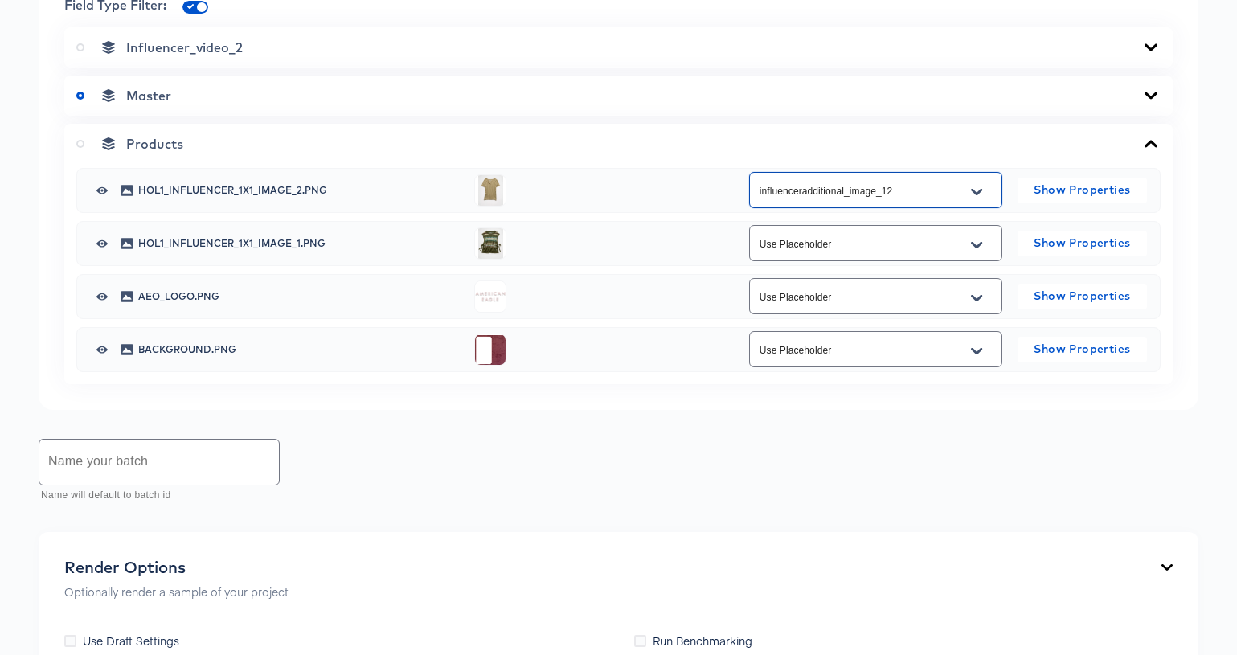
click at [983, 258] on button "Open" at bounding box center [976, 245] width 24 height 26
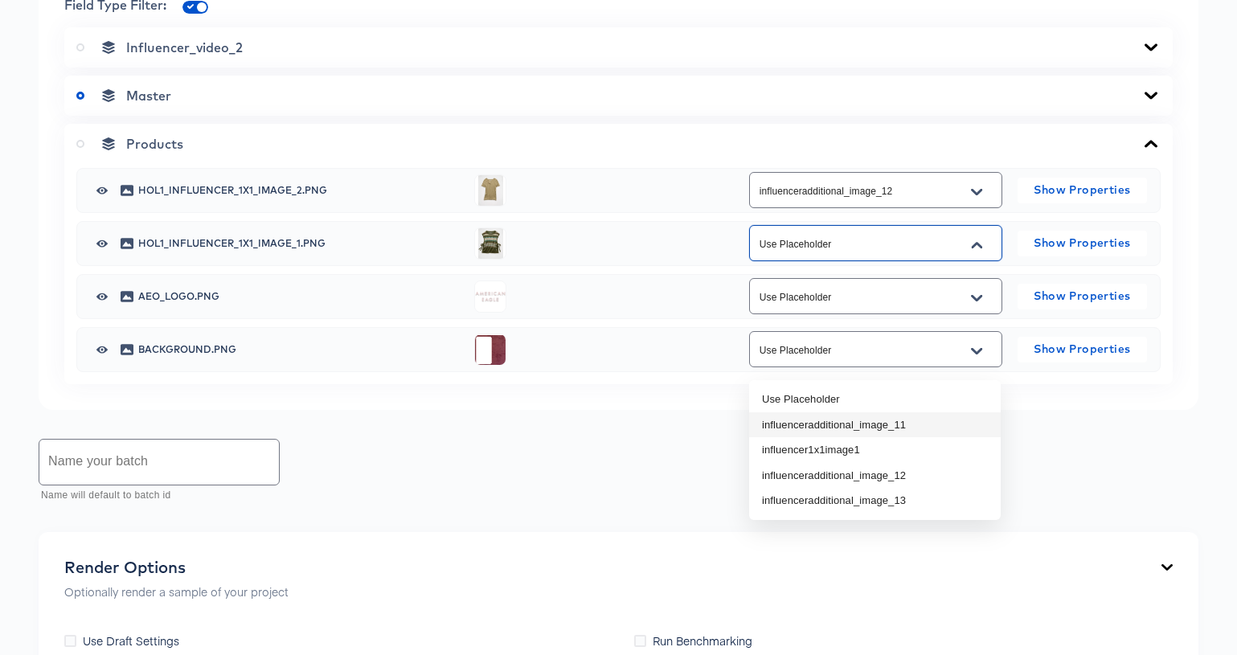
click at [937, 427] on li "influenceradditional_image_11" at bounding box center [875, 425] width 252 height 26
type input "influenceradditional_image_11"
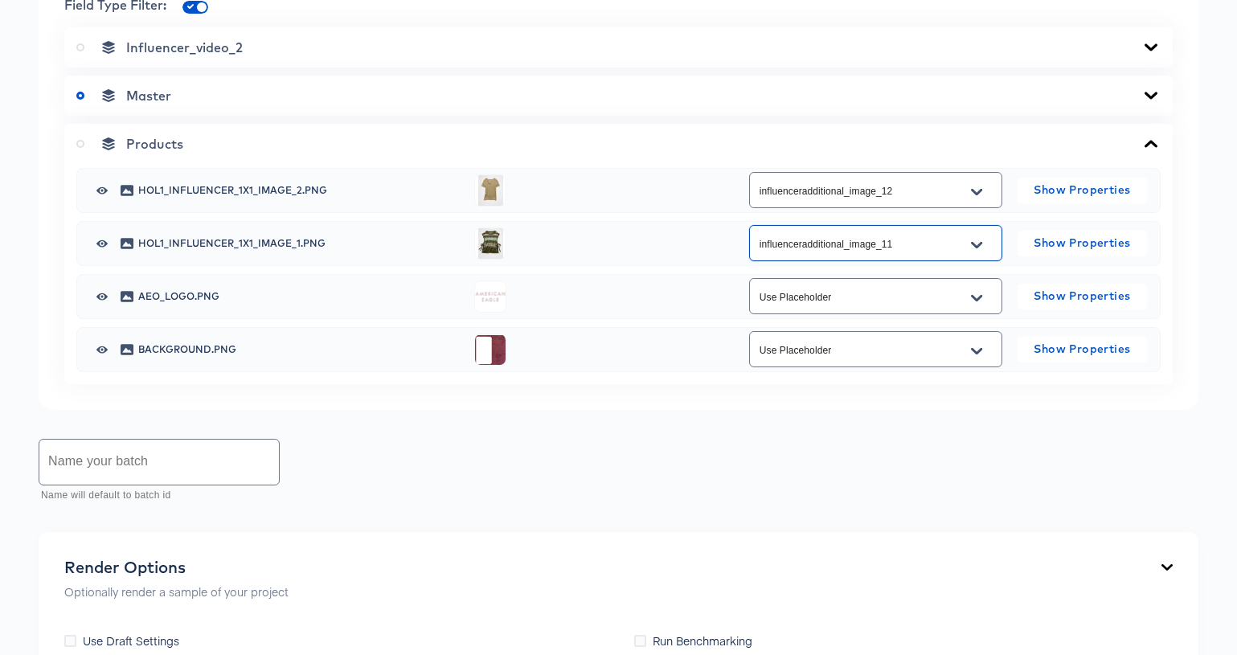
scroll to position [783, 0]
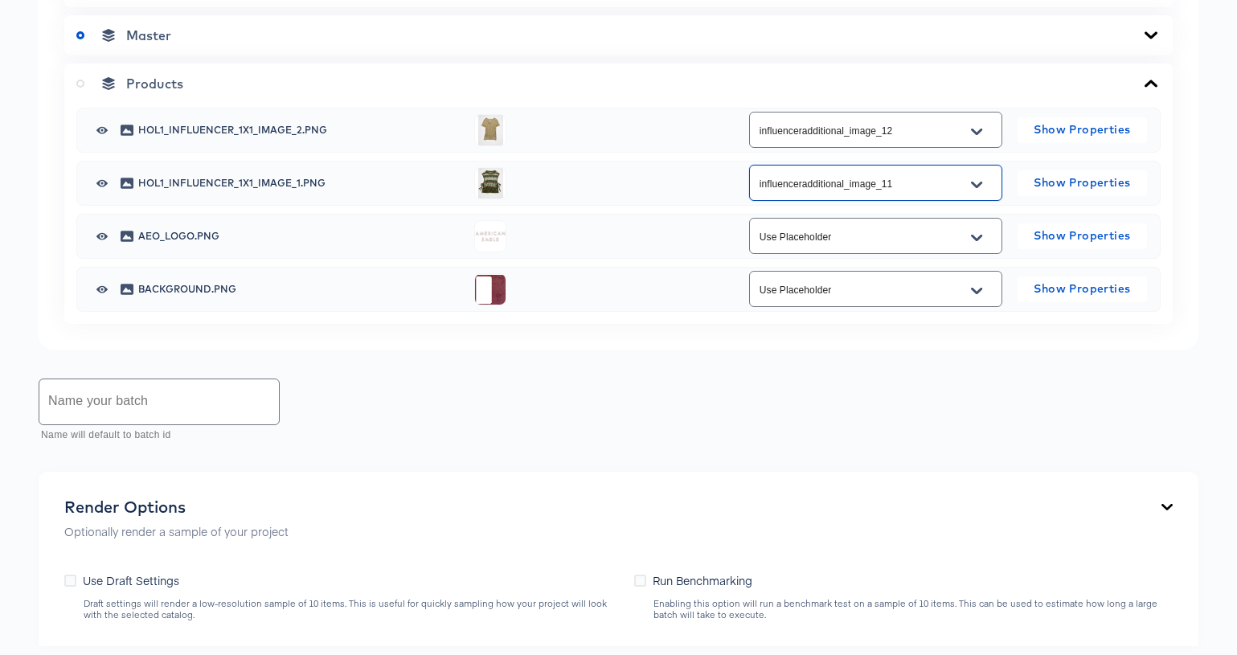
click at [178, 424] on input "text" at bounding box center [159, 401] width 240 height 45
paste input "AEO_HOL1_influencer_1x1"
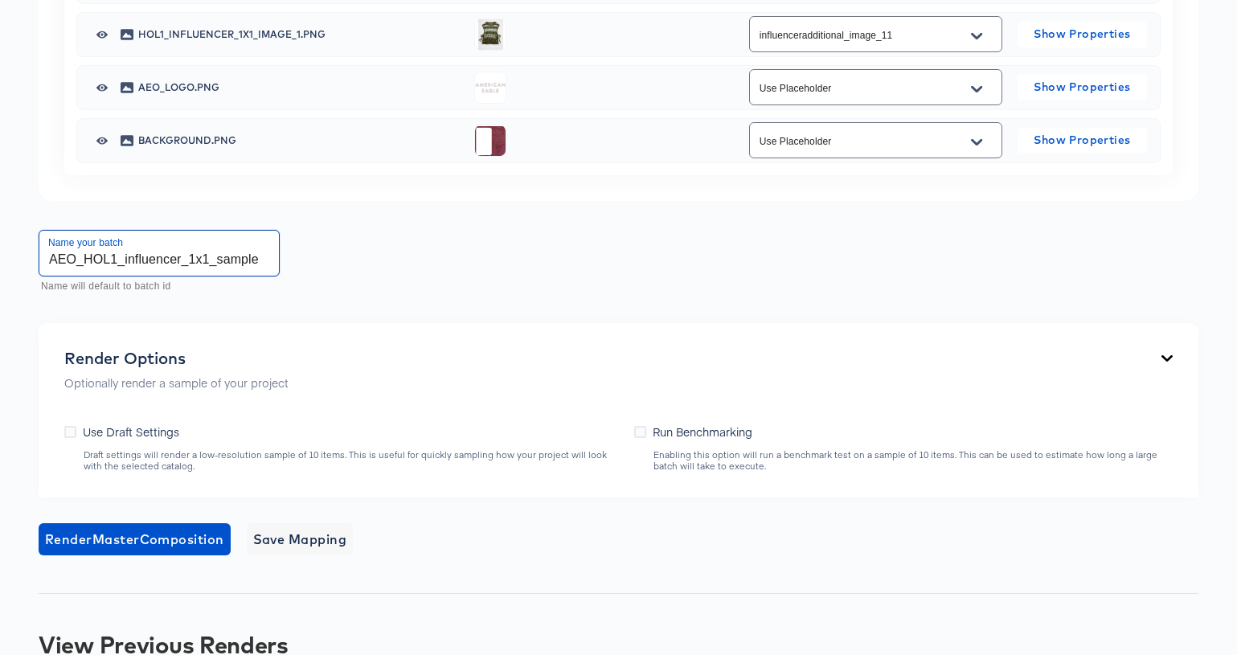
scroll to position [991, 0]
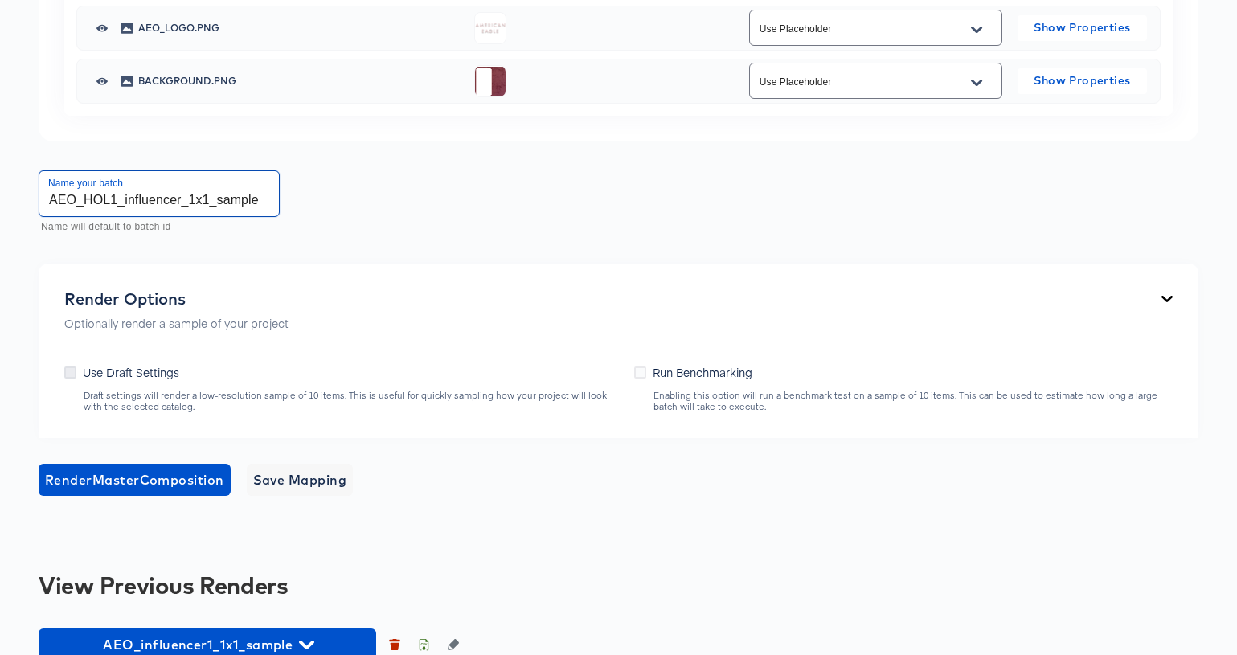
type input "AEO_HOL1_influencer_1x1_sample"
click at [72, 379] on icon at bounding box center [70, 372] width 12 height 12
click at [0, 0] on input "Use Draft Settings" at bounding box center [0, 0] width 0 height 0
click at [109, 491] on span "Render Master Composition" at bounding box center [134, 480] width 179 height 23
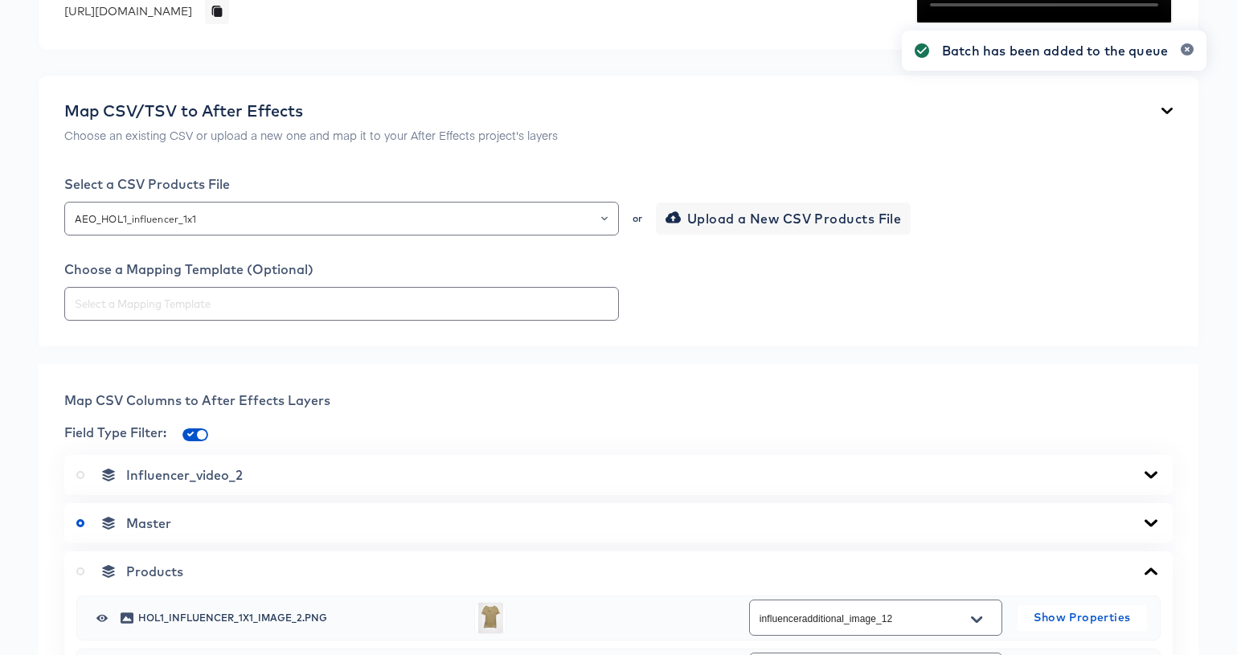
scroll to position [0, 0]
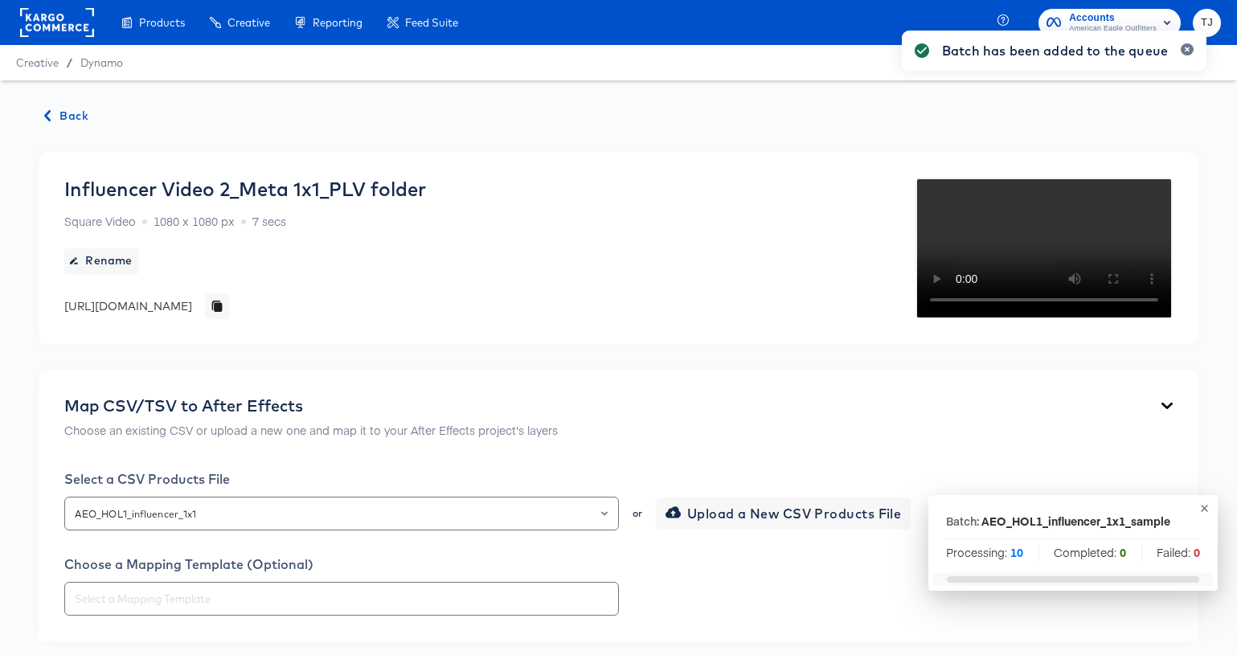
click at [60, 113] on span "Back" at bounding box center [66, 116] width 43 height 20
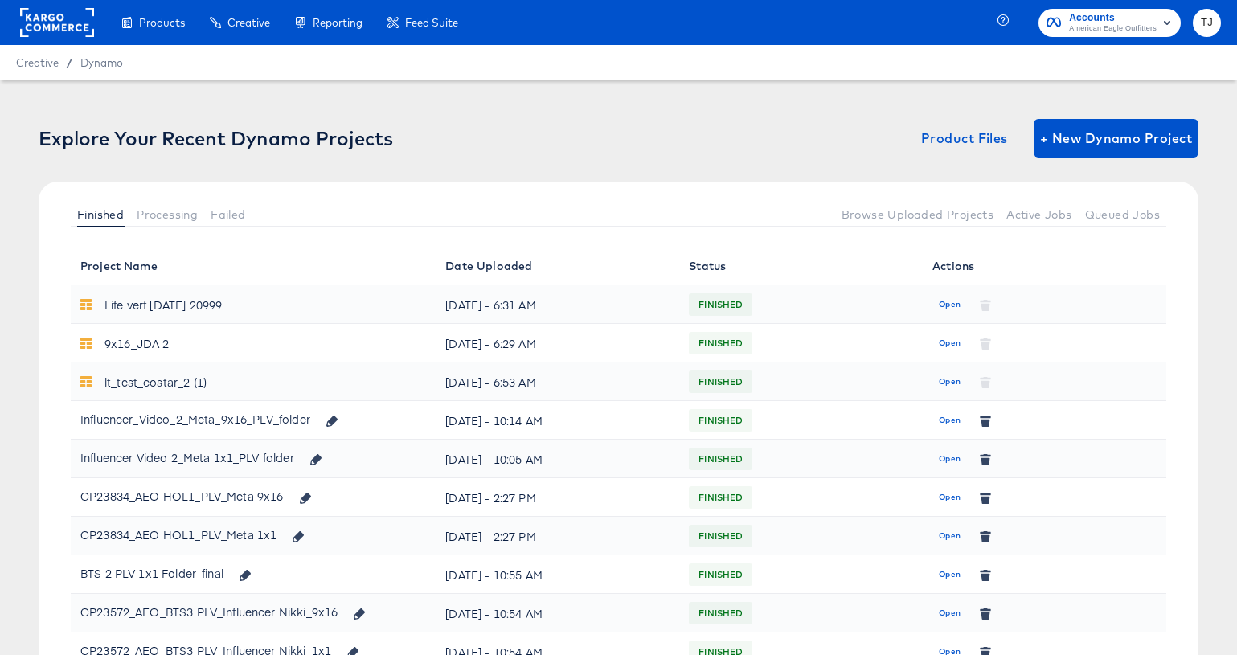
click at [944, 415] on span "Open" at bounding box center [950, 420] width 22 height 14
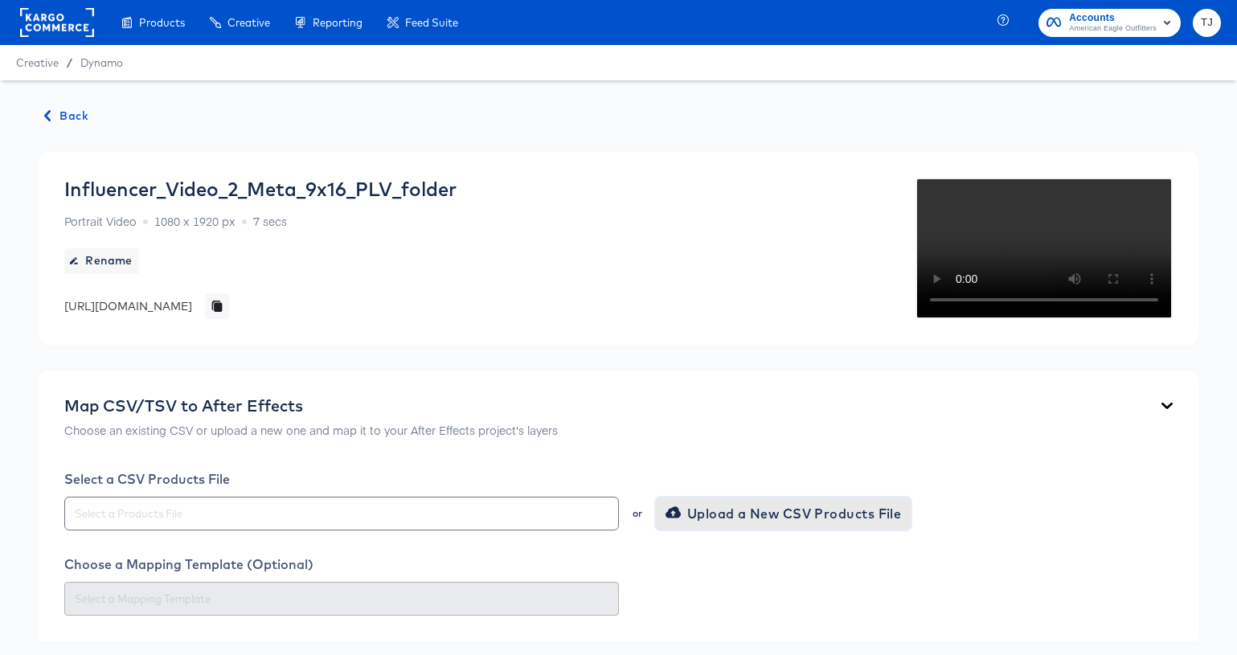
click at [747, 514] on span "Upload a New CSV Products File" at bounding box center [785, 513] width 233 height 23
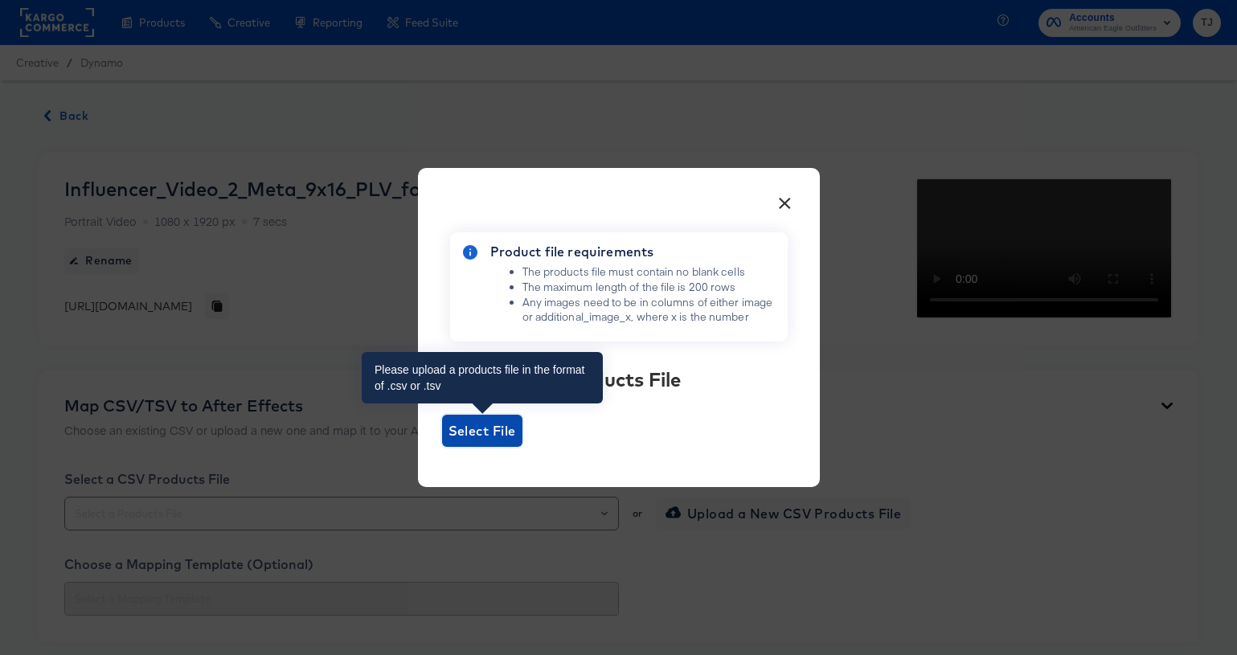
click at [487, 435] on span "Select File" at bounding box center [482, 431] width 68 height 23
click at [442, 447] on input "Select File" at bounding box center [442, 447] width 0 height 0
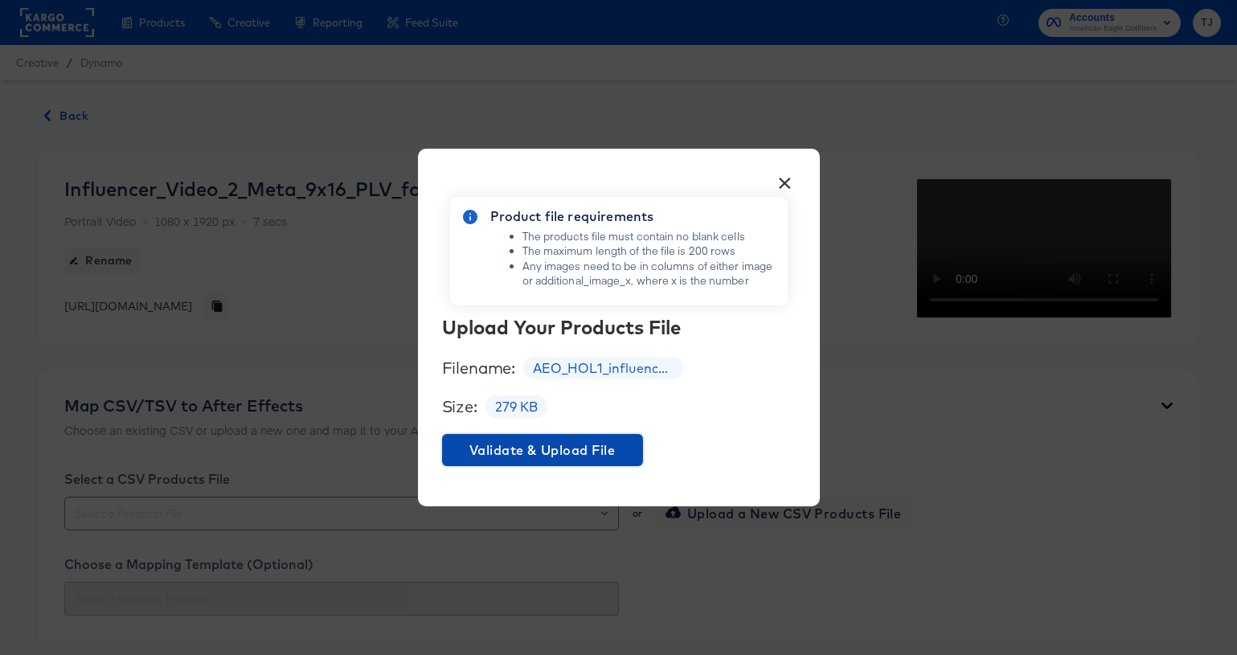
click at [555, 452] on span "Validate & Upload File" at bounding box center [542, 450] width 188 height 23
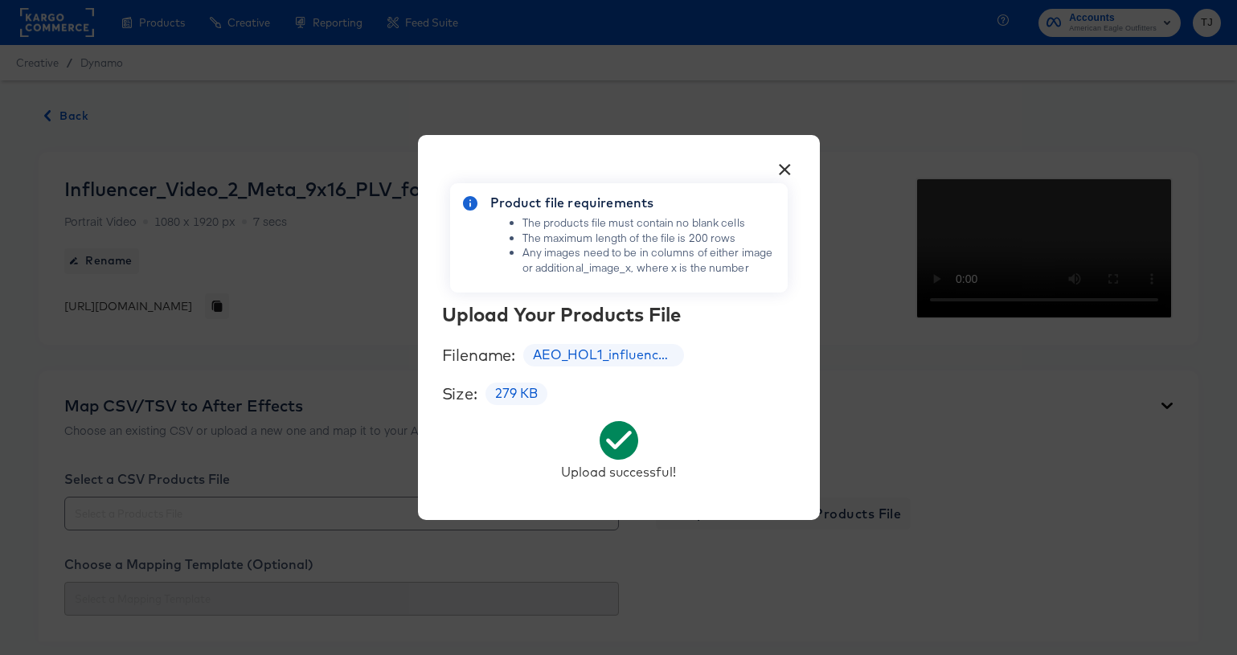
click at [792, 168] on button "×" at bounding box center [785, 165] width 29 height 29
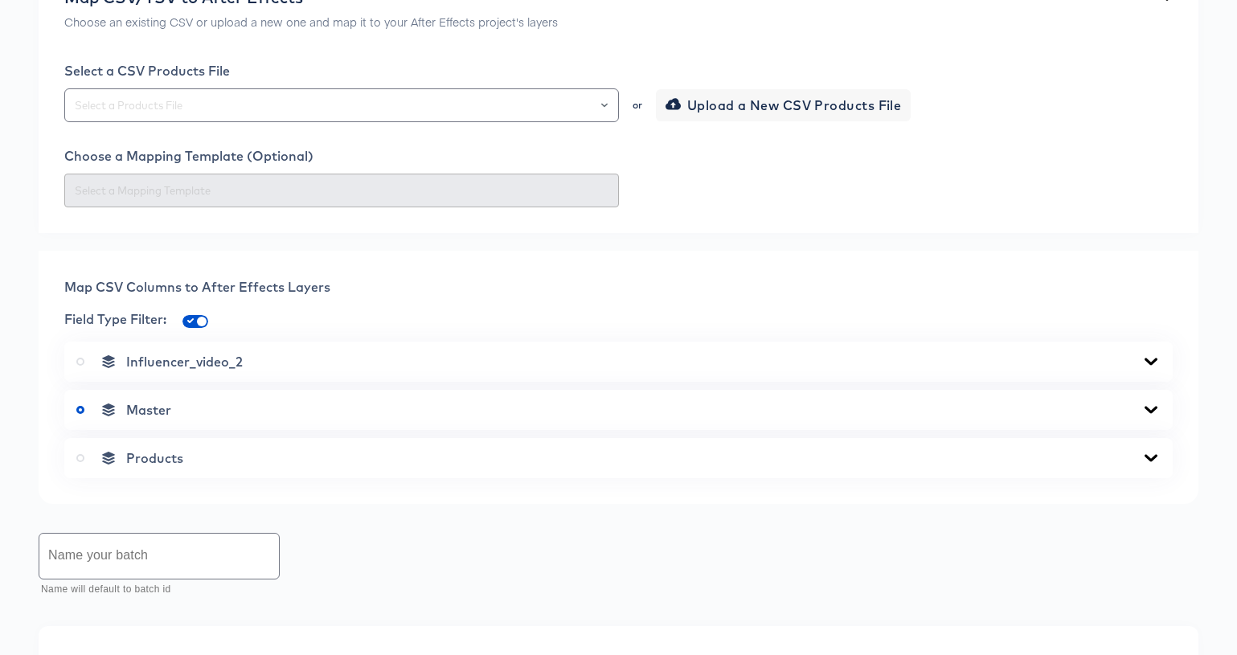
scroll to position [410, 0]
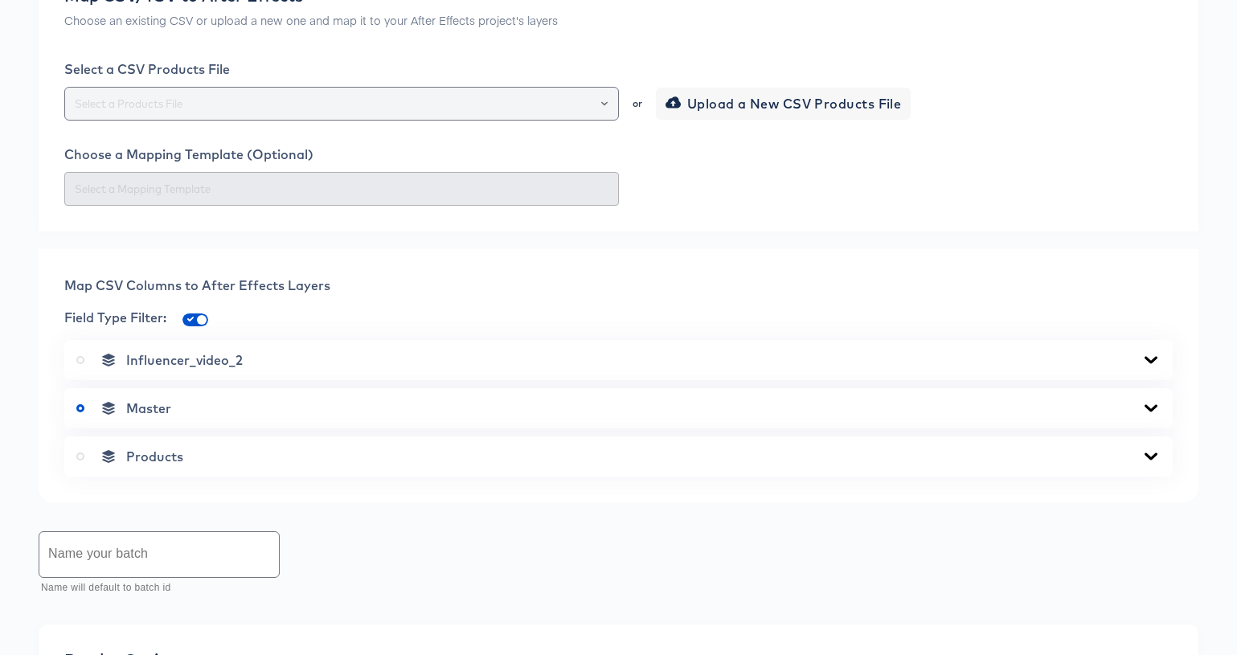
click at [606, 107] on icon "Open" at bounding box center [604, 103] width 6 height 6
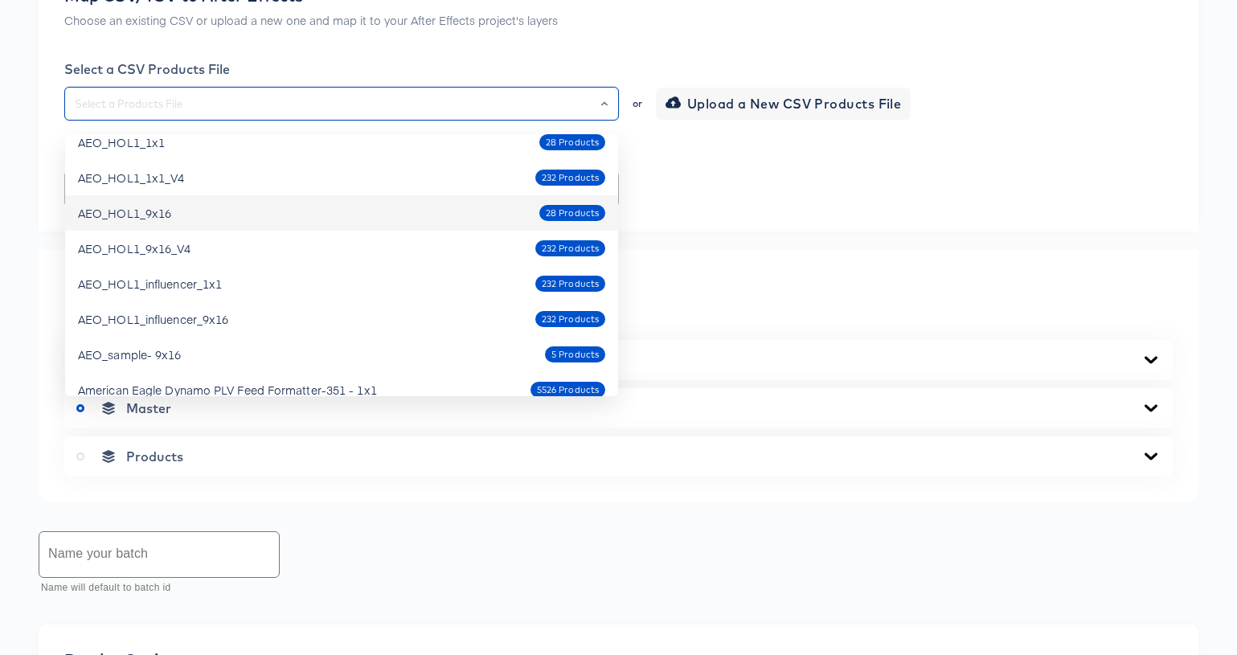
scroll to position [478, 0]
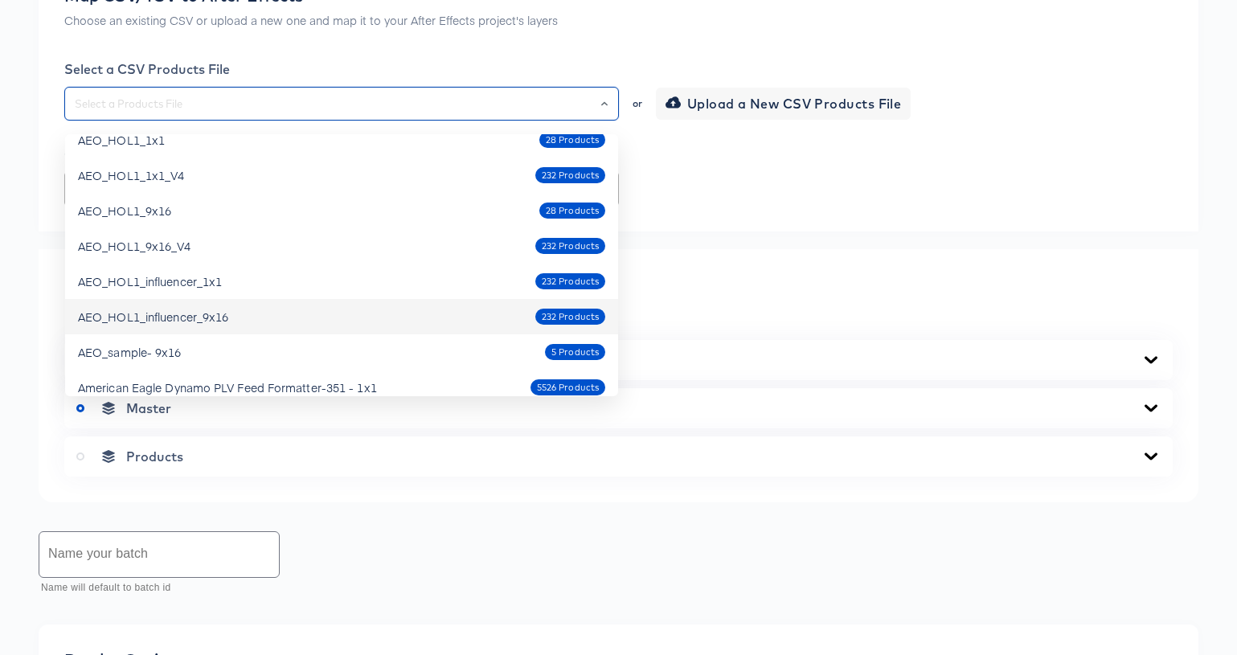
click at [350, 319] on div "AEO_HOL1_influencer_9x16 232 Products" at bounding box center [341, 317] width 527 height 26
type input "AEO_HOL1_influencer_9x16"
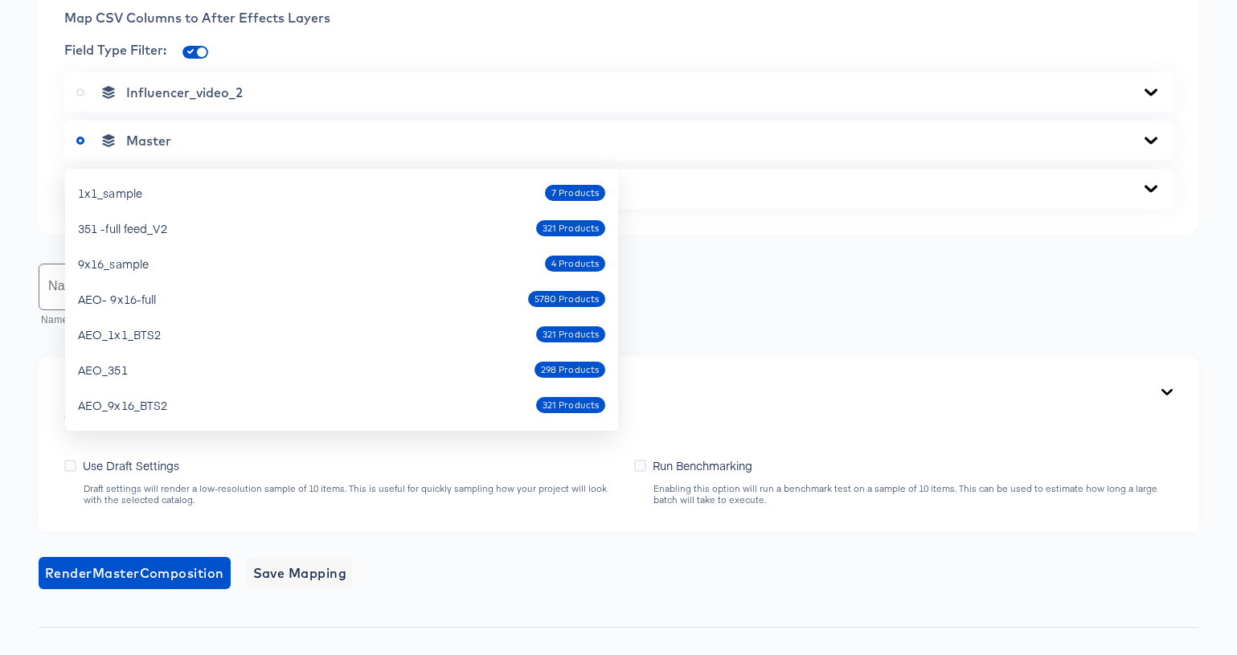
scroll to position [420, 0]
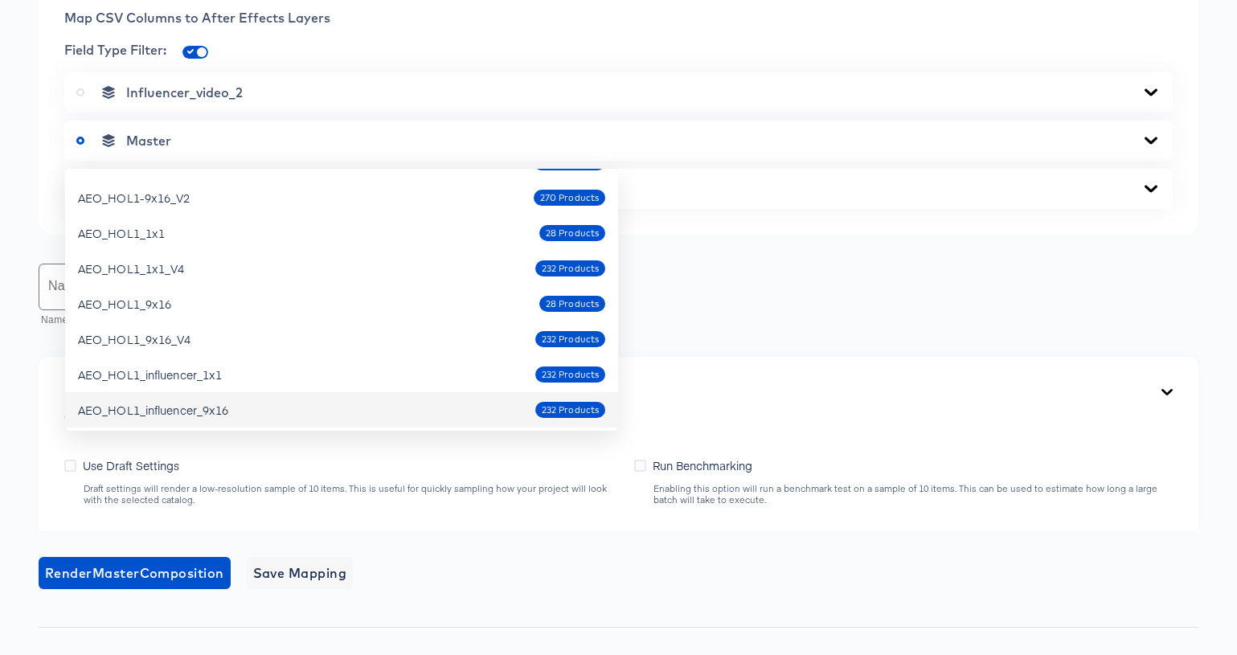
drag, startPoint x: 223, startPoint y: 152, endPoint x: 59, endPoint y: 144, distance: 164.2
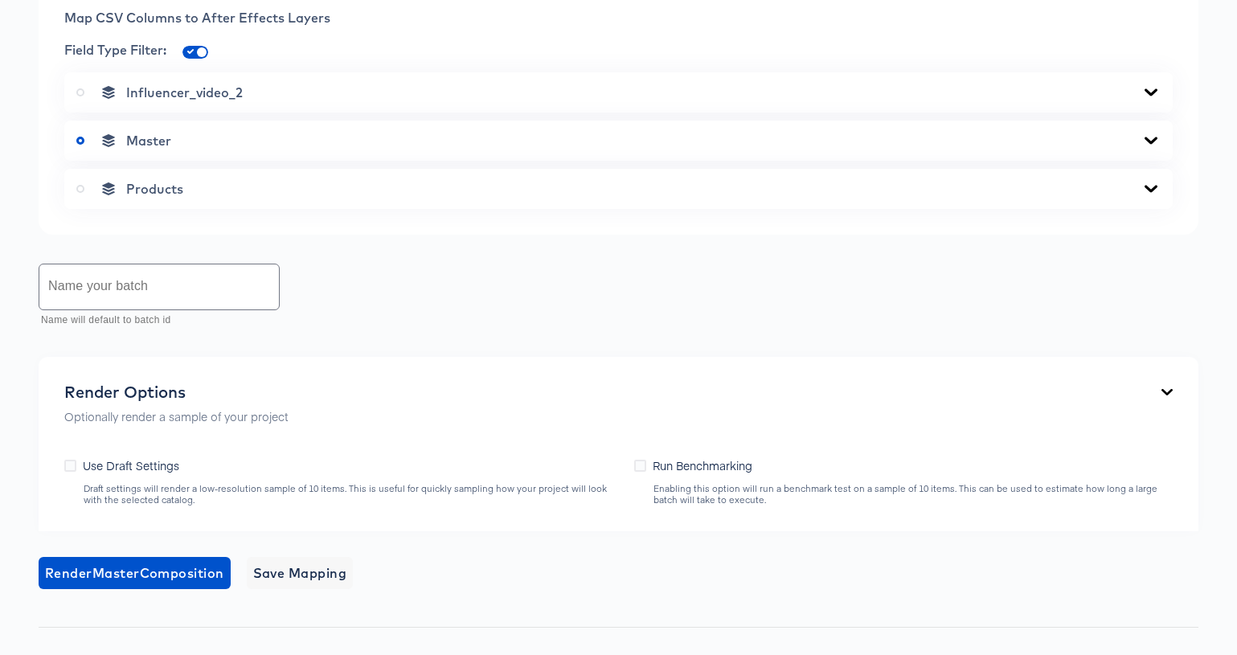
scroll to position [768, 0]
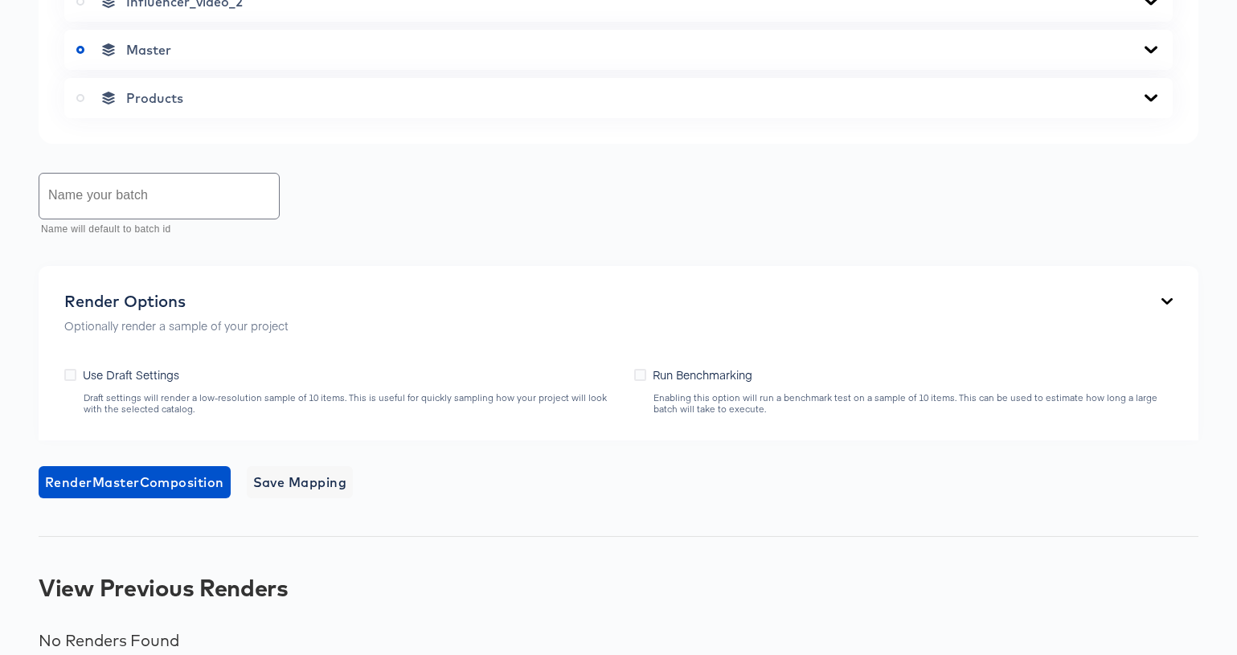
click at [1151, 104] on icon at bounding box center [1150, 98] width 19 height 13
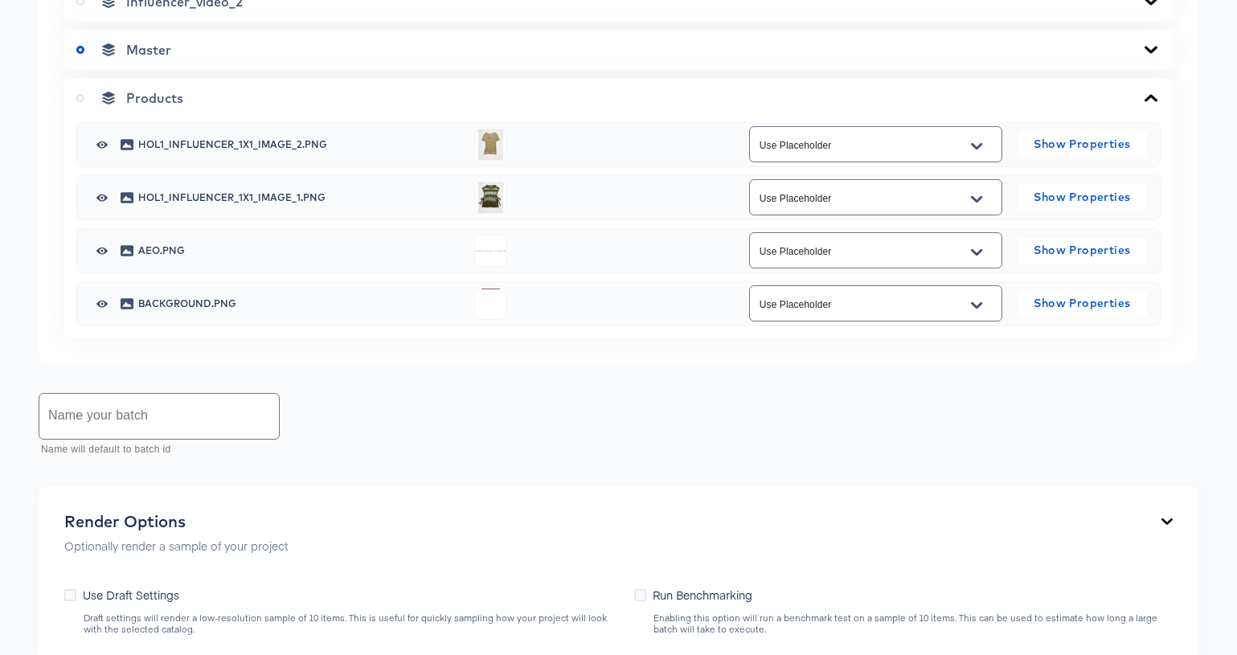
scroll to position [845, 0]
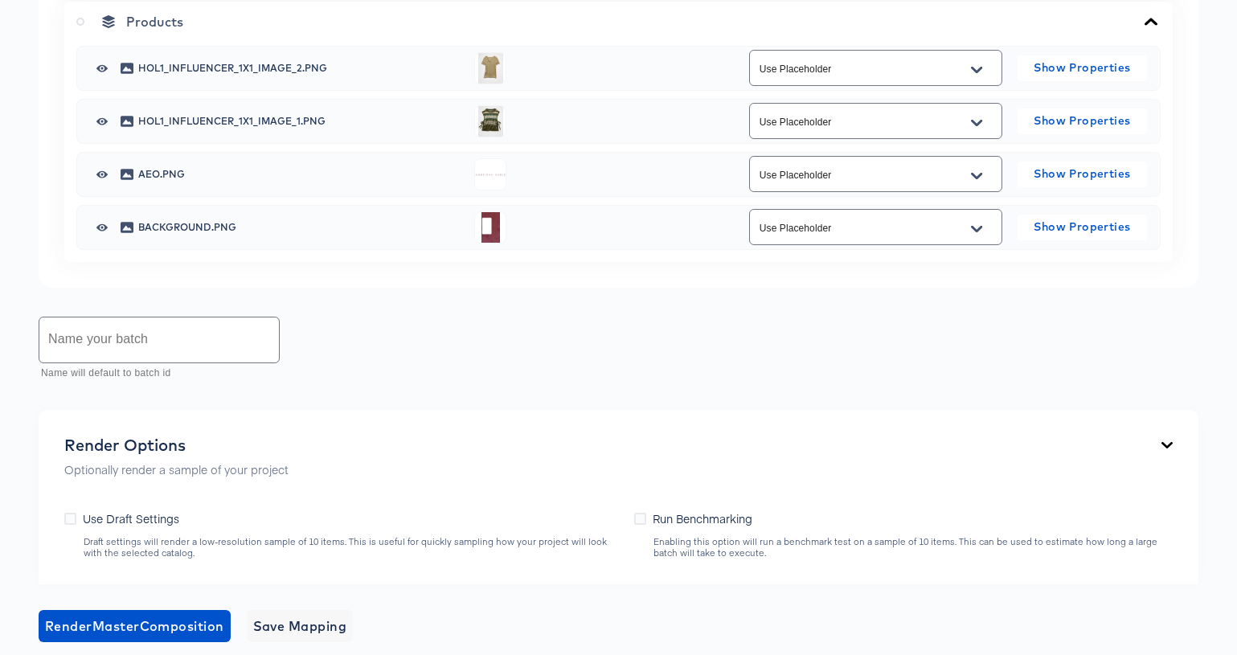
click at [976, 129] on icon "Open" at bounding box center [976, 123] width 11 height 13
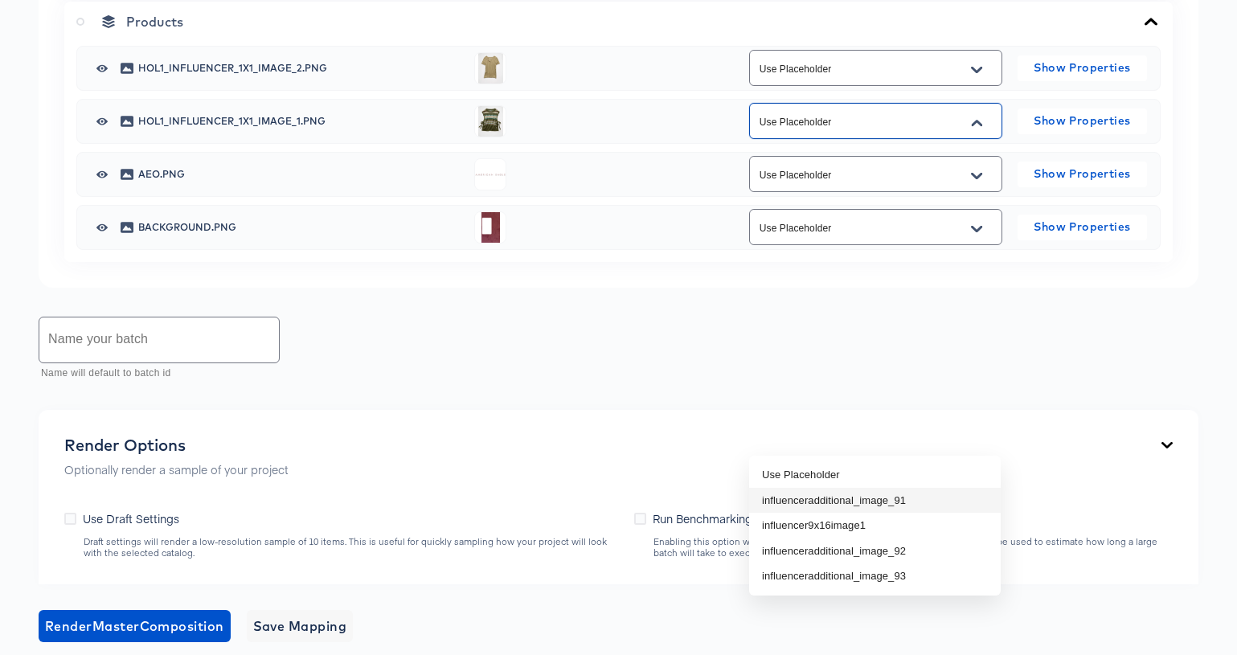
click at [923, 502] on li "influenceradditional_image_91" at bounding box center [875, 501] width 252 height 26
type input "influenceradditional_image_91"
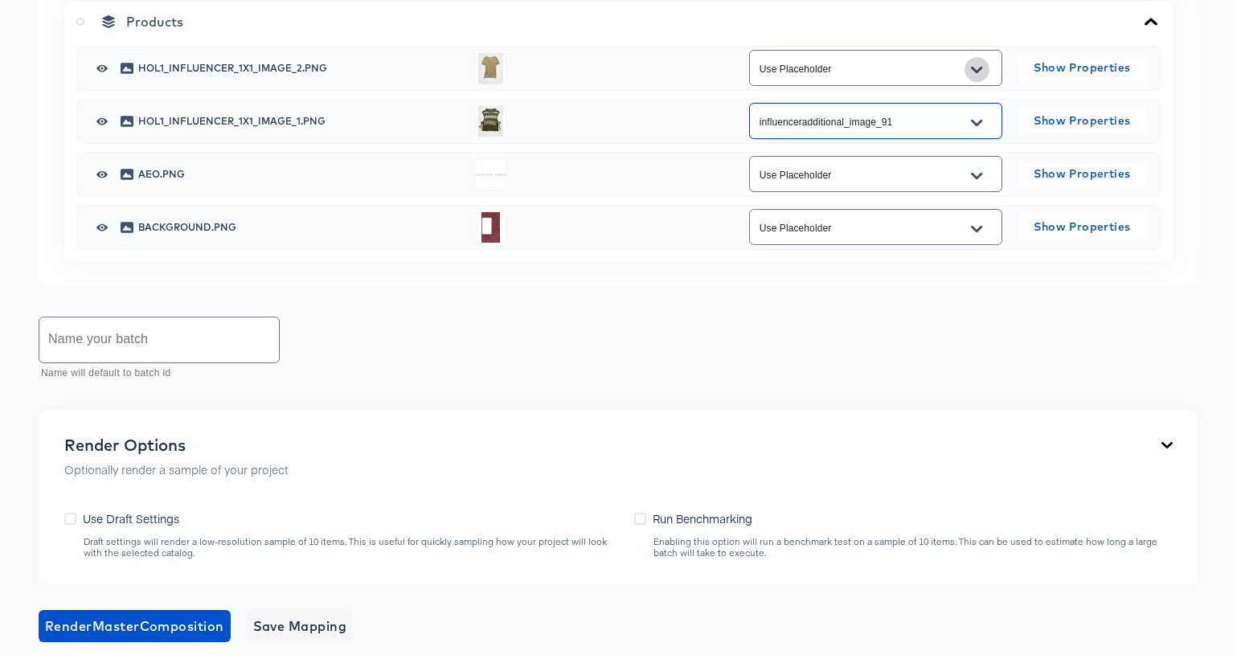
click at [973, 72] on icon "Open" at bounding box center [976, 69] width 11 height 6
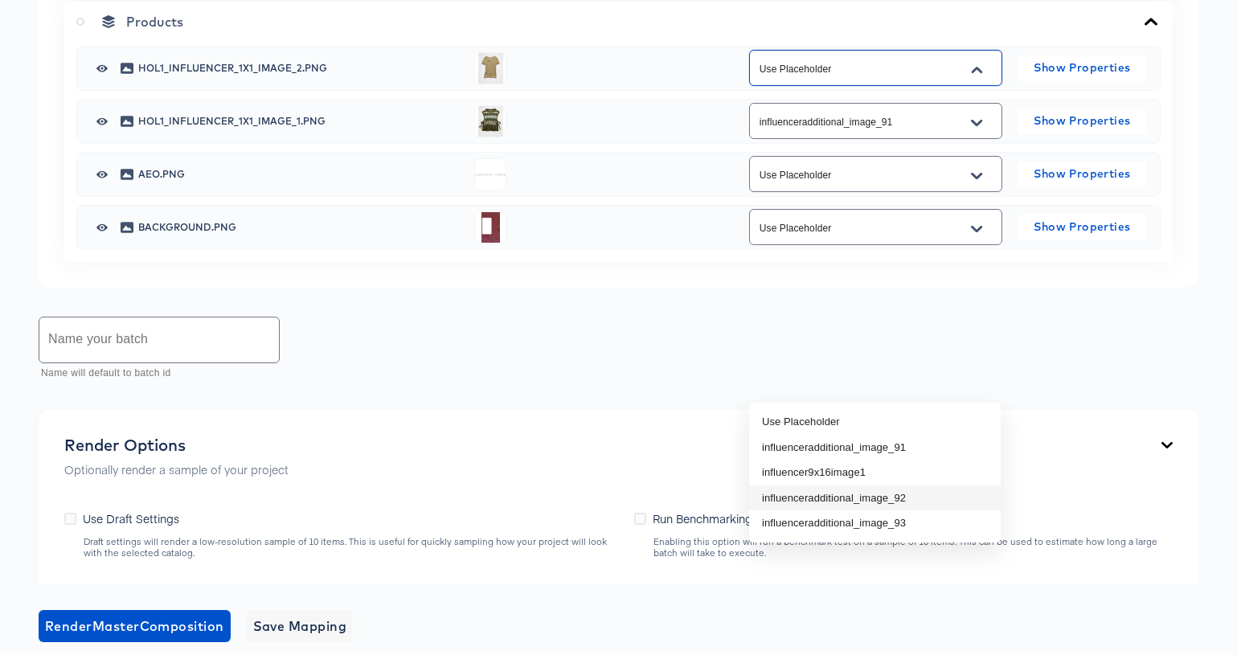
click at [914, 491] on li "influenceradditional_image_92" at bounding box center [875, 498] width 252 height 26
type input "influenceradditional_image_92"
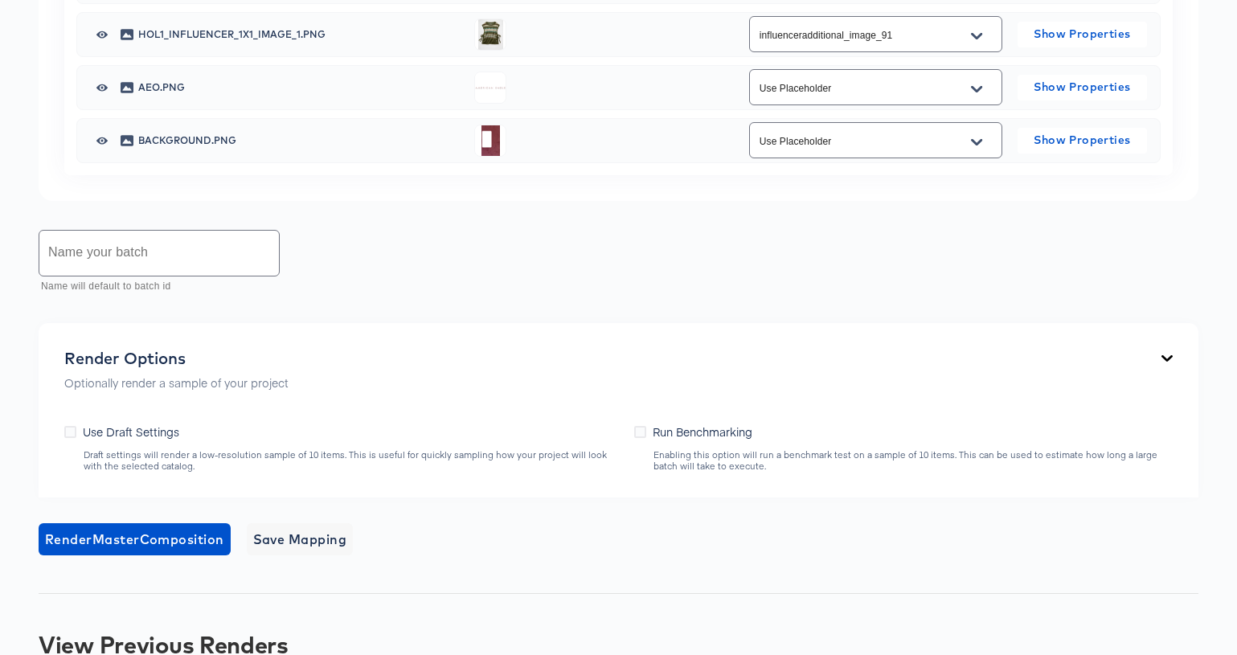
scroll to position [989, 0]
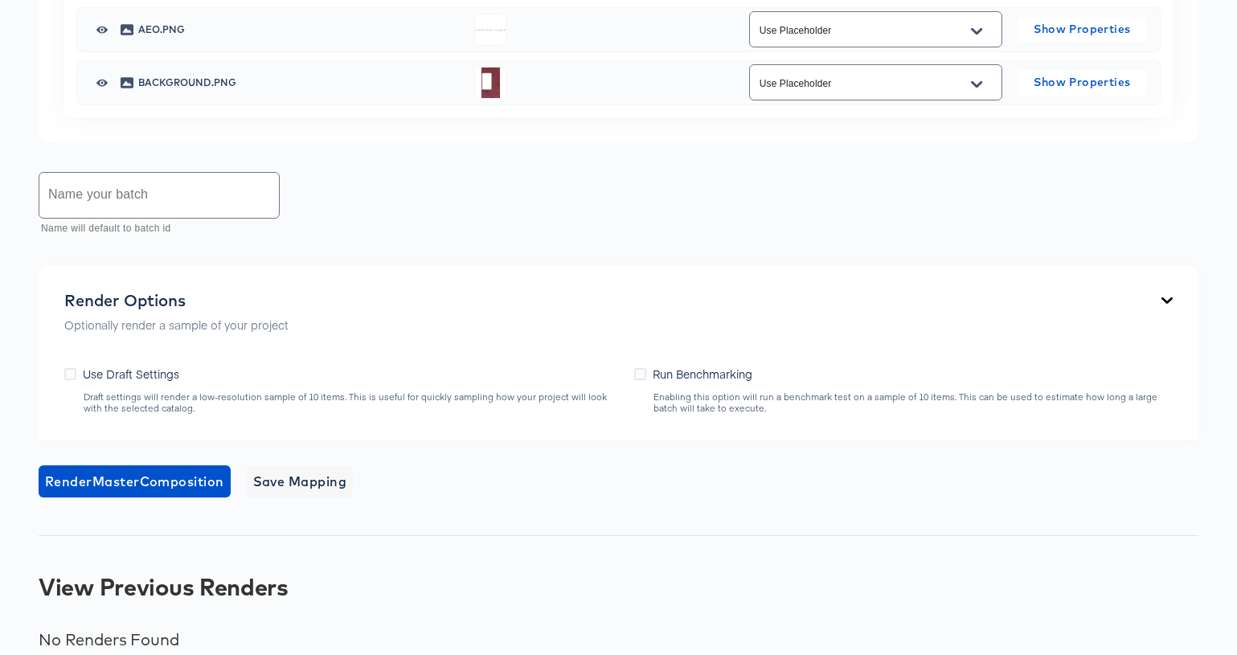
click at [180, 218] on input "text" at bounding box center [159, 195] width 240 height 45
paste input "AEO_HOL1_influencer_9x16"
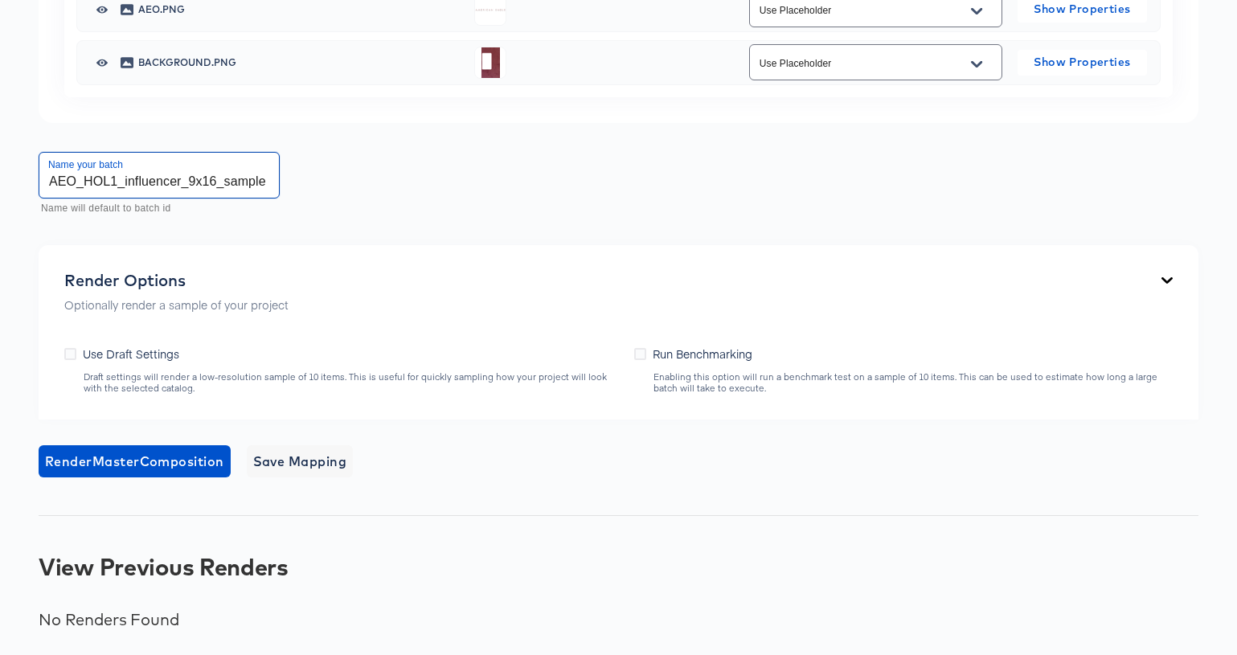
scroll to position [1138, 0]
type input "AEO_HOL1_influencer_9x16_sample"
click at [72, 360] on icon at bounding box center [70, 354] width 12 height 12
click at [0, 0] on input "Use Draft Settings" at bounding box center [0, 0] width 0 height 0
click at [151, 473] on span "Render Master Composition" at bounding box center [134, 461] width 179 height 23
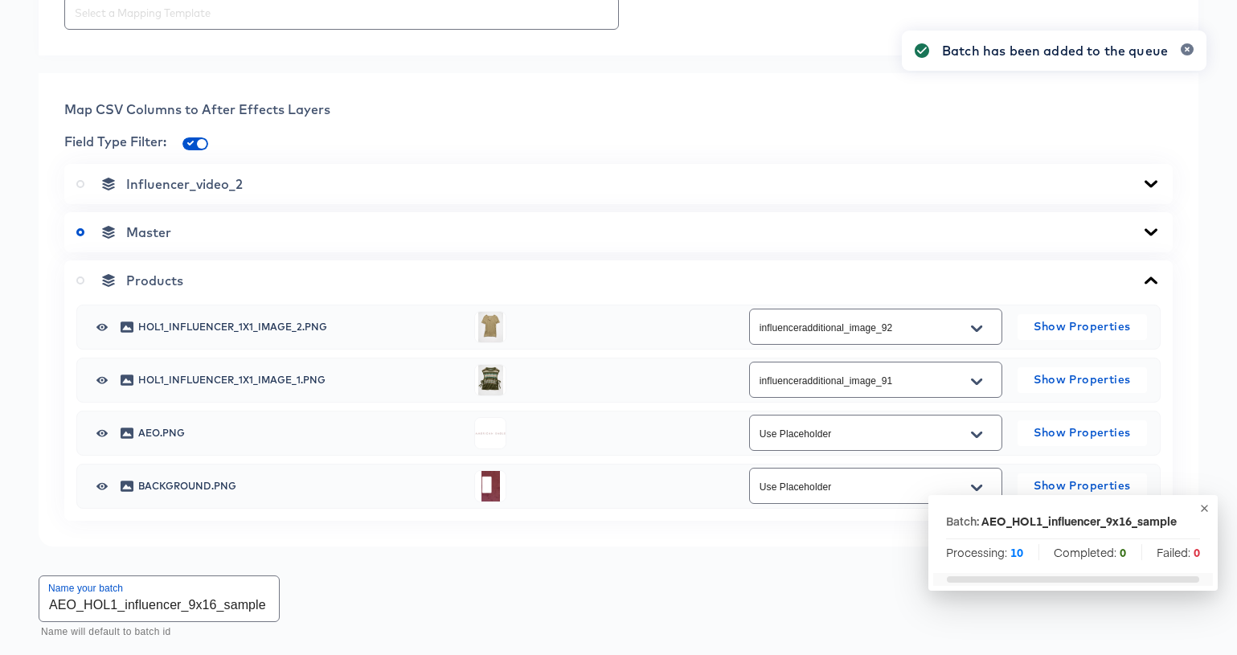
scroll to position [0, 0]
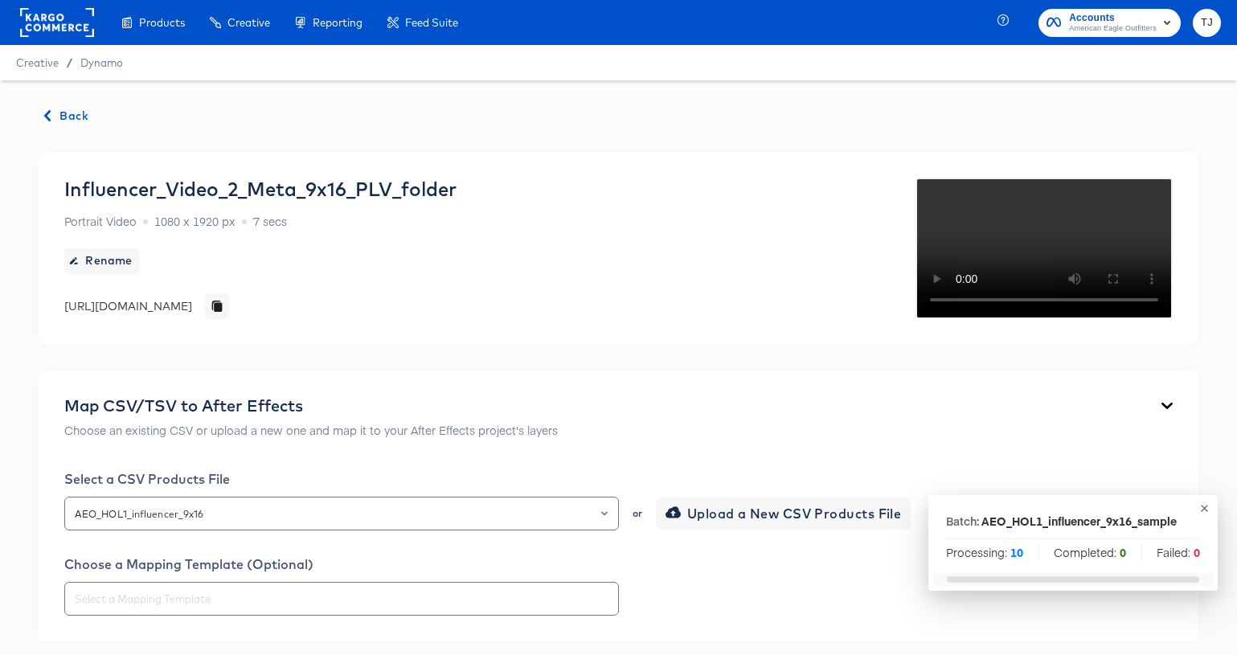
click at [69, 114] on span "Back" at bounding box center [66, 116] width 43 height 20
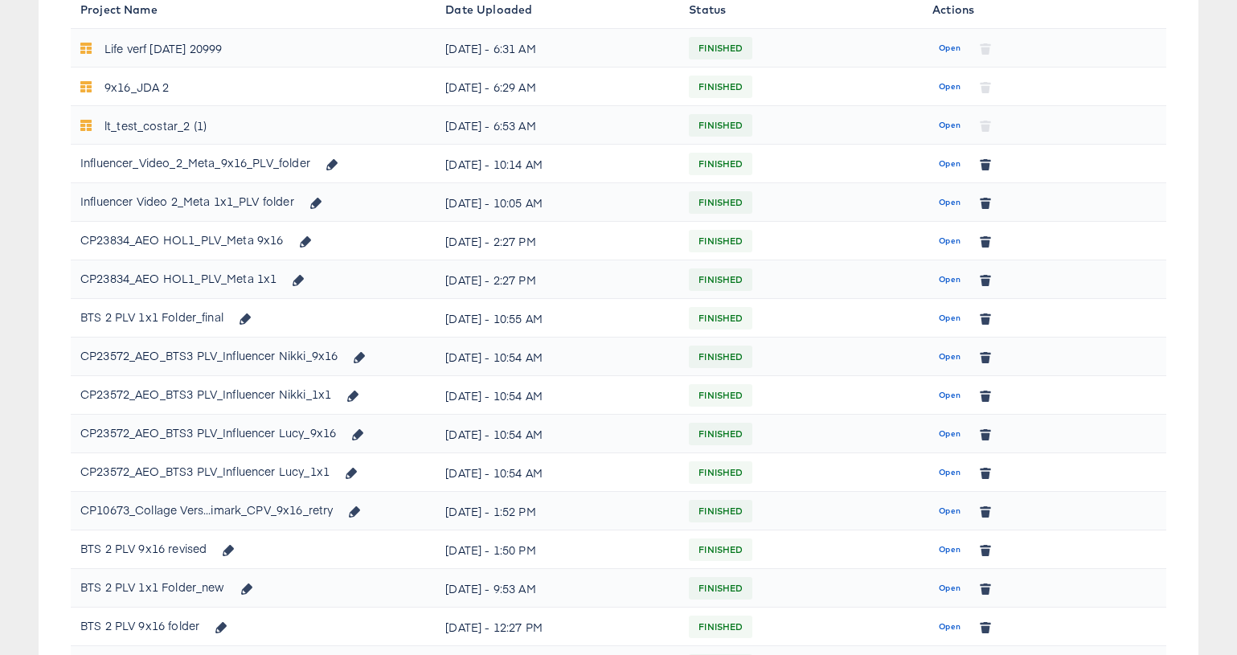
scroll to position [257, 0]
click at [954, 200] on span "Open" at bounding box center [950, 201] width 22 height 14
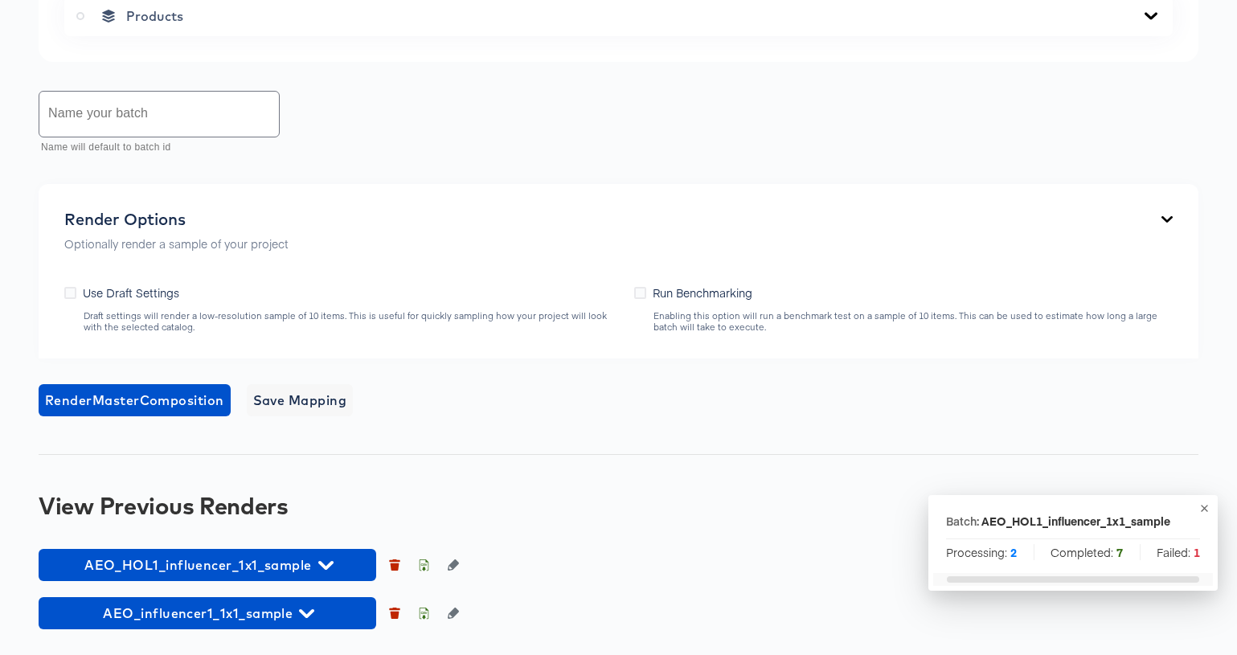
scroll to position [966, 0]
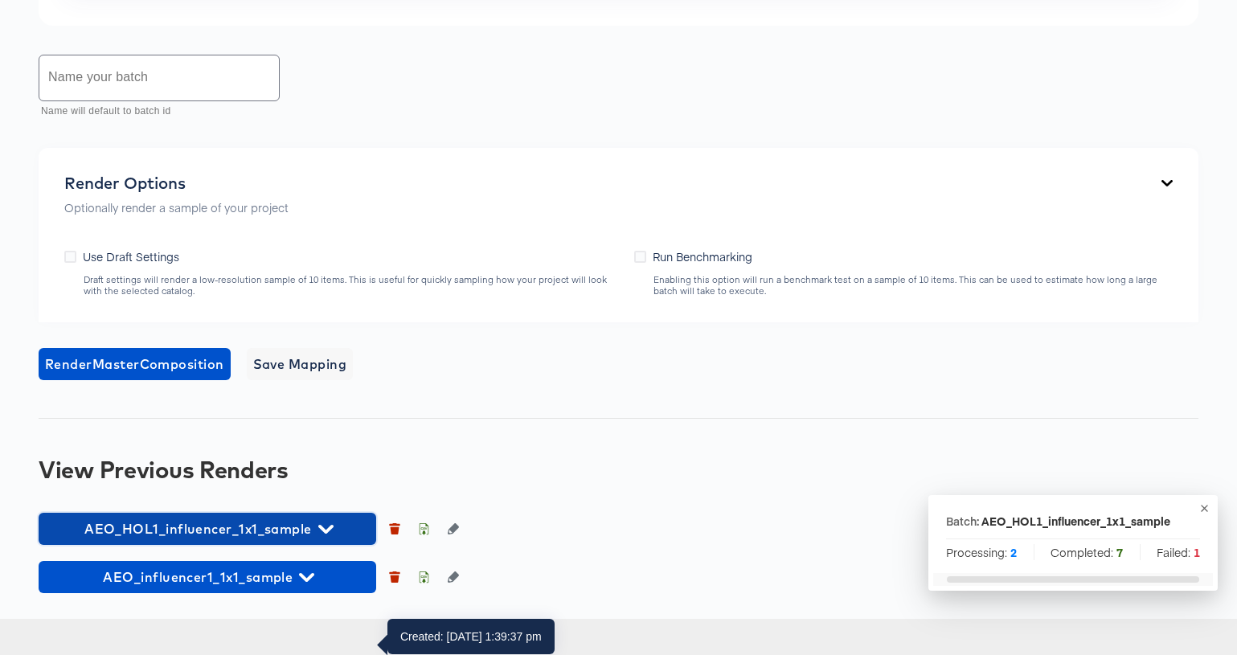
click at [325, 534] on icon "button" at bounding box center [325, 529] width 15 height 9
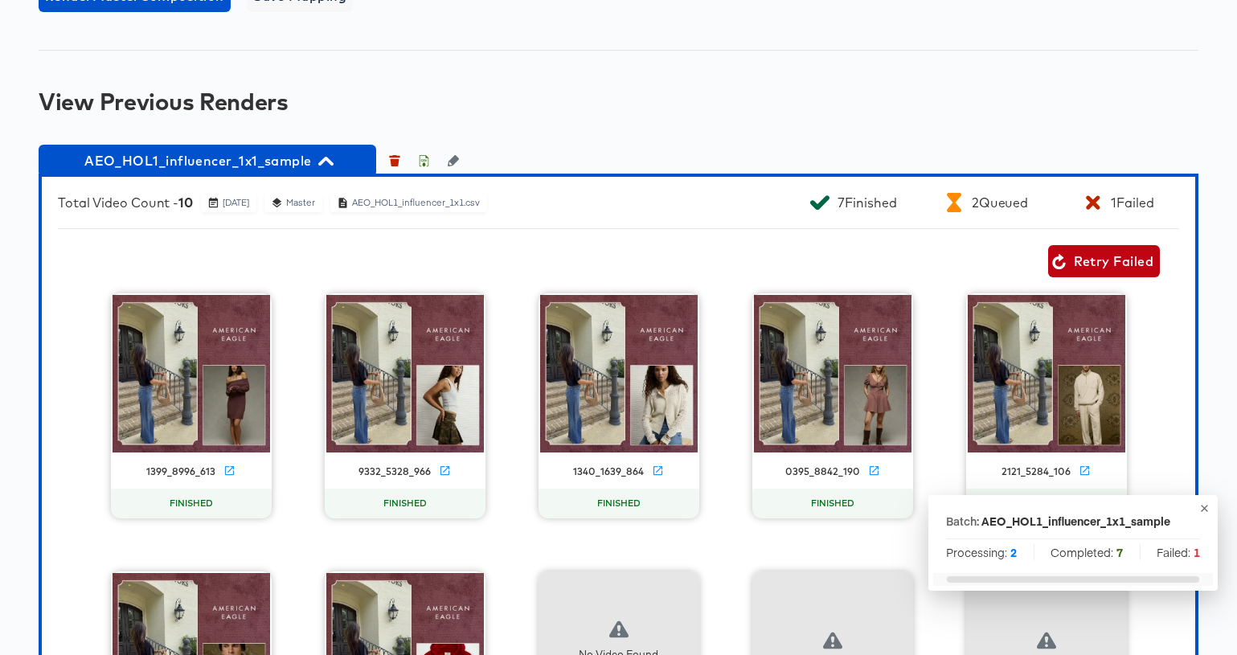
scroll to position [1255, 0]
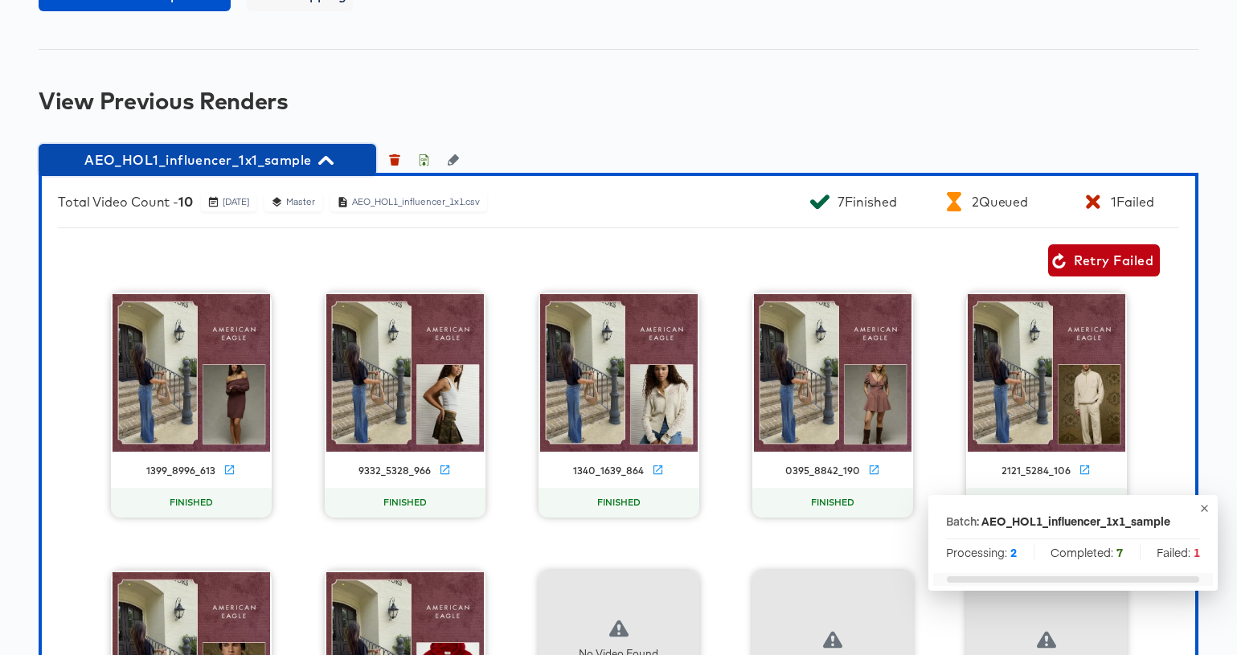
click at [318, 168] on icon "button" at bounding box center [325, 160] width 15 height 15
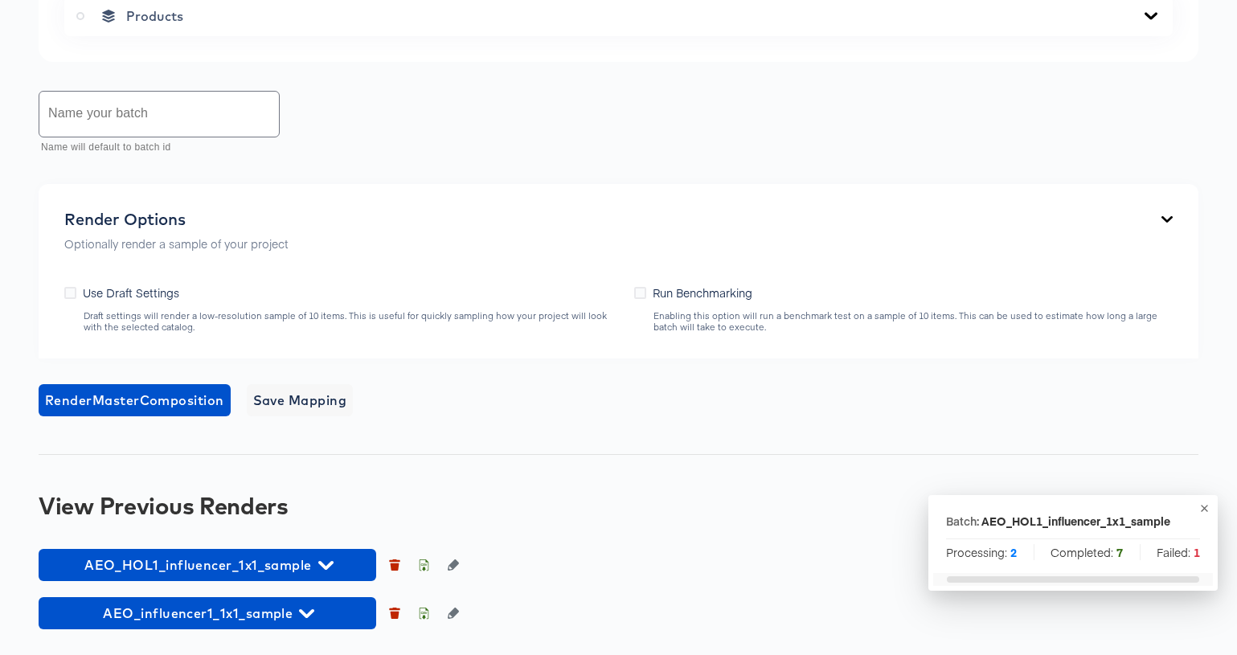
scroll to position [966, 0]
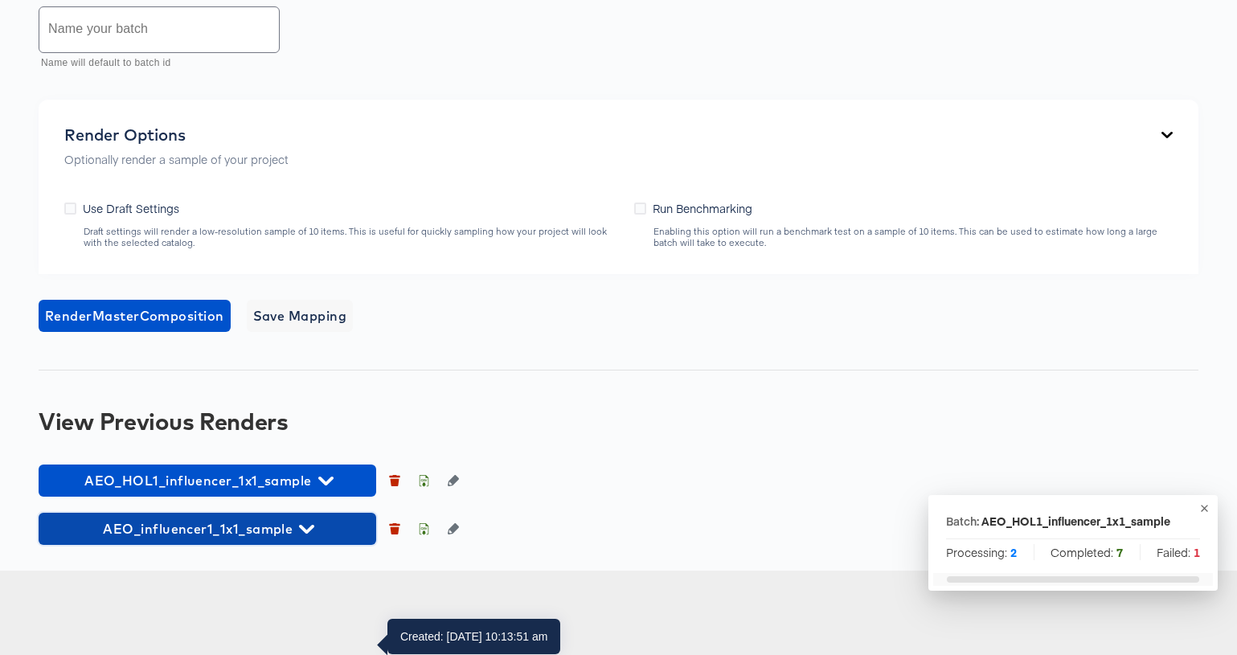
click at [309, 537] on icon "button" at bounding box center [306, 529] width 15 height 15
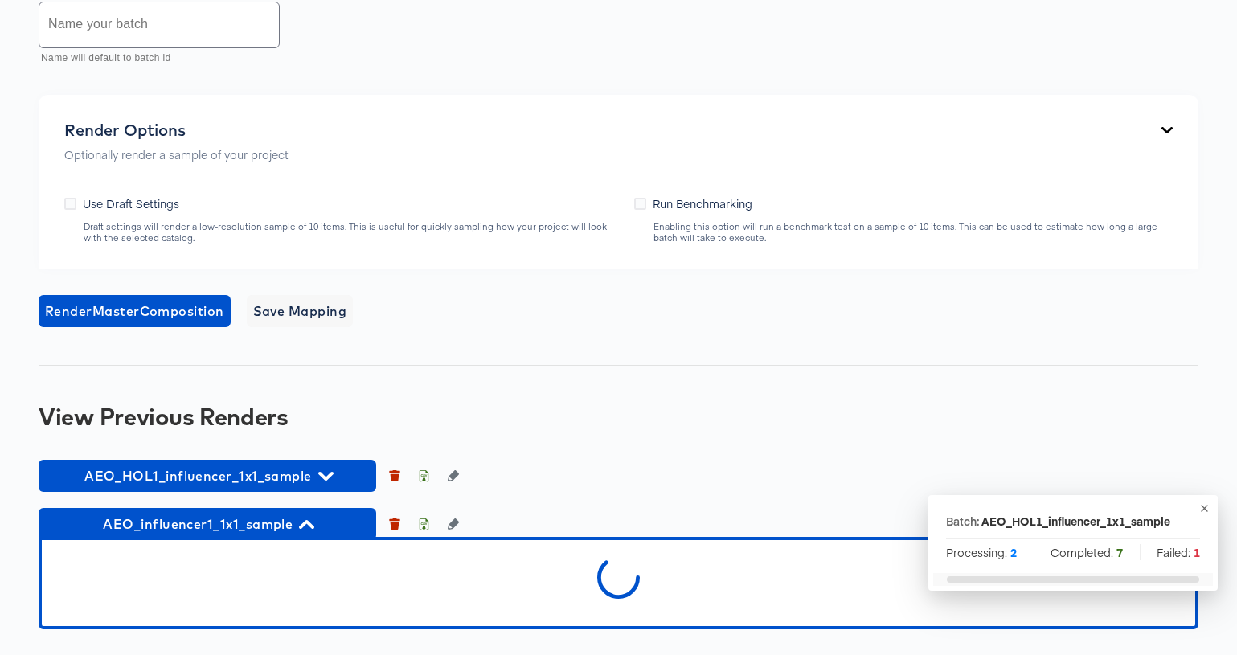
scroll to position [1055, 0]
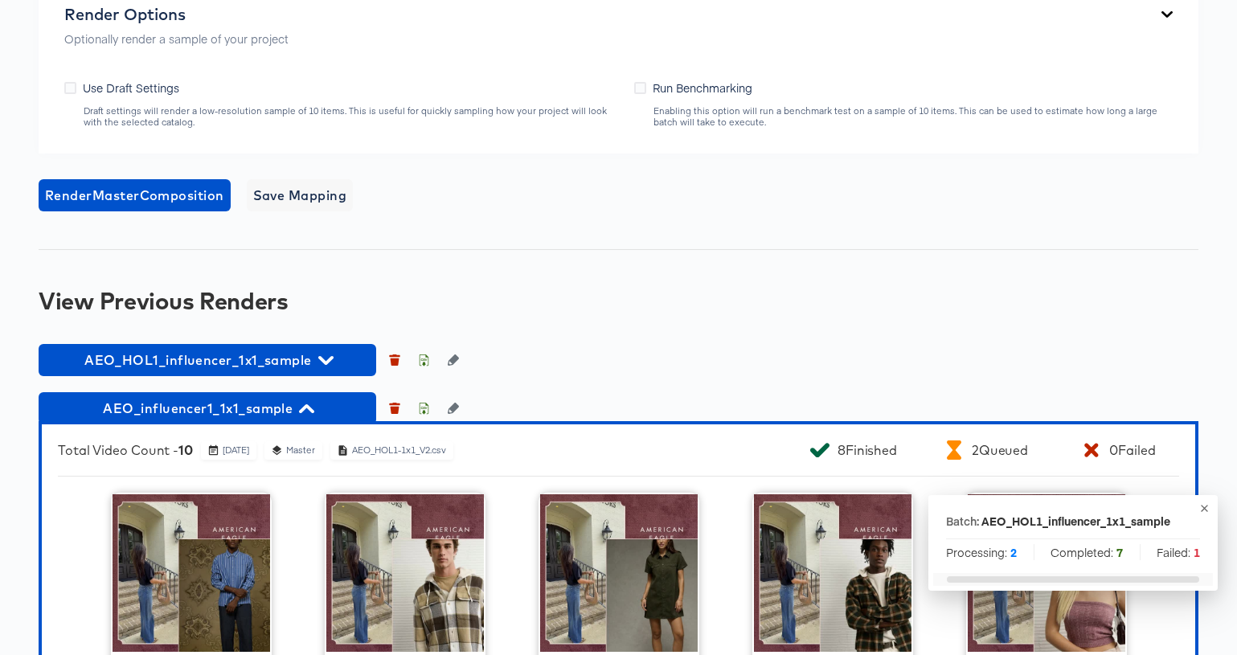
click at [1202, 504] on icon "button" at bounding box center [1204, 508] width 12 height 12
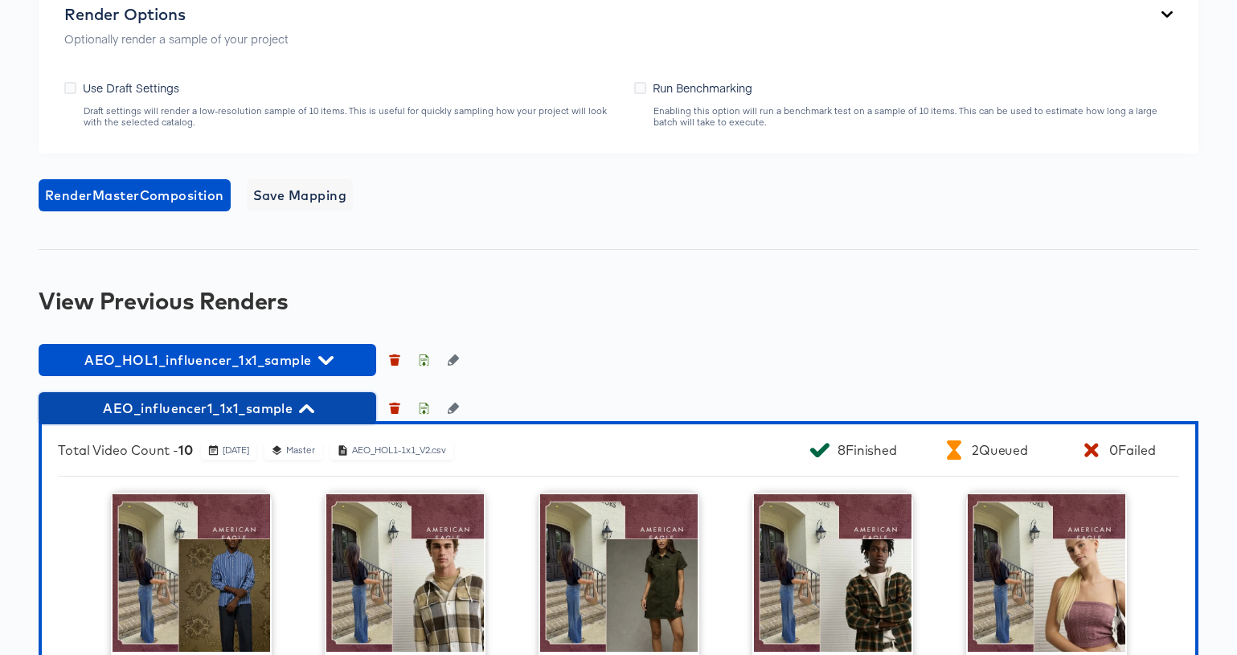
click at [299, 416] on icon "button" at bounding box center [306, 408] width 15 height 15
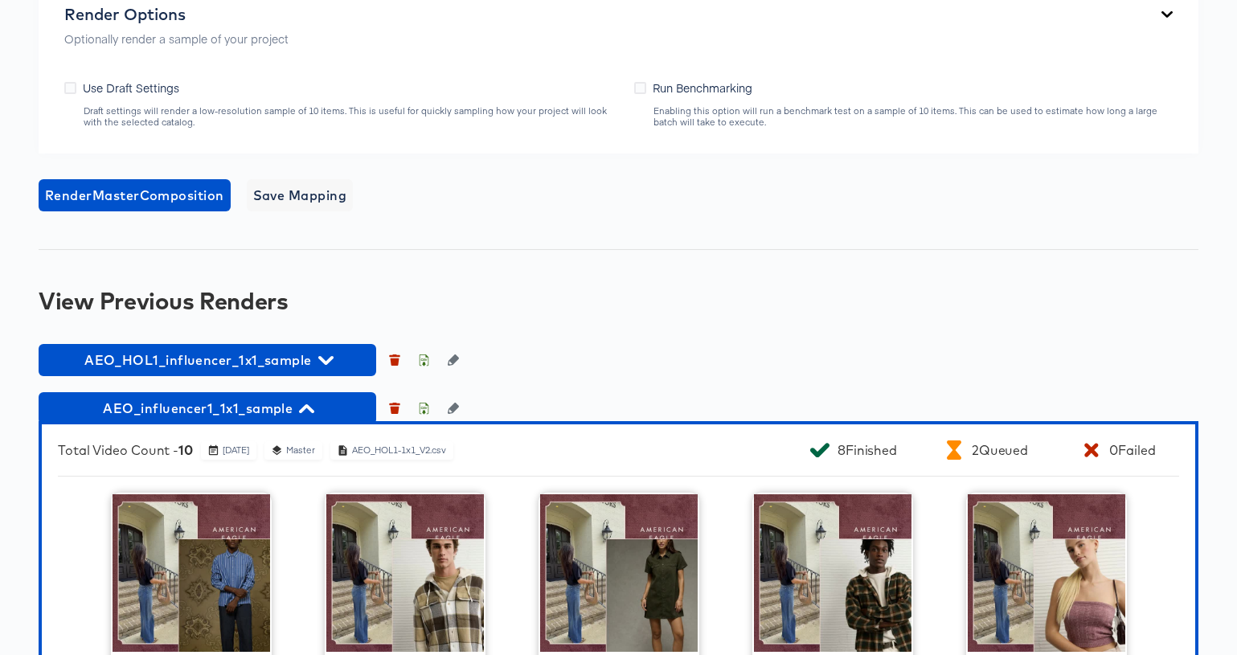
scroll to position [966, 0]
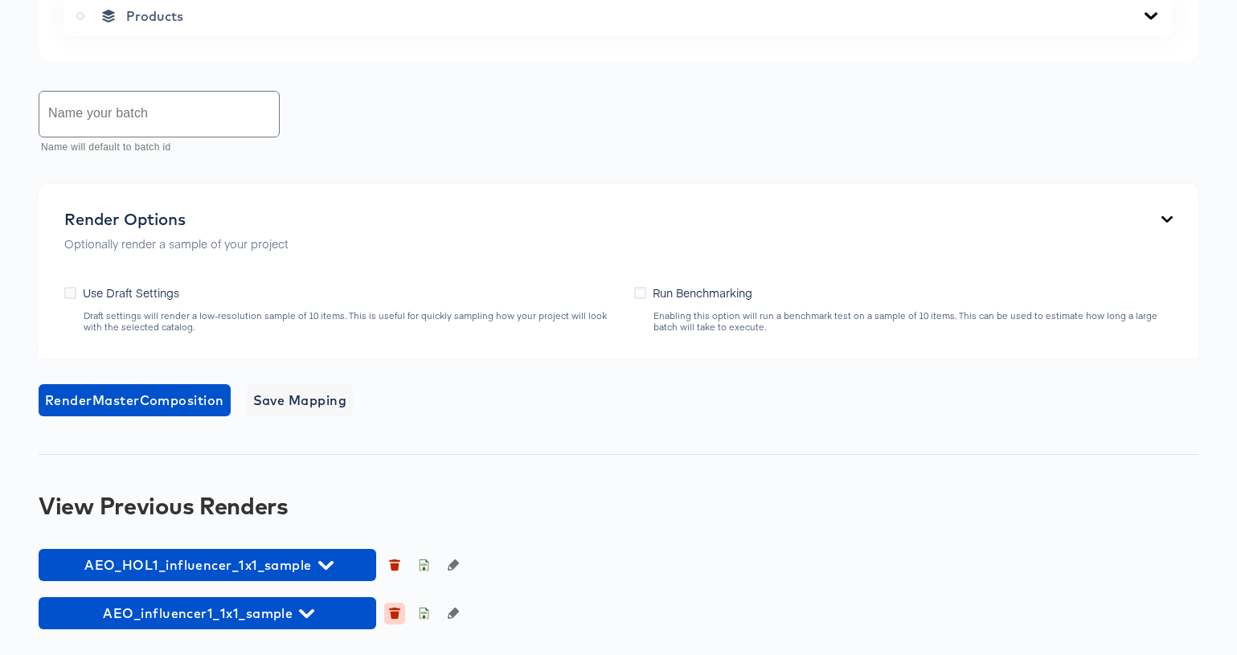
click at [393, 612] on icon "button" at bounding box center [395, 615] width 9 height 7
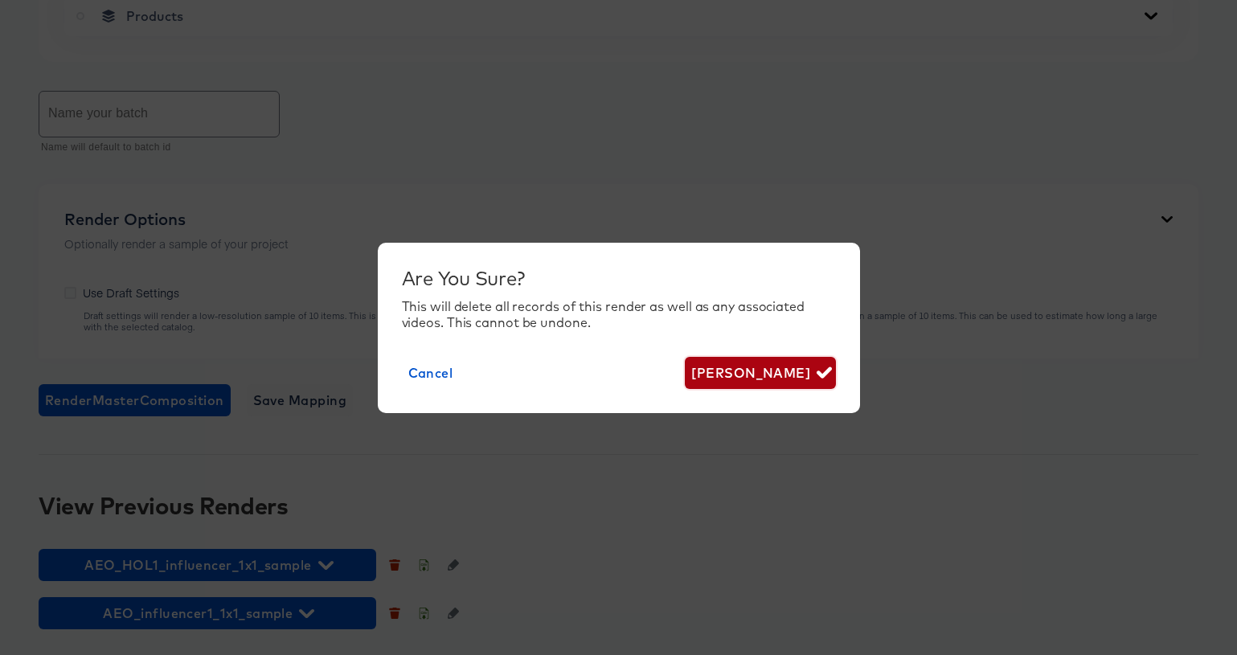
click at [744, 365] on span "Delete Render" at bounding box center [759, 373] width 137 height 23
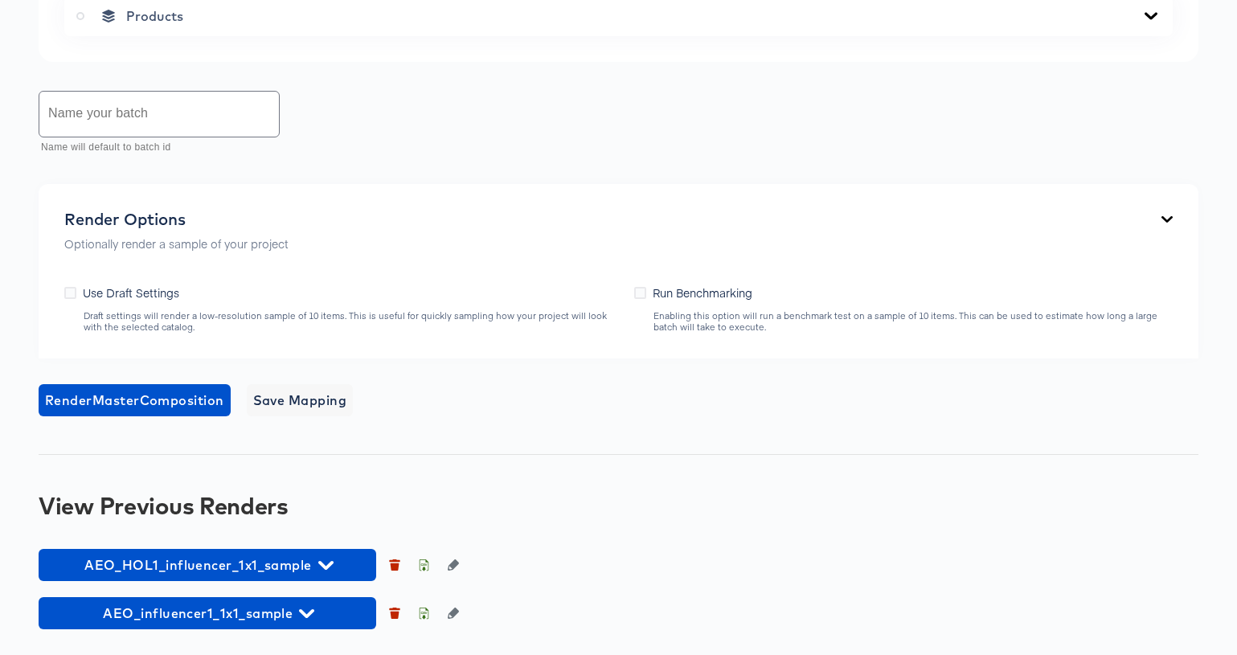
scroll to position [918, 0]
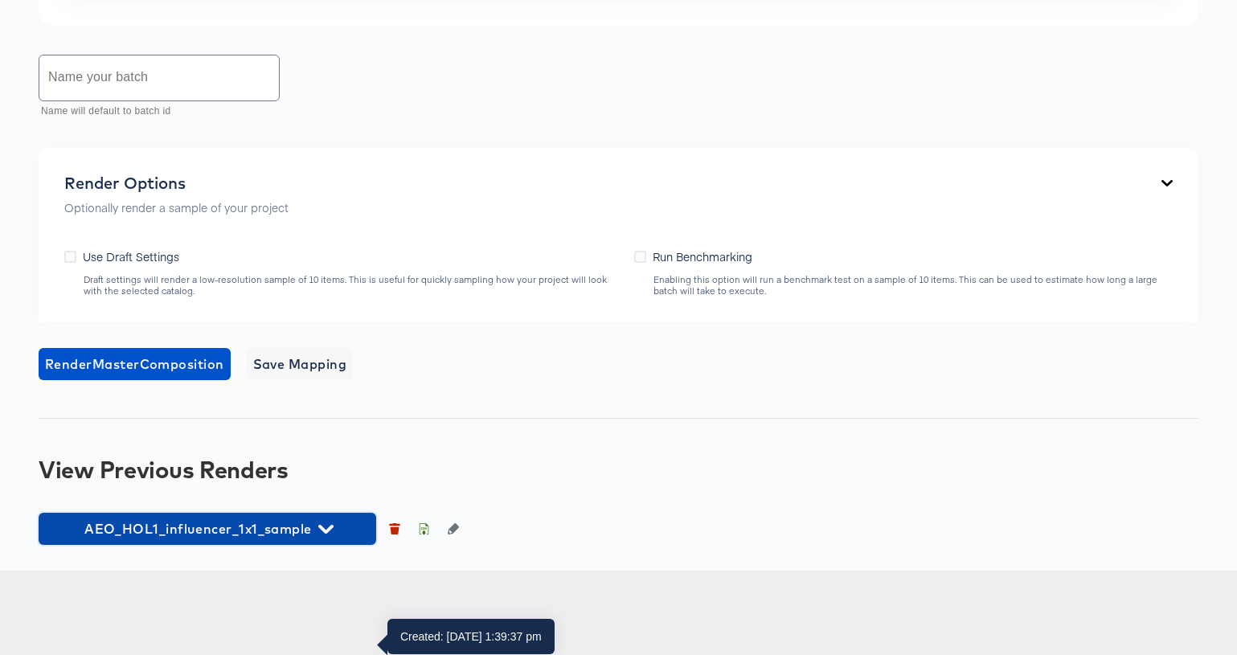
drag, startPoint x: 328, startPoint y: 616, endPoint x: 362, endPoint y: 579, distance: 50.0
click at [327, 537] on icon "button" at bounding box center [325, 529] width 15 height 15
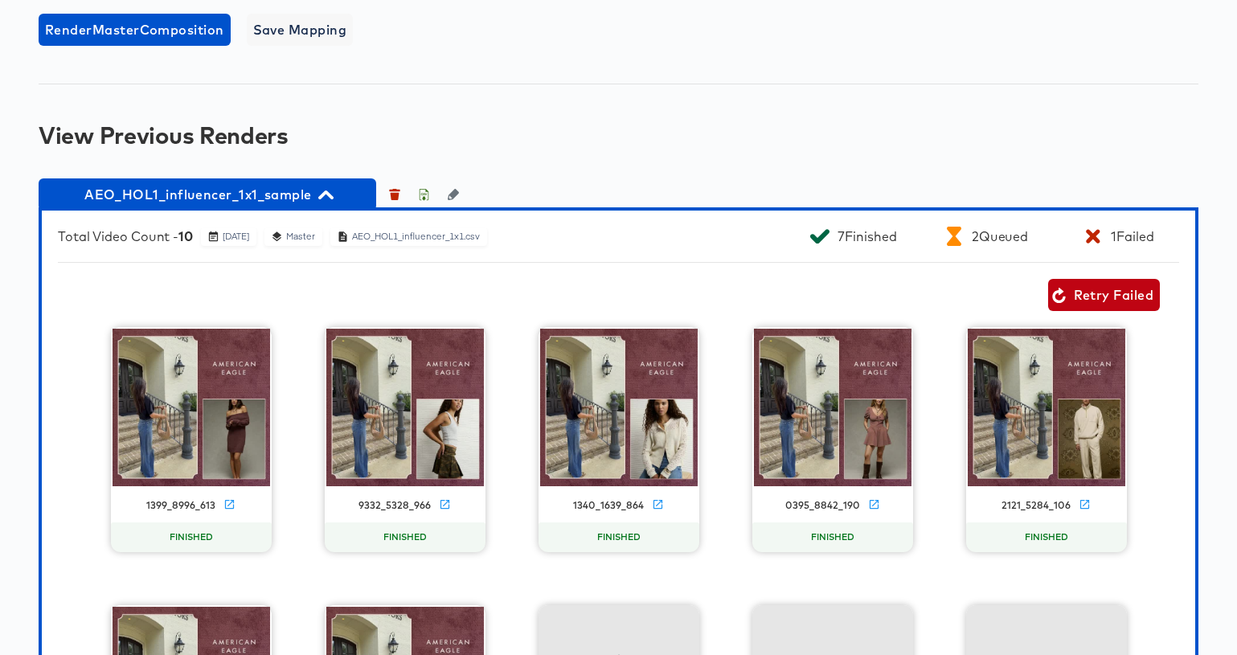
scroll to position [1226, 0]
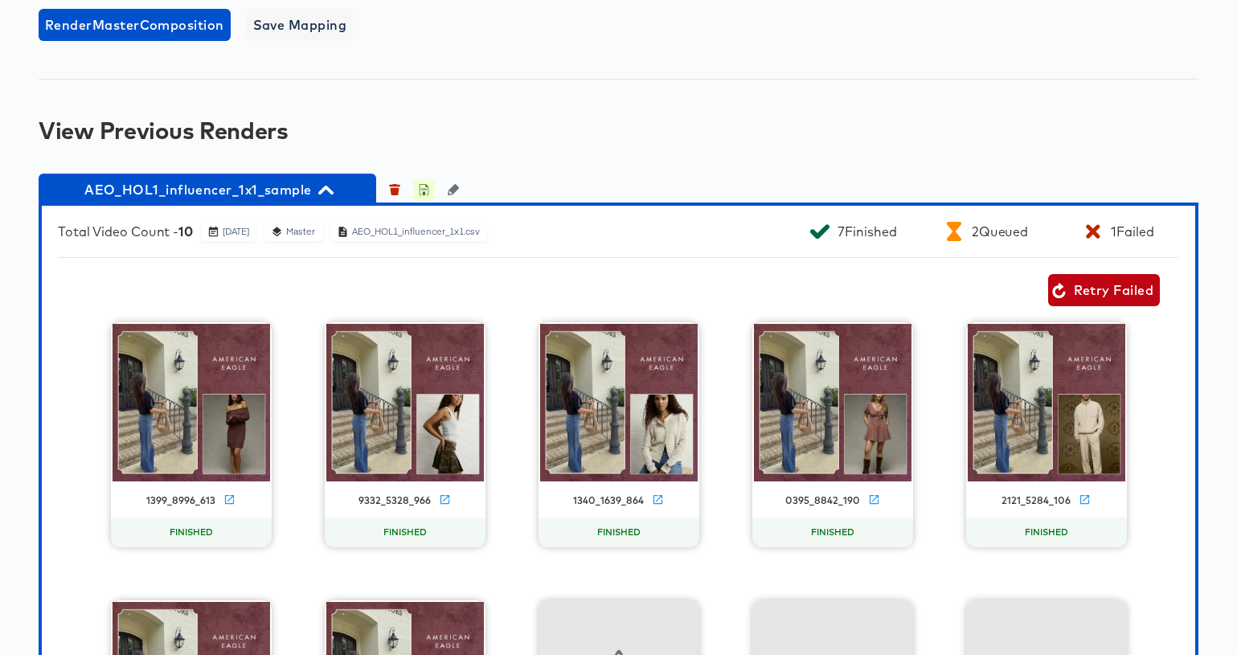
click at [423, 195] on icon "button" at bounding box center [423, 189] width 11 height 11
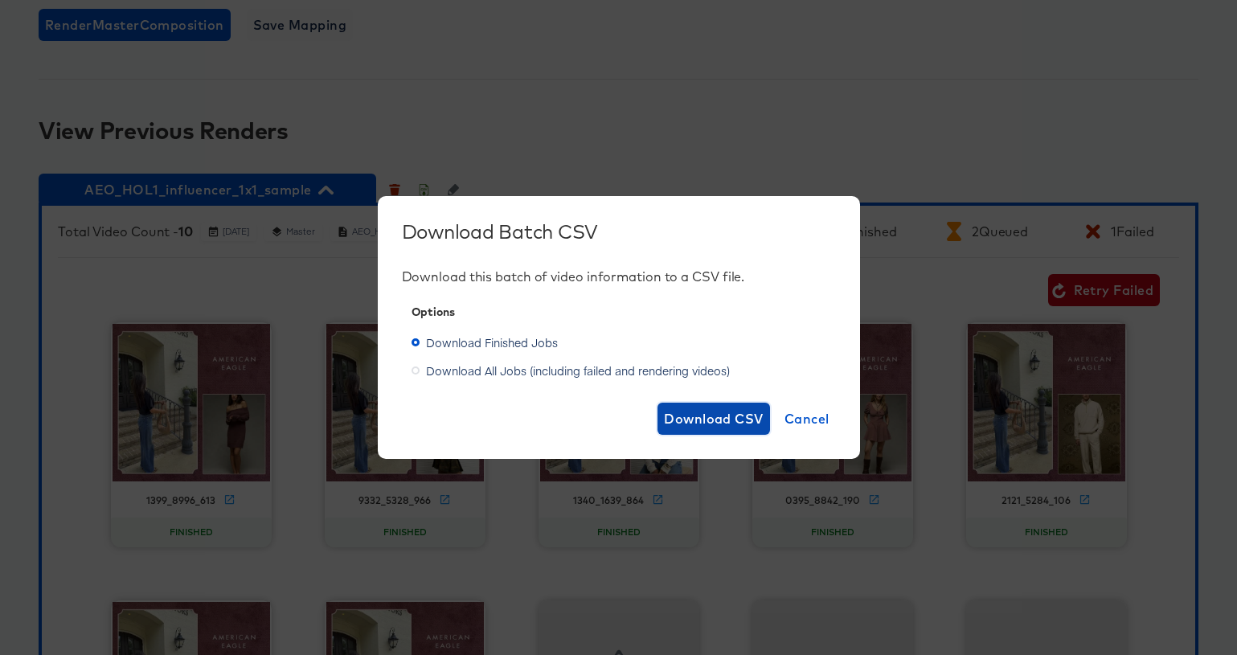
click at [736, 416] on span "Download CSV" at bounding box center [714, 418] width 100 height 23
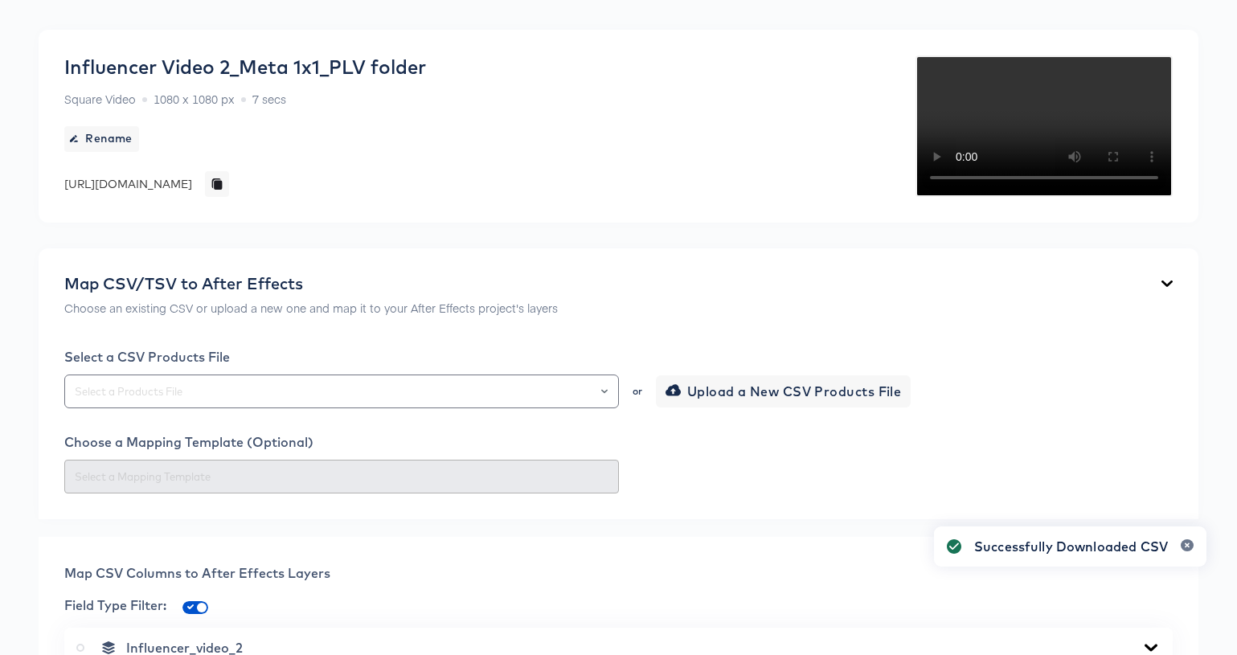
scroll to position [0, 0]
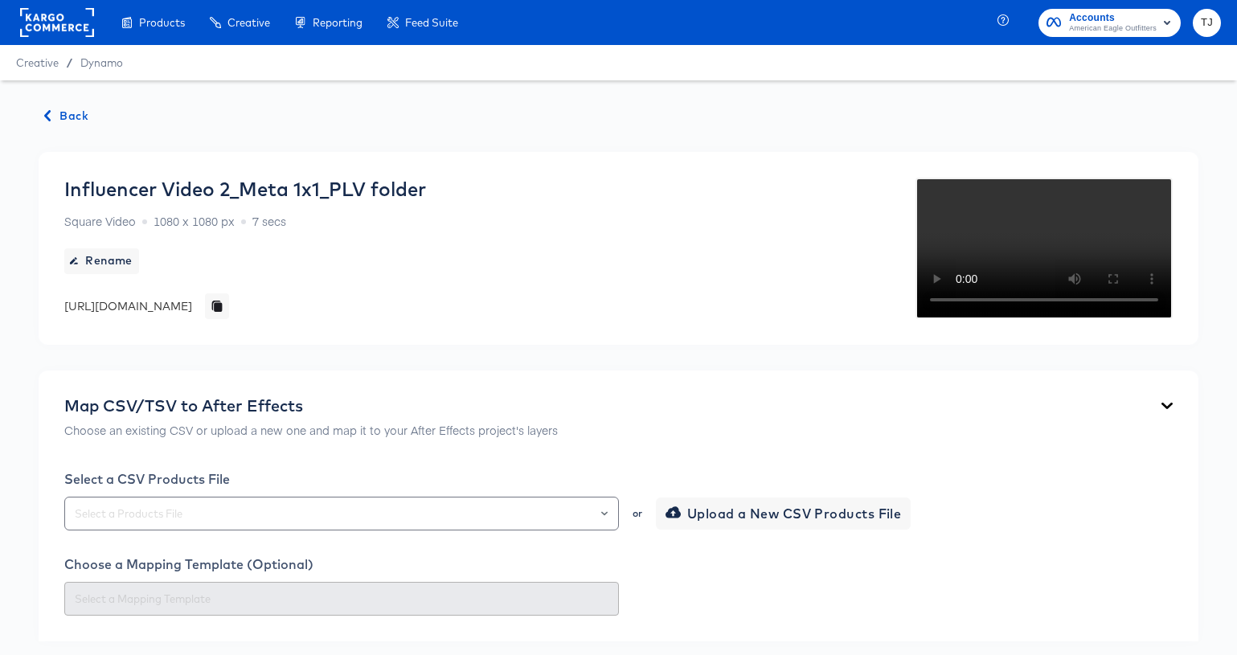
click at [55, 113] on span "Back" at bounding box center [66, 116] width 43 height 20
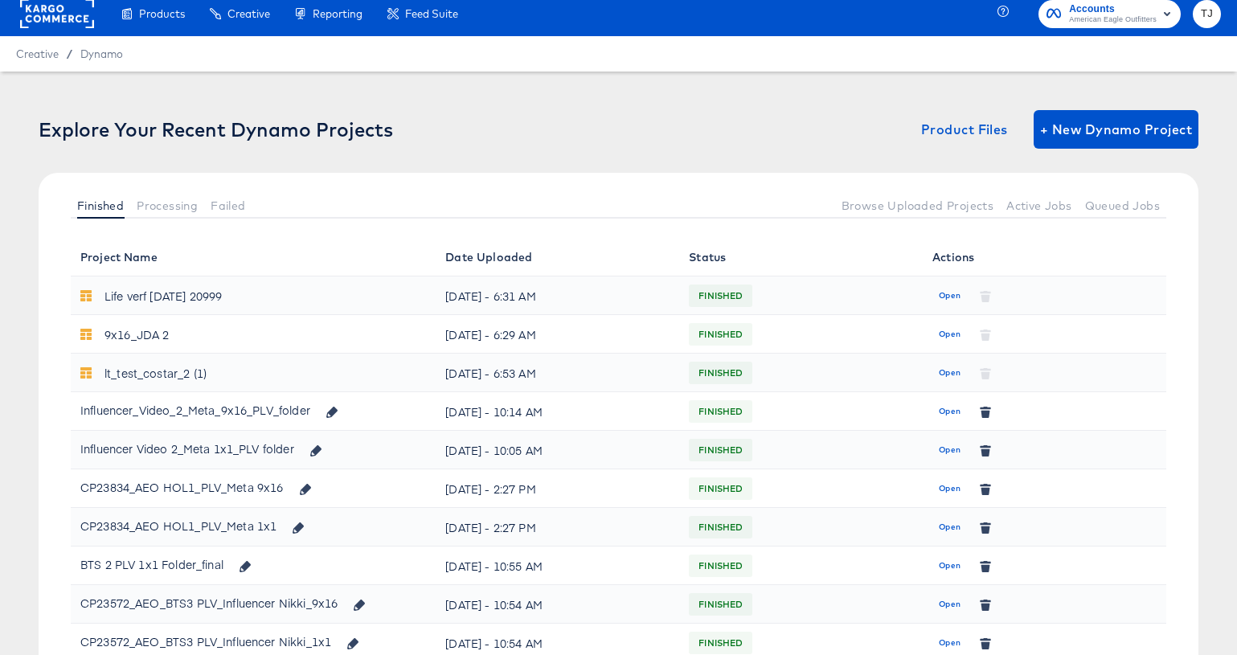
scroll to position [11, 0]
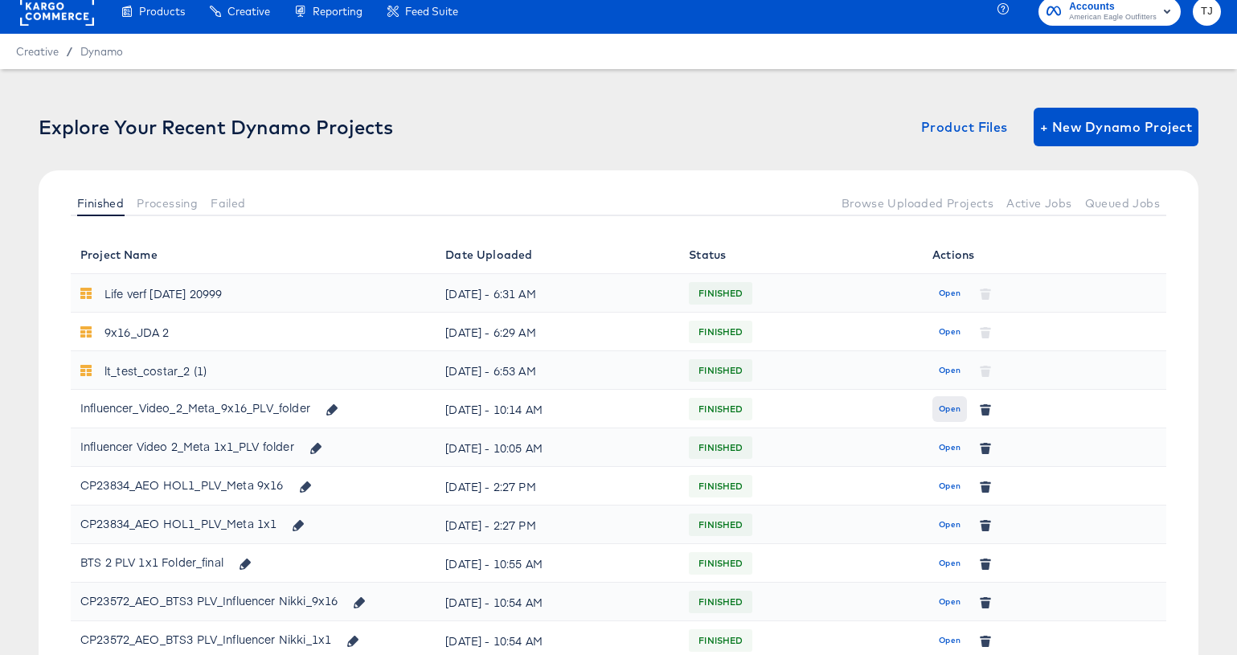
click at [937, 406] on button "Open" at bounding box center [949, 409] width 35 height 26
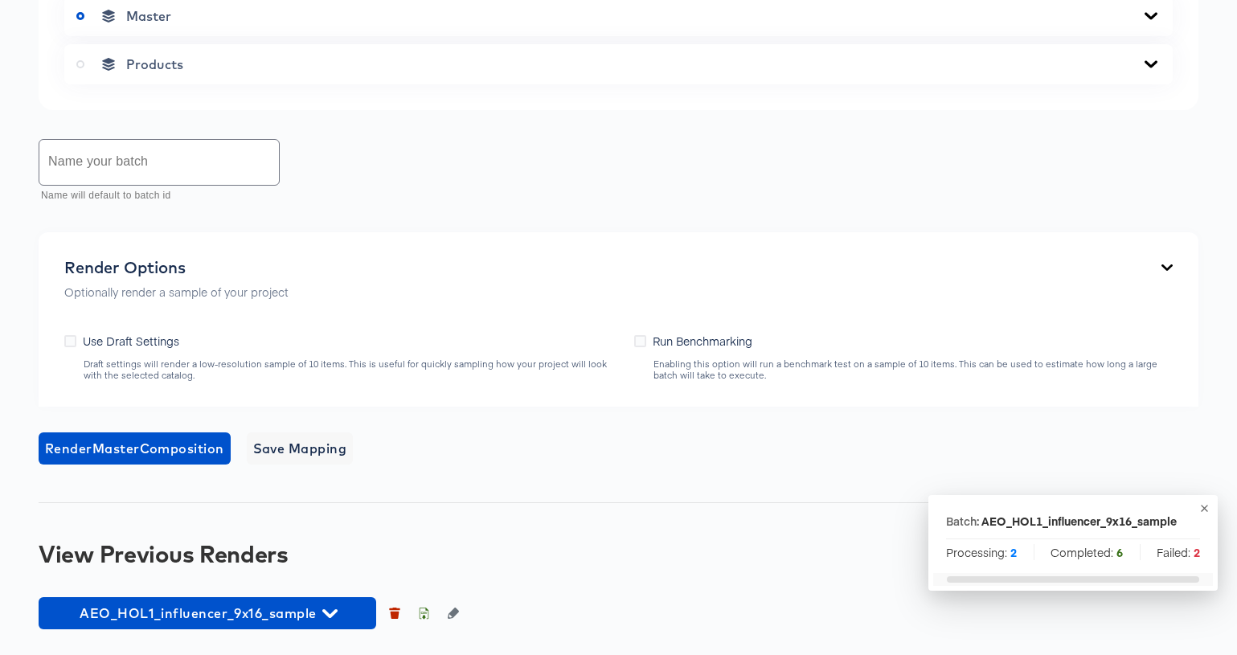
scroll to position [1116, 0]
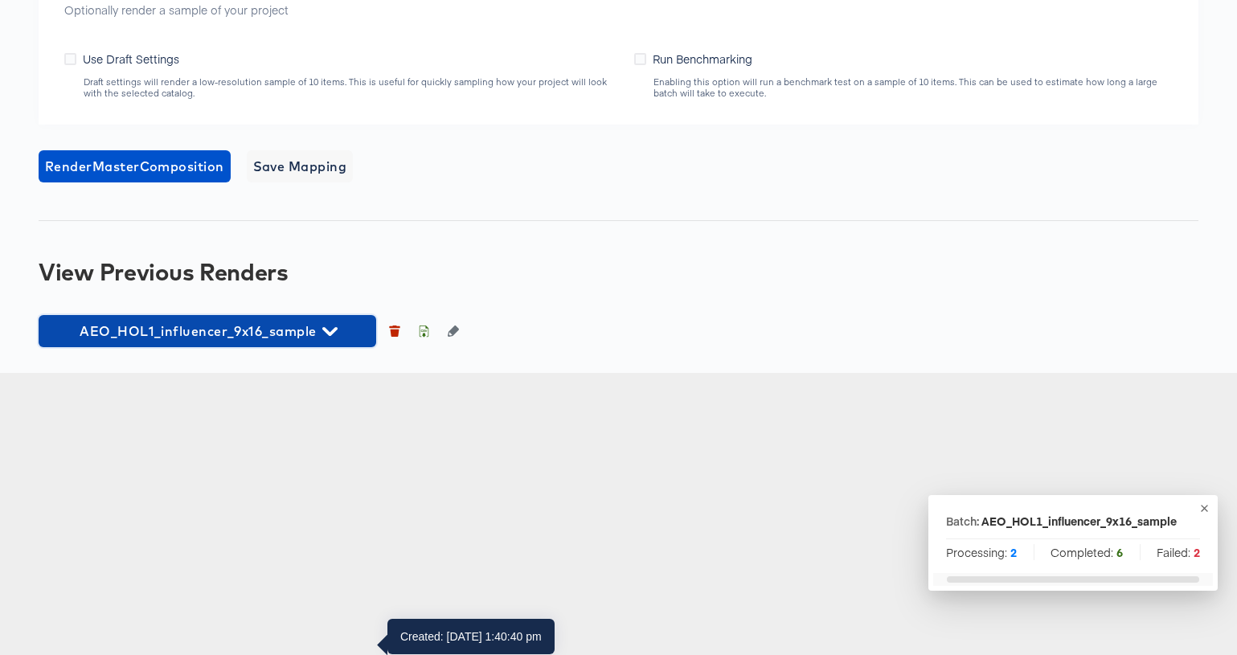
click at [331, 336] on icon "button" at bounding box center [329, 331] width 15 height 9
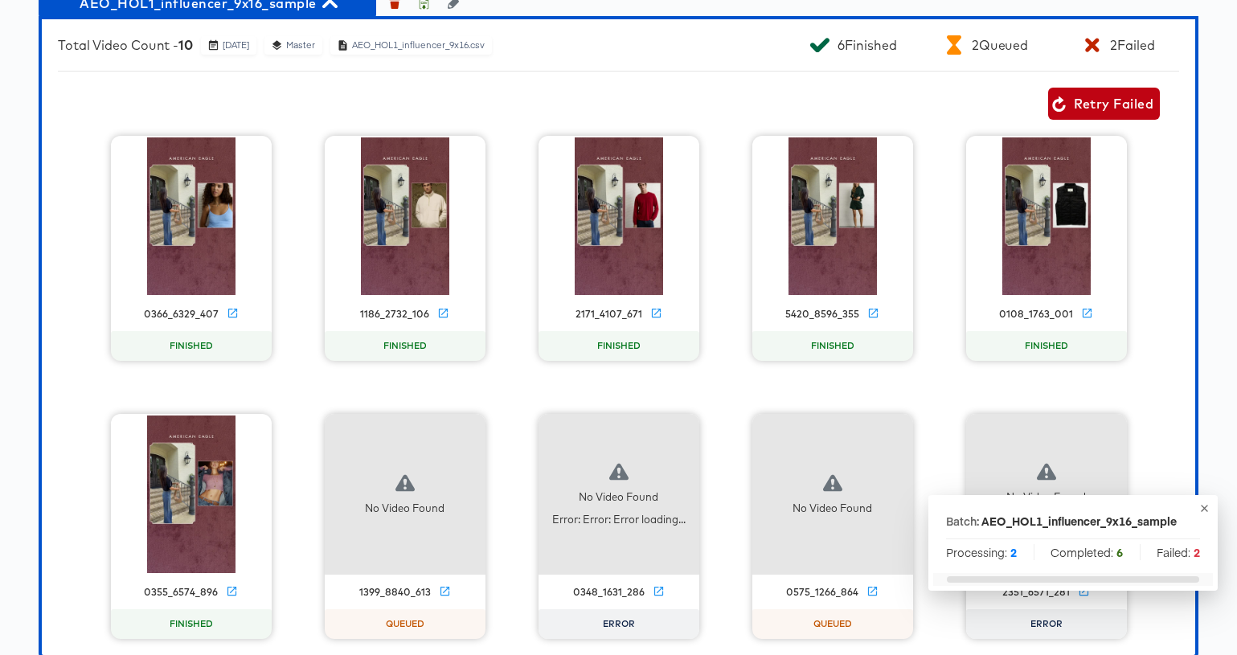
scroll to position [1411, 0]
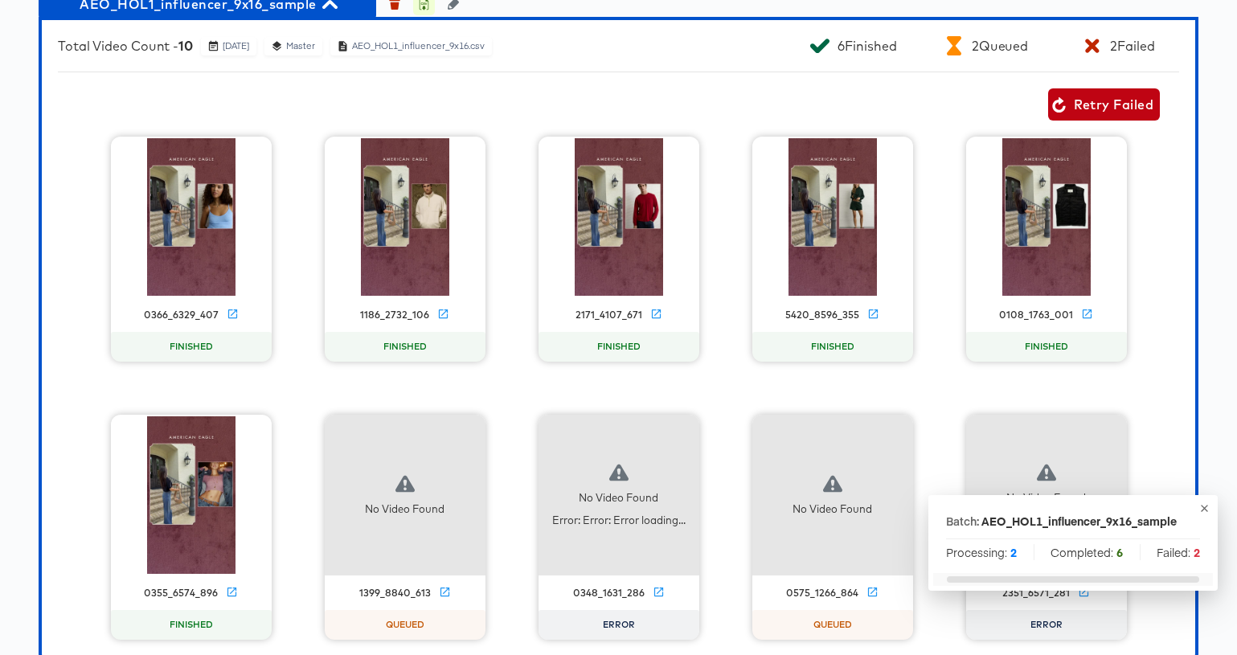
click at [425, 10] on icon "button" at bounding box center [423, 3] width 11 height 11
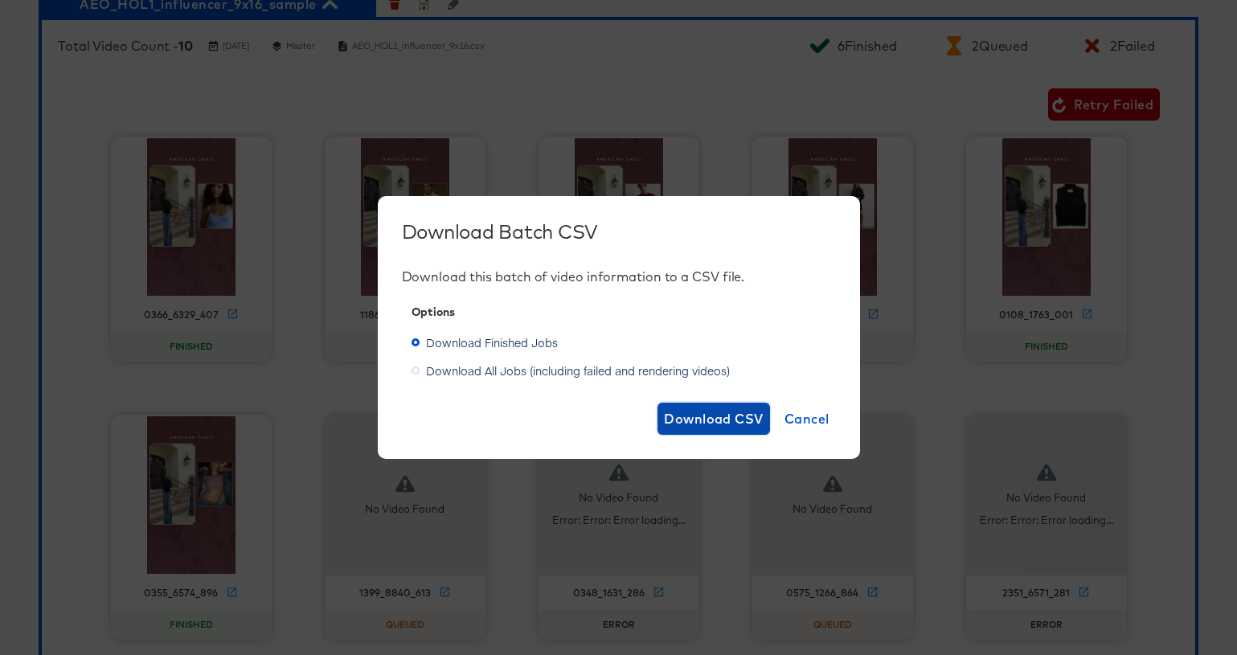
click at [683, 417] on span "Download CSV" at bounding box center [714, 418] width 100 height 23
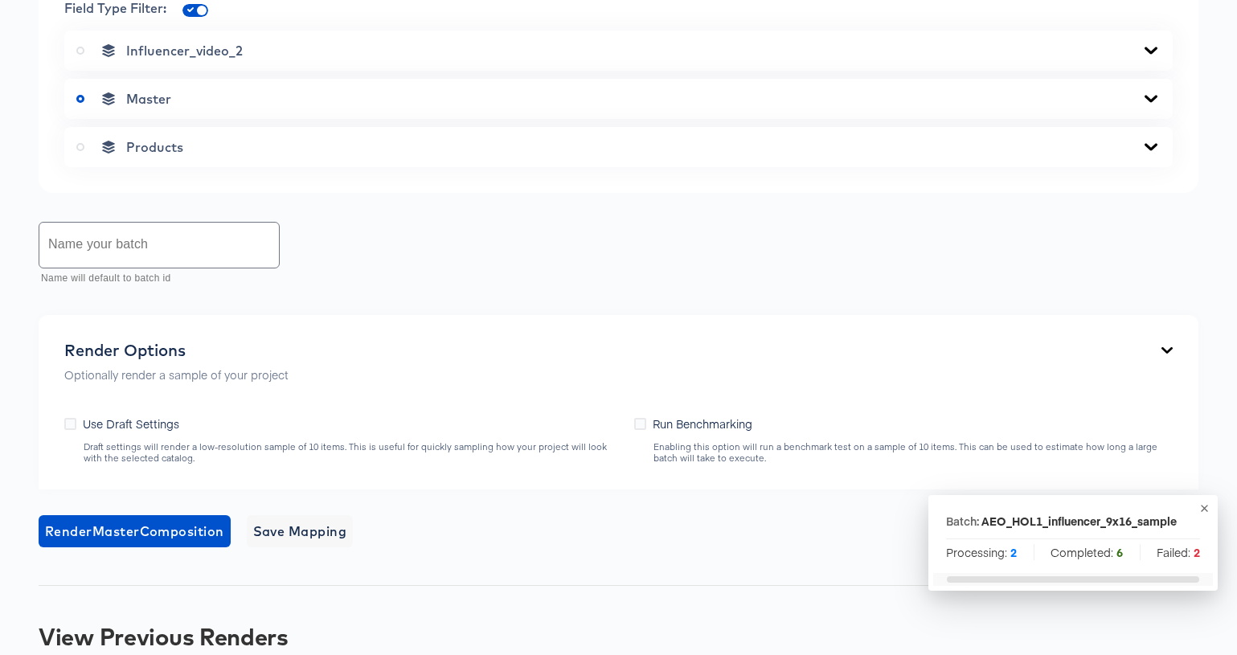
scroll to position [702, 0]
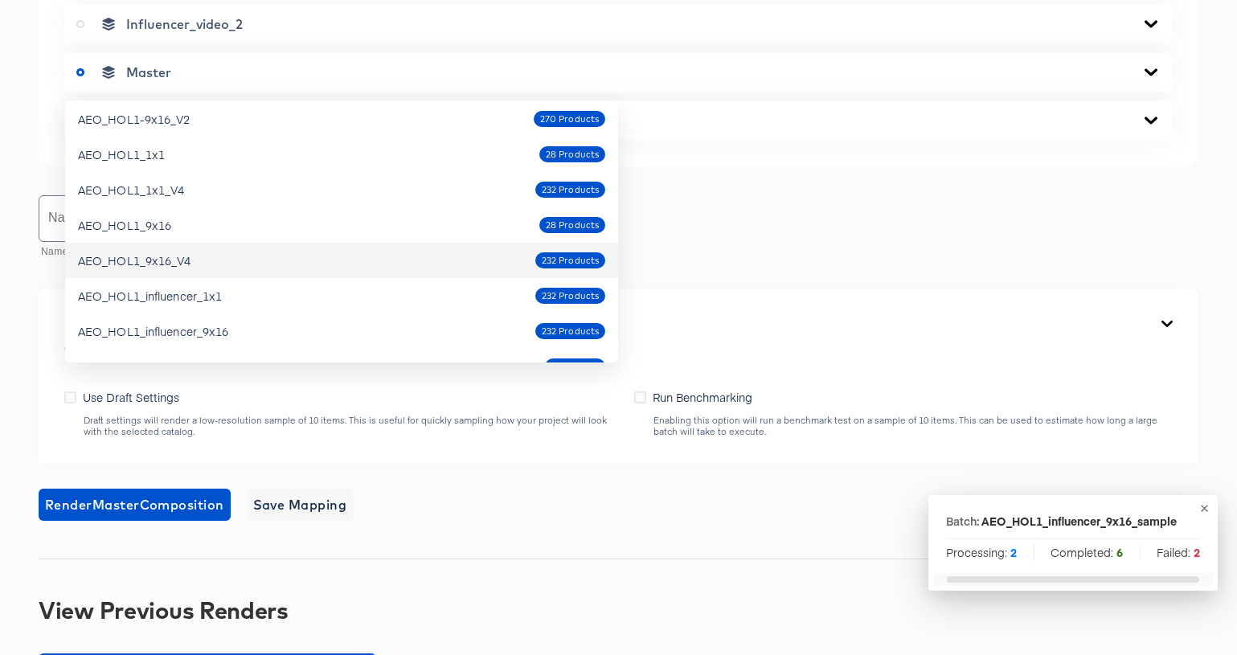
scroll to position [490, 0]
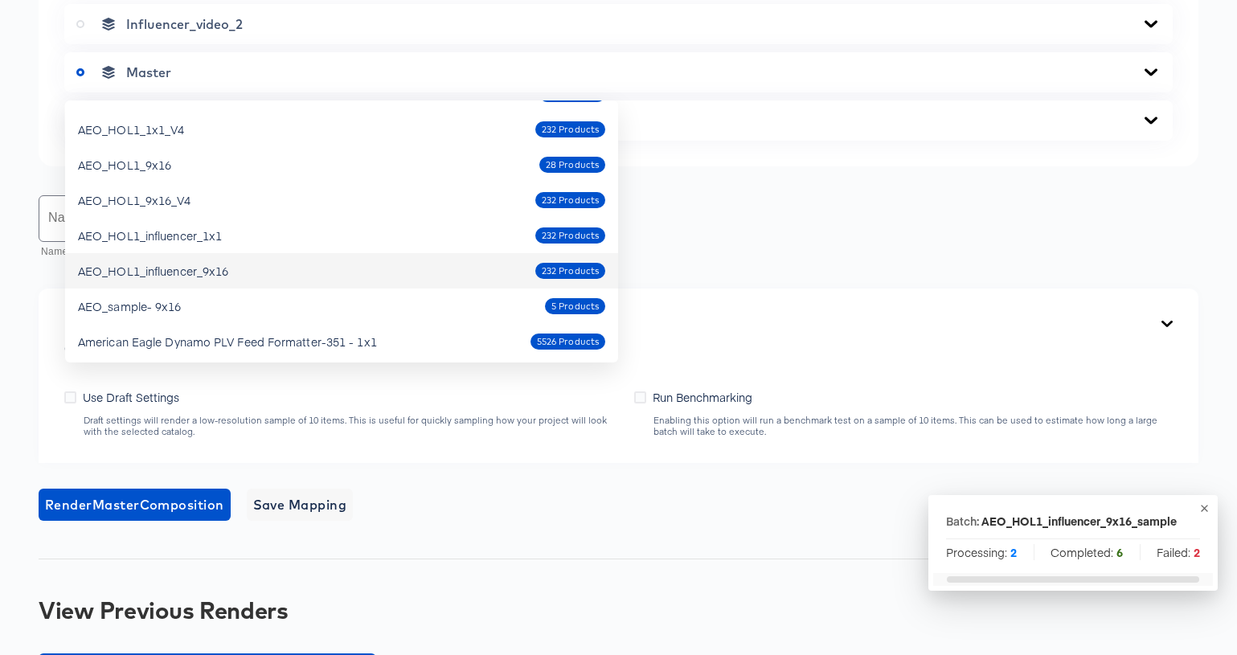
click at [459, 272] on div "AEO_HOL1_influencer_9x16 232 Products" at bounding box center [341, 271] width 527 height 26
type input "AEO_HOL1_influencer_9x16"
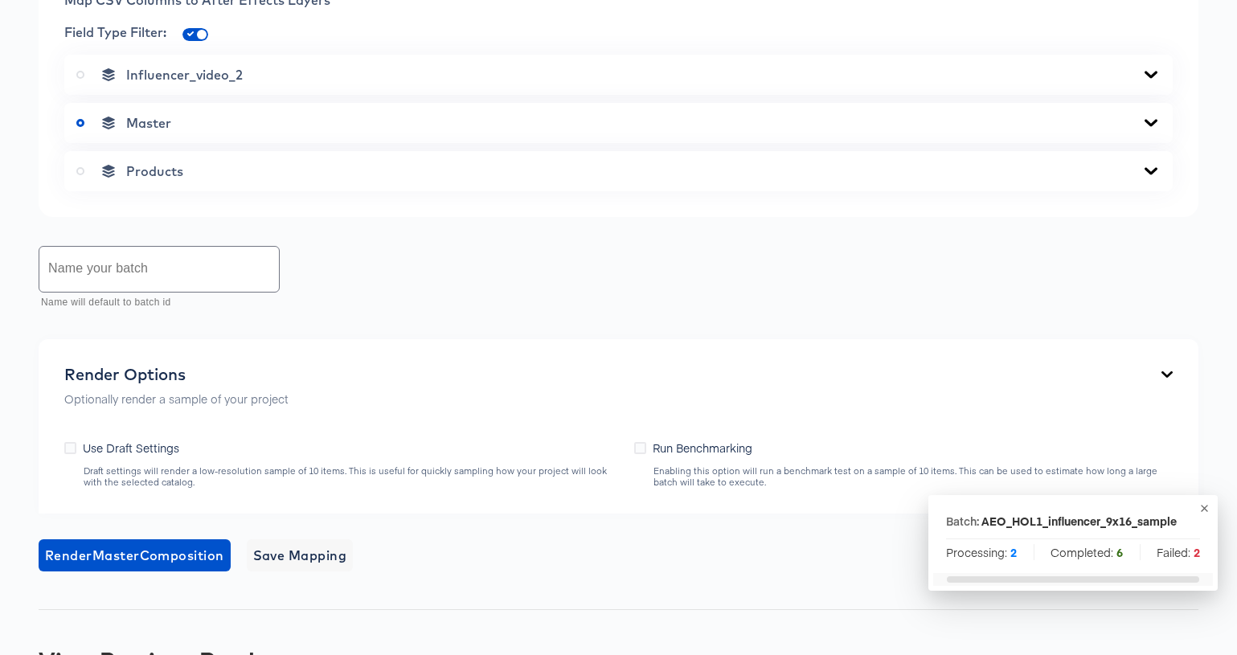
scroll to position [818, 0]
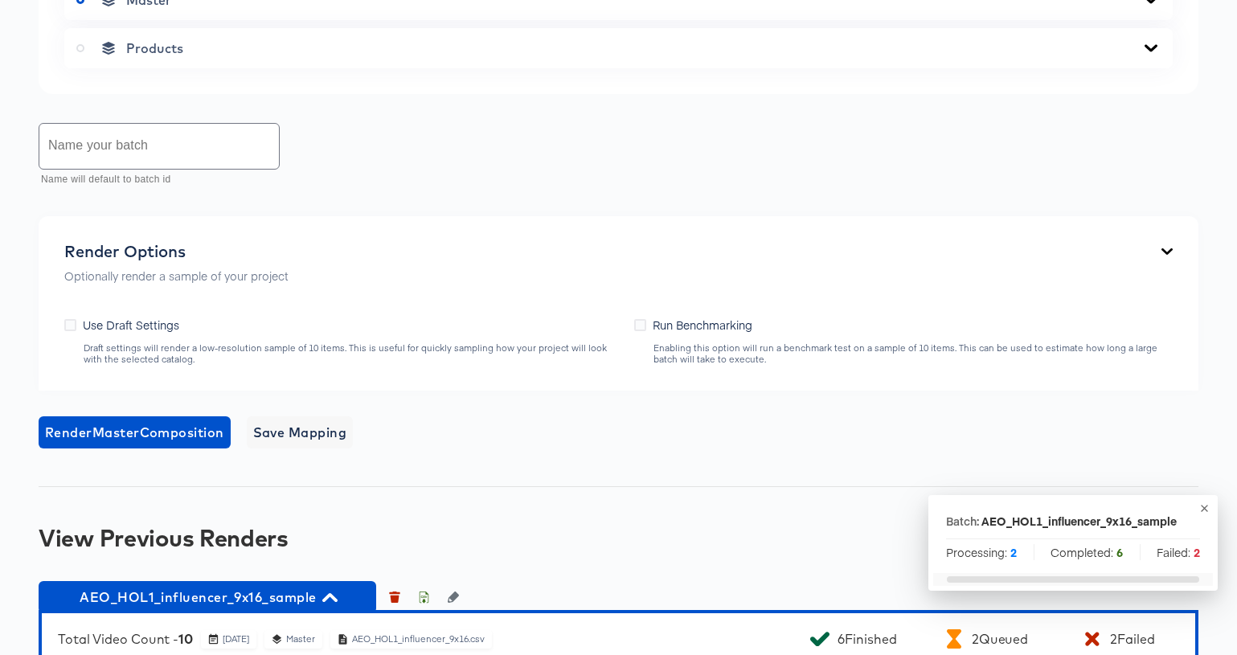
click at [1149, 51] on icon at bounding box center [1150, 47] width 13 height 7
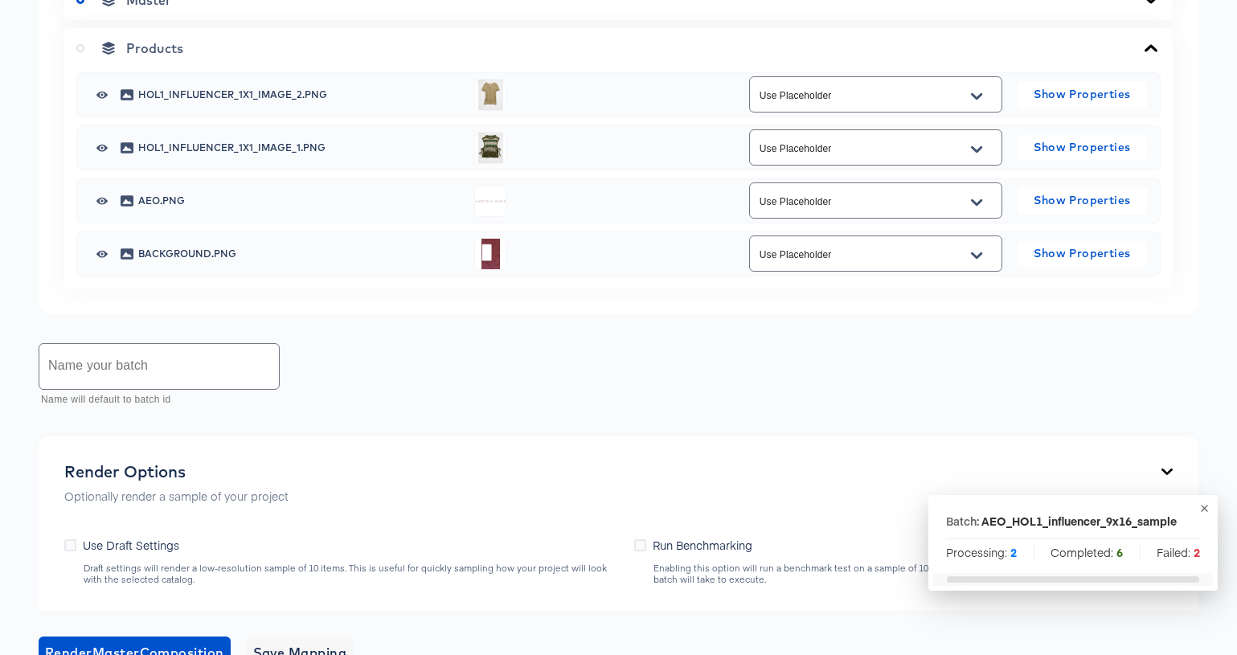
click at [981, 156] on icon "Open" at bounding box center [976, 149] width 11 height 13
click at [1192, 158] on div "Map CSV Columns to After Effects Layers Field Type Filter: Influencer_video_2 M…" at bounding box center [619, 77] width 1160 height 473
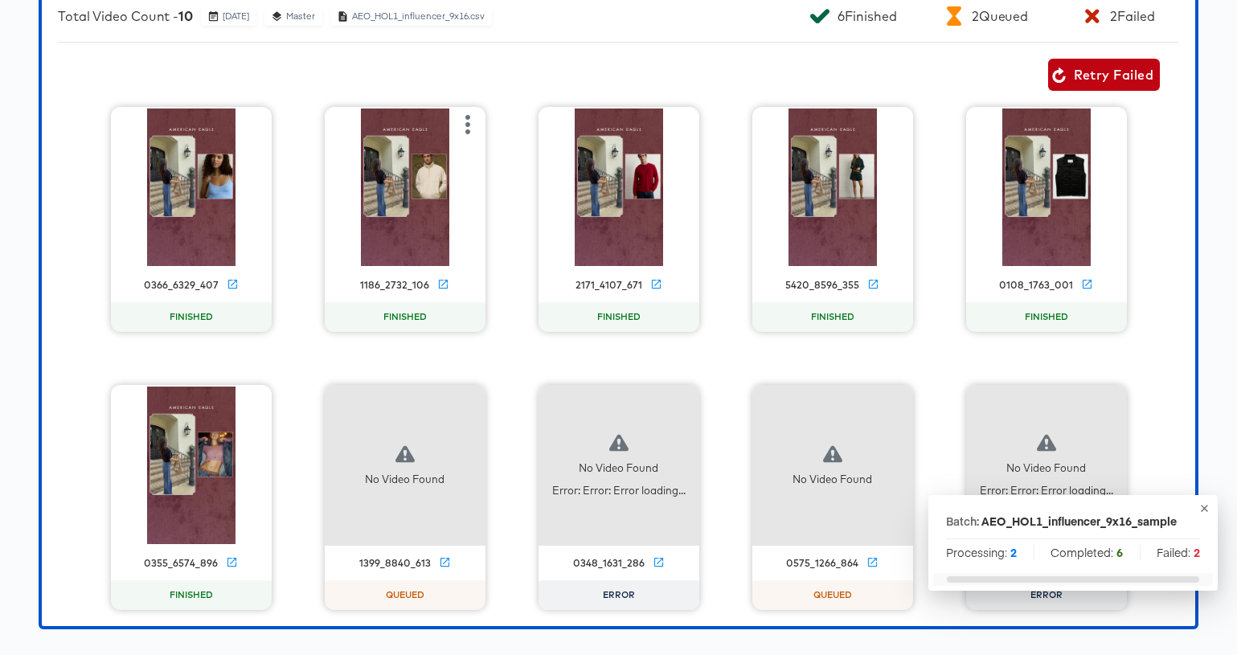
scroll to position [1705, 0]
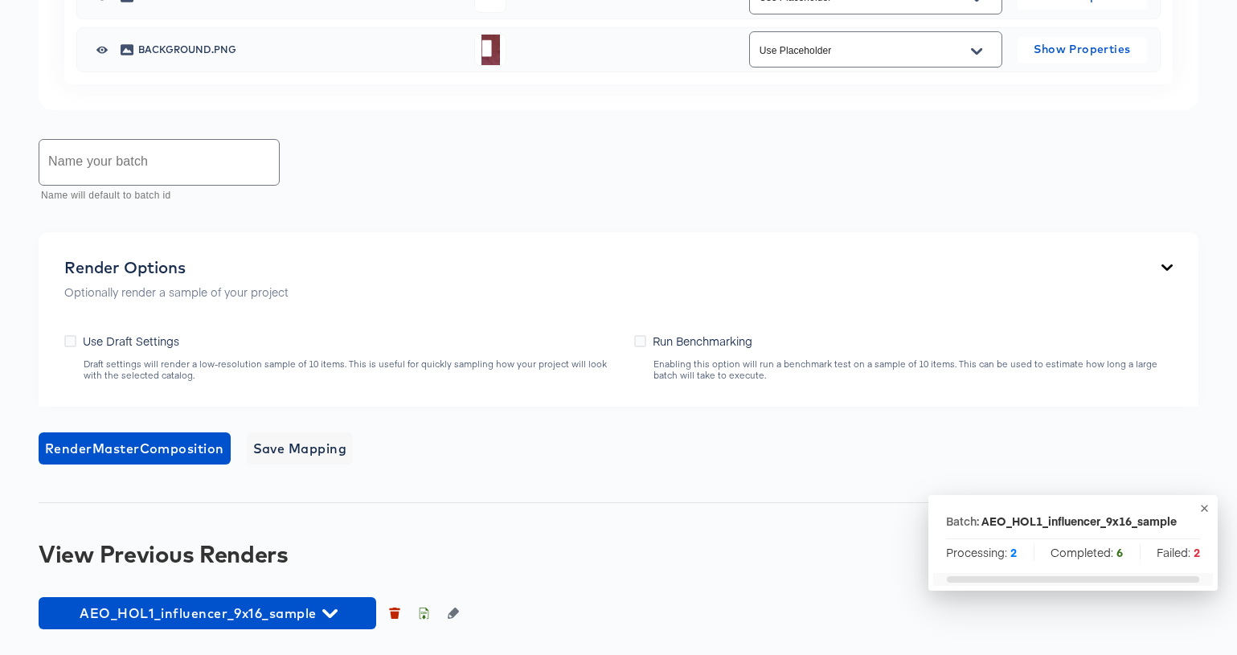
scroll to position [0, 0]
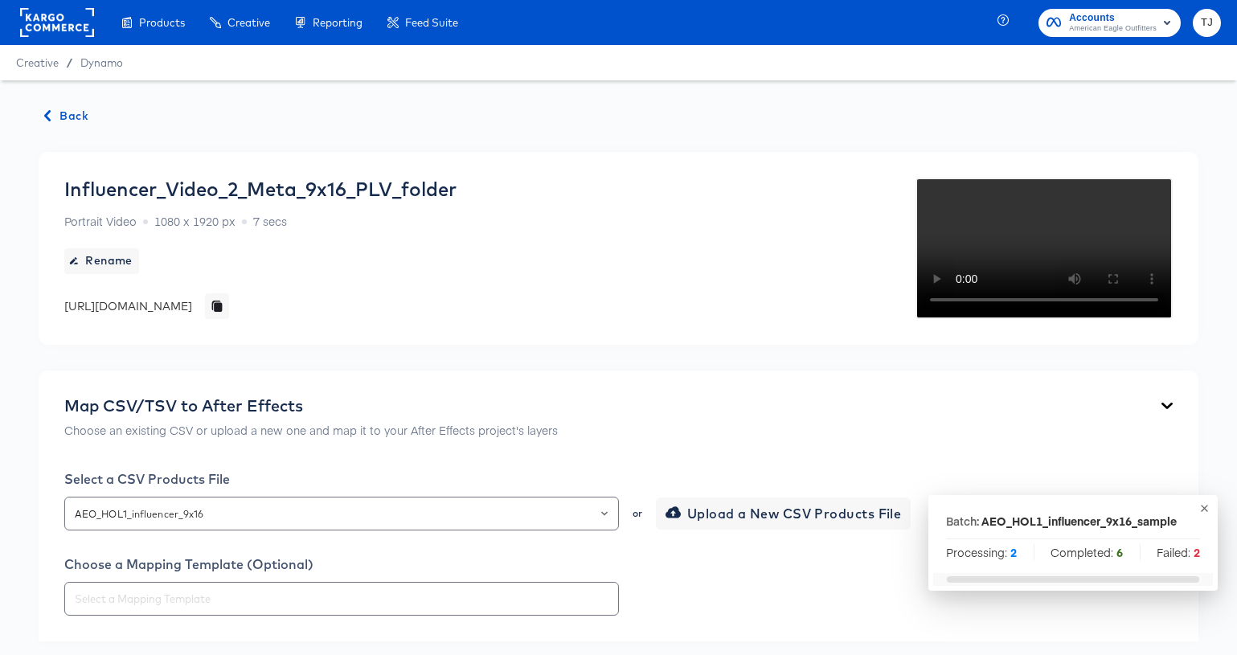
click at [75, 113] on span "Back" at bounding box center [66, 116] width 43 height 20
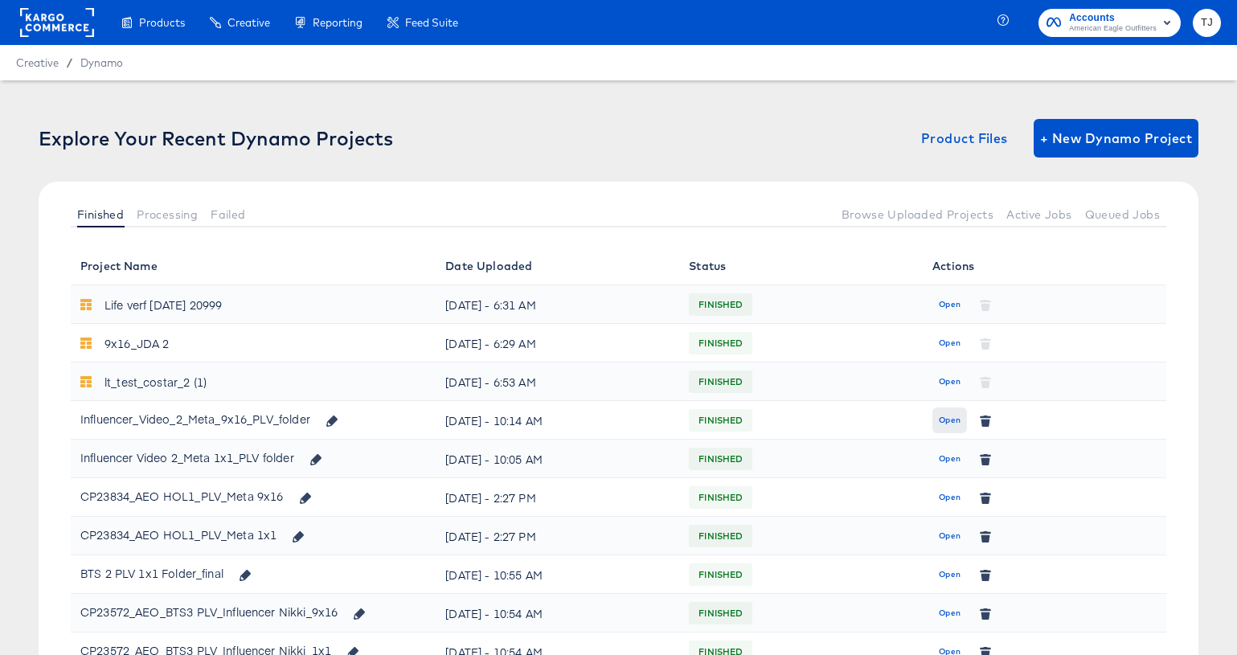
click at [947, 419] on span "Open" at bounding box center [950, 420] width 22 height 14
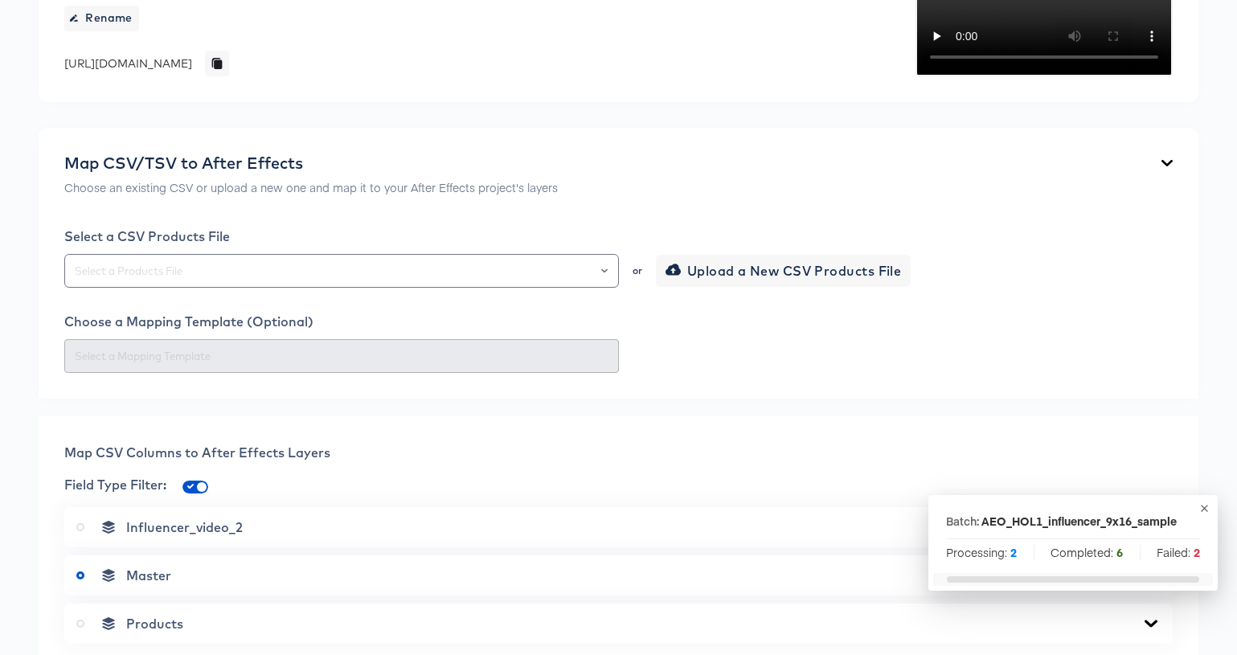
scroll to position [242, 0]
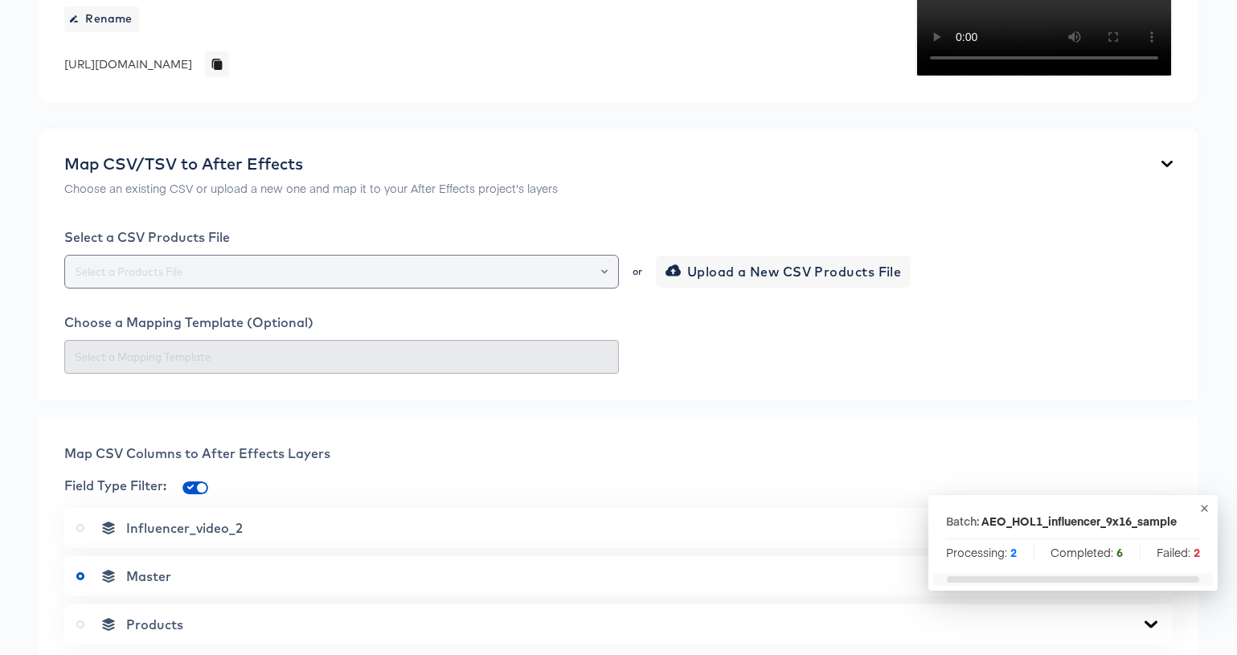
click at [605, 275] on icon "Open" at bounding box center [604, 271] width 6 height 6
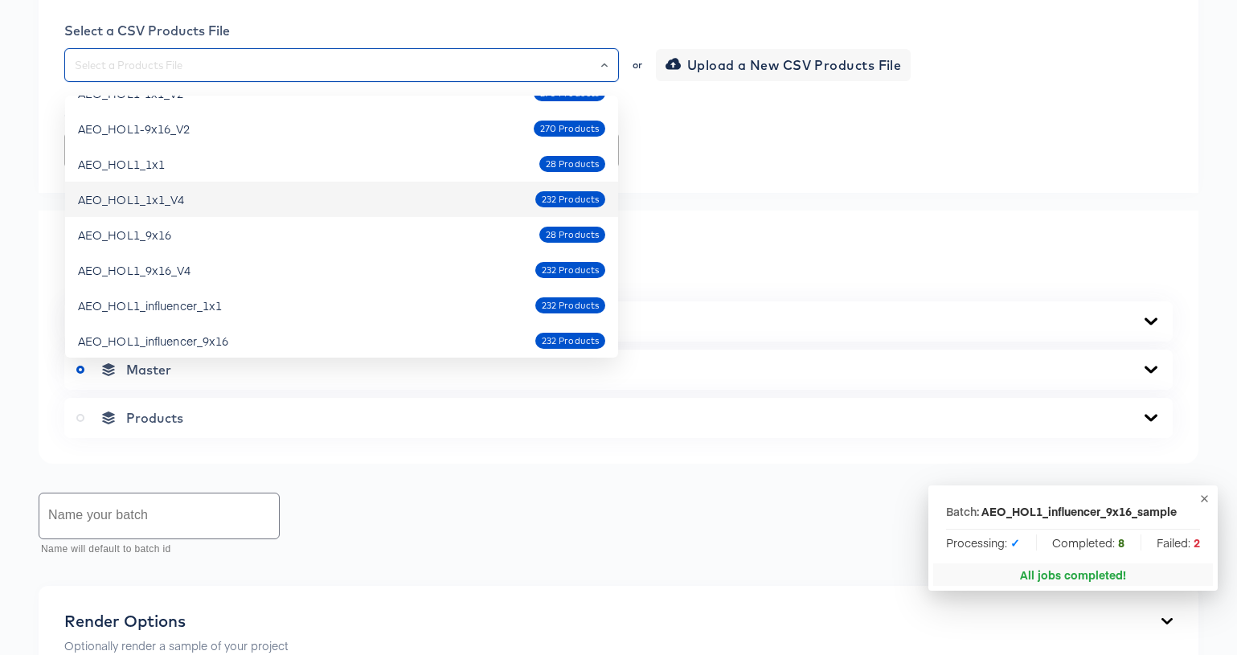
scroll to position [420, 0]
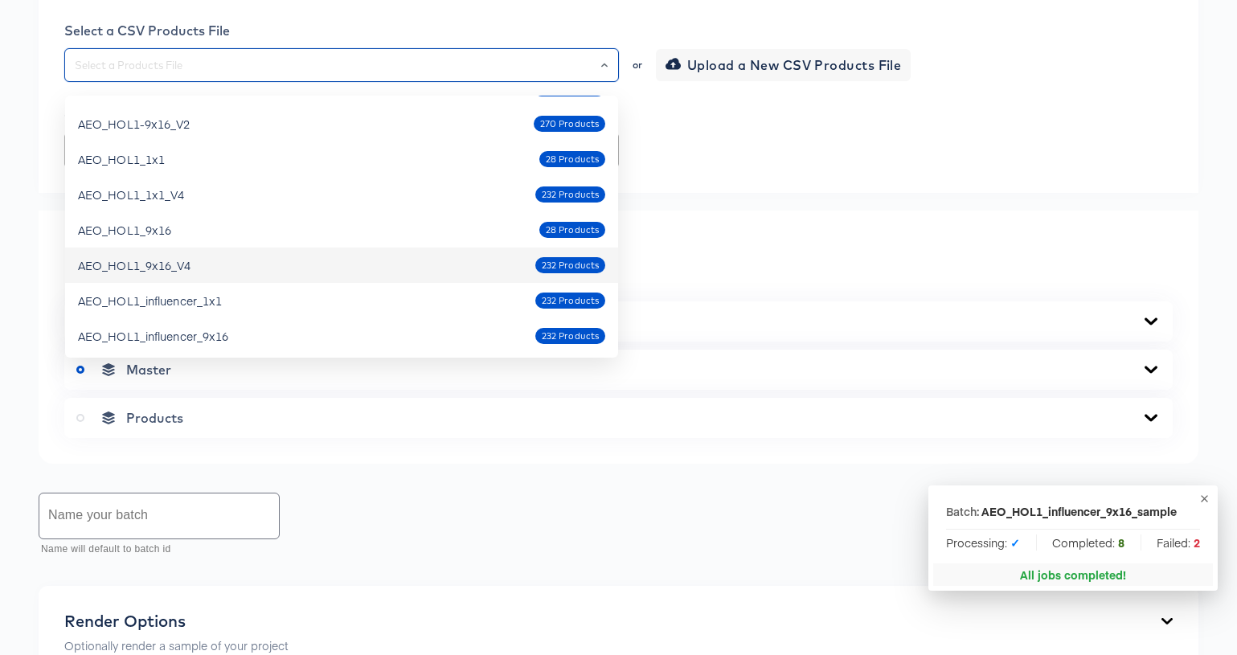
click at [269, 268] on div "AEO_HOL1_9x16_V4 232 Products" at bounding box center [341, 265] width 527 height 26
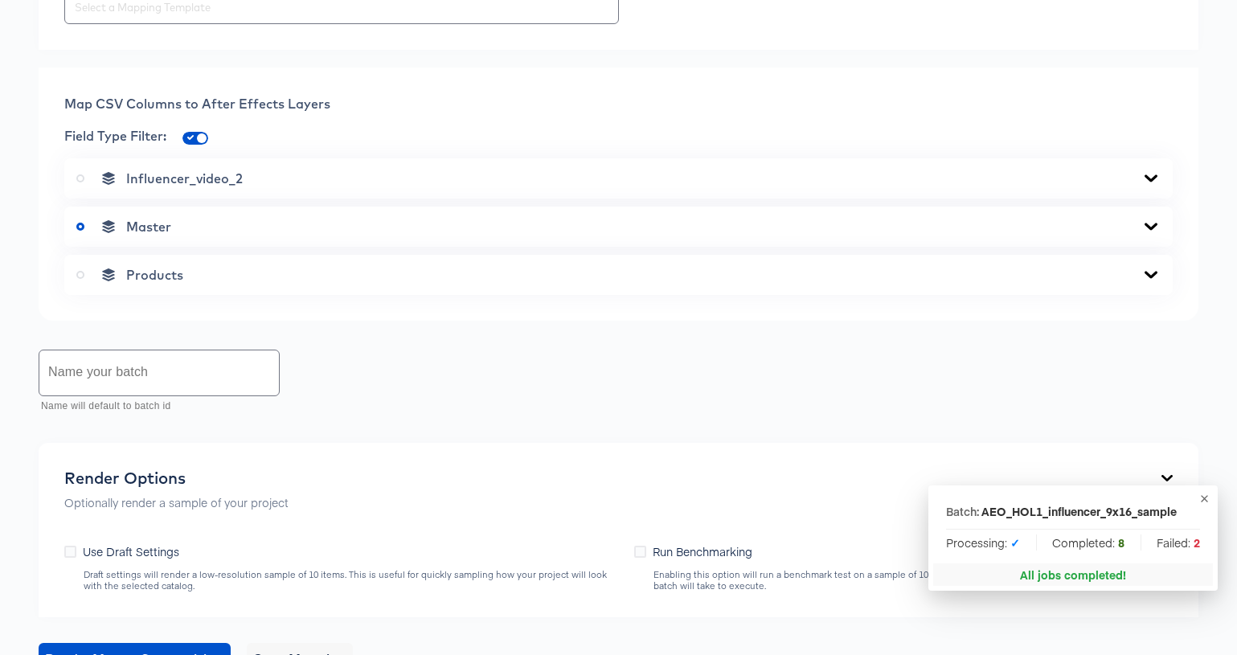
scroll to position [592, 0]
click at [1207, 498] on icon "button" at bounding box center [1204, 499] width 12 height 12
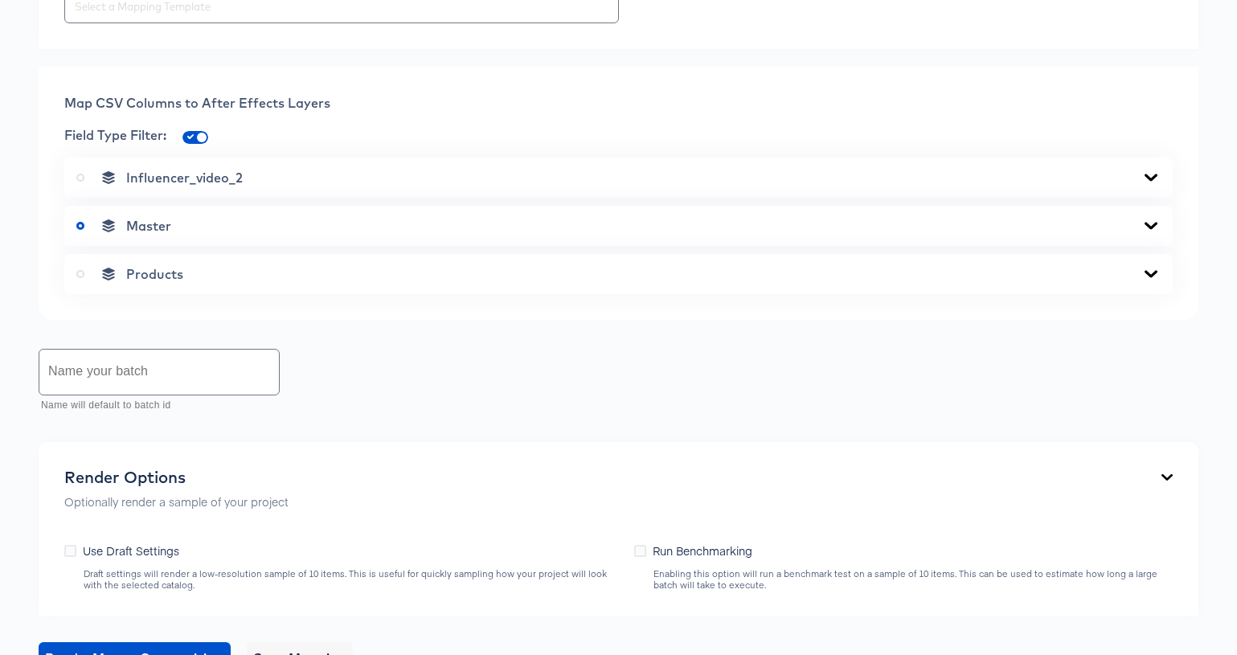
scroll to position [648, 0]
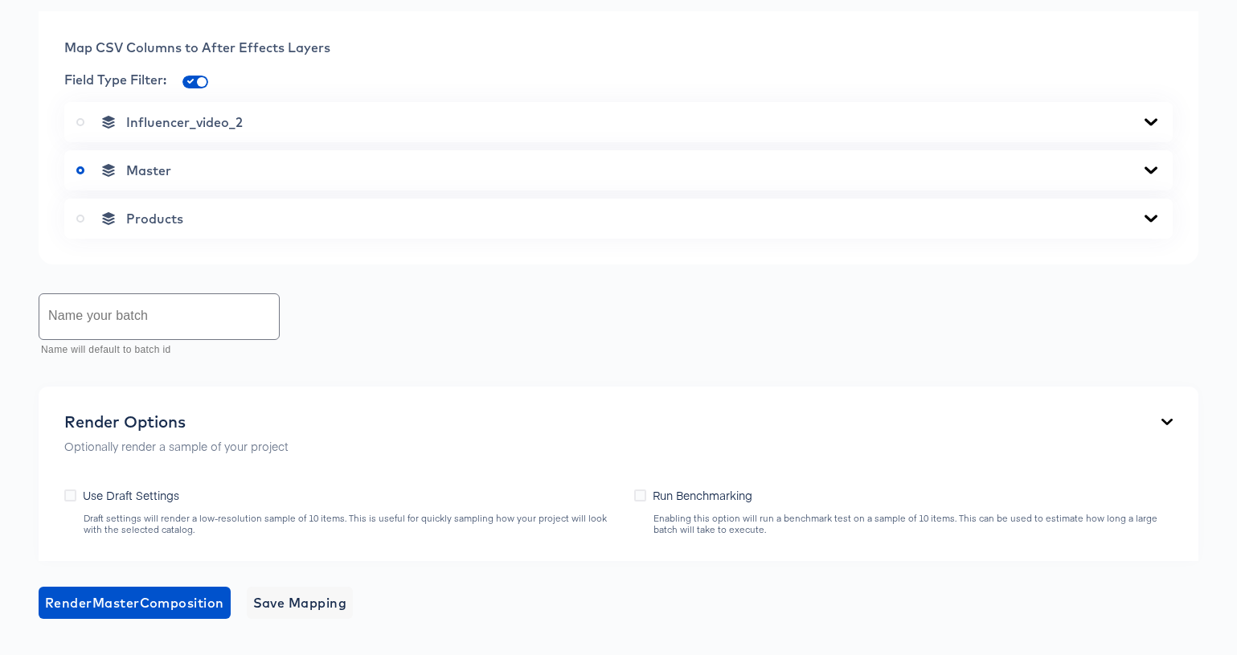
click at [1153, 222] on icon at bounding box center [1150, 218] width 13 height 7
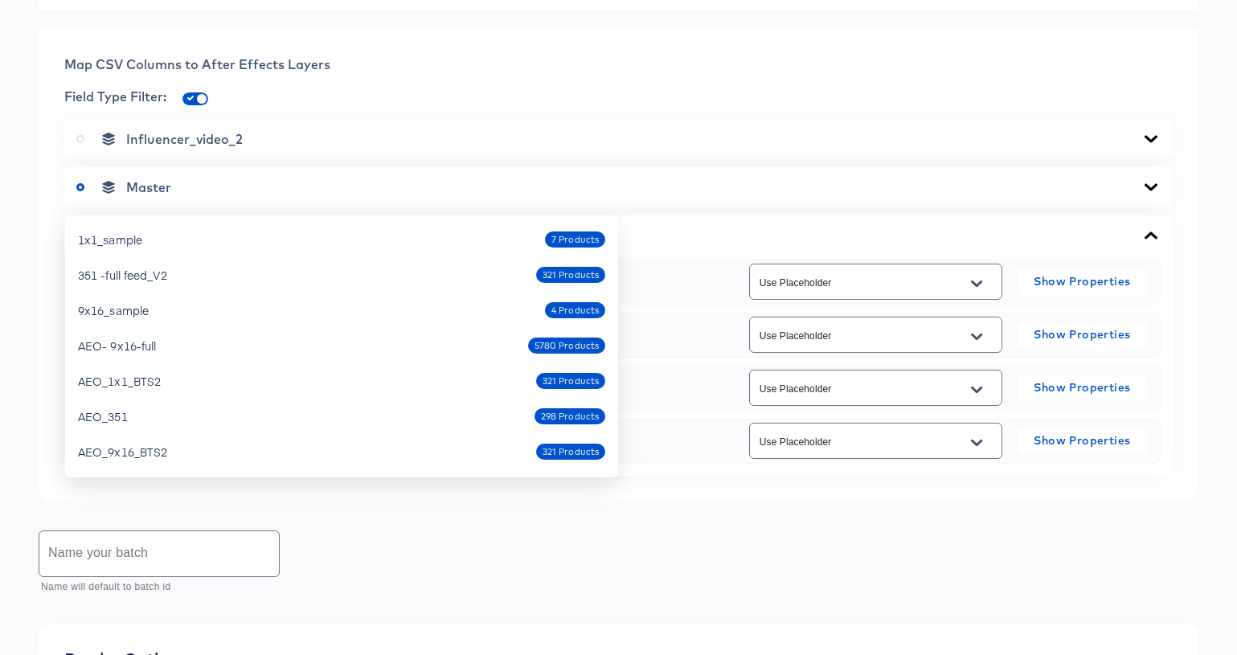
scroll to position [349, 0]
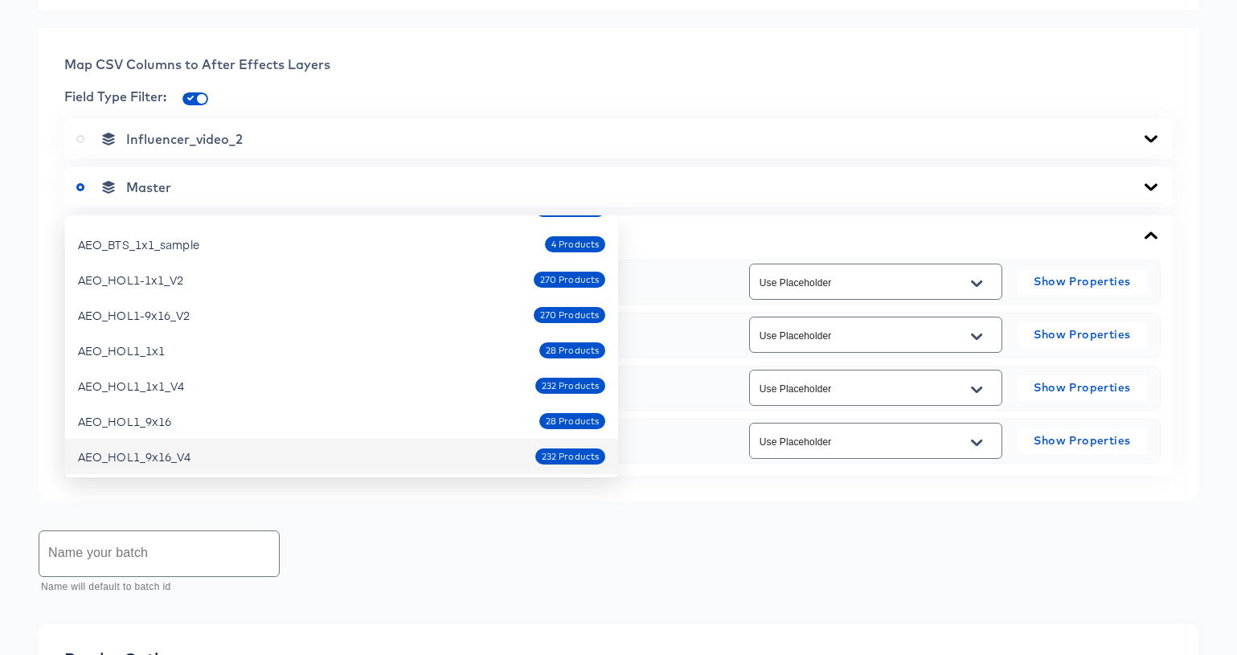
drag, startPoint x: 176, startPoint y: 196, endPoint x: 57, endPoint y: 193, distance: 119.0
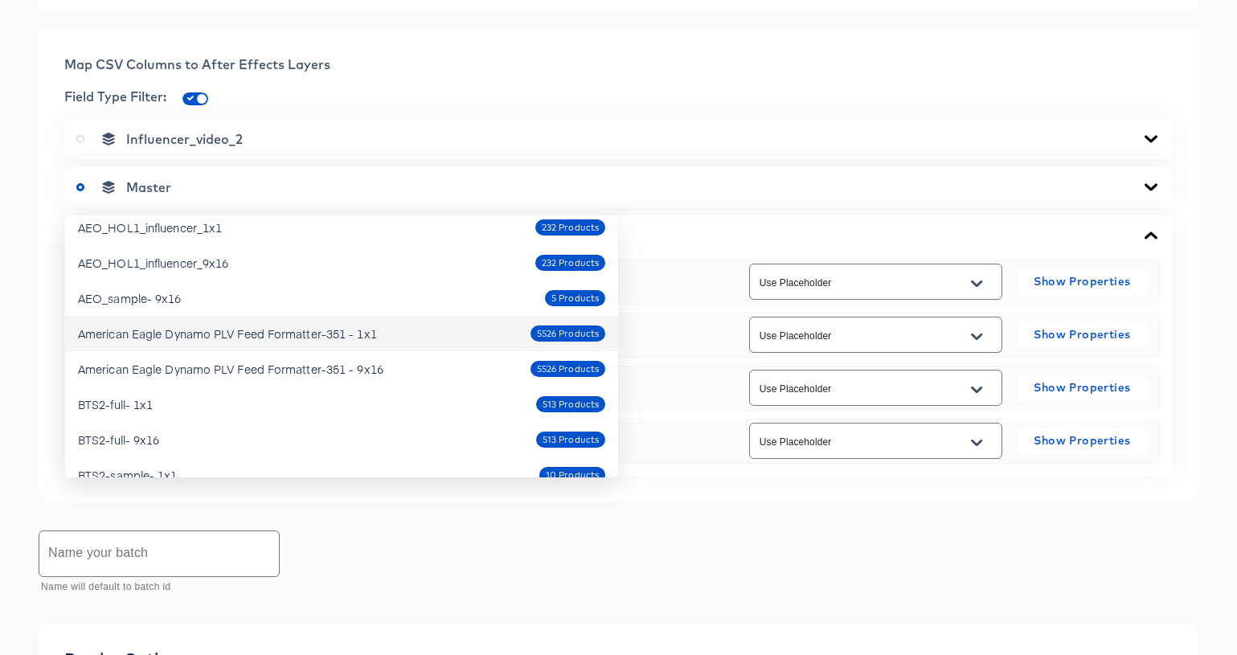
scroll to position [615, 0]
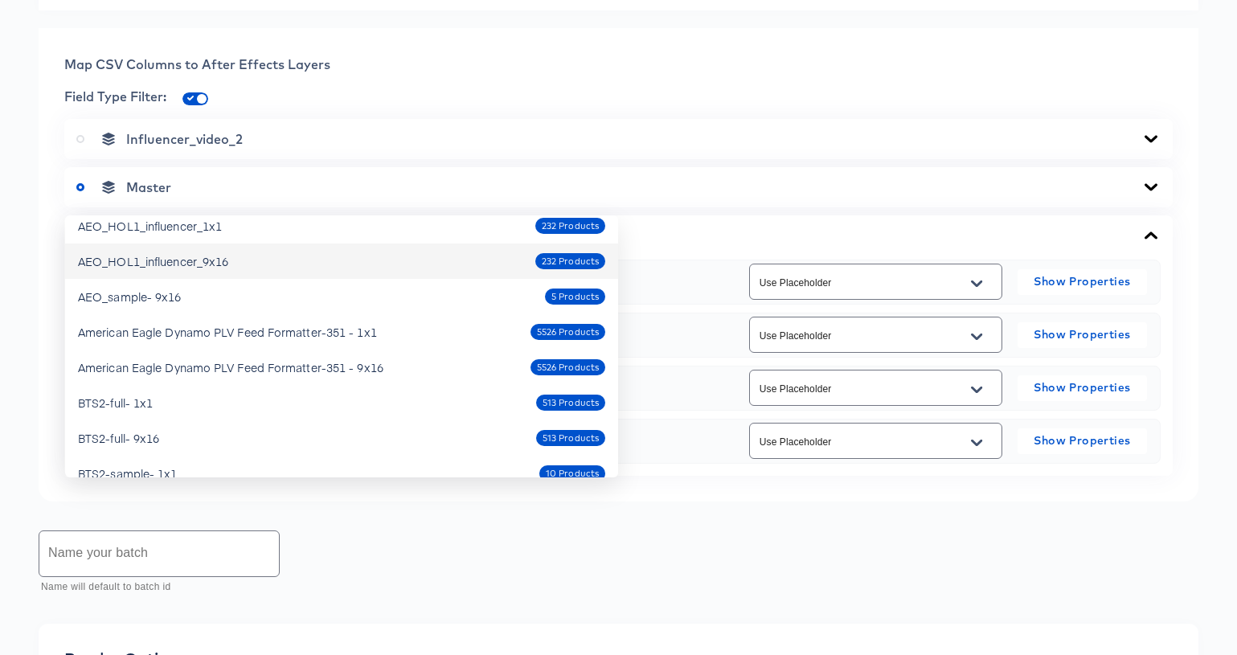
click at [198, 265] on div "AEO_HOL1_influencer_9x16" at bounding box center [153, 261] width 150 height 16
type input "AEO_HOL1_influencer_9x16"
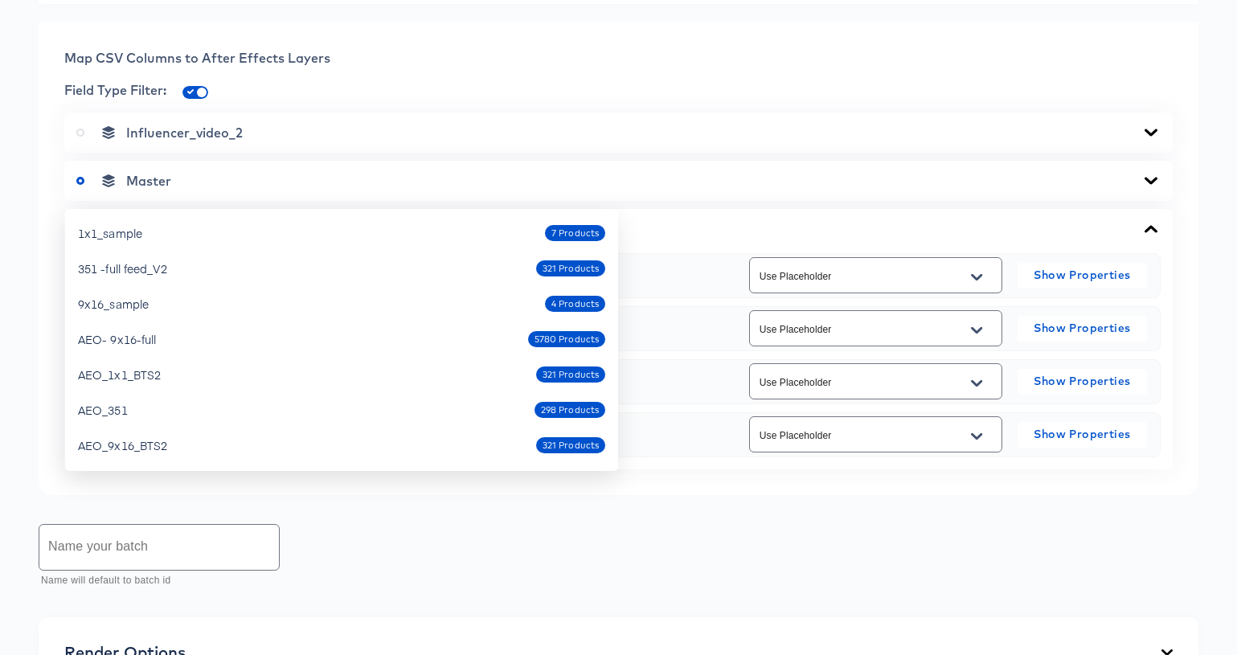
scroll to position [420, 0]
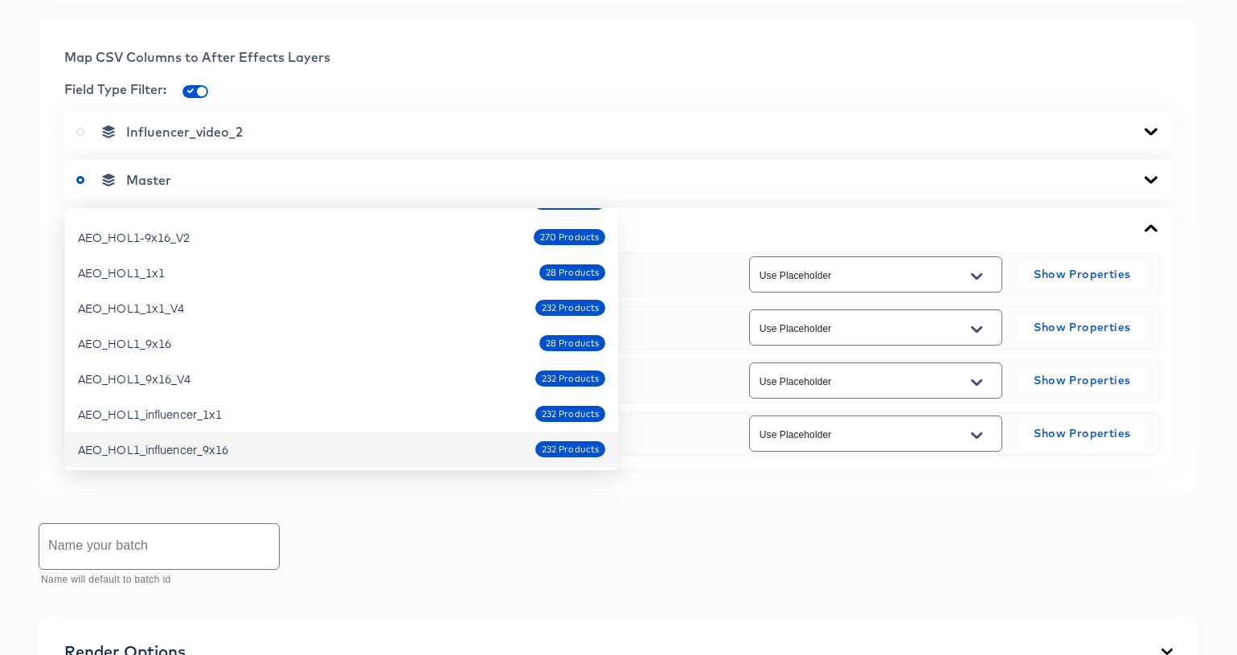
drag, startPoint x: 218, startPoint y: 199, endPoint x: 55, endPoint y: 177, distance: 164.6
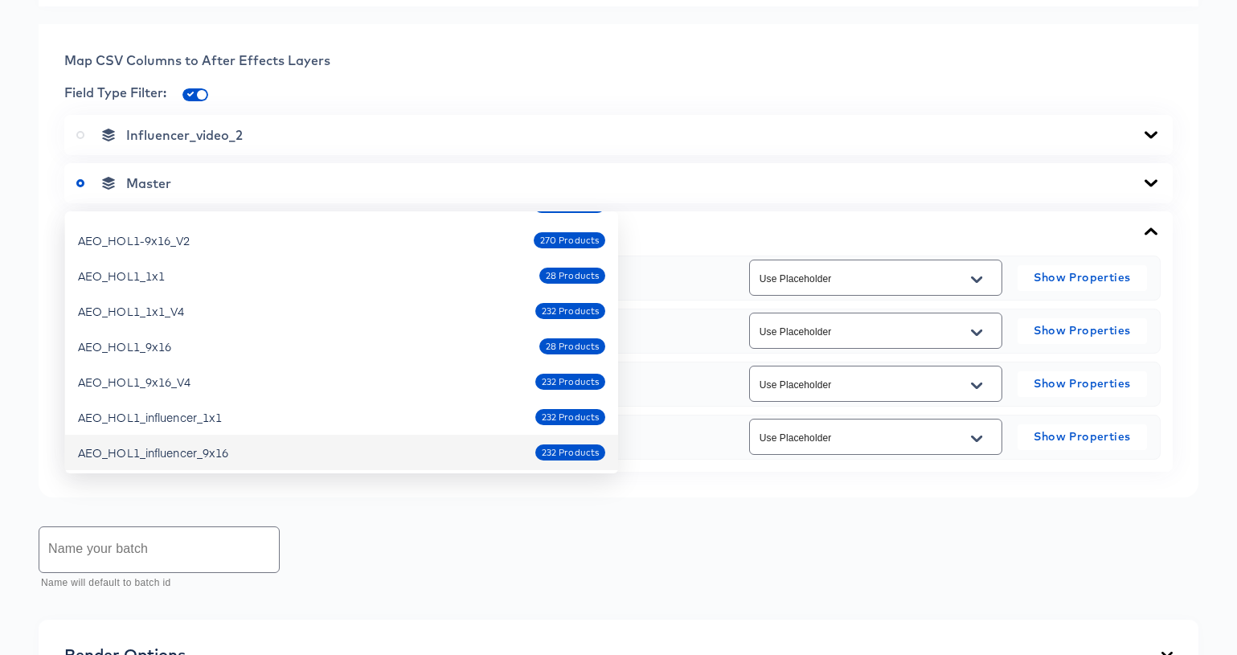
scroll to position [633, 0]
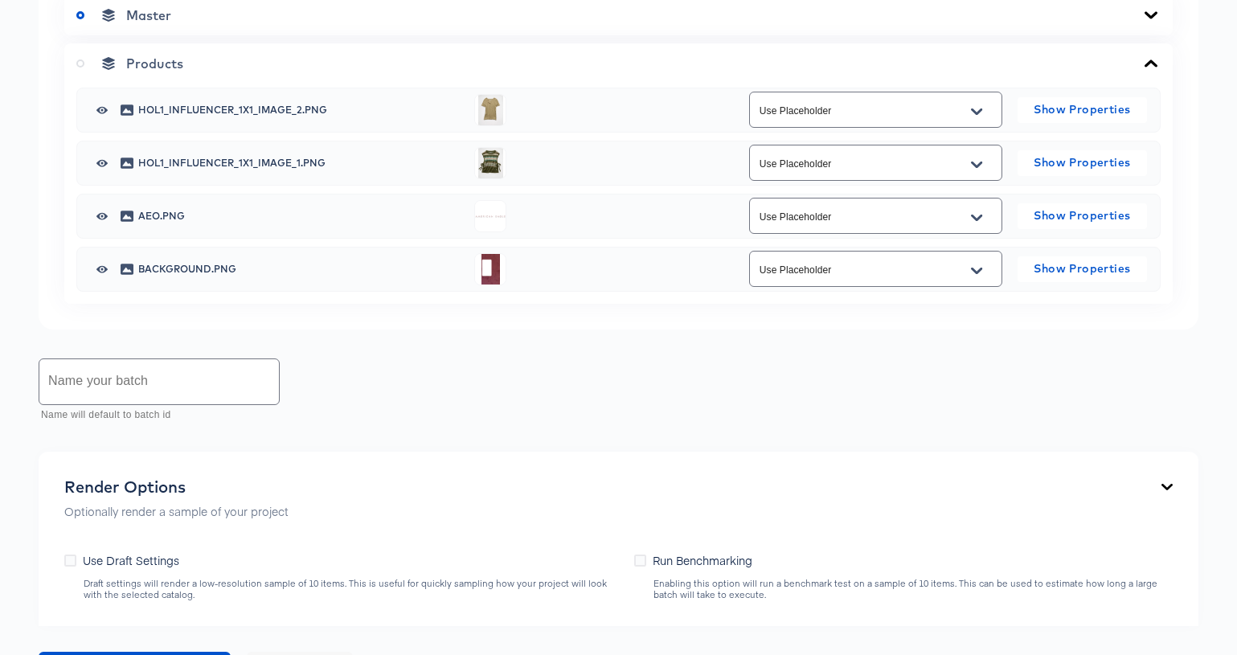
scroll to position [904, 0]
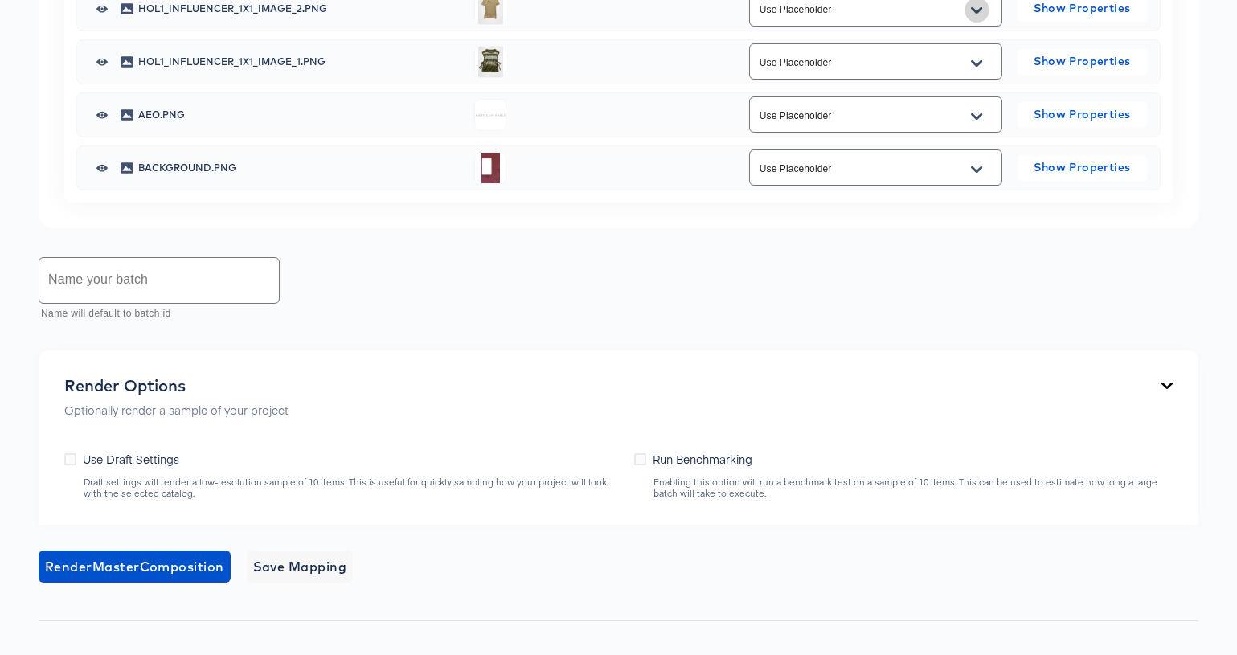
click at [979, 13] on icon "Open" at bounding box center [976, 9] width 11 height 6
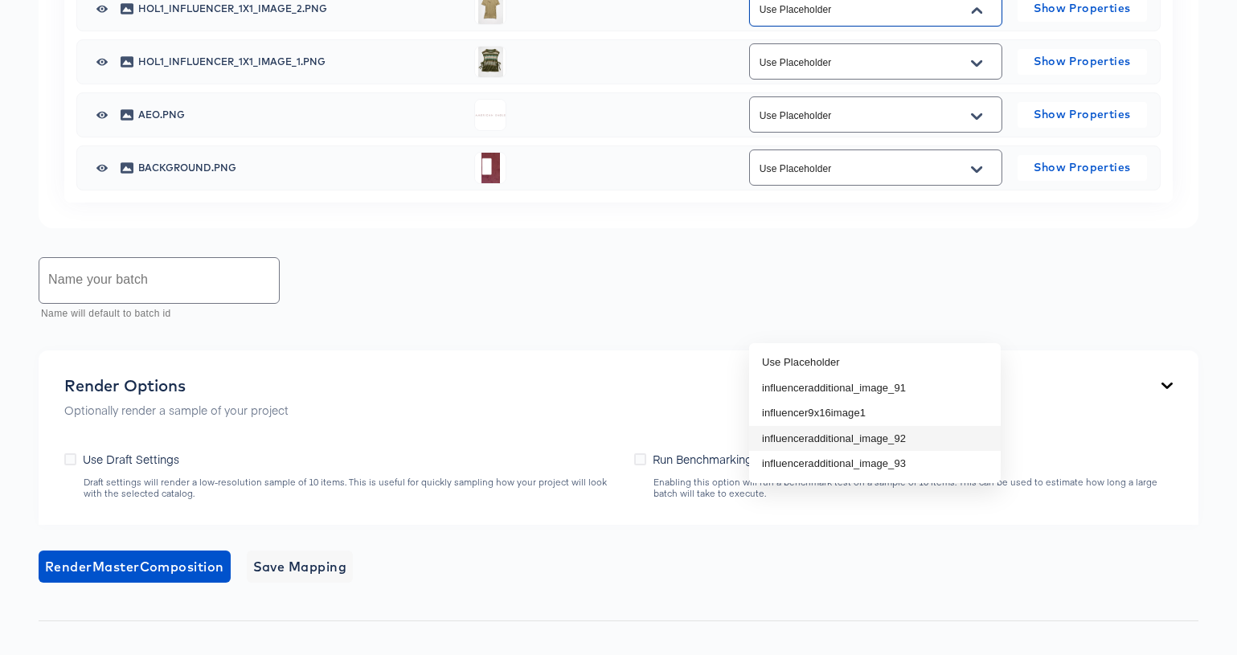
click at [931, 437] on li "influenceradditional_image_92" at bounding box center [875, 439] width 252 height 26
type input "influenceradditional_image_92"
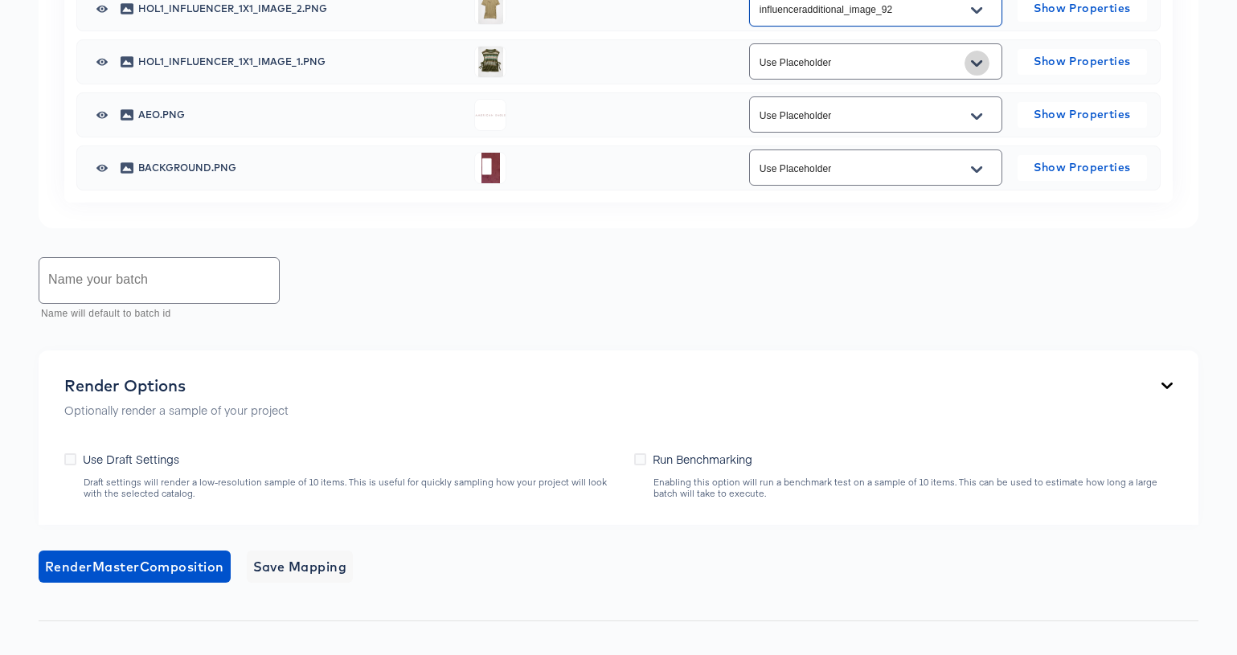
click at [976, 70] on icon "Open" at bounding box center [976, 63] width 11 height 13
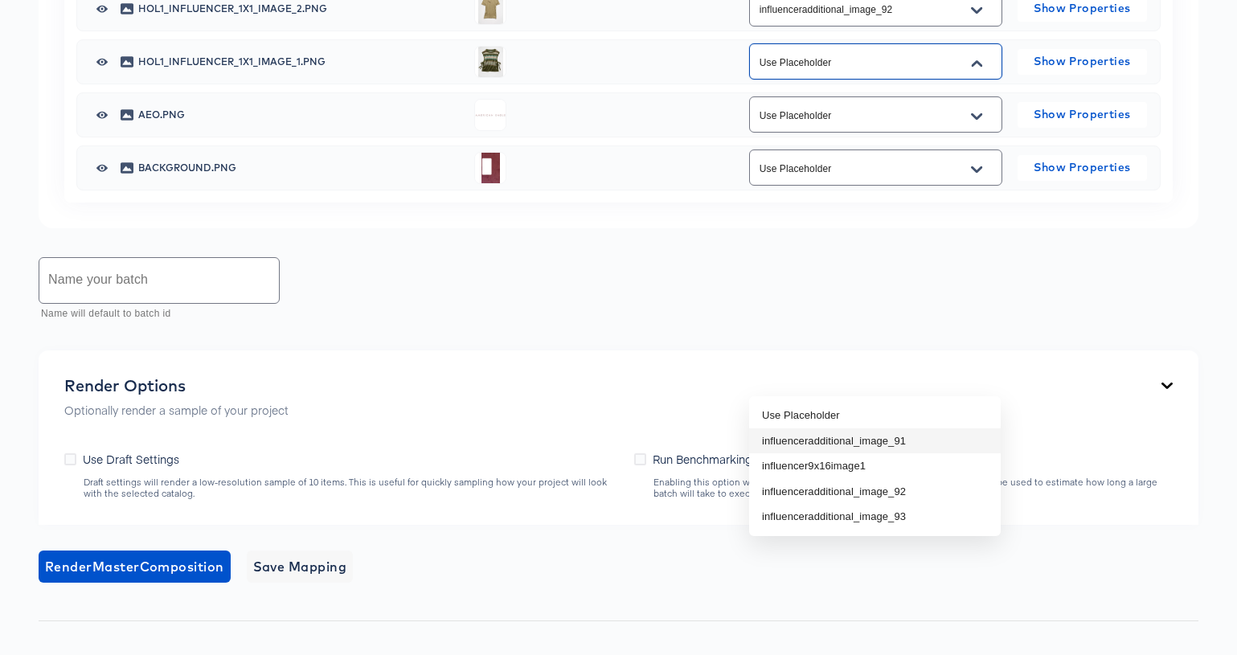
click at [910, 430] on li "influenceradditional_image_91" at bounding box center [875, 441] width 252 height 26
type input "influenceradditional_image_91"
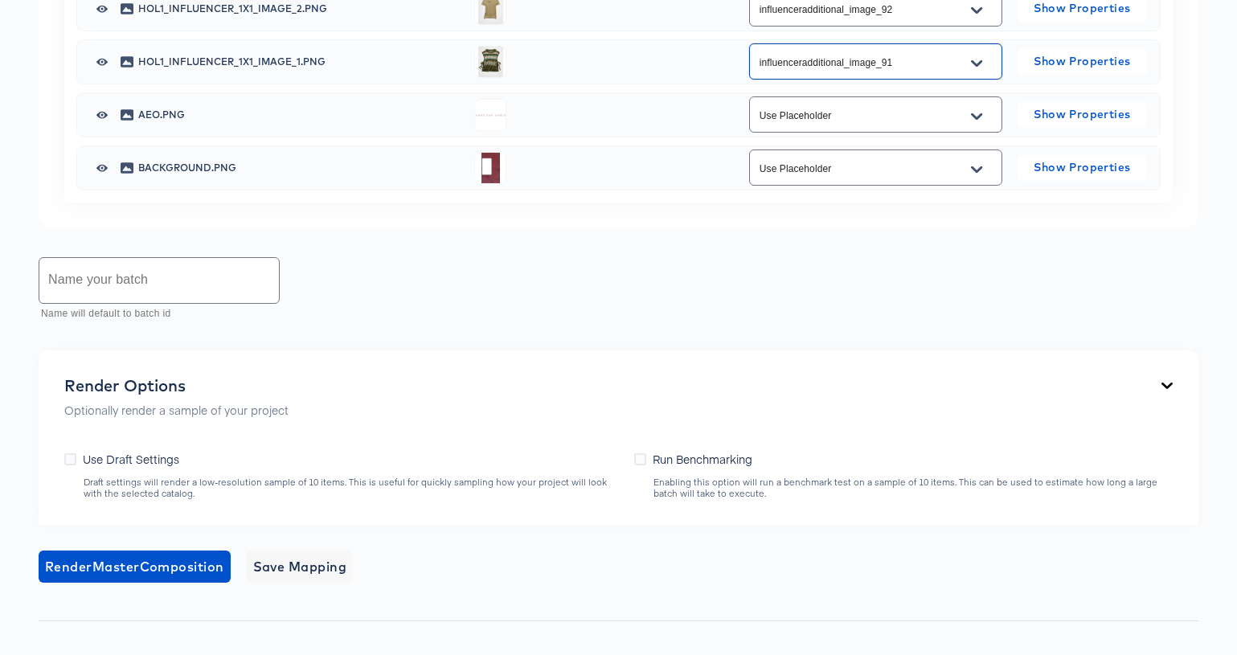
click at [626, 325] on div "Name your batch Name will default to batch id" at bounding box center [619, 290] width 1160 height 72
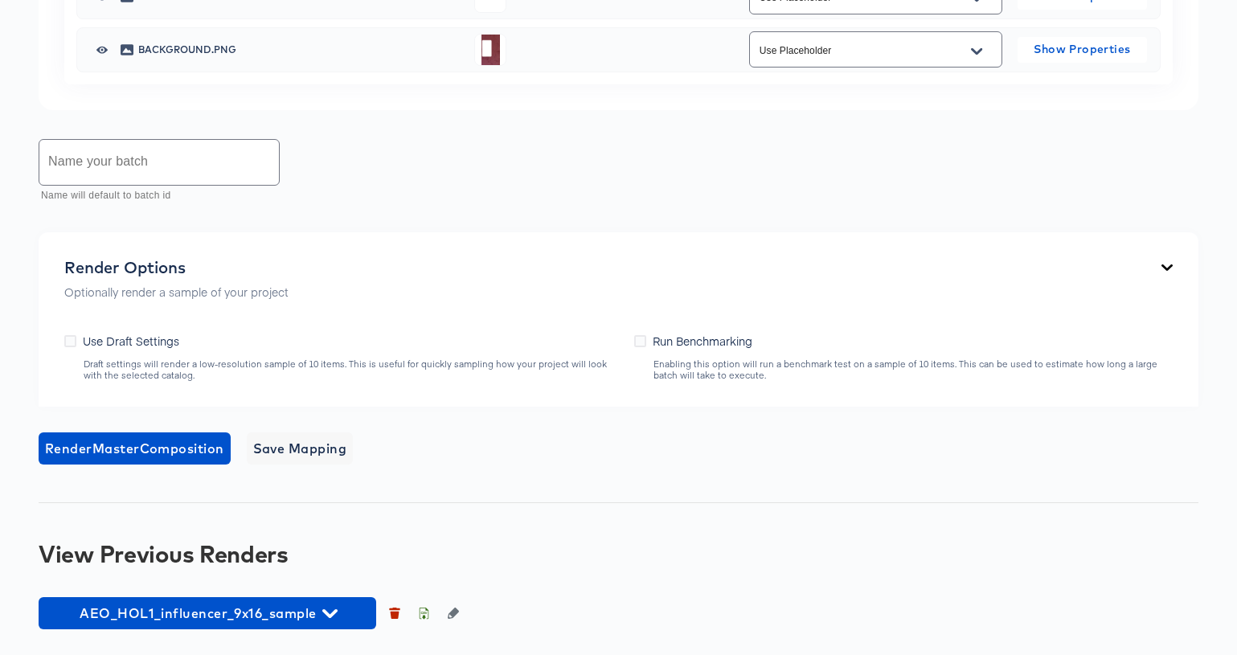
scroll to position [1173, 0]
click at [197, 185] on input "text" at bounding box center [159, 162] width 240 height 45
paste input "AEO_HOL1_influencer_9x16"
type input "AEO_HOL1_influencer_9x16"
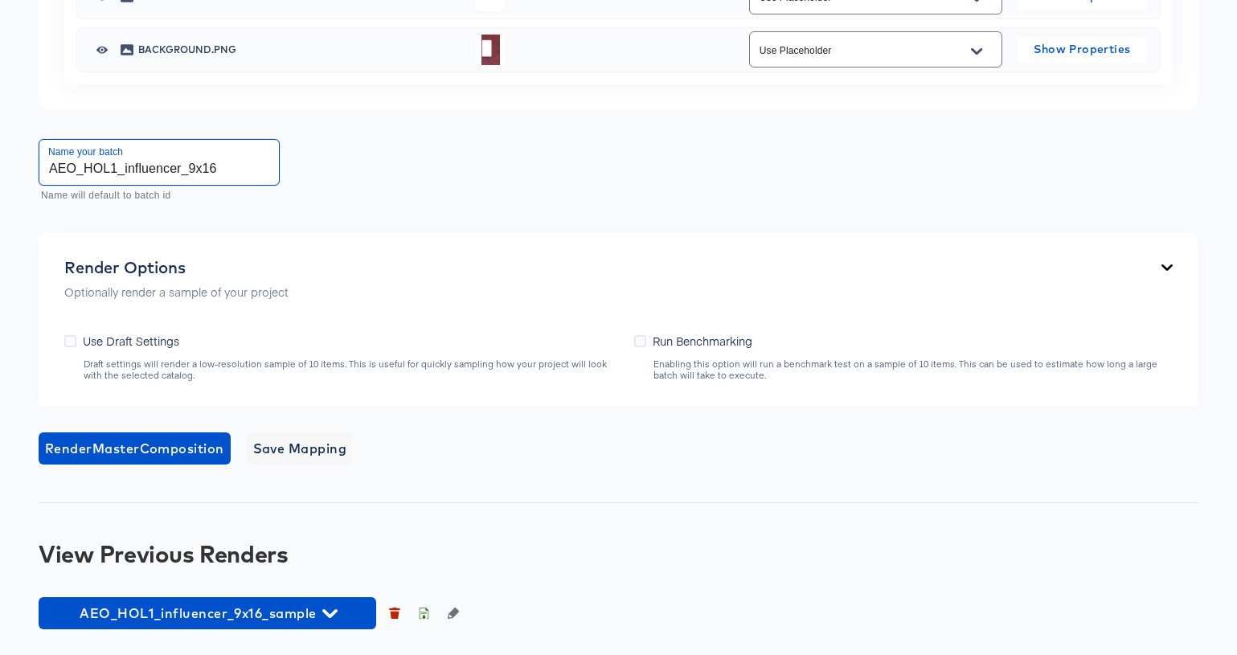
scroll to position [1213, 0]
click at [179, 460] on span "Render Master Composition" at bounding box center [134, 448] width 179 height 23
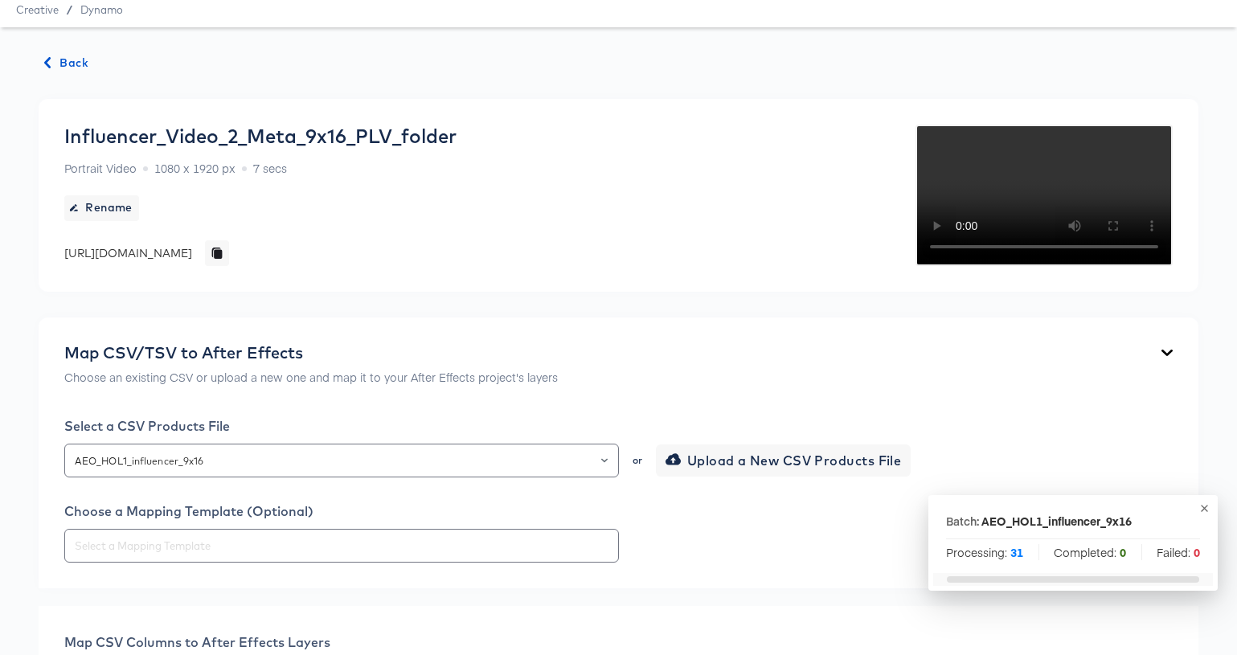
scroll to position [0, 0]
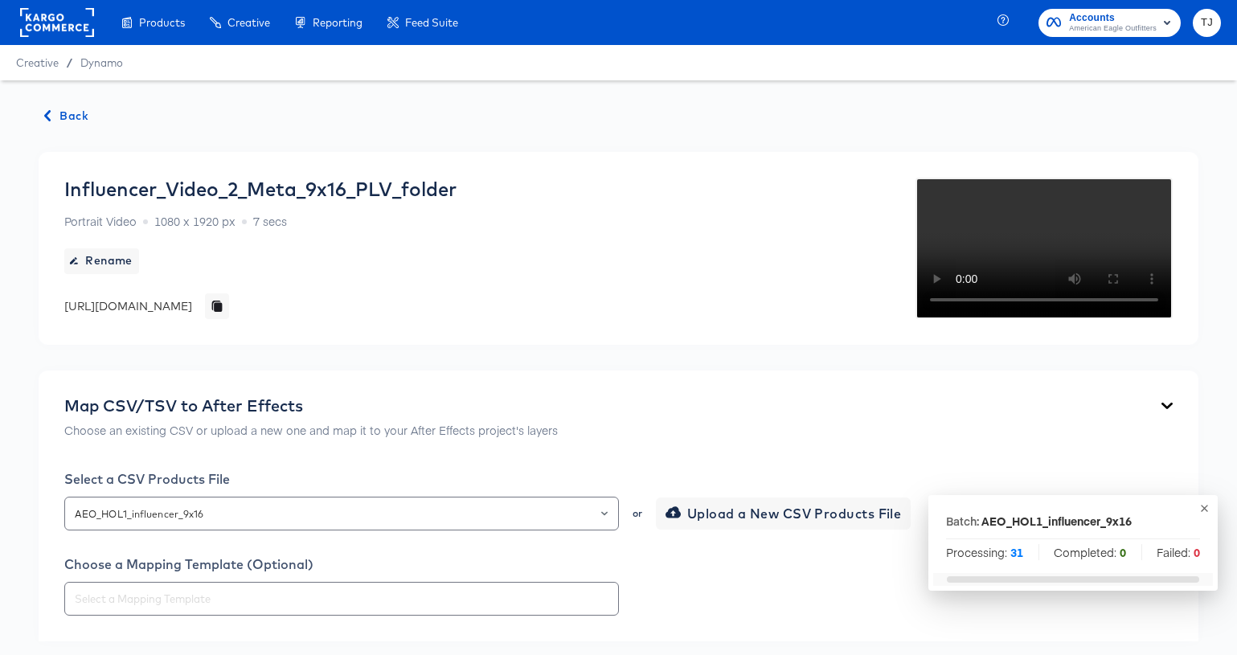
click at [72, 116] on span "Back" at bounding box center [66, 116] width 43 height 20
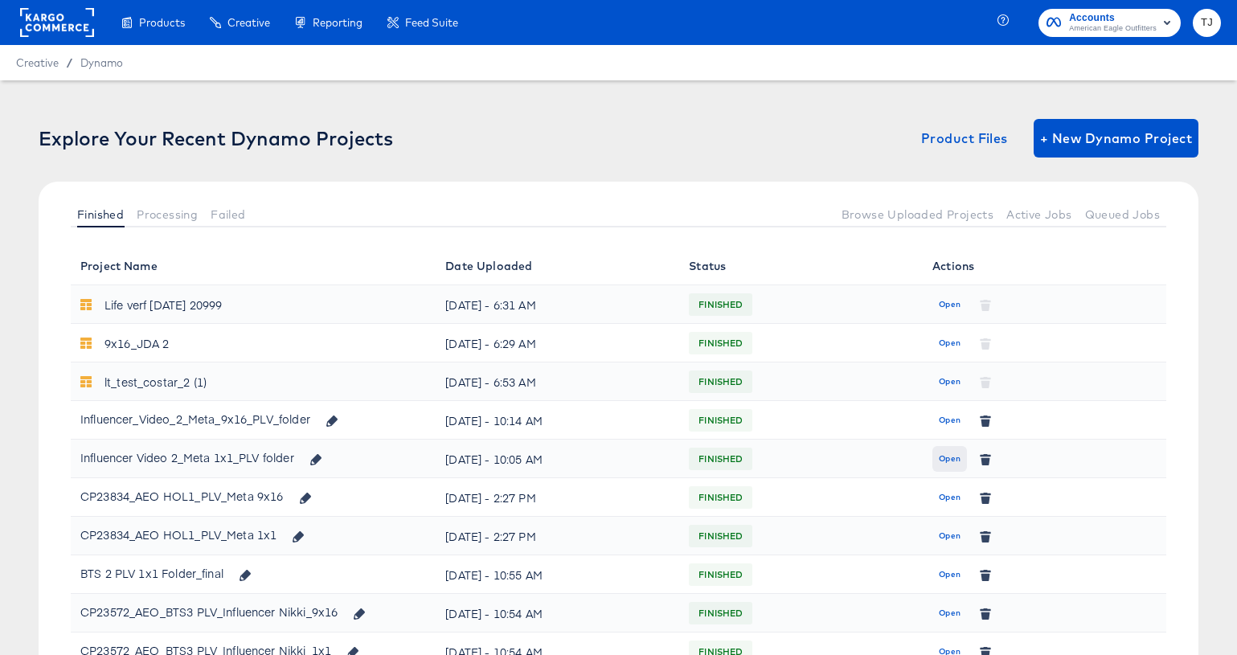
click at [948, 455] on span "Open" at bounding box center [950, 459] width 22 height 14
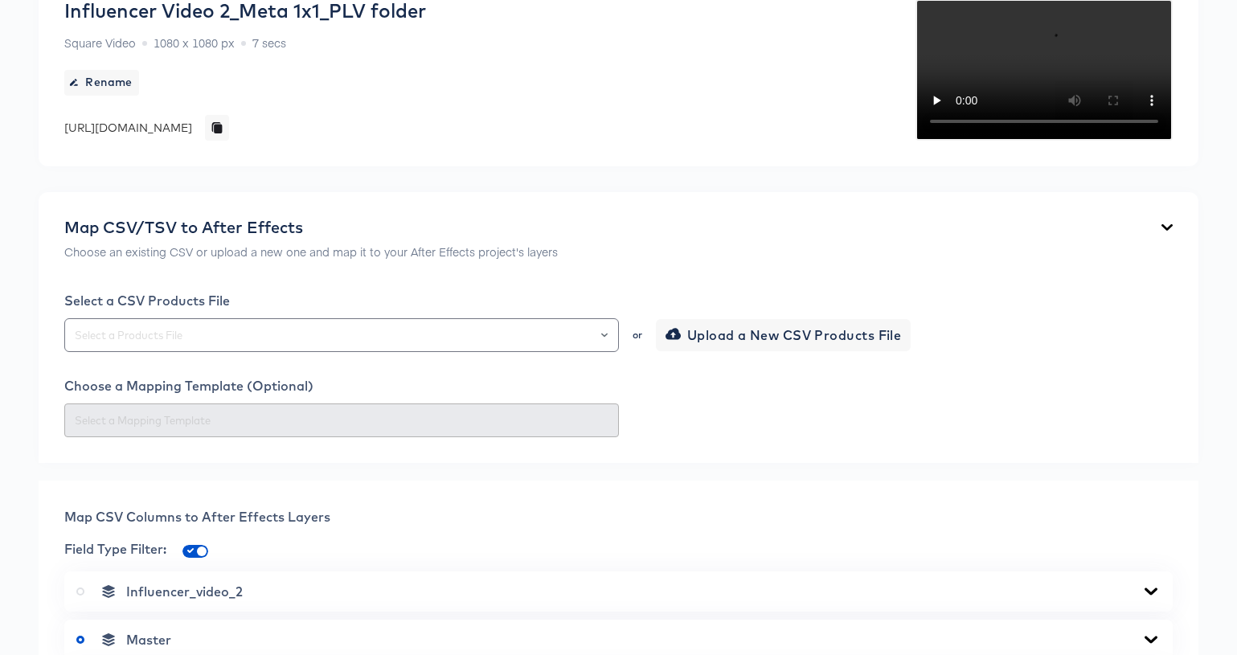
scroll to position [186, 0]
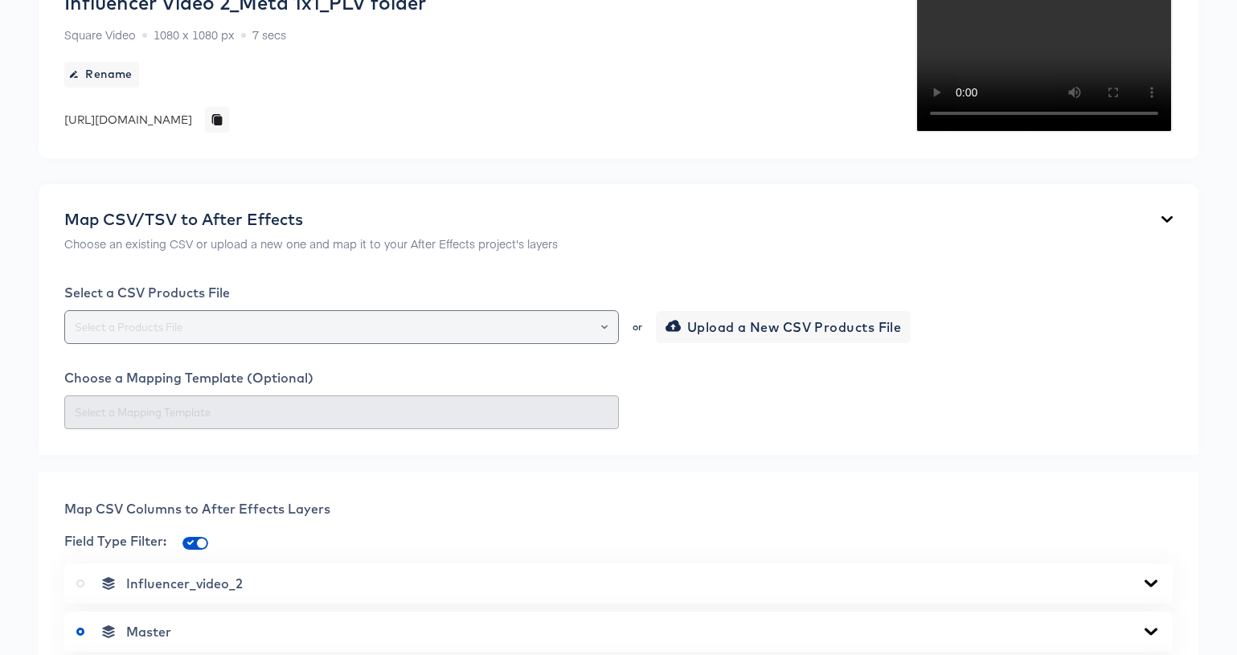
click at [605, 329] on icon "Open" at bounding box center [604, 327] width 6 height 4
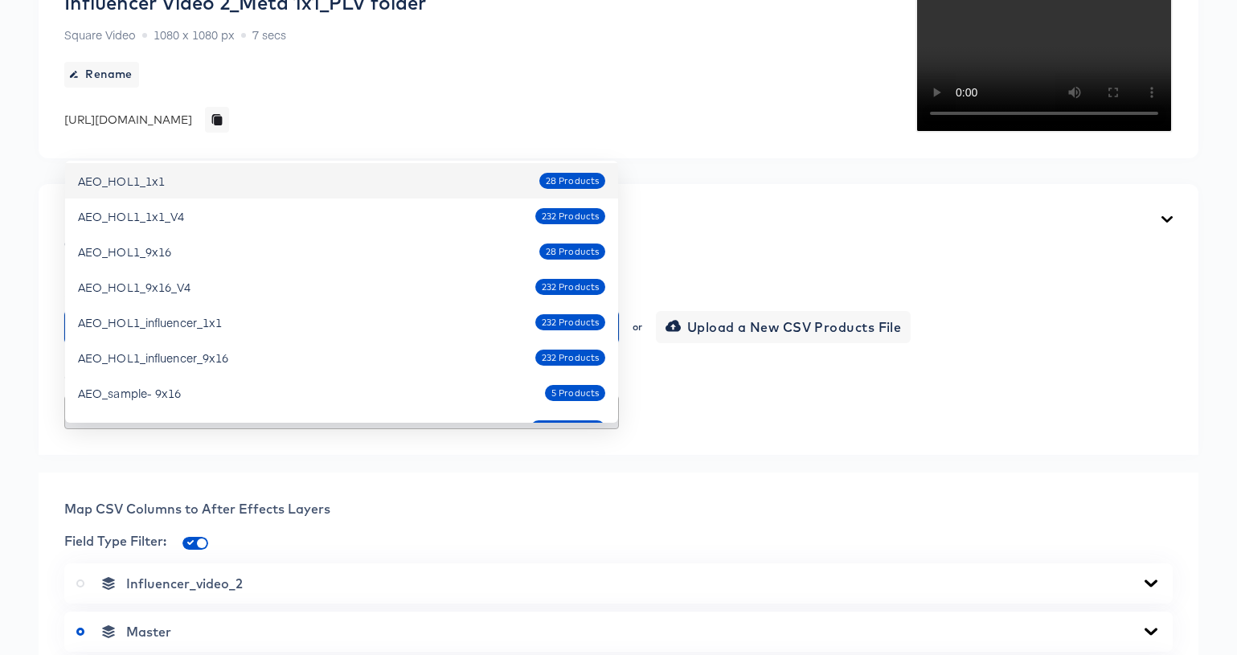
scroll to position [469, 0]
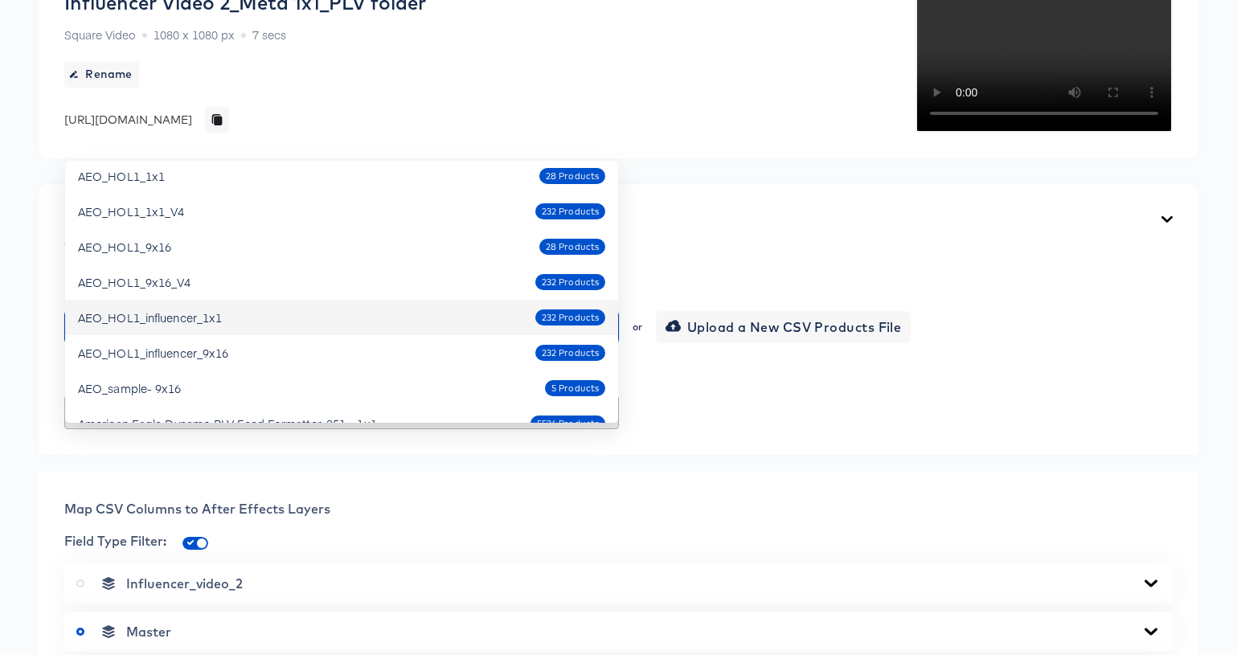
click at [430, 317] on div "AEO_HOL1_influencer_1x1 232 Products" at bounding box center [341, 318] width 527 height 26
type input "AEO_HOL1_influencer_1x1"
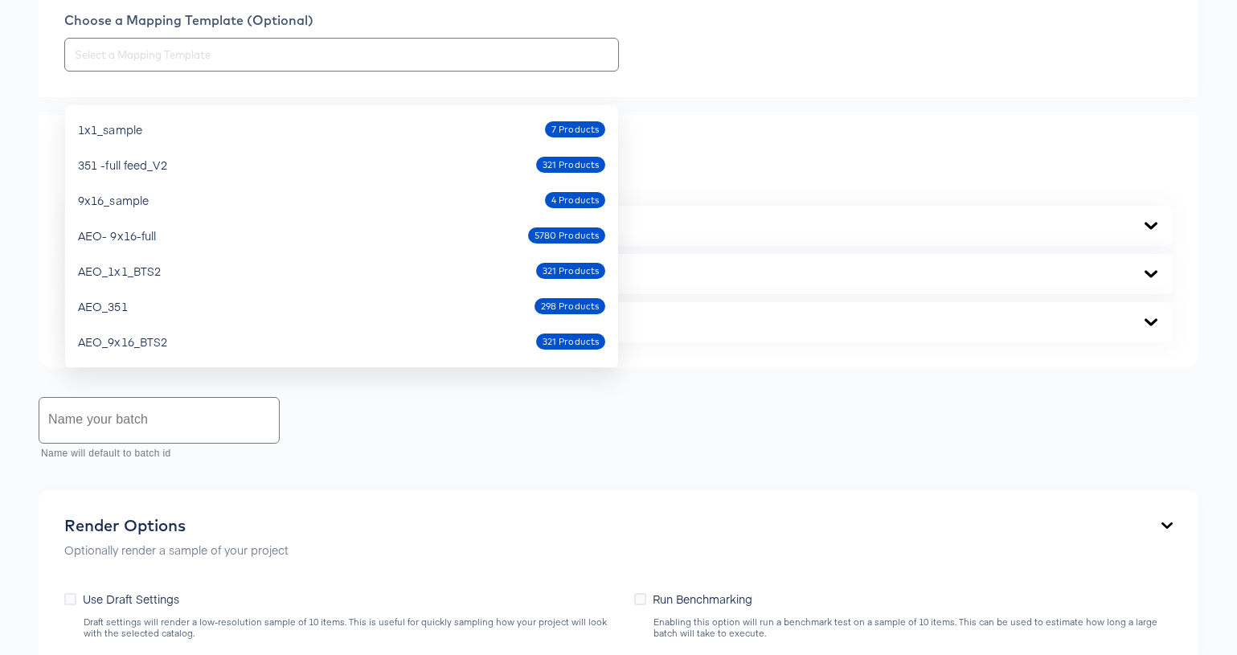
scroll to position [384, 0]
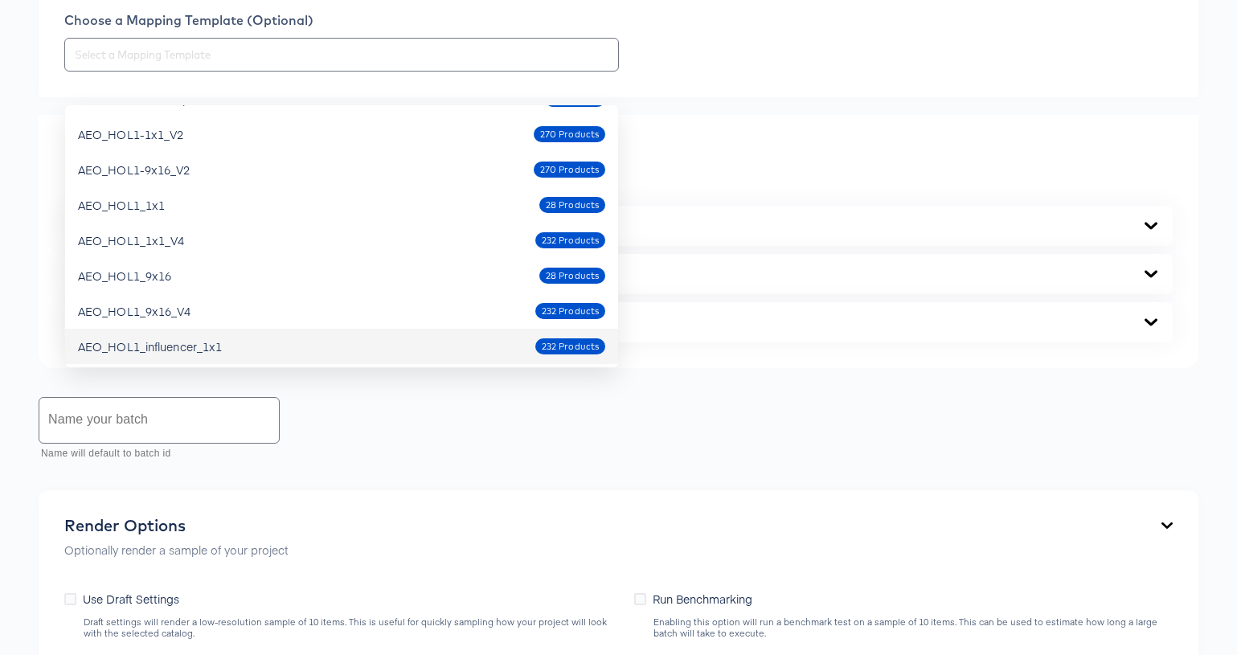
drag, startPoint x: 231, startPoint y: 86, endPoint x: 88, endPoint y: 77, distance: 143.3
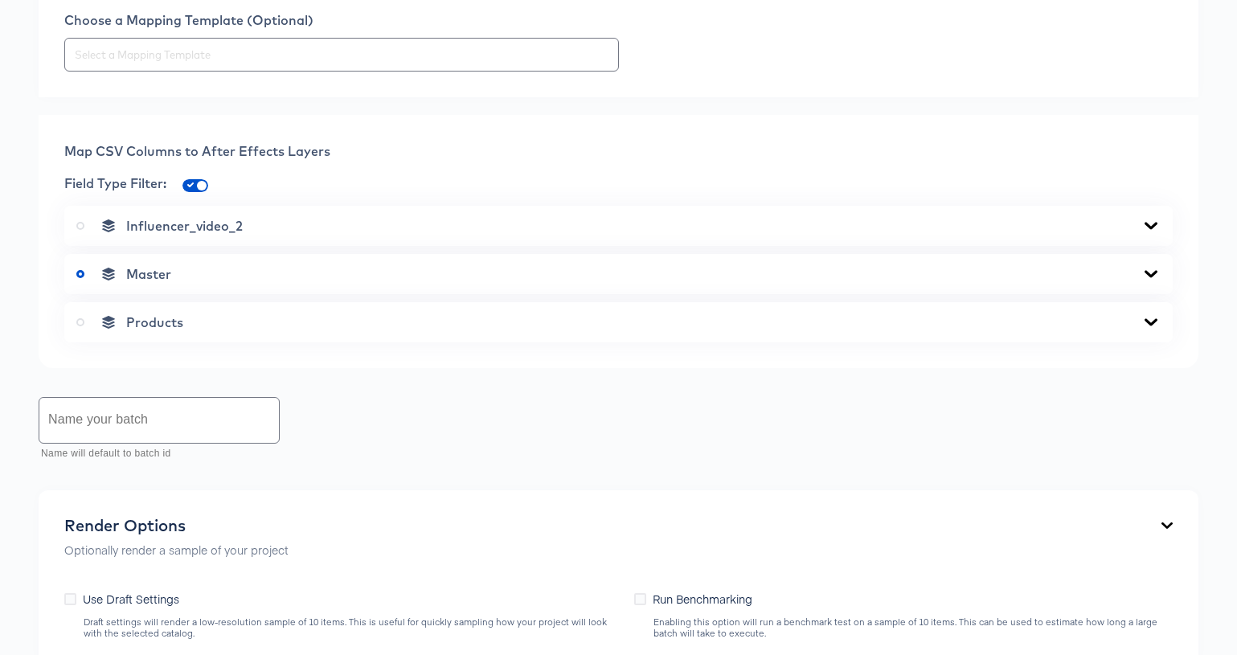
scroll to position [544, 0]
click at [870, 70] on div at bounding box center [618, 53] width 1108 height 34
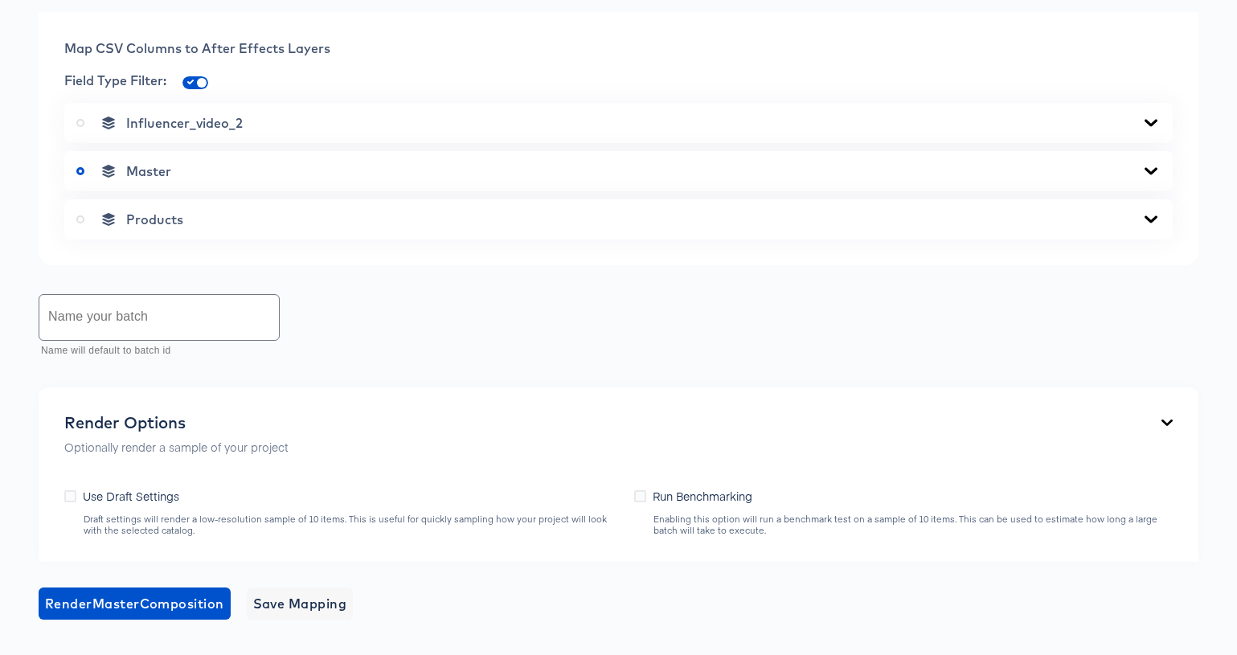
click at [1152, 226] on icon at bounding box center [1150, 219] width 19 height 13
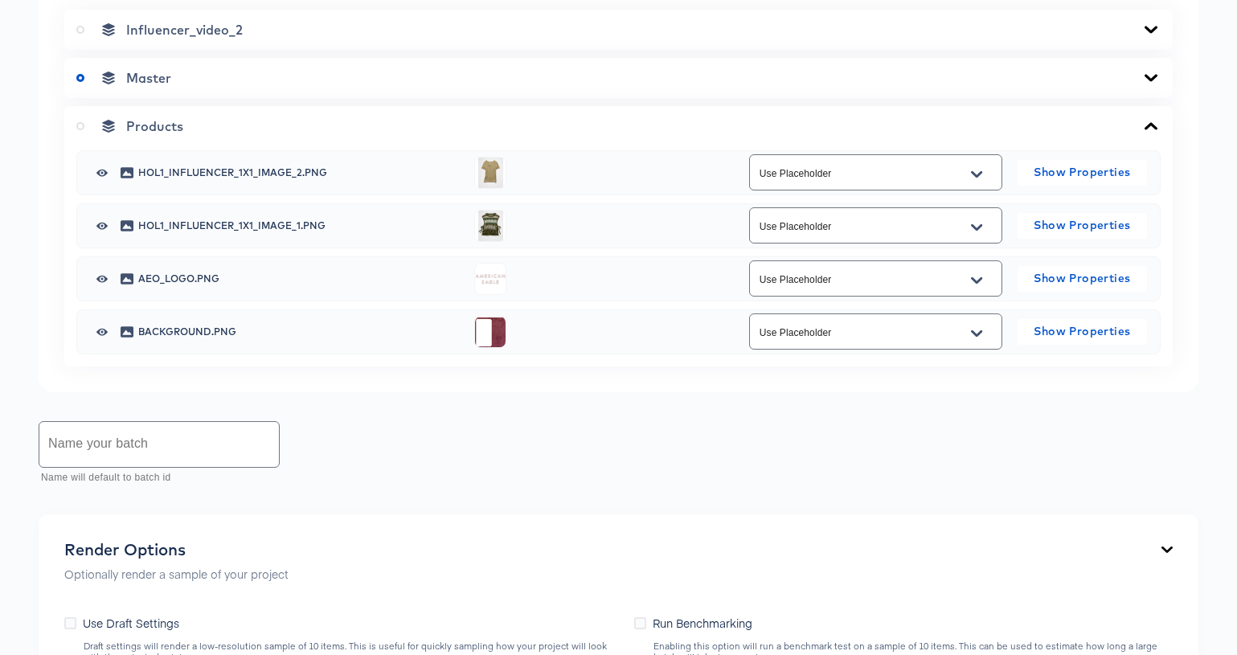
scroll to position [741, 0]
click at [974, 180] on icon "Open" at bounding box center [976, 173] width 11 height 13
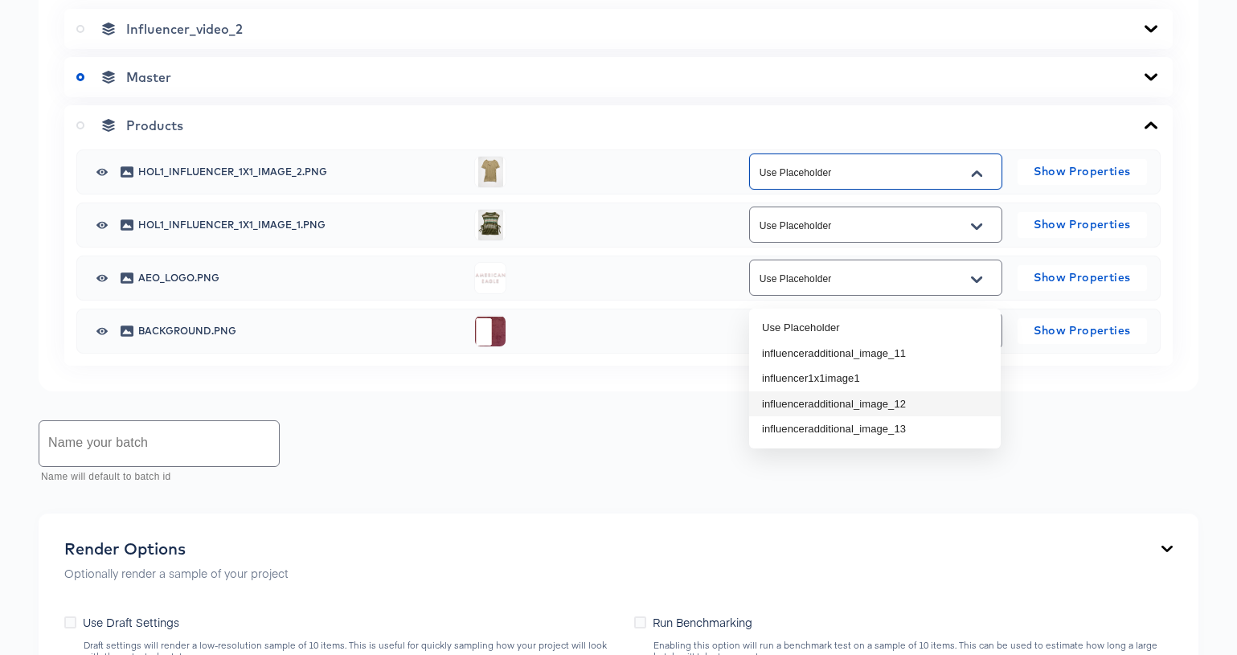
click at [913, 399] on li "influenceradditional_image_12" at bounding box center [875, 404] width 252 height 26
type input "influenceradditional_image_12"
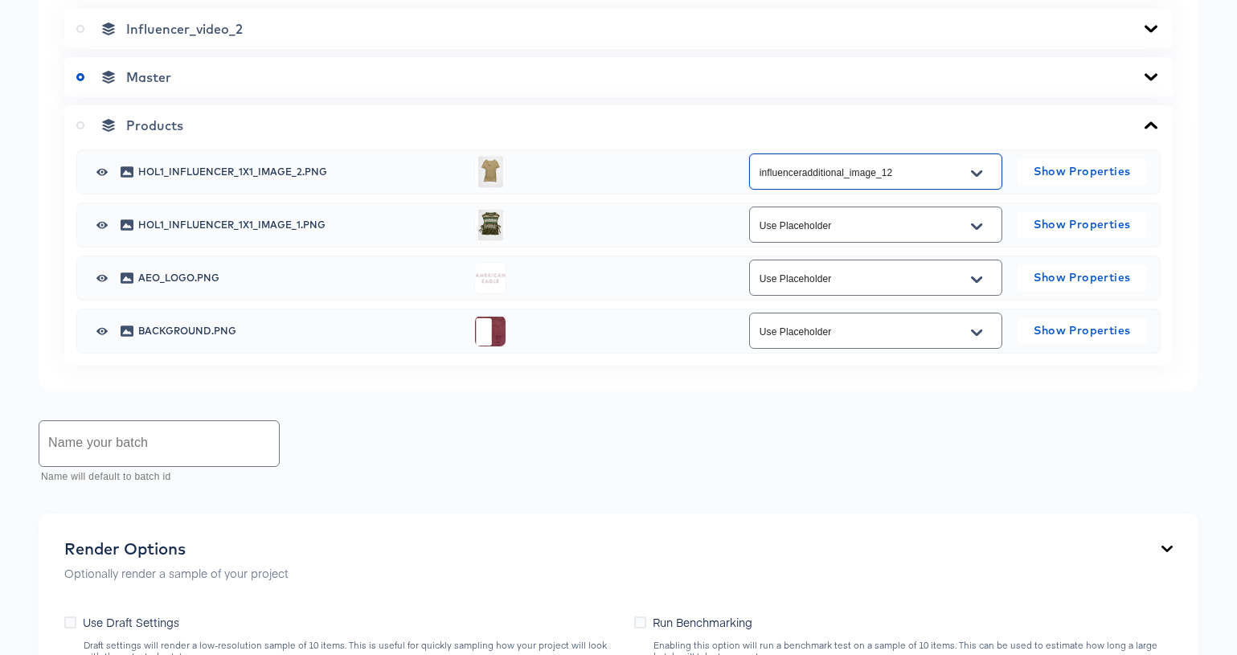
click at [975, 229] on icon "Open" at bounding box center [976, 226] width 11 height 6
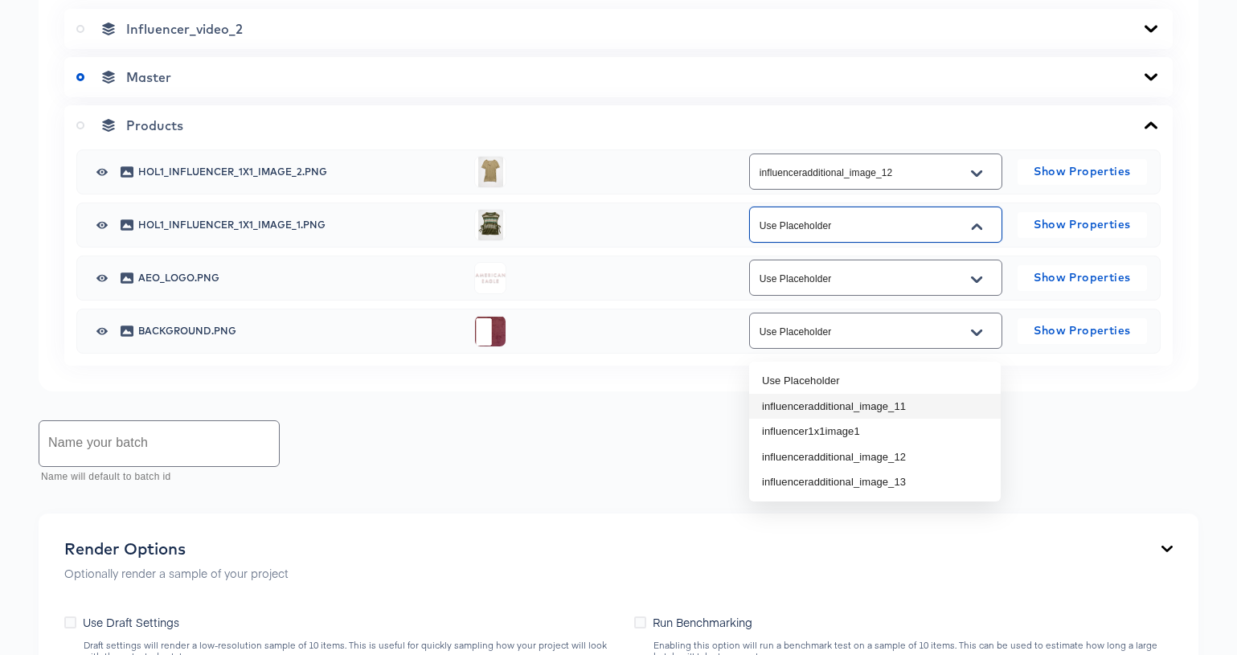
click at [937, 403] on li "influenceradditional_image_11" at bounding box center [875, 407] width 252 height 26
type input "influenceradditional_image_11"
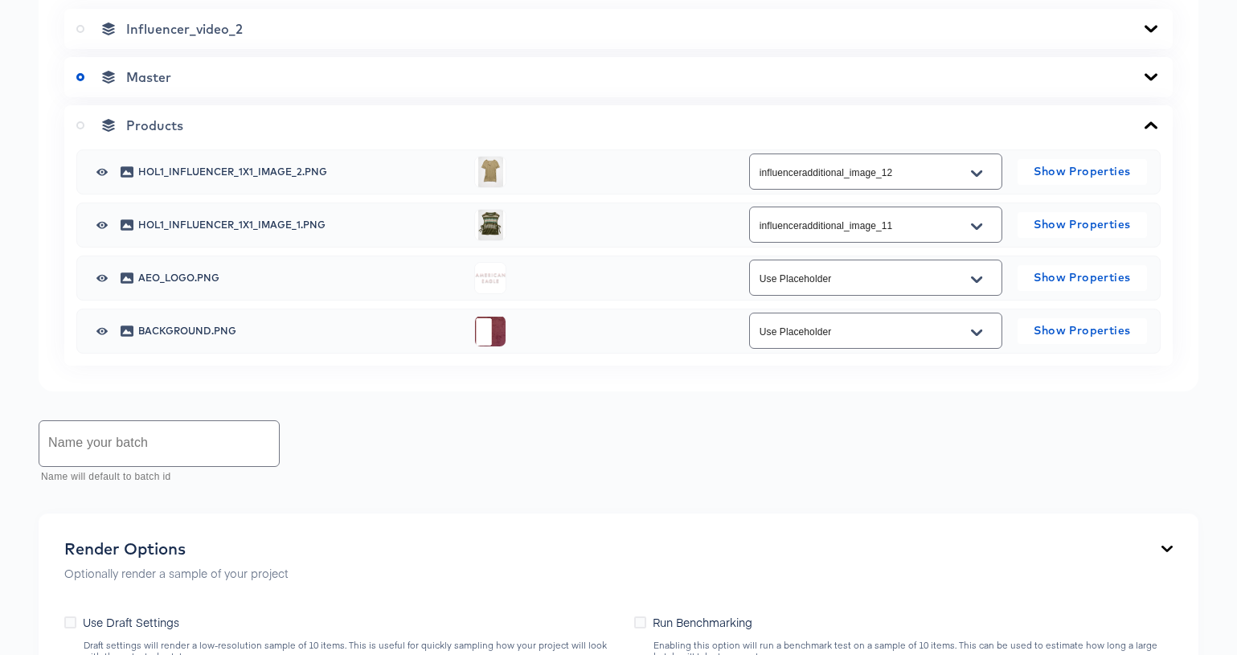
click at [992, 489] on div "Name your batch Name will default to batch id" at bounding box center [619, 453] width 1160 height 72
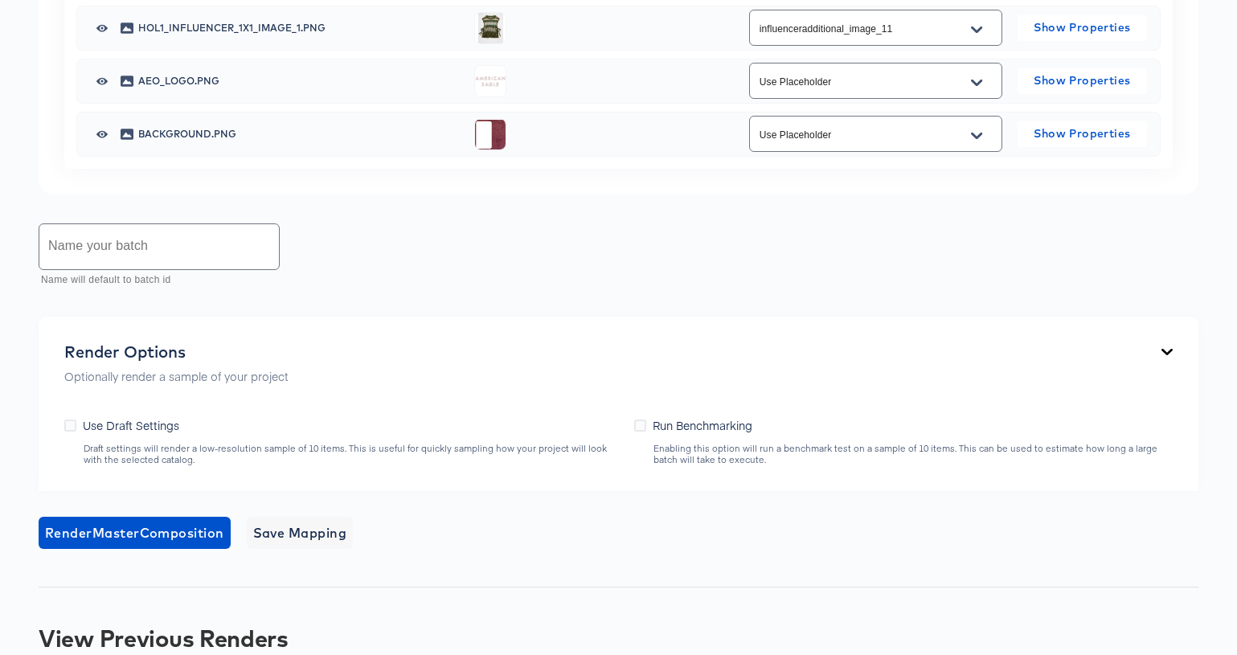
scroll to position [940, 0]
click at [174, 268] on input "text" at bounding box center [159, 245] width 240 height 45
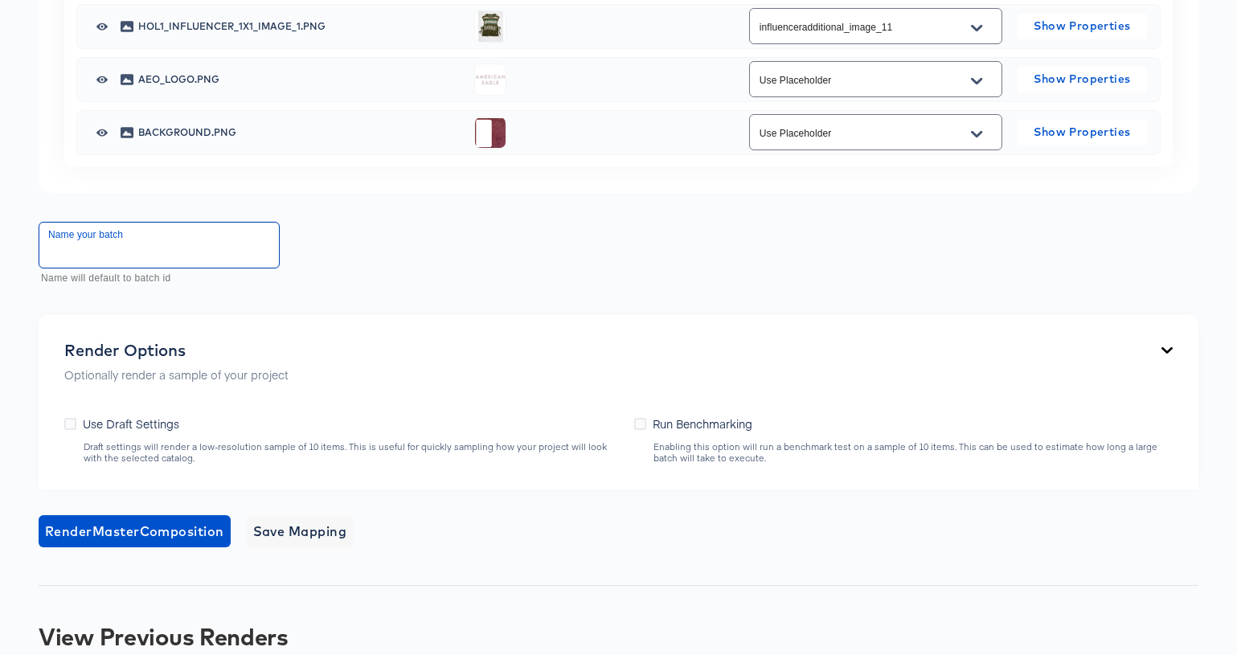
paste input "AEO_HOL1_influencer_1x1"
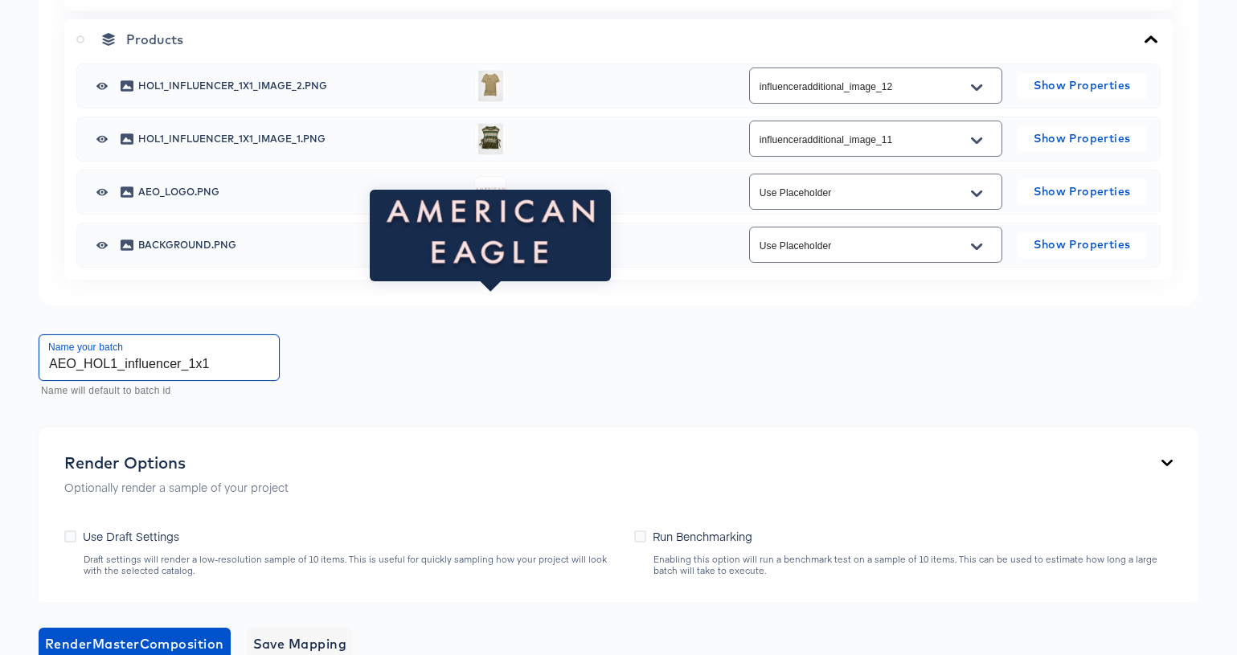
scroll to position [1138, 0]
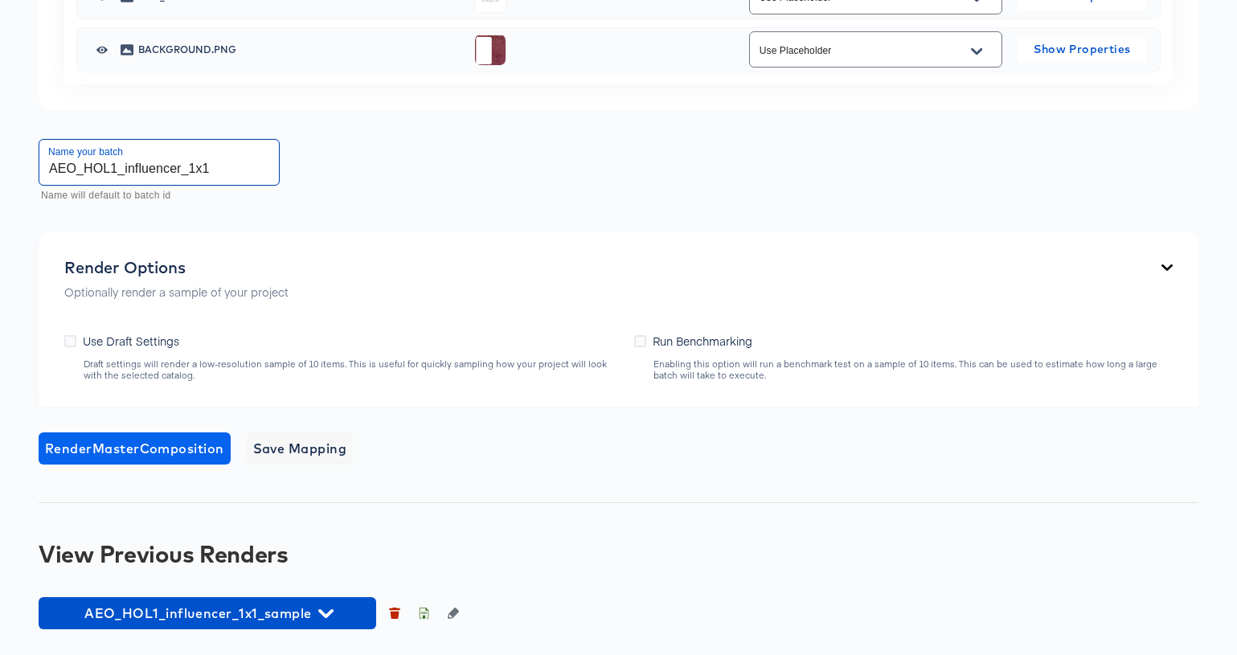
type input "AEO_HOL1_influencer_1x1"
click at [180, 444] on span "Render Master Composition" at bounding box center [134, 448] width 179 height 23
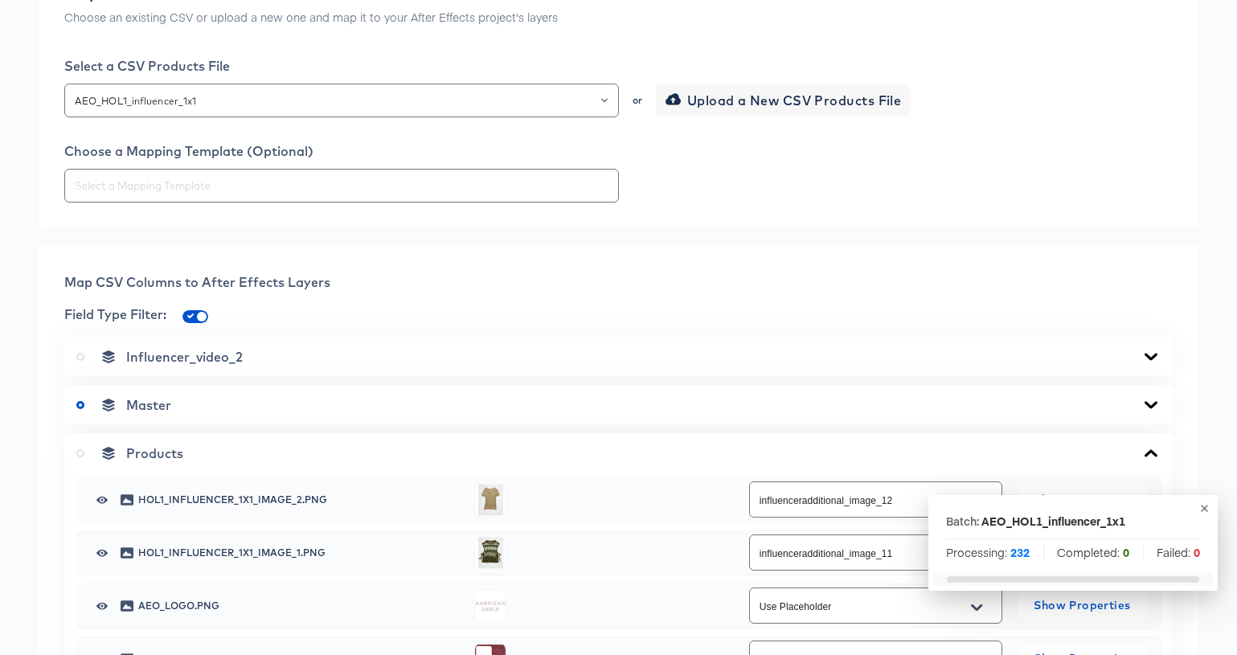
scroll to position [0, 0]
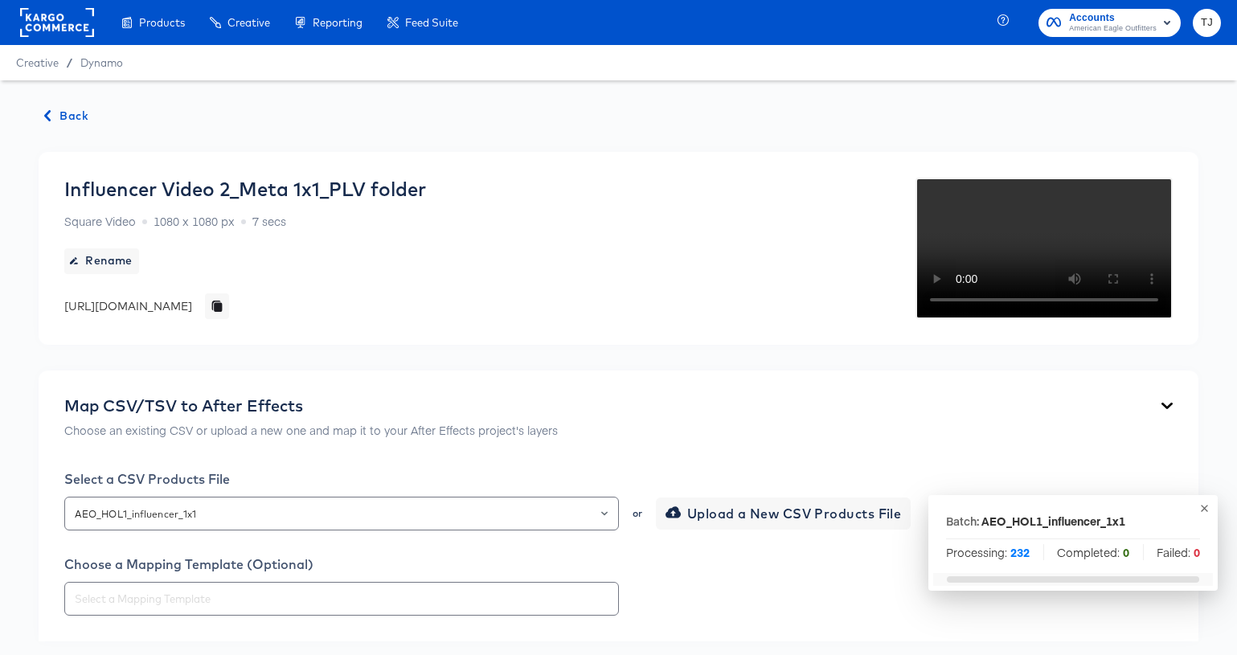
click at [56, 117] on span "Back" at bounding box center [66, 116] width 43 height 20
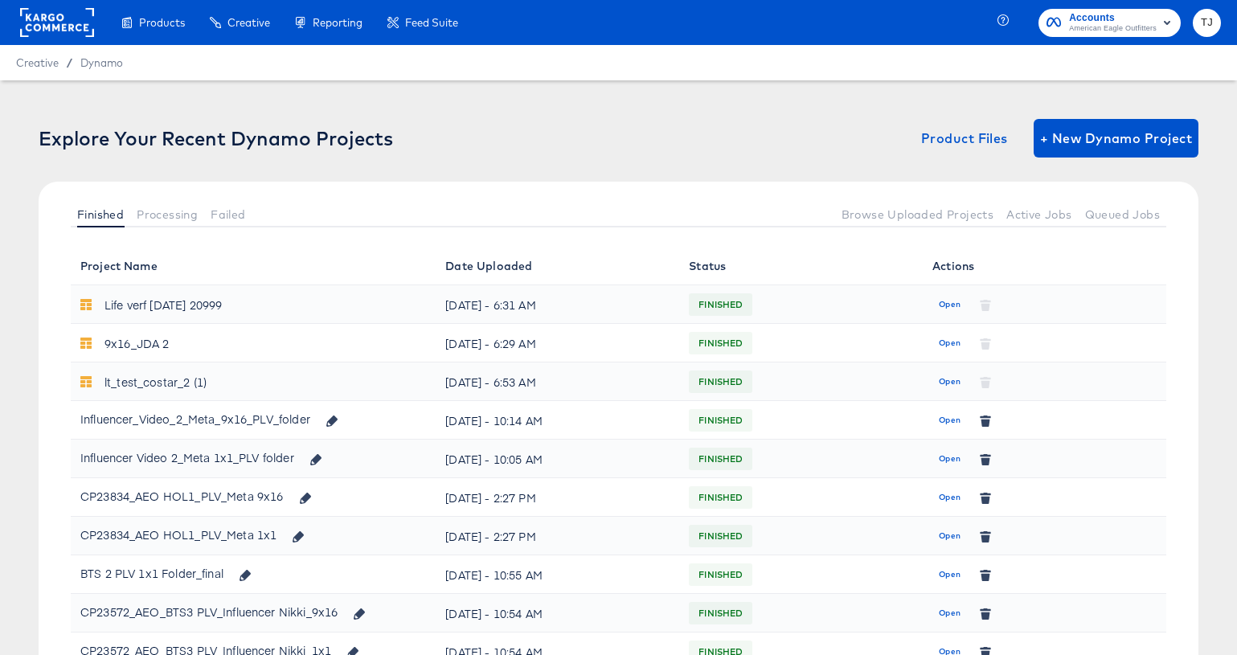
click at [944, 498] on span "Open" at bounding box center [950, 497] width 22 height 14
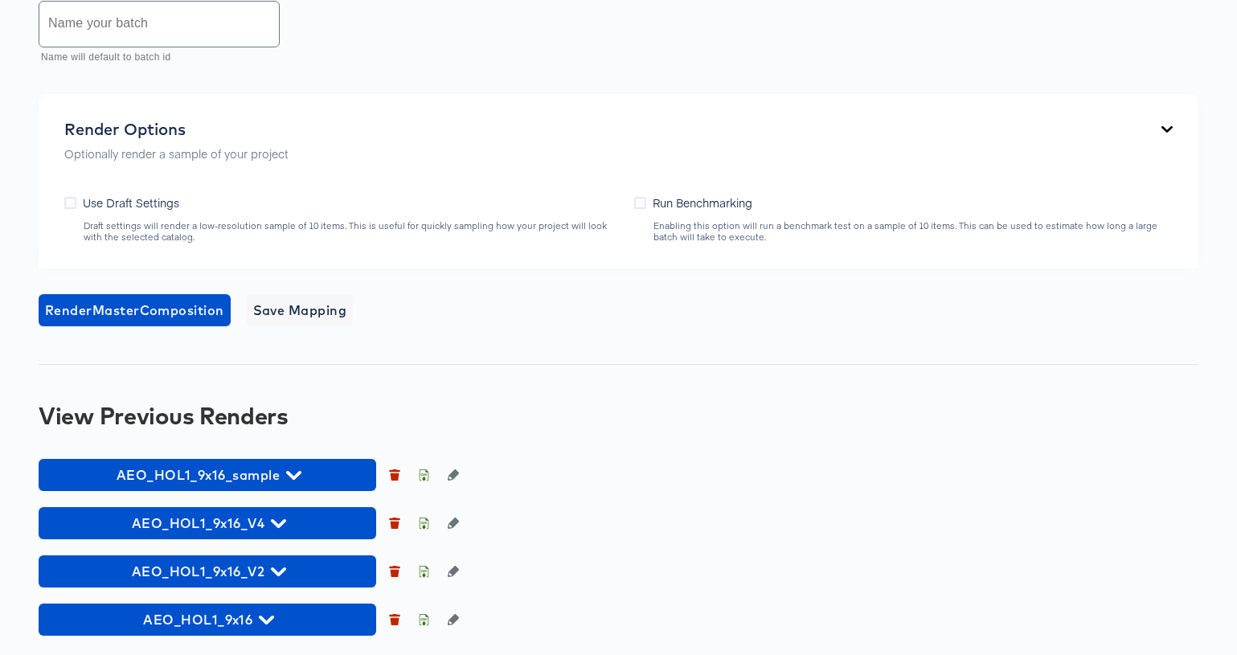
scroll to position [899, 0]
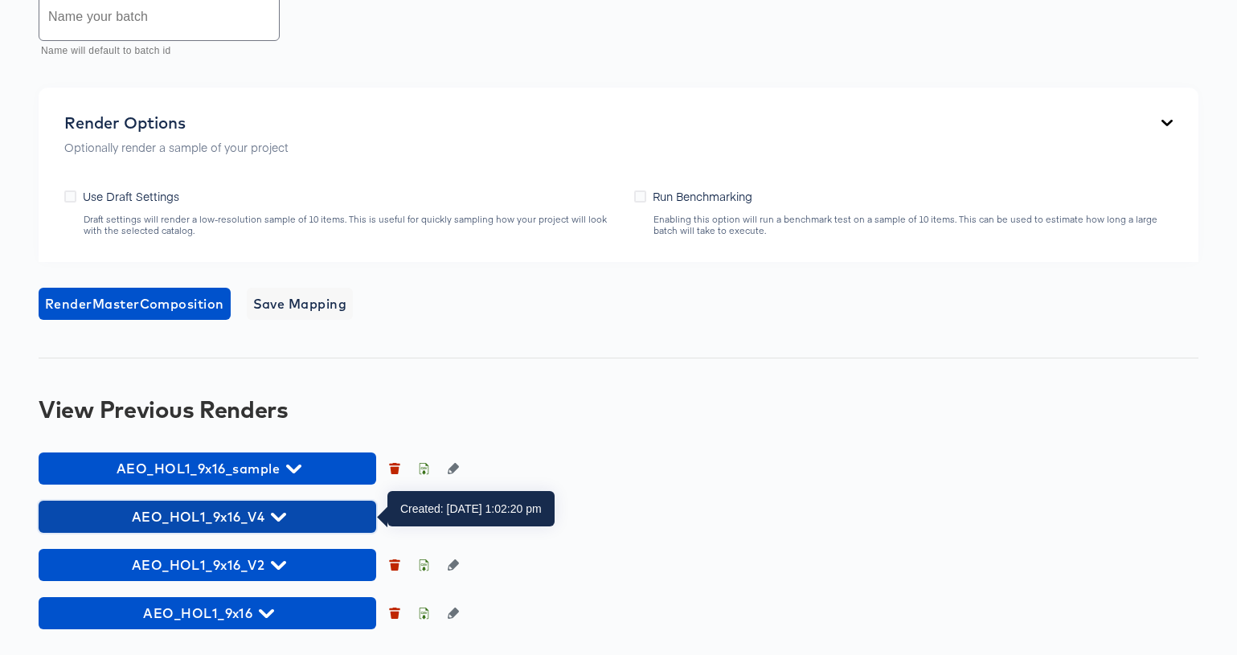
click at [294, 509] on span "AEO_HOL1_9x16_V4" at bounding box center [207, 517] width 321 height 23
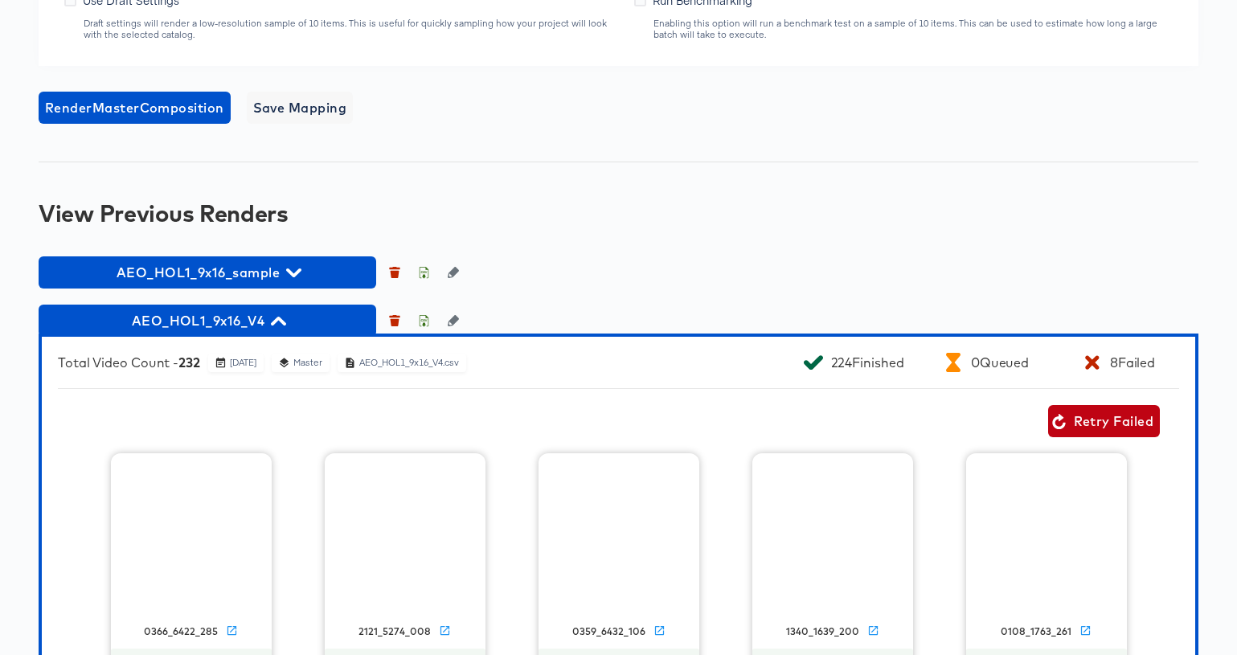
scroll to position [1100, 0]
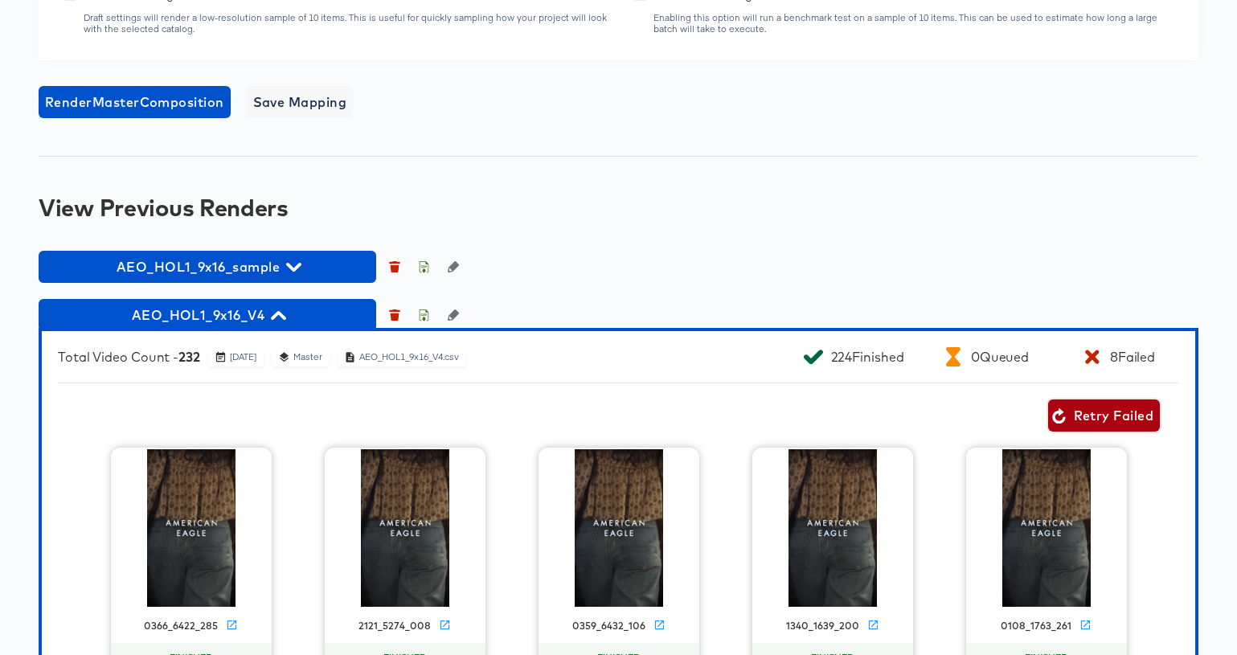
click at [1124, 419] on span "Retry Failed" at bounding box center [1103, 415] width 99 height 23
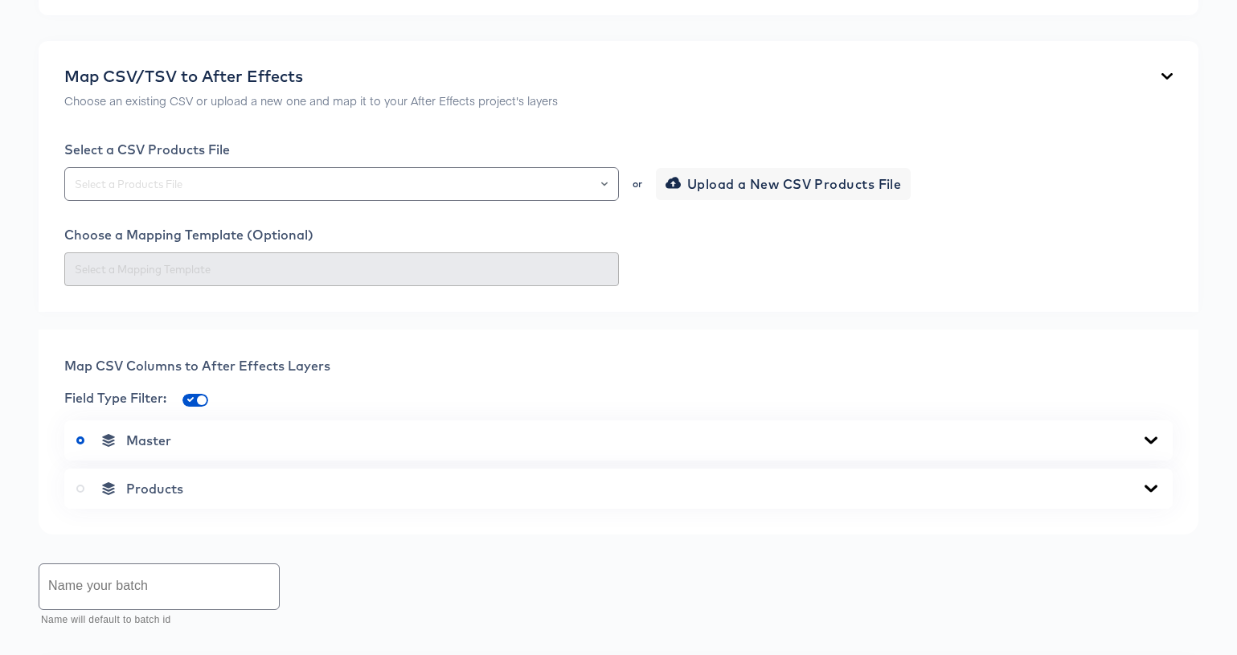
scroll to position [0, 0]
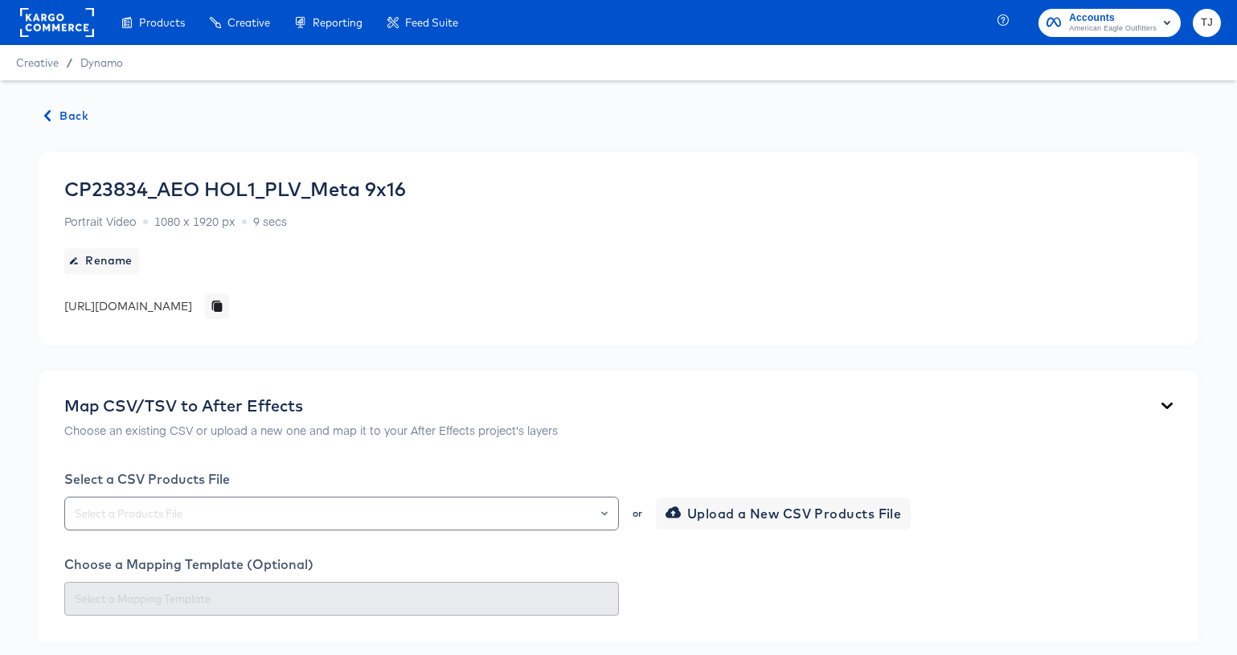
click at [55, 109] on span "Back" at bounding box center [66, 116] width 43 height 20
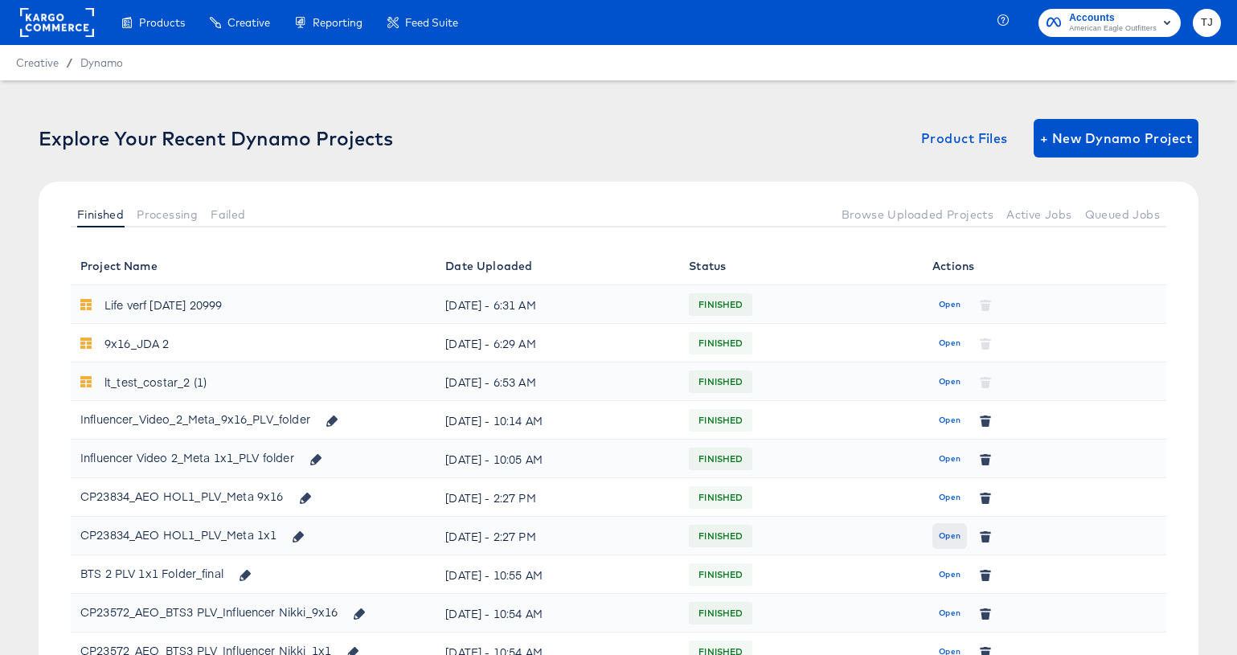
click at [950, 530] on span "Open" at bounding box center [950, 536] width 22 height 14
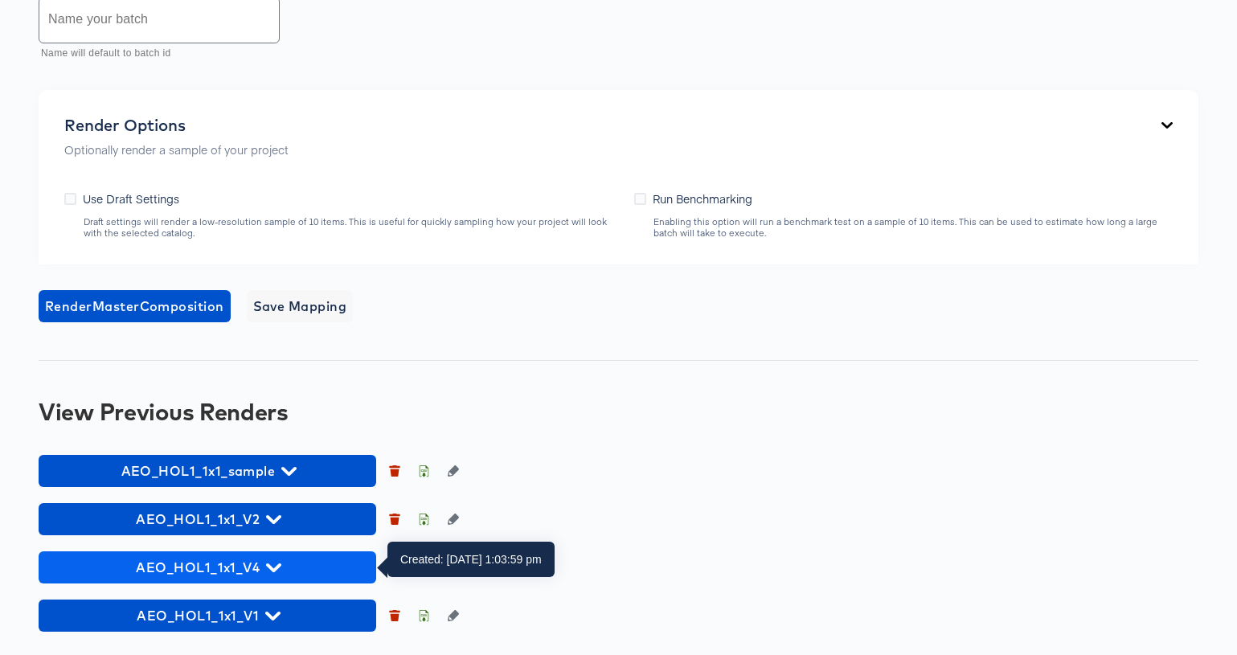
scroll to position [897, 0]
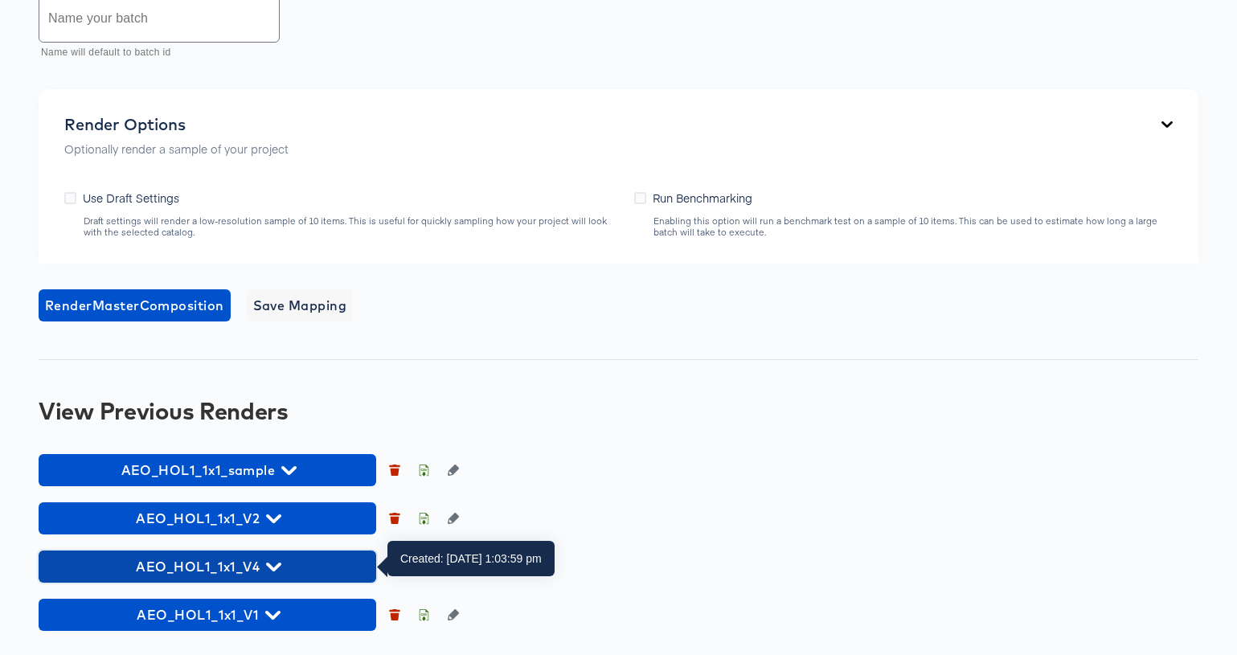
click at [274, 569] on icon "button" at bounding box center [273, 567] width 15 height 9
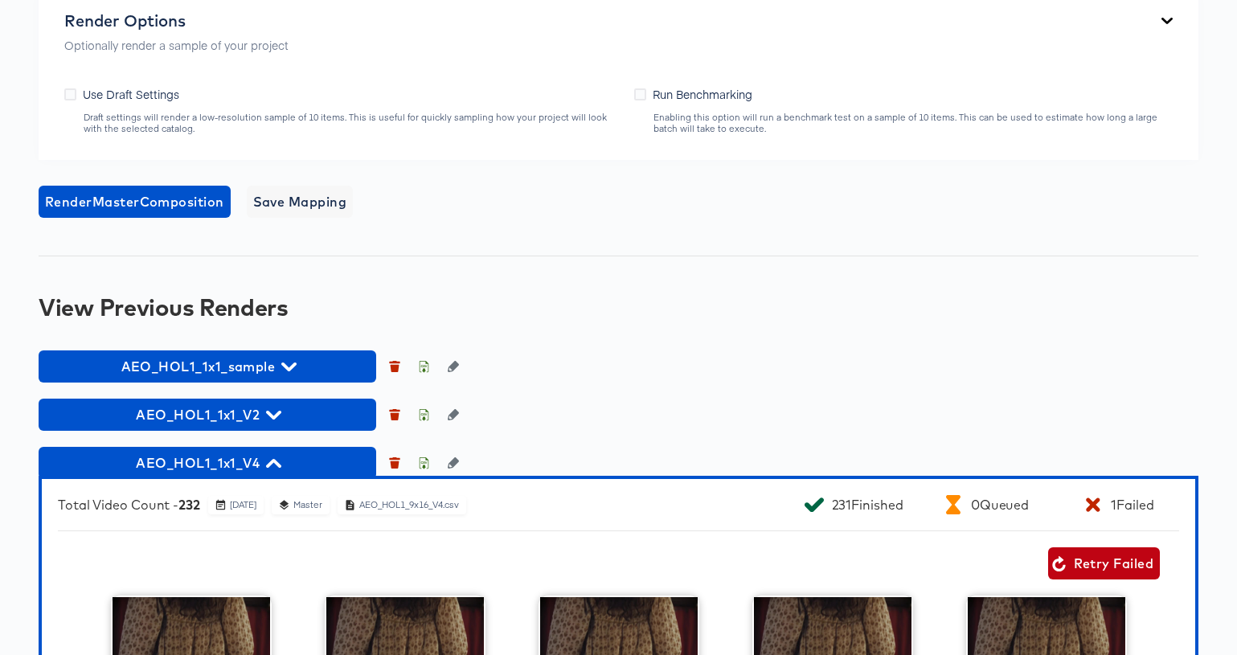
scroll to position [1001, 0]
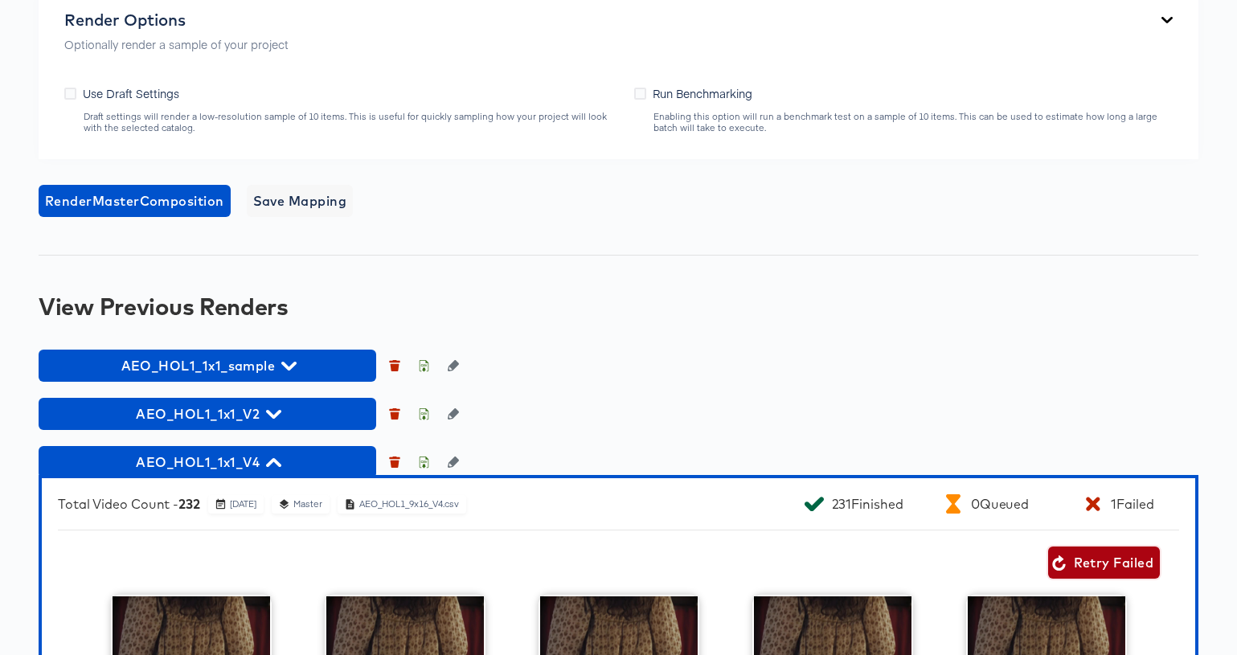
click at [1113, 561] on span "Retry Failed" at bounding box center [1103, 562] width 99 height 23
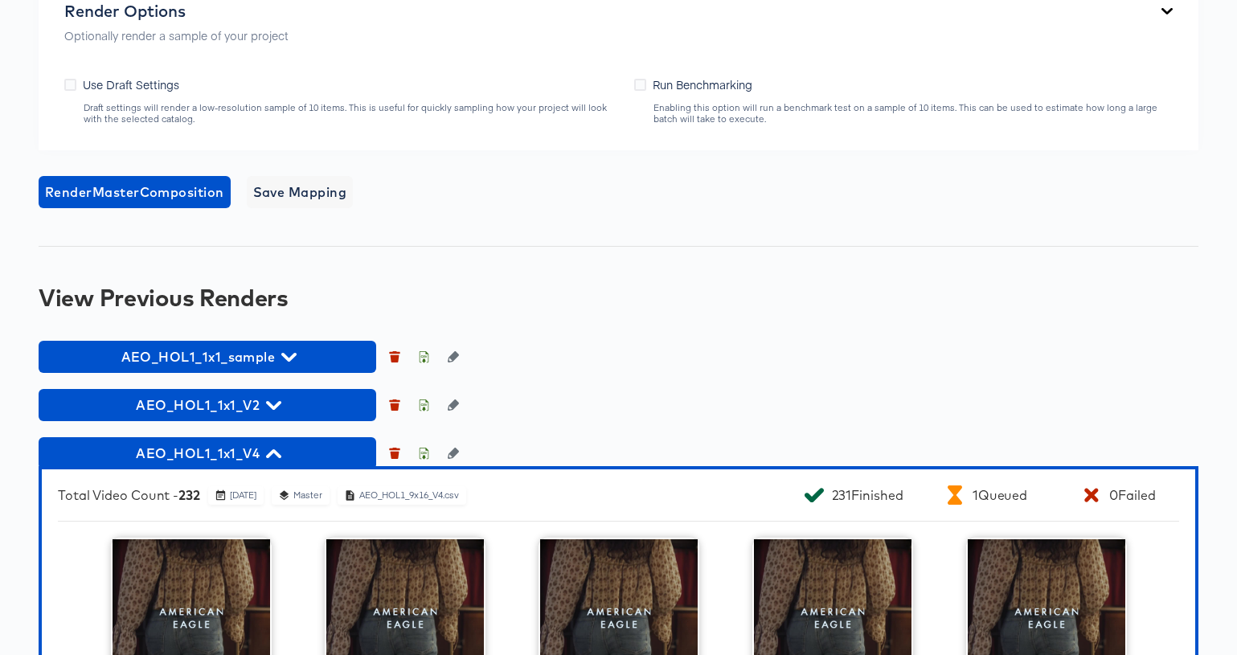
scroll to position [0, 0]
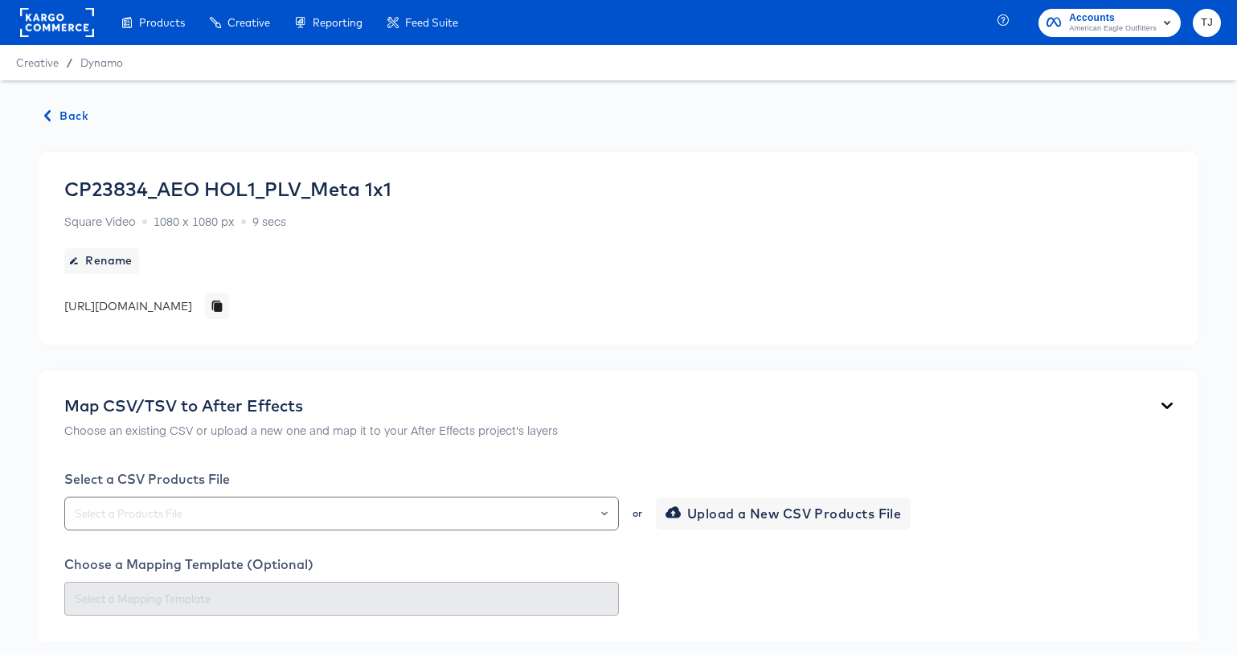
click at [76, 112] on span "Back" at bounding box center [66, 116] width 43 height 20
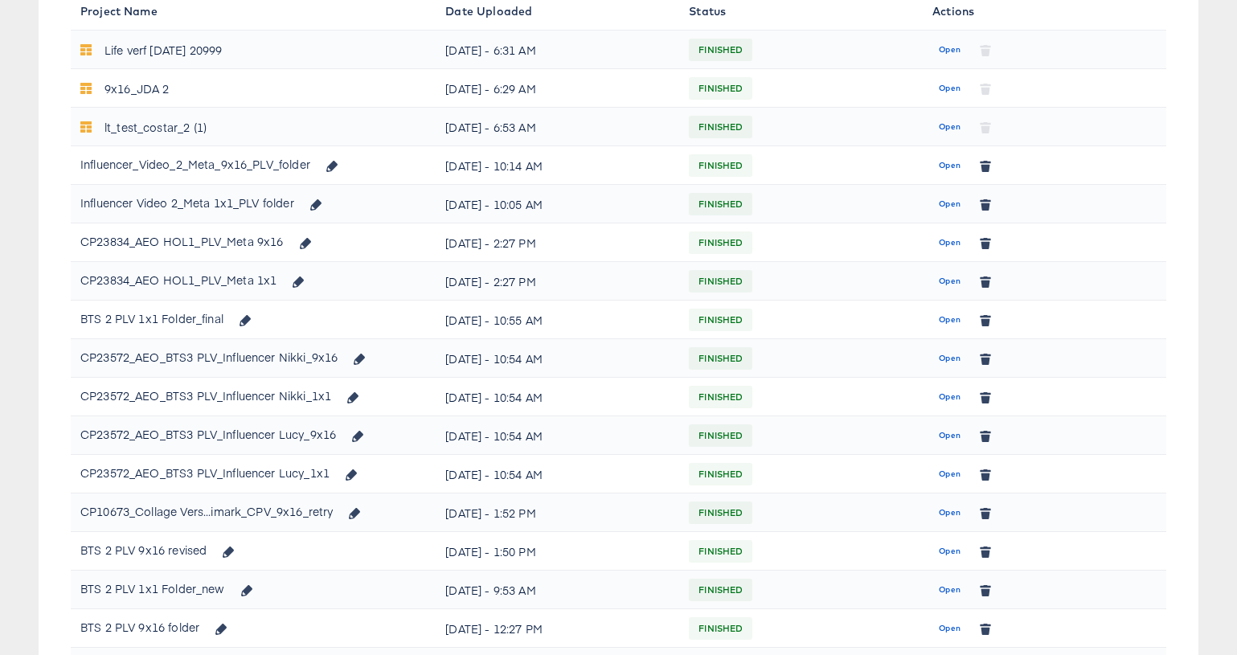
scroll to position [263, 0]
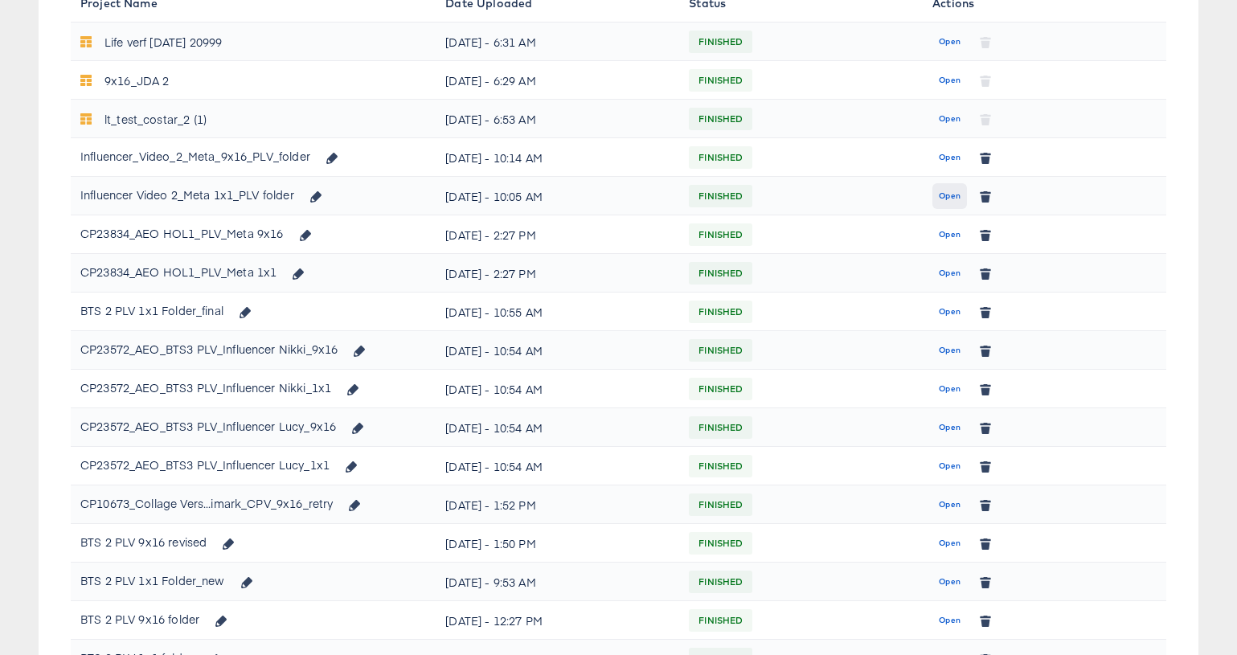
click at [944, 192] on span "Open" at bounding box center [950, 196] width 22 height 14
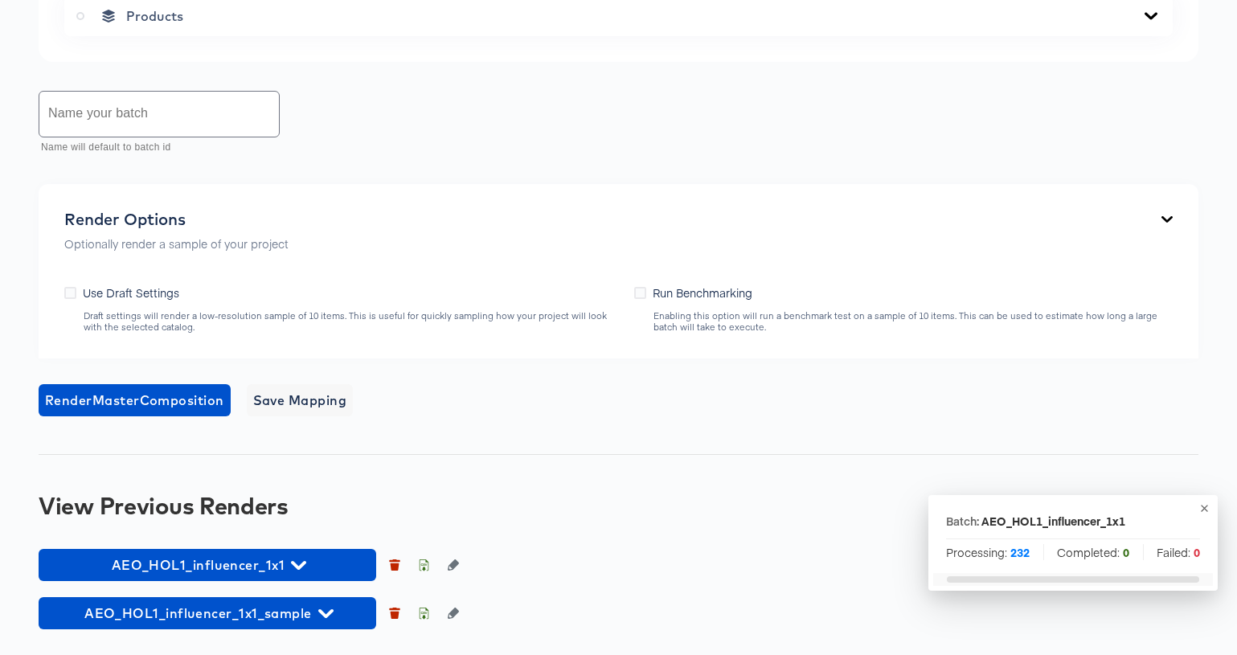
scroll to position [966, 0]
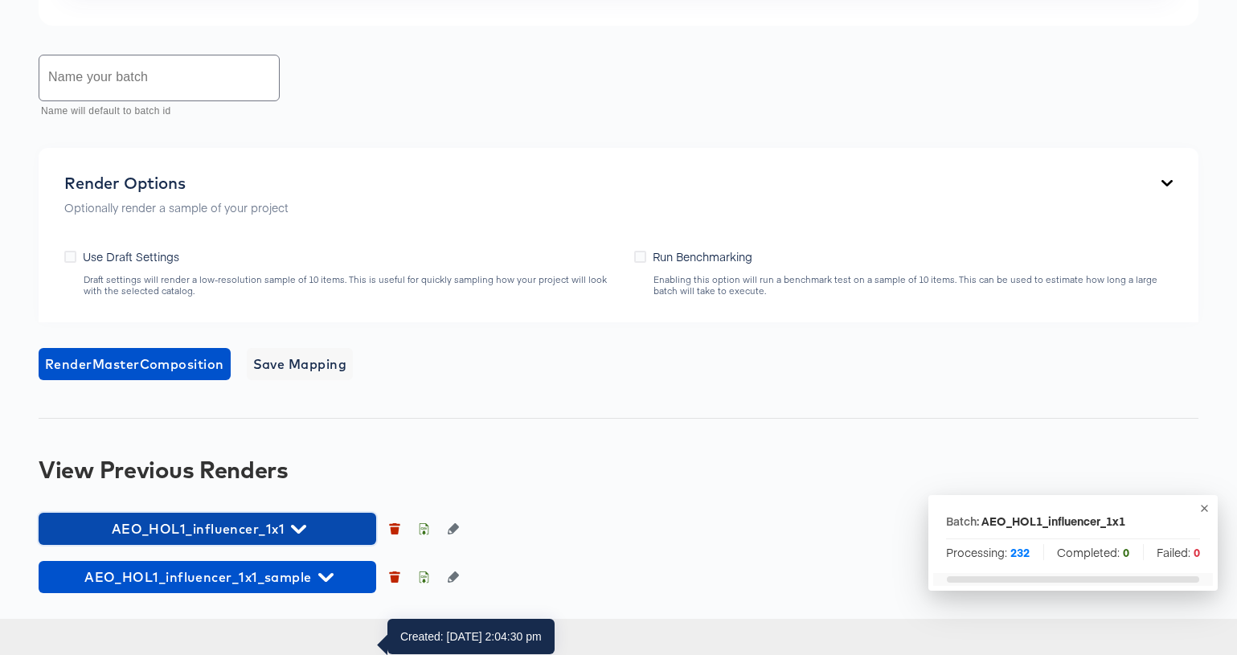
click at [299, 537] on icon "button" at bounding box center [298, 529] width 15 height 15
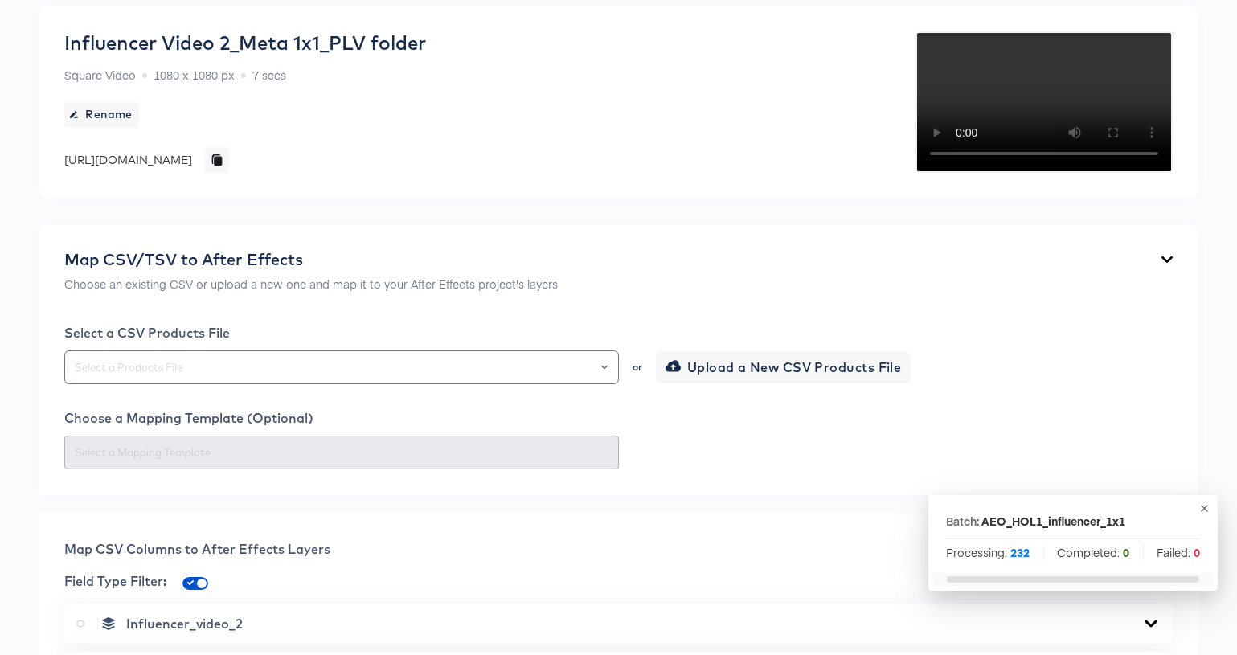
scroll to position [0, 0]
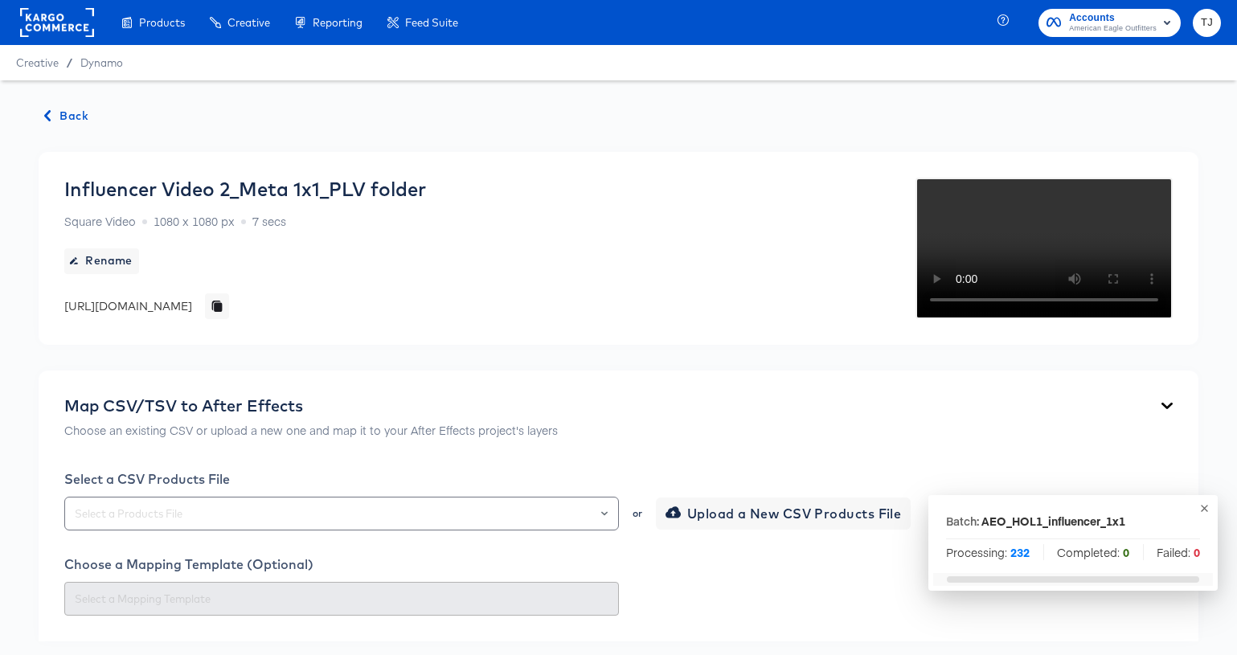
click at [58, 109] on span "Back" at bounding box center [66, 116] width 43 height 20
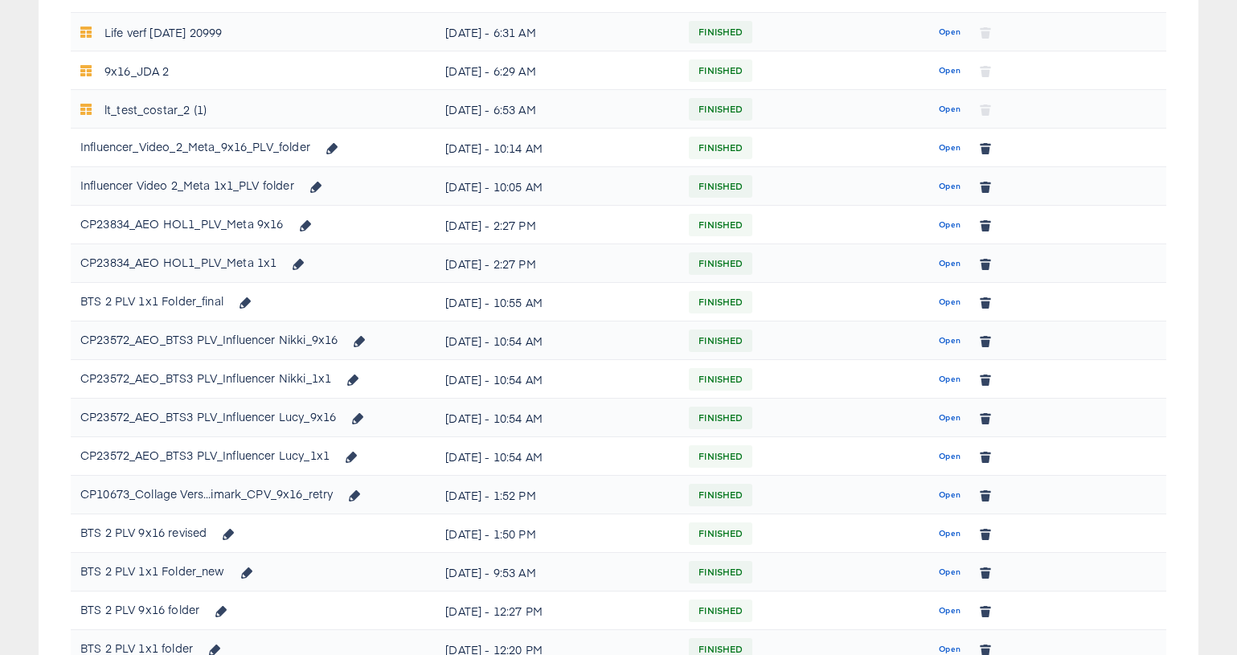
scroll to position [275, 0]
click at [941, 263] on span "Open" at bounding box center [950, 261] width 22 height 14
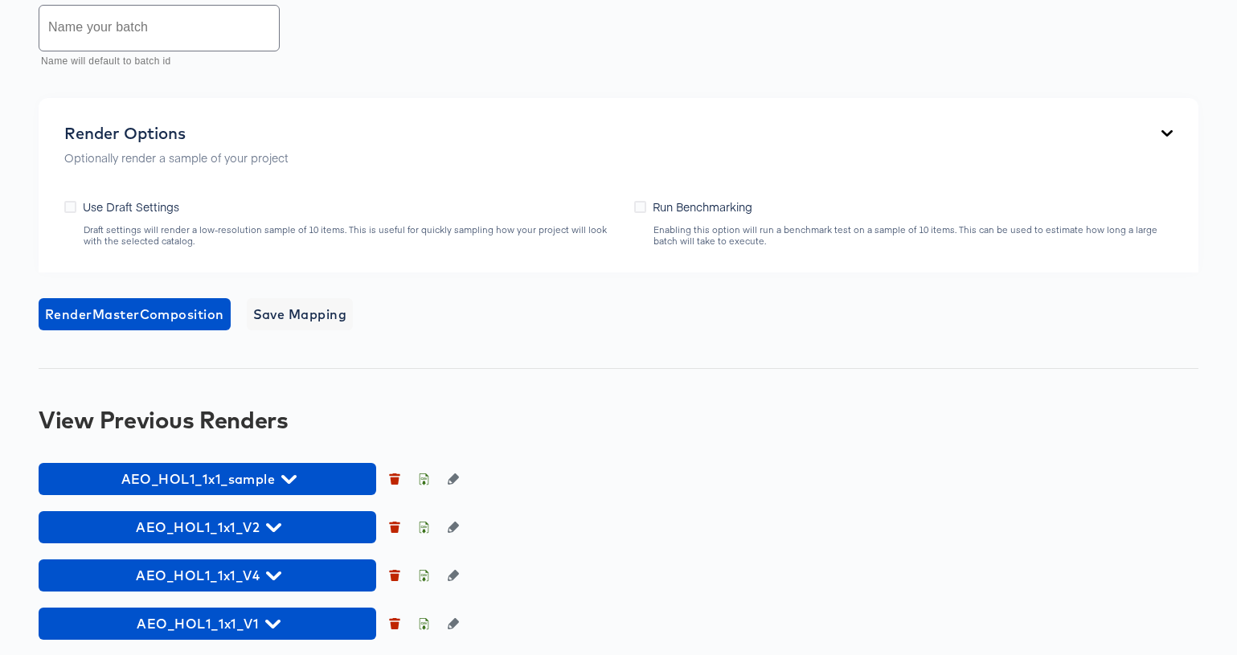
scroll to position [899, 0]
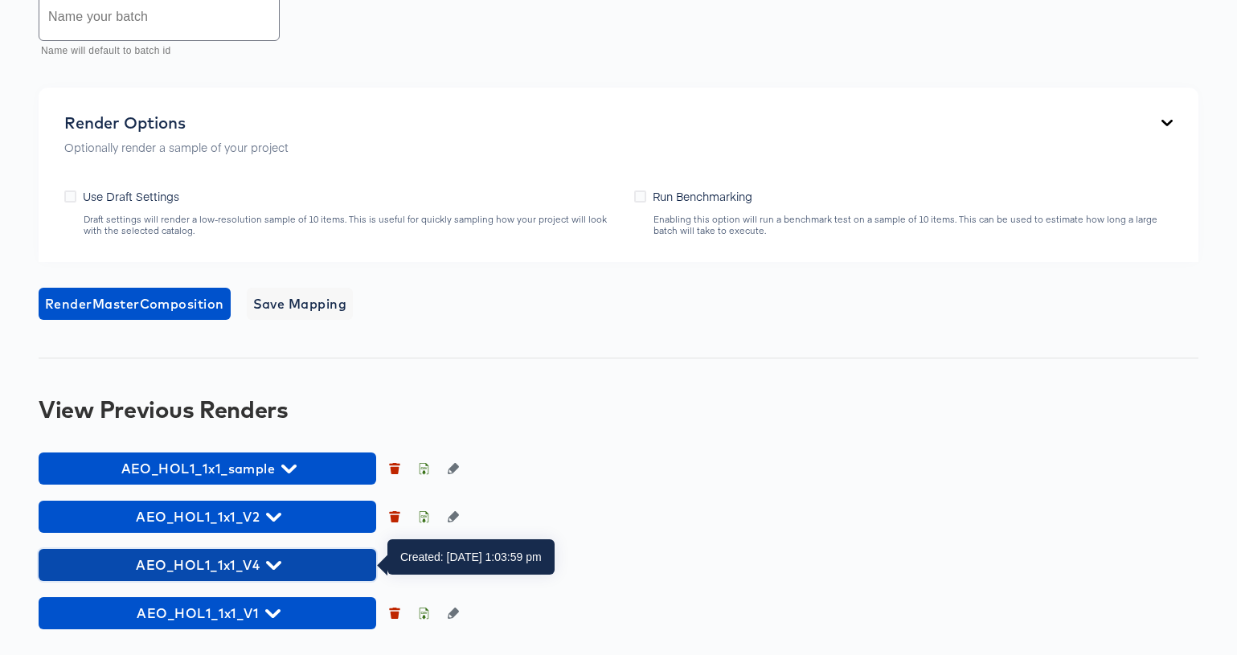
click at [276, 566] on icon "button" at bounding box center [273, 565] width 15 height 9
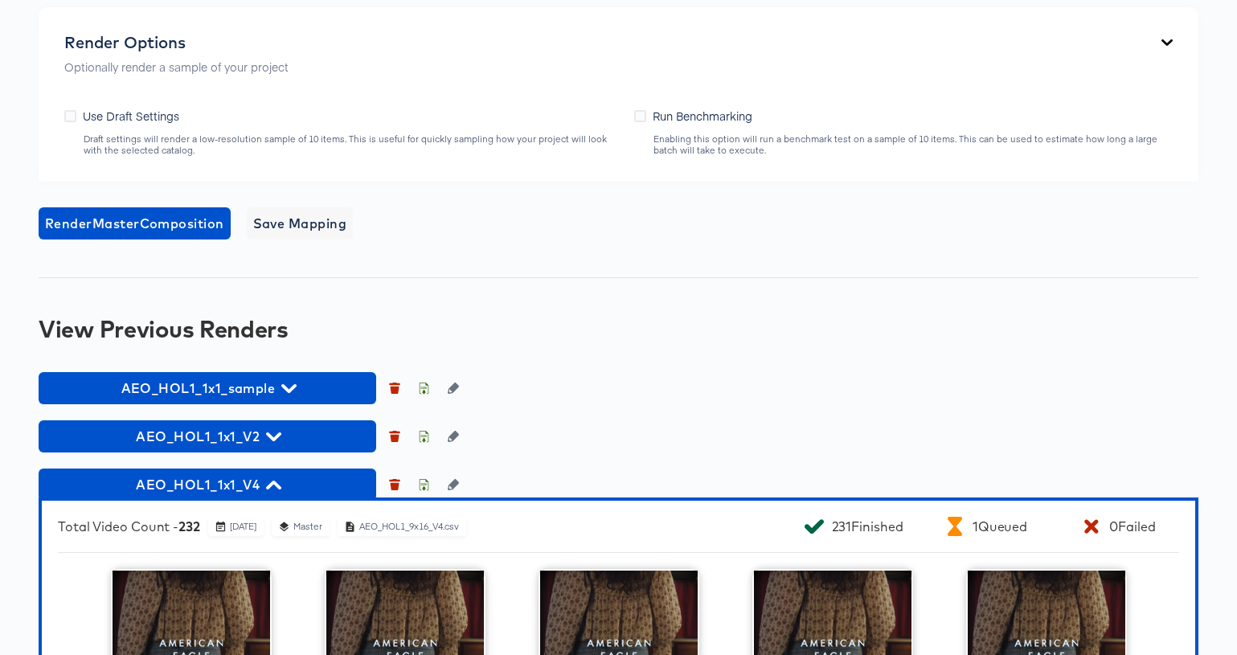
scroll to position [981, 0]
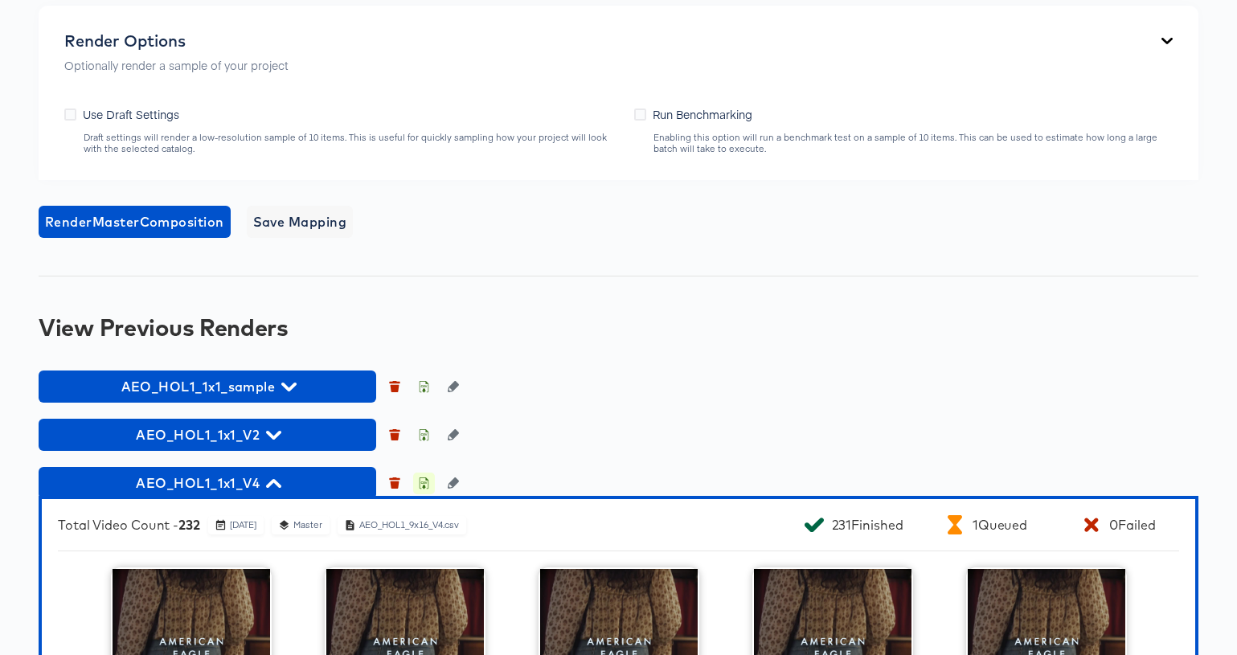
click at [422, 484] on icon "button" at bounding box center [423, 482] width 11 height 11
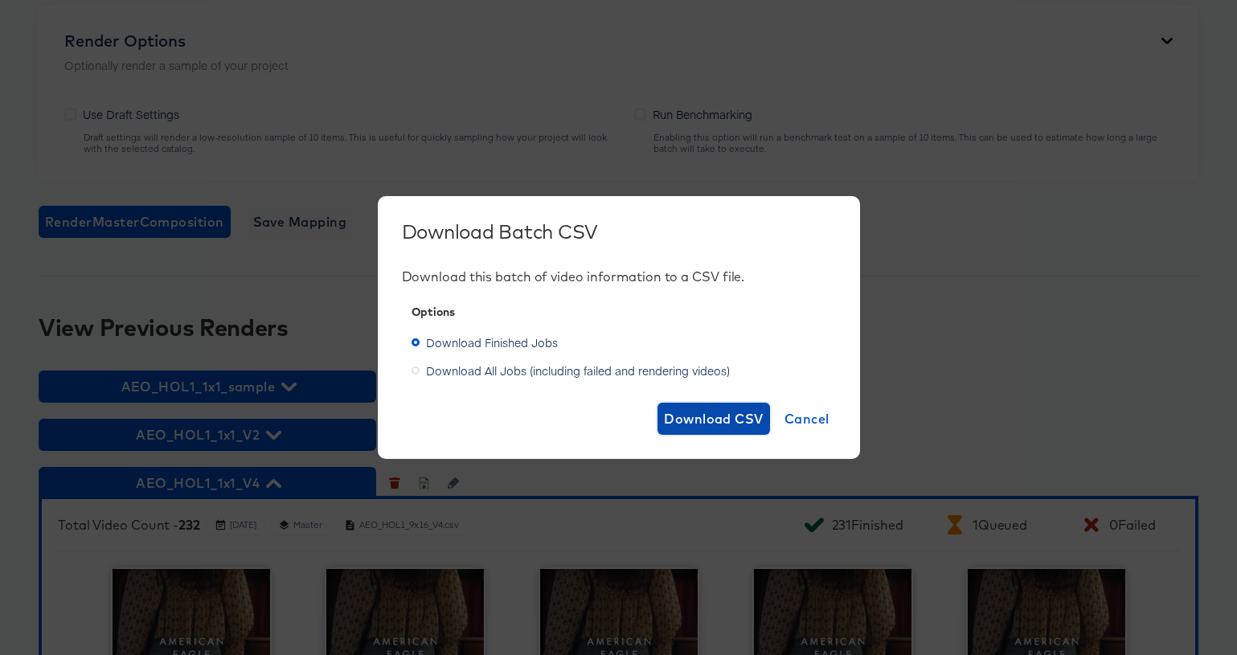
click at [717, 419] on span "Download CSV" at bounding box center [714, 418] width 100 height 23
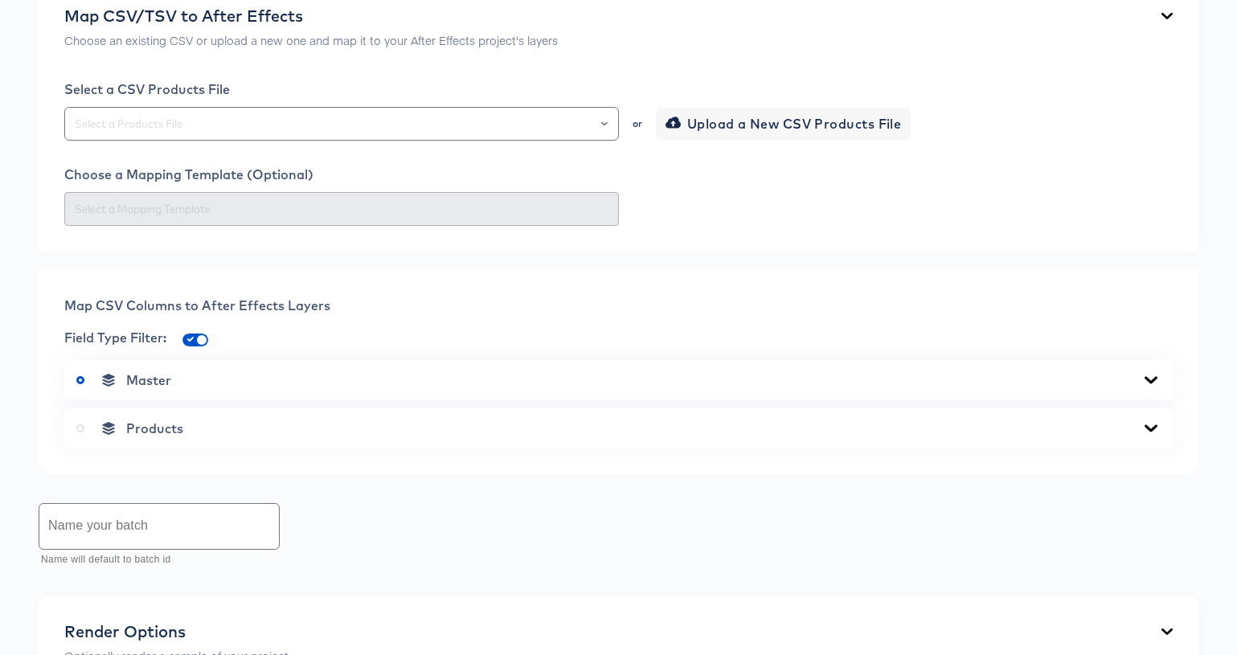
scroll to position [0, 0]
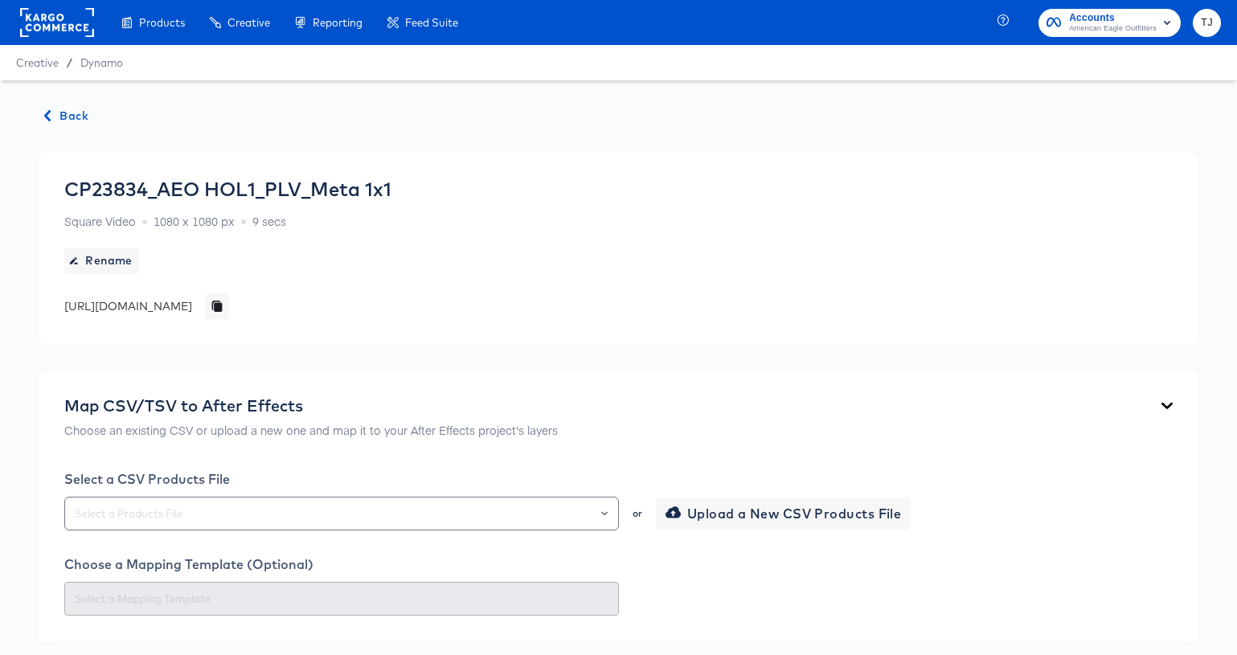
click at [59, 113] on span "Back" at bounding box center [66, 116] width 43 height 20
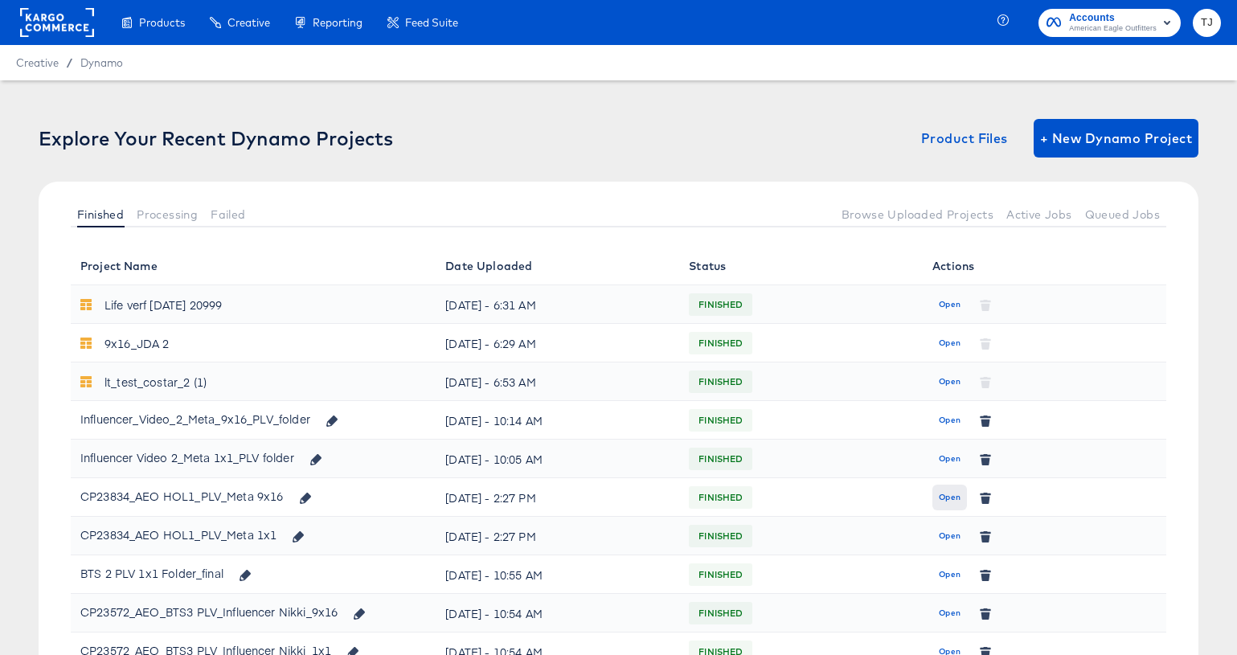
scroll to position [5, 0]
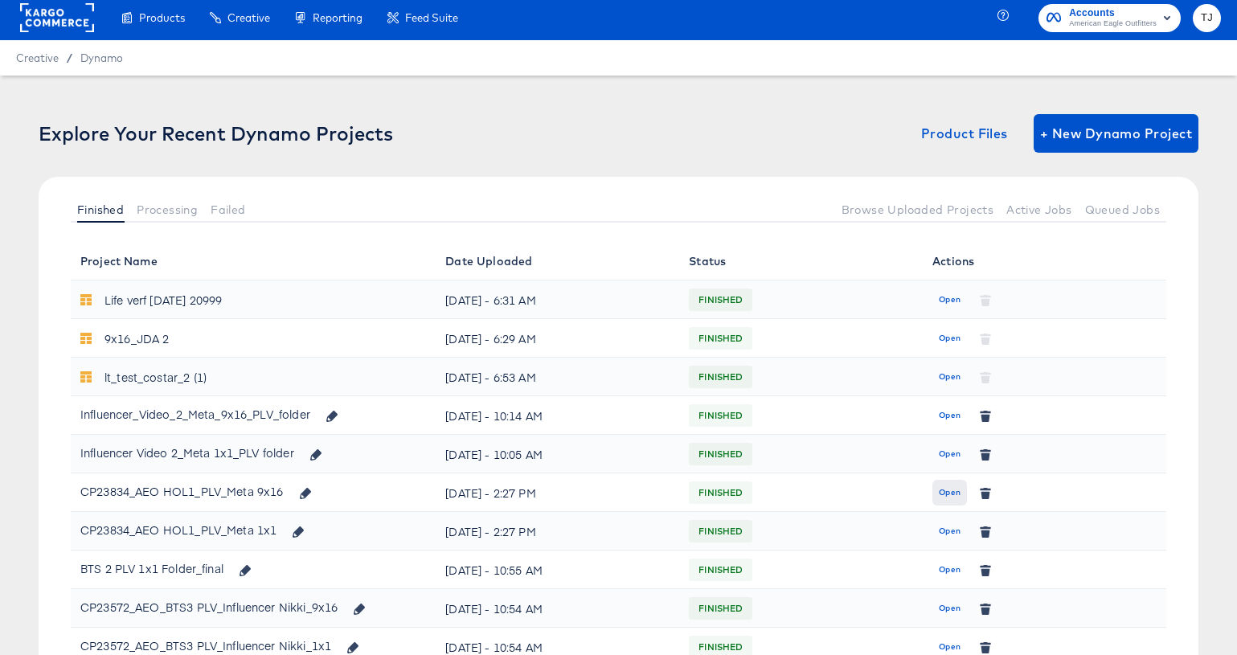
click at [944, 498] on span "Open" at bounding box center [950, 492] width 22 height 14
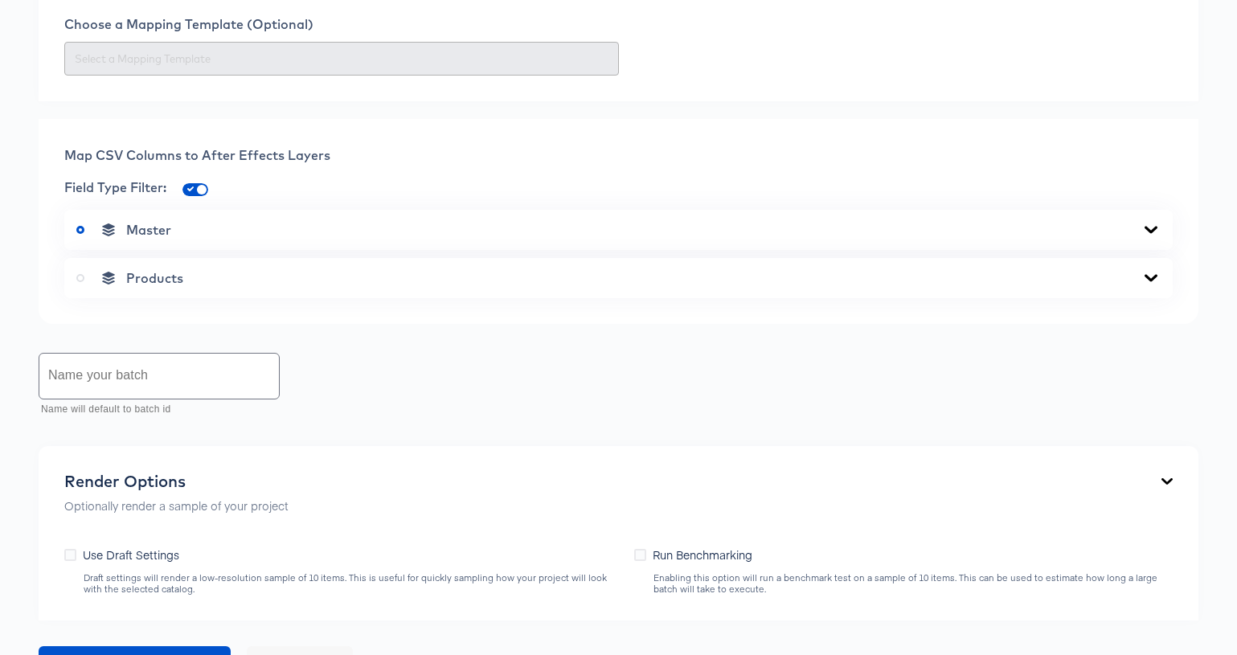
scroll to position [899, 0]
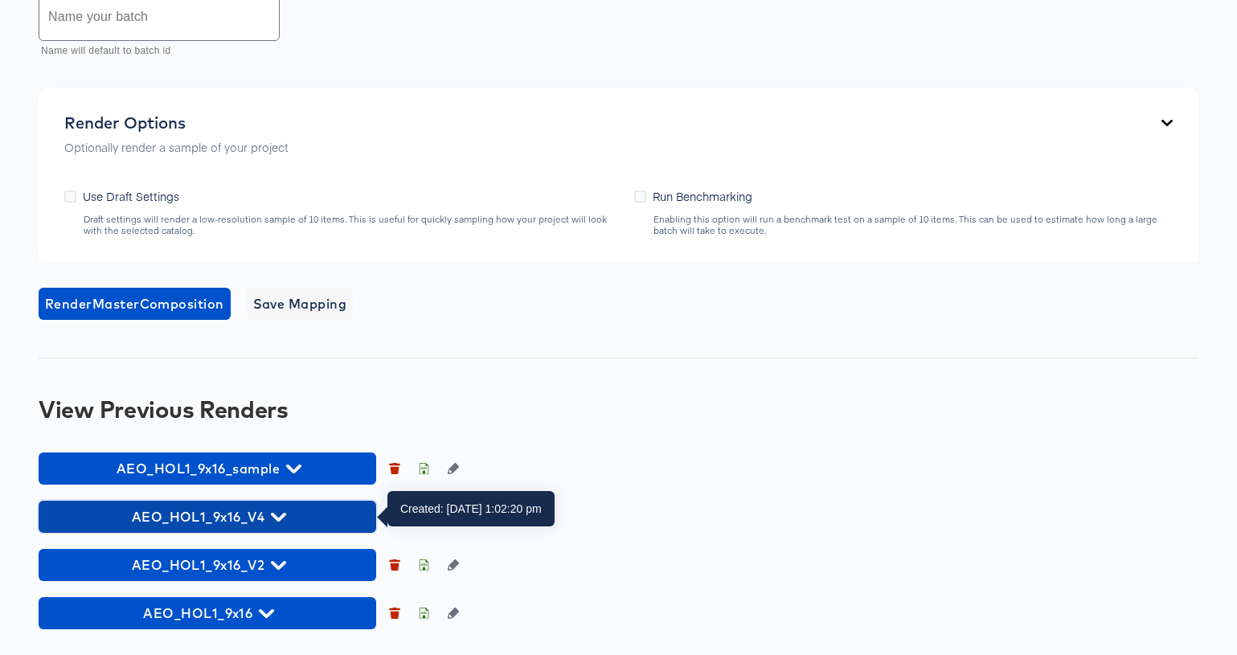
click at [285, 519] on span "AEO_HOL1_9x16_V4" at bounding box center [207, 517] width 321 height 23
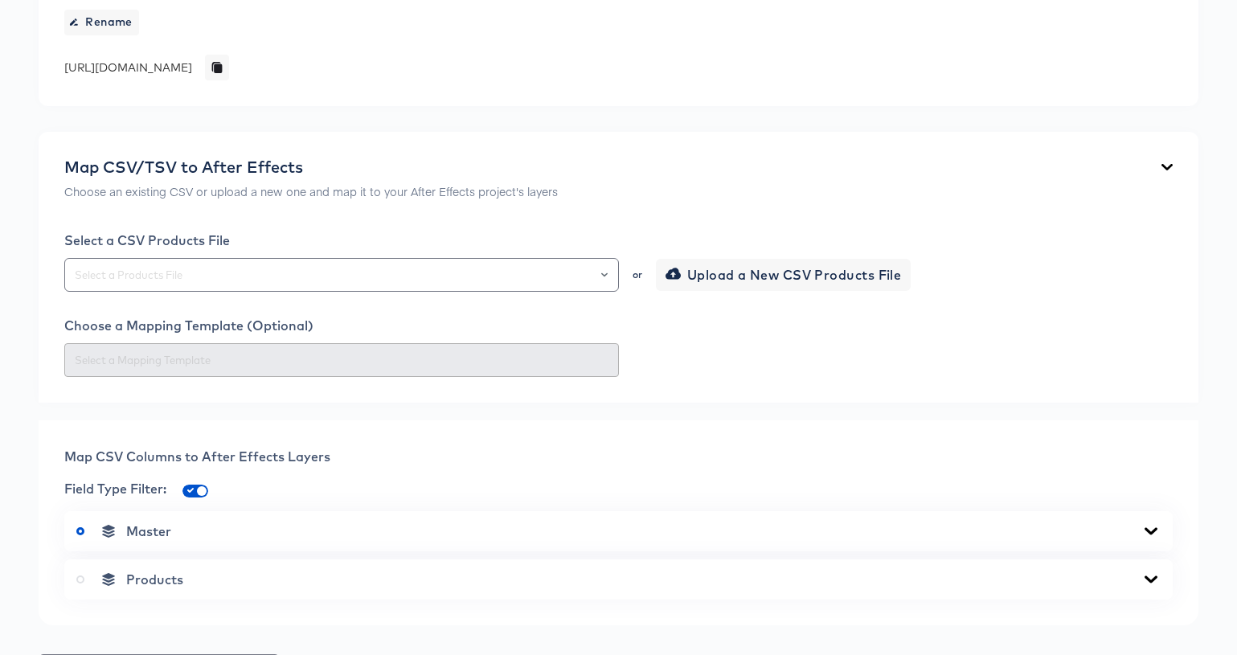
scroll to position [0, 0]
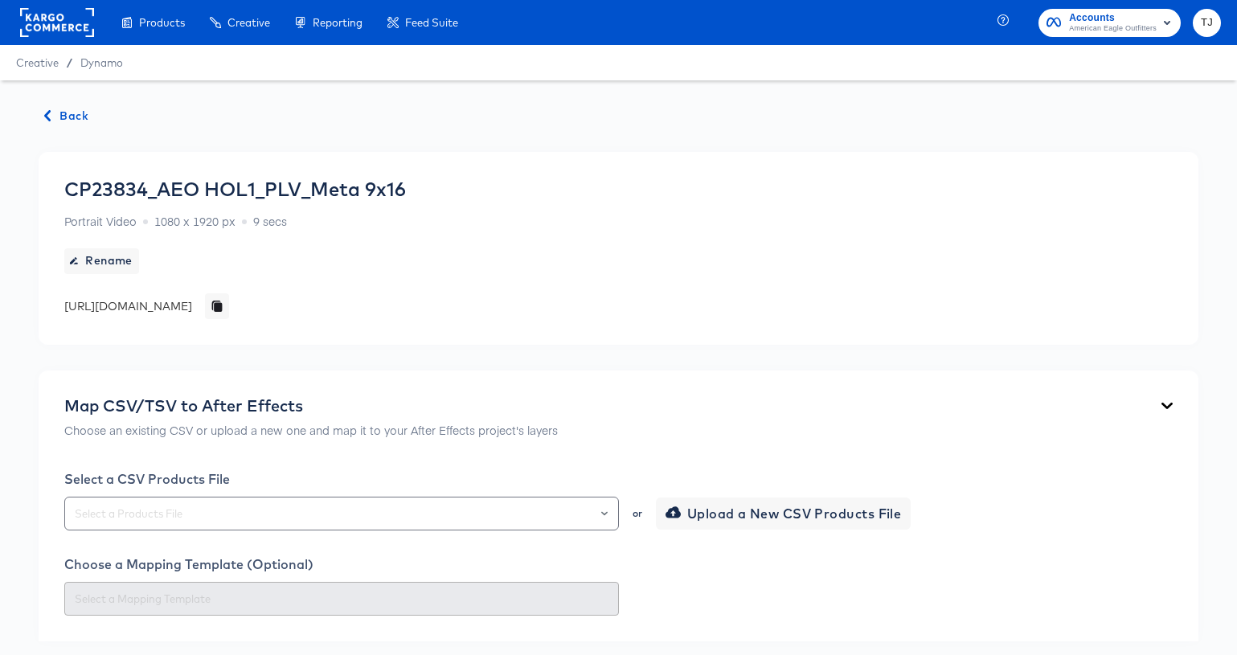
click at [70, 114] on span "Back" at bounding box center [66, 116] width 43 height 20
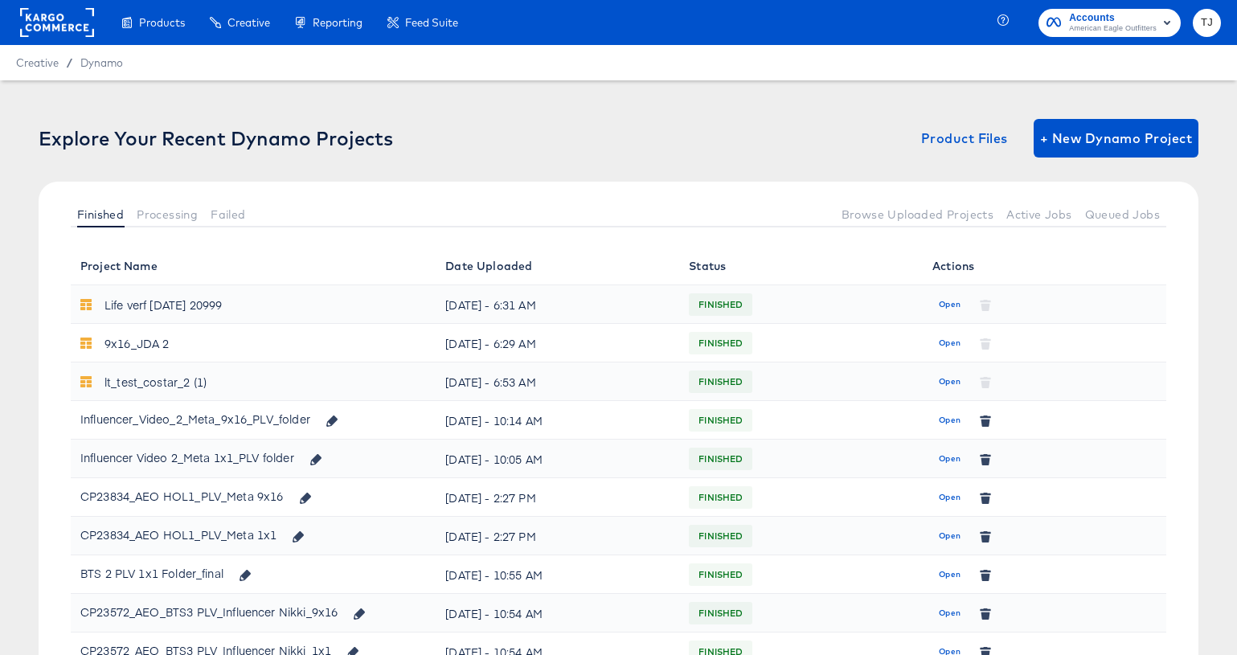
click at [945, 533] on span "Open" at bounding box center [950, 536] width 22 height 14
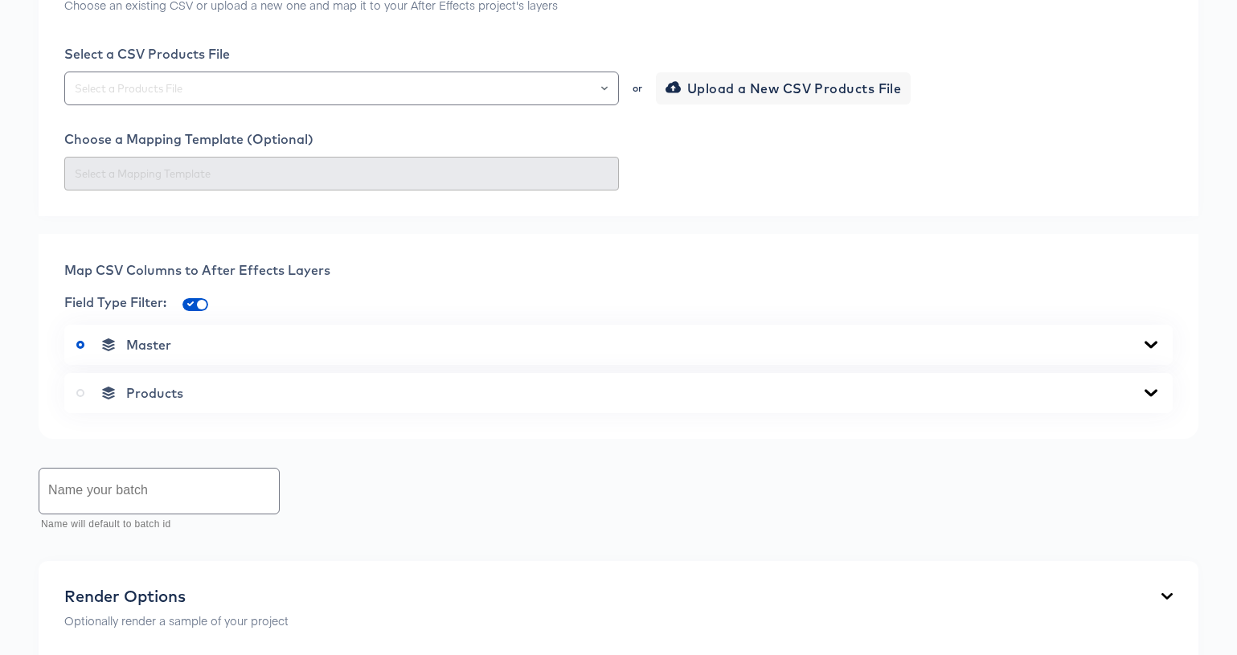
scroll to position [899, 0]
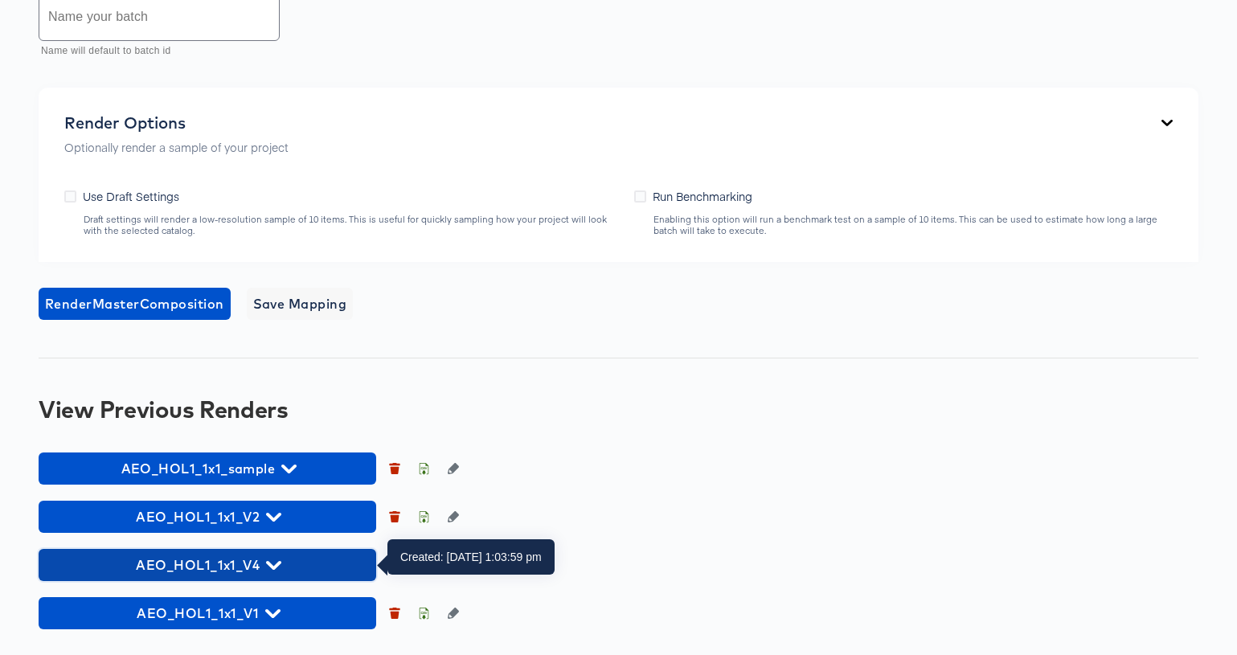
click at [280, 564] on span "AEO_HOL1_1x1_V4" at bounding box center [207, 565] width 321 height 23
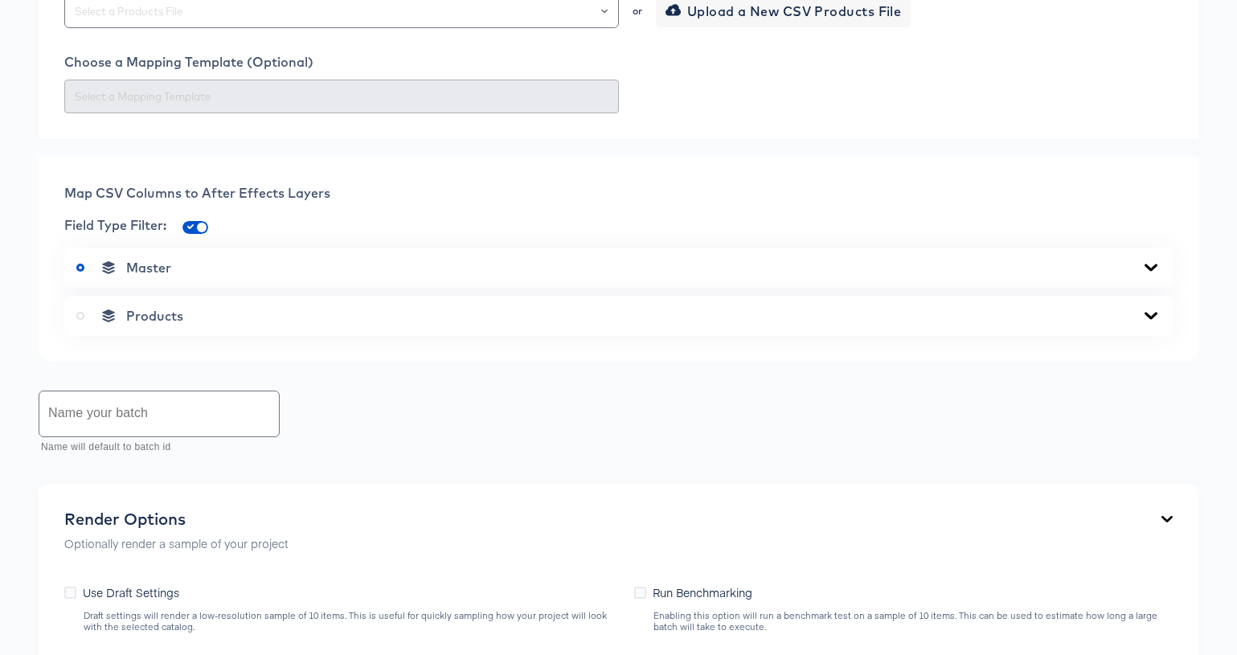
scroll to position [0, 0]
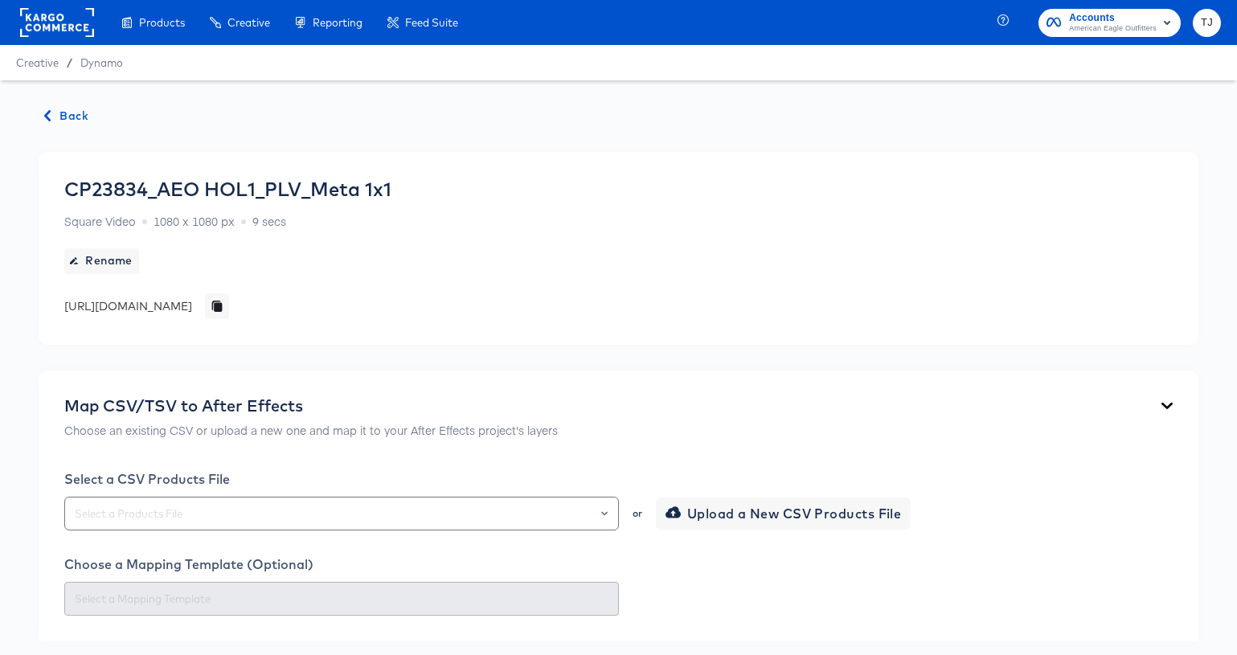
click at [63, 114] on span "Back" at bounding box center [66, 116] width 43 height 20
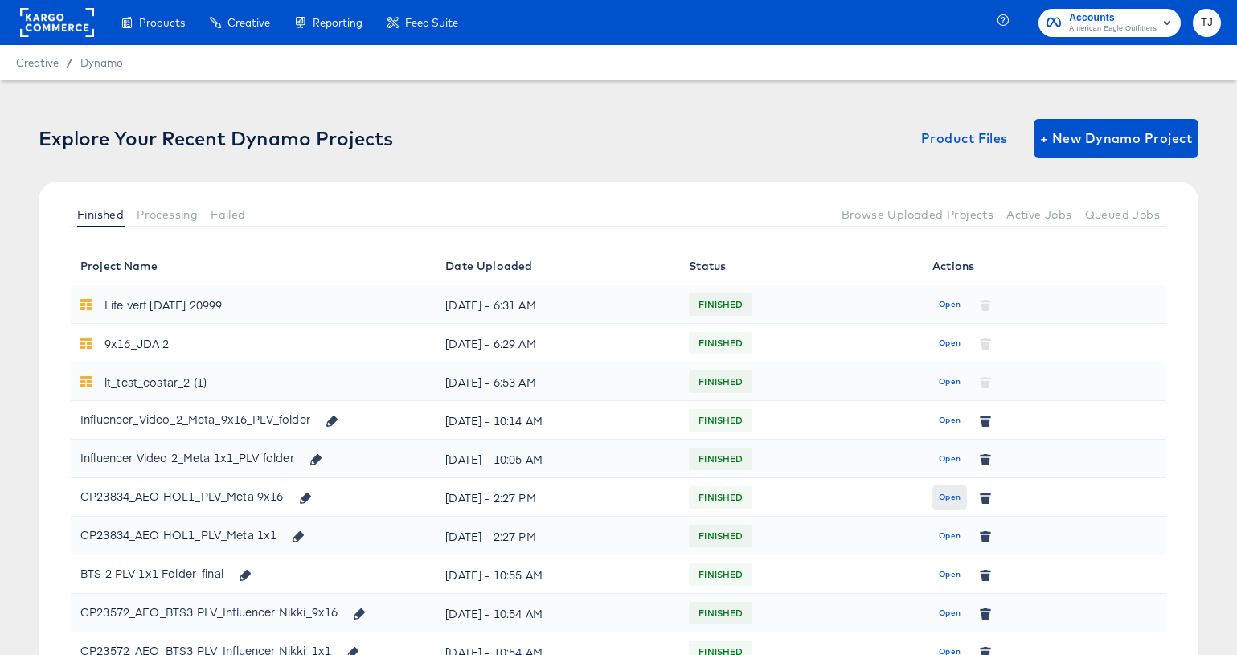
click at [948, 497] on span "Open" at bounding box center [950, 497] width 22 height 14
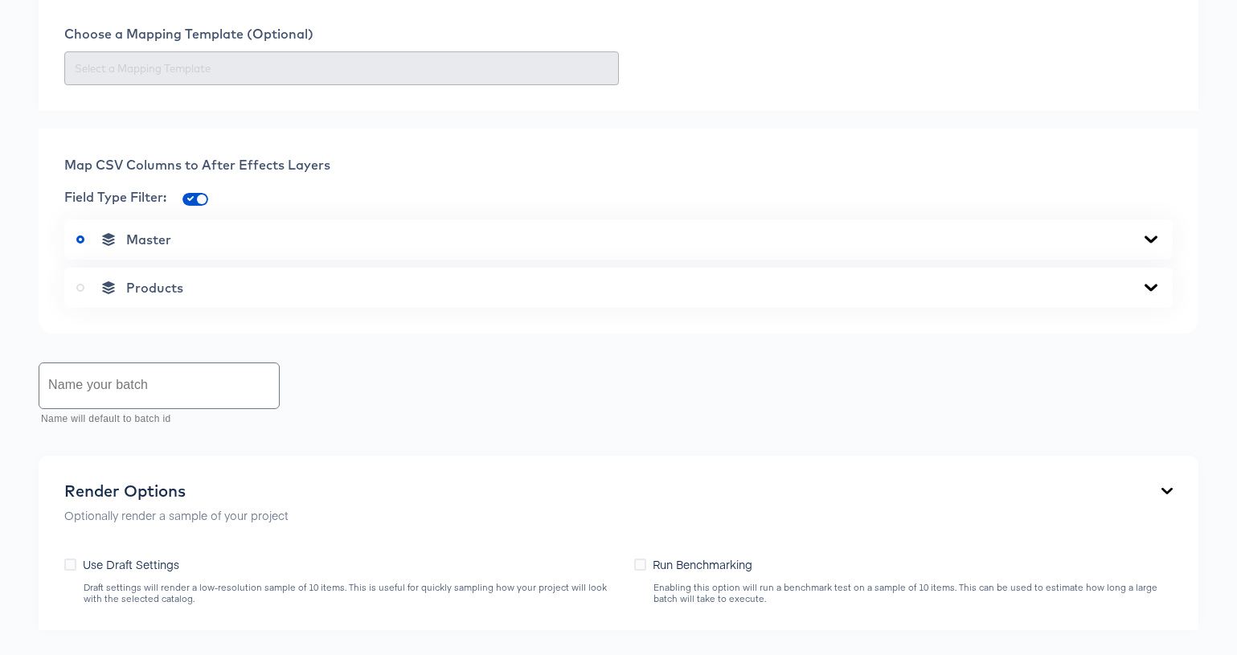
scroll to position [899, 0]
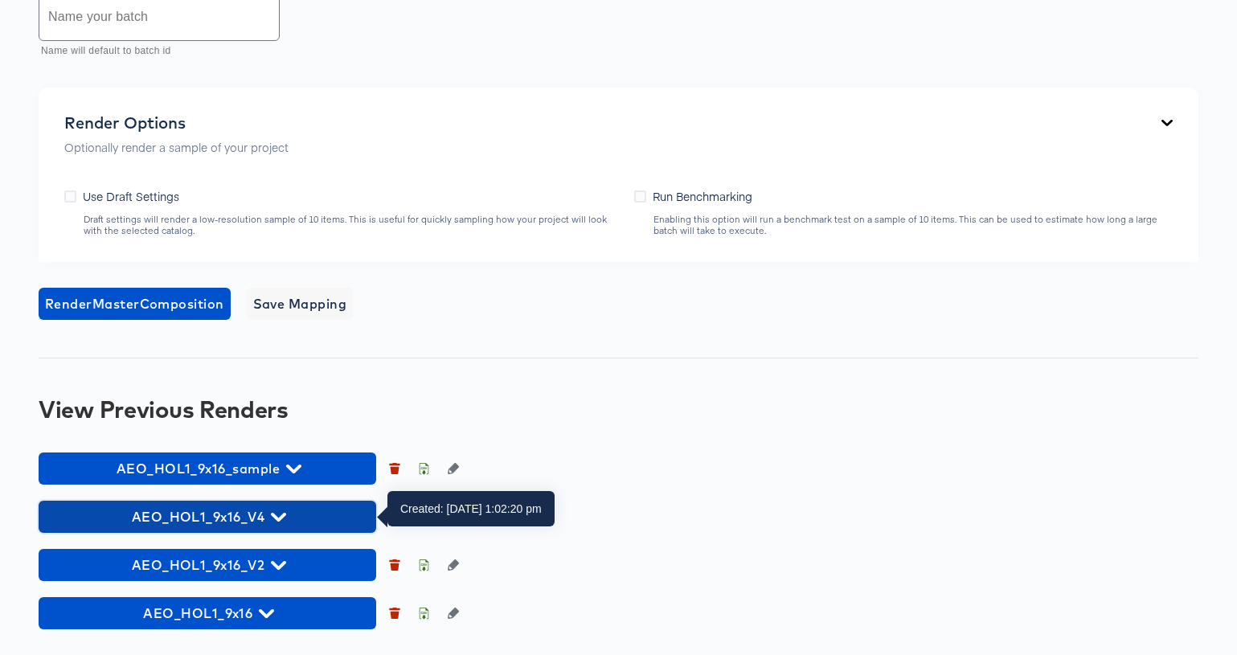
click at [279, 519] on icon "button" at bounding box center [278, 517] width 15 height 9
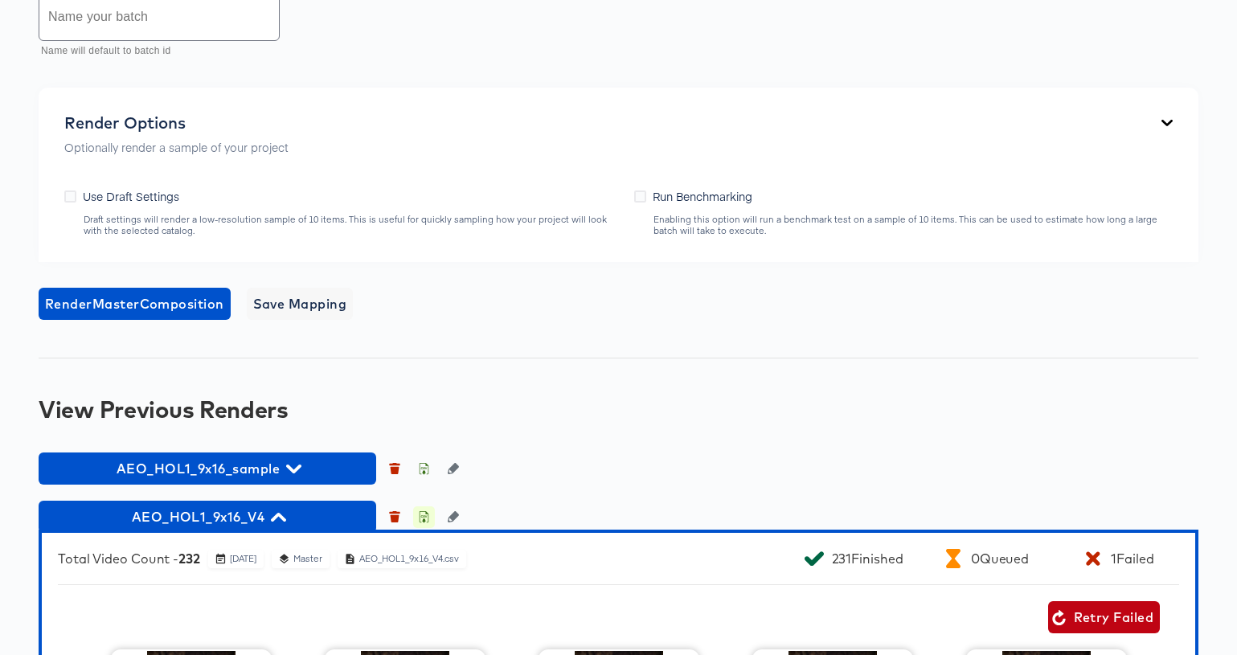
click at [423, 517] on icon "button" at bounding box center [424, 518] width 6 height 7
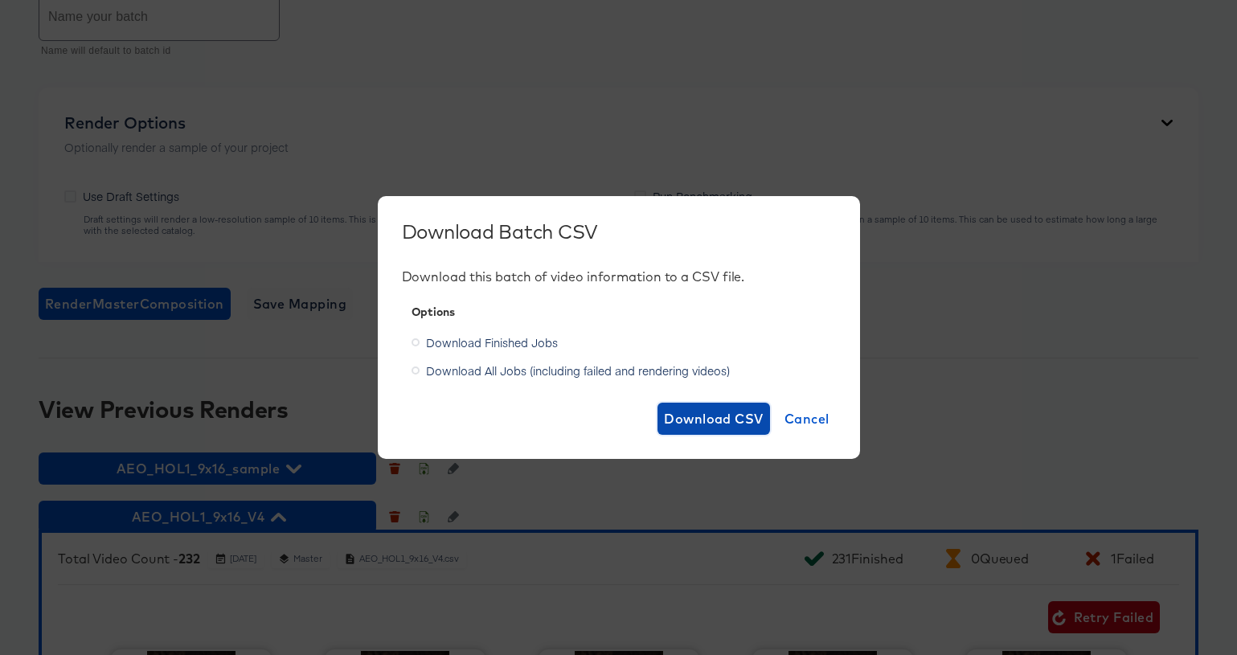
click at [697, 422] on span "Download CSV" at bounding box center [714, 418] width 100 height 23
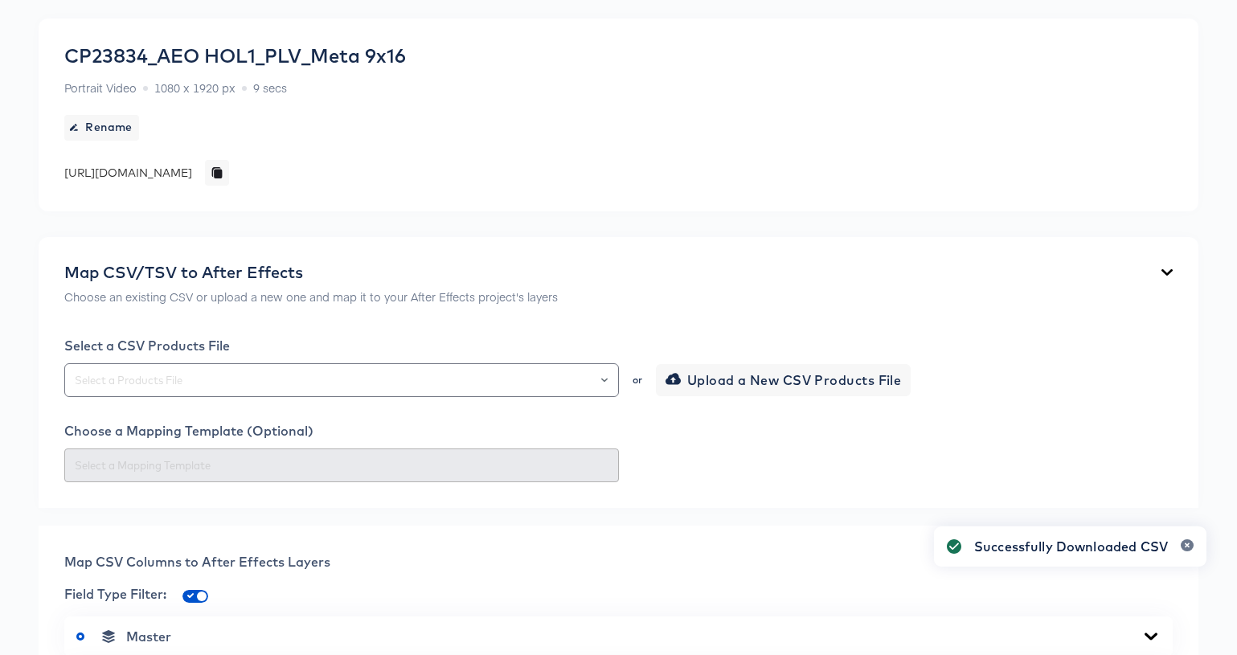
scroll to position [0, 0]
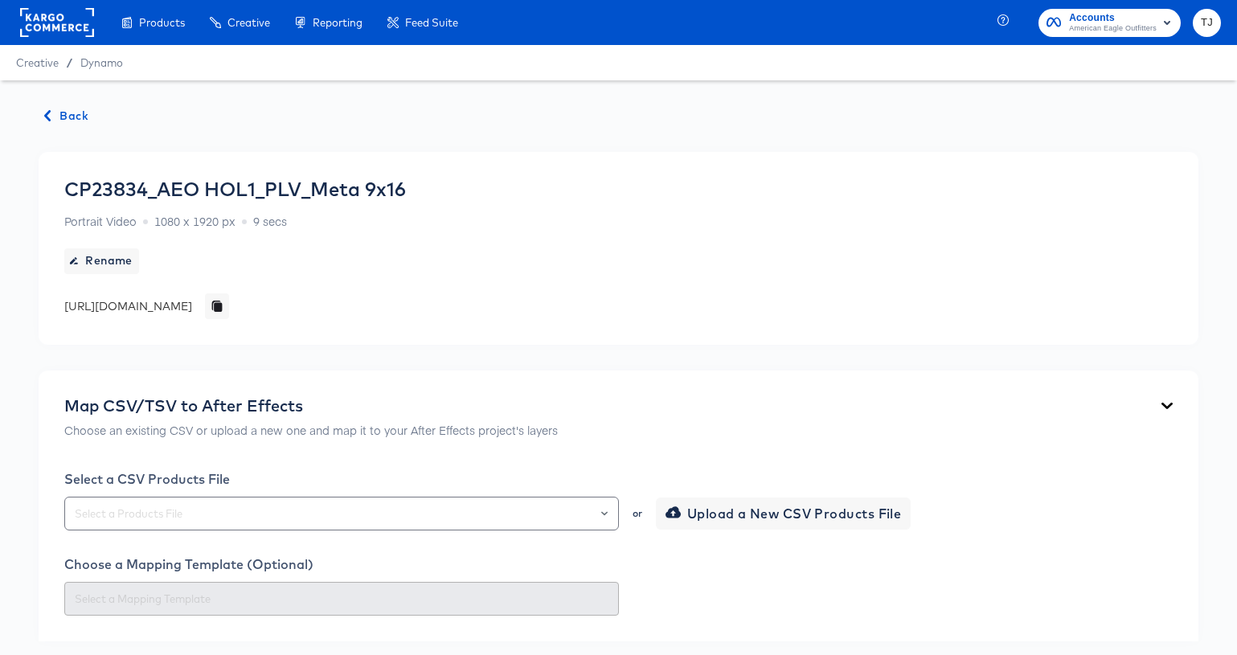
click at [68, 112] on span "Back" at bounding box center [66, 116] width 43 height 20
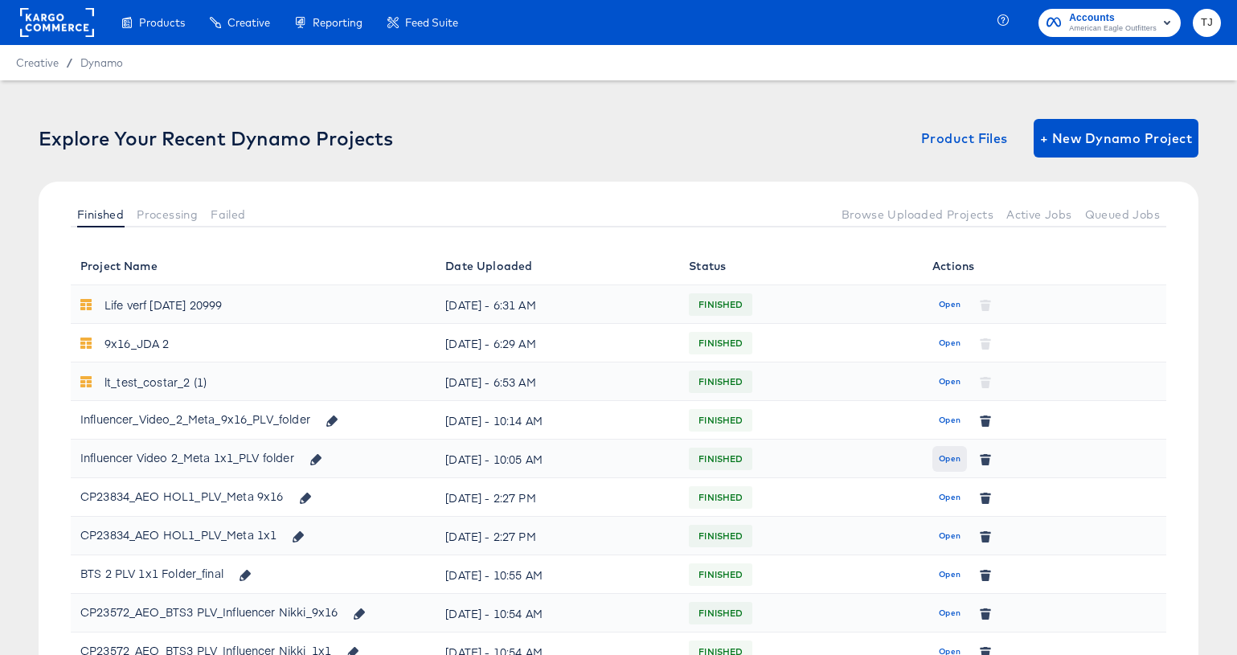
click at [946, 457] on span "Open" at bounding box center [950, 459] width 22 height 14
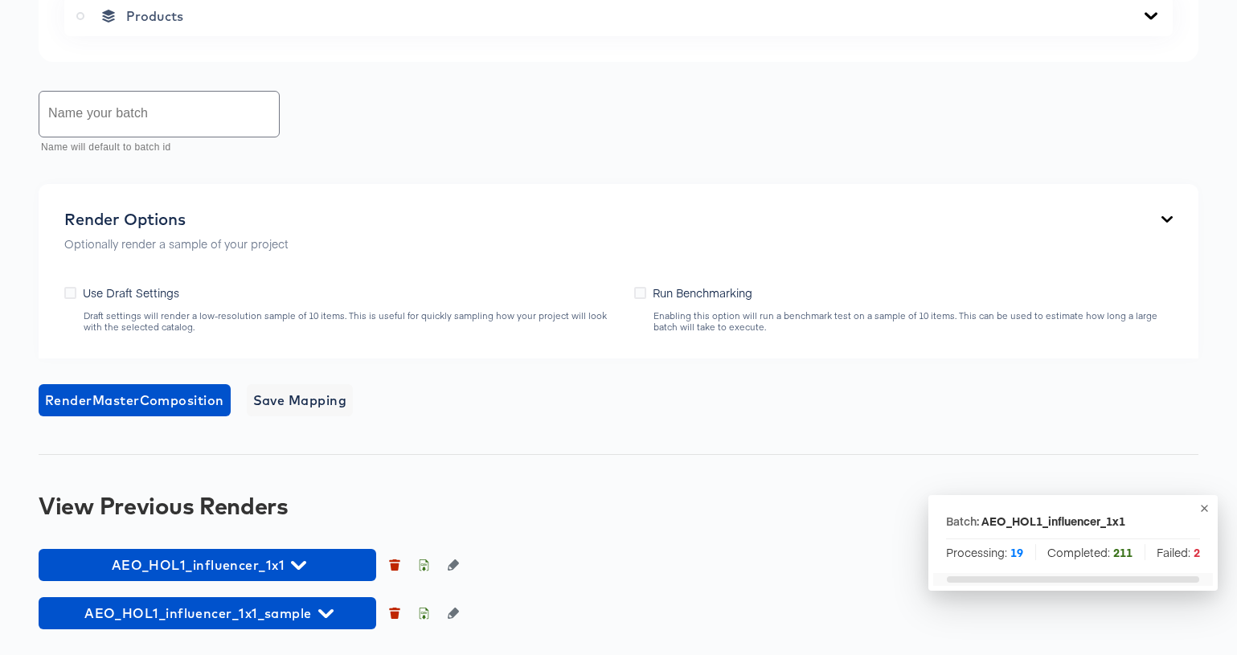
scroll to position [966, 0]
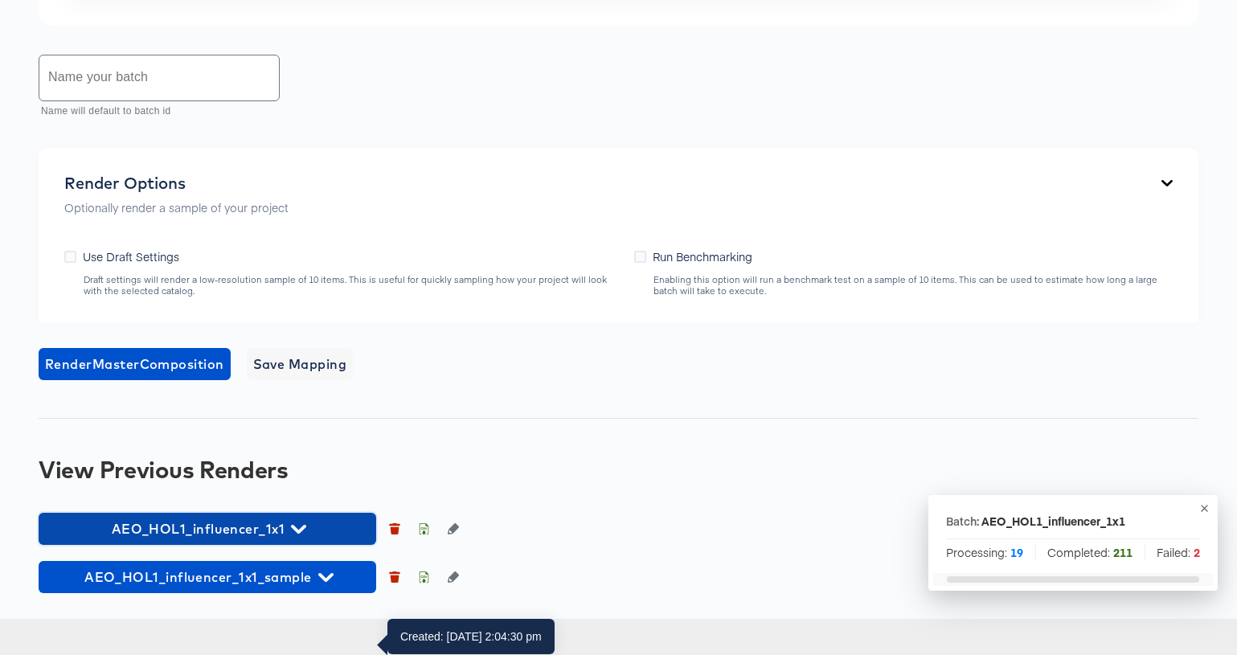
click at [318, 540] on span "AEO_HOL1_influencer_1x1" at bounding box center [207, 529] width 321 height 23
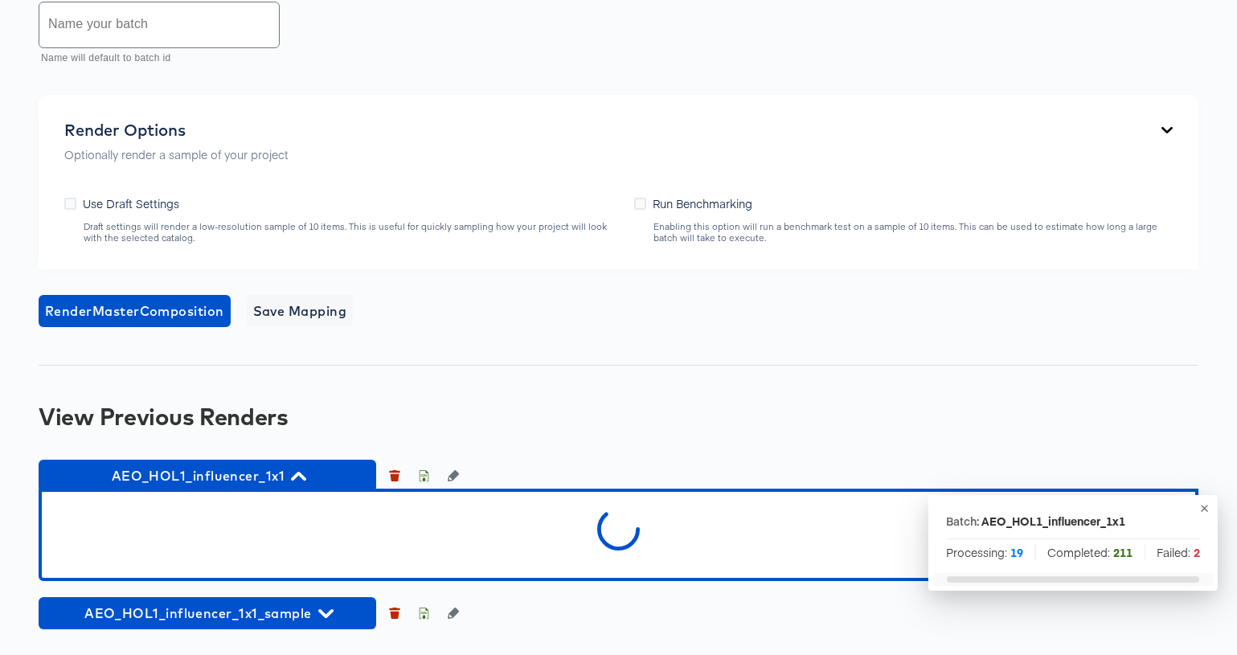
scroll to position [1055, 0]
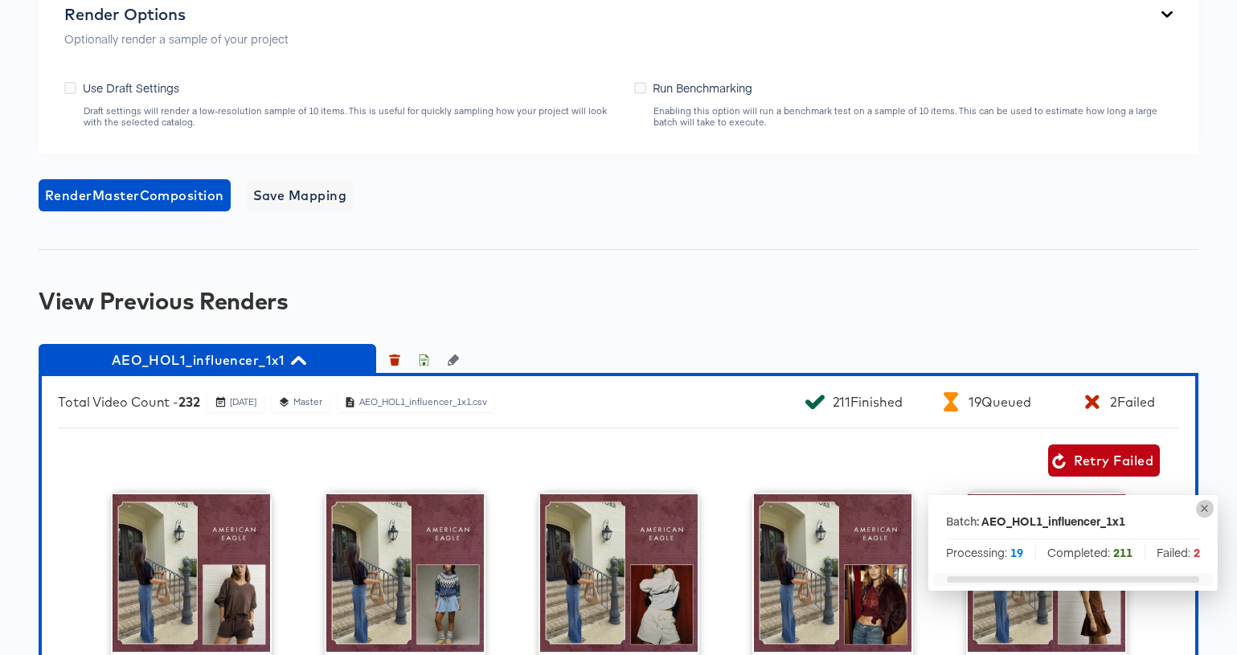
click at [1202, 507] on icon "button" at bounding box center [1204, 508] width 12 height 12
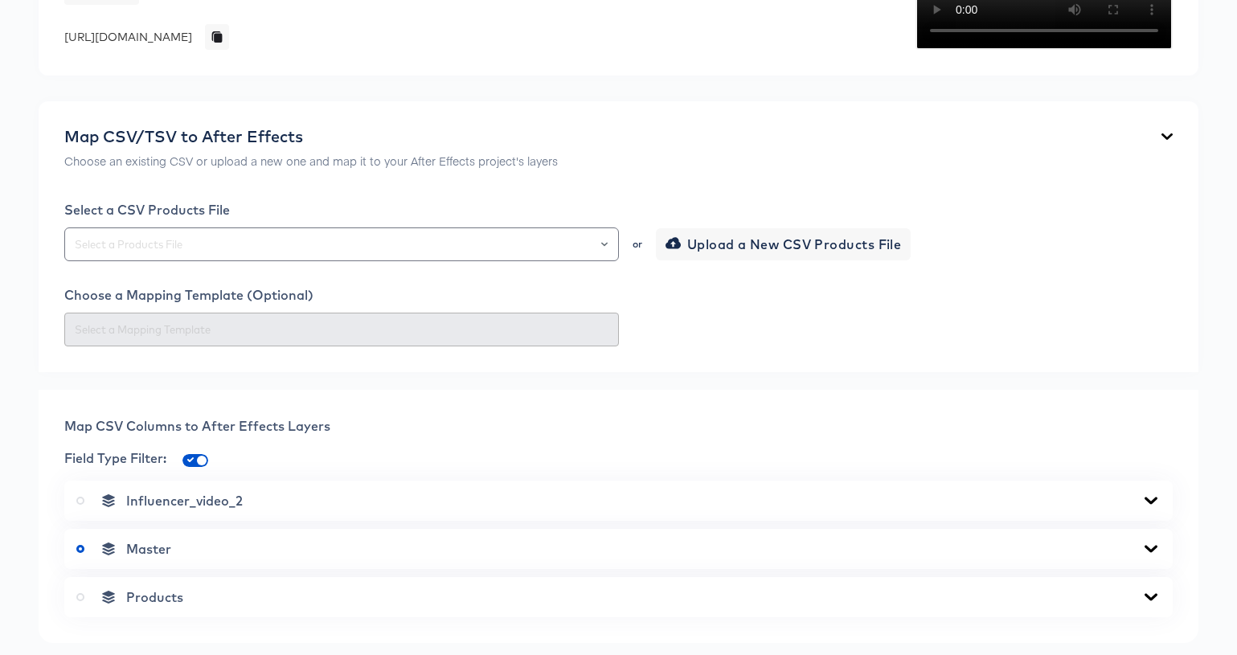
scroll to position [0, 0]
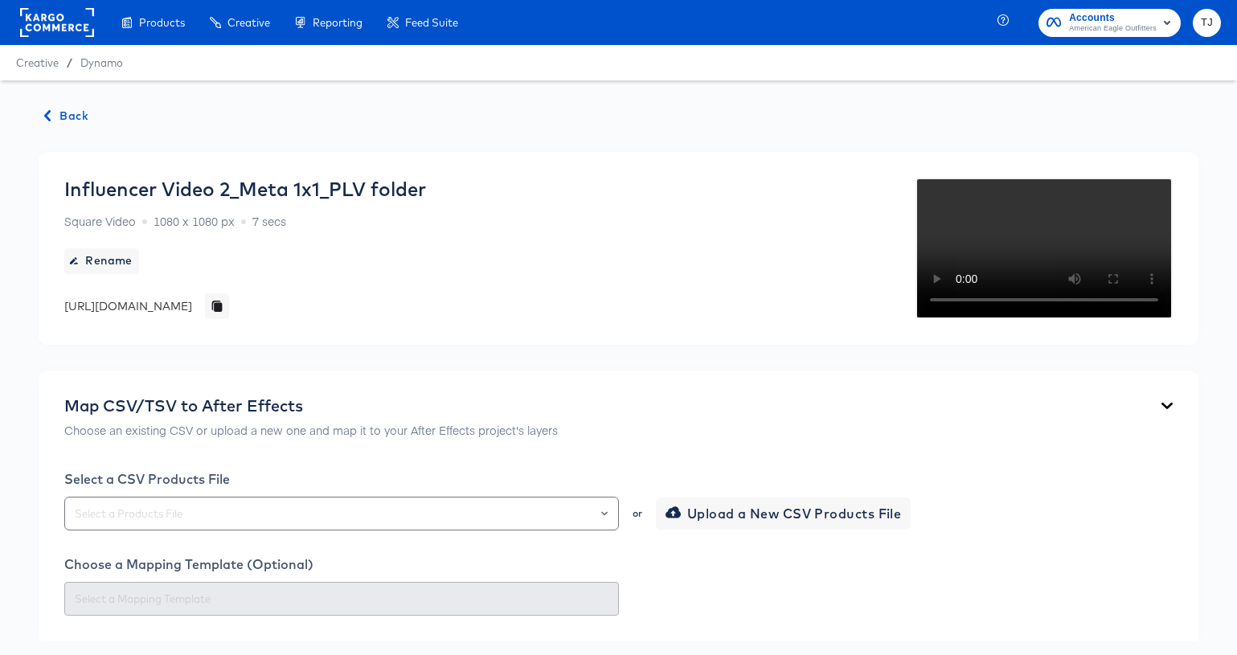
click at [76, 115] on span "Back" at bounding box center [66, 116] width 43 height 20
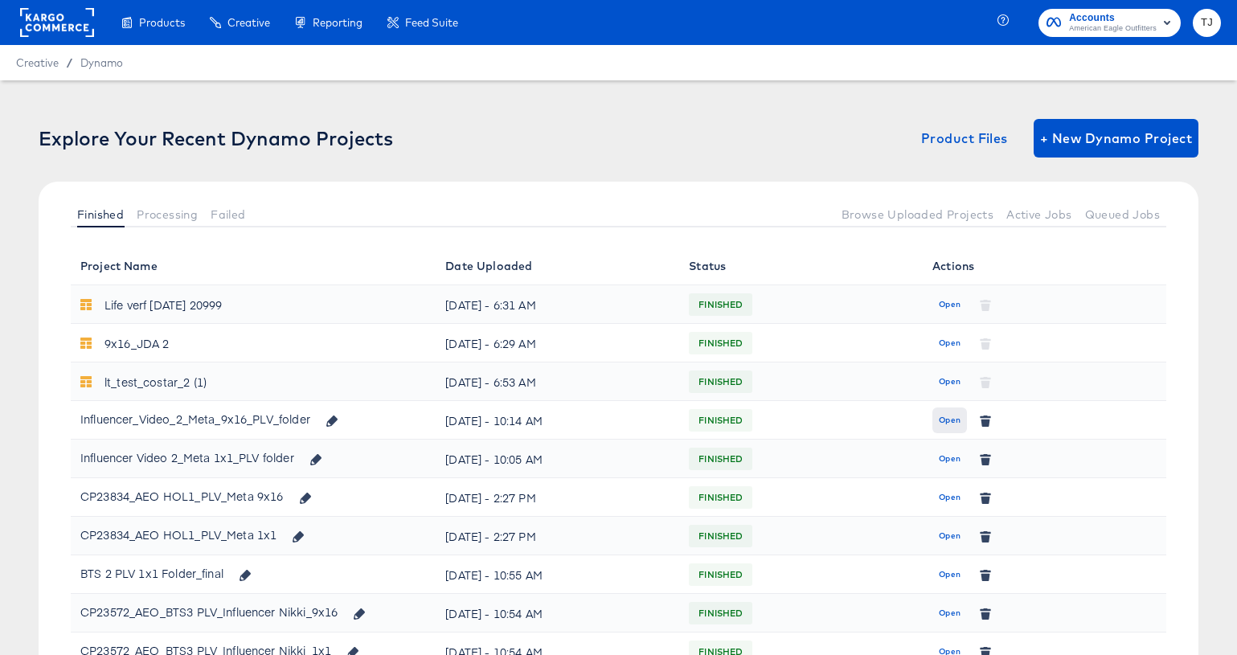
click at [944, 417] on span "Open" at bounding box center [950, 420] width 22 height 14
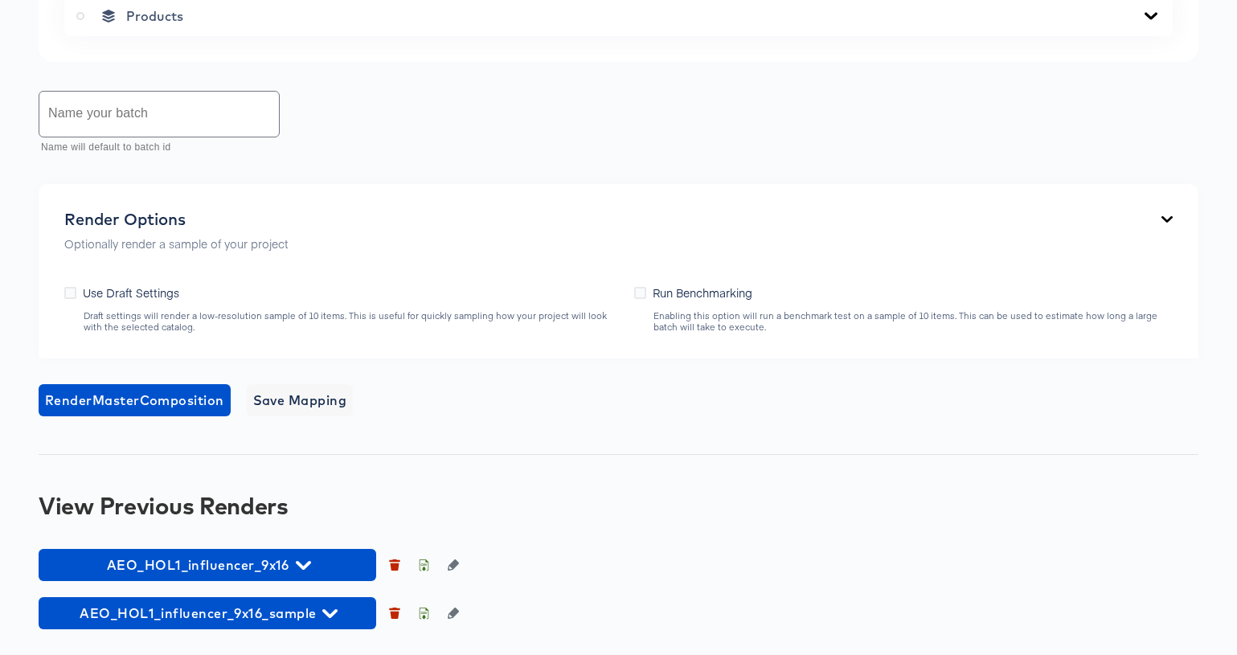
scroll to position [1164, 0]
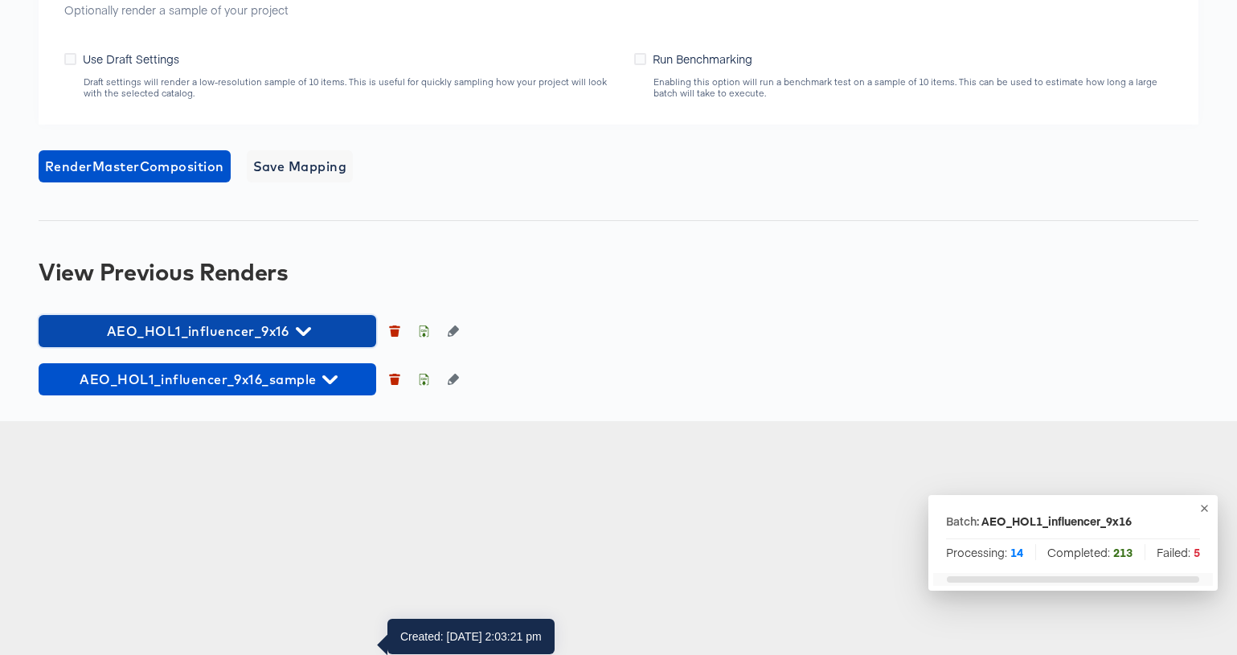
click at [313, 342] on span "AEO_HOL1_influencer_9x16" at bounding box center [207, 331] width 321 height 23
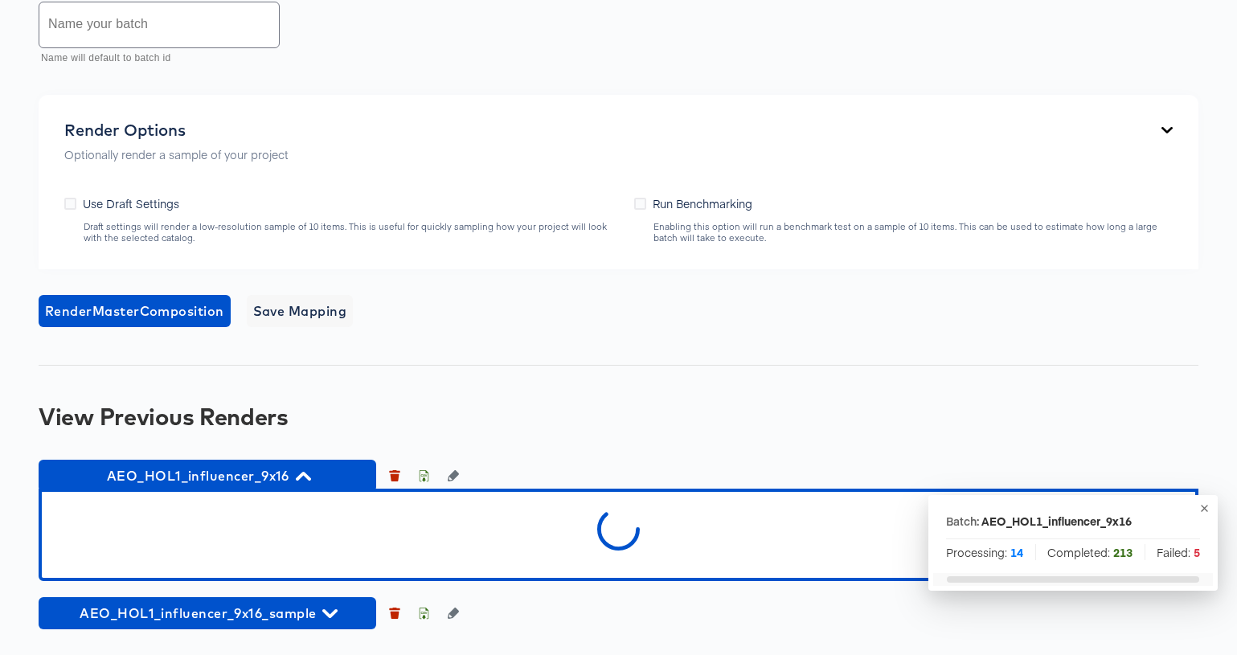
scroll to position [1253, 0]
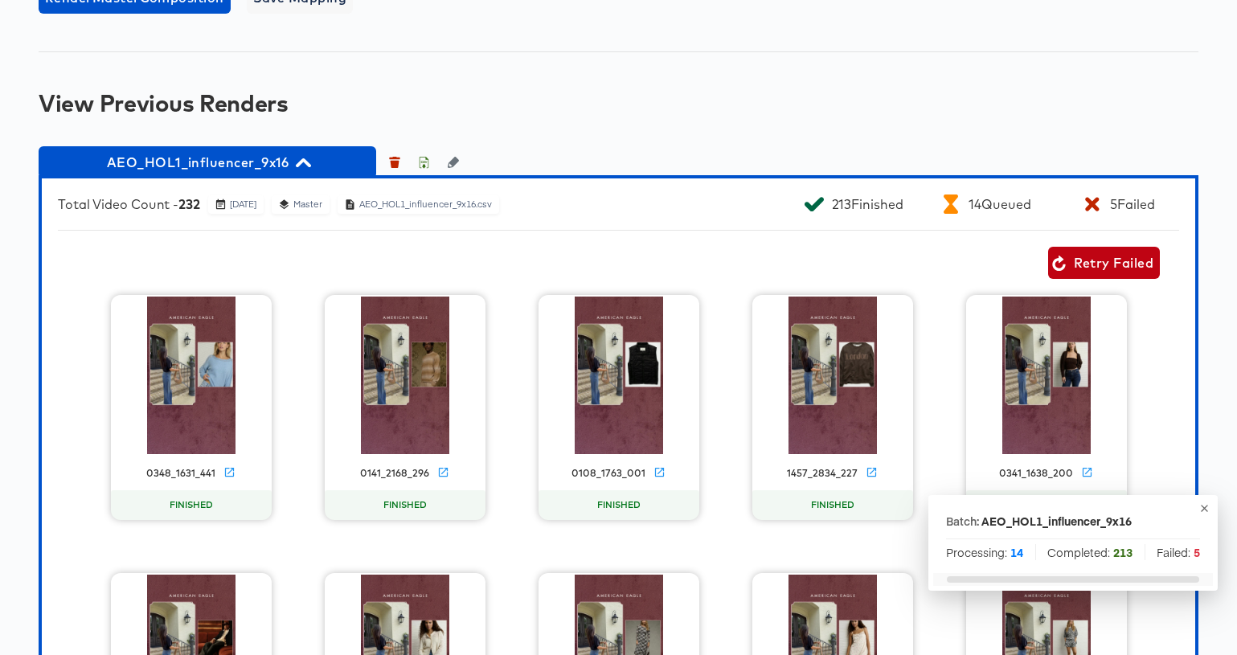
click at [1205, 508] on icon "button" at bounding box center [1204, 508] width 12 height 12
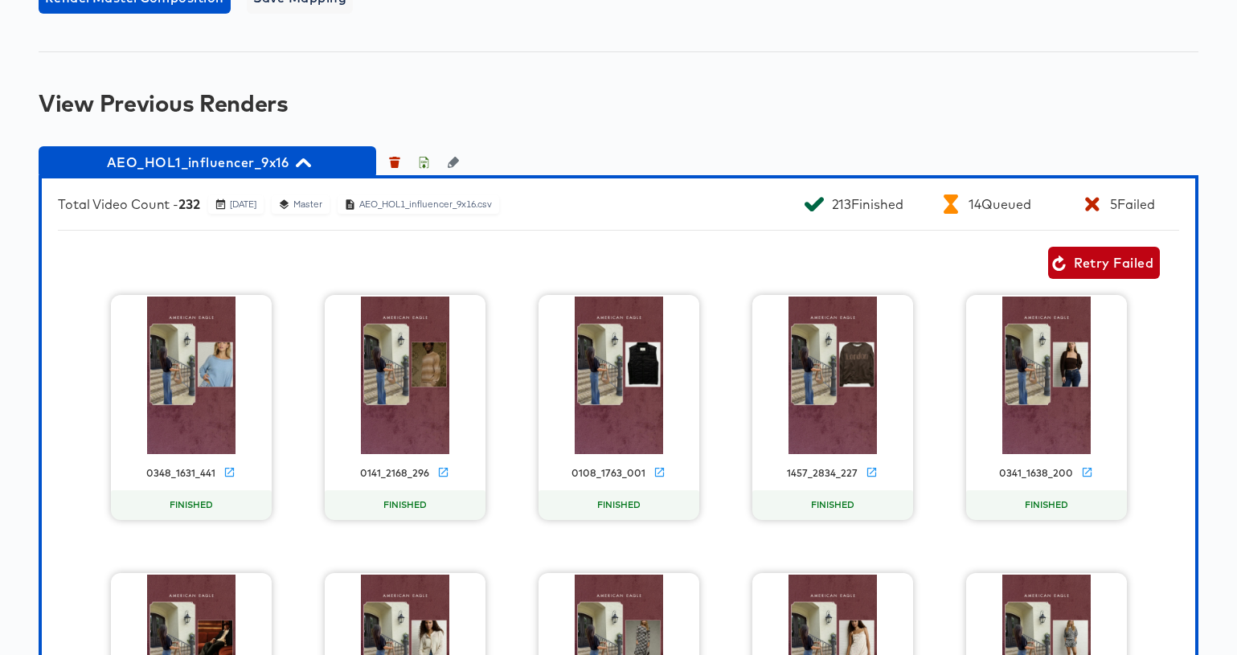
scroll to position [1254, 0]
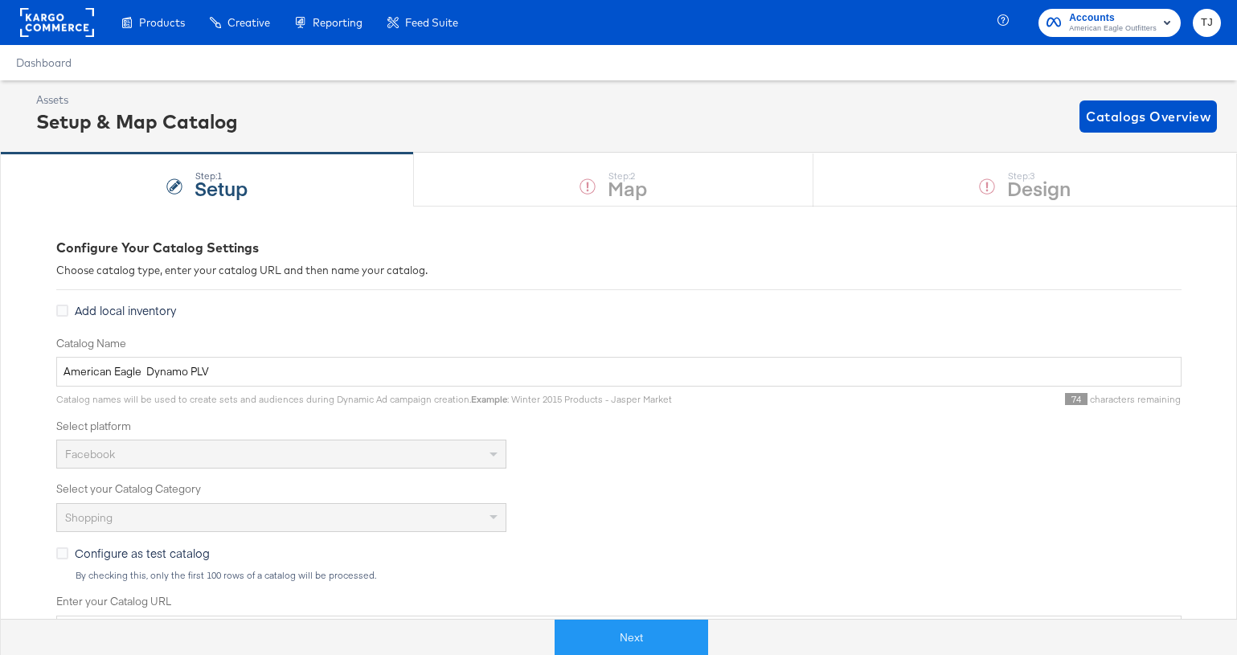
click at [45, 25] on rect at bounding box center [57, 22] width 74 height 29
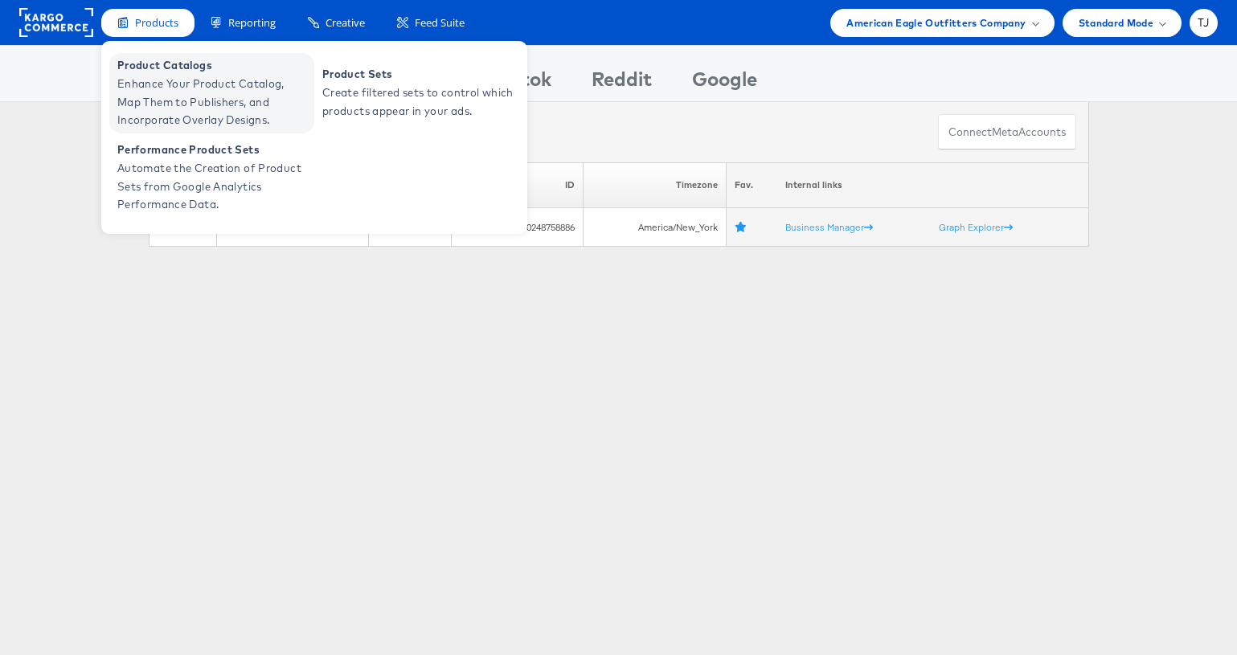
click at [161, 79] on span "Enhance Your Product Catalog, Map Them to Publishers, and Incorporate Overlay D…" at bounding box center [213, 102] width 193 height 55
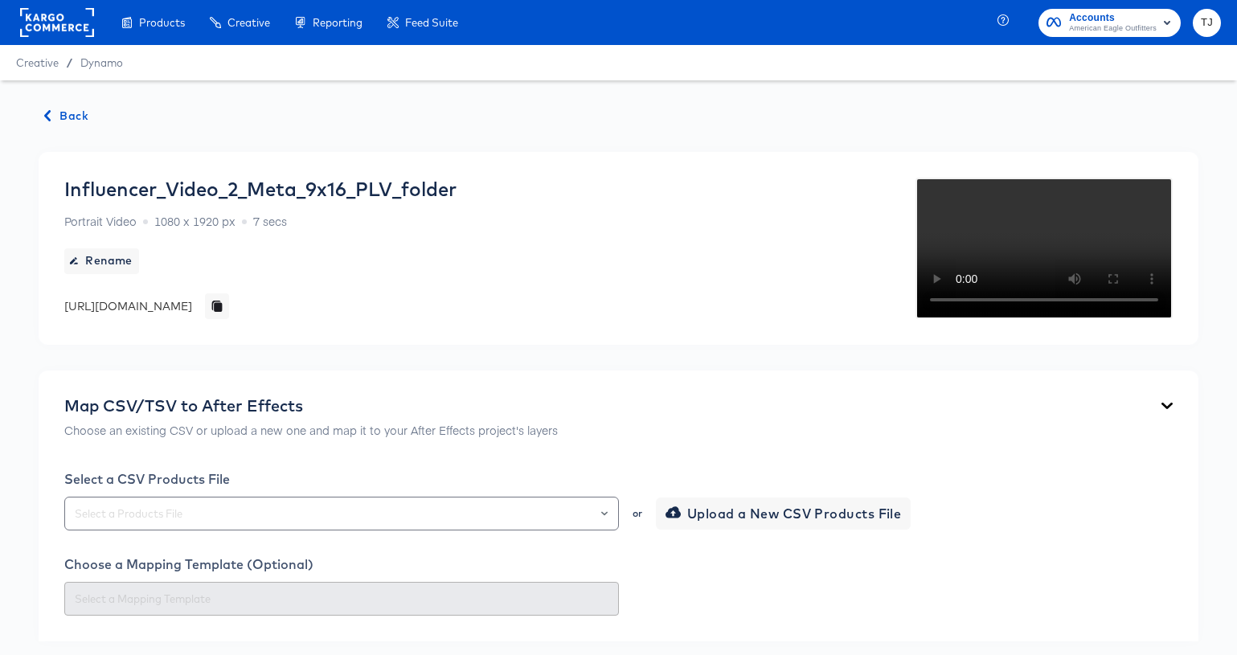
scroll to position [1254, 0]
